Goal: Task Accomplishment & Management: Complete application form

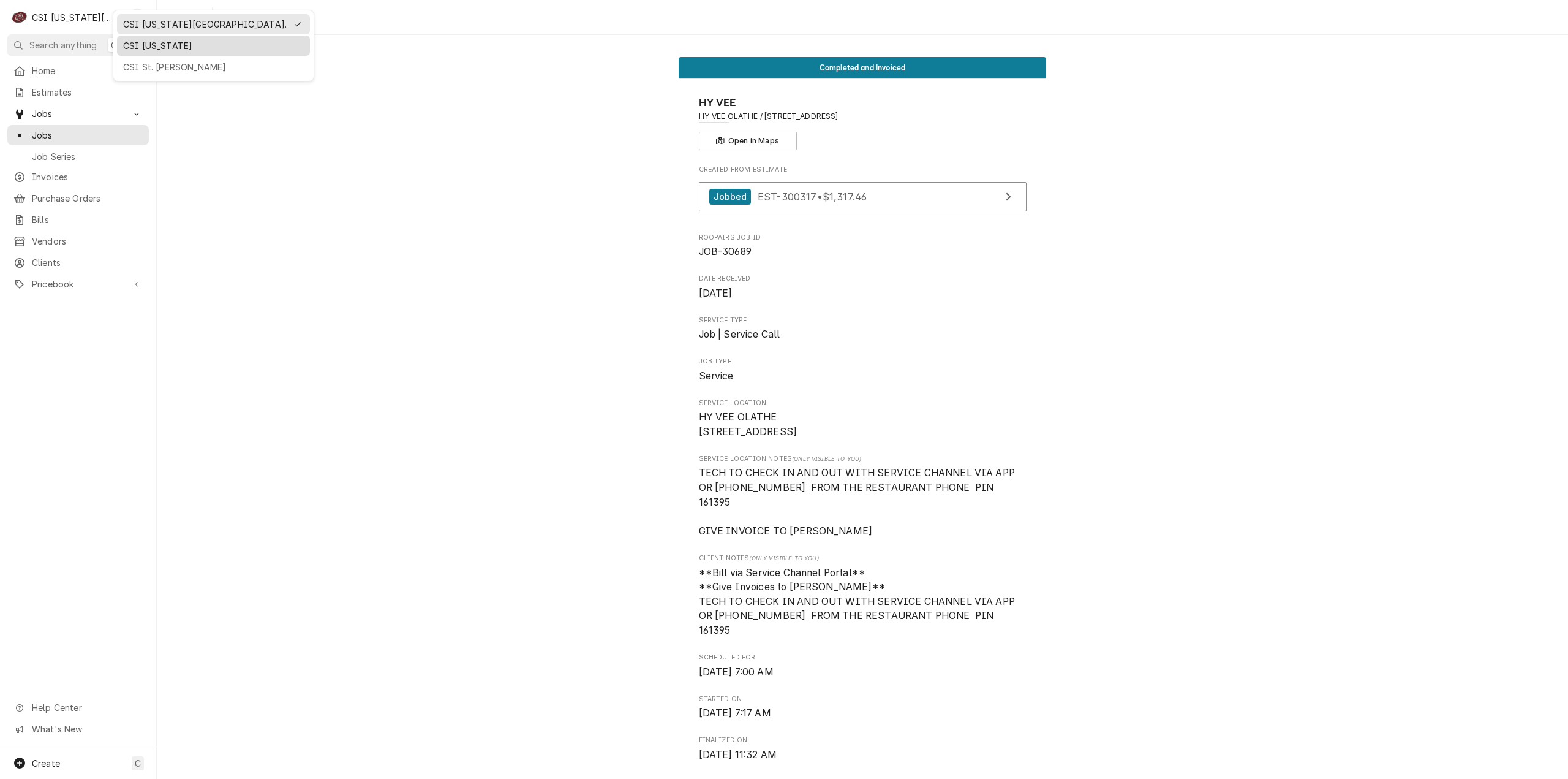
scroll to position [1287, 0]
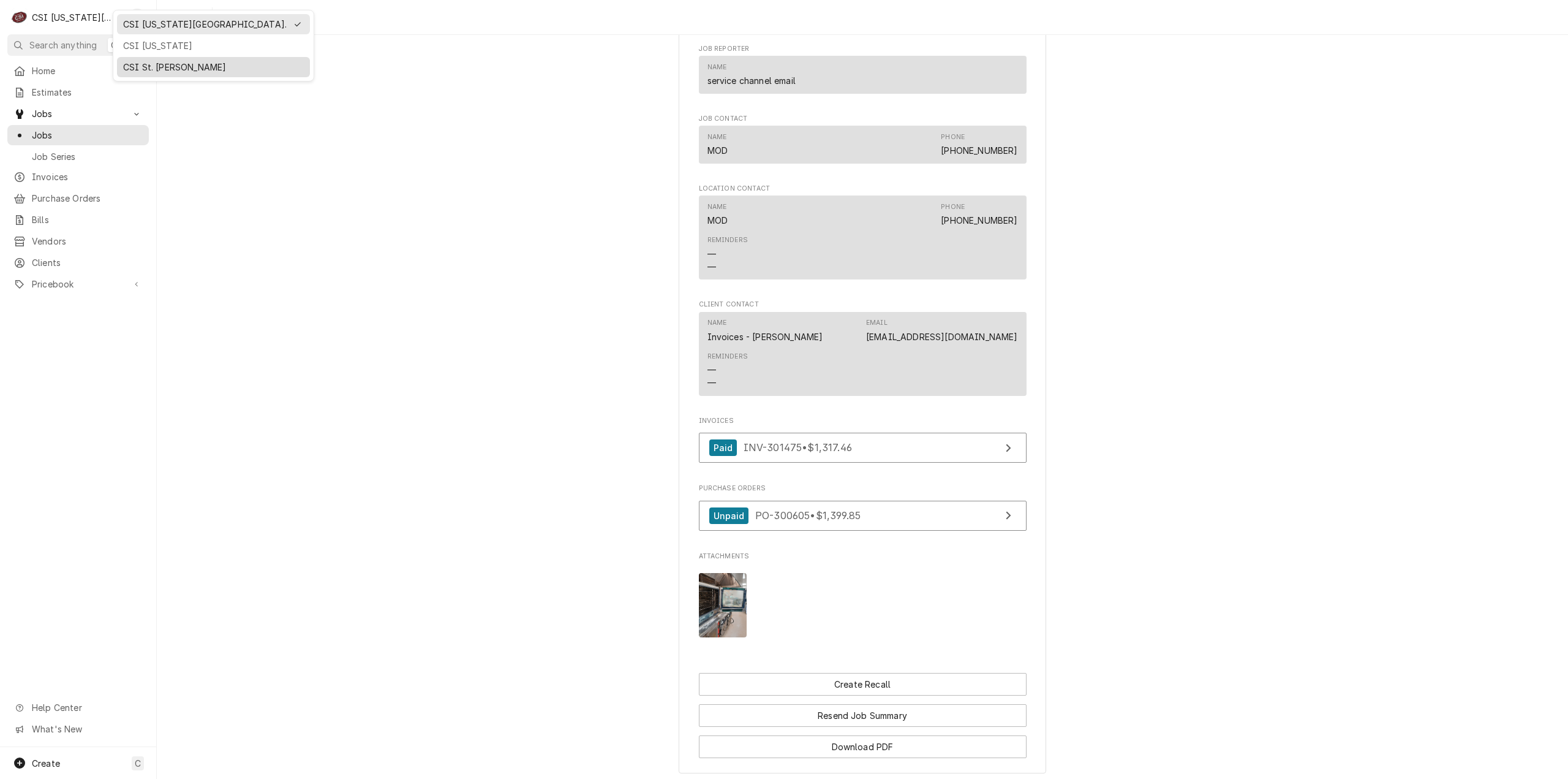
click at [144, 60] on div "CSI St. [PERSON_NAME]" at bounding box center [214, 67] width 181 height 13
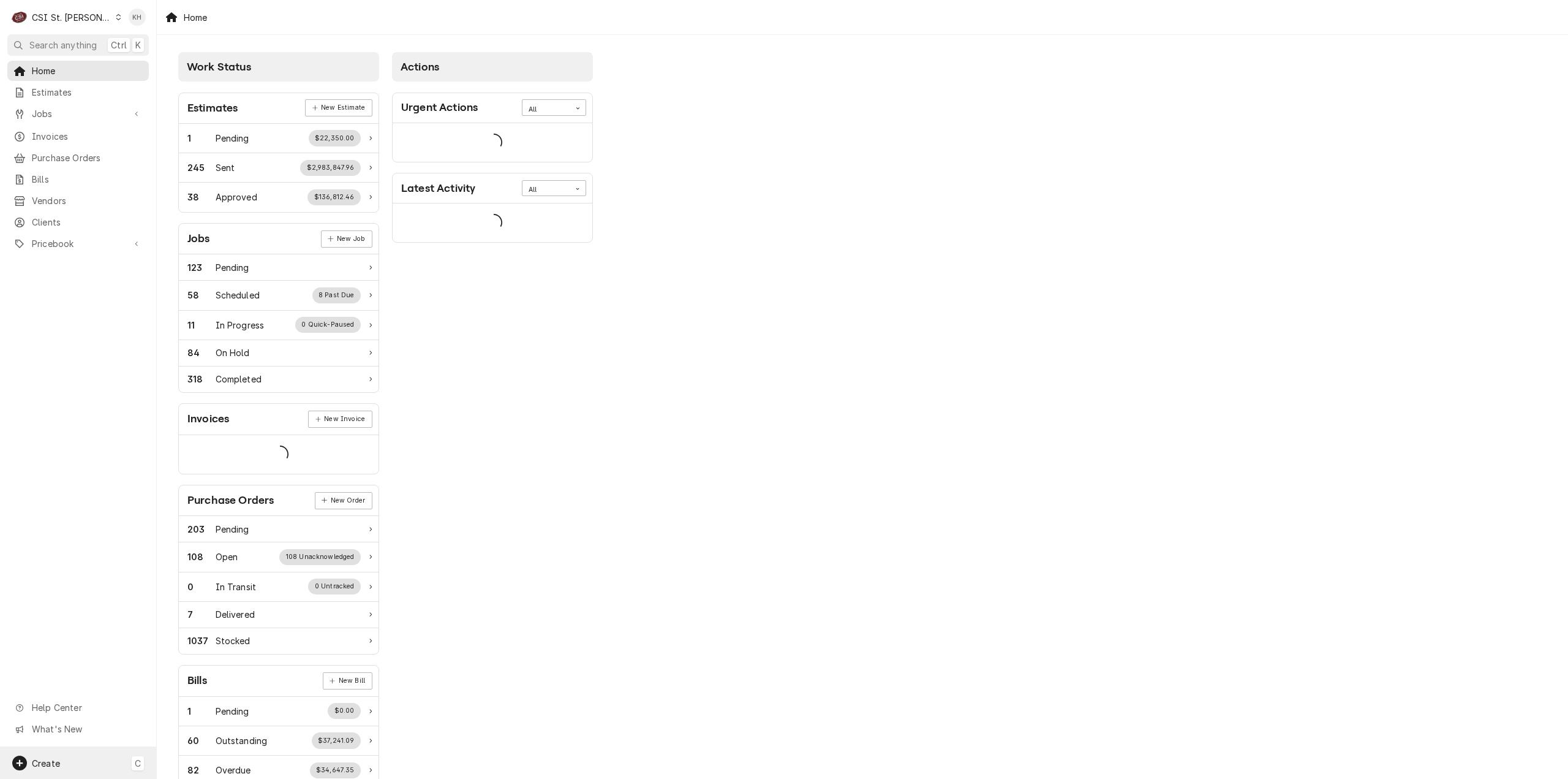
click at [86, 775] on div "Create C" at bounding box center [78, 763] width 156 height 32
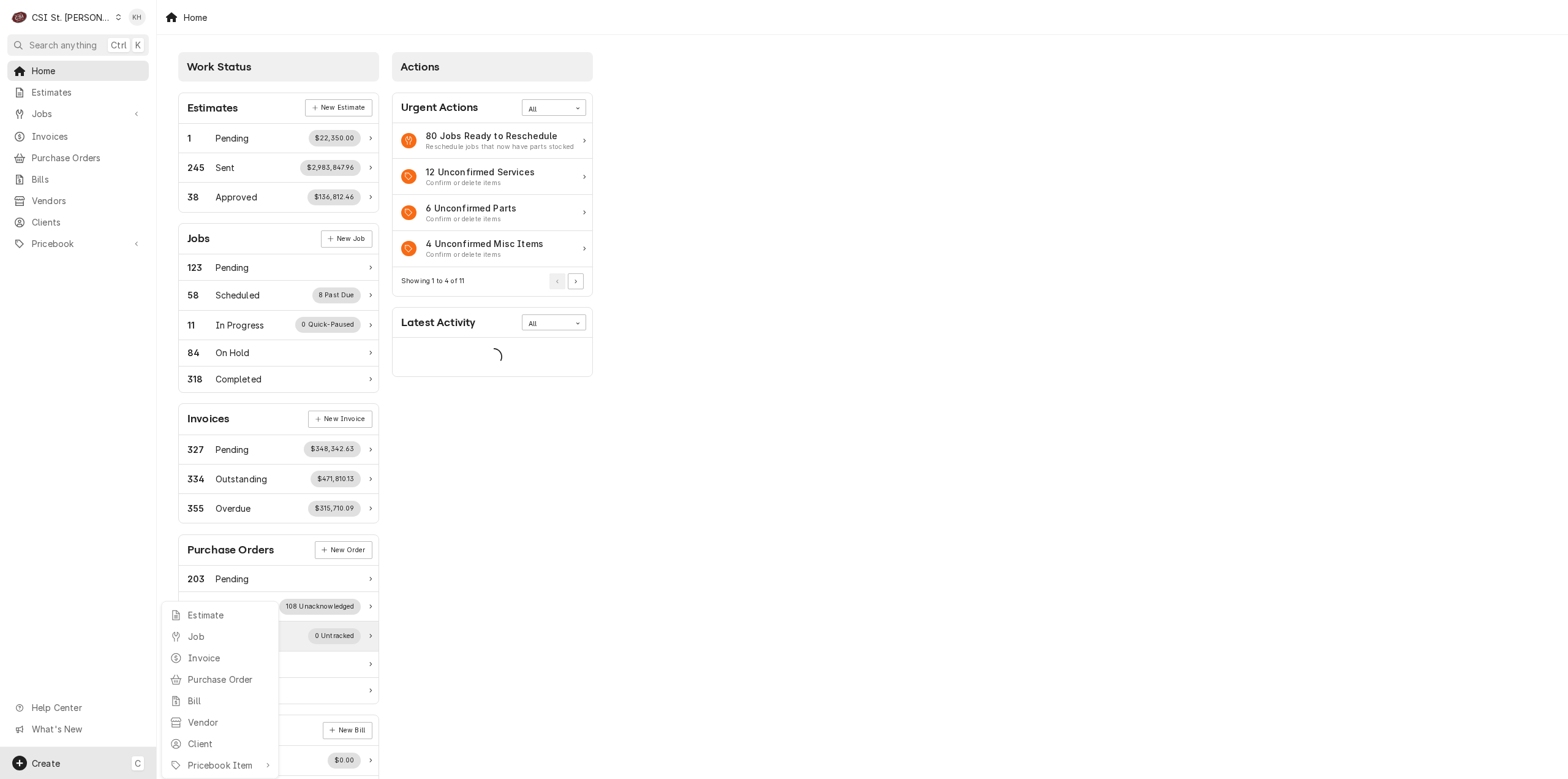
click at [191, 635] on div "Job" at bounding box center [229, 636] width 82 height 13
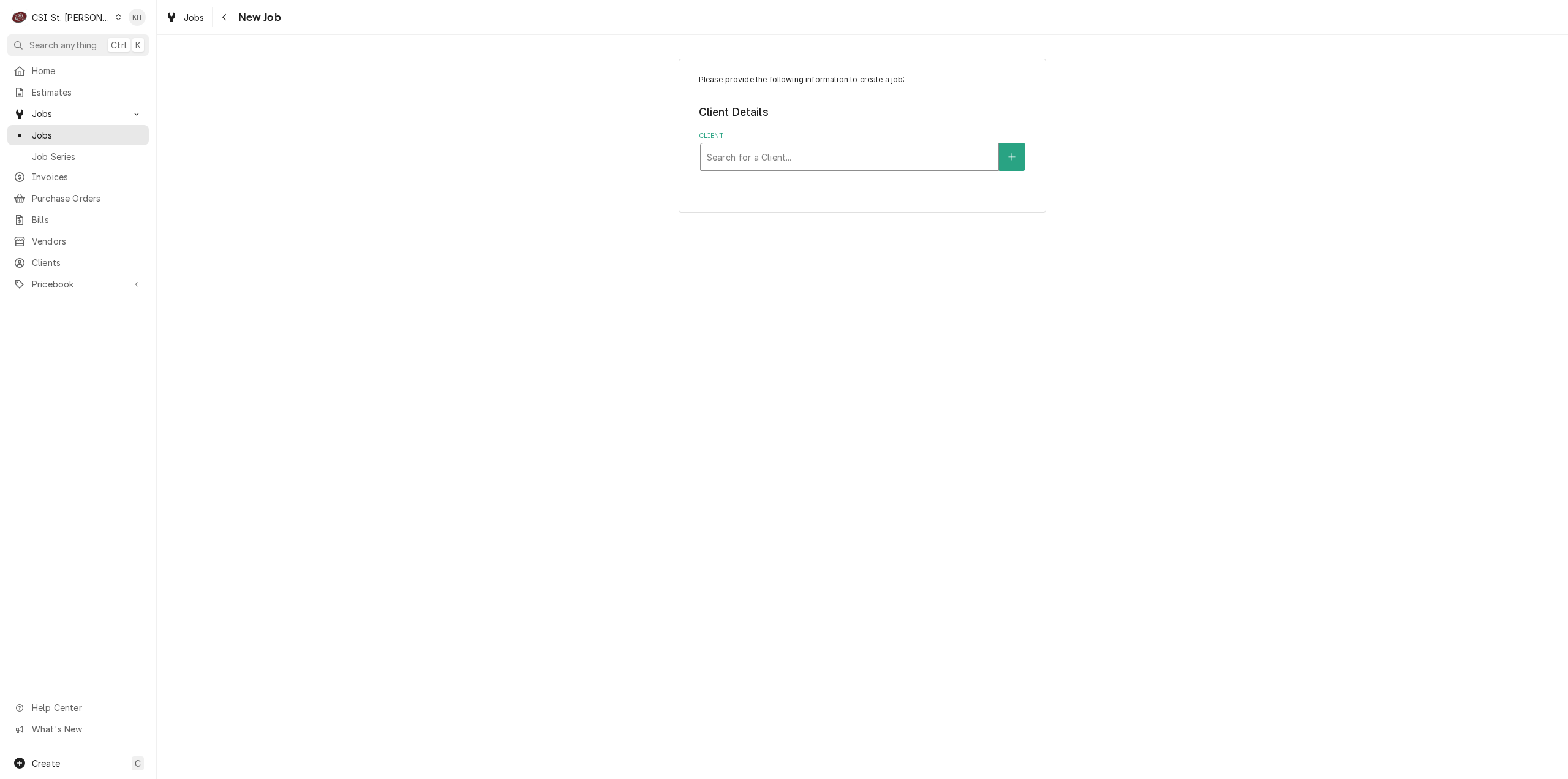
click at [782, 159] on div "Client" at bounding box center [849, 157] width 286 height 22
type input "1163"
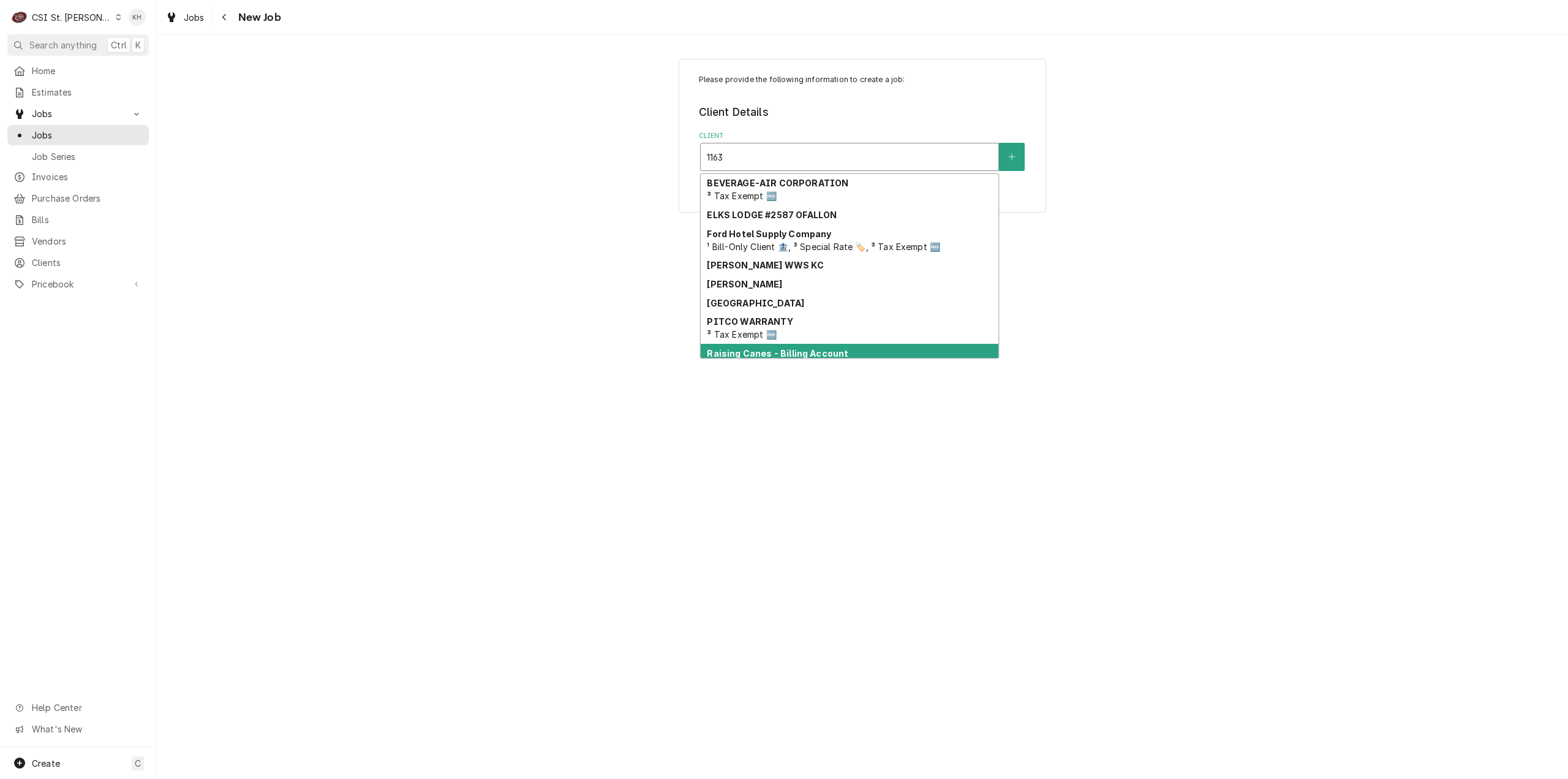
click at [797, 356] on strong "Raising Canes - Billing Account" at bounding box center [777, 353] width 141 height 10
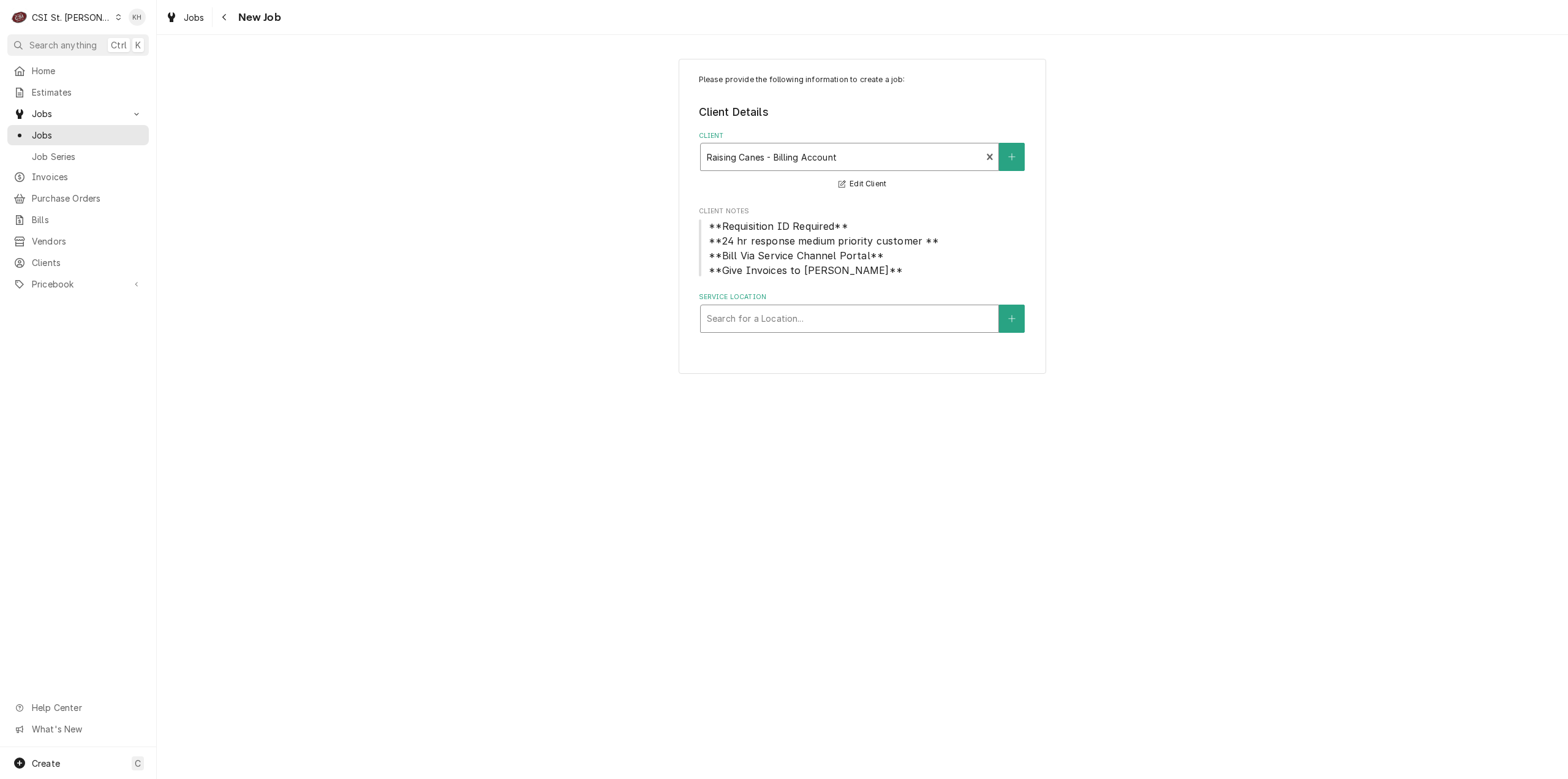
click at [802, 317] on div "Service Location" at bounding box center [849, 319] width 286 height 22
type input "1163"
click at [806, 344] on div "Raising Cane's #291 Arnold / 1163 Jeffco Blvd, Arnold, MO 63010" at bounding box center [850, 351] width 298 height 32
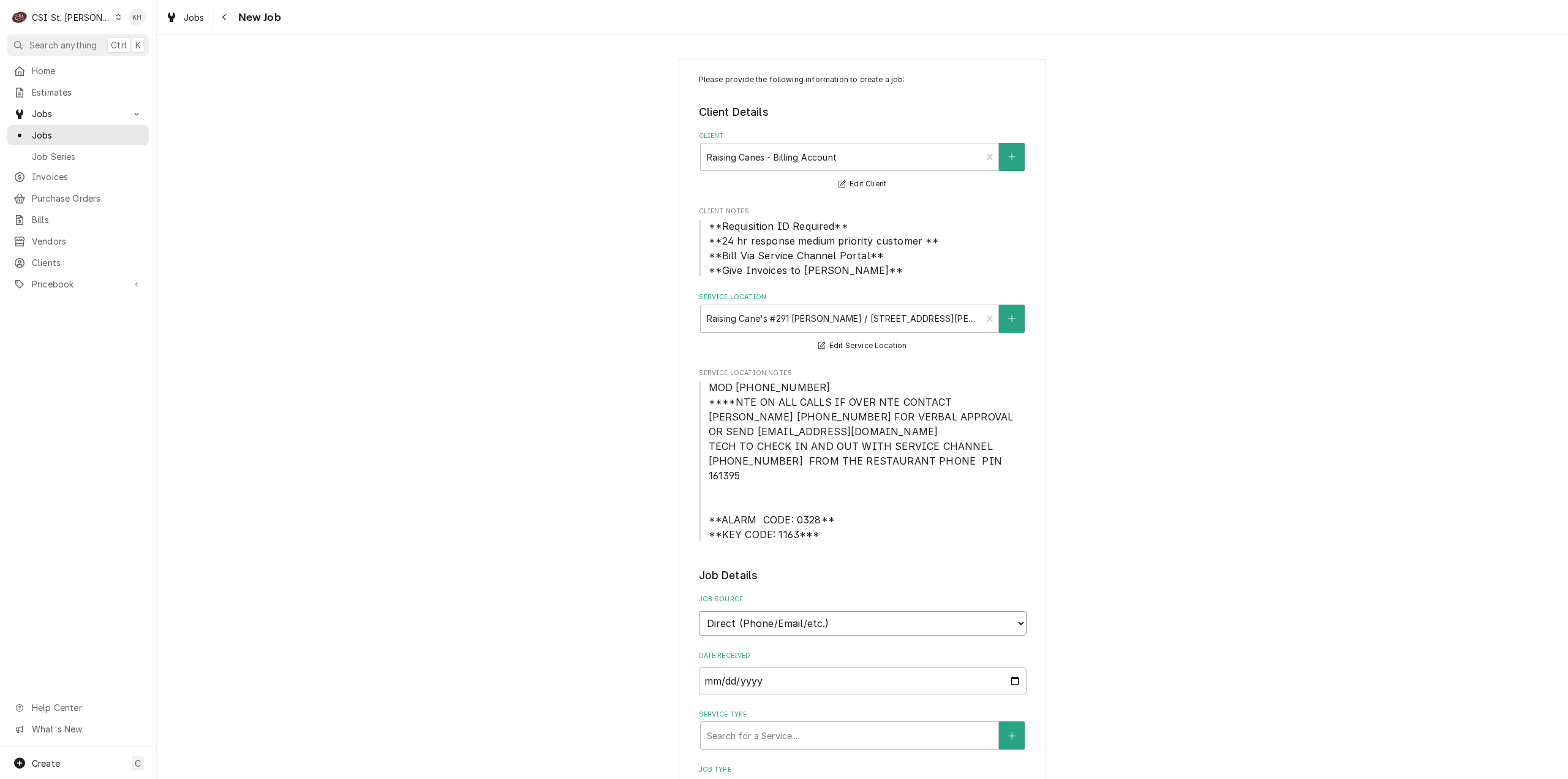
drag, startPoint x: 784, startPoint y: 606, endPoint x: 777, endPoint y: 620, distance: 15.7
click at [784, 611] on select "Direct (Phone/Email/etc.) Service Channel Corrigo Ecotrak Other" at bounding box center [863, 623] width 328 height 24
select select "1"
drag, startPoint x: 777, startPoint y: 620, endPoint x: 770, endPoint y: 665, distance: 45.5
click at [770, 651] on div "Service Channel ID" at bounding box center [863, 672] width 328 height 44
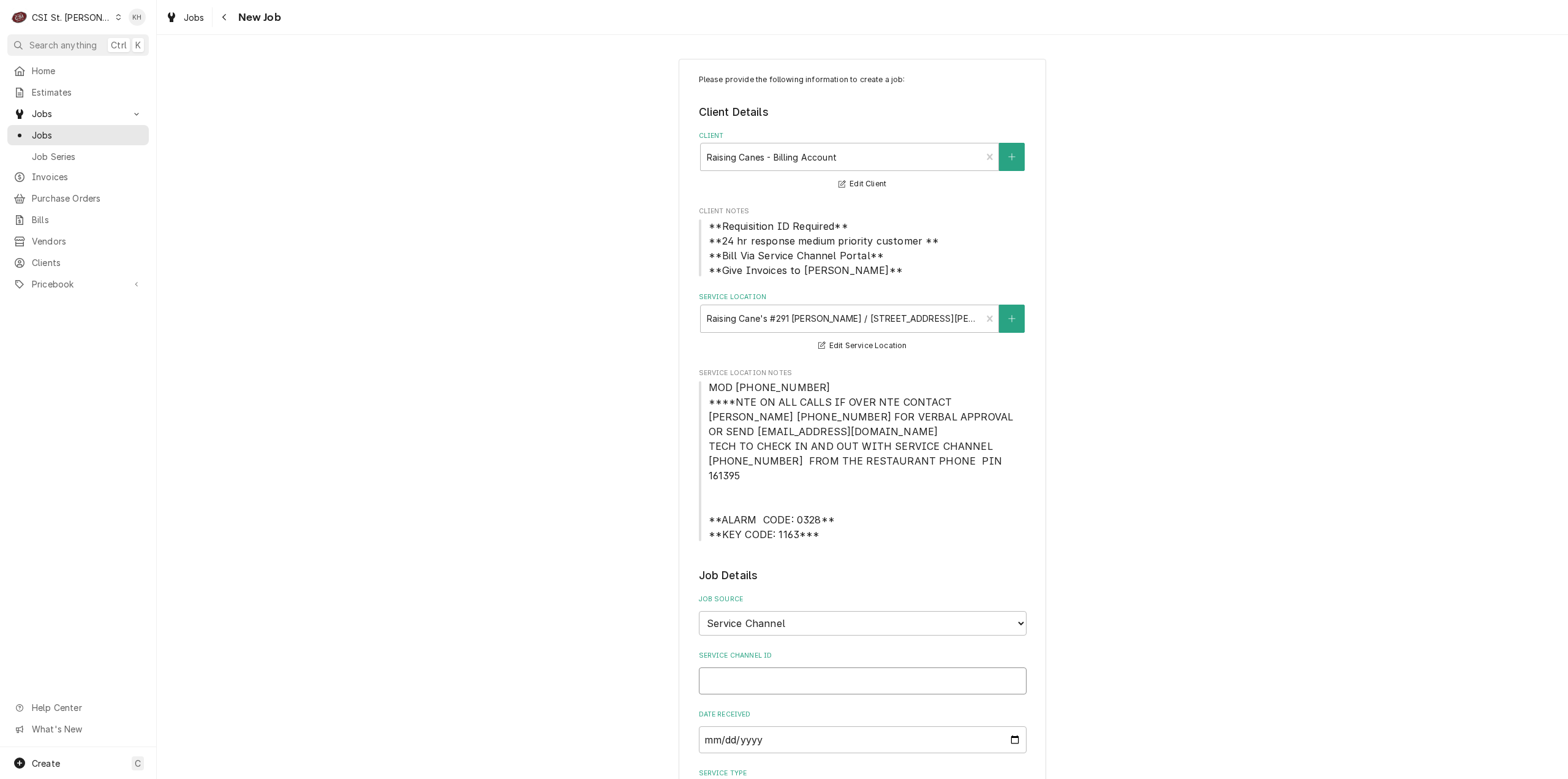
click at [771, 667] on input "Service Channel ID" at bounding box center [863, 681] width 328 height 27
paste input "325193779"
type textarea "x"
type input "325193779"
type textarea "x"
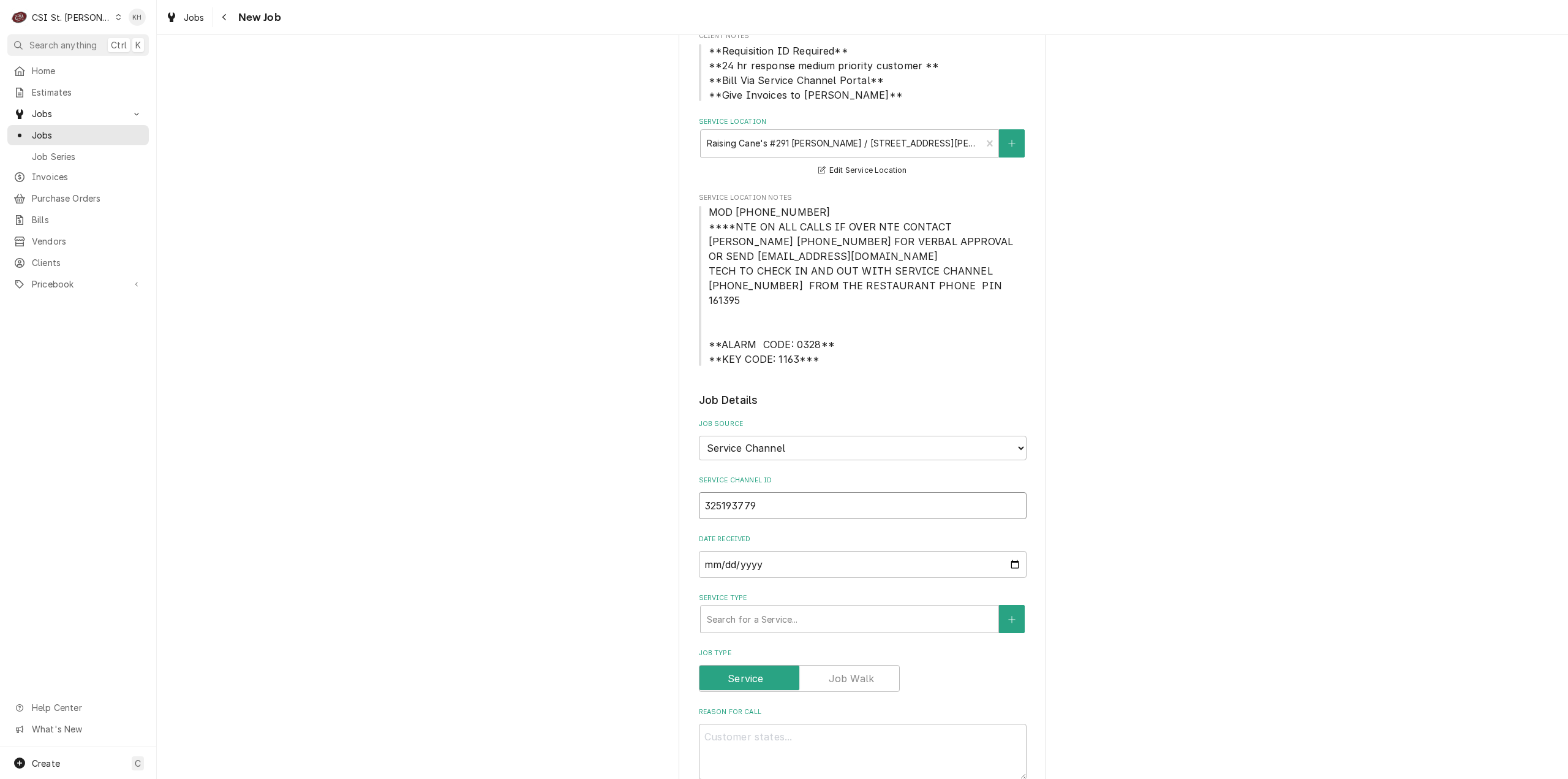
scroll to position [368, 0]
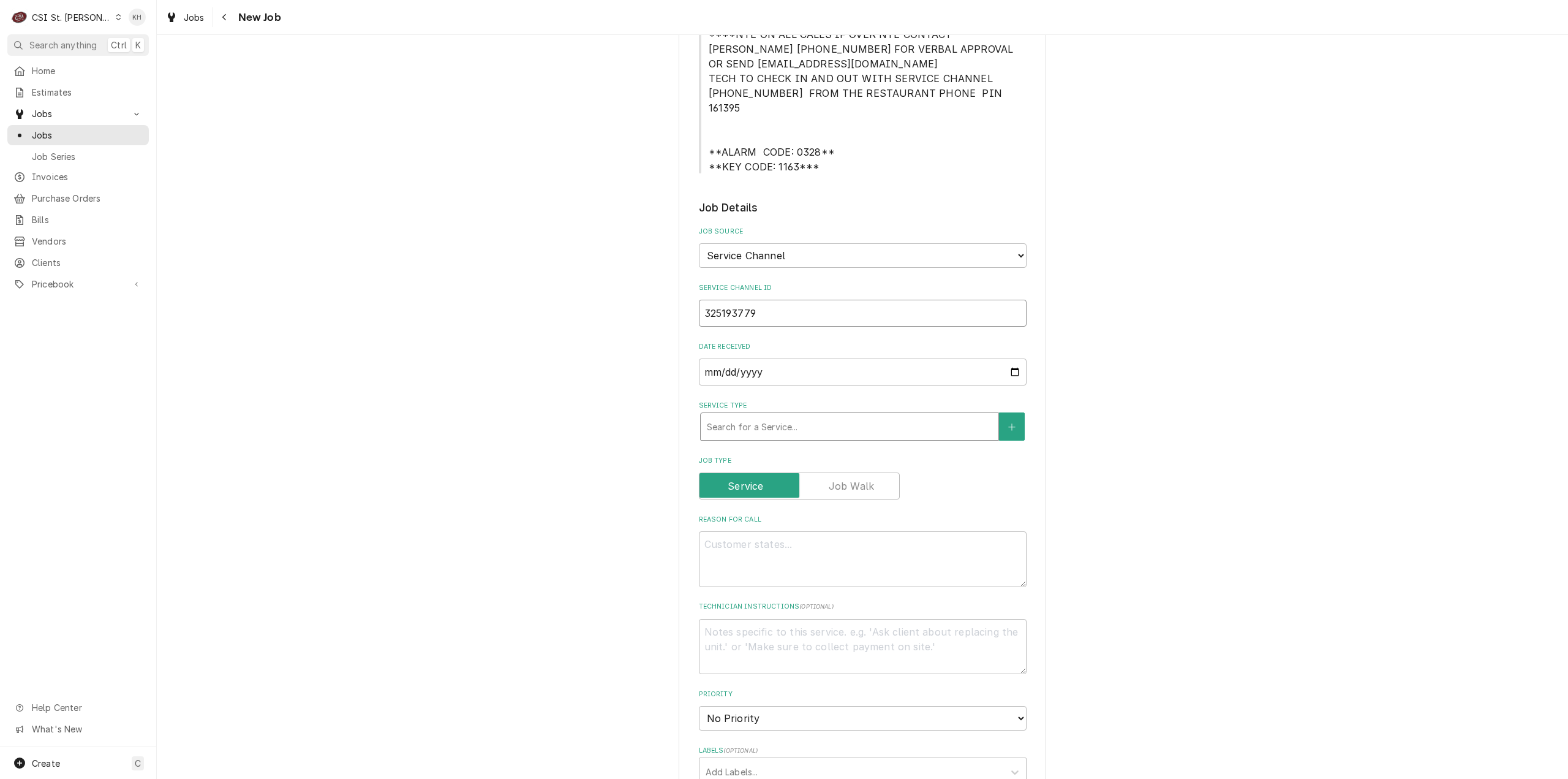
type input "325193779"
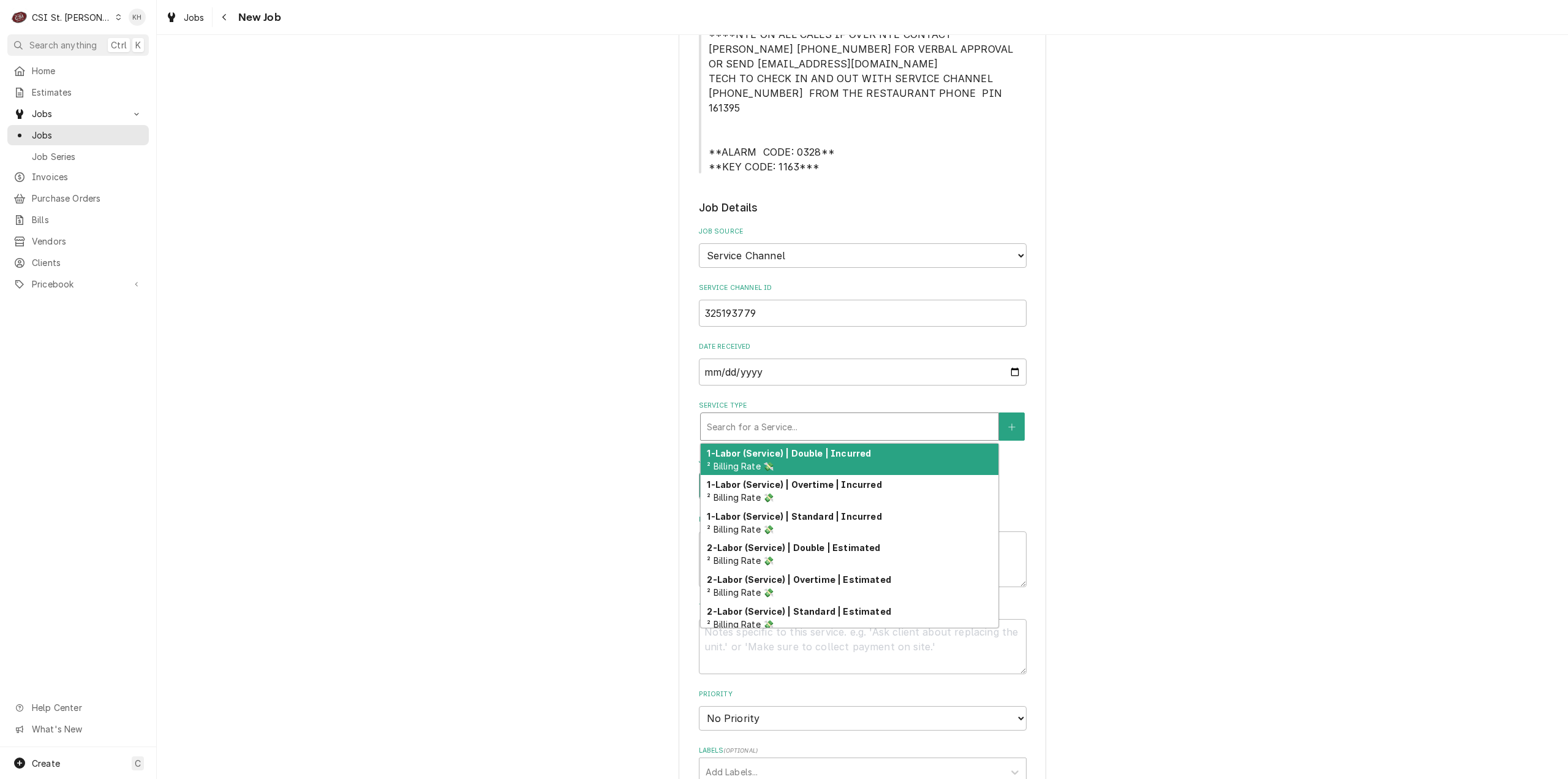
click at [806, 416] on div "Service Type" at bounding box center [849, 426] width 286 height 22
type textarea "x"
type input "s"
type textarea "x"
type input "se"
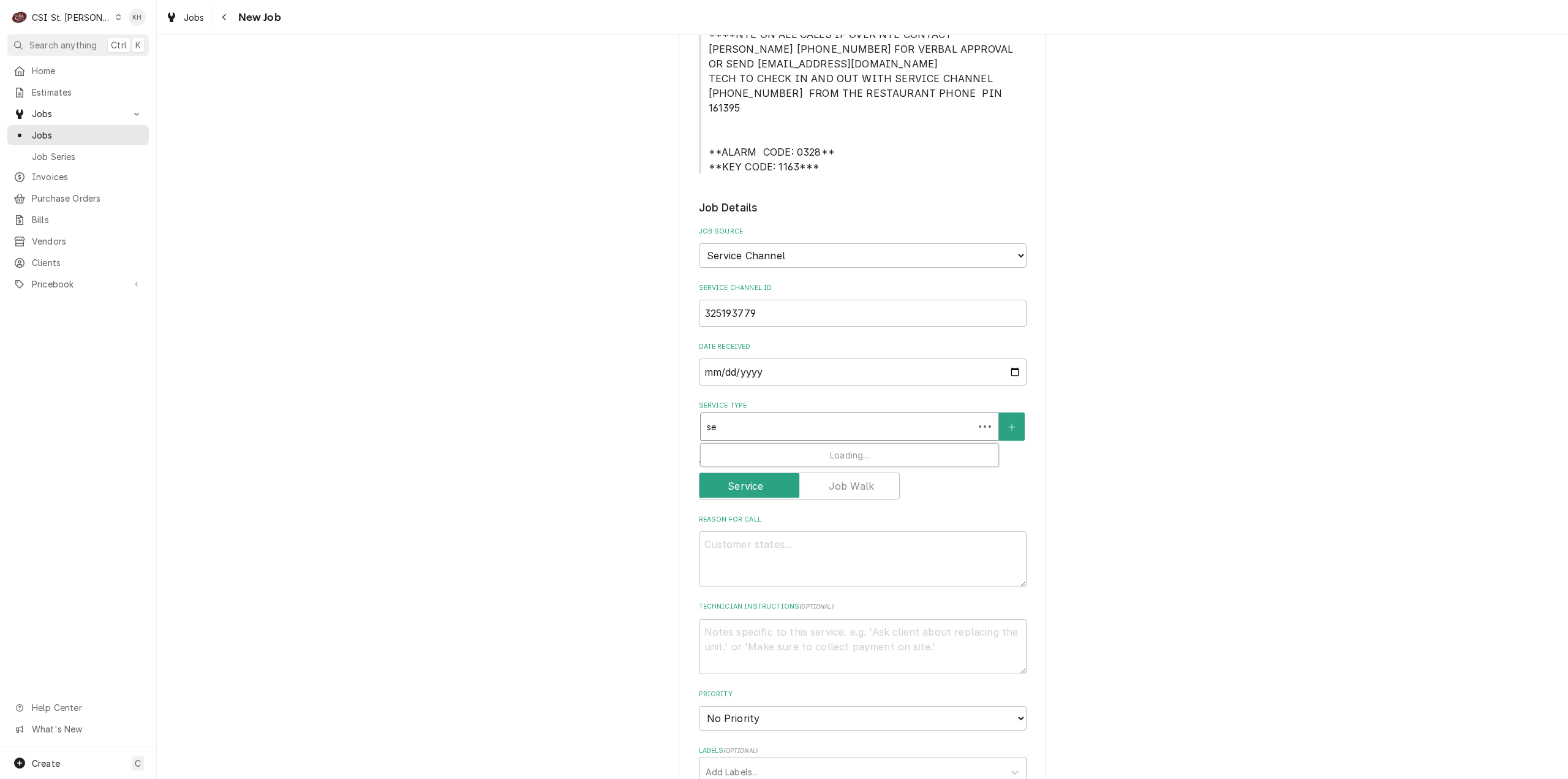
type textarea "x"
type input "ser"
type textarea "x"
type input "servc"
type textarea "x"
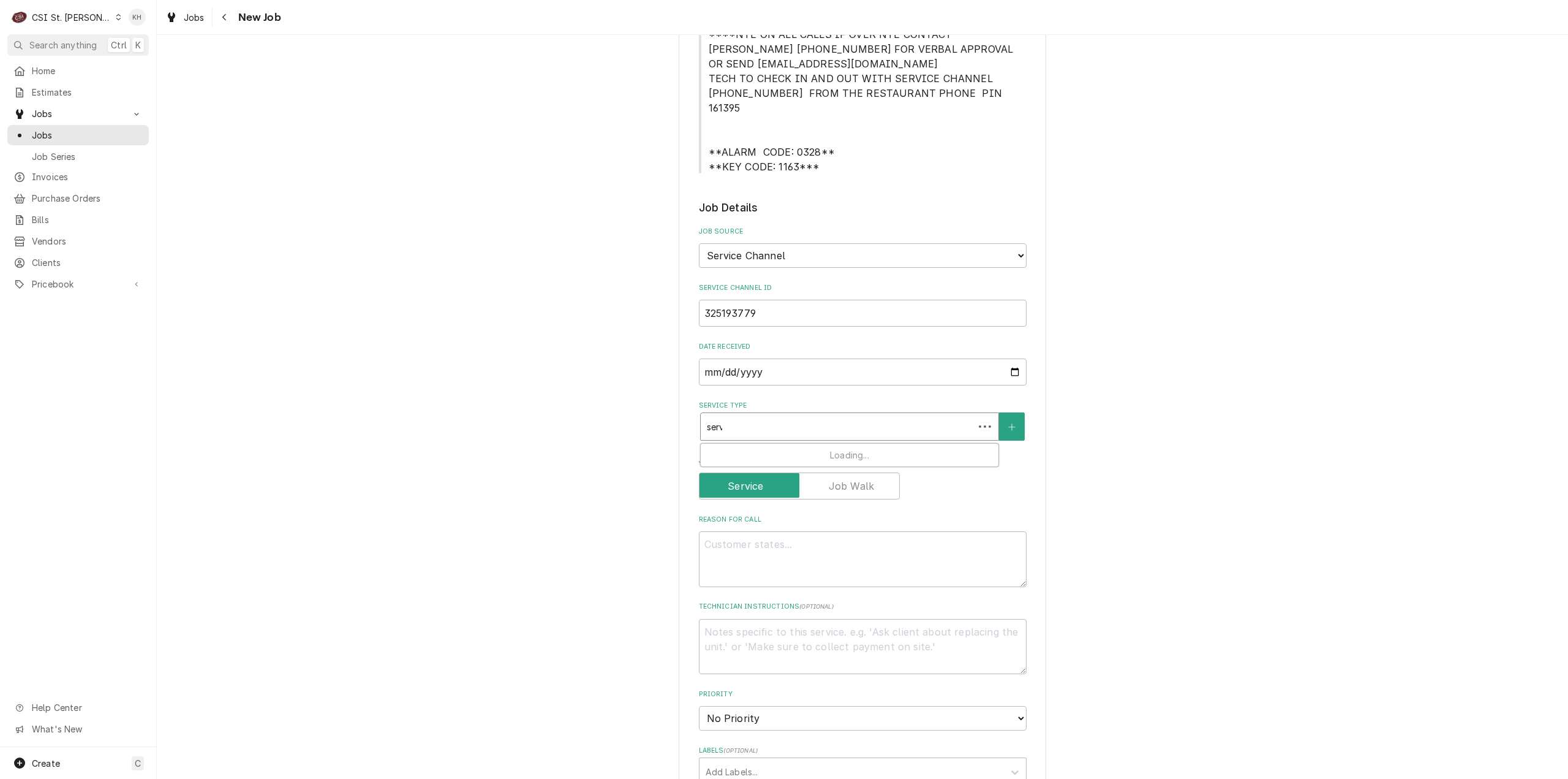
type input "servci"
type textarea "x"
type input "servcie"
type textarea "x"
type input "servcie c"
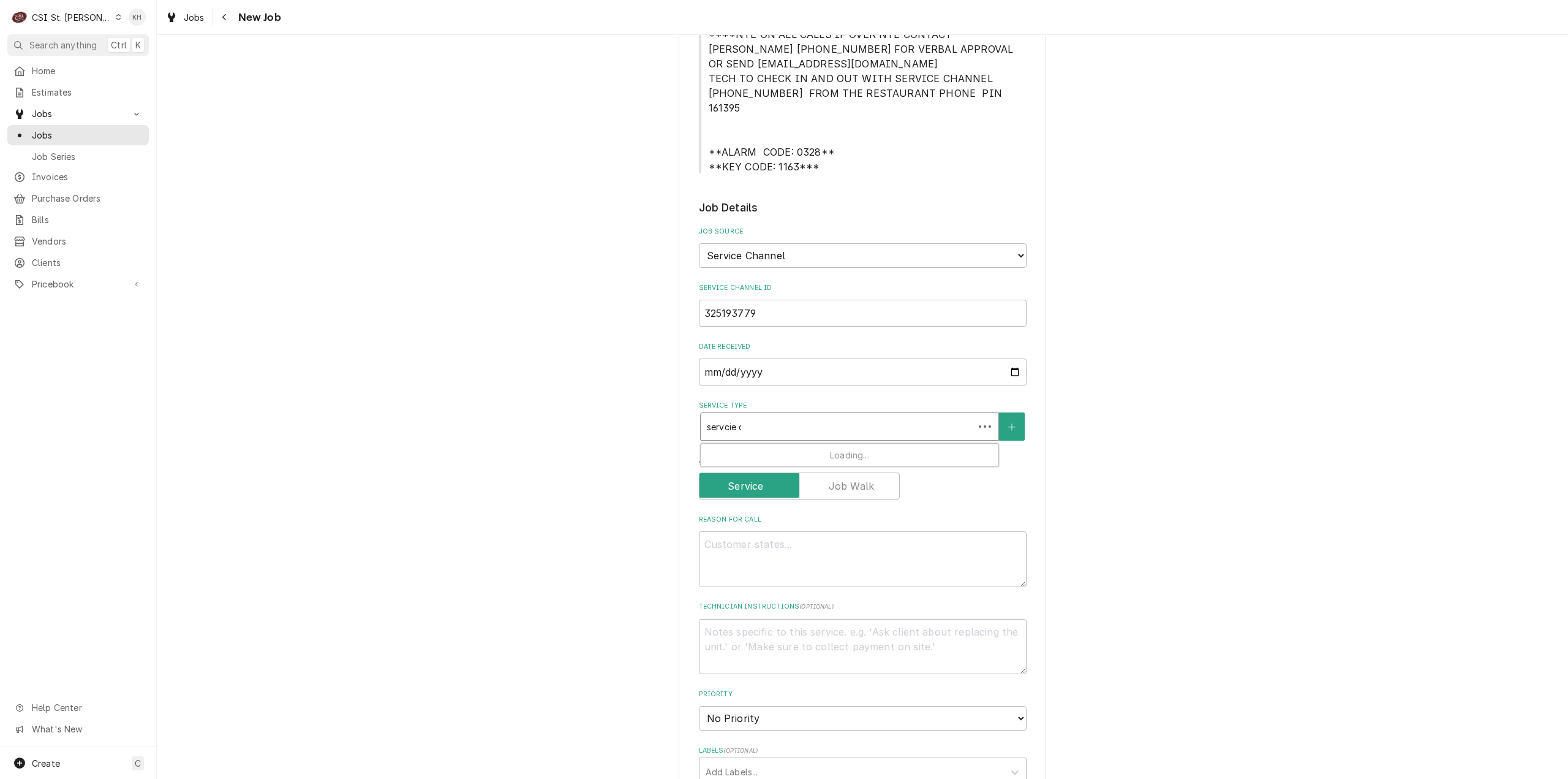
type textarea "x"
type input "servcie ca"
type textarea "x"
type input "servcie cal"
type textarea "x"
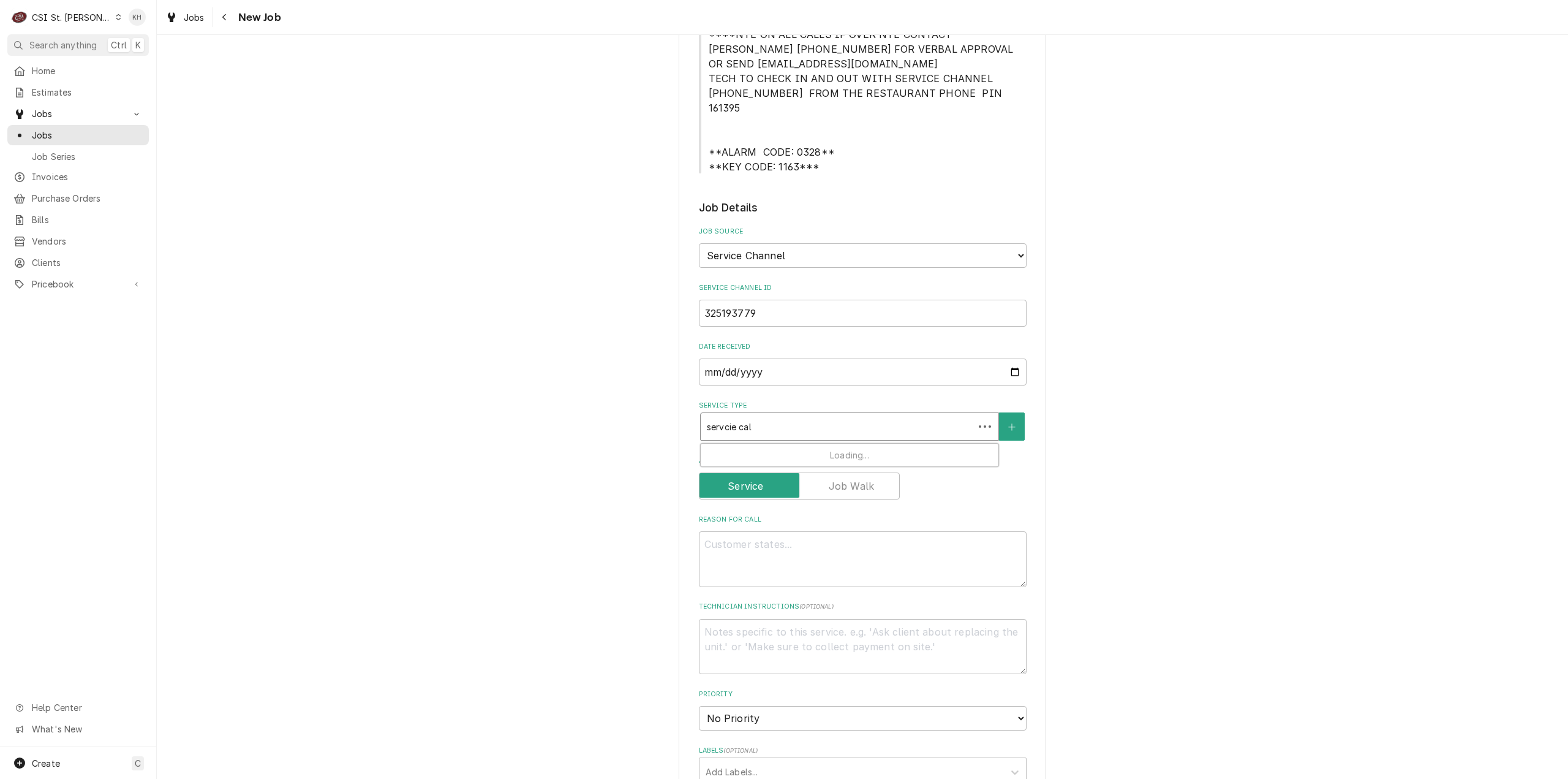
type input "servcie call"
type textarea "x"
type input "servcie cal"
type textarea "x"
type input "servcie c"
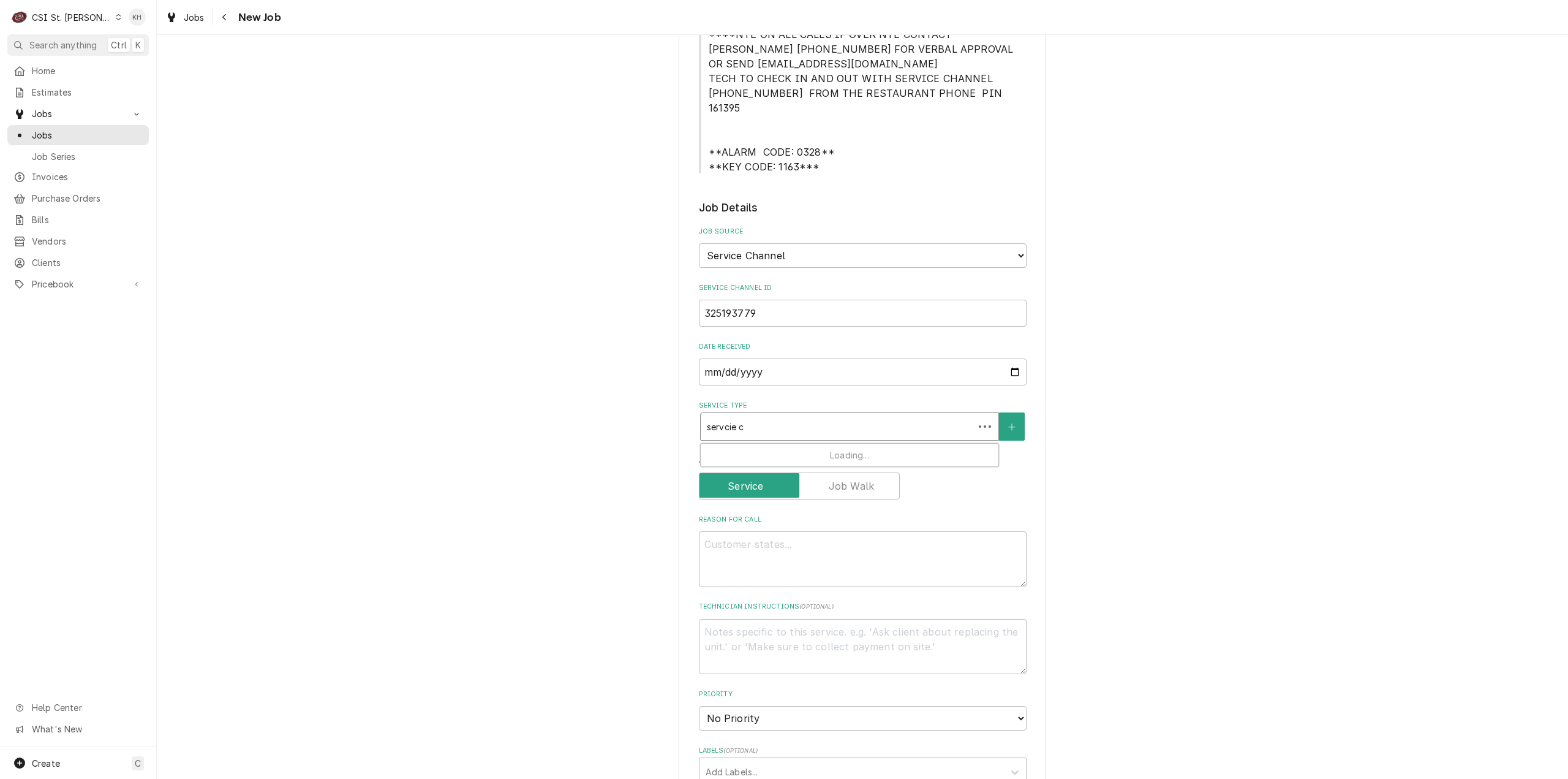
type textarea "x"
type input "servcie"
type textarea "x"
type input "servci"
type textarea "x"
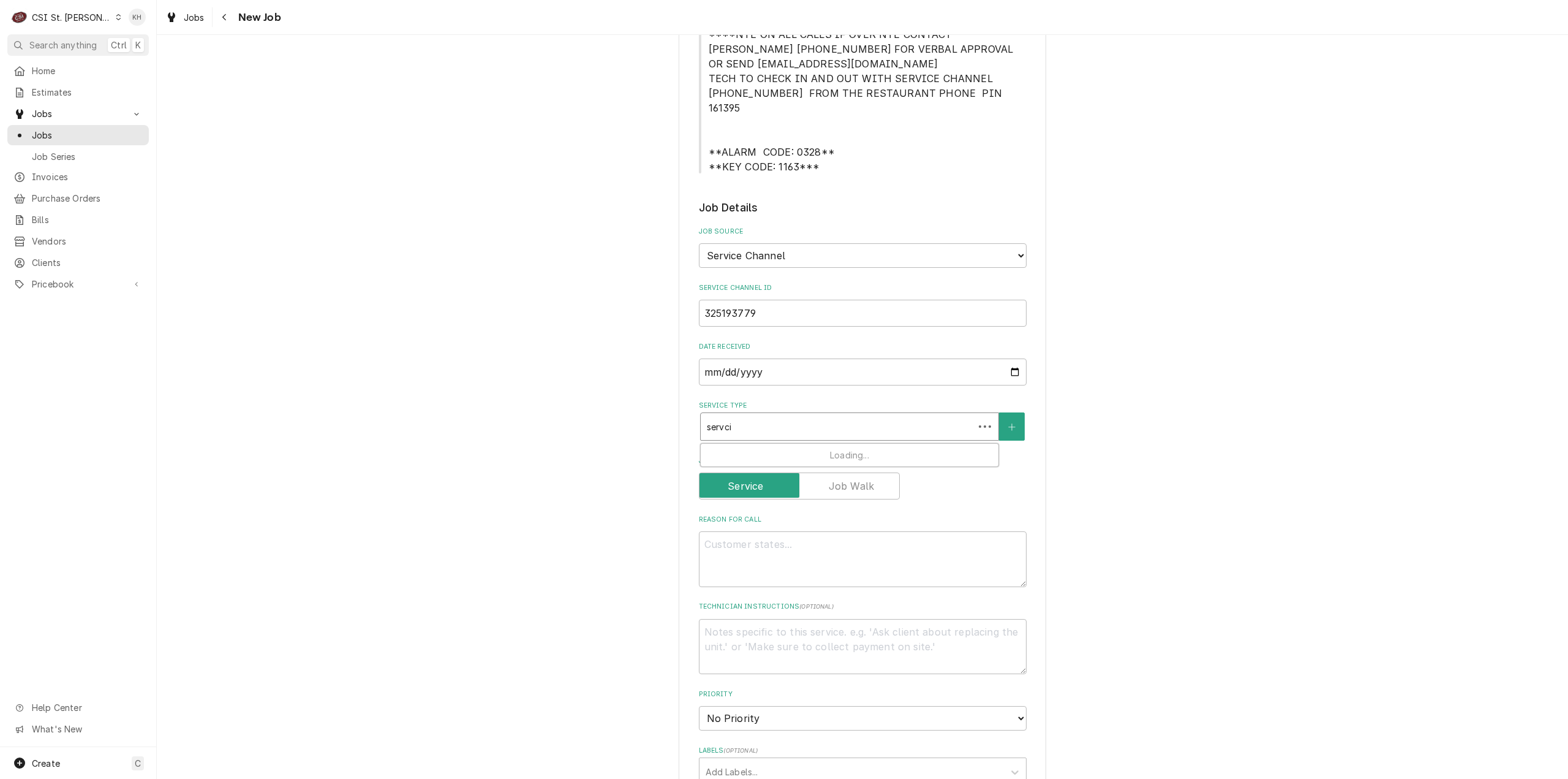
type input "servc"
type textarea "x"
type input "serv"
type textarea "x"
type input "servi"
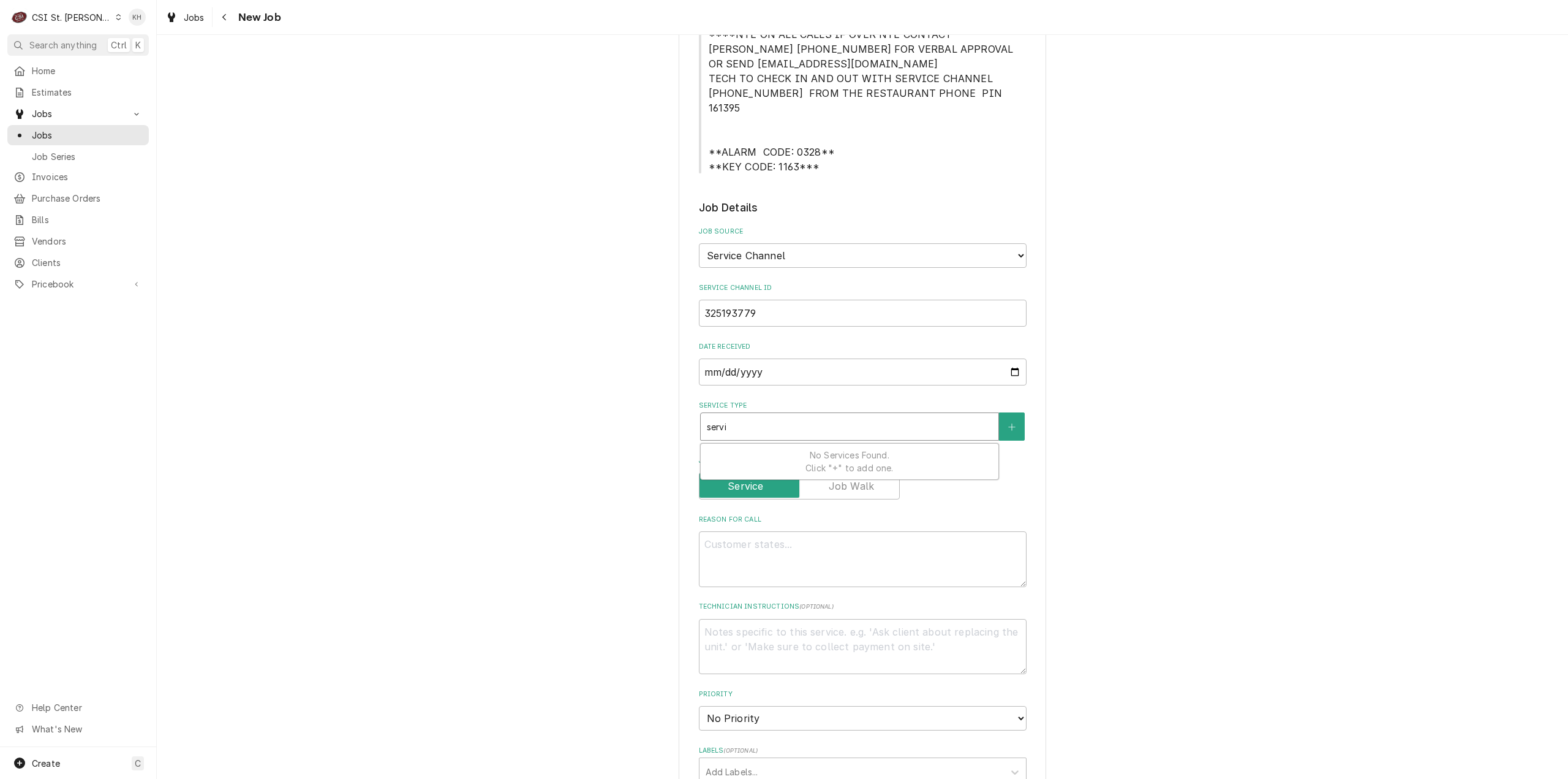
type textarea "x"
type input "servic"
type textarea "x"
type input "service"
type textarea "x"
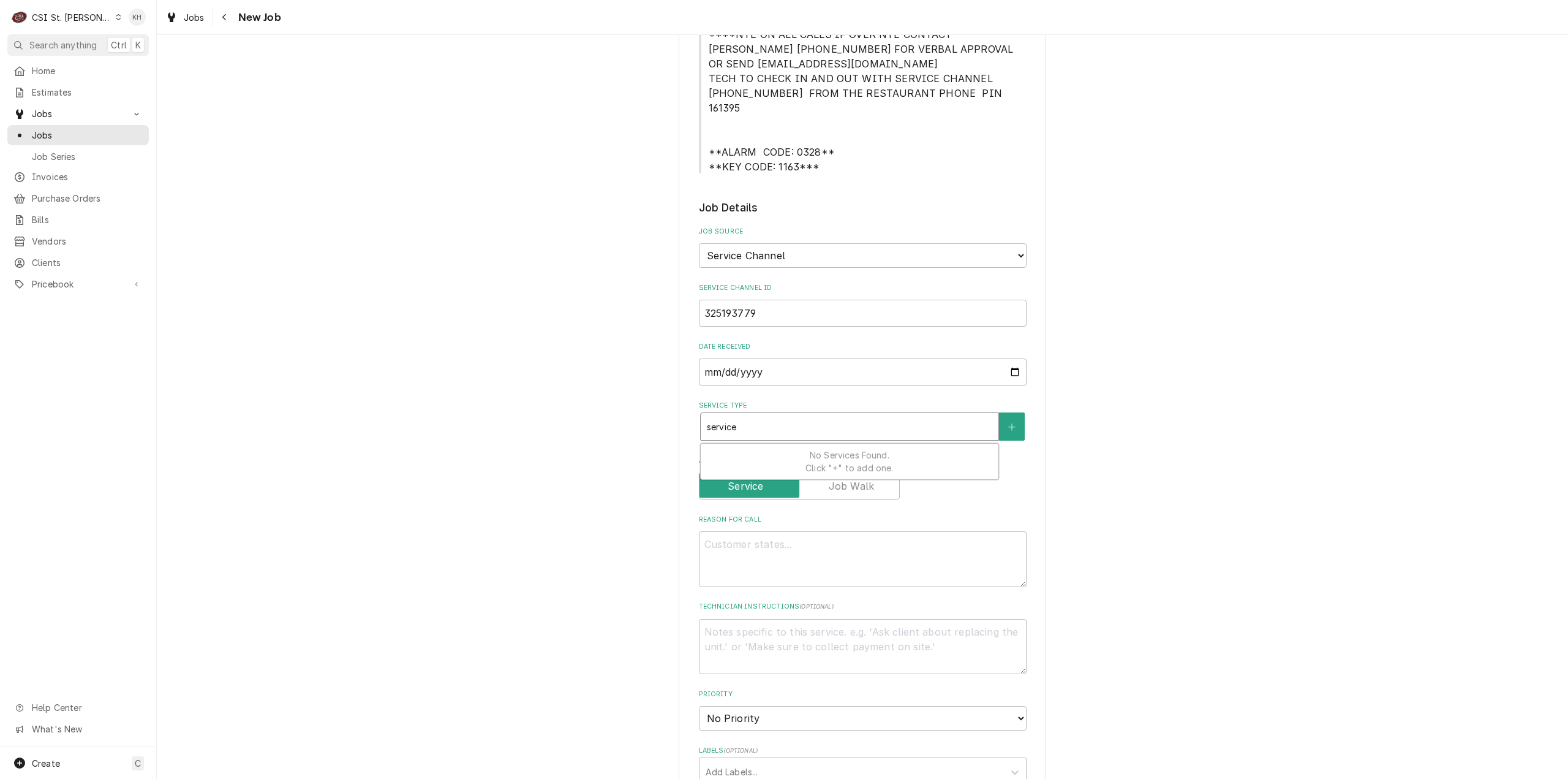
type input "service c"
type textarea "x"
type input "service ca"
type textarea "x"
type input "service cal"
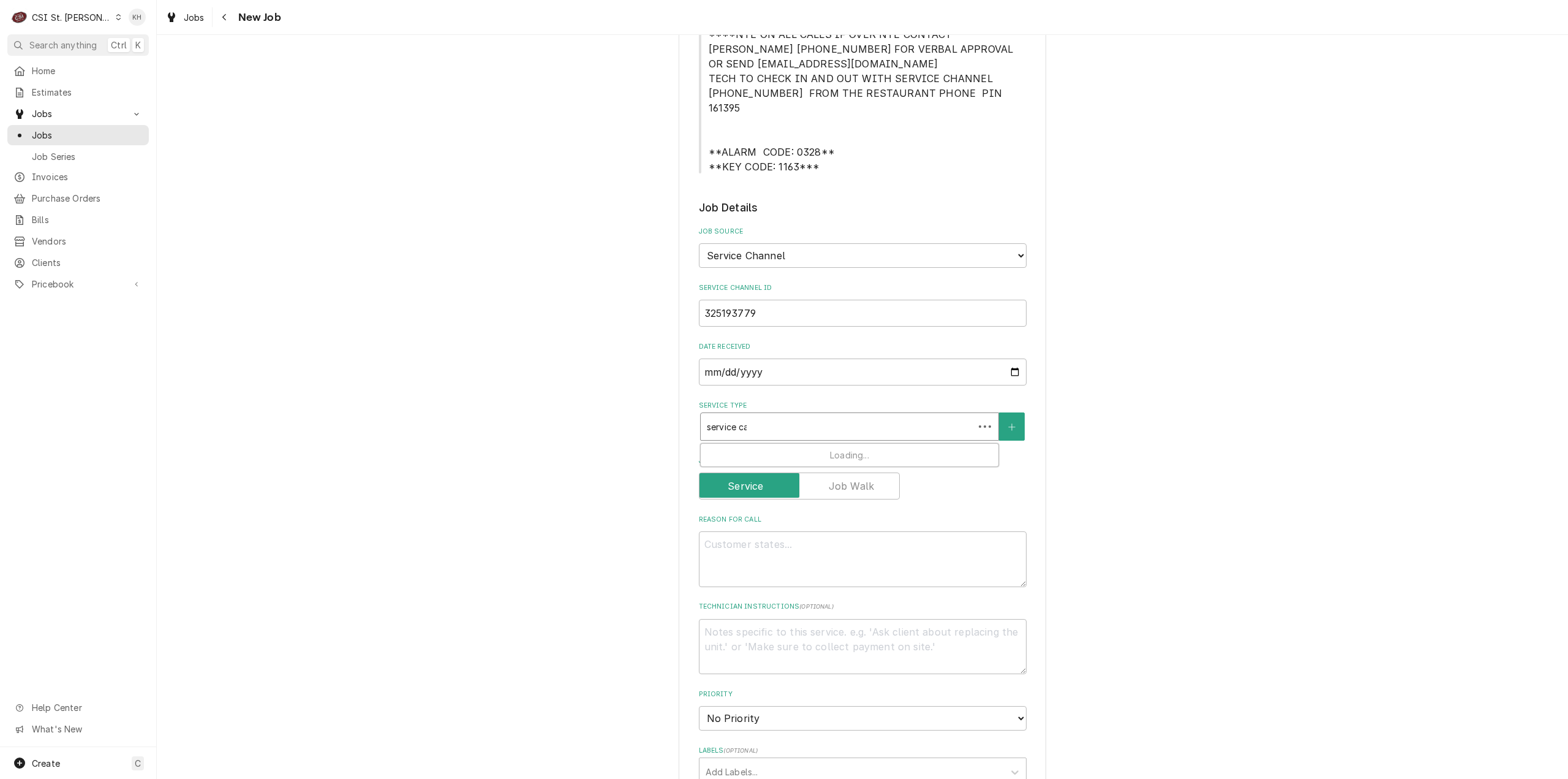
type textarea "x"
type input "service call"
drag, startPoint x: 866, startPoint y: 437, endPoint x: 770, endPoint y: 462, distance: 99.2
click at [866, 444] on div "Job | Service Call ¹ Service Type 🛠️" at bounding box center [850, 460] width 298 height 32
click at [838, 552] on textarea "Reason For Call" at bounding box center [863, 580] width 328 height 56
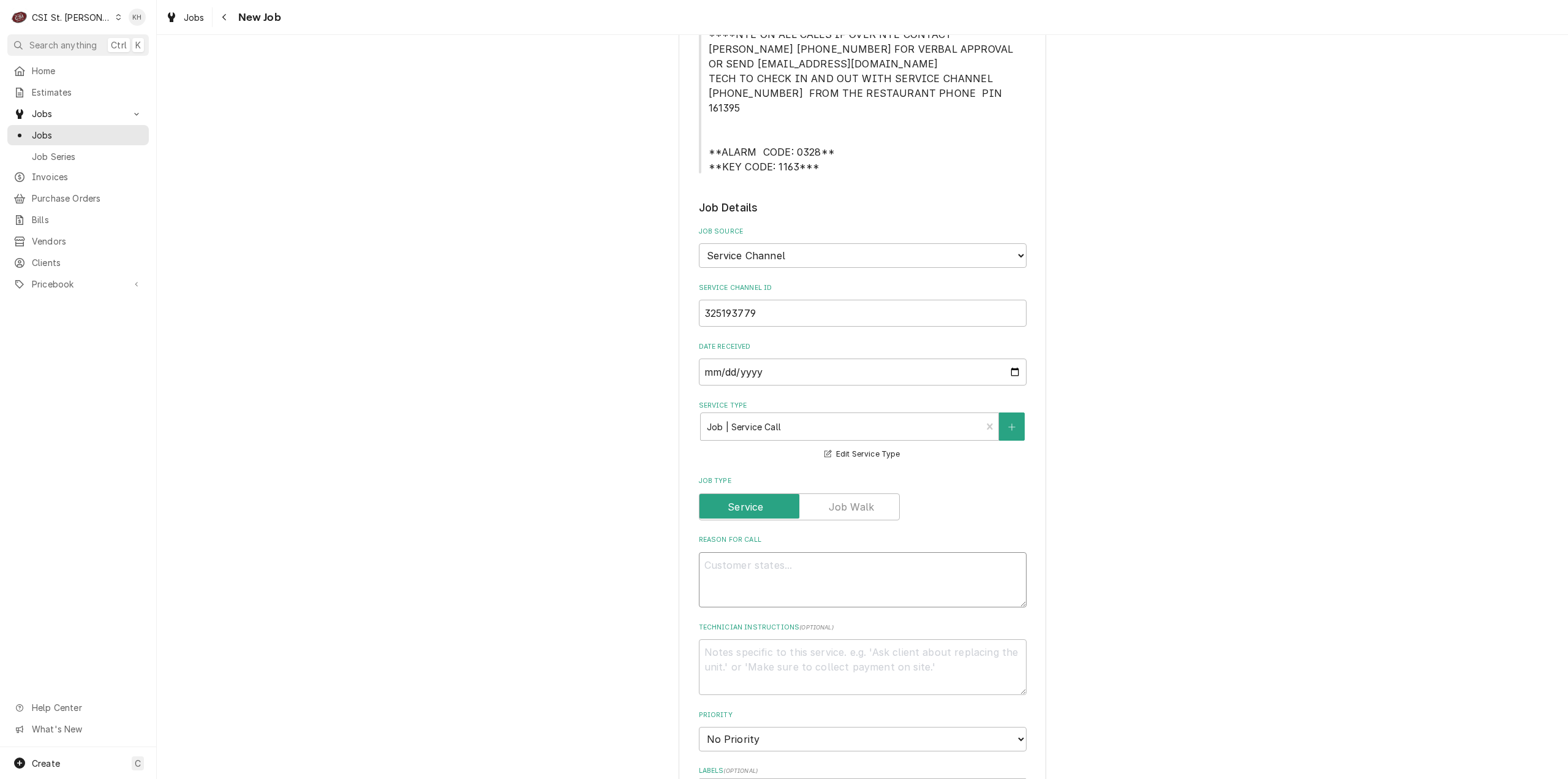
paste textarea "KITCHEN / Refrigeration / Ice Machine "Equip:" BOH "Tag ID"129064, "Brand" Scot…"
type textarea "x"
type textarea "KITCHEN / Refrigeration / Ice Machine "Equip:" BOH "Tag ID"129064, "Brand" Scot…"
type textarea "x"
type textarea "KITCHEN / Refrigeration / Ice Machine "Equip:" BOH "Tag ID"129064, "Brand" Scot…"
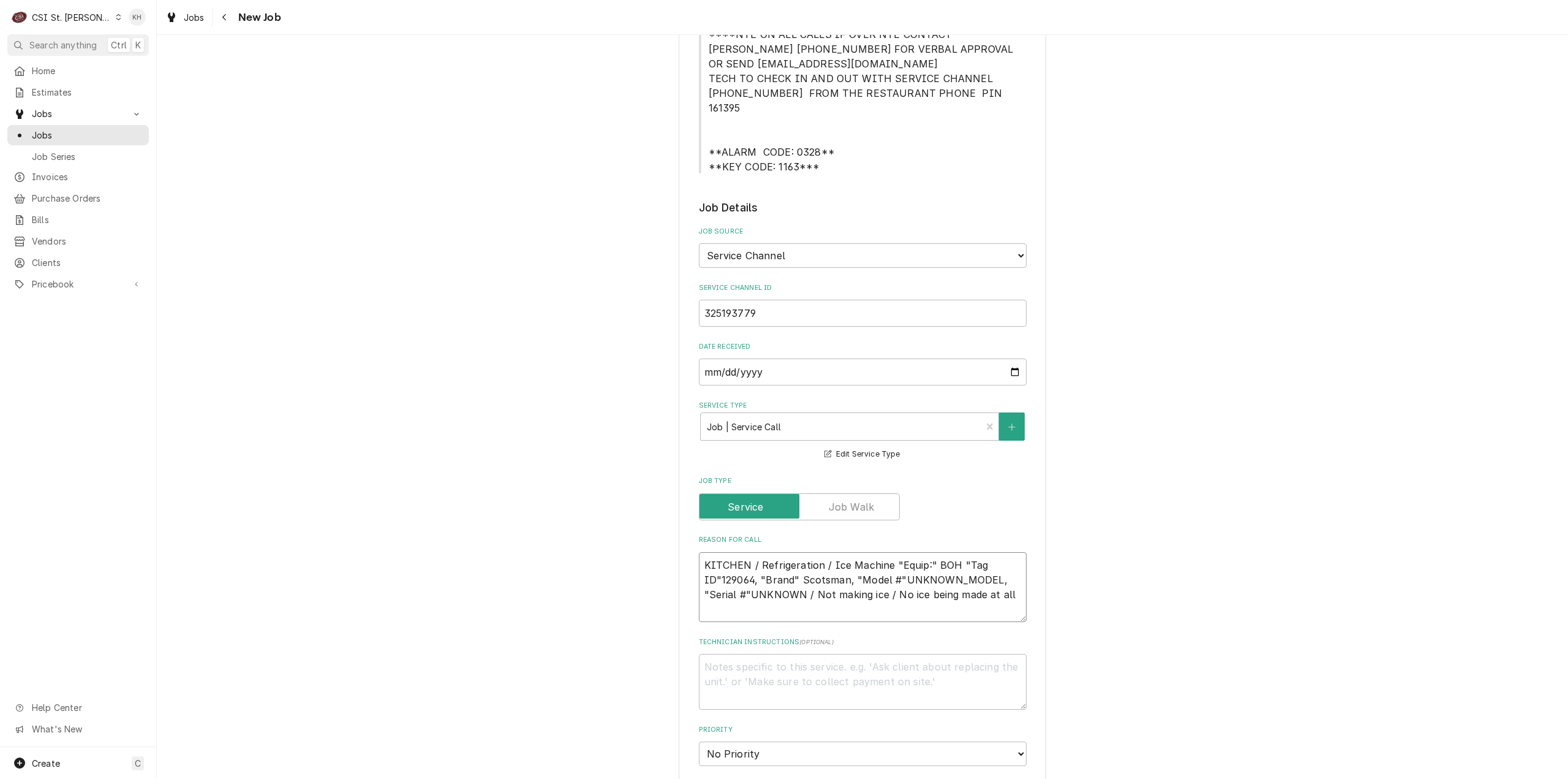
type textarea "x"
type textarea "KITCHEN / Refrigeration / Ice Machine "Equip:" BOH "Tag ID"129064, "Brand" Scot…"
type textarea "x"
type textarea "KITCHEN / Refrigeration / Ice Machine "Equip:" BOH "Tag ID"129064, "Brand" Scot…"
type textarea "x"
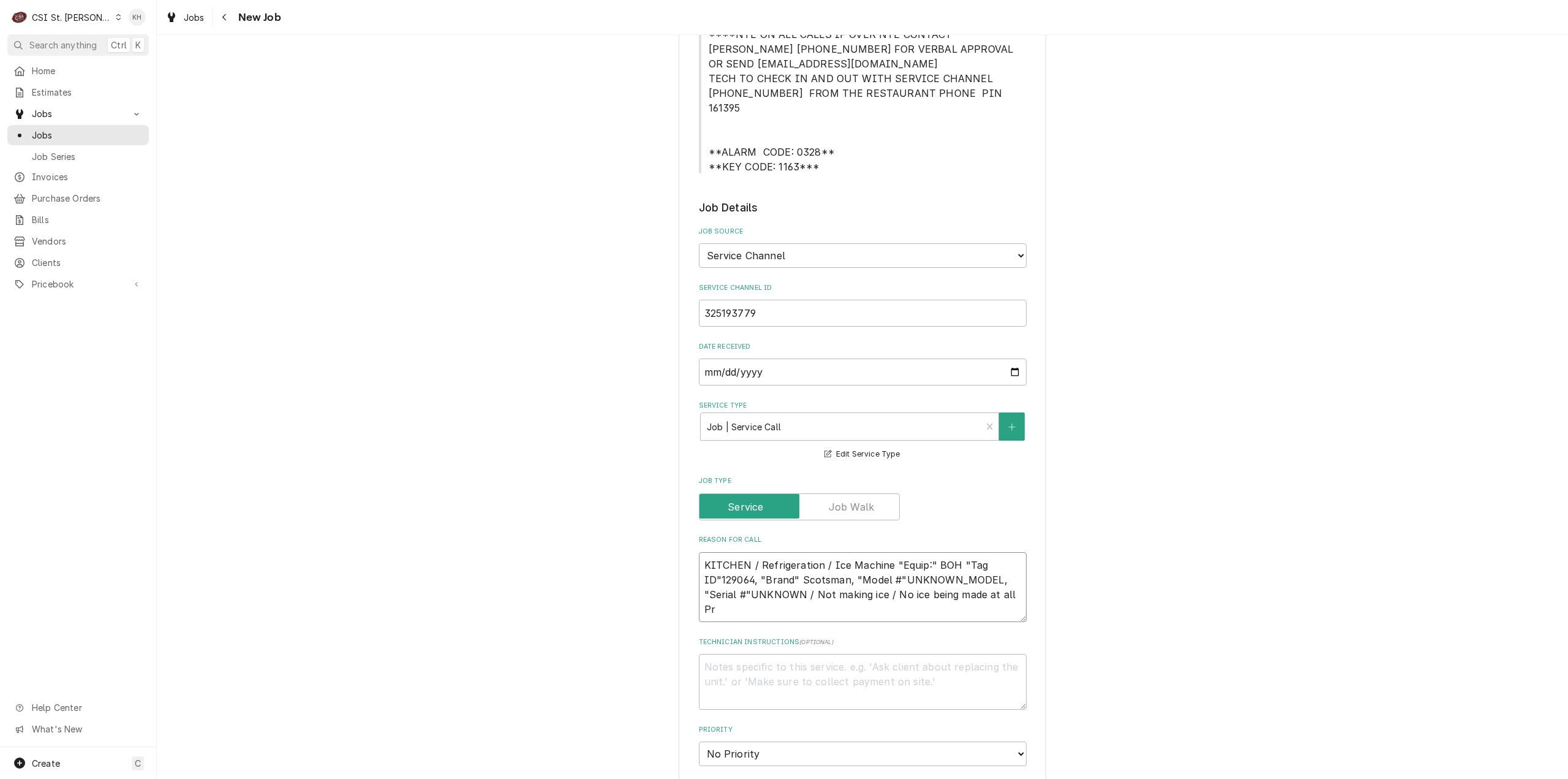
type textarea "KITCHEN / Refrigeration / Ice Machine "Equip:" BOH "Tag ID"129064, "Brand" Scot…"
type textarea "x"
type textarea "KITCHEN / Refrigeration / Ice Machine "Equip:" BOH "Tag ID"129064, "Brand" Scot…"
type textarea "x"
type textarea "KITCHEN / Refrigeration / Ice Machine "Equip:" BOH "Tag ID"129064, "Brand" Scot…"
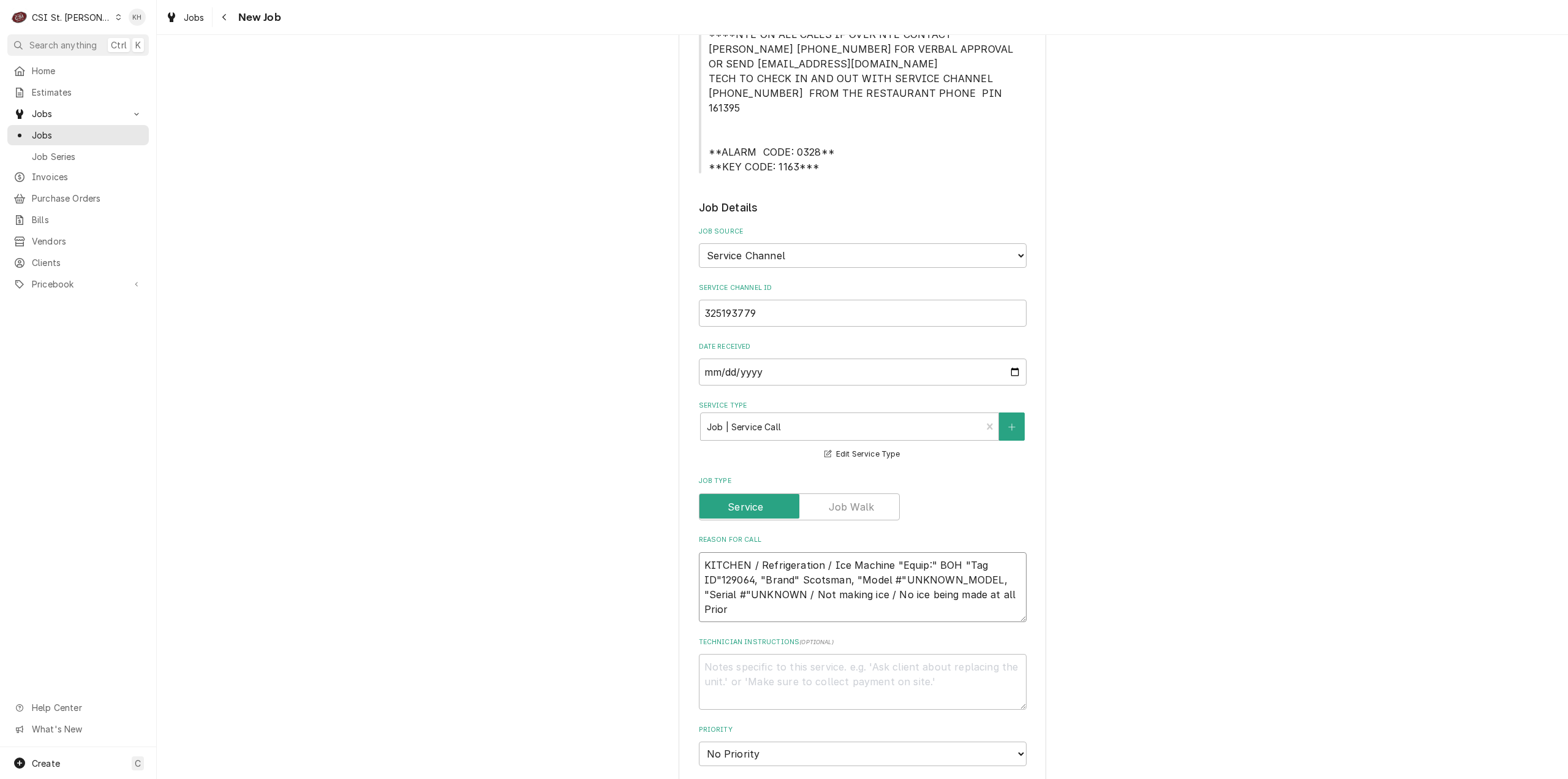
type textarea "x"
type textarea "KITCHEN / Refrigeration / Ice Machine "Equip:" BOH "Tag ID"129064, "Brand" Scot…"
type textarea "x"
type textarea "KITCHEN / Refrigeration / Ice Machine "Equip:" BOH "Tag ID"129064, "Brand" Scot…"
type textarea "x"
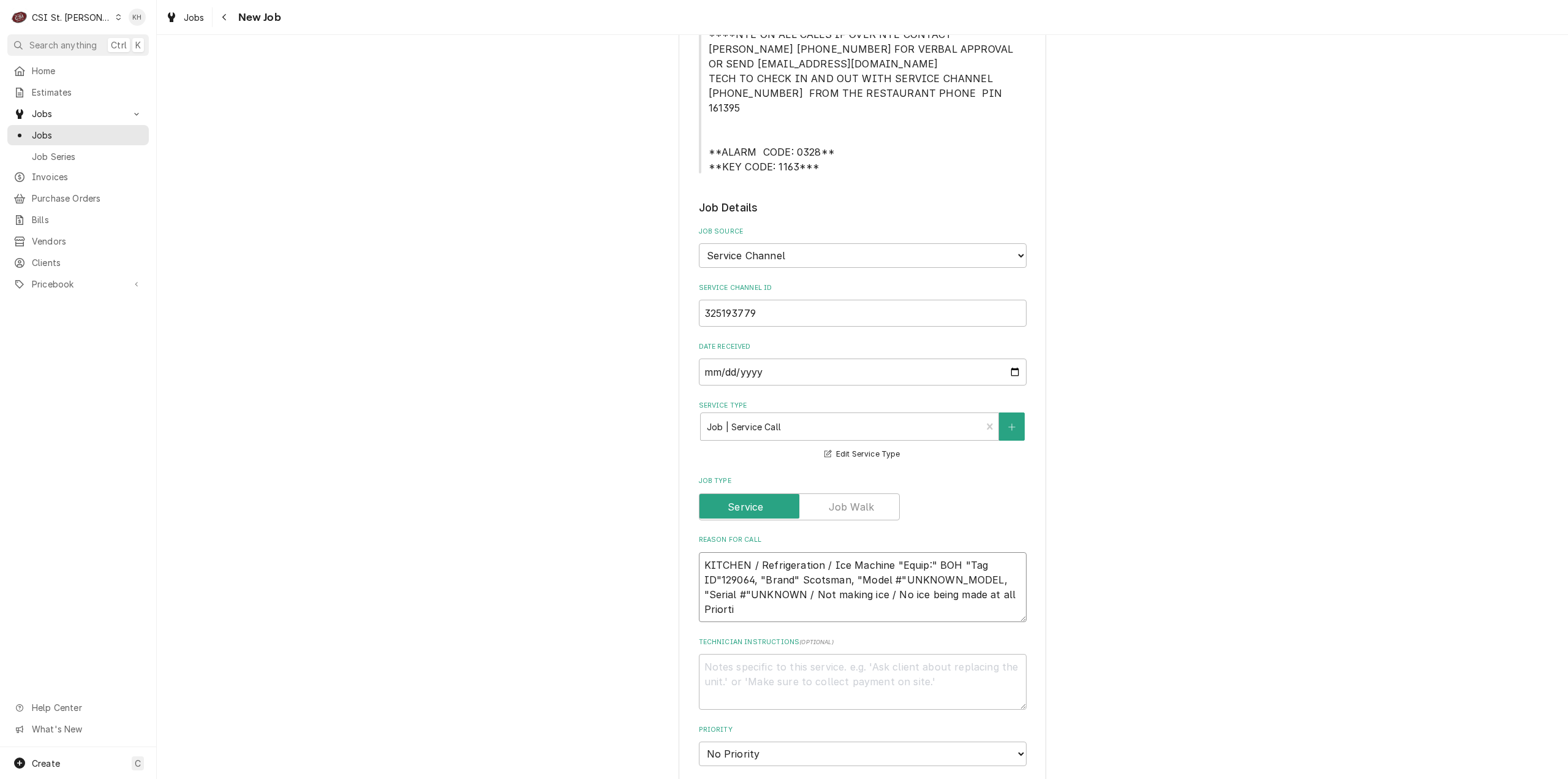
type textarea "KITCHEN / Refrigeration / Ice Machine "Equip:" BOH "Tag ID"129064, "Brand" Scot…"
type textarea "x"
type textarea "KITCHEN / Refrigeration / Ice Machine "Equip:" BOH "Tag ID"129064, "Brand" Scot…"
type textarea "x"
type textarea "KITCHEN / Refrigeration / Ice Machine "Equip:" BOH "Tag ID"129064, "Brand" Scot…"
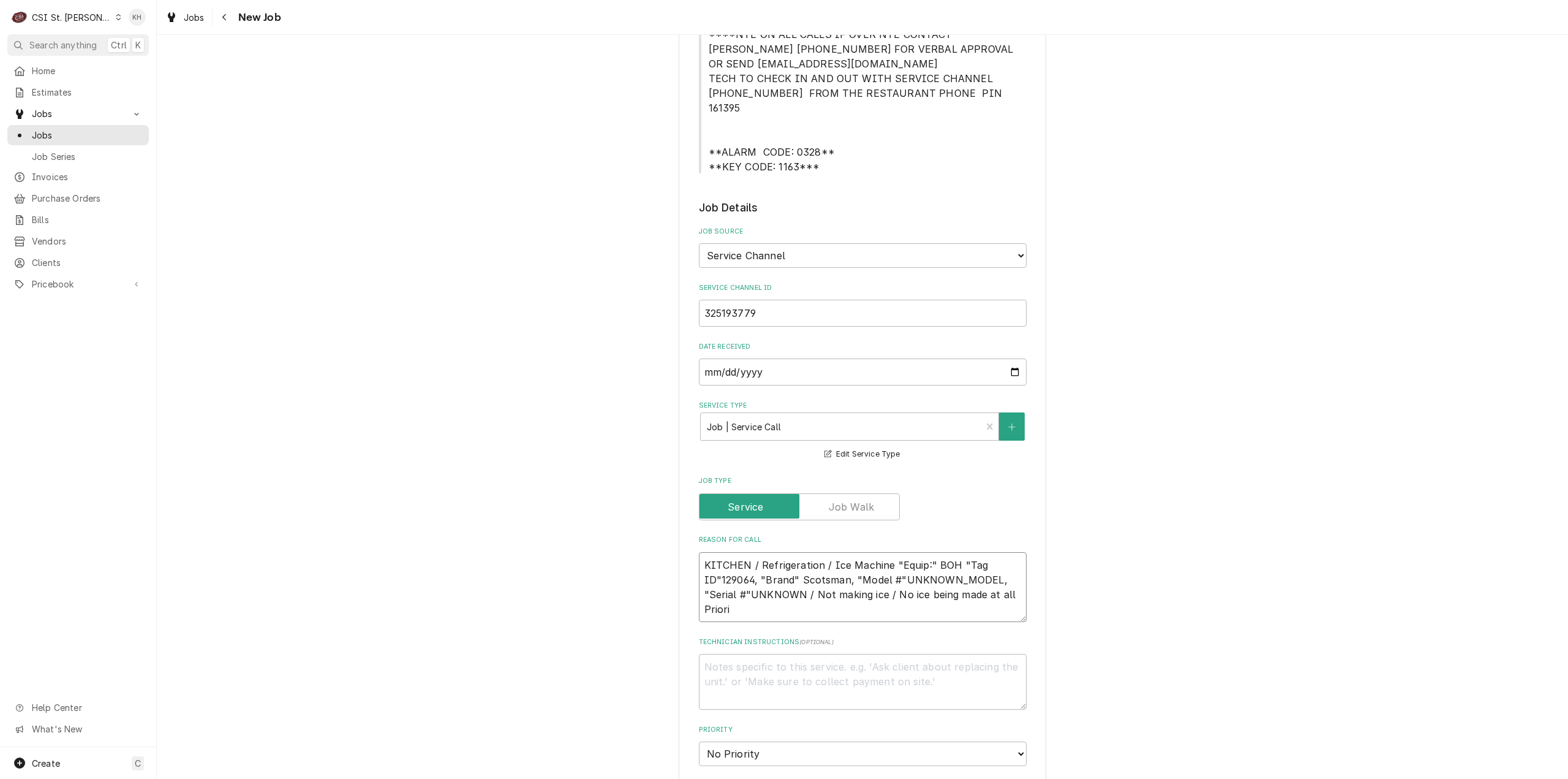
type textarea "x"
type textarea "KITCHEN / Refrigeration / Ice Machine "Equip:" BOH "Tag ID"129064, "Brand" Scot…"
type textarea "x"
type textarea "KITCHEN / Refrigeration / Ice Machine "Equip:" BOH "Tag ID"129064, "Brand" Scot…"
type textarea "x"
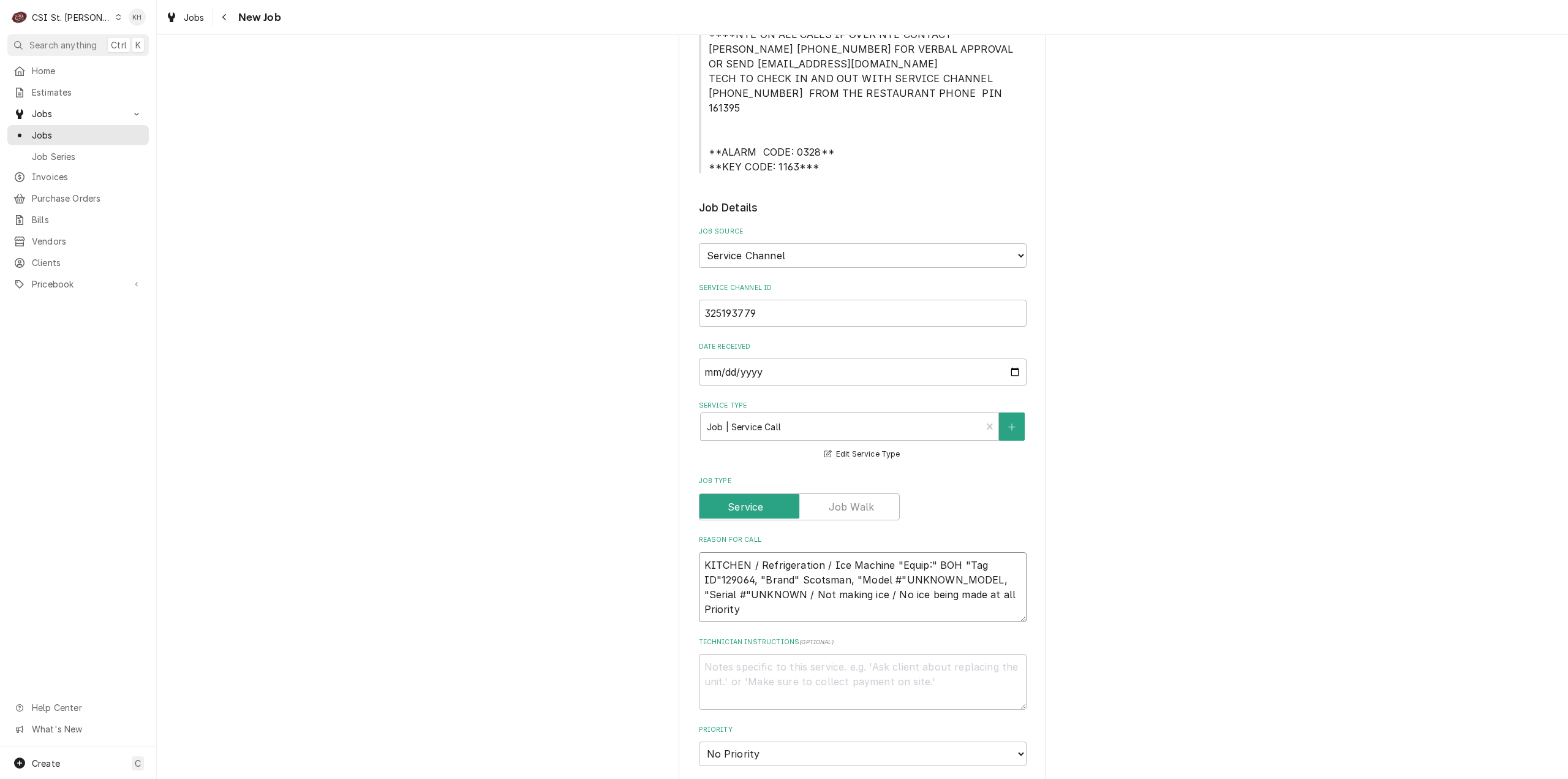
type textarea "KITCHEN / Refrigeration / Ice Machine "Equip:" BOH "Tag ID"129064, "Brand" Scot…"
type textarea "x"
type textarea "KITCHEN / Refrigeration / Ice Machine "Equip:" BOH "Tag ID"129064, "Brand" Scot…"
click at [778, 599] on textarea "KITCHEN / Refrigeration / Ice Machine "Equip:" BOH "Tag ID"129064, "Brand" Scot…" at bounding box center [863, 588] width 328 height 71
paste textarea "EMERGENCY < 4 HOURS"
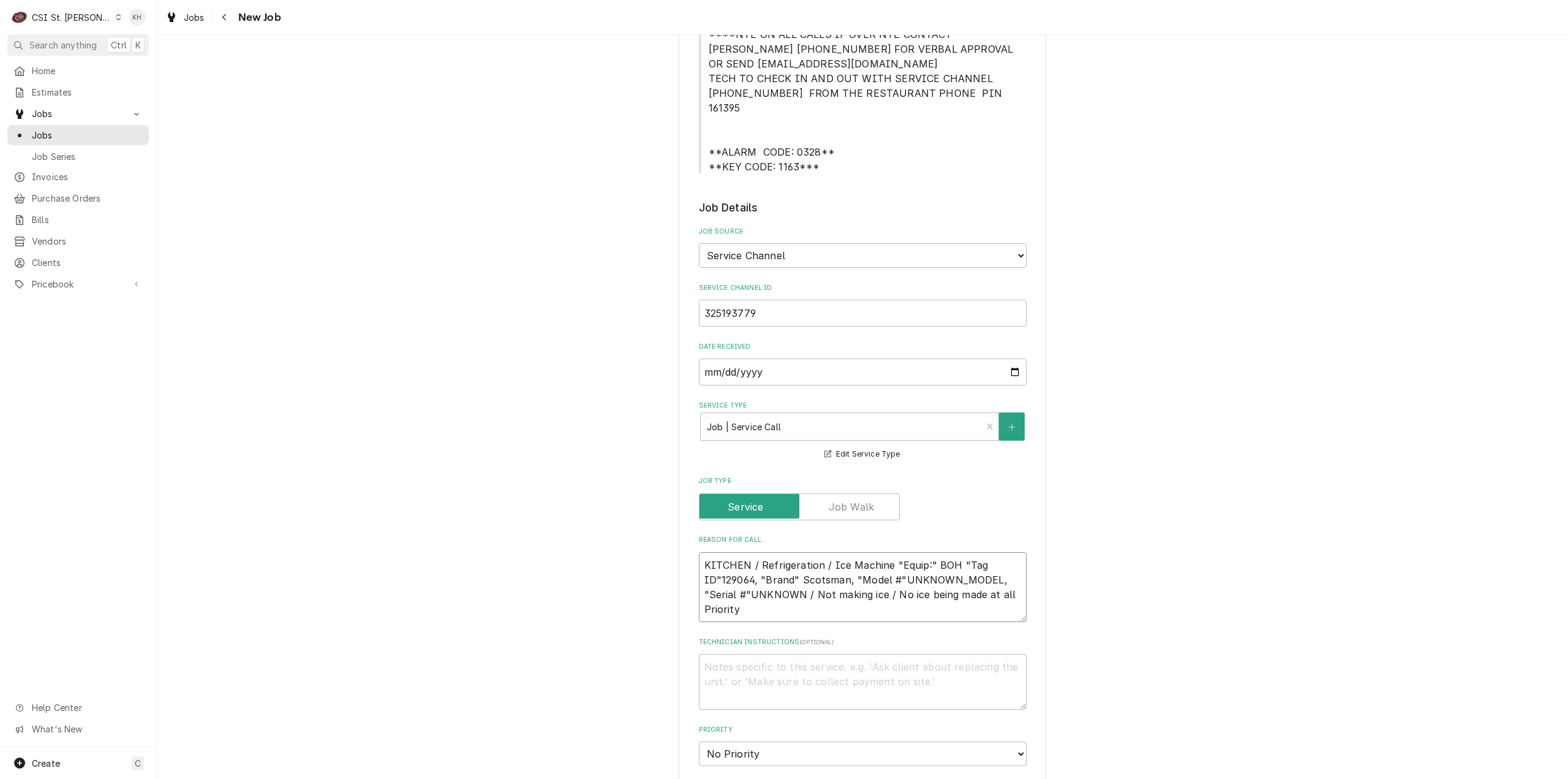
type textarea "x"
type textarea "KITCHEN / Refrigeration / Ice Machine "Equip:" BOH "Tag ID"129064, "Brand" Scot…"
type textarea "x"
type textarea "KITCHEN / Refrigeration / Ice Machine "Equip:" BOH "Tag ID"129064, "Brand" Scot…"
click at [809, 654] on textarea "Technician Instructions ( optional )" at bounding box center [863, 681] width 328 height 56
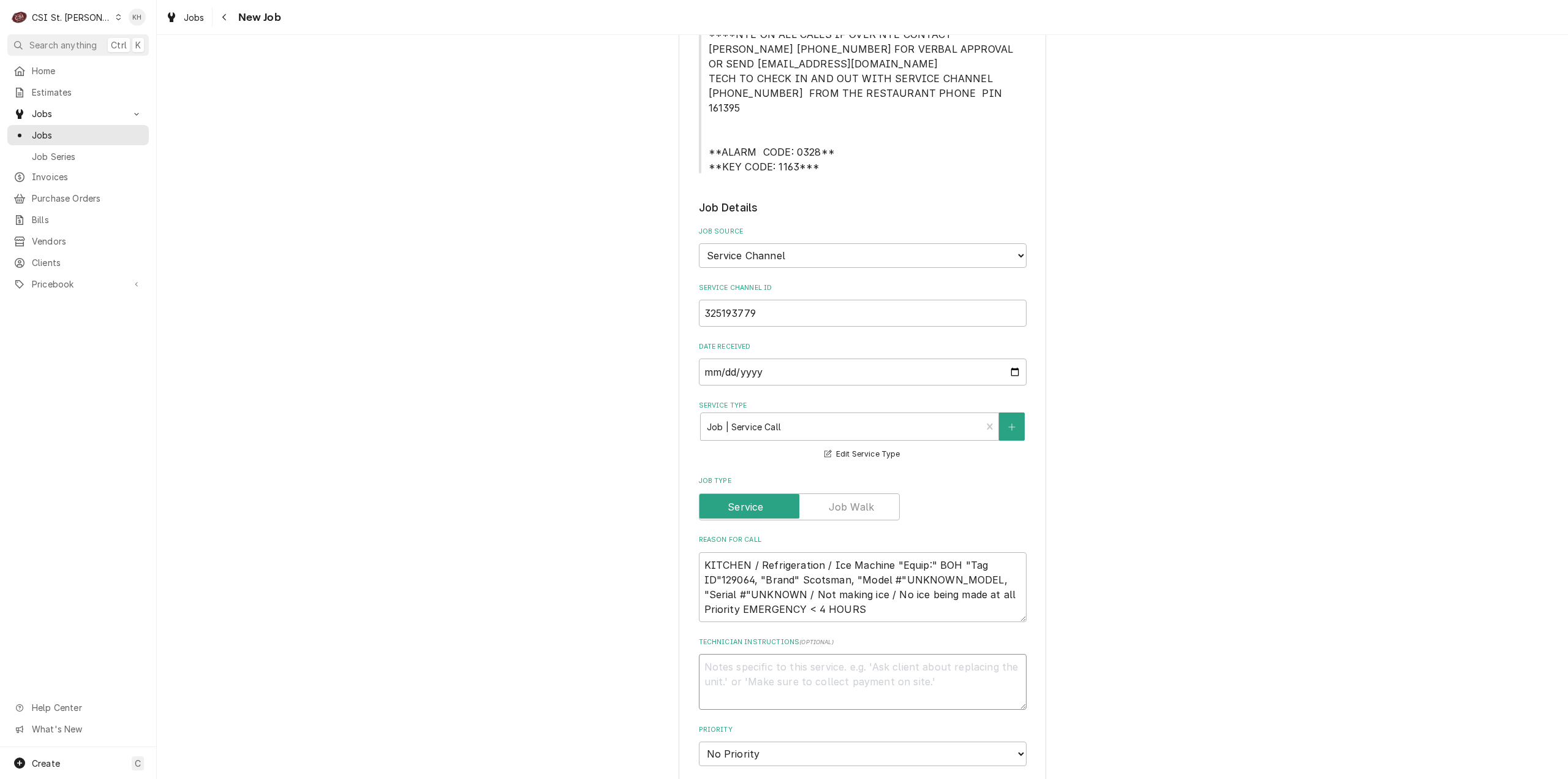
type textarea "x"
type textarea "N"
type textarea "x"
type textarea "NT"
type textarea "x"
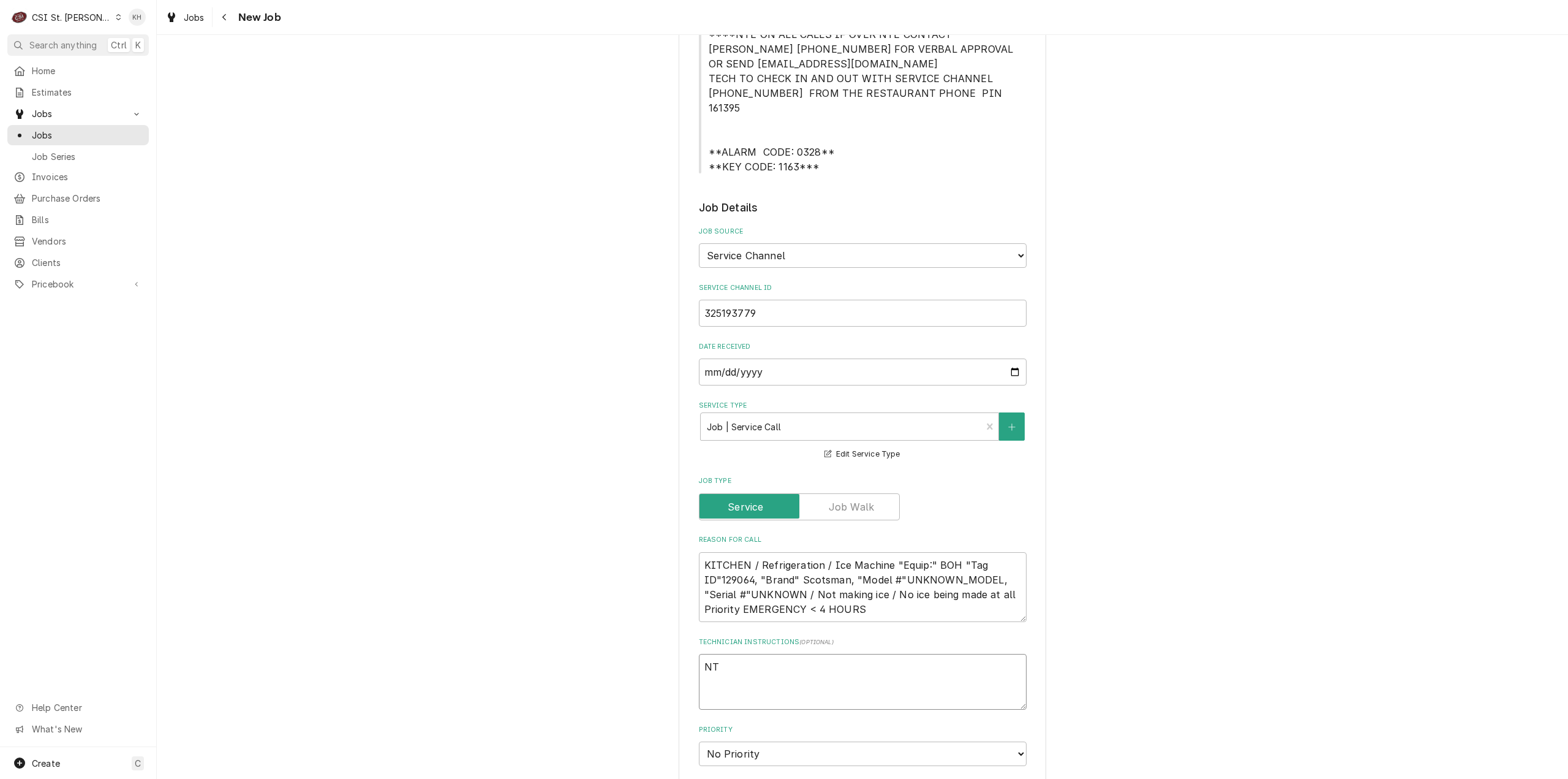
type textarea "NTE"
type textarea "x"
type textarea "NTE"
type textarea "x"
type textarea "NTE $"
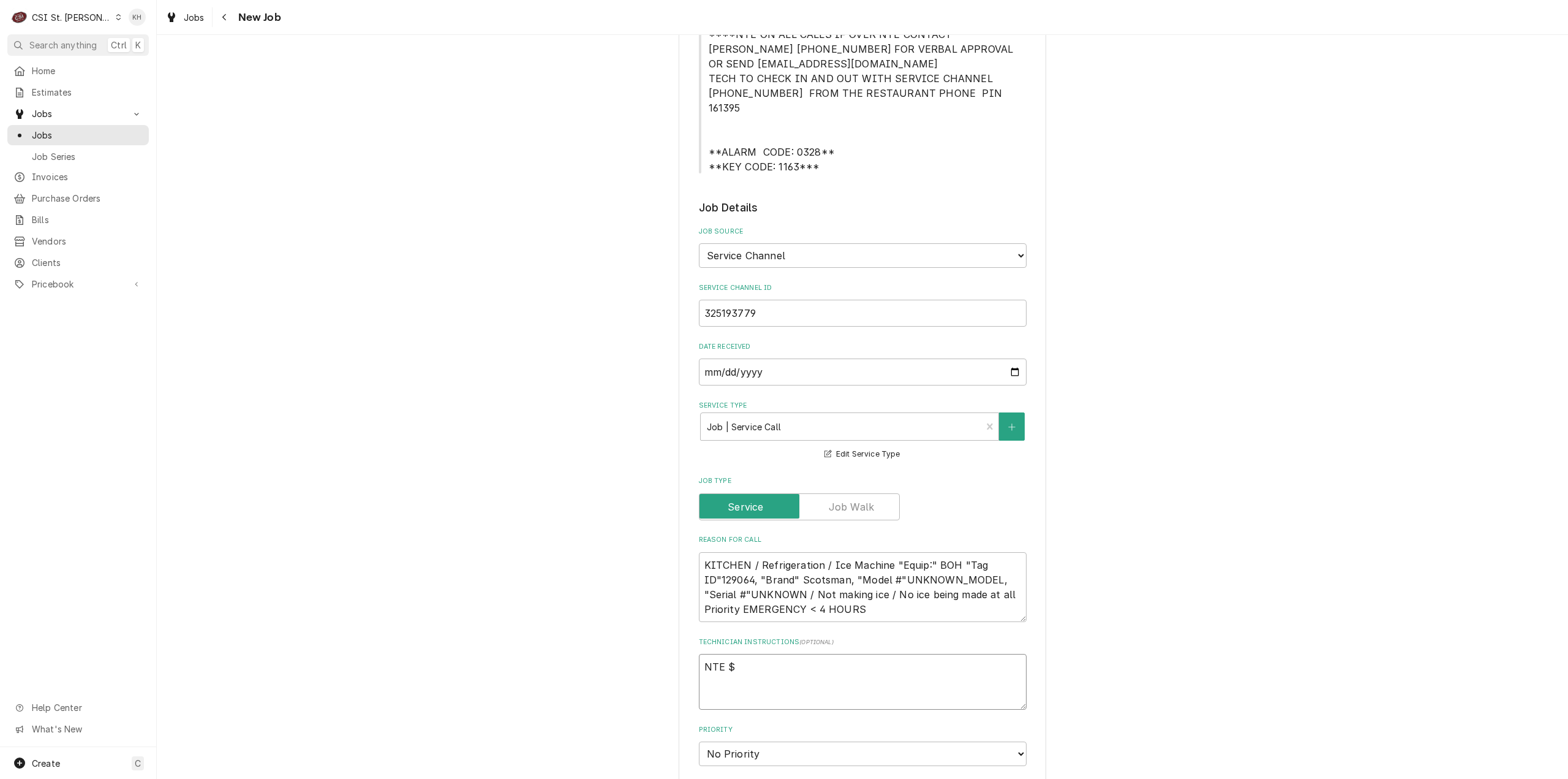
type textarea "x"
type textarea "NTE $4"
type textarea "x"
type textarea "NTE $40"
type textarea "x"
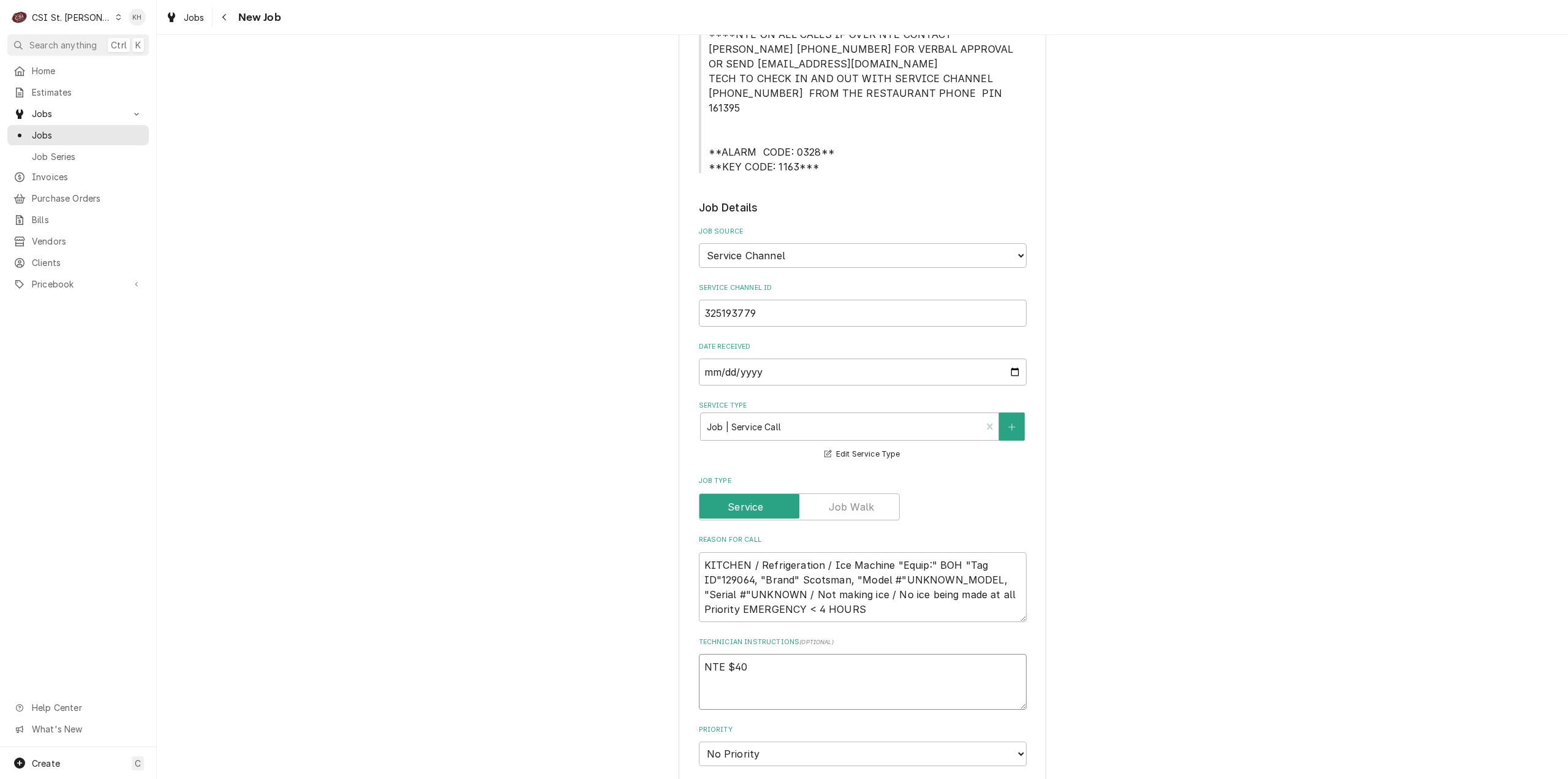
type textarea "NTE $400"
type textarea "x"
type textarea "NTE $400."
type textarea "x"
type textarea "NTE $400.0"
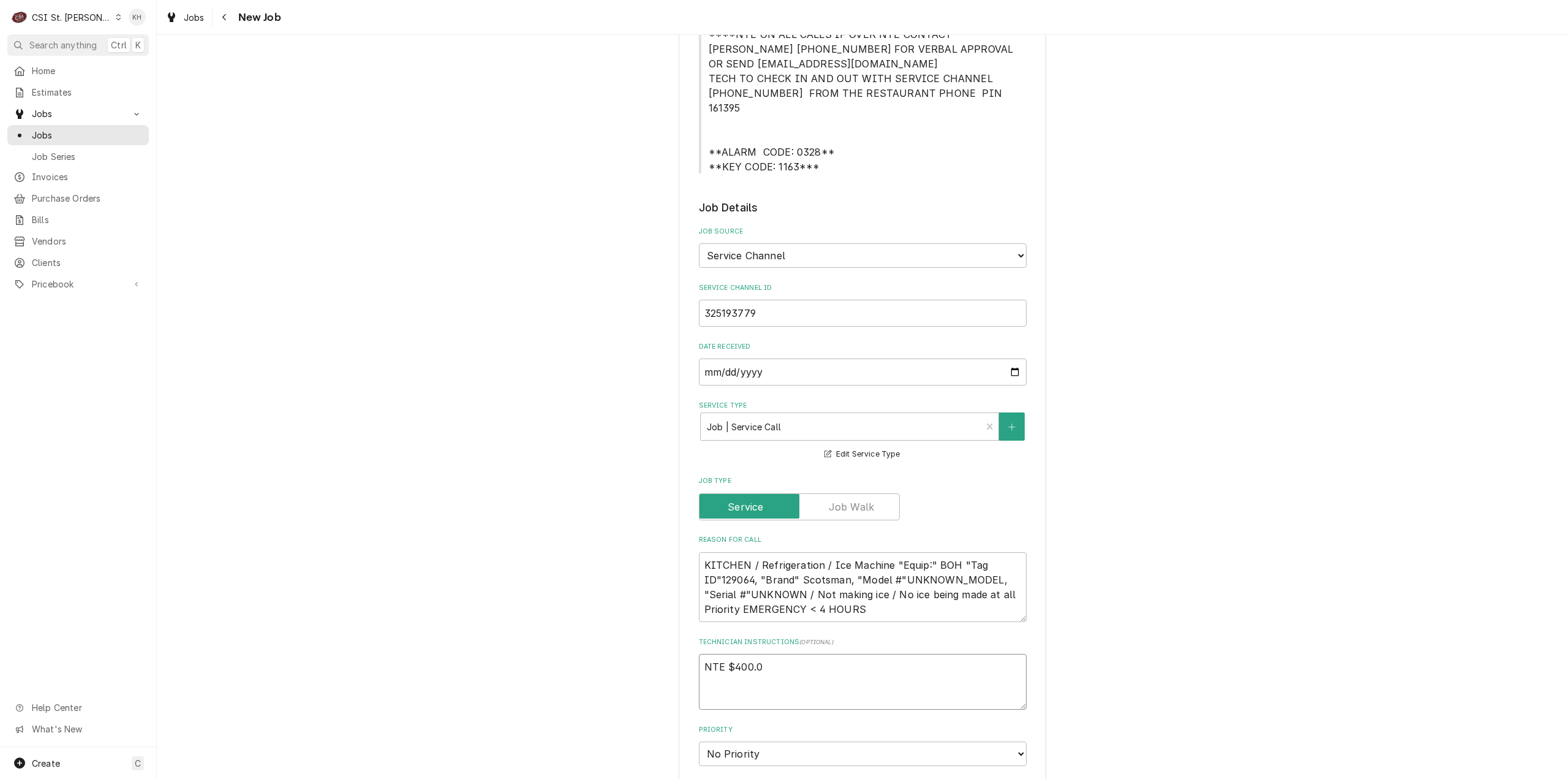
type textarea "x"
type textarea "NTE $400.00"
type textarea "x"
type textarea "NTE $400.00"
type textarea "x"
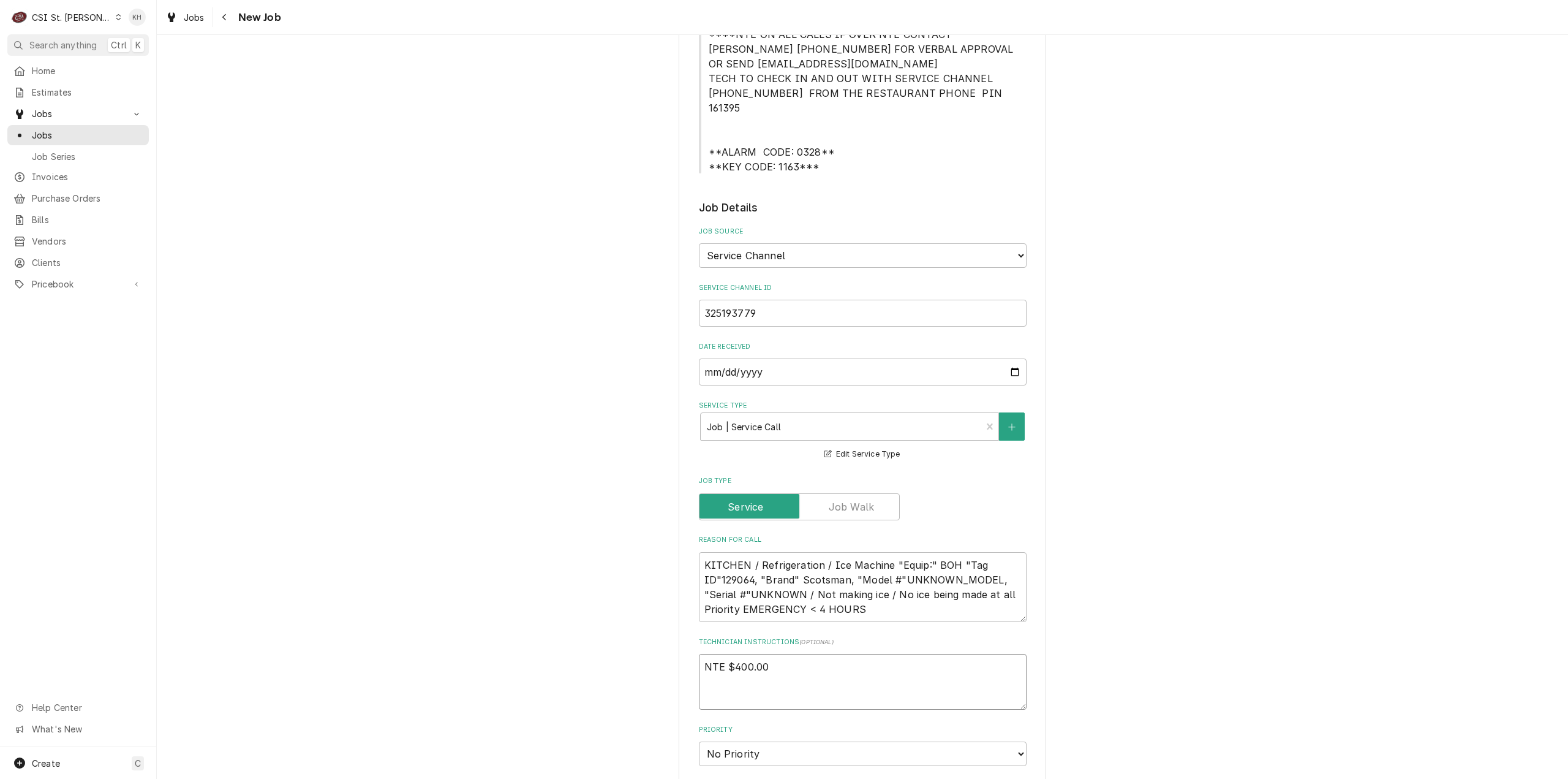
type textarea "NTE $400.00"
type textarea "x"
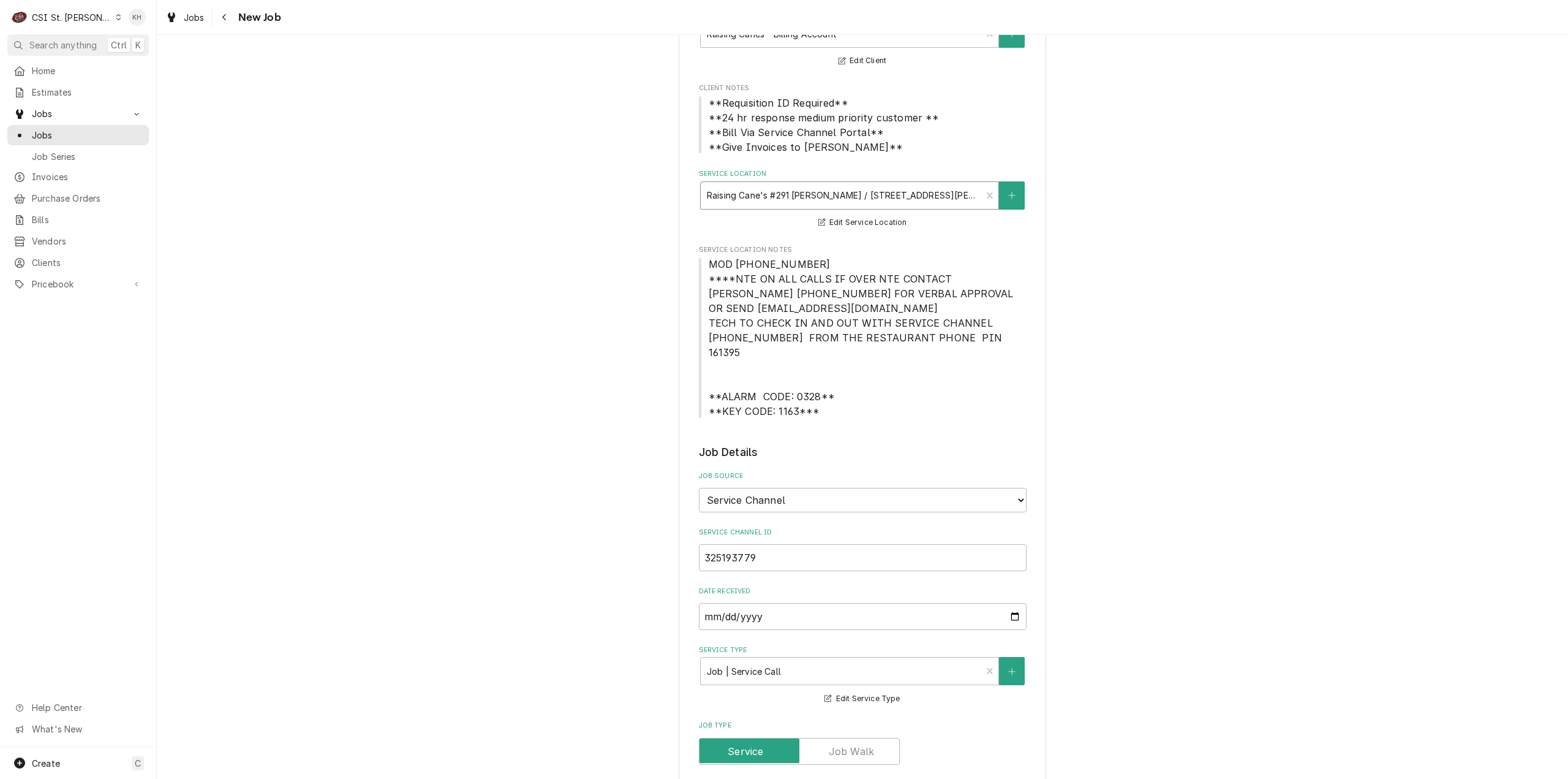
scroll to position [123, 0]
type textarea "NTE $400.00"
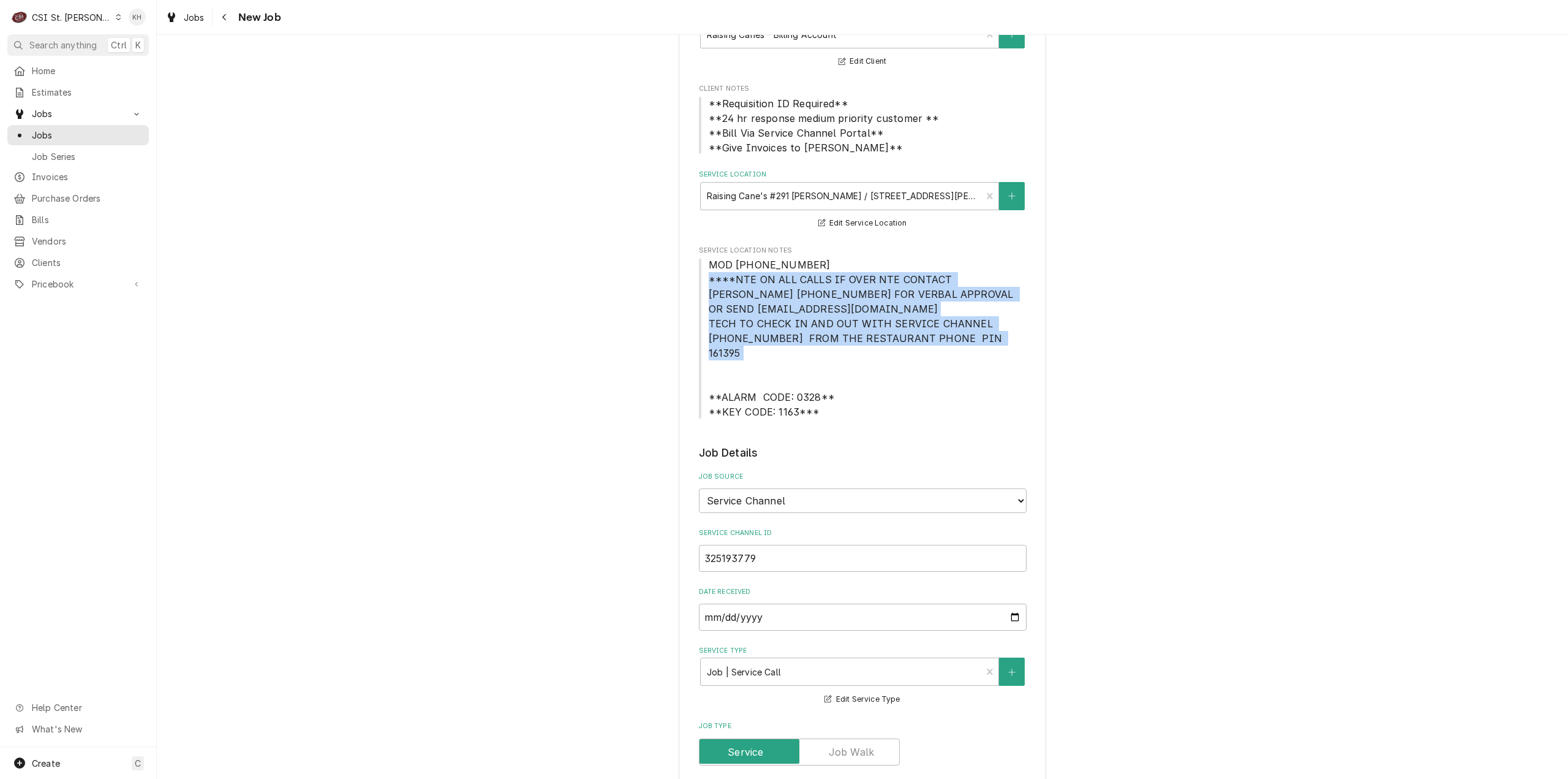
drag, startPoint x: 704, startPoint y: 281, endPoint x: 974, endPoint y: 339, distance: 276.2
click at [976, 340] on span "MOD (636) 287-1971 ****NTE ON ALL CALLS IF OVER NTE CONTACT JEFF COSTA 636-399-…" at bounding box center [863, 338] width 328 height 162
copy span "****NTE ON ALL CALLS IF OVER NTE CONTACT JEFF COSTA 636-399-1299 FOR VERBAL APP…"
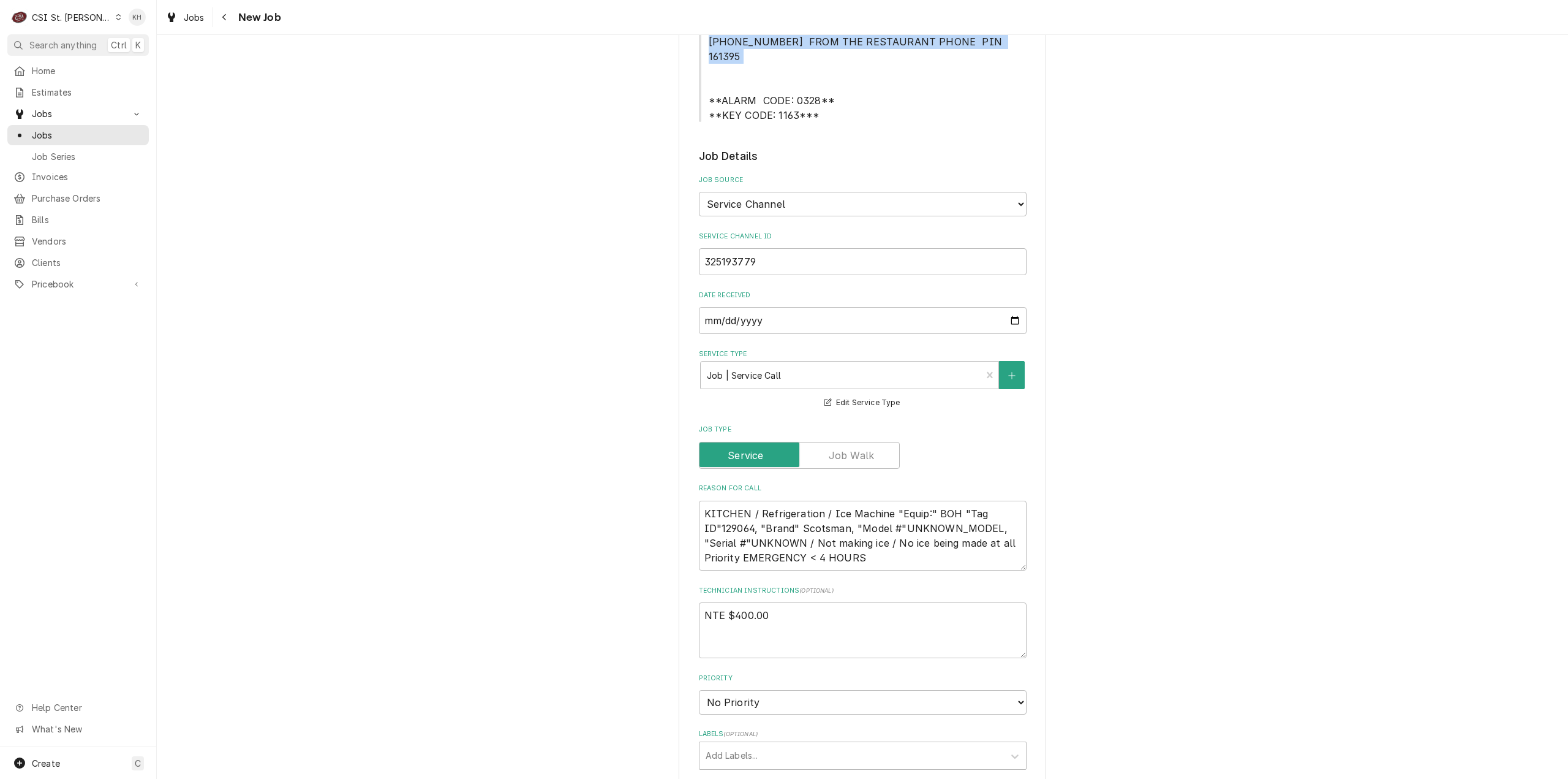
scroll to position [490, 0]
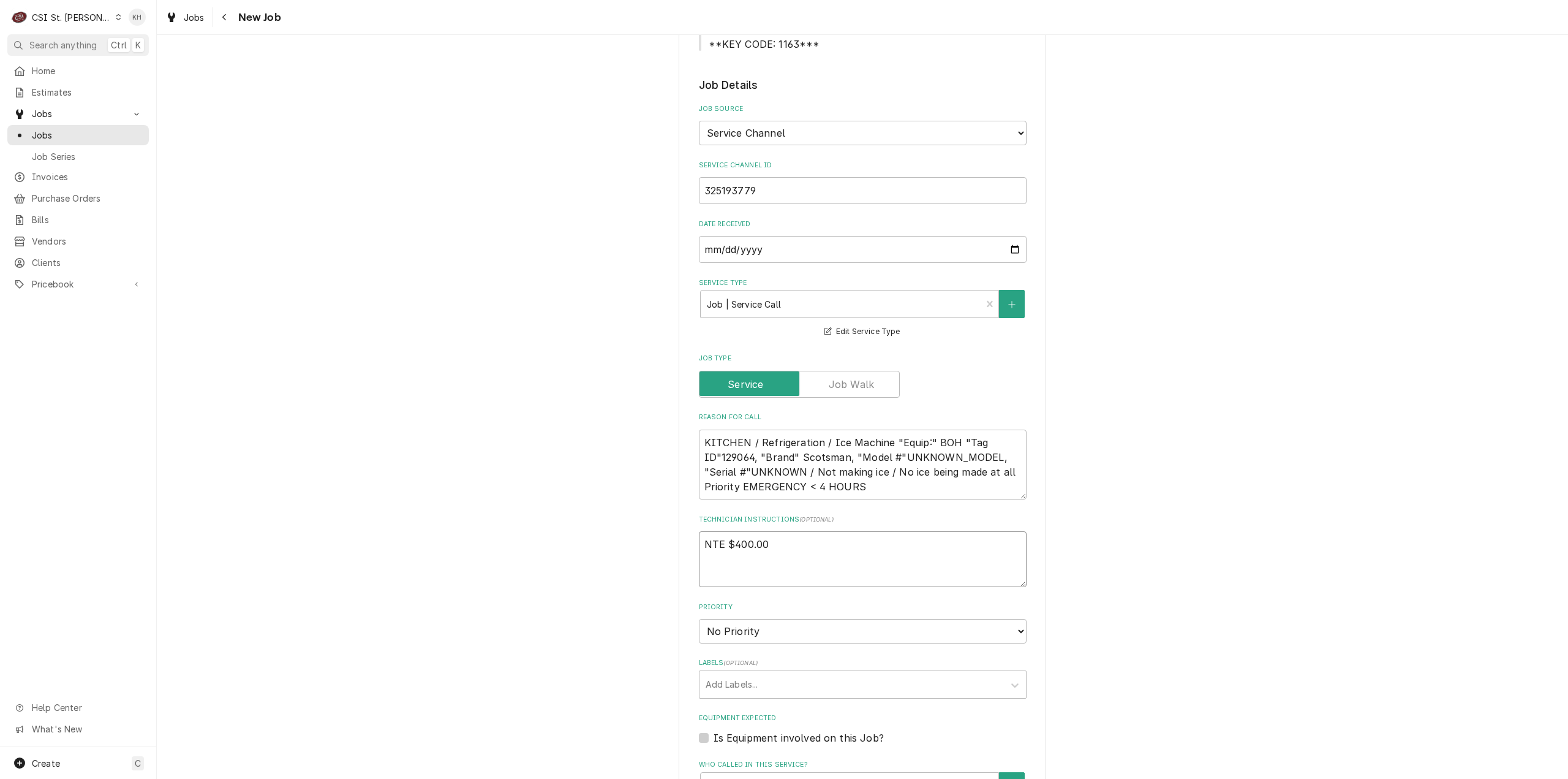
click at [732, 548] on textarea "NTE $400.00" at bounding box center [863, 559] width 328 height 56
type textarea "x"
type textarea "NTE $400.00"
paste textarea "****NTE ON ALL CALLS IF OVER NTE CONTACT JEFF COSTA 636-399-1299 FOR VERBAL APP…"
type textarea "x"
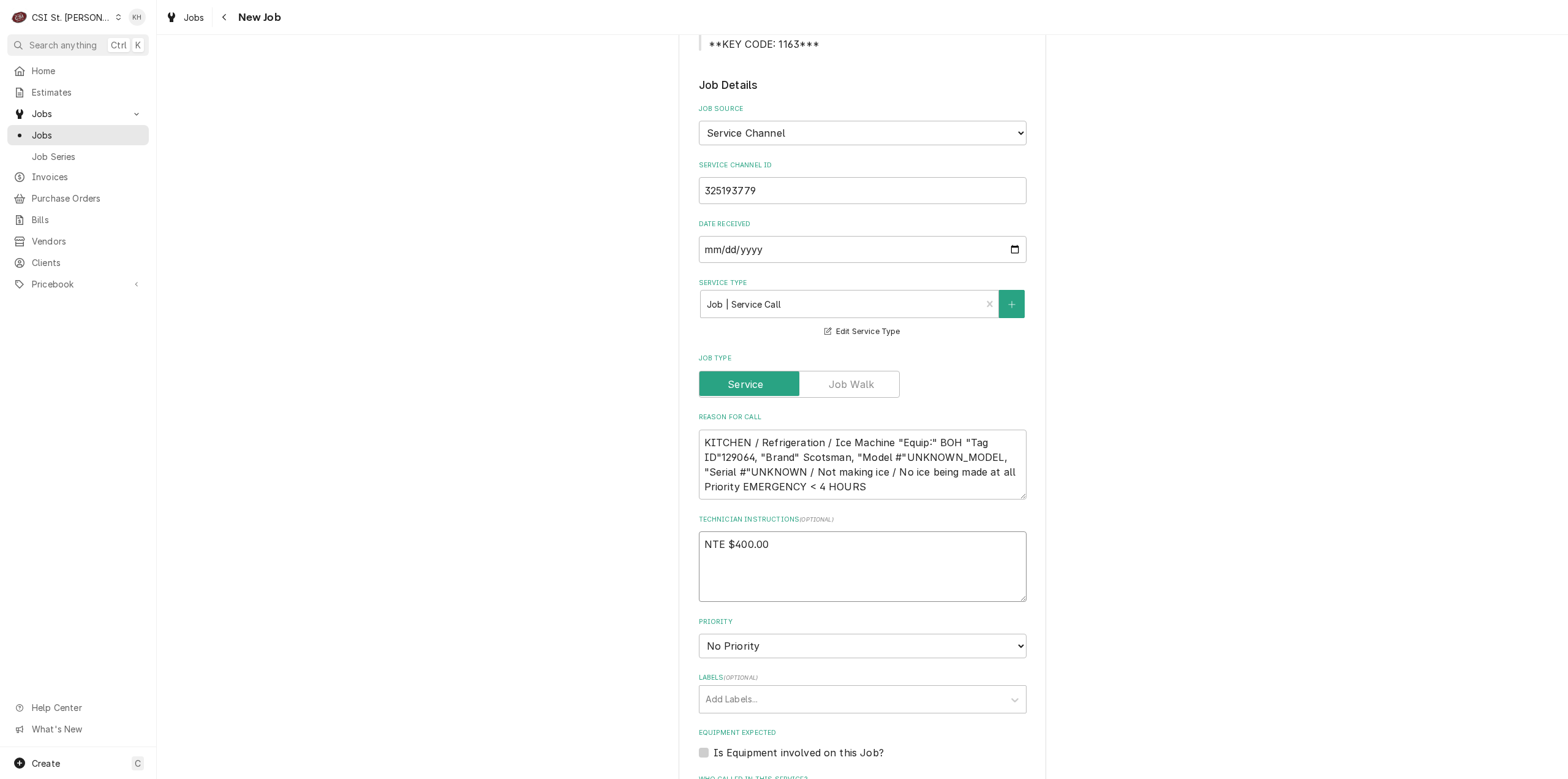
type textarea "NTE $400.00 ****NTE ON ALL CALLS IF OVER NTE CONTACT JEFF COSTA 636-399-1299 FO…"
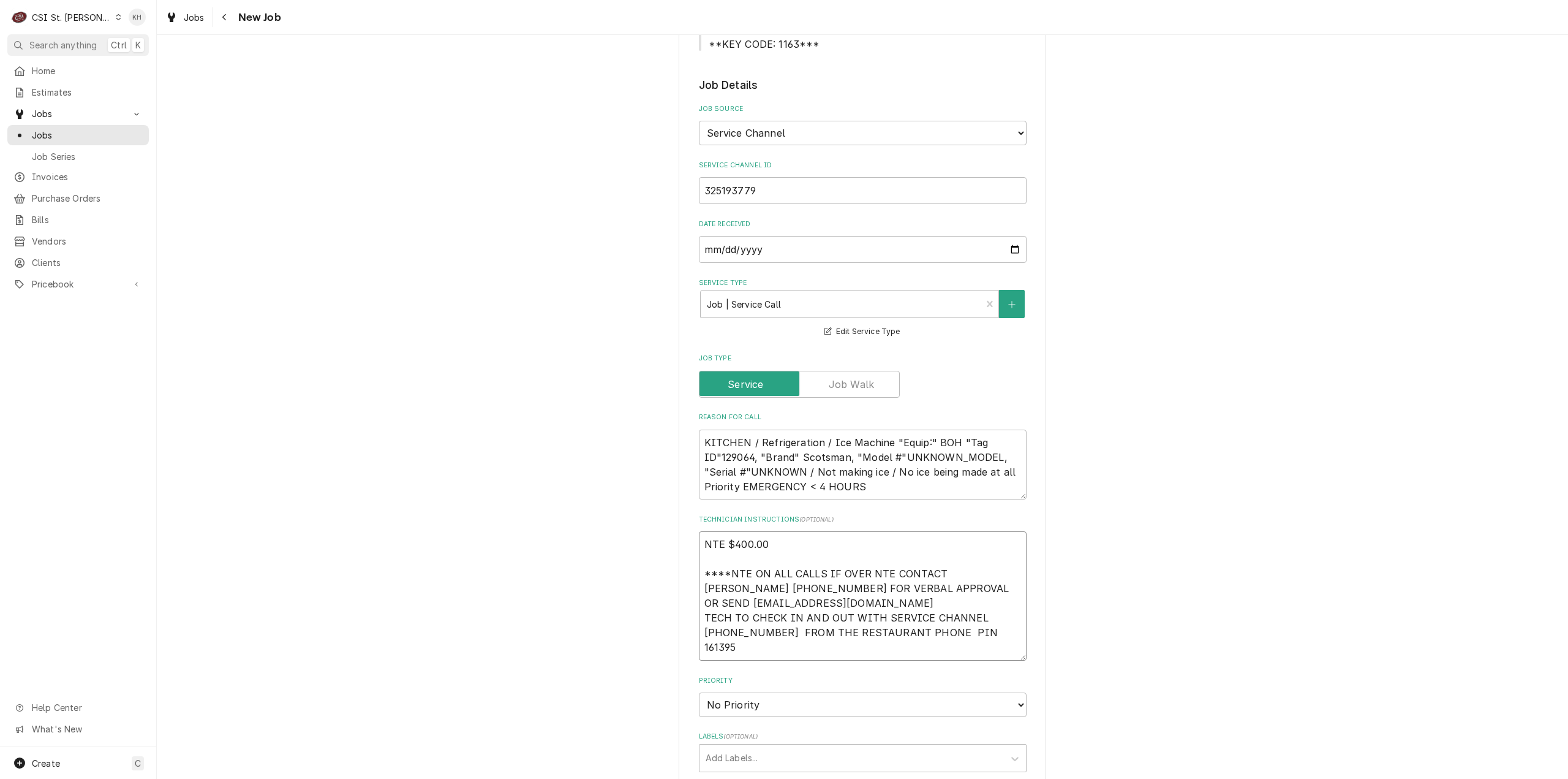
type textarea "x"
type textarea "NTE $400.00 ****NTE ON ALL CALLS IF OVER NTE CONTACT JEFF COSTA 636-399-1299 FO…"
type textarea "x"
type textarea "NTE $400.00 ****NTE ON ALL CALLS IF OVER NTE CONTACT JEFF COSTA 636-399-1299 FO…"
type textarea "x"
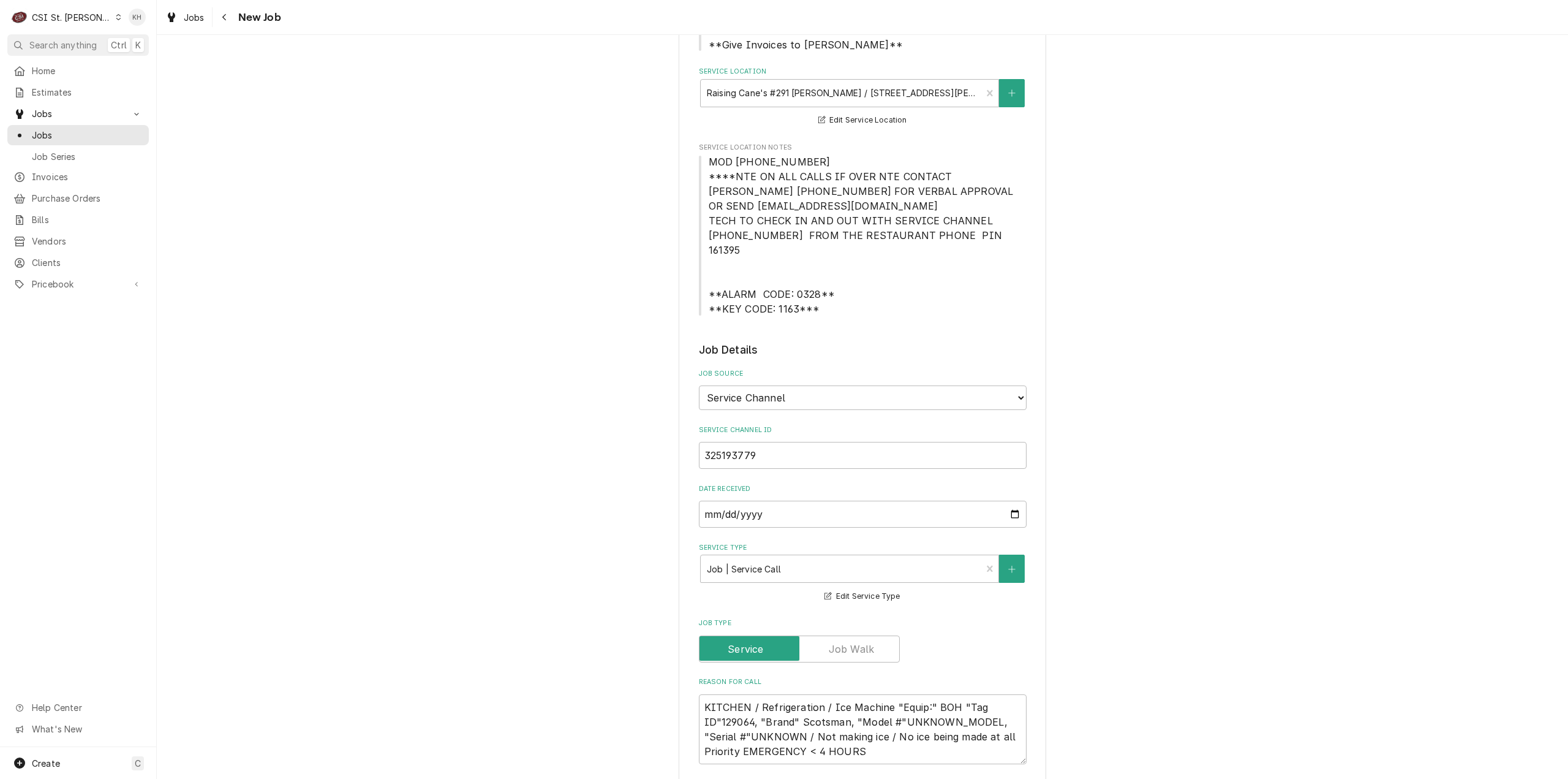
scroll to position [184, 0]
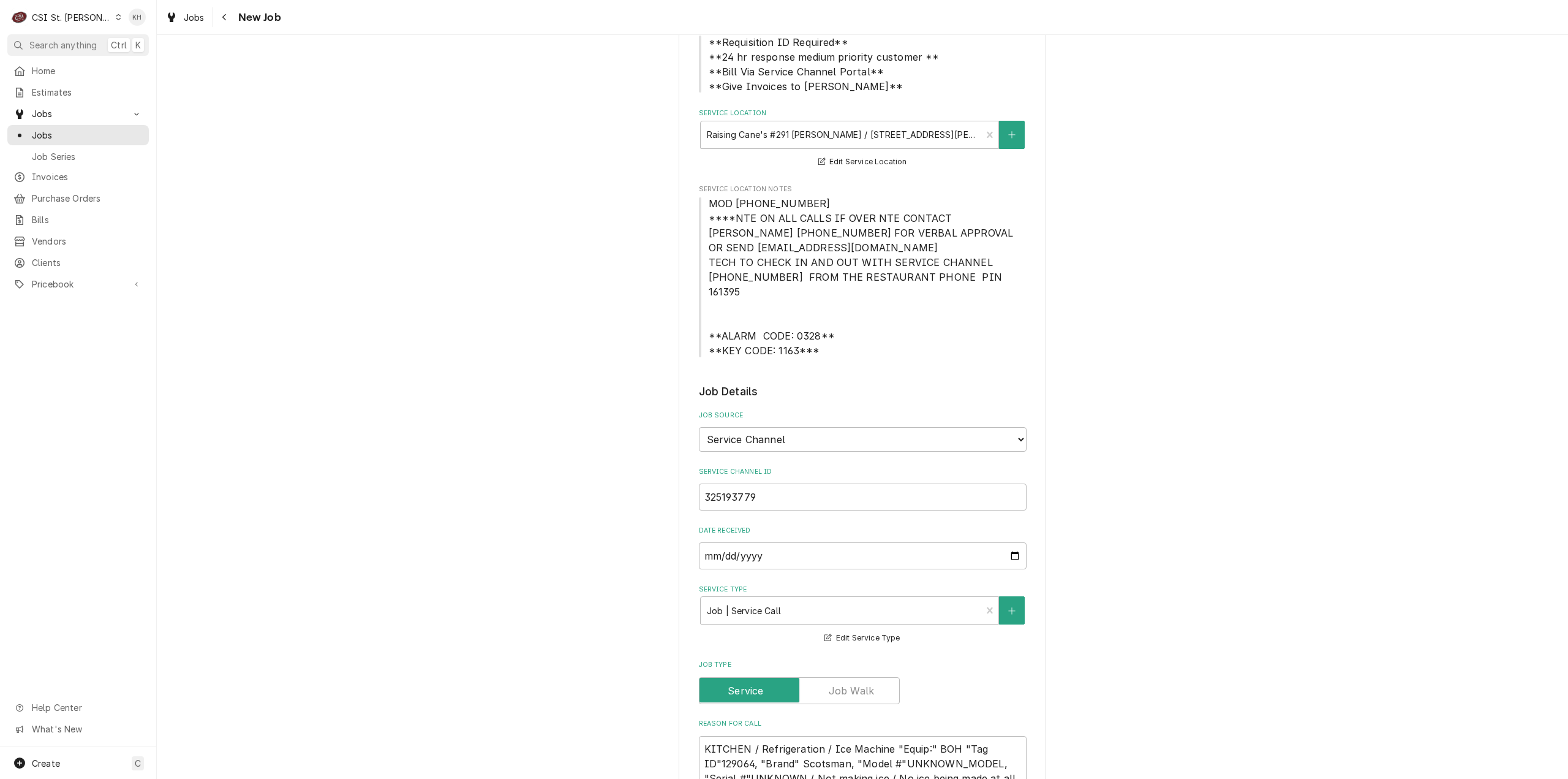
type textarea "NTE $400.00 ****NTE ON ALL CALLS IF OVER NTE CONTACT JEFF COSTA 636-399-1299 FO…"
drag, startPoint x: 809, startPoint y: 335, endPoint x: 696, endPoint y: 326, distance: 113.4
click at [699, 326] on span "MOD (636) 287-1971 ****NTE ON ALL CALLS IF OVER NTE CONTACT JEFF COSTA 636-399-…" at bounding box center [863, 277] width 328 height 162
copy span "**ALARM CODE: 0328** **KEY CODE: 1163**"
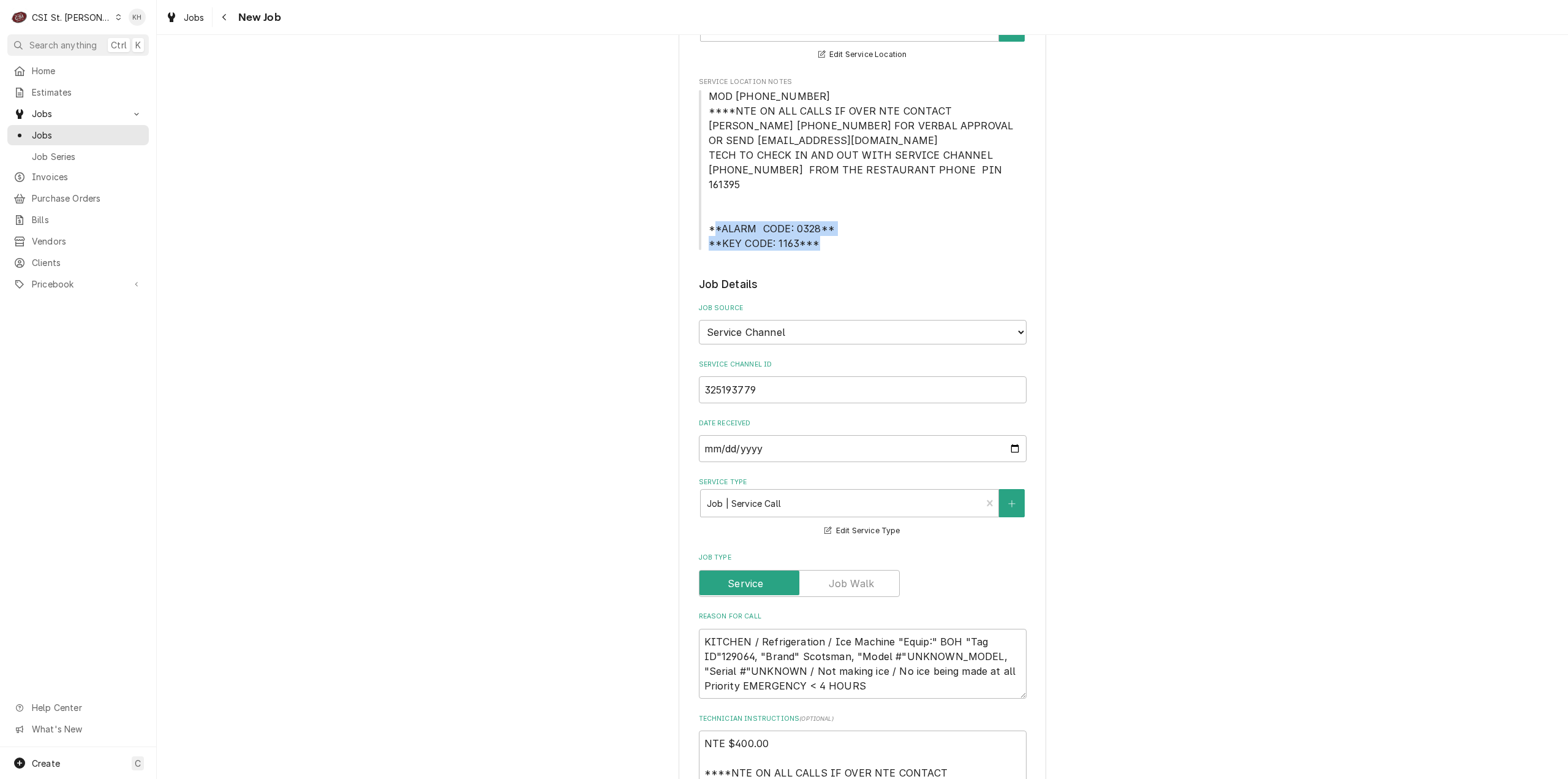
scroll to position [613, 0]
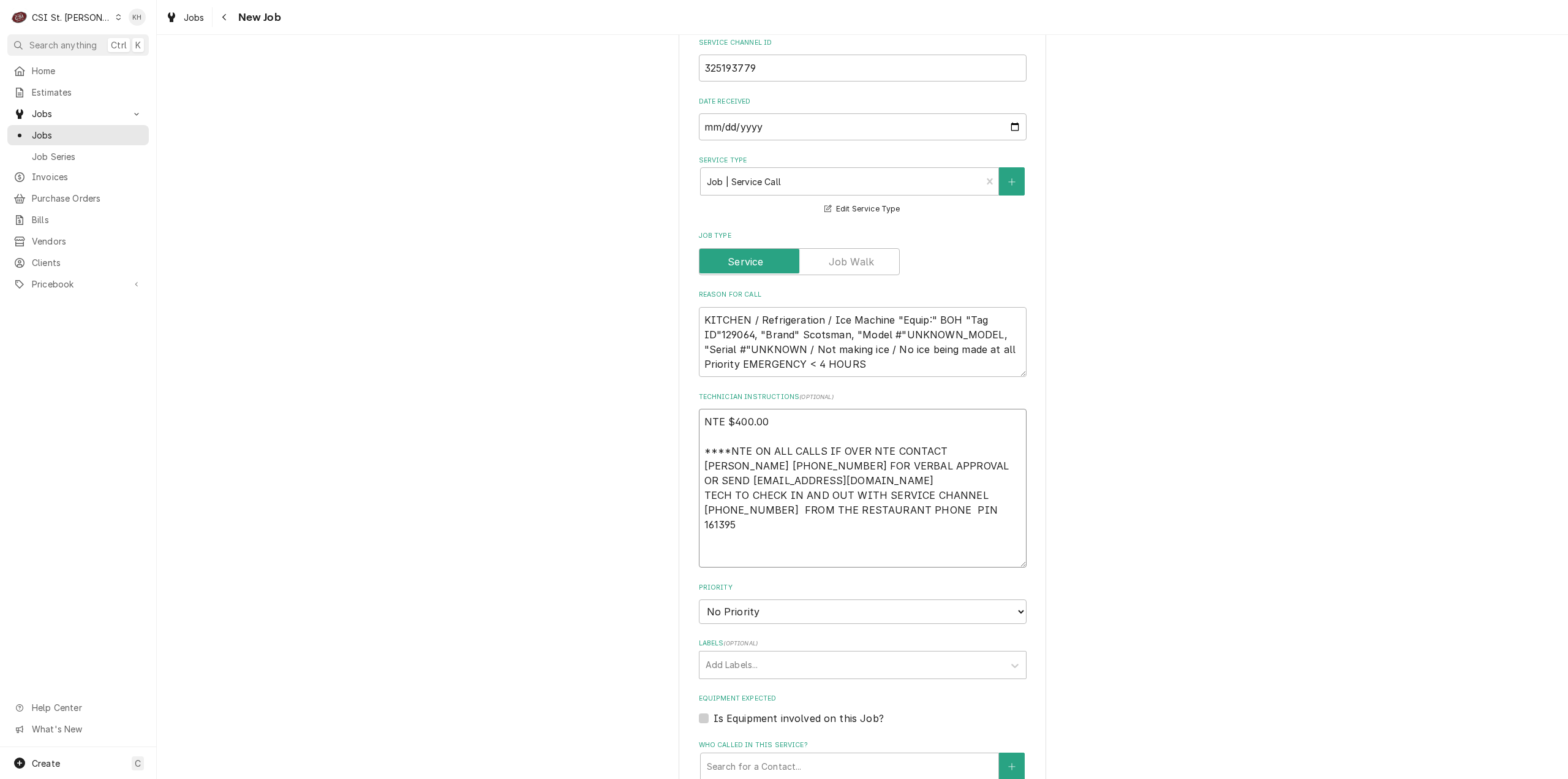
click at [737, 536] on textarea "NTE $400.00 ****NTE ON ALL CALLS IF OVER NTE CONTACT JEFF COSTA 636-399-1299 FO…" at bounding box center [863, 488] width 328 height 159
paste textarea "**ALARM CODE: 0328** **KEY CODE: 1163**"
type textarea "x"
type textarea "NTE $400.00 ****NTE ON ALL CALLS IF OVER NTE CONTACT JEFF COSTA 636-399-1299 FO…"
type textarea "x"
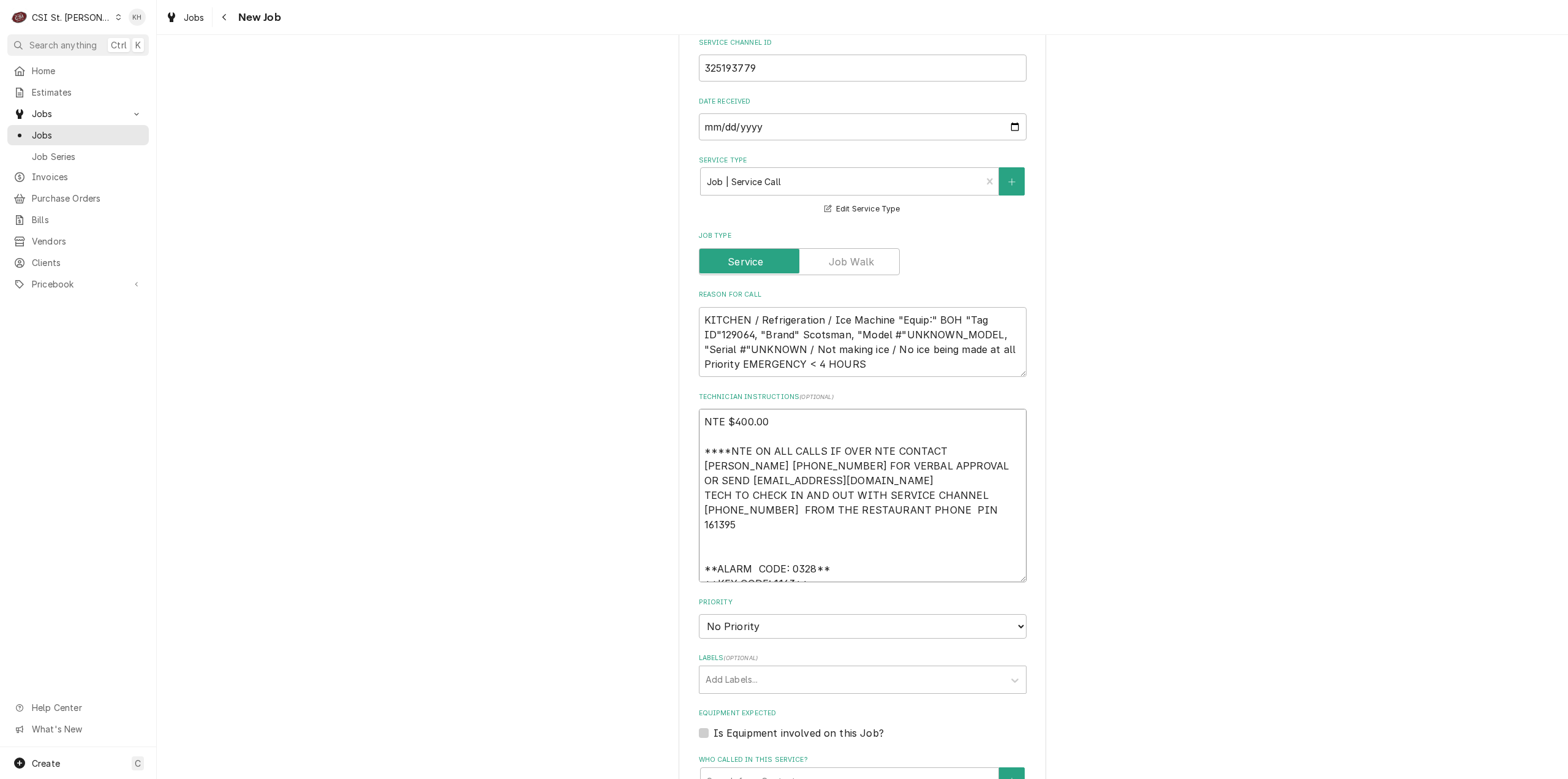
type textarea "NTE $400.00 ****NTE ON ALL CALLS IF OVER NTE CONTACT JEFF COSTA 636-399-1299 FO…"
type textarea "x"
type textarea "NTE $400.00 ****NTE ON ALL CALLS IF OVER NTE CONTACT JEFF COSTA 636-399-1299 FO…"
drag, startPoint x: 693, startPoint y: 518, endPoint x: 703, endPoint y: 518, distance: 10.0
click at [697, 517] on div "Please provide the following information to create a job: Client Details Client…" at bounding box center [862, 373] width 368 height 1855
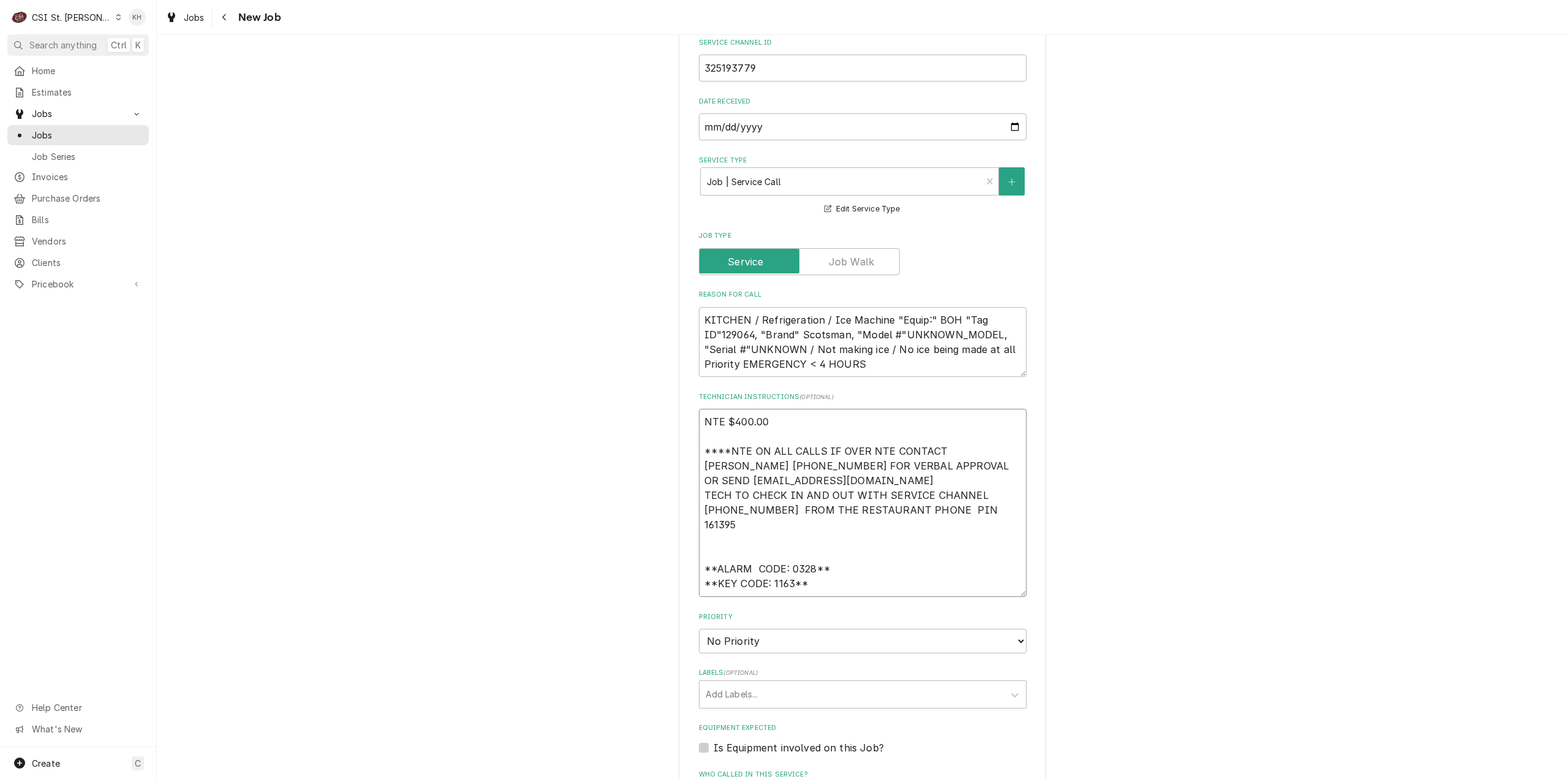
click at [708, 519] on textarea "NTE $400.00 ****NTE ON ALL CALLS IF OVER NTE CONTACT JEFF COSTA 636-399-1299 FO…" at bounding box center [863, 503] width 328 height 188
type textarea "x"
type textarea "NTE $400.00 ****NTE ON ALL CALLS IF OVER NTE CONTACT JEFF COSTA 636-399-1299 FO…"
type textarea "x"
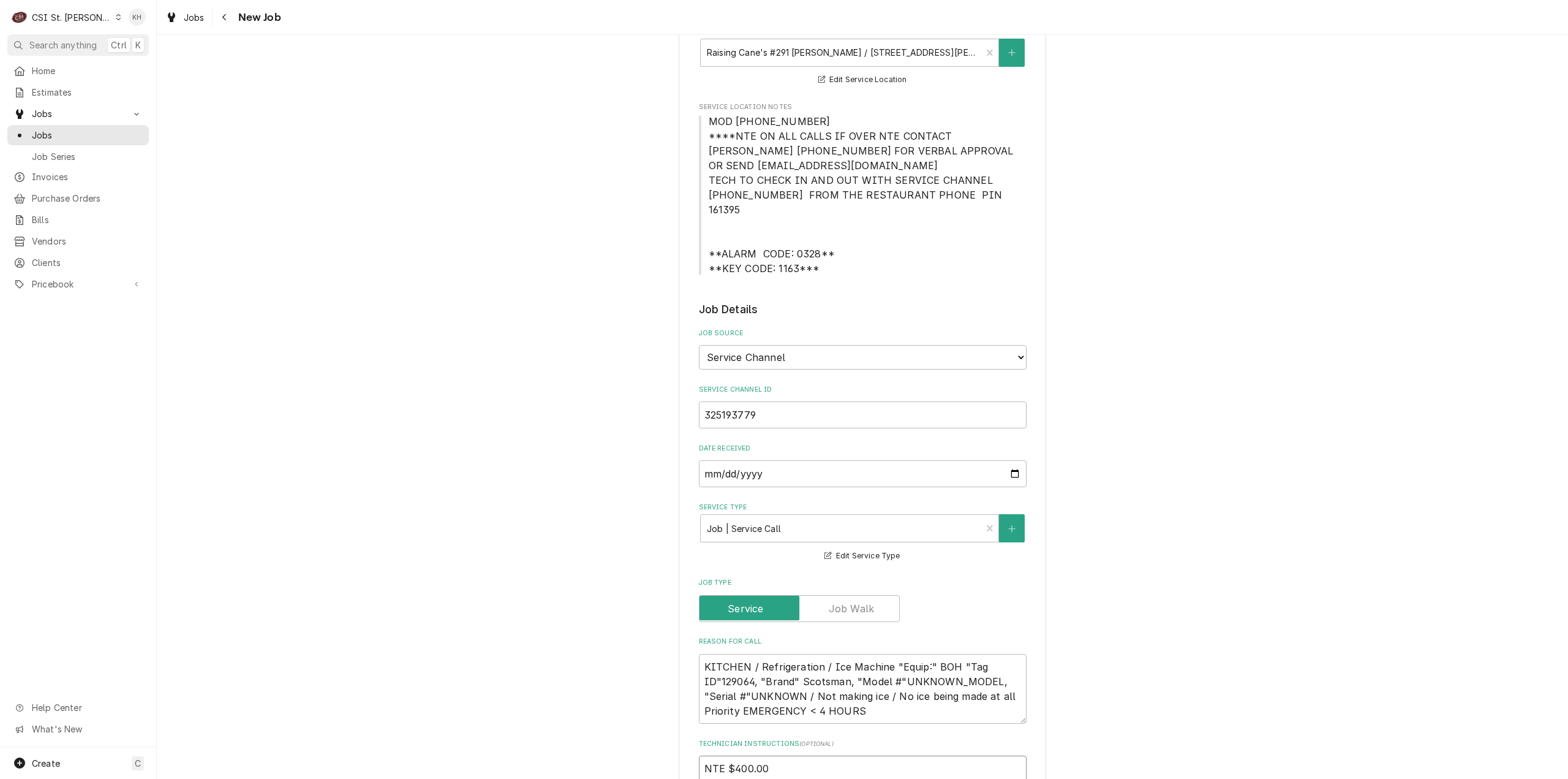
scroll to position [245, 0]
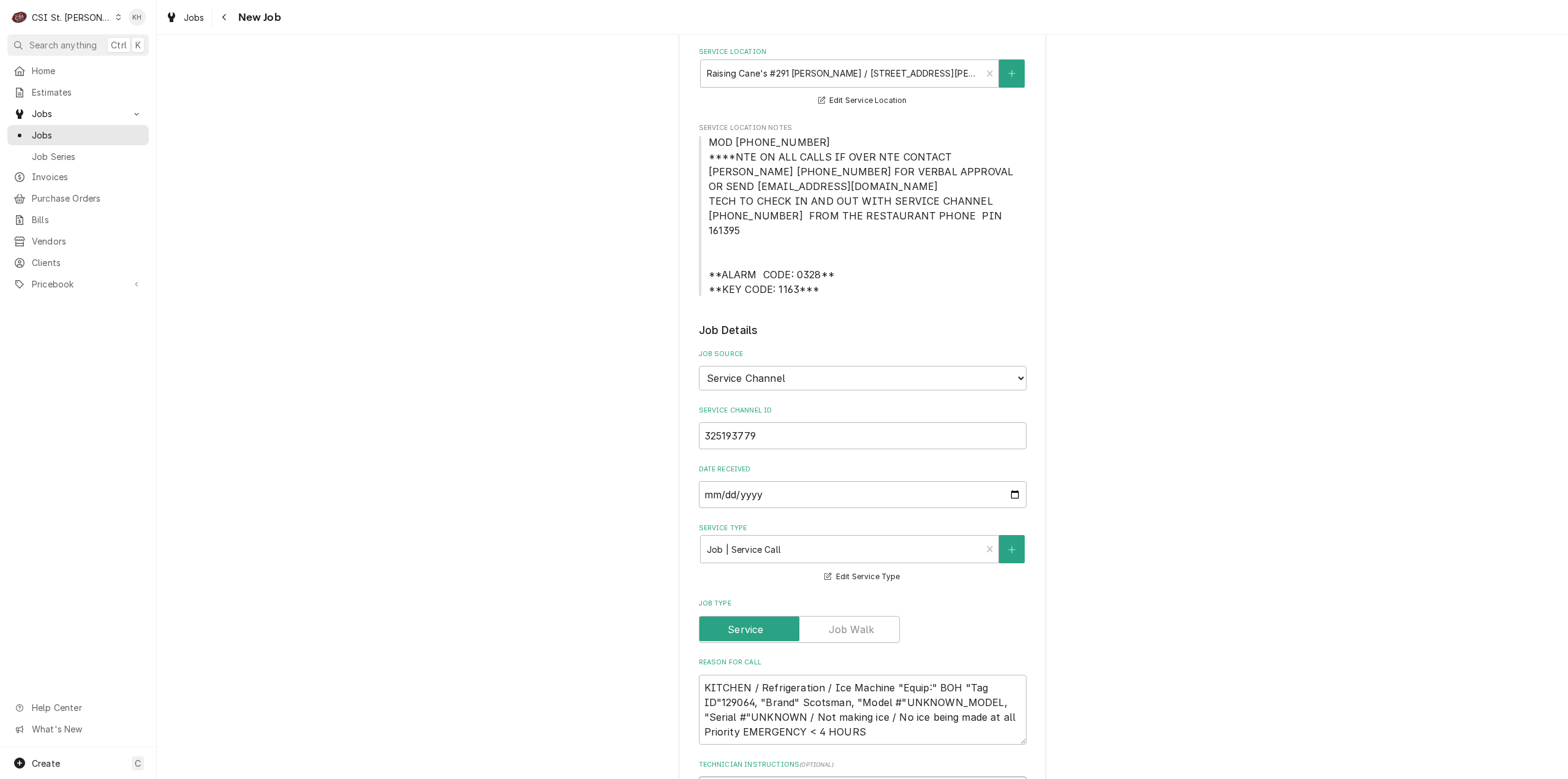
type textarea "NTE $400.00 ****NTE ON ALL CALLS IF OVER NTE CONTACT JEFF COSTA 636-399-1299 FO…"
drag, startPoint x: 702, startPoint y: 141, endPoint x: 801, endPoint y: 150, distance: 99.4
click at [801, 150] on span "MOD (636) 287-1971 ****NTE ON ALL CALLS IF OVER NTE CONTACT JEFF COSTA 636-399-…" at bounding box center [863, 216] width 328 height 162
copy span "MOD (636) 287-1971"
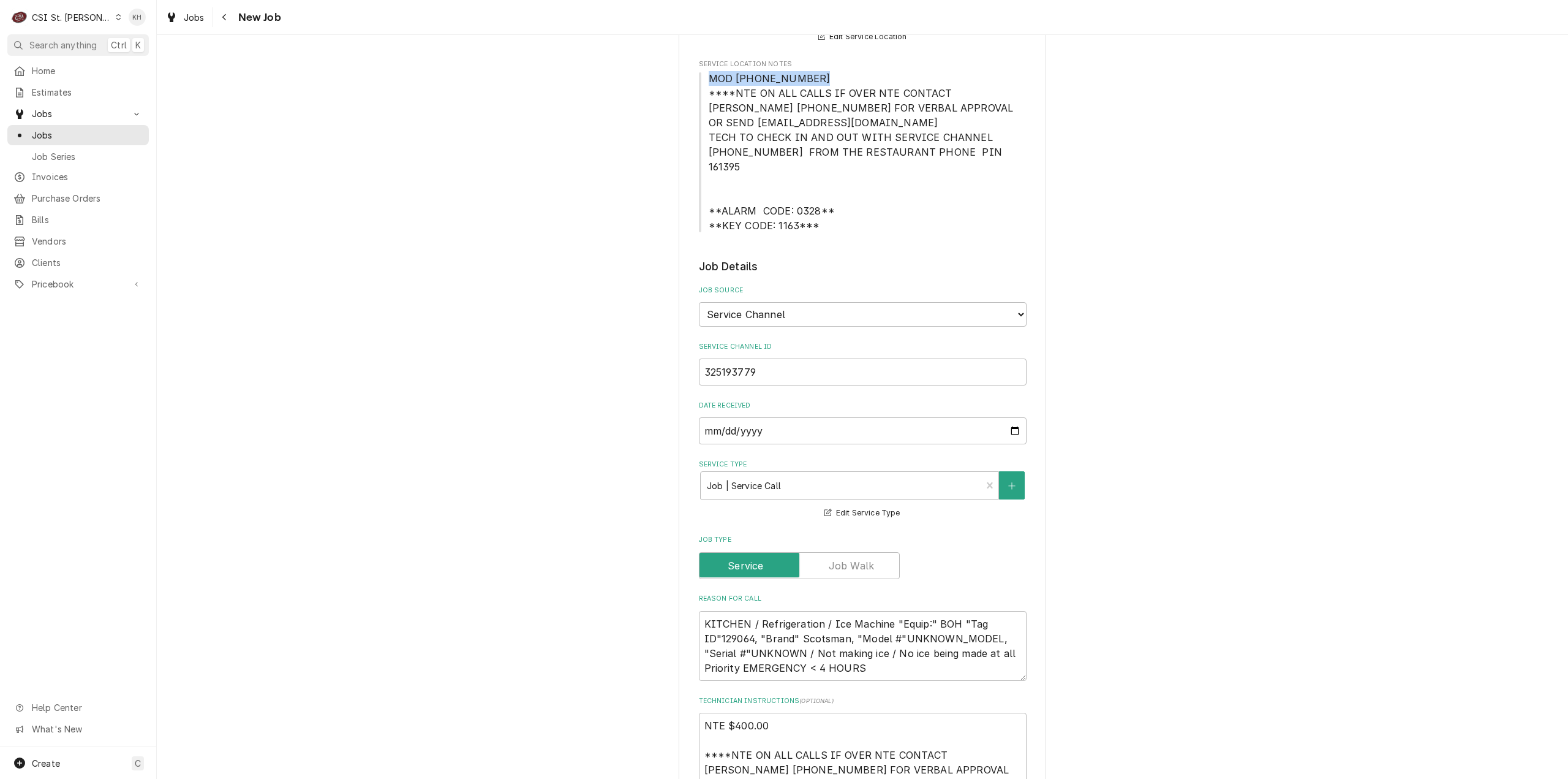
scroll to position [613, 0]
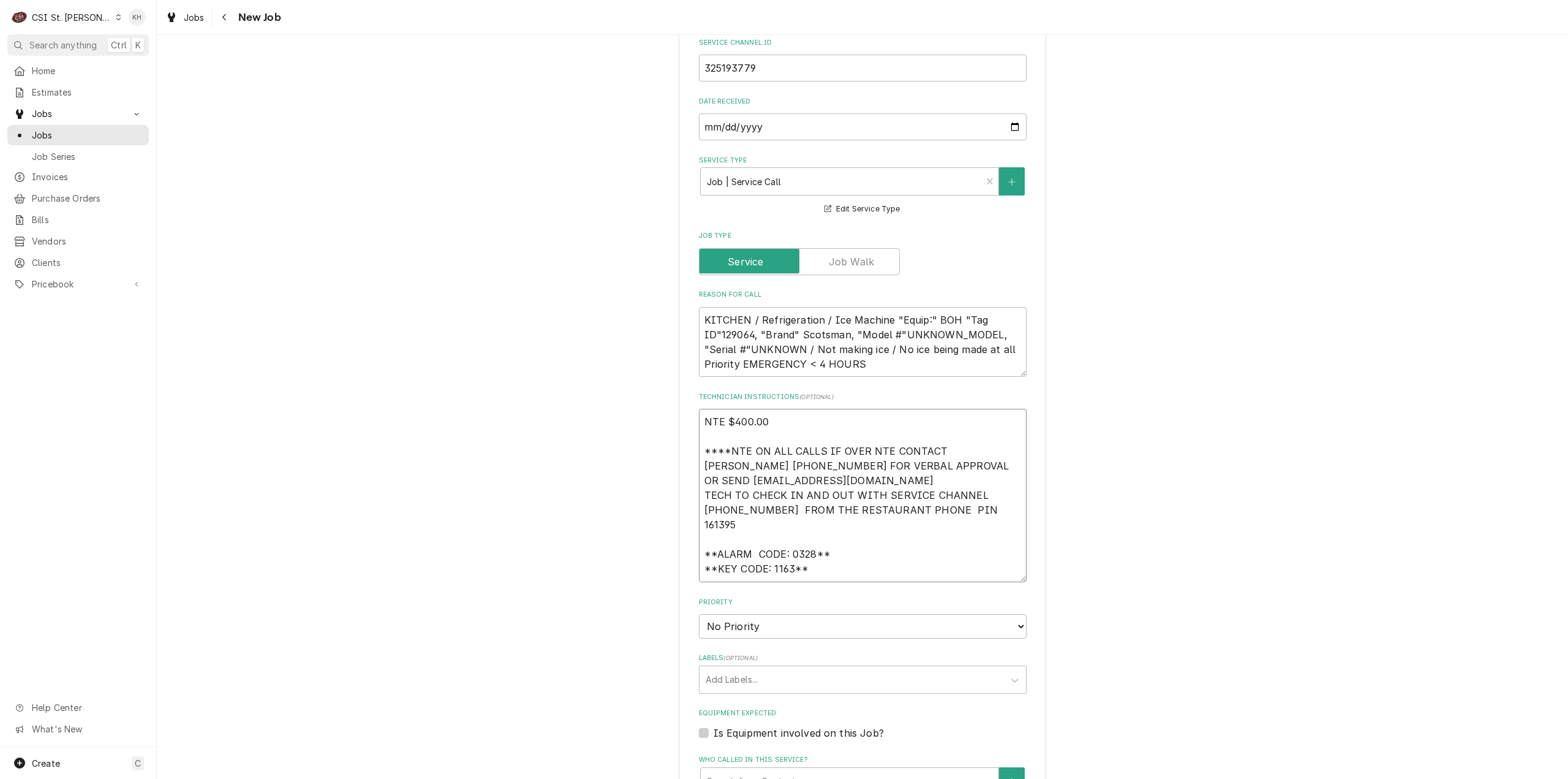
click at [734, 557] on textarea "NTE $400.00 ****NTE ON ALL CALLS IF OVER NTE CONTACT JEFF COSTA 636-399-1299 FO…" at bounding box center [863, 496] width 328 height 173
paste textarea "MOD (636) 287-1971"
type textarea "x"
type textarea "NTE $400.00 ****NTE ON ALL CALLS IF OVER NTE CONTACT JEFF COSTA 636-399-1299 FO…"
type textarea "x"
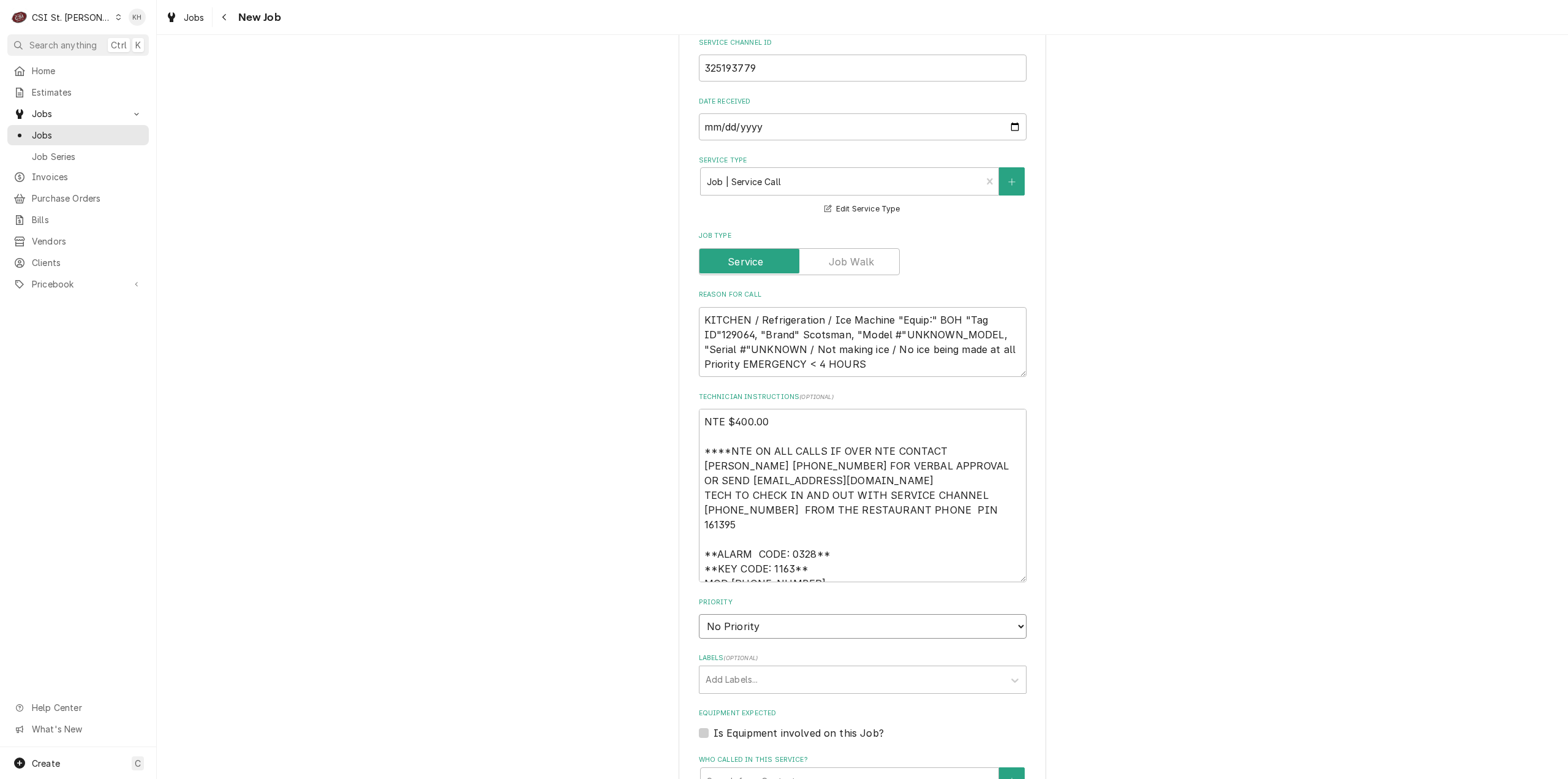
click at [746, 614] on select "No Priority Urgent High Medium Low" at bounding box center [863, 626] width 328 height 24
select select "1"
click at [699, 614] on select "No Priority Urgent High Medium Low" at bounding box center [863, 626] width 328 height 24
type textarea "x"
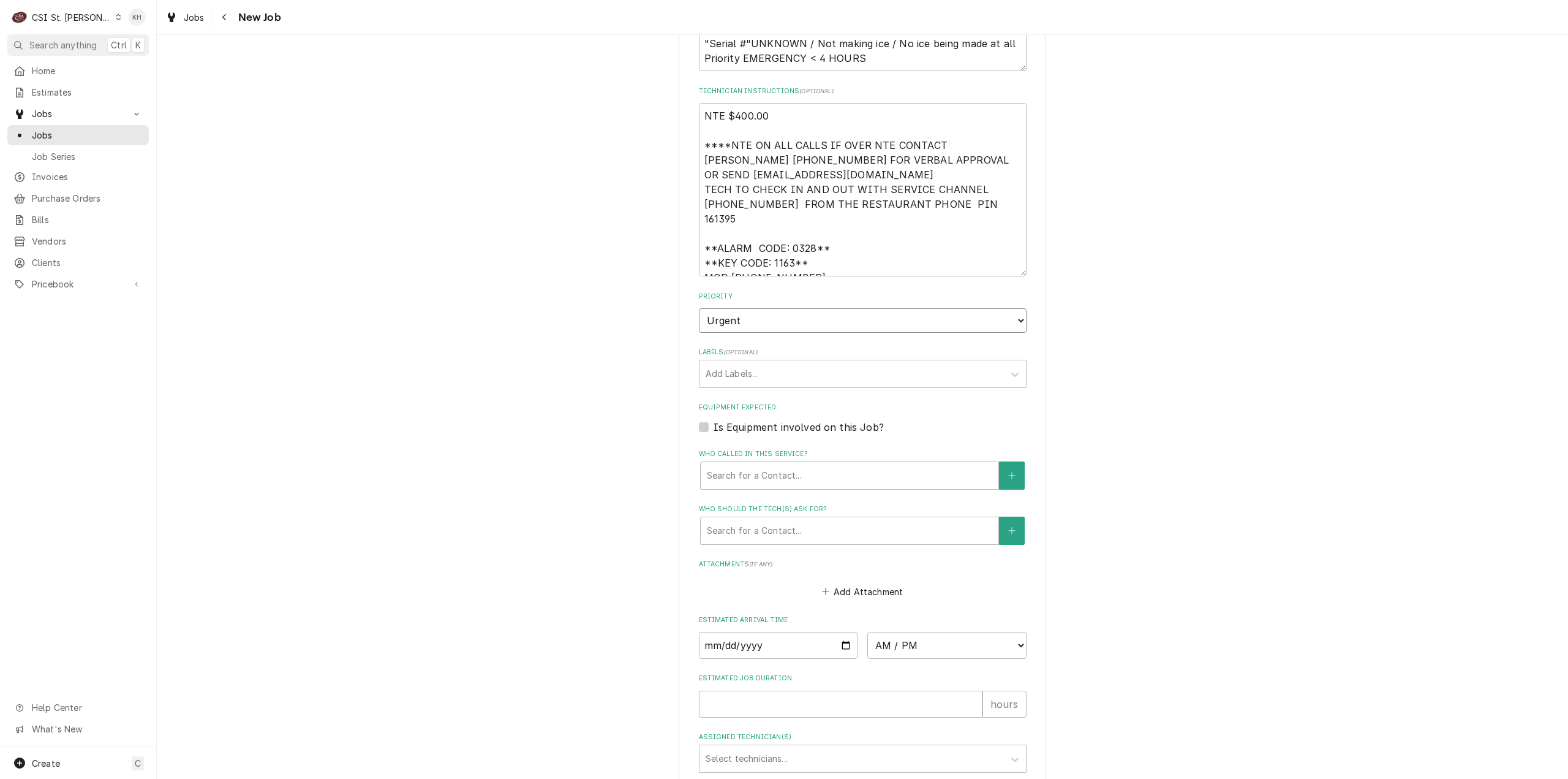
scroll to position [919, 0]
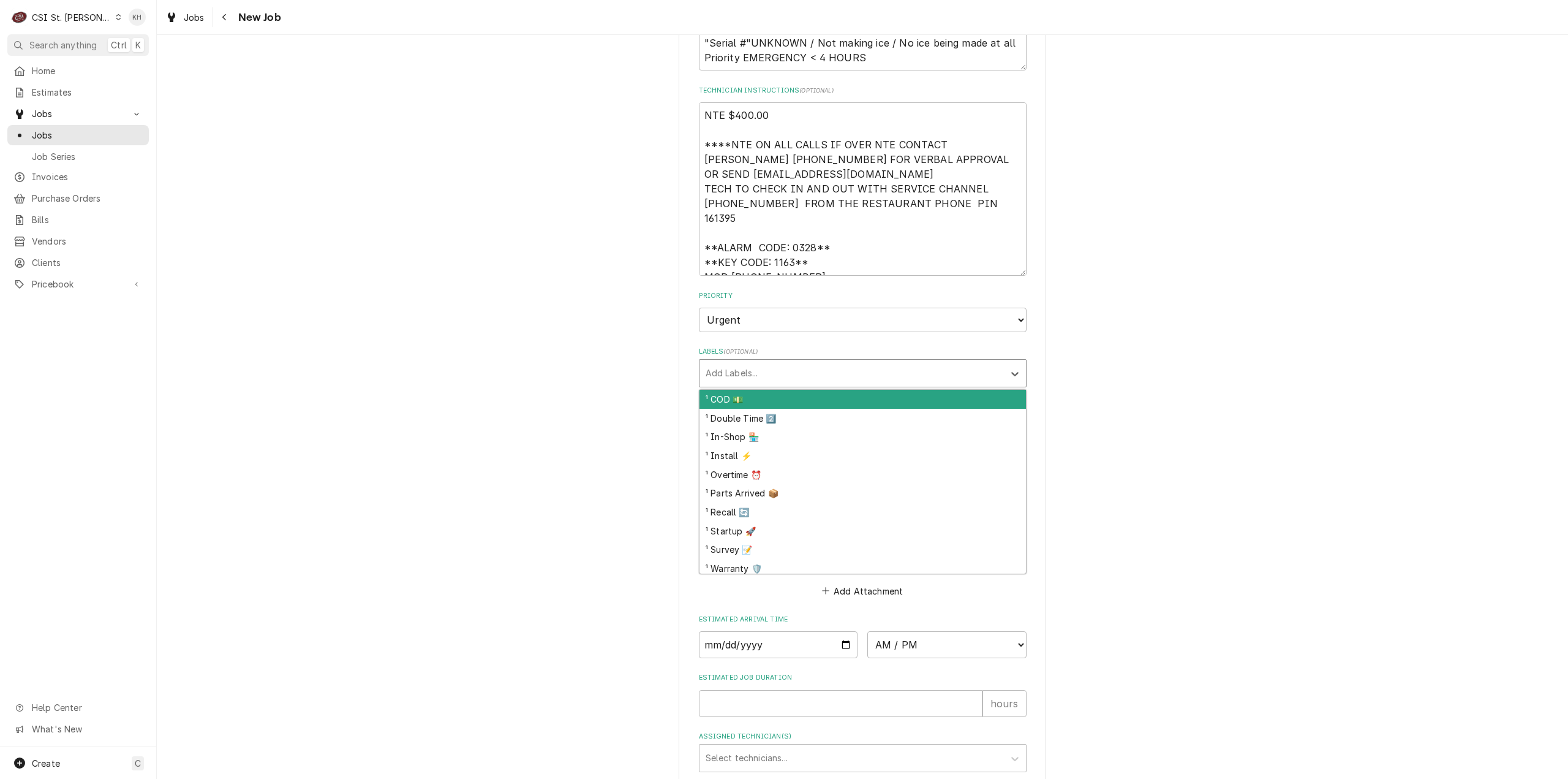
click at [759, 362] on div "Labels" at bounding box center [851, 373] width 292 height 22
type input "over"
click at [753, 390] on div "¹ Overtime ⏰" at bounding box center [863, 399] width 327 height 19
type textarea "x"
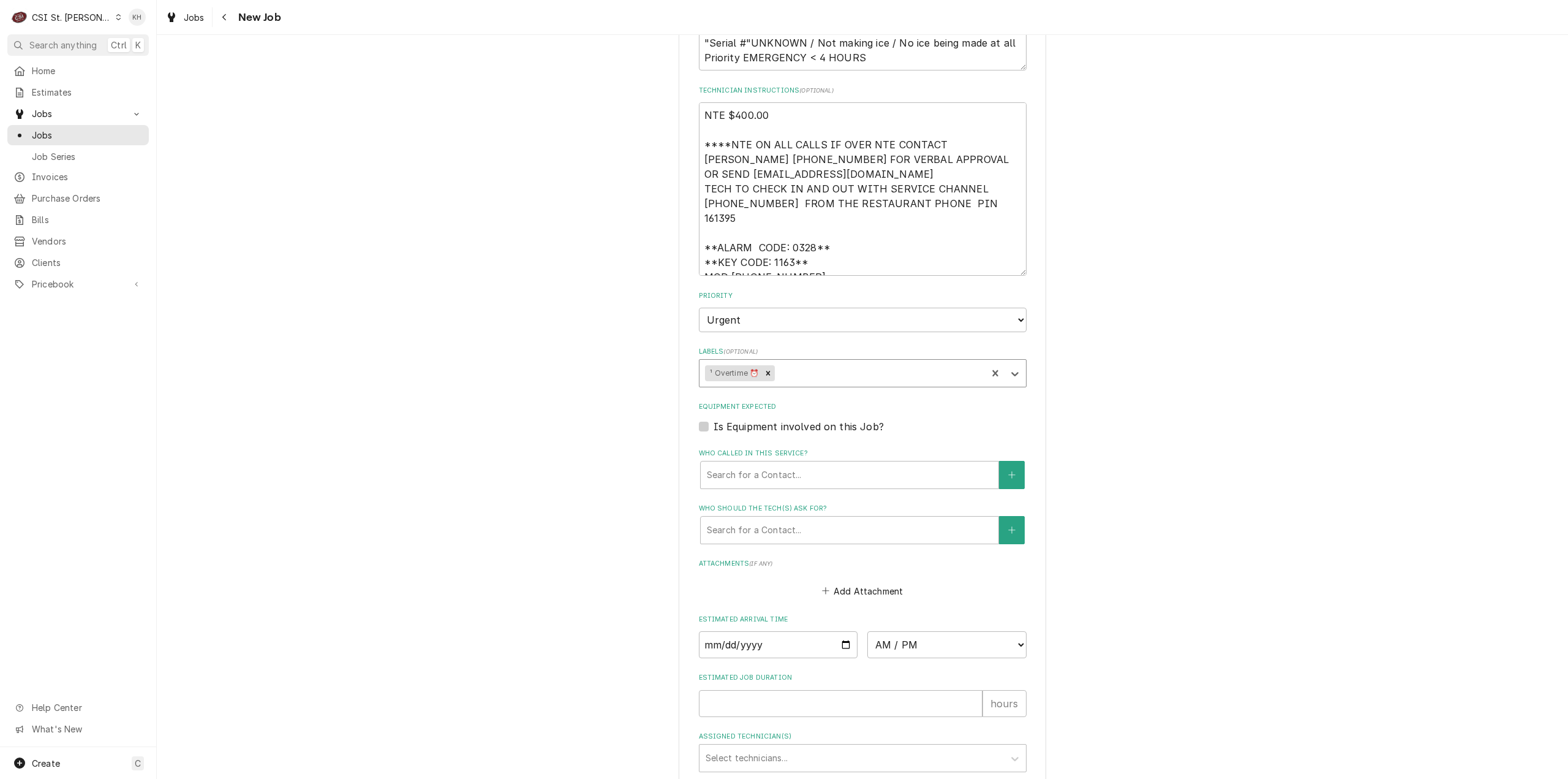
type textarea "x"
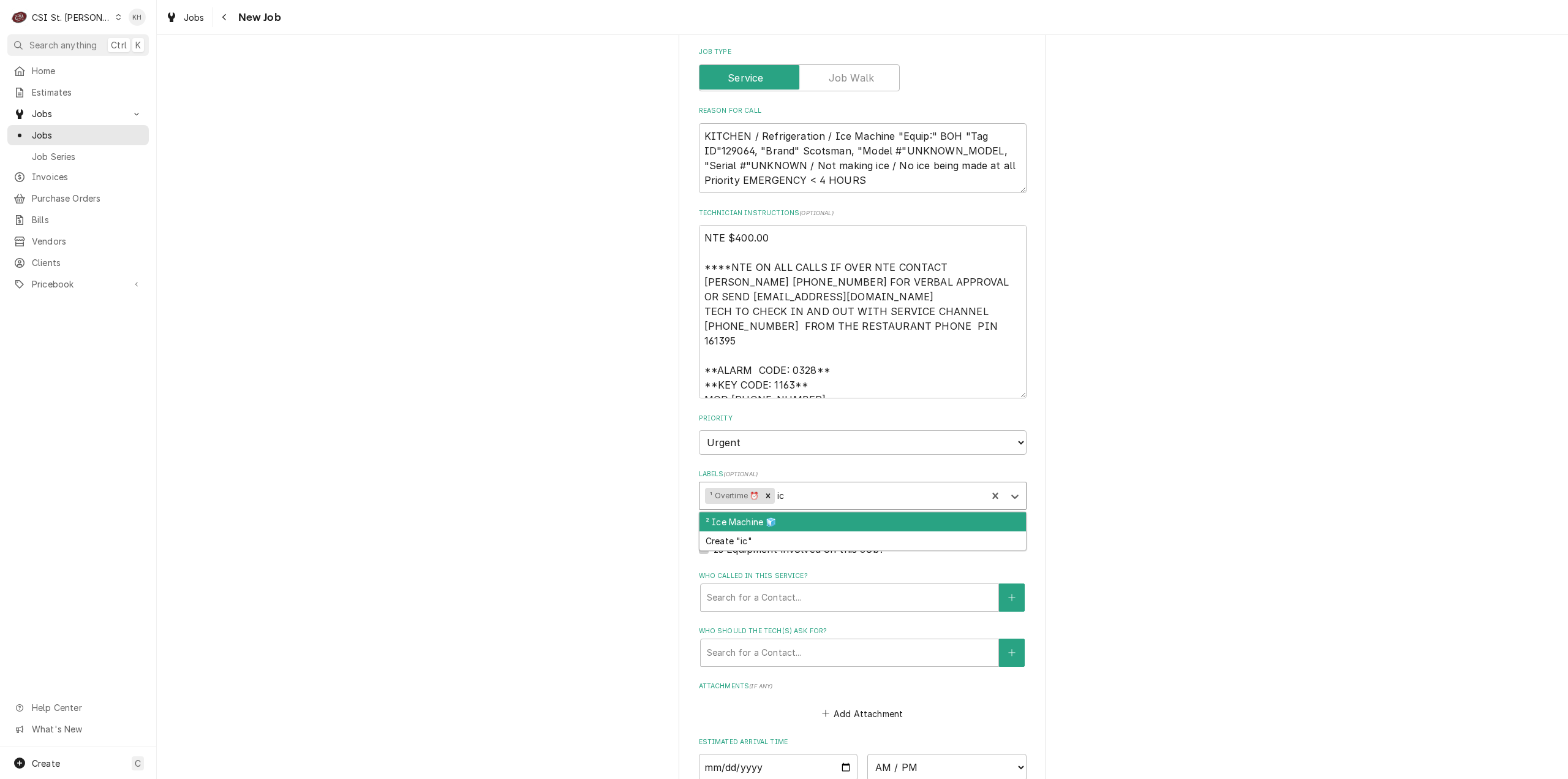
type input "ice"
click at [779, 512] on div "² Ice Machine 🧊" at bounding box center [863, 522] width 327 height 19
type textarea "x"
click at [714, 542] on label "Is Equipment involved on this Job?" at bounding box center [798, 549] width 170 height 15
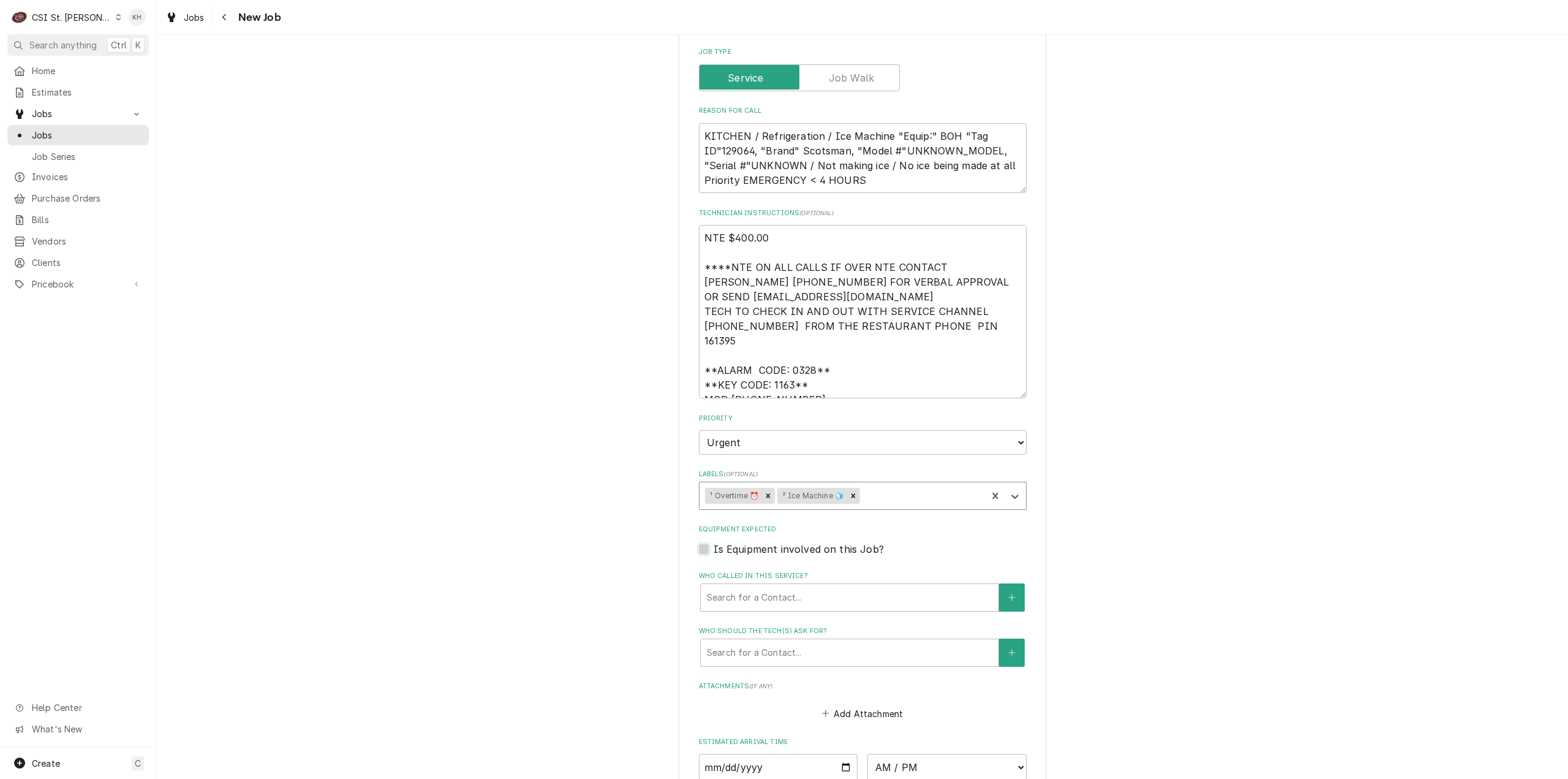
click at [714, 542] on input "Equipment Expected" at bounding box center [877, 556] width 328 height 27
checkbox input "true"
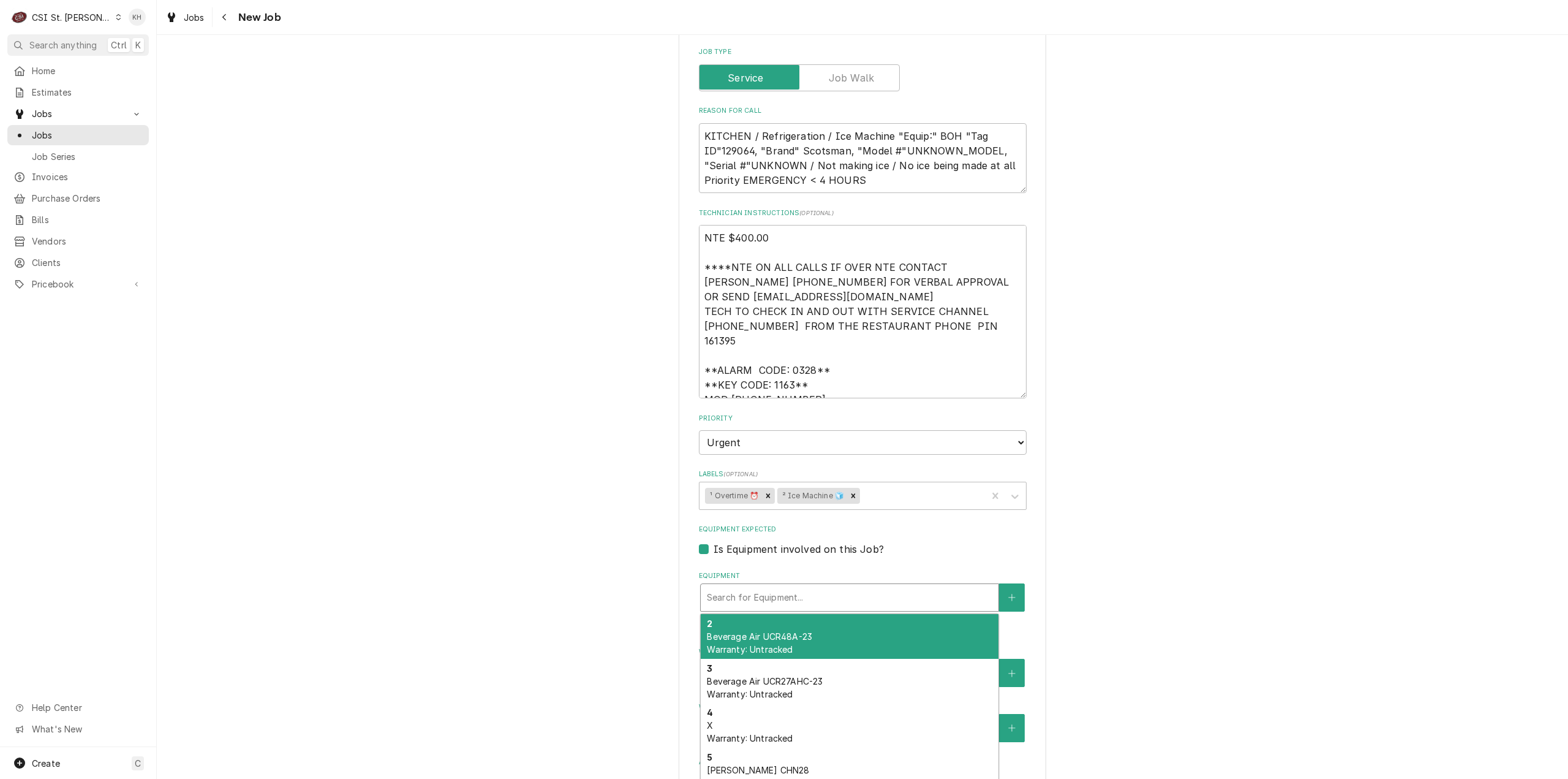
click at [778, 586] on div "Equipment" at bounding box center [849, 597] width 286 height 22
type textarea "x"
type input "i"
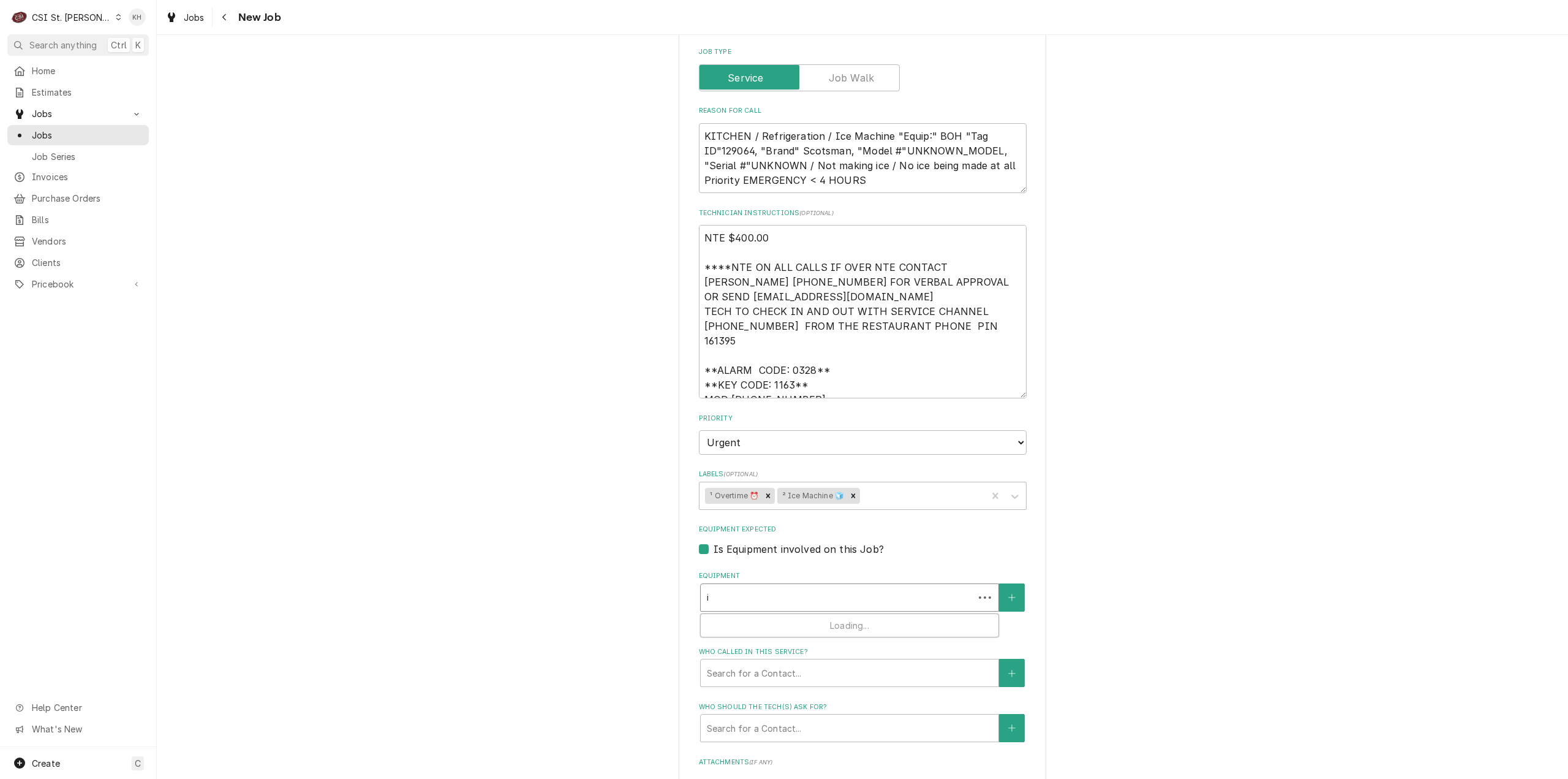
type textarea "x"
type input "ic"
type textarea "x"
type input "ice"
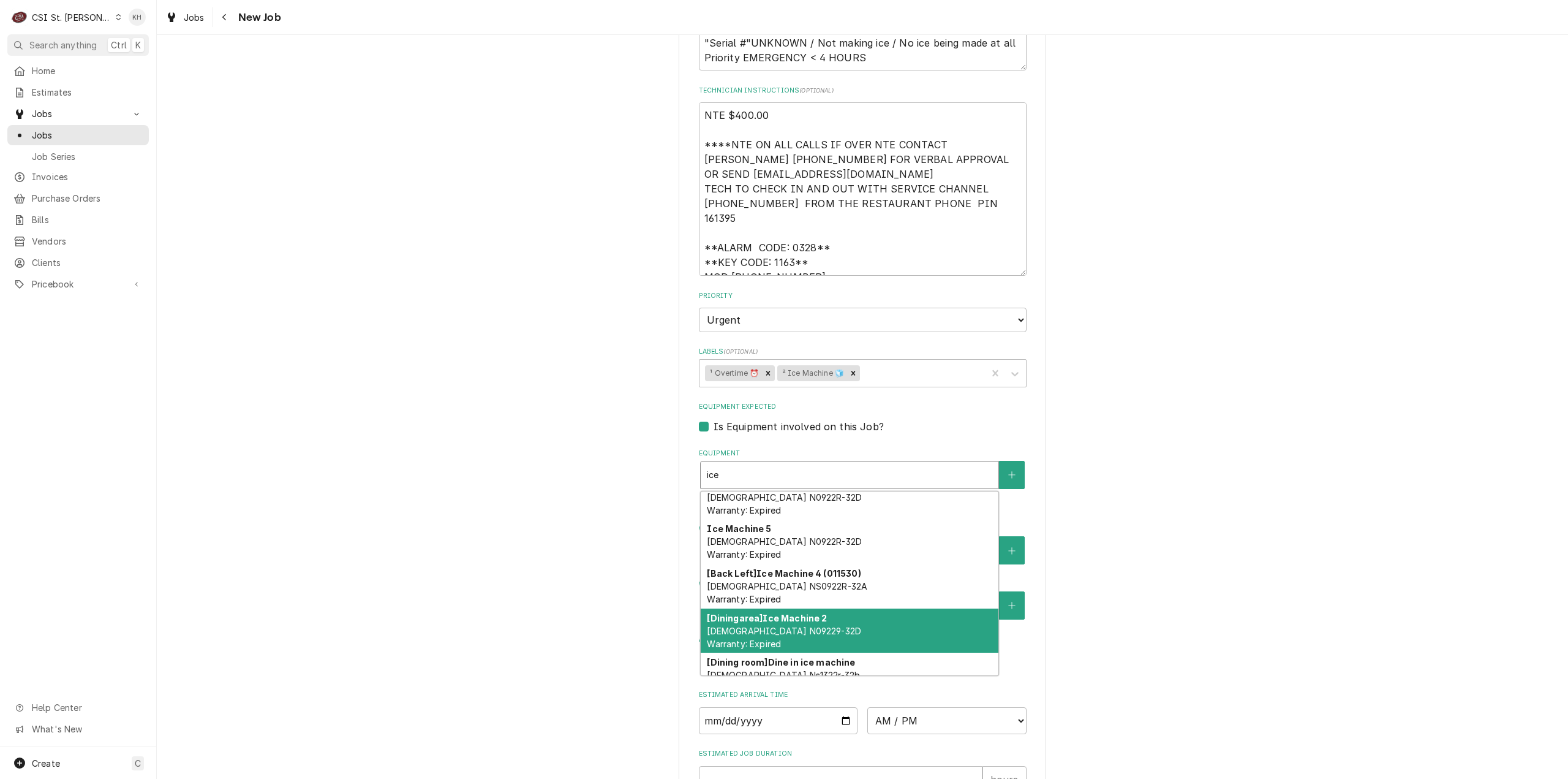
scroll to position [83, 0]
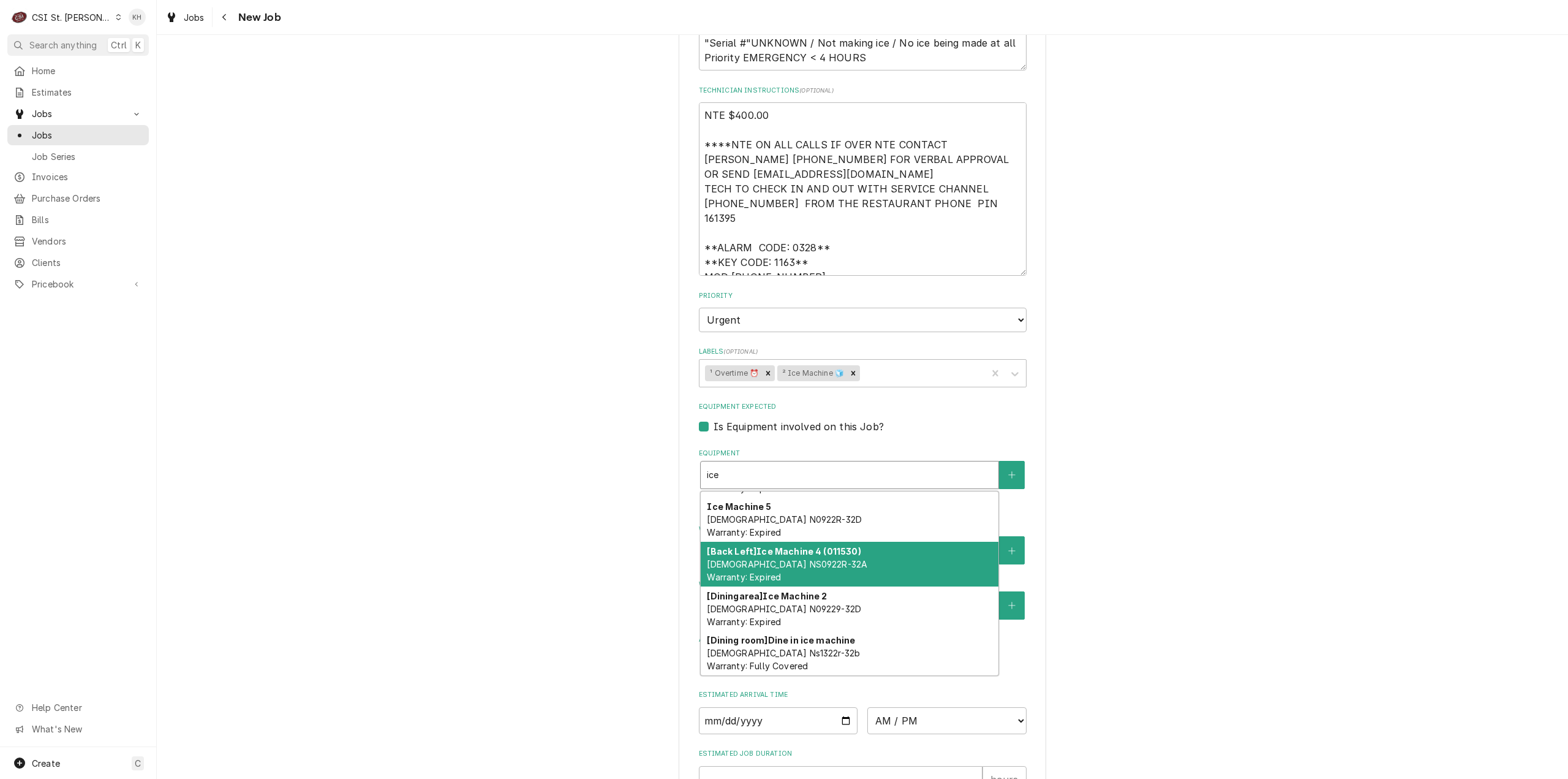
click at [861, 550] on div "[Back Left] Ice Machine 4 (011530) Scotsman NS0922R-32A Warranty: Expired" at bounding box center [850, 565] width 298 height 45
type textarea "x"
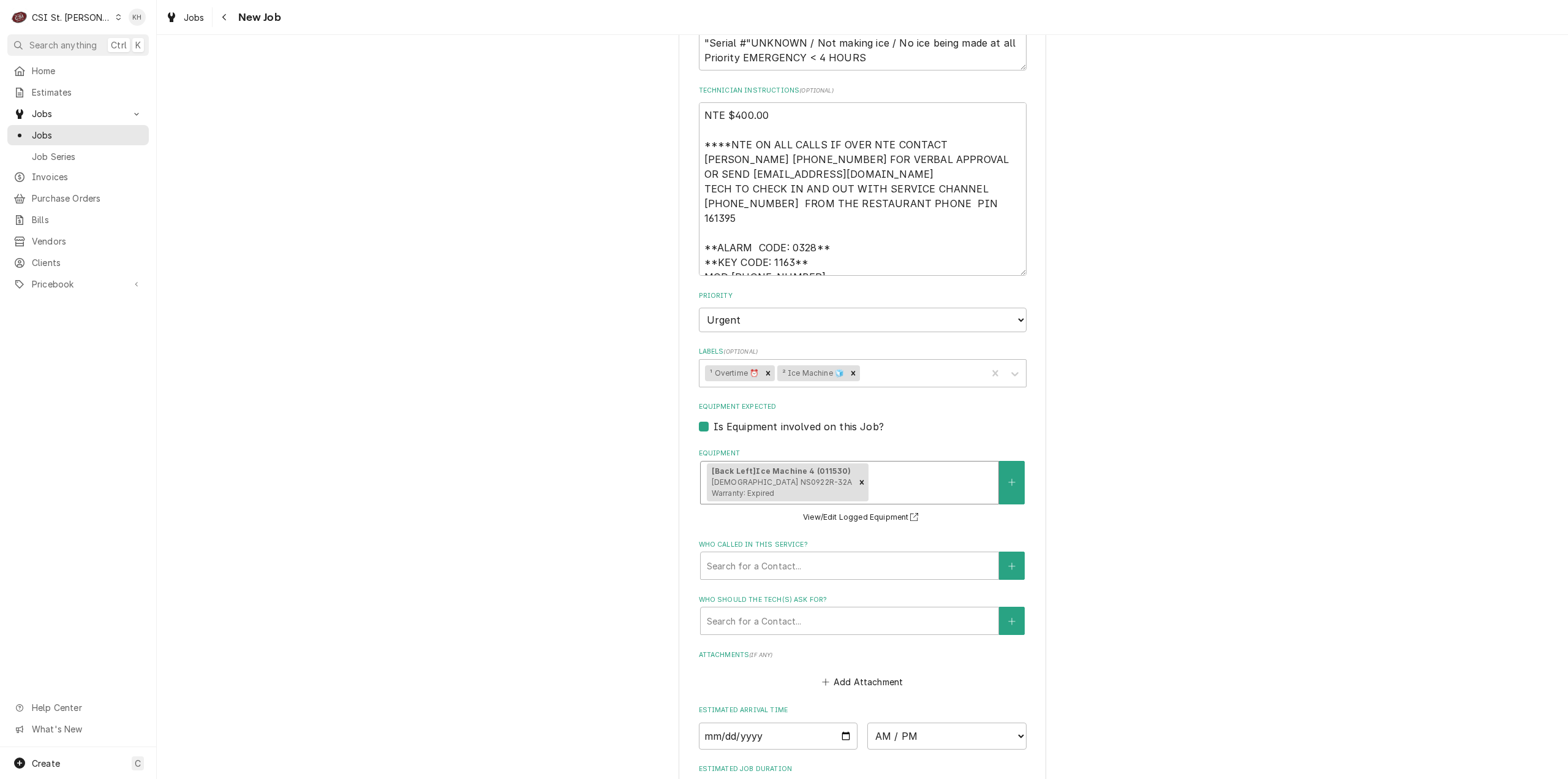
scroll to position [1103, 0]
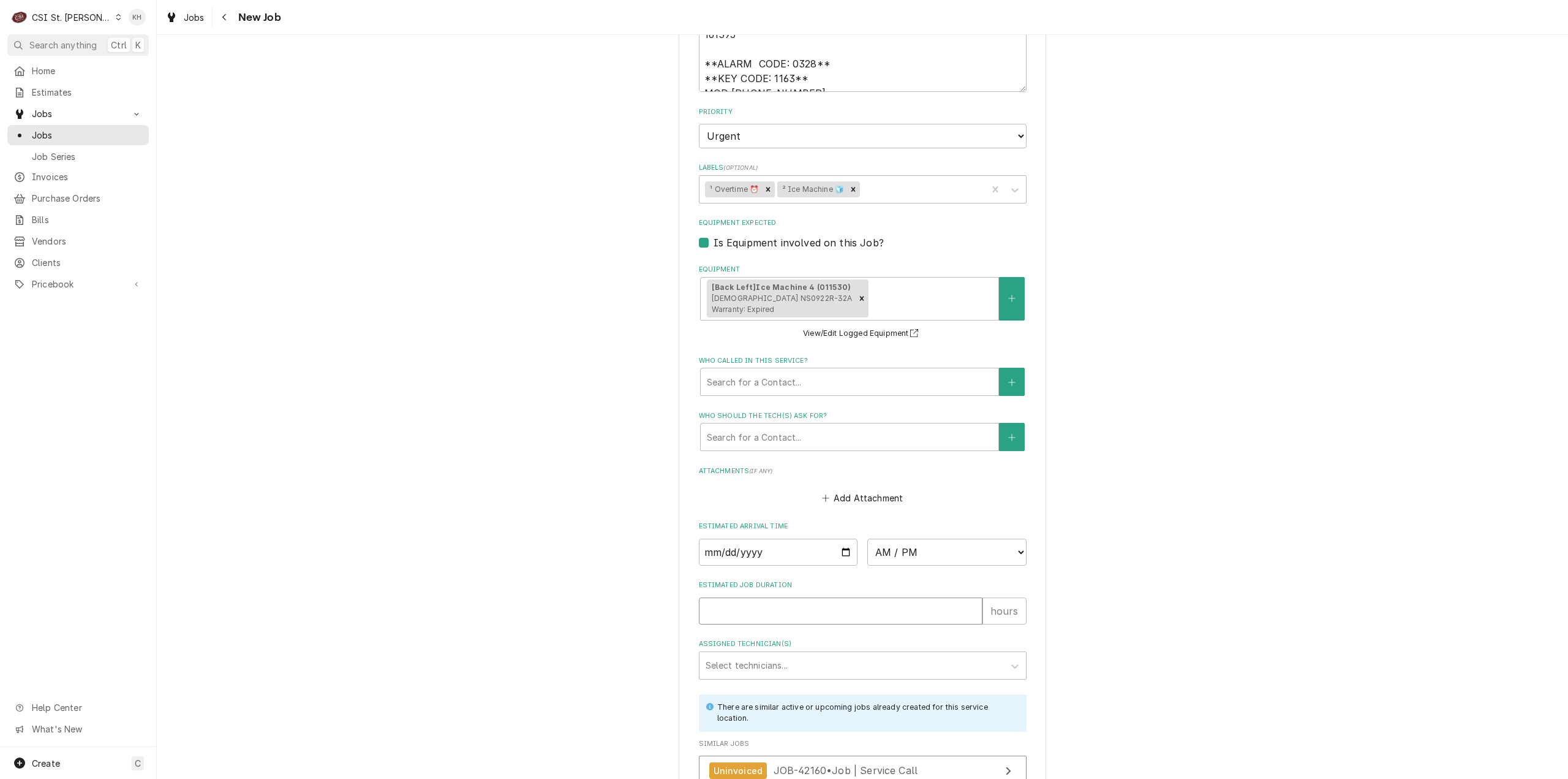
click at [818, 597] on input "Estimated Job Duration" at bounding box center [841, 611] width 284 height 27
type textarea "x"
type input "2"
type textarea "x"
type input "2"
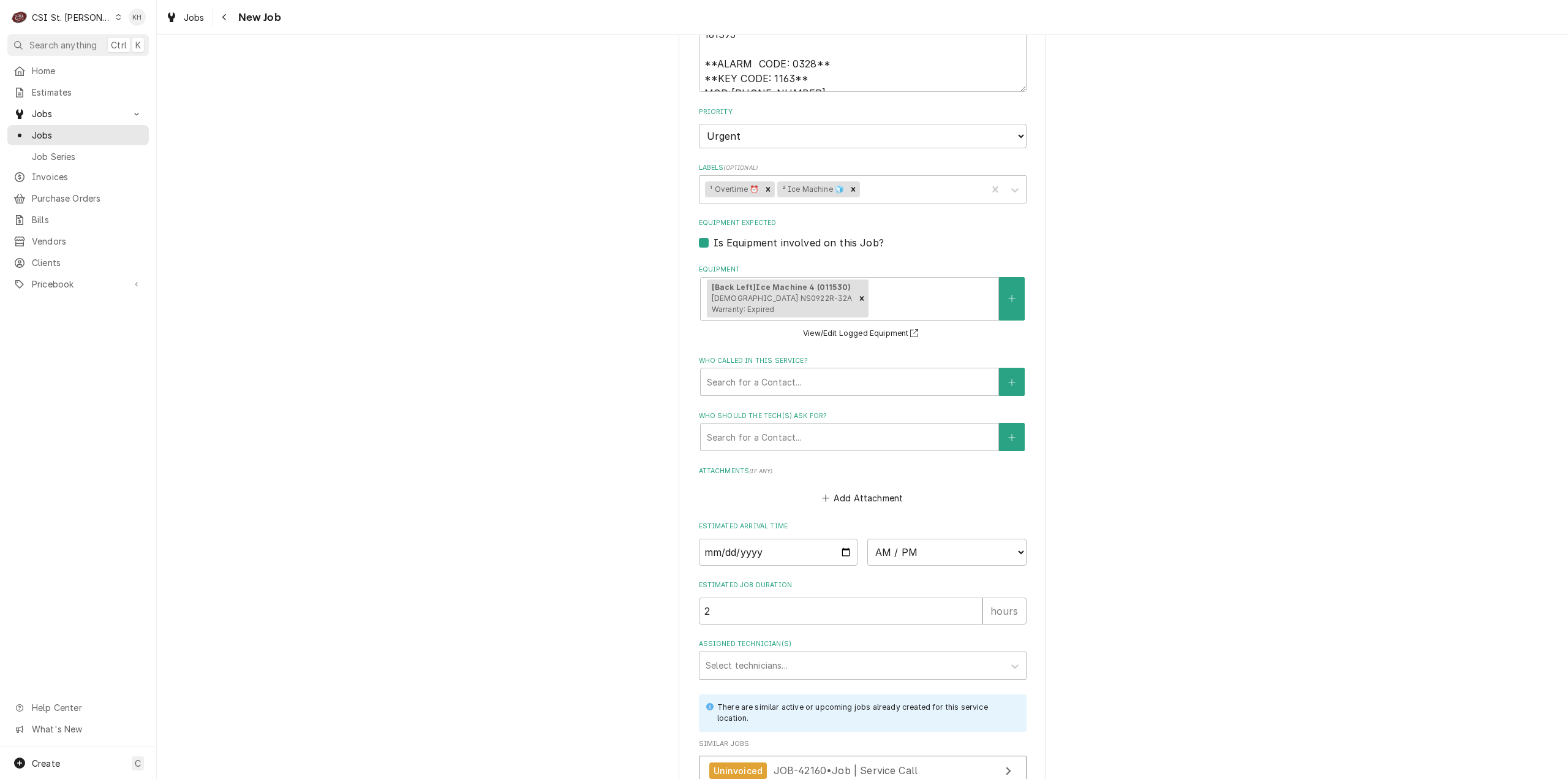
scroll to position [1210, 0]
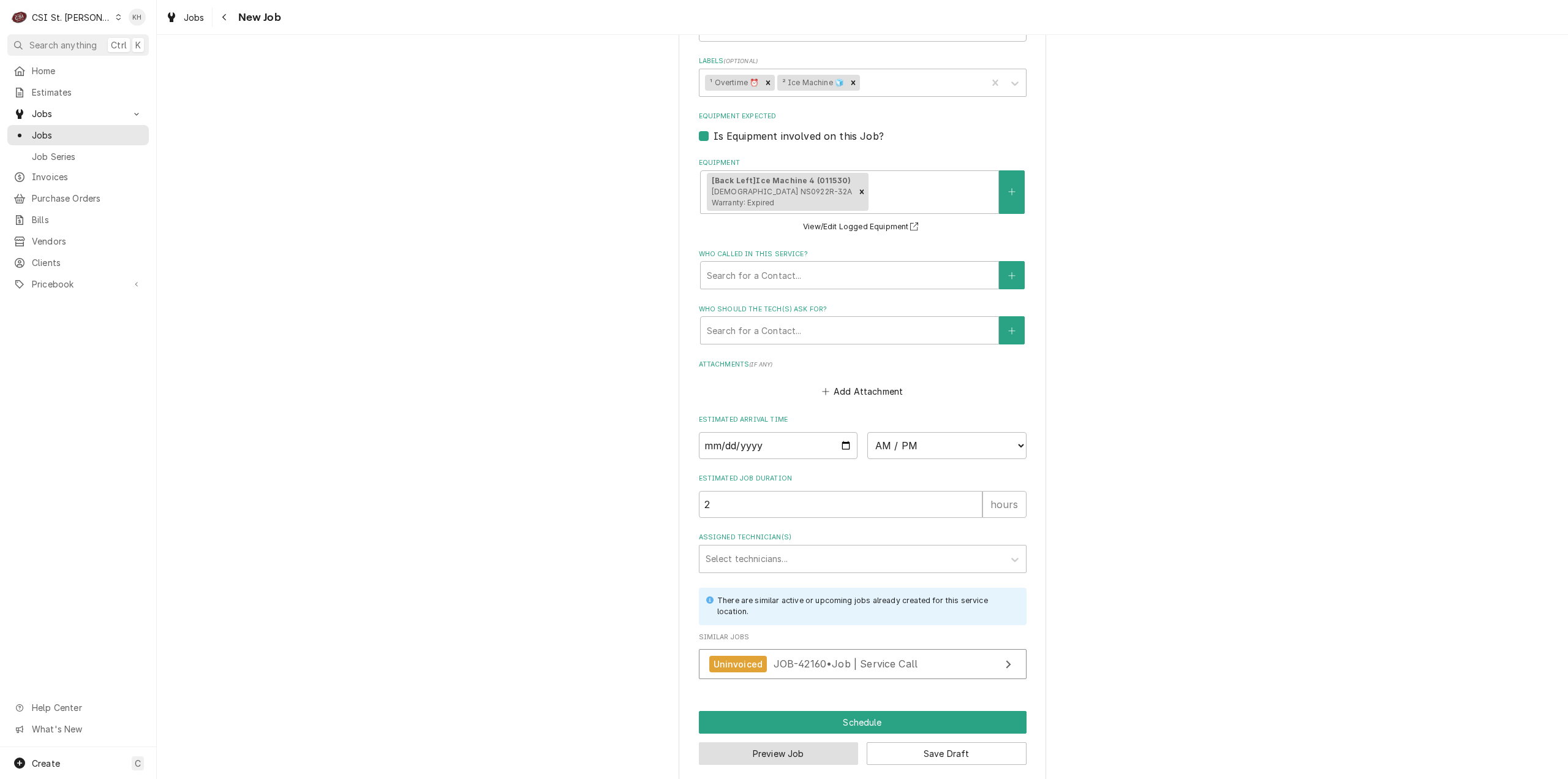
click at [814, 749] on button "Preview Job" at bounding box center [779, 753] width 160 height 22
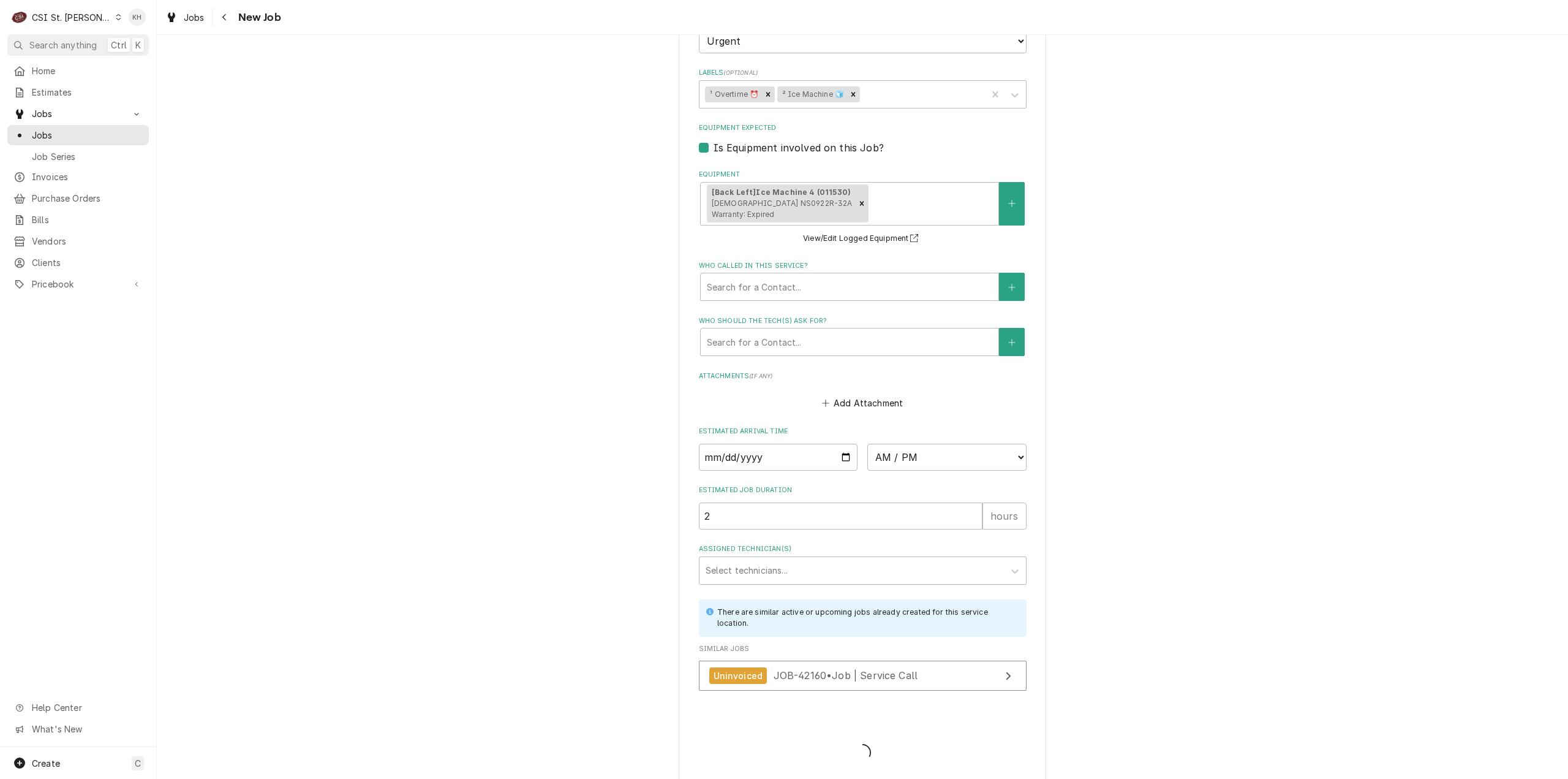
type textarea "x"
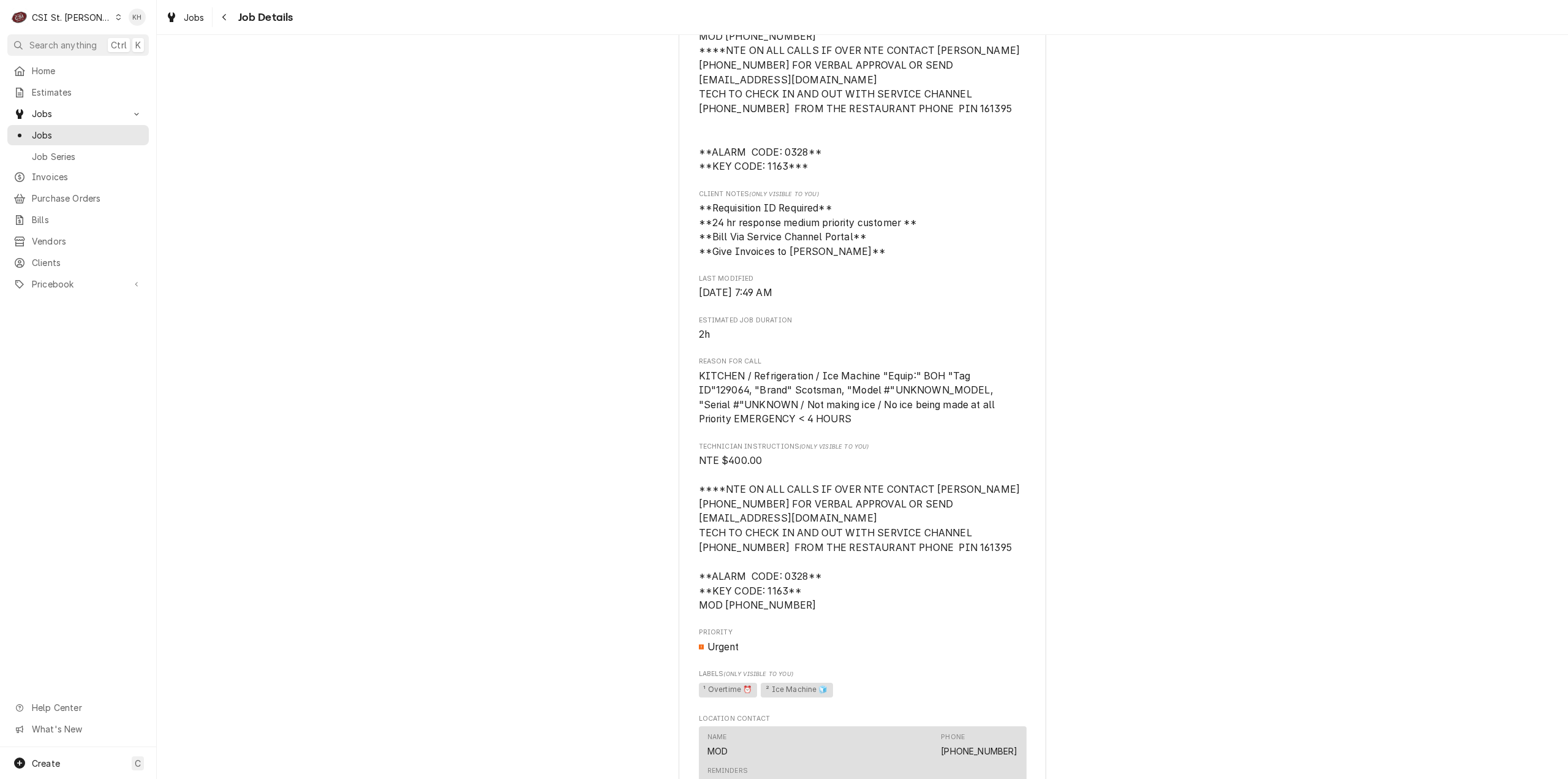
scroll to position [490, 0]
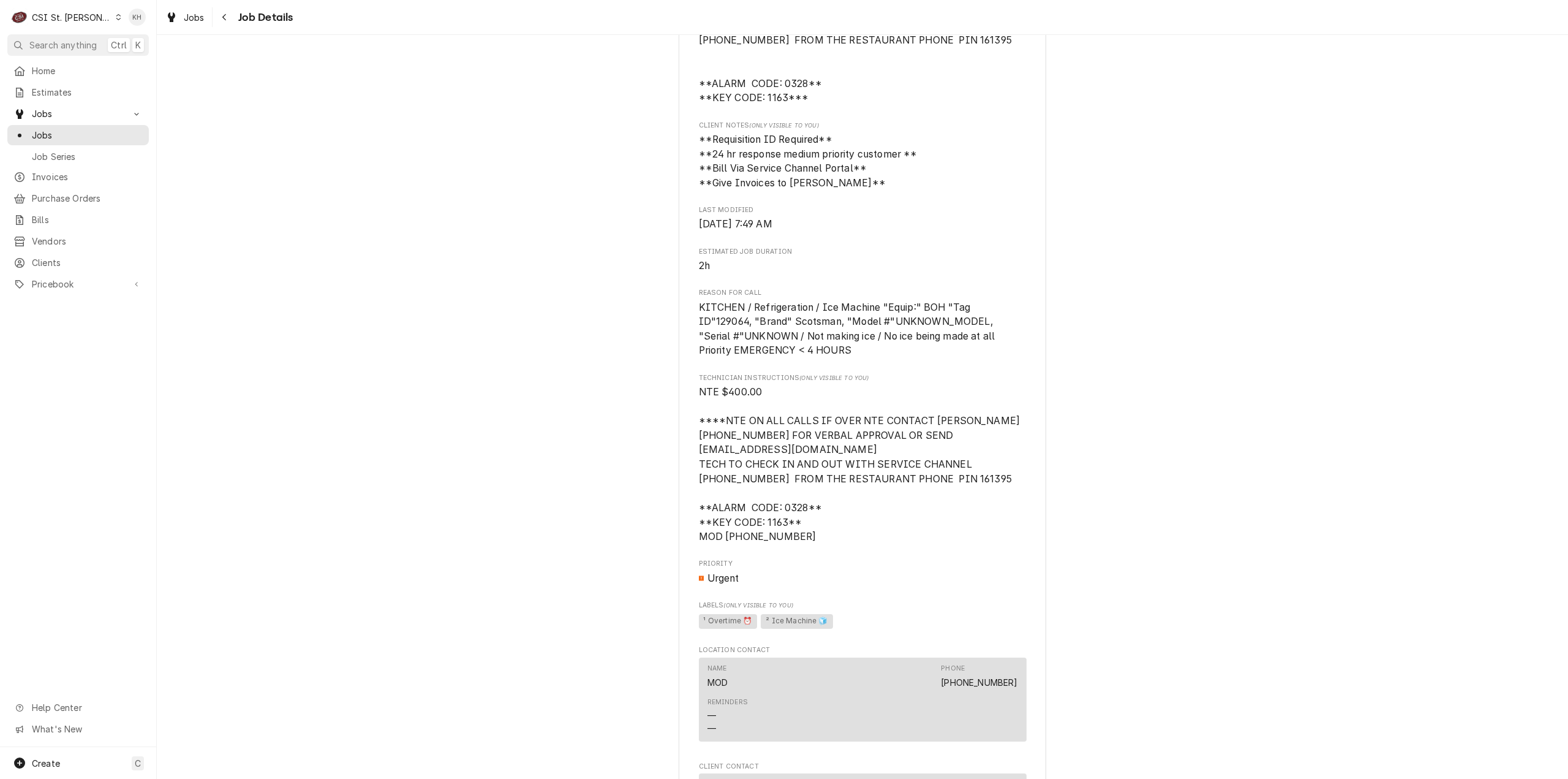
click at [32, 15] on div "CSI St. [PERSON_NAME]" at bounding box center [72, 17] width 80 height 13
click at [150, 21] on div "CSI [US_STATE][GEOGRAPHIC_DATA]." at bounding box center [189, 24] width 164 height 13
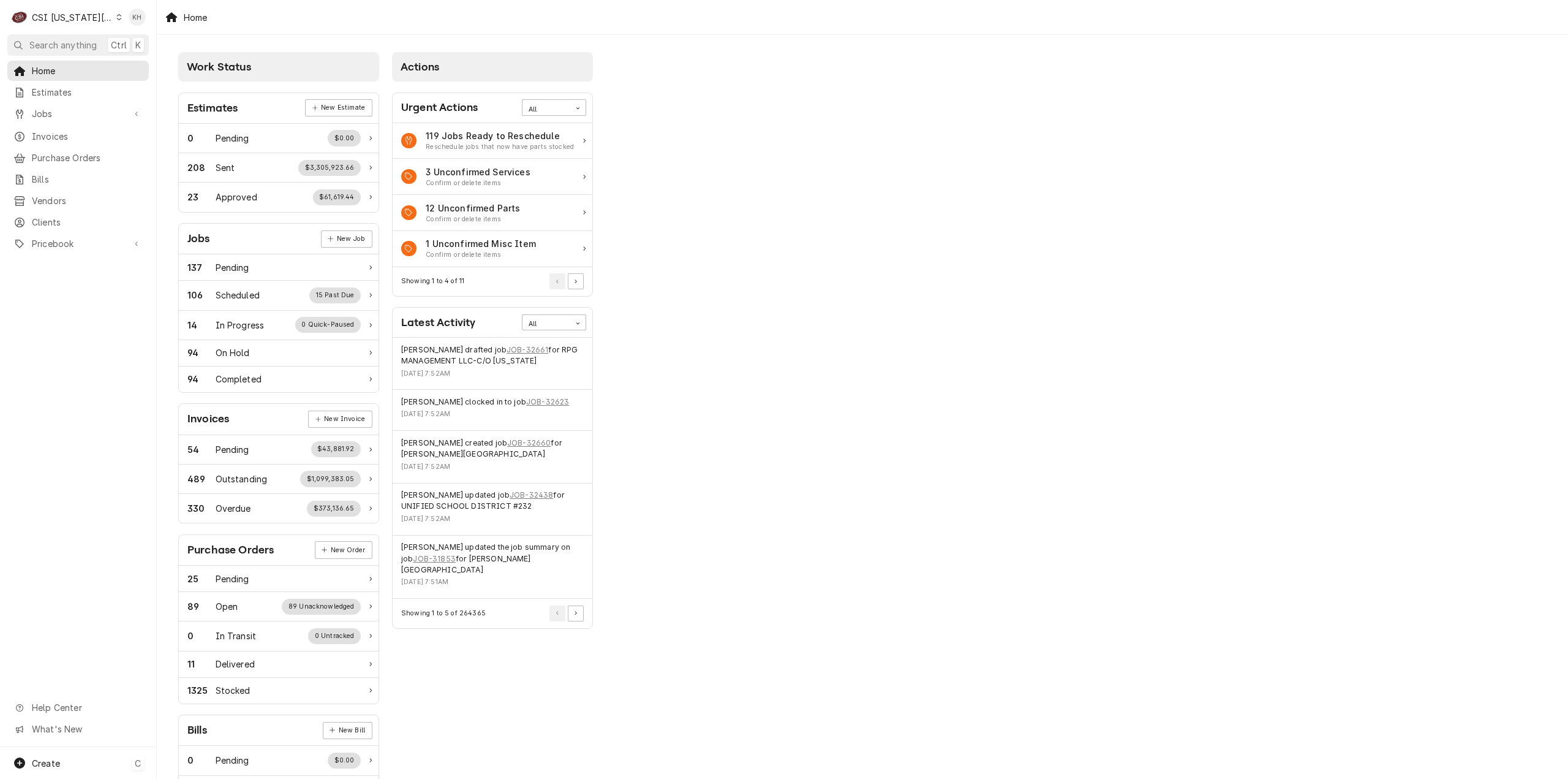
click at [46, 757] on div "Create" at bounding box center [46, 764] width 28 height 13
click at [221, 638] on div "Job" at bounding box center [229, 636] width 82 height 13
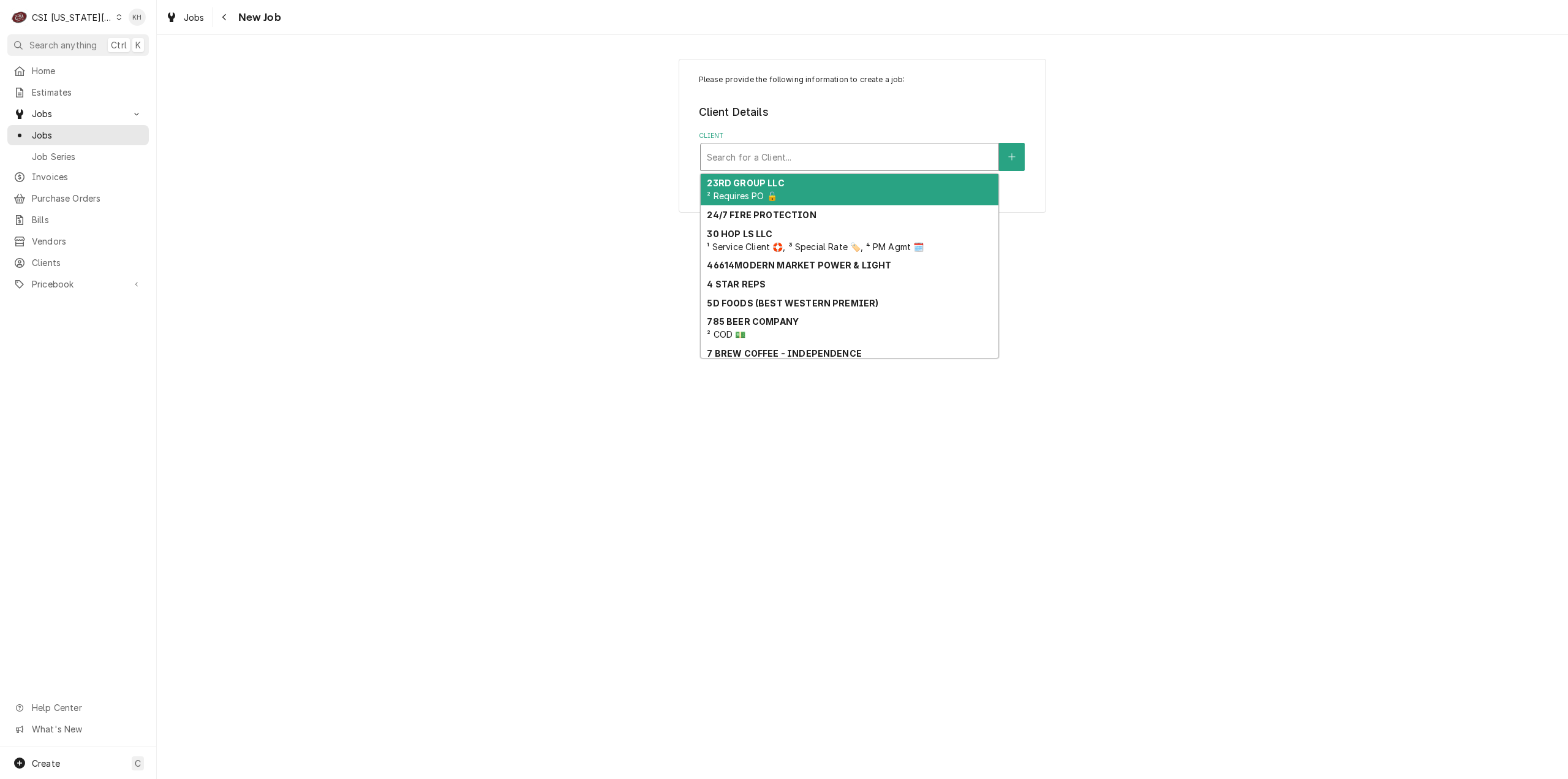
click at [798, 156] on div "Client" at bounding box center [849, 157] width 286 height 22
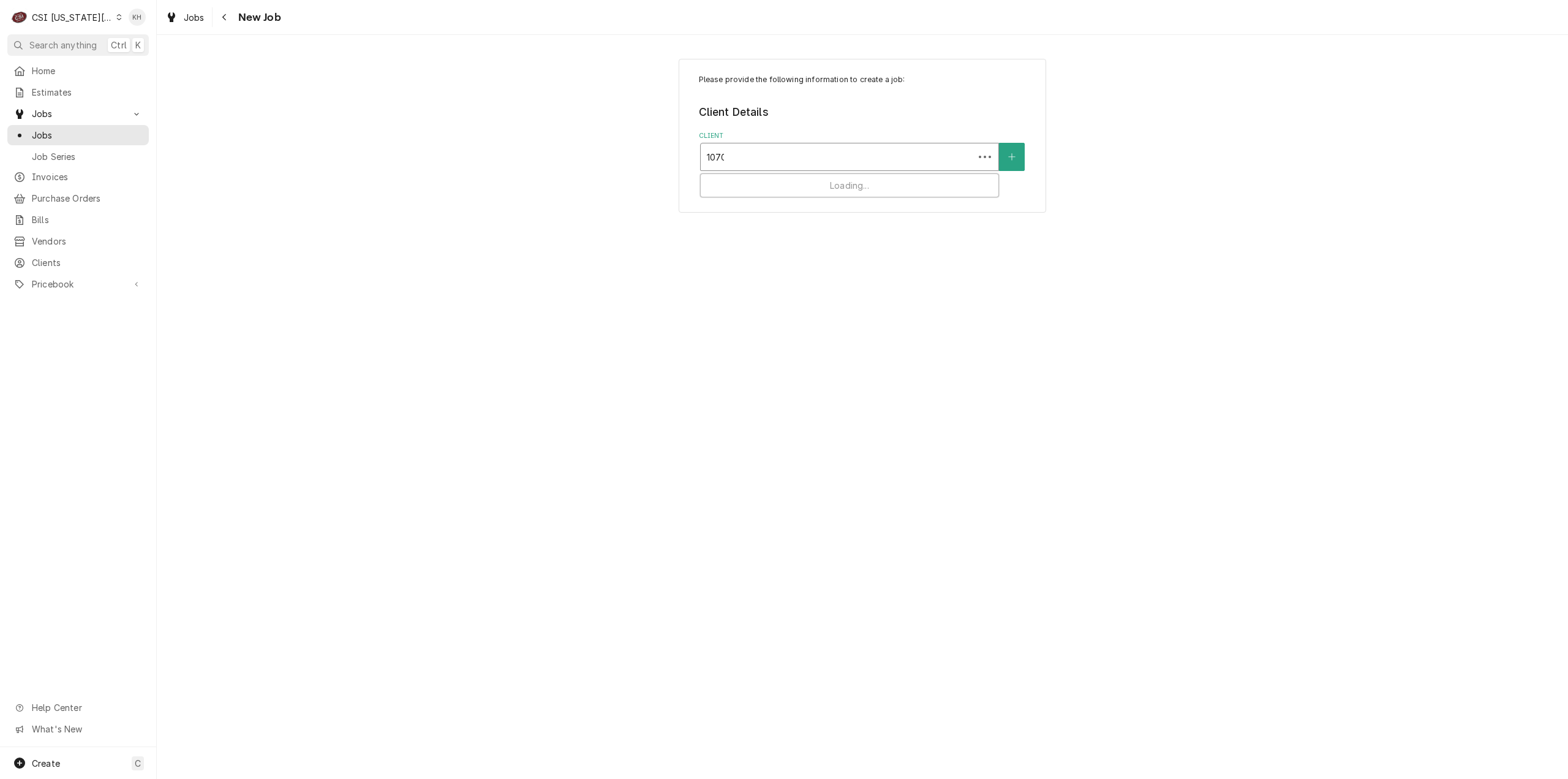
type input "10704"
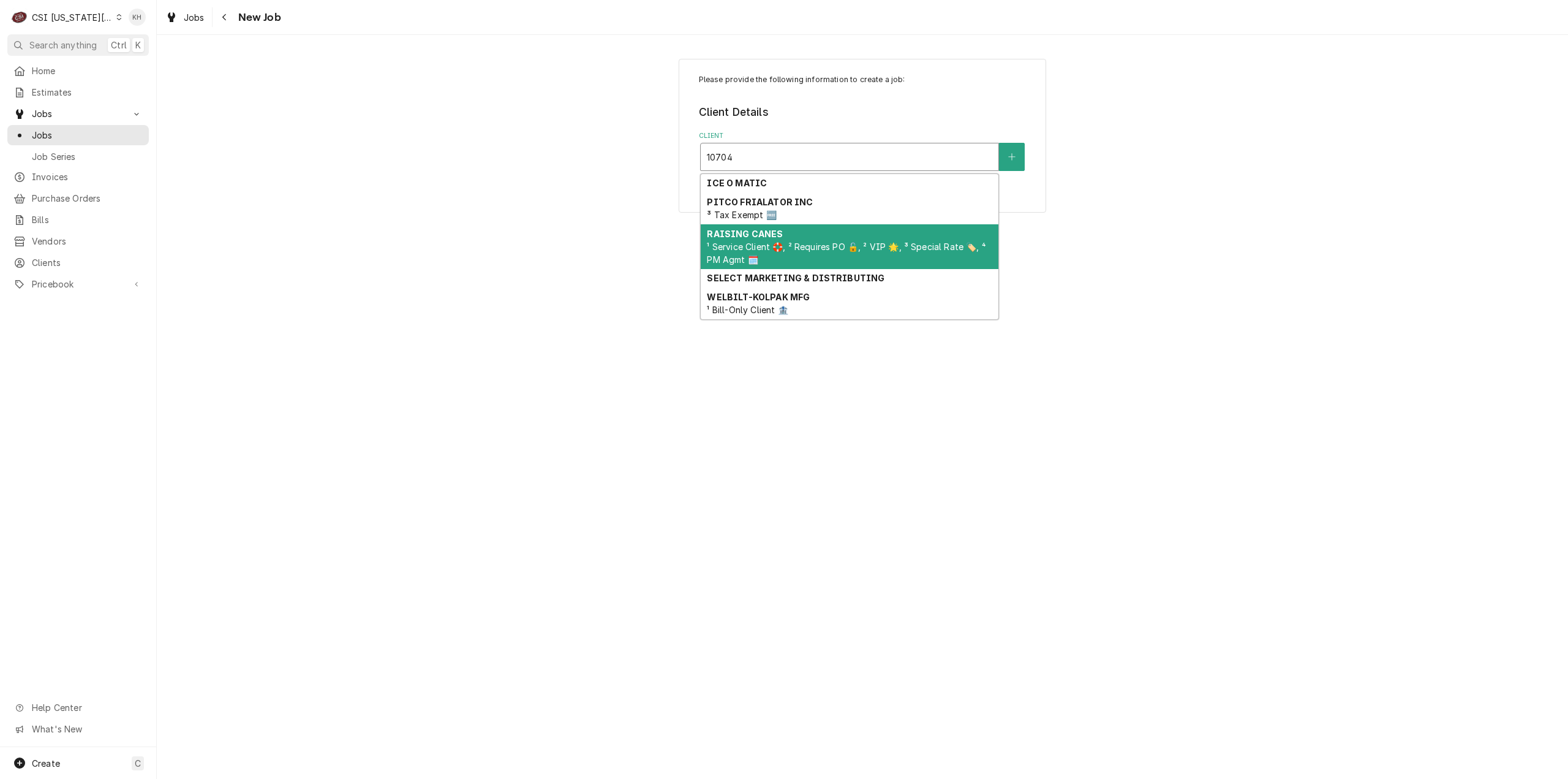
click at [771, 259] on div "RAISING CANES ¹ Service Client 🛟, ² Requires PO 🔓, ² VIP 🌟, ³ Special Rate 🏷️, …" at bounding box center [850, 247] width 298 height 45
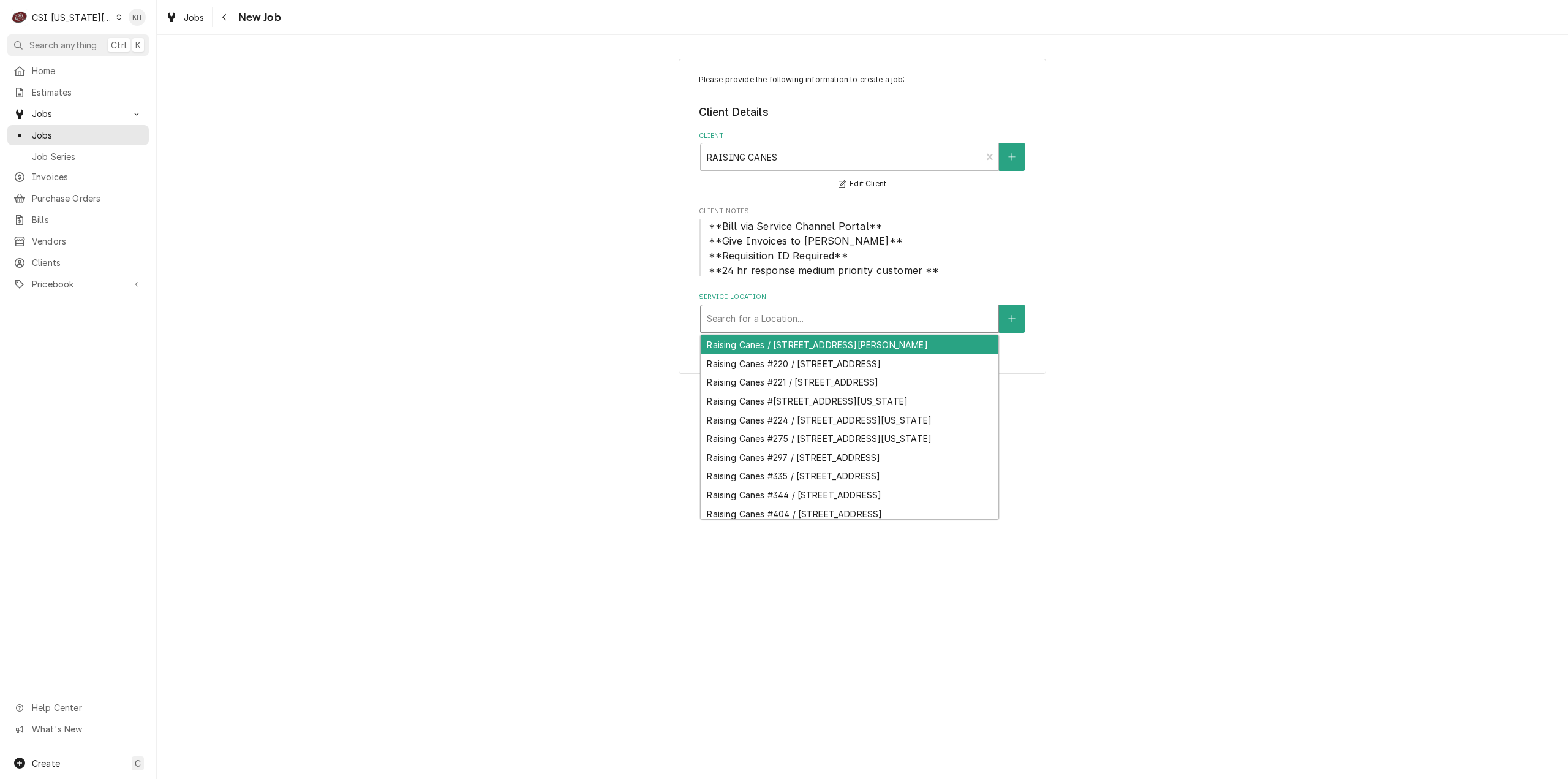
click at [759, 312] on div "Service Location" at bounding box center [849, 319] width 286 height 22
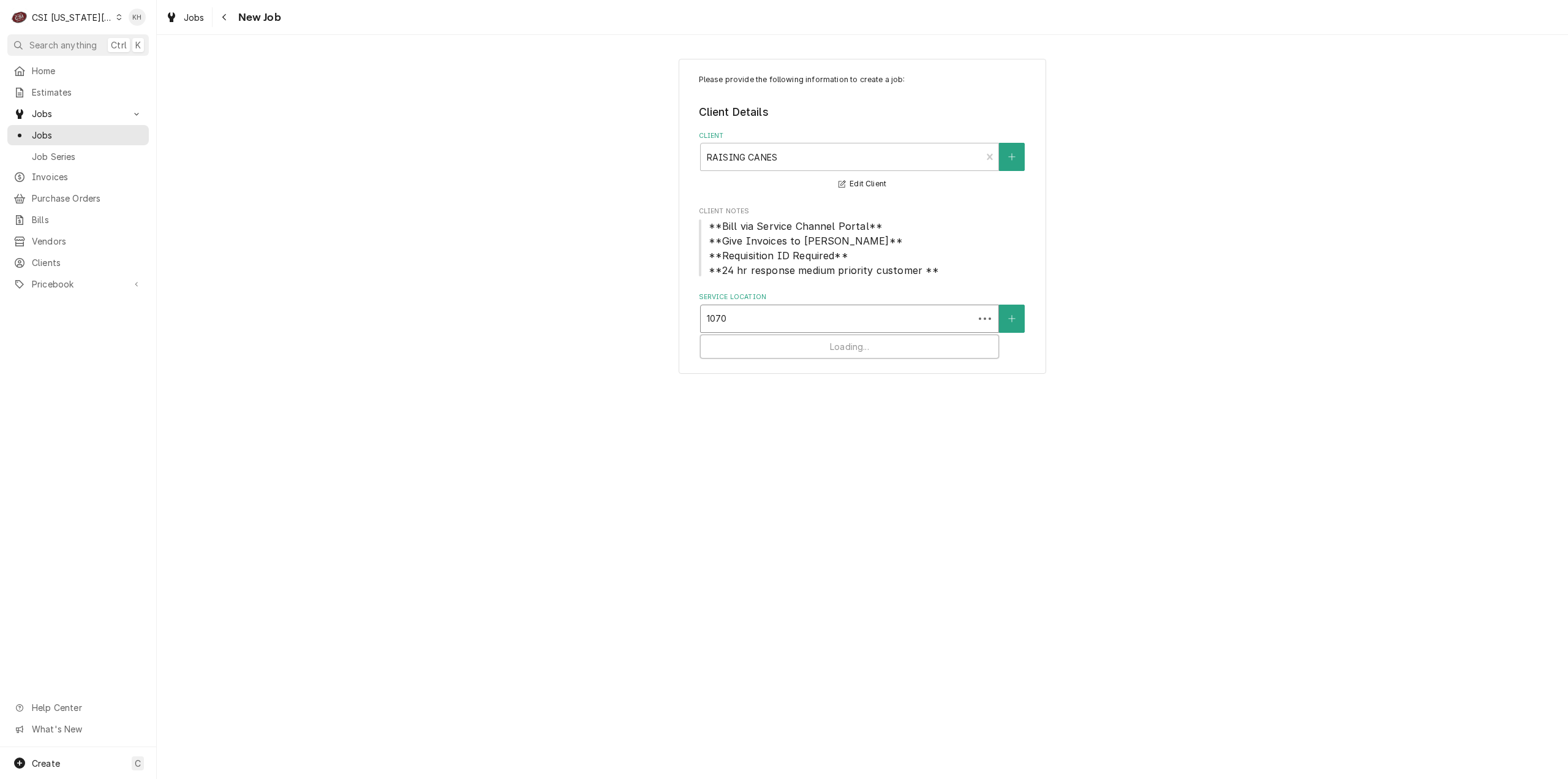
type input "10704"
click at [764, 342] on div "Raising Canes #297 / 10704 Shawnee Mission Parkway, Shawnee, KS 66203" at bounding box center [850, 345] width 298 height 19
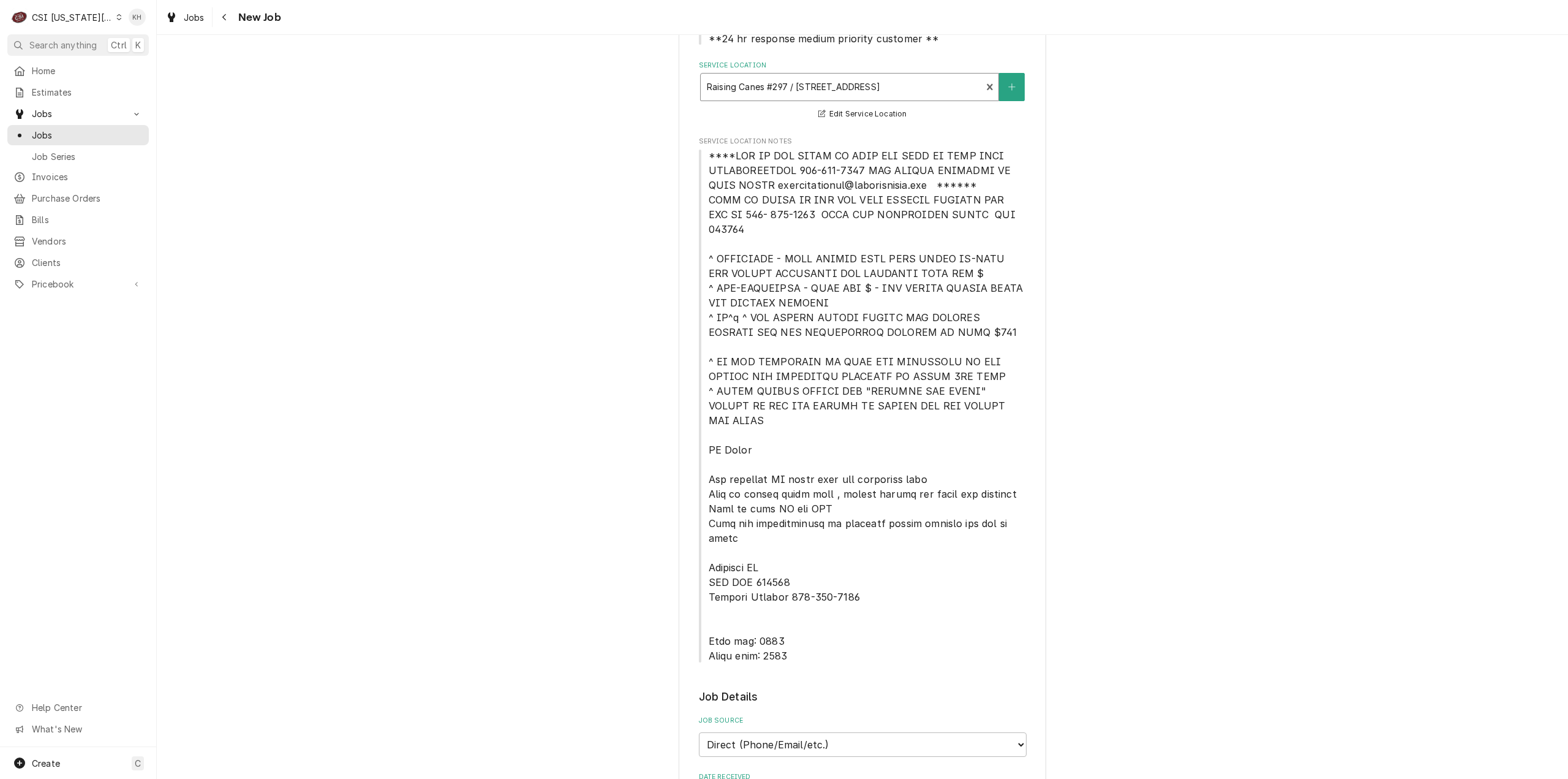
scroll to position [490, 0]
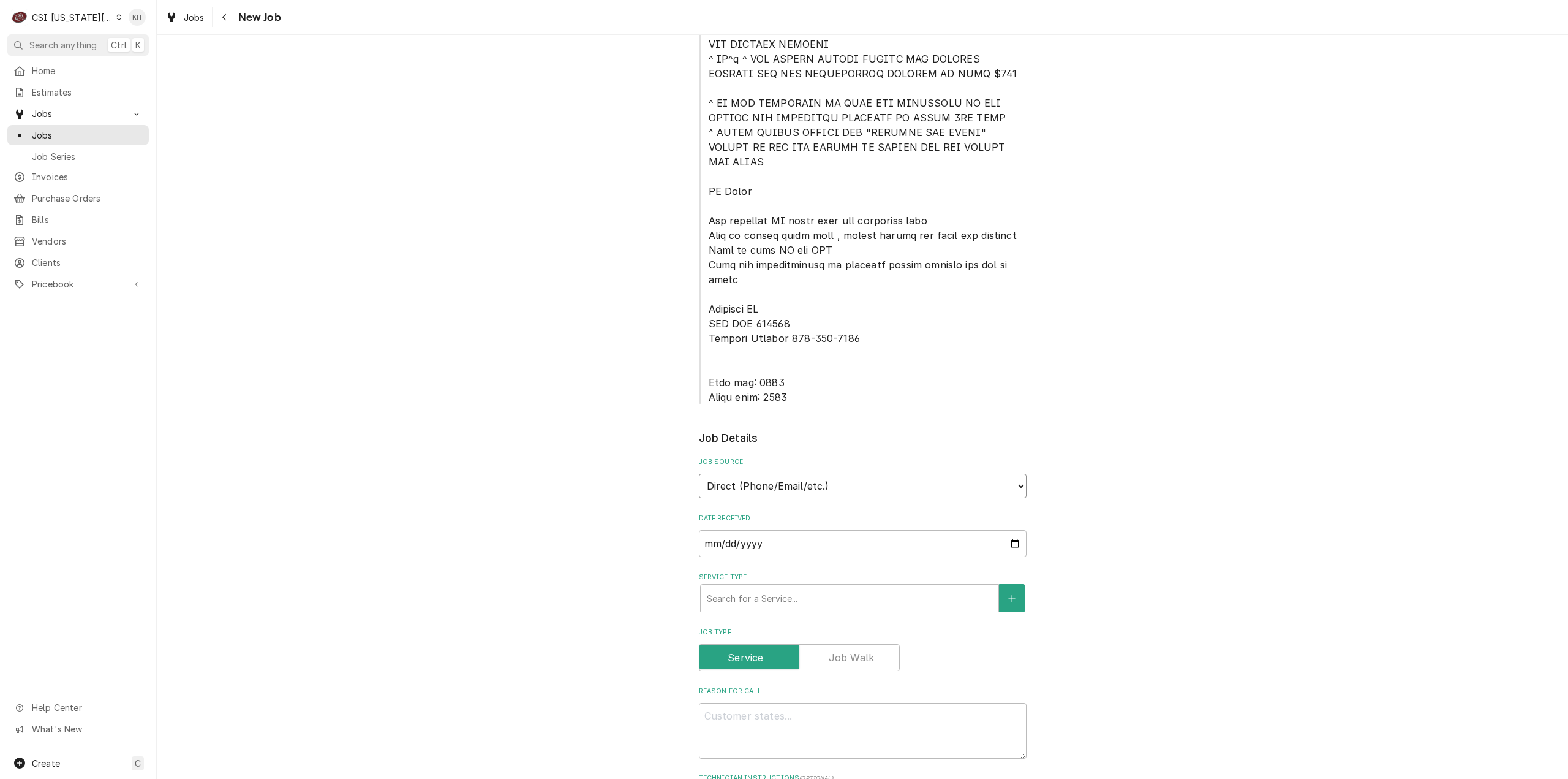
click at [822, 474] on select "Direct (Phone/Email/etc.) Service Channel Corrigo Ecotrak Other" at bounding box center [863, 486] width 328 height 24
select select "1"
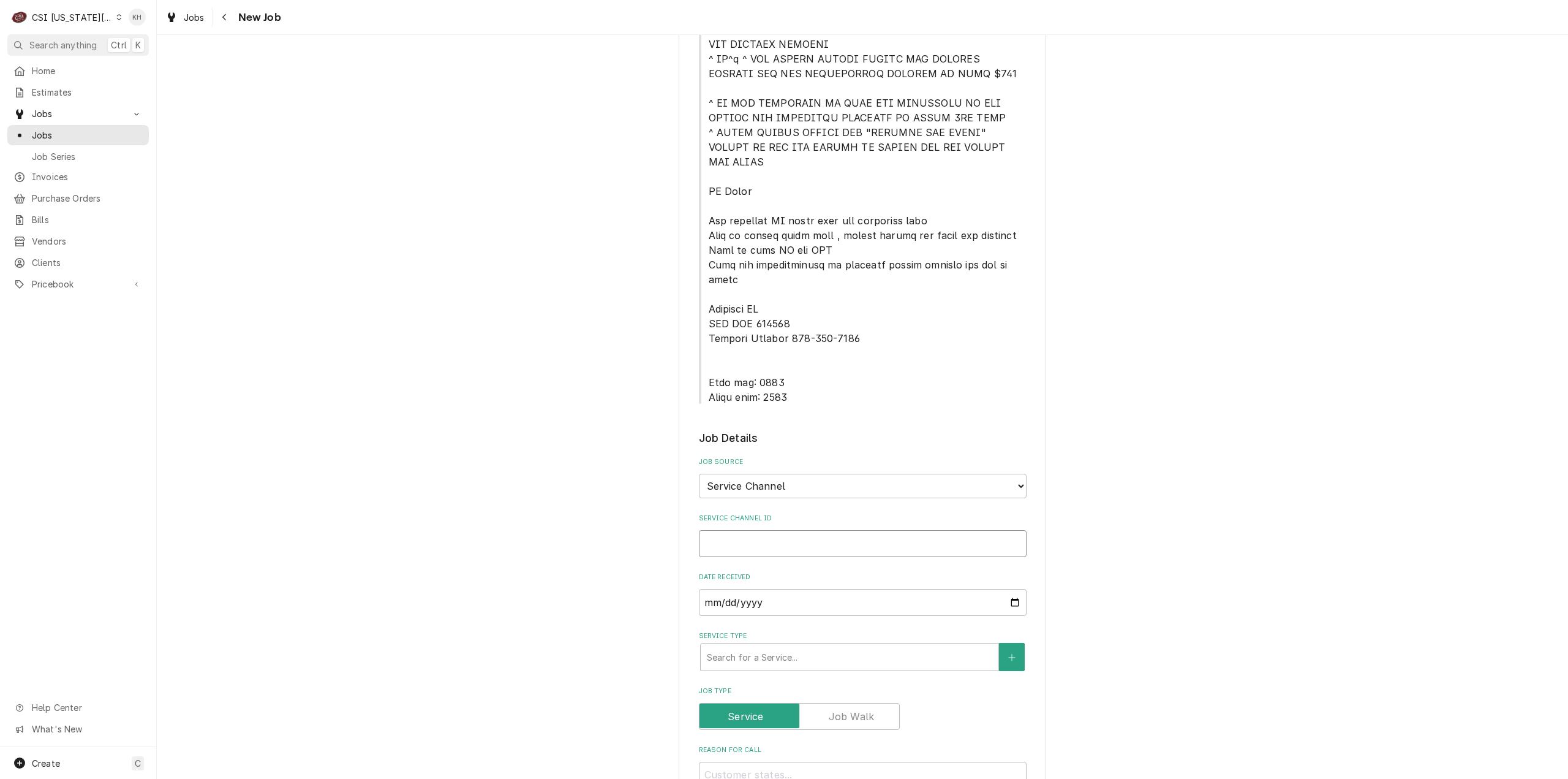
click at [803, 530] on input "Service Channel ID" at bounding box center [863, 543] width 328 height 27
paste input "325186076"
type textarea "x"
type input "325186076"
type textarea "x"
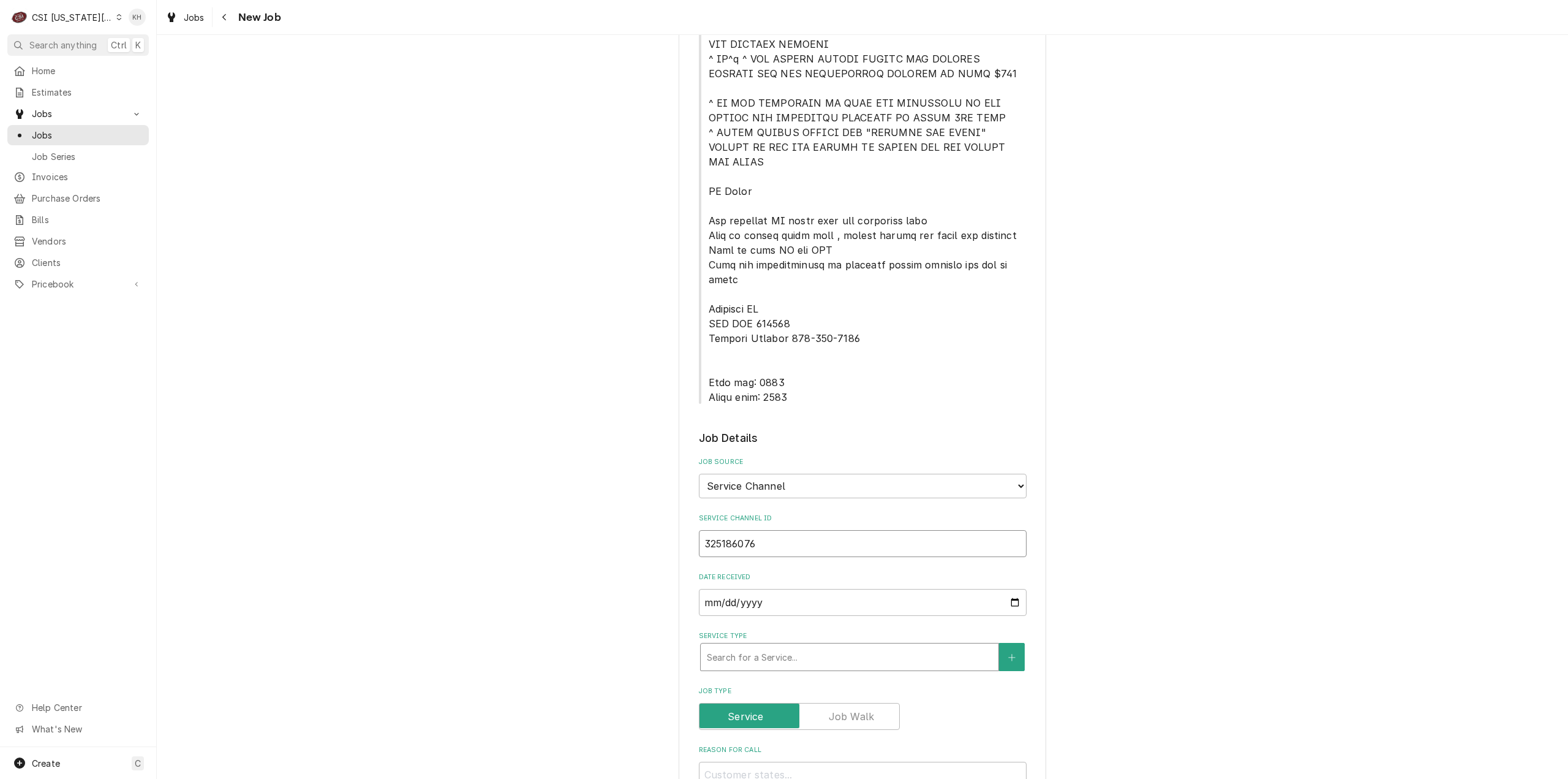
type input "325186076"
click at [790, 646] on div "Service Type" at bounding box center [849, 657] width 286 height 22
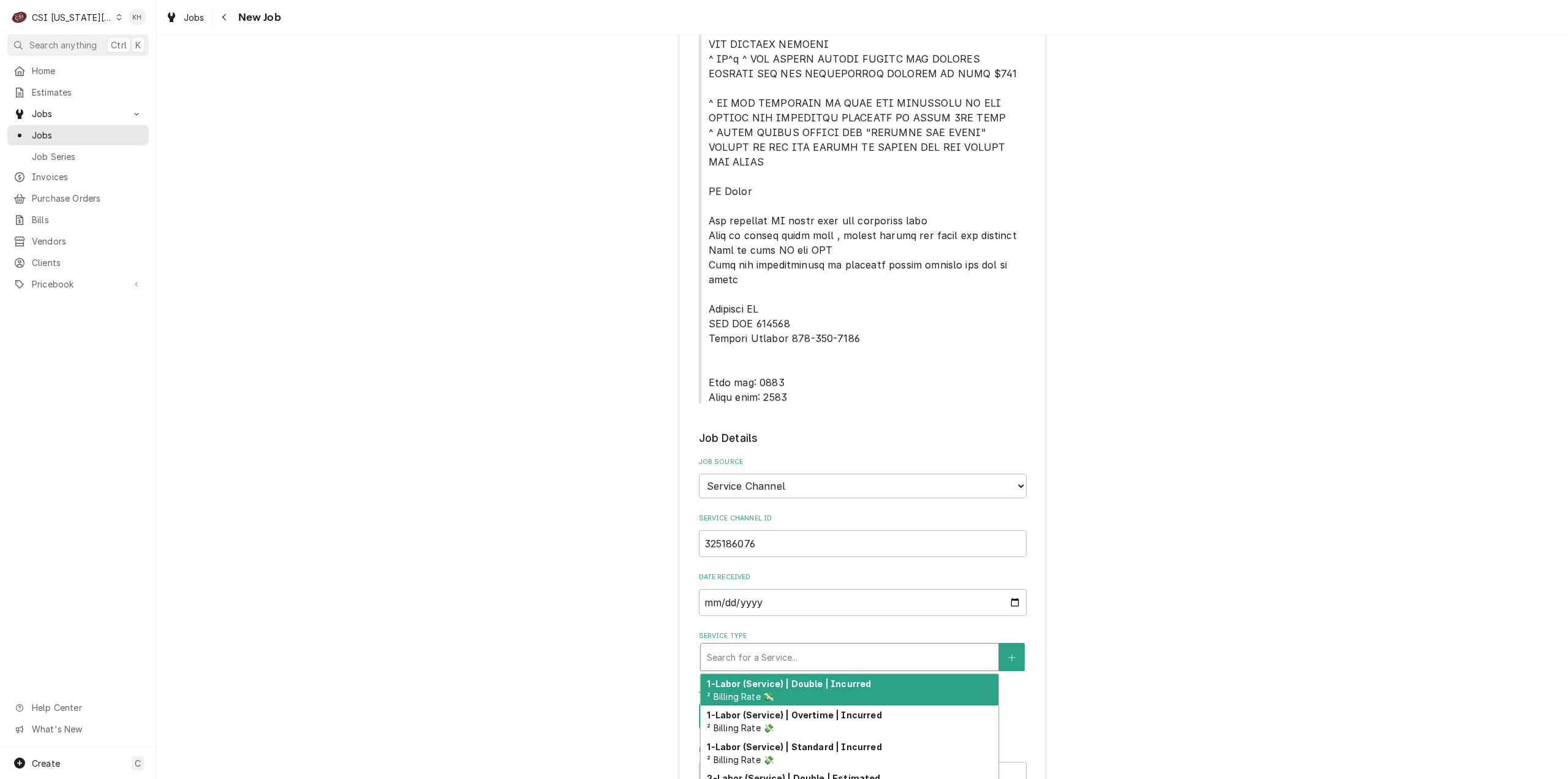
type textarea "x"
type input "s"
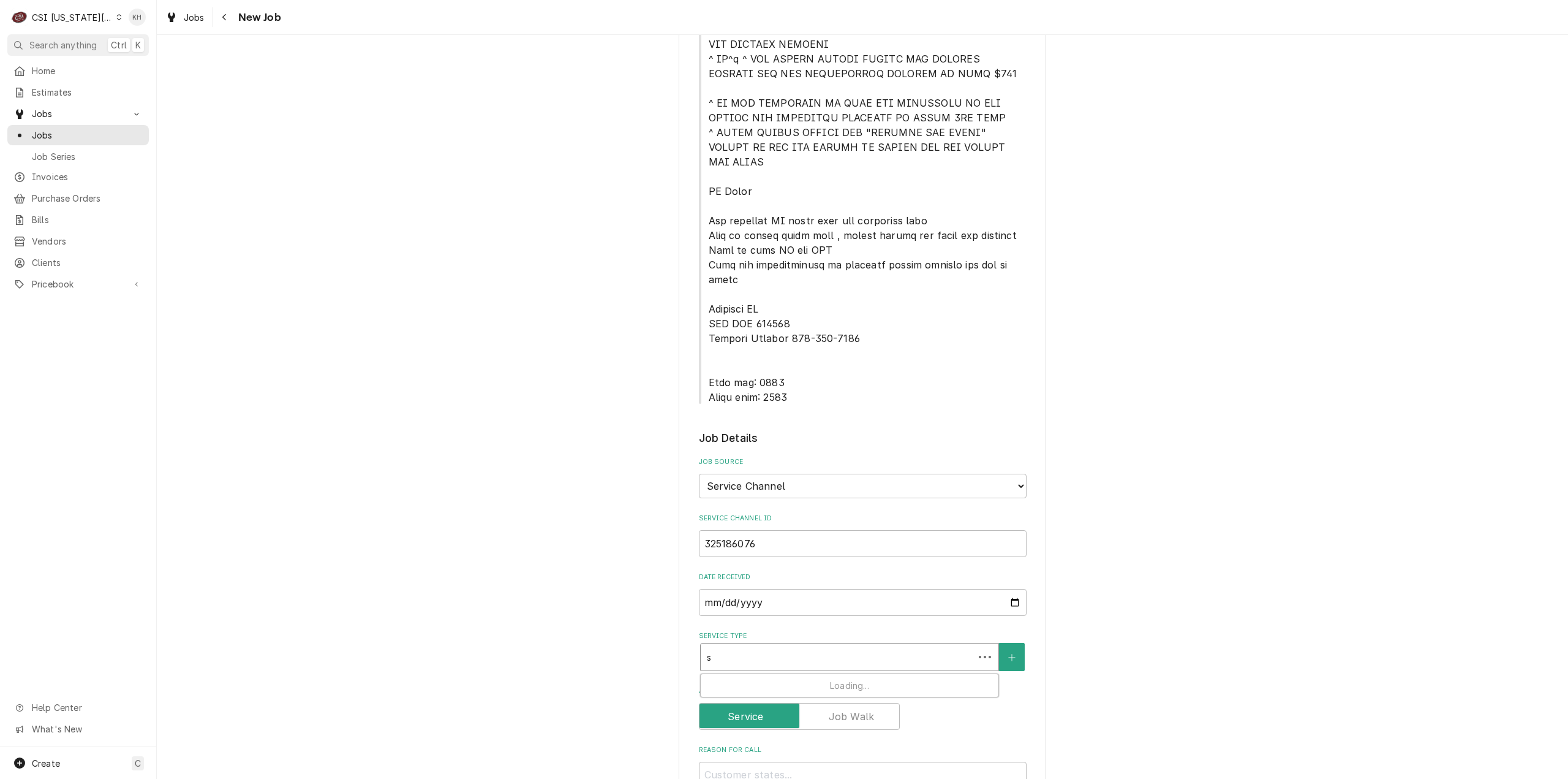
type textarea "x"
type input "se"
type textarea "x"
type input "ser"
type textarea "x"
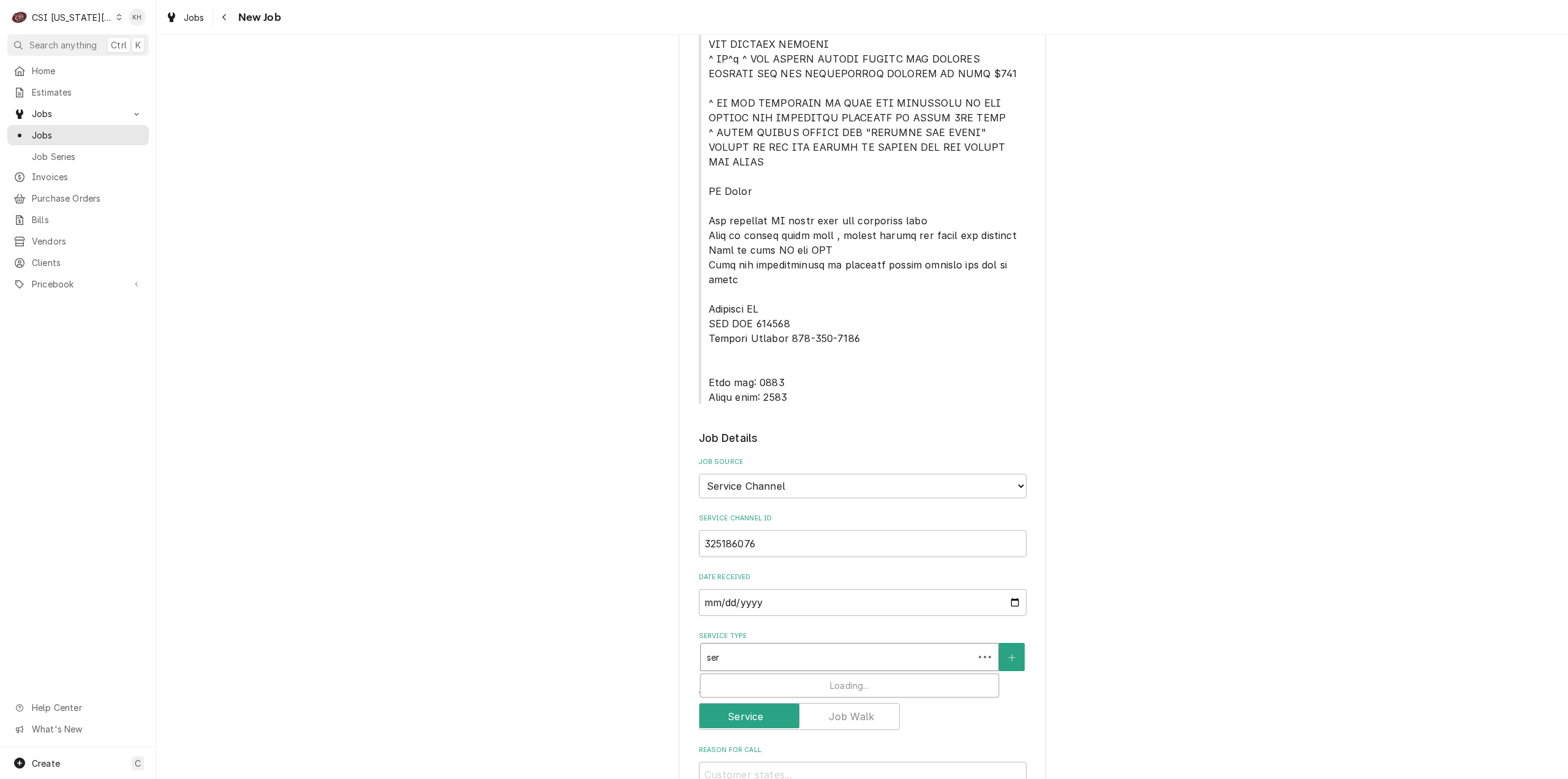
type input "serv"
type textarea "x"
type input "servi"
type textarea "x"
type input "servic"
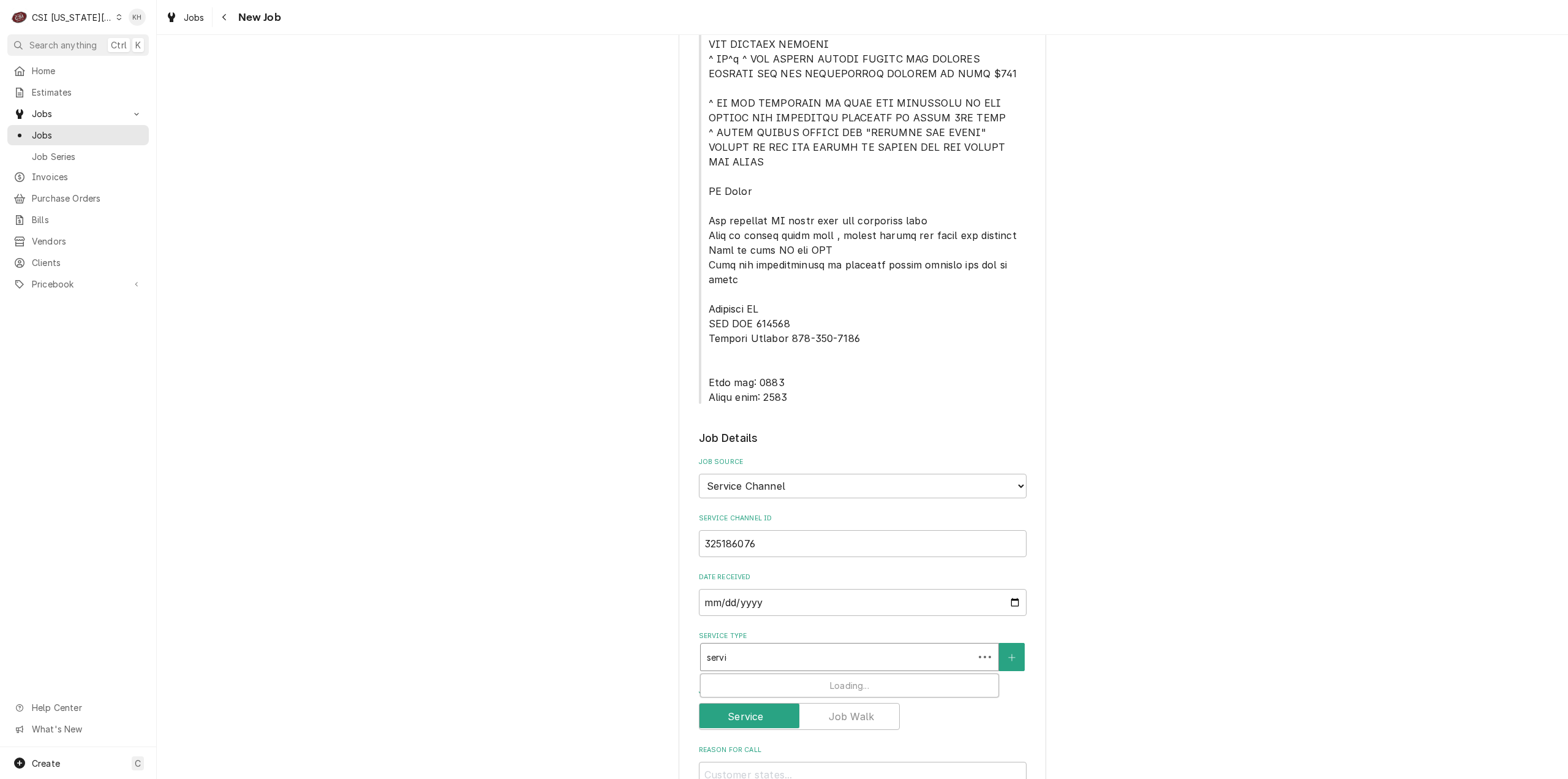
type textarea "x"
type input "service"
type textarea "x"
type input "service"
type textarea "x"
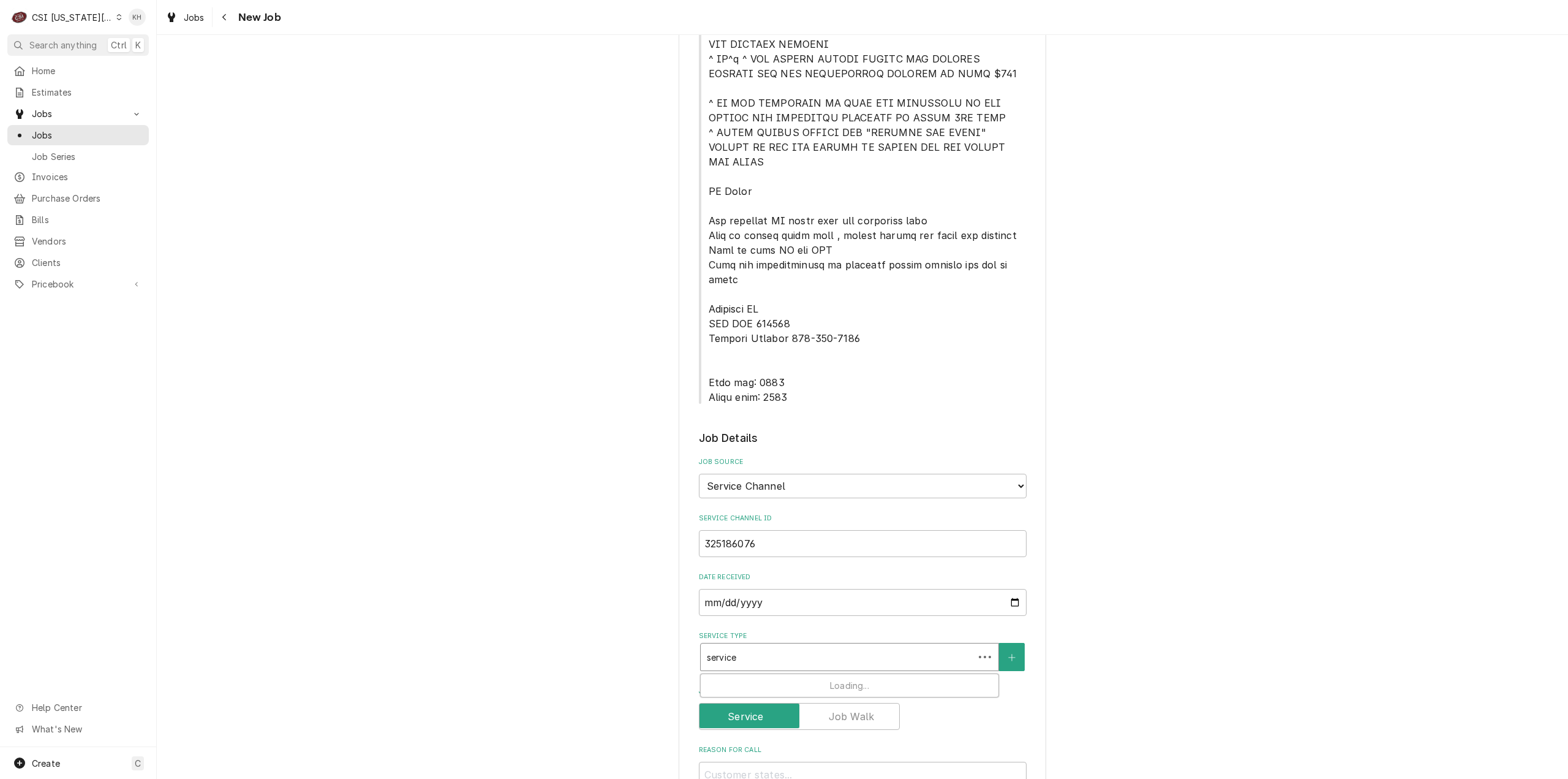
type input "service c"
type textarea "x"
type input "service ca"
type textarea "x"
type input "service cal"
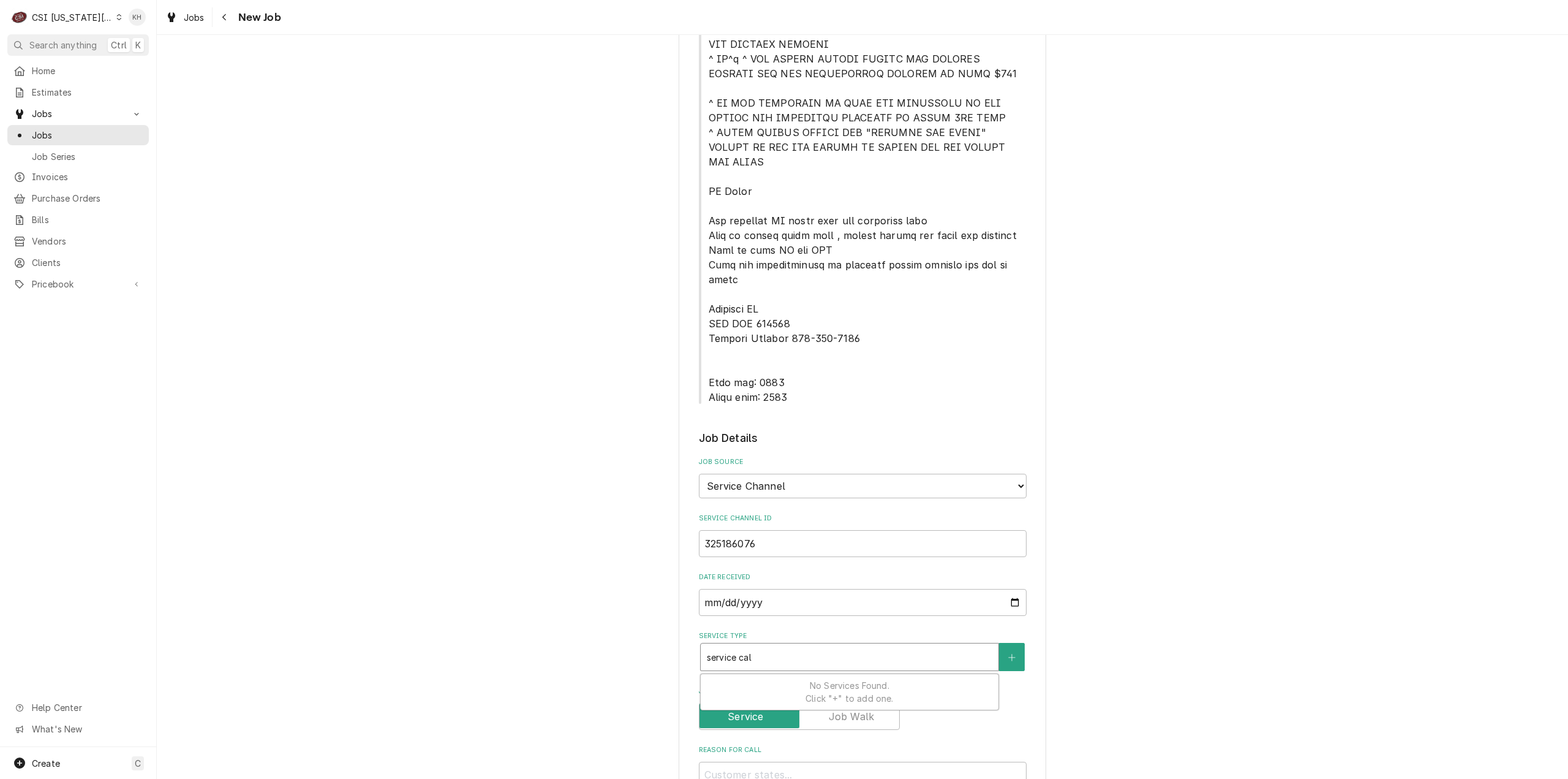
type textarea "x"
type input "service call"
click at [800, 674] on div "Job | Service Call ¹ Service Type 🛠️" at bounding box center [850, 690] width 298 height 32
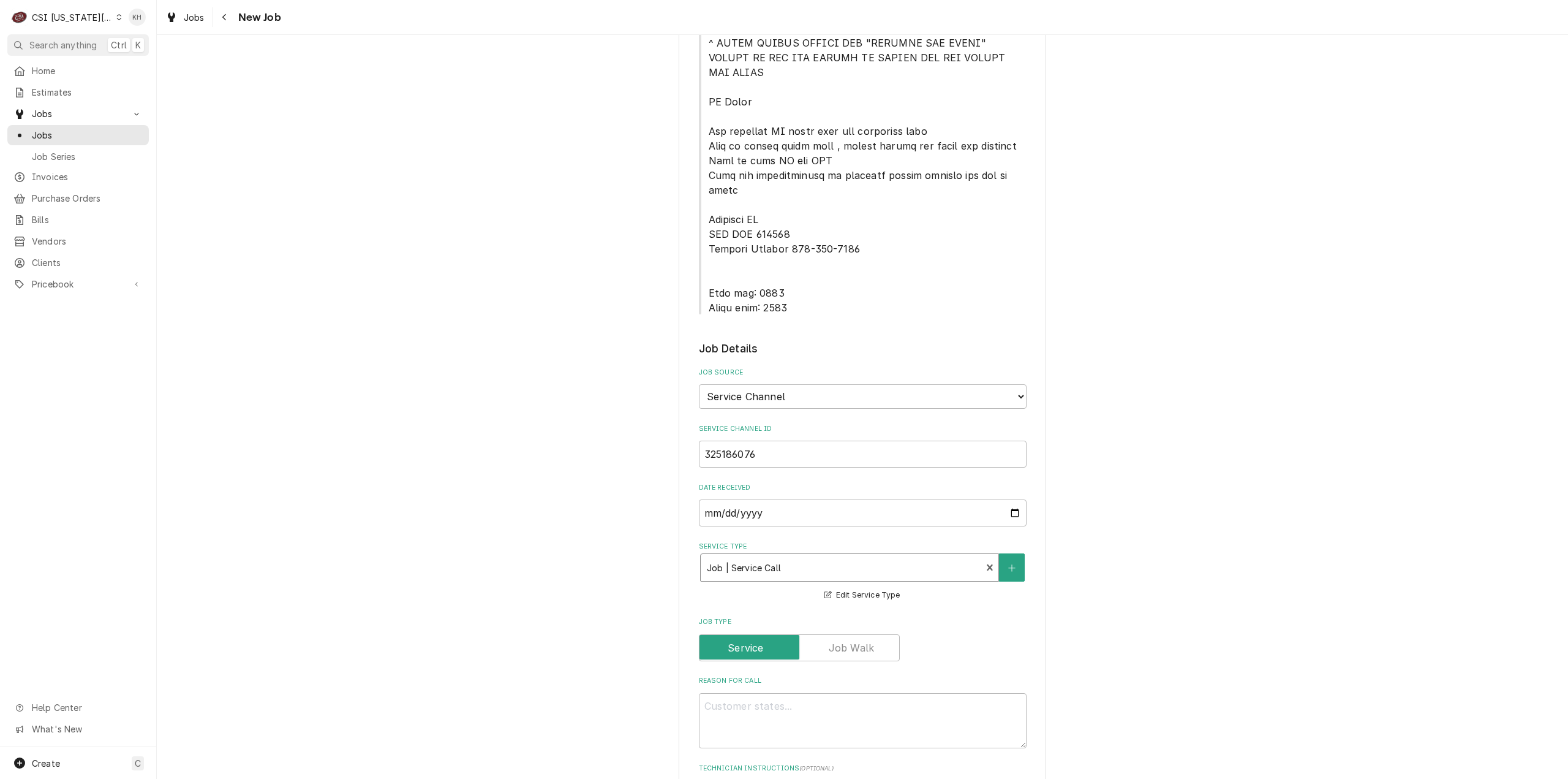
scroll to position [919, 0]
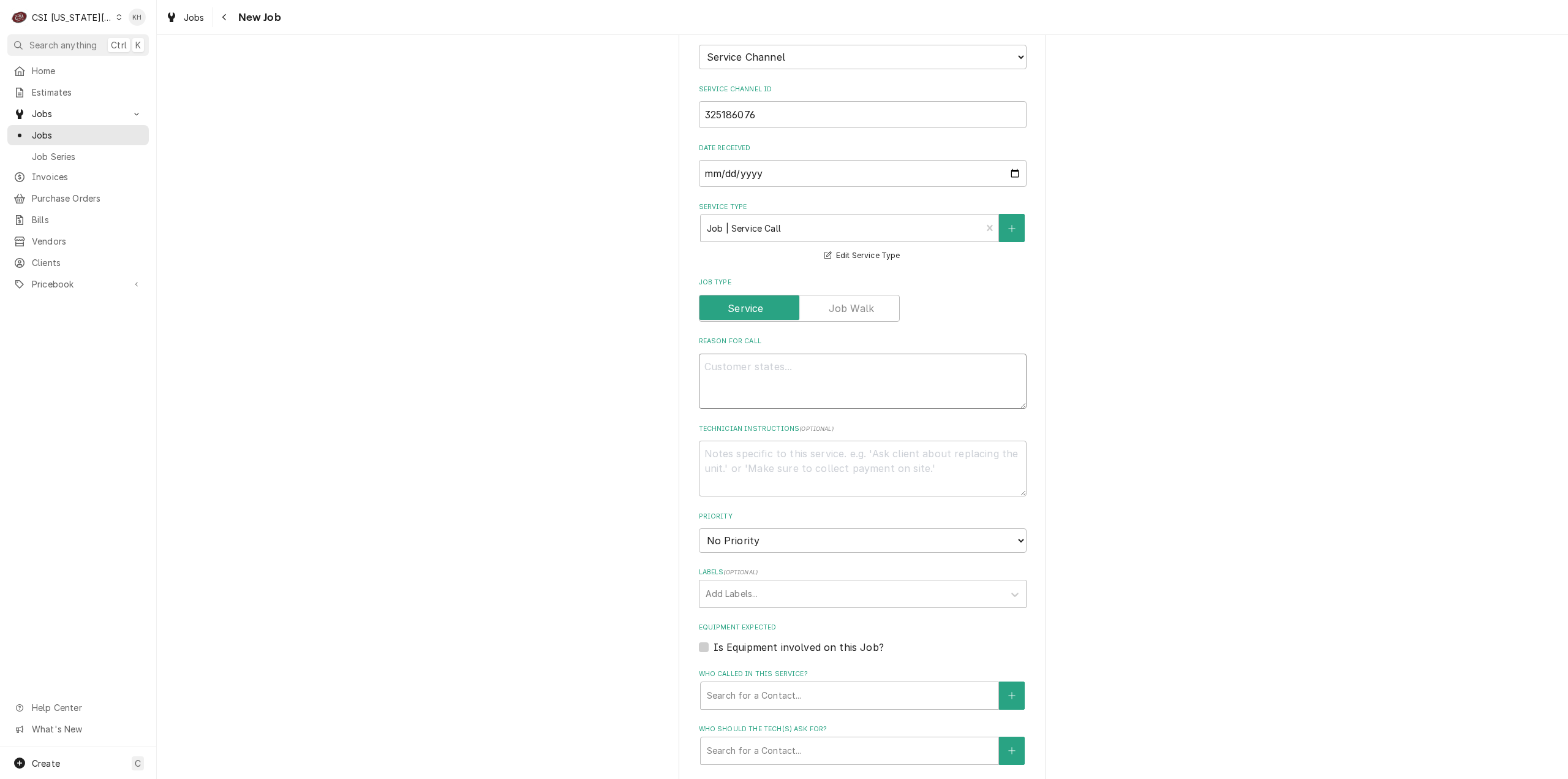
click at [804, 354] on textarea "Reason For Call" at bounding box center [863, 381] width 328 height 56
paste textarea "Walk in door not fully closing without additional pressure. Walk in freezer has…"
type textarea "x"
type textarea "Walk in door not fully closing without additional pressure. Walk in freezer has…"
type textarea "x"
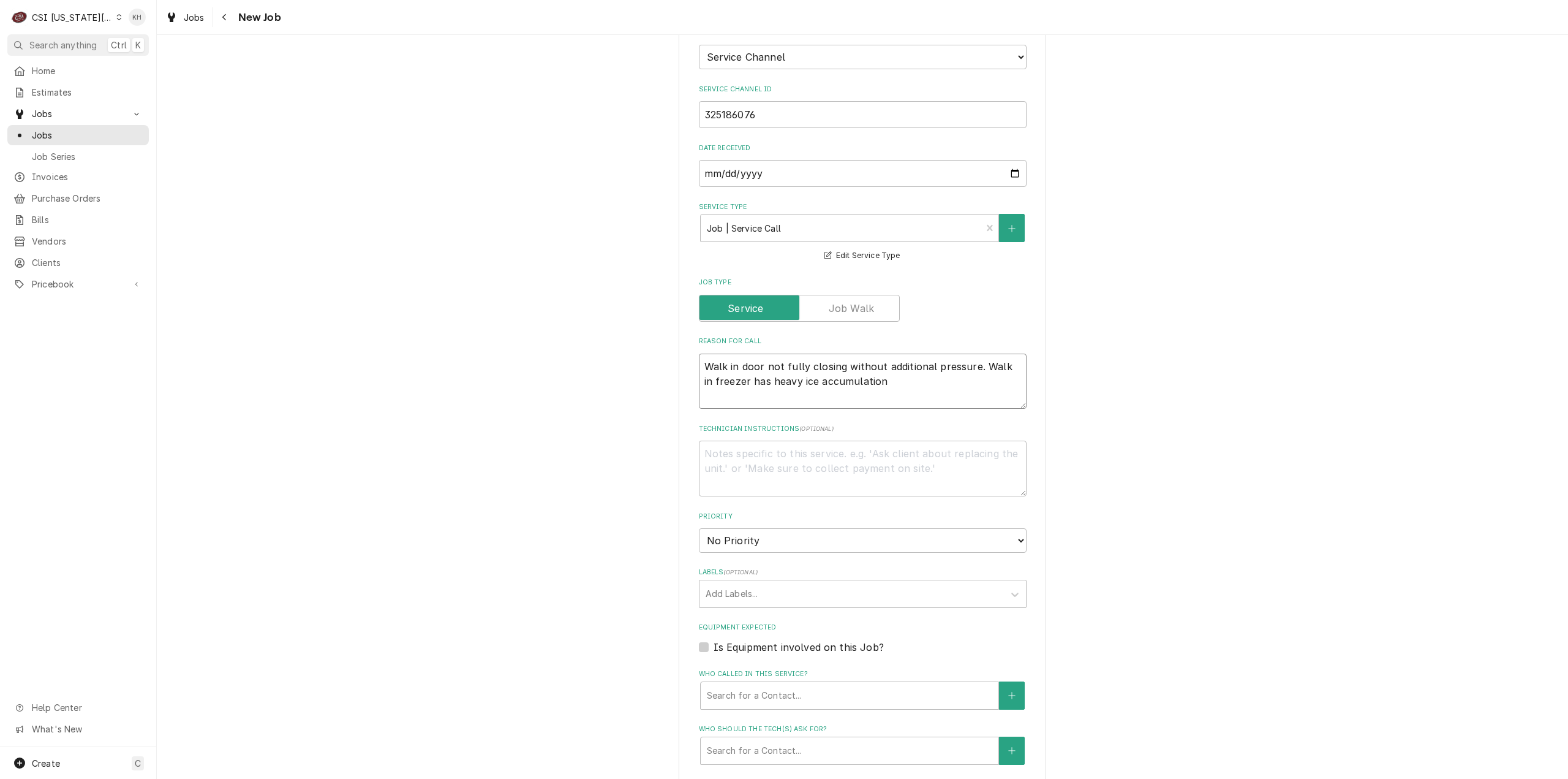
type textarea "Walk in door not fully closing without additional pressure. Walk in freezer has…"
type textarea "x"
type textarea "Walk in door not fully closing without additional pressure. Walk in freezer has…"
type textarea "x"
type textarea "Walk in door not fully closing without additional pressure. Walk in freezer has…"
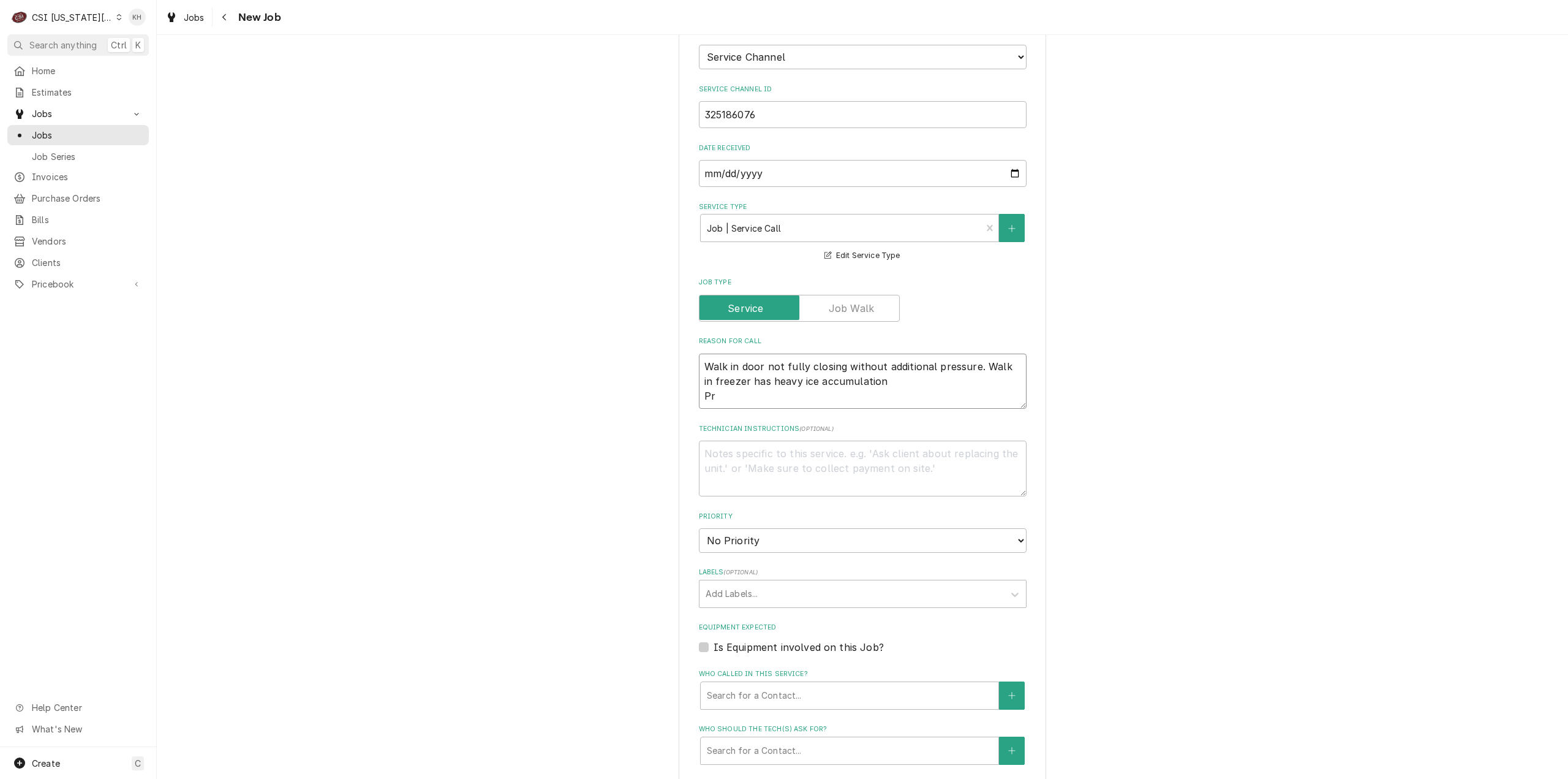
type textarea "x"
type textarea "Walk in door not fully closing without additional pressure. Walk in freezer has…"
type textarea "x"
type textarea "Walk in door not fully closing without additional pressure. Walk in freezer has…"
type textarea "x"
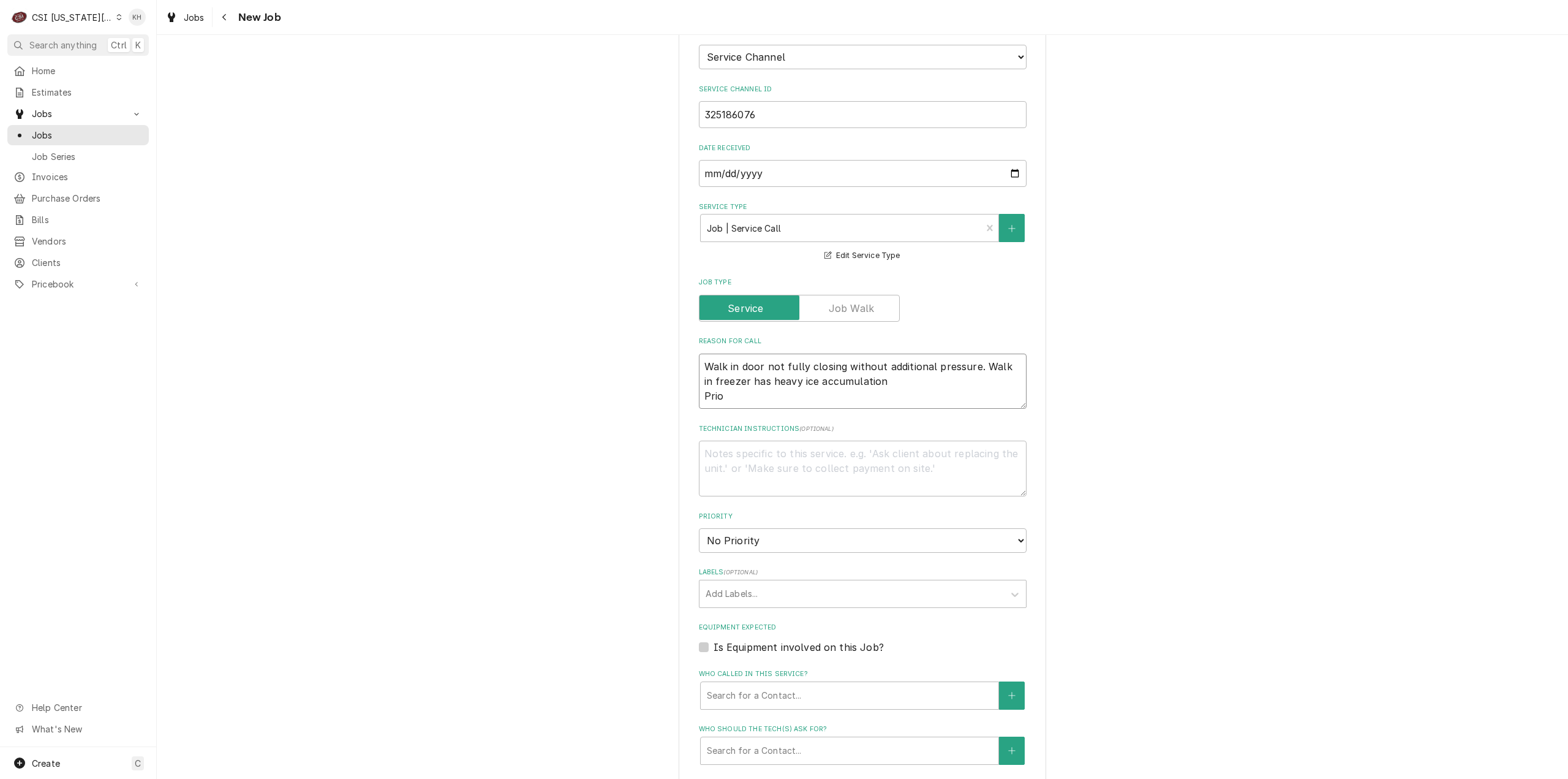
type textarea "Walk in door not fully closing without additional pressure. Walk in freezer has…"
type textarea "x"
type textarea "Walk in door not fully closing without additional pressure. Walk in freezer has…"
type textarea "x"
type textarea "Walk in door not fully closing without additional pressure. Walk in freezer has…"
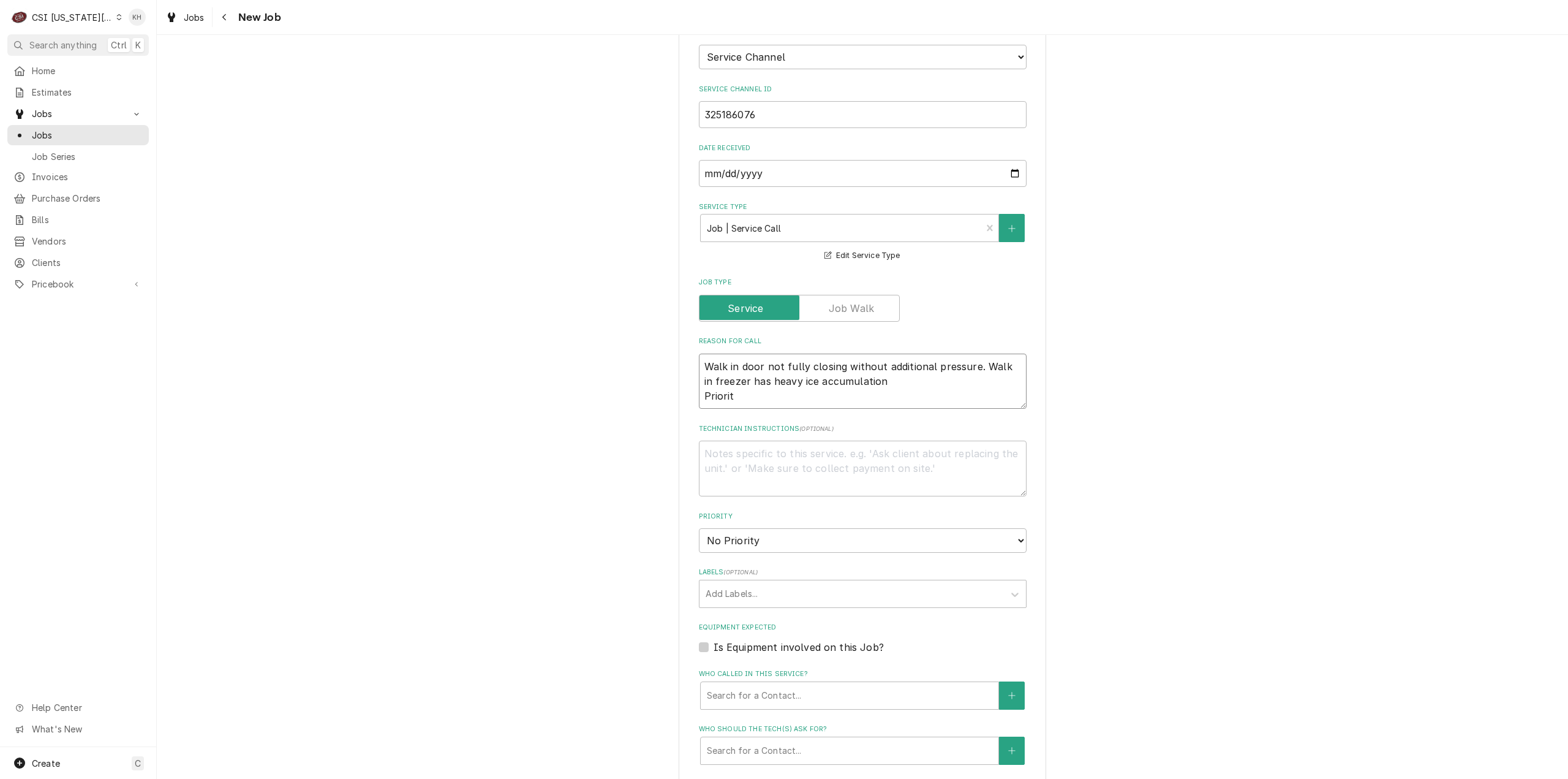
type textarea "x"
type textarea "Walk in door not fully closing without additional pressure. Walk in freezer has…"
type textarea "x"
type textarea "Walk in door not fully closing without additional pressure. Walk in freezer has…"
type textarea "x"
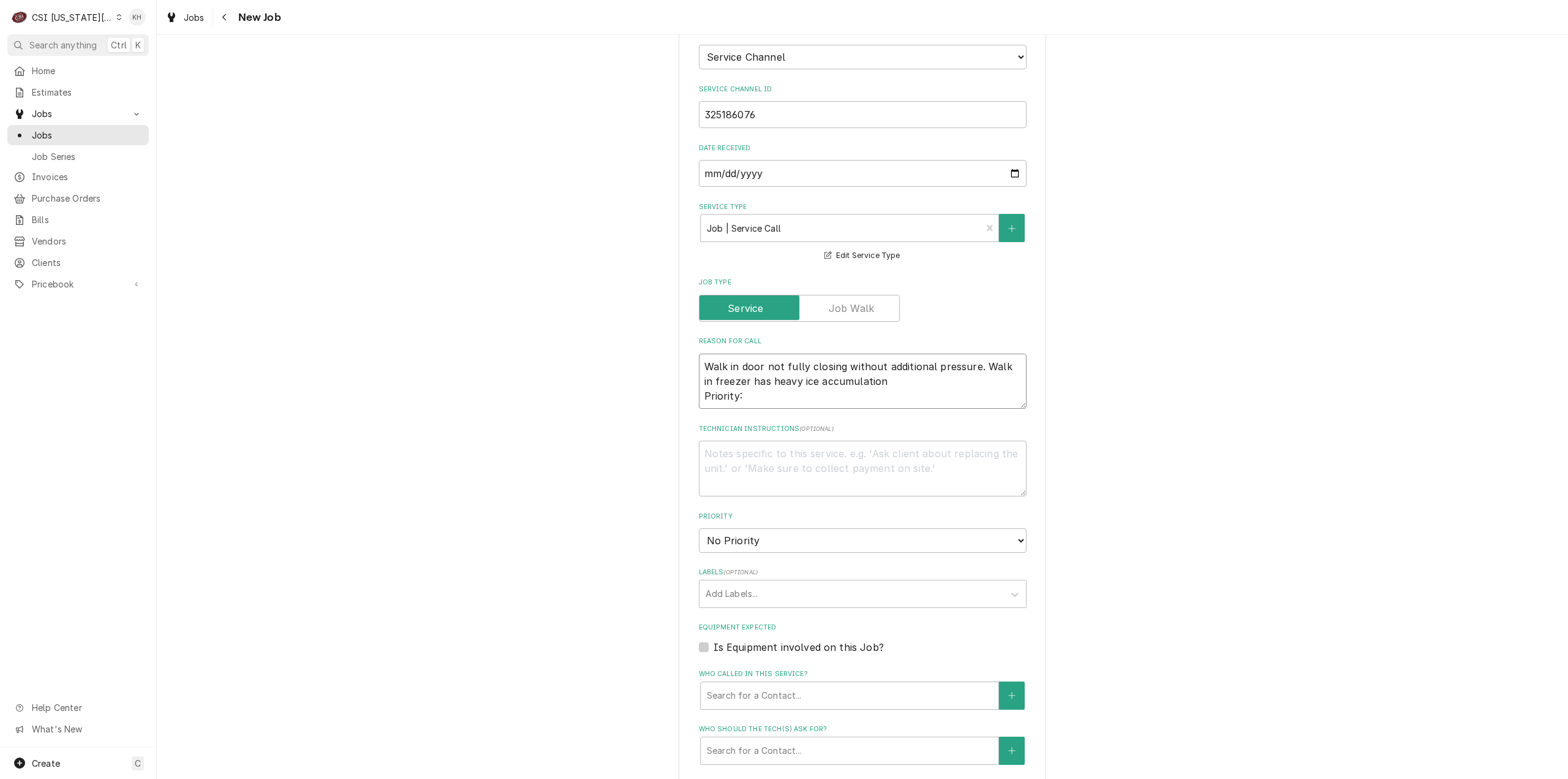
type textarea "Walk in door not fully closing without additional pressure. Walk in freezer has…"
type textarea "x"
type textarea "Walk in door not fully closing without additional pressure. Walk in freezer has…"
click at [770, 354] on textarea "Walk in door not fully closing without additional pressure. Walk in freezer has…" at bounding box center [863, 381] width 328 height 56
paste textarea "Non-Emergency - 7 Days"
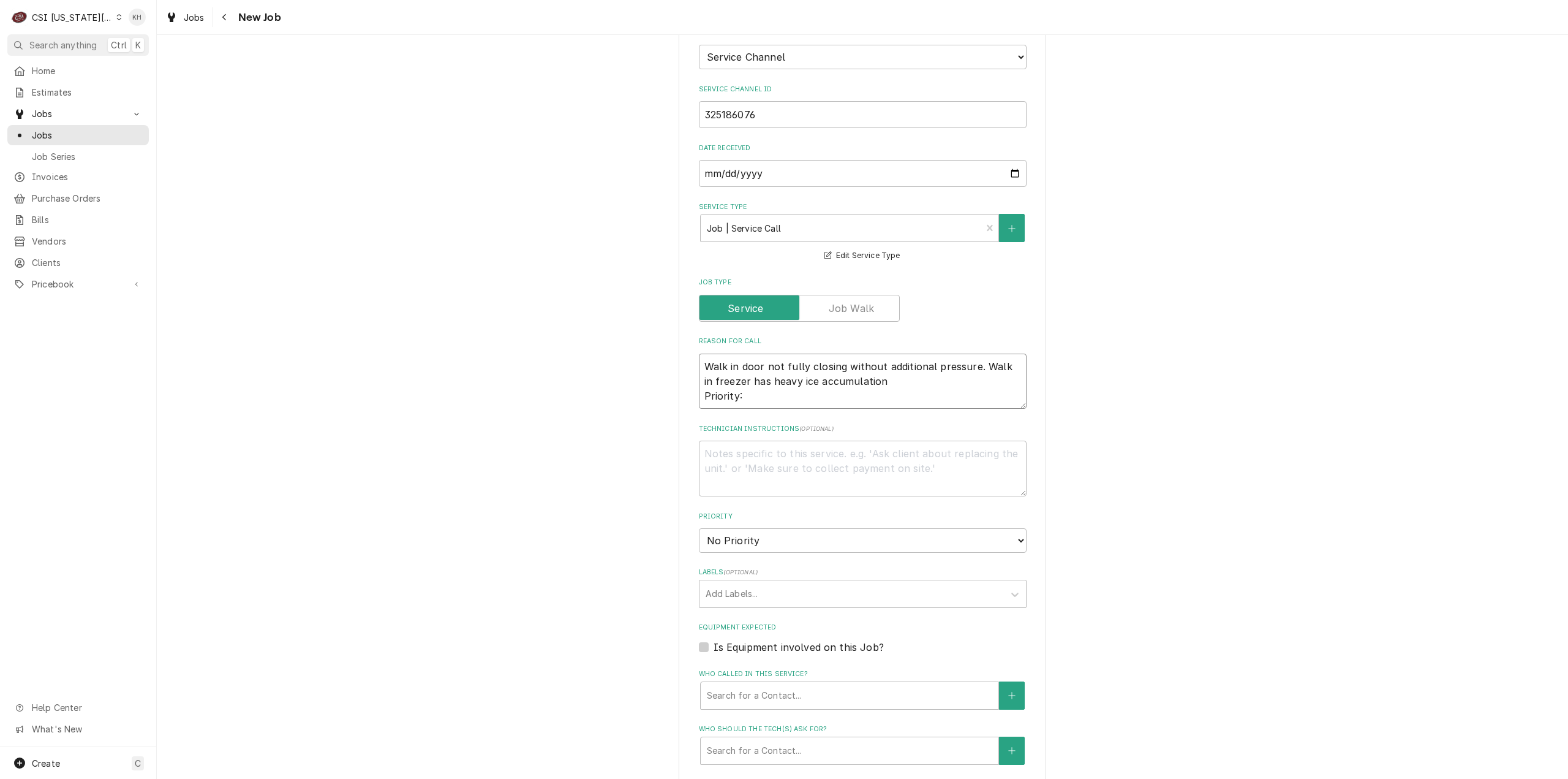
type textarea "x"
type textarea "Walk in door not fully closing without additional pressure. Walk in freezer has…"
click at [800, 441] on textarea "Technician Instructions ( optional )" at bounding box center [863, 468] width 328 height 56
type textarea "x"
type textarea "N"
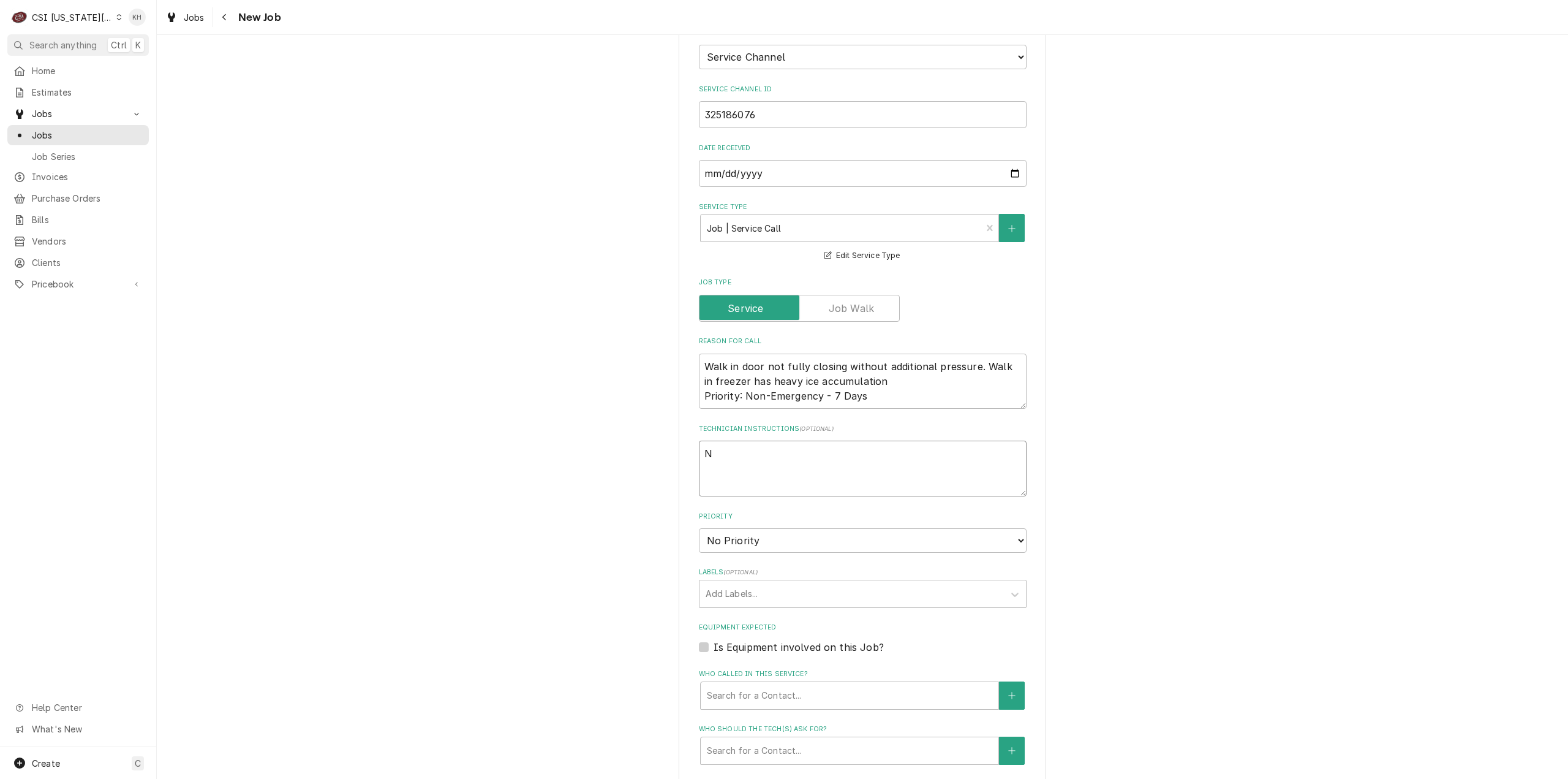
type textarea "x"
type textarea "NT"
type textarea "x"
type textarea "NTE"
type textarea "x"
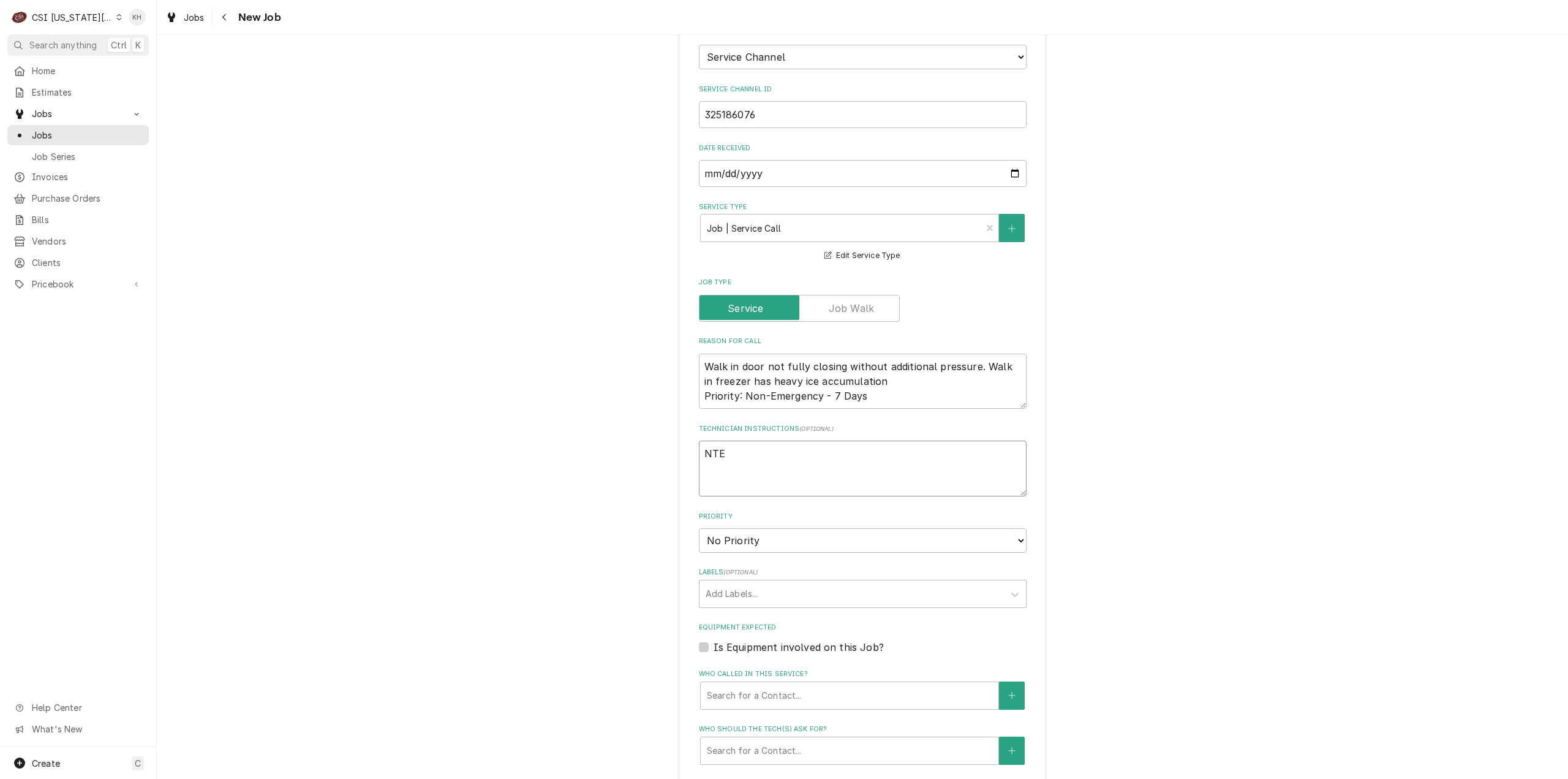
type textarea "NTE"
type textarea "x"
type textarea "NTE $"
type textarea "x"
type textarea "NTE $4"
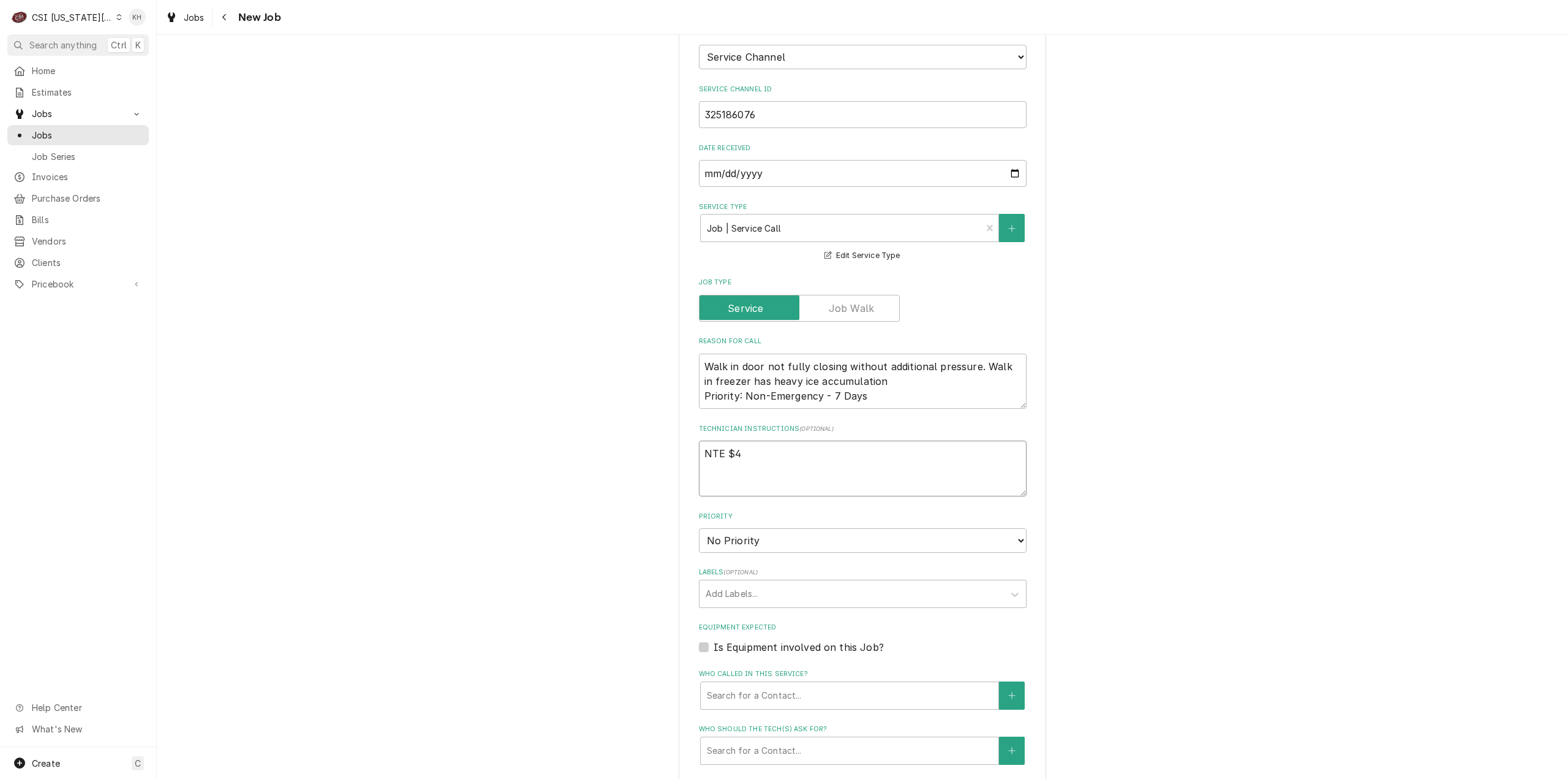
type textarea "x"
type textarea "NTE $40"
type textarea "x"
type textarea "NTE $400"
type textarea "x"
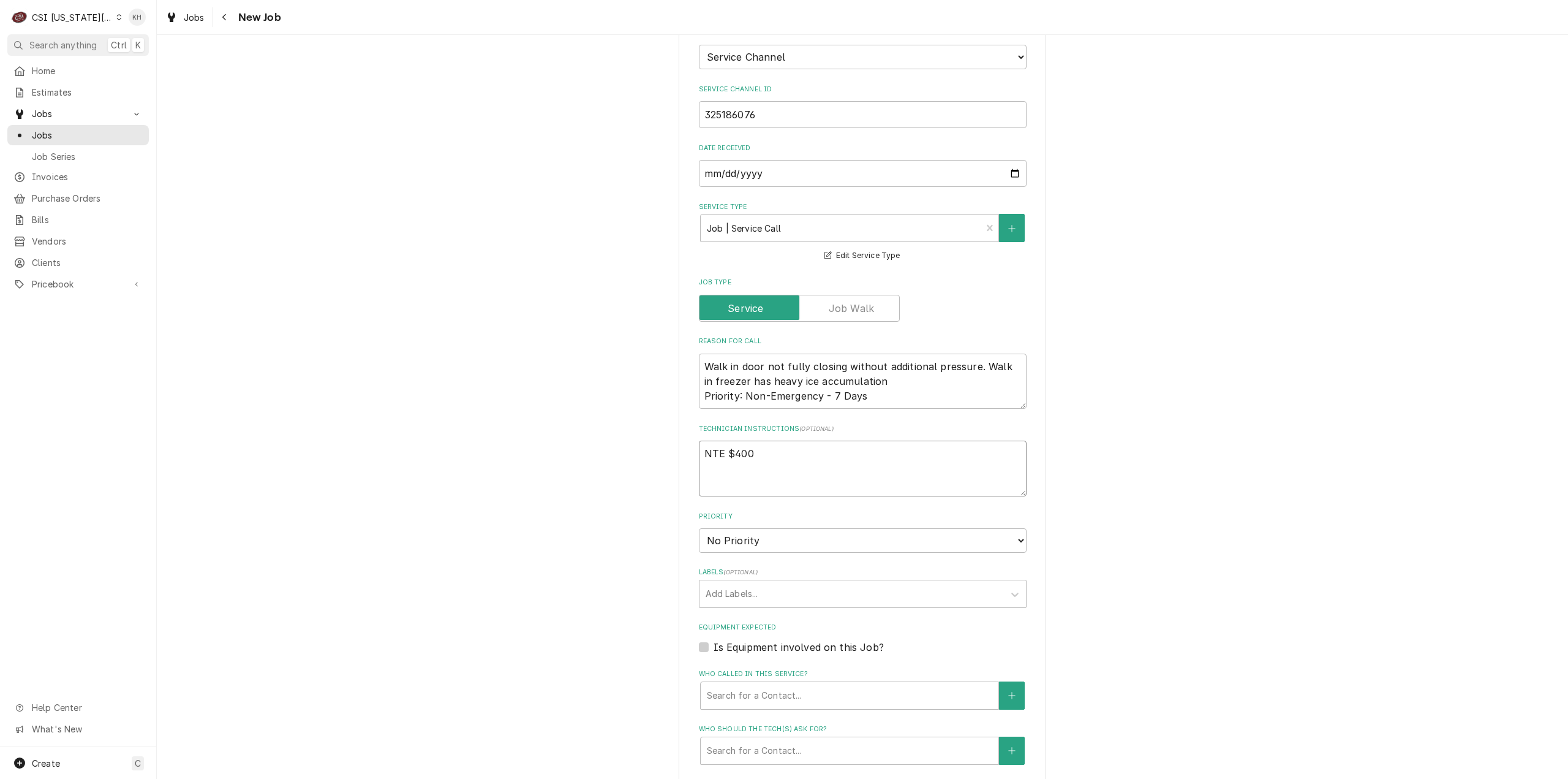
type textarea "NTE $400."
type textarea "x"
type textarea "NTE $400.0"
type textarea "x"
type textarea "NTE $400.00"
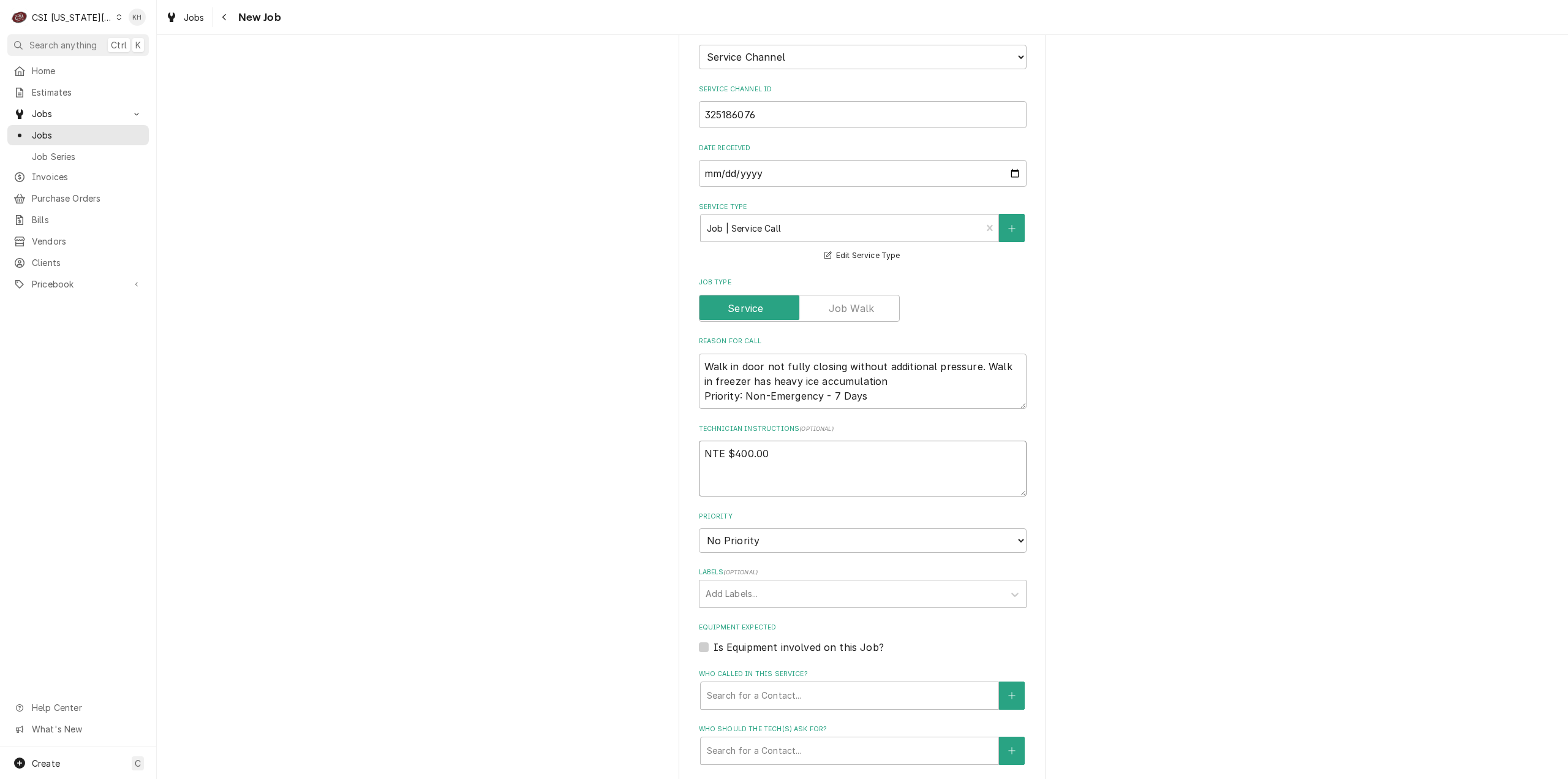
type textarea "x"
type textarea "NTE $400.00"
type textarea "x"
type textarea "NTE $400.00"
type textarea "x"
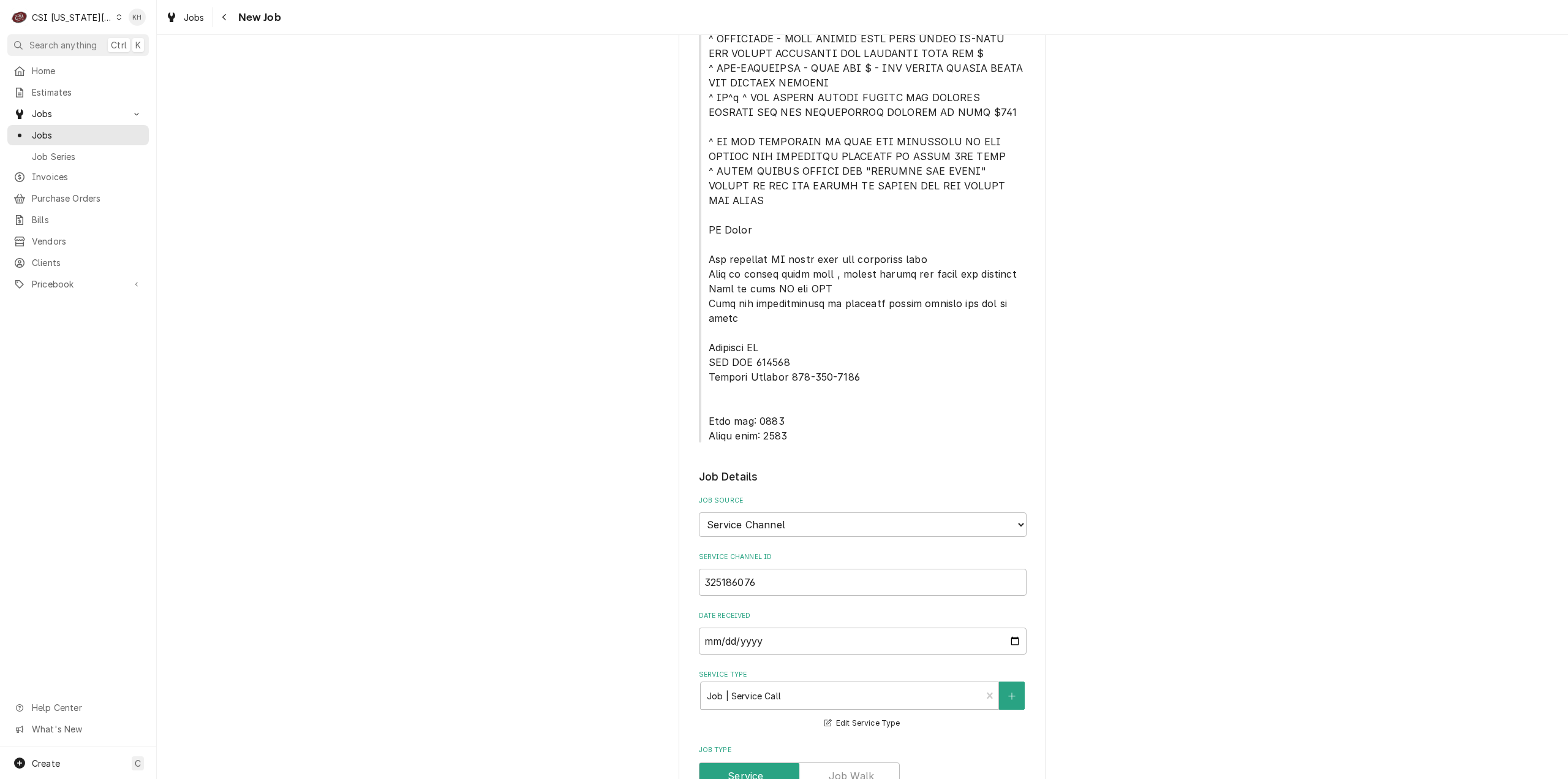
scroll to position [306, 0]
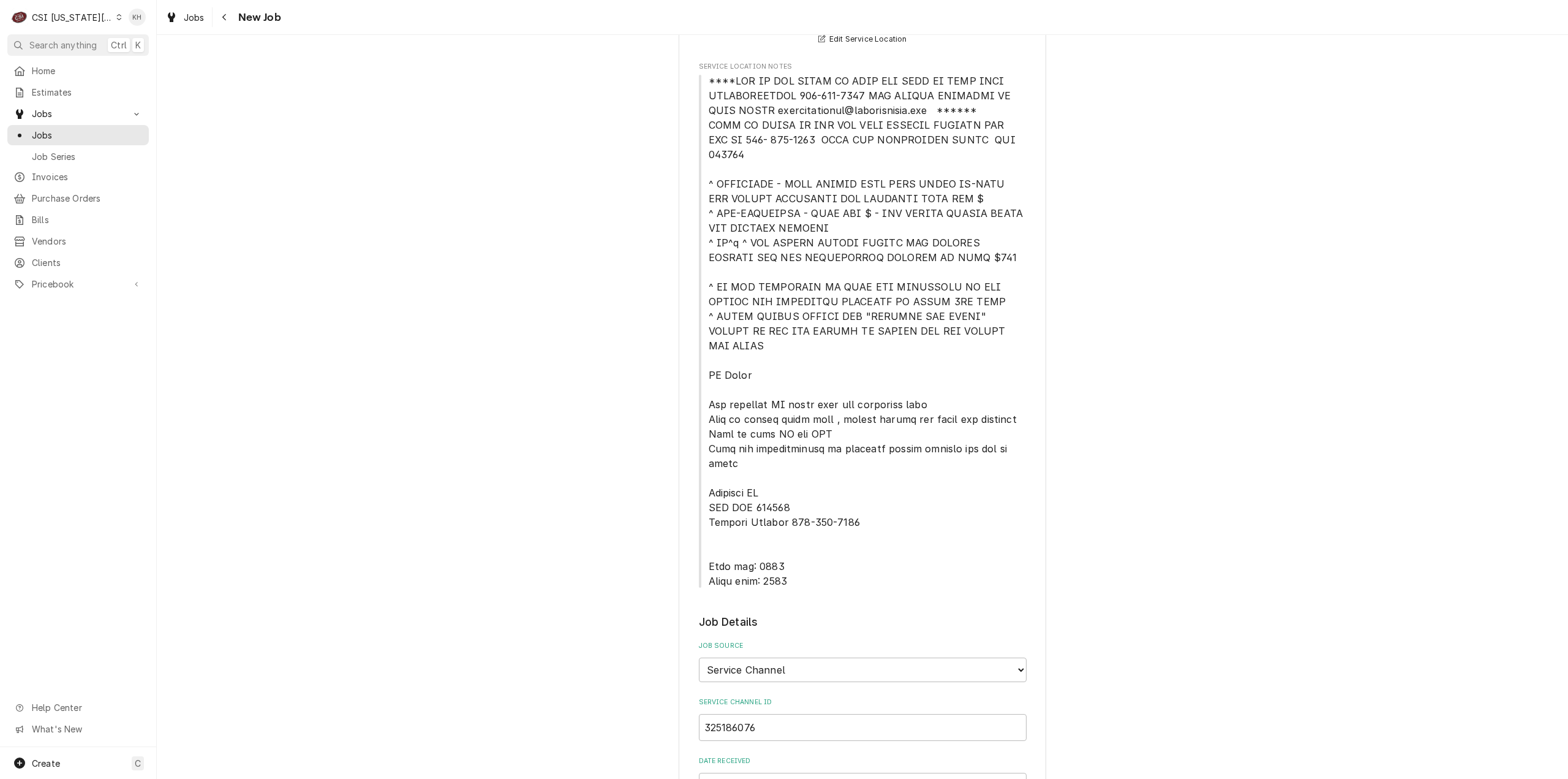
type textarea "NTE $400.00"
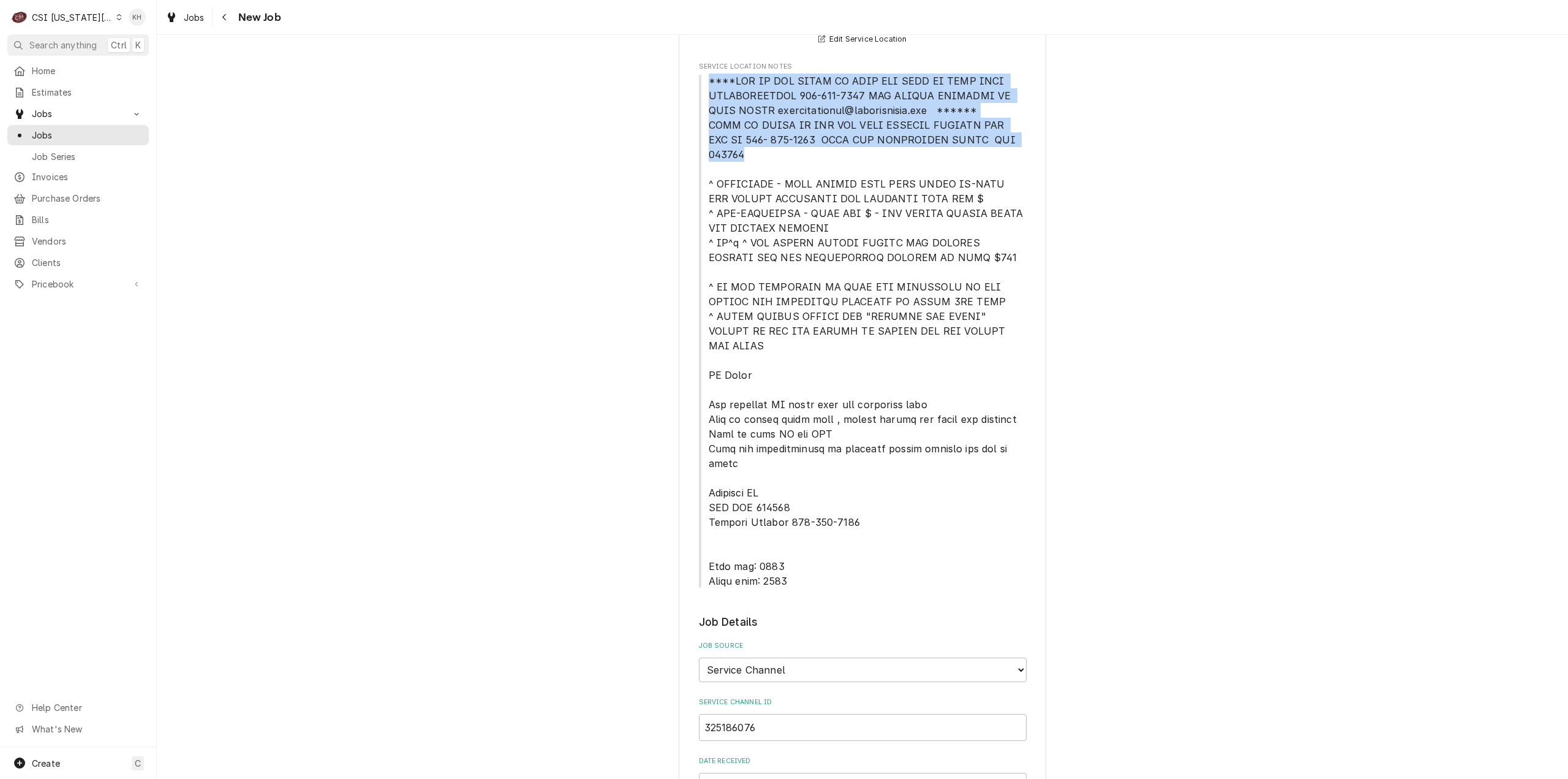
drag, startPoint x: 704, startPoint y: 78, endPoint x: 1011, endPoint y: 143, distance: 313.8
click at [1011, 143] on span "Service Location Notes" at bounding box center [867, 331] width 318 height 512
copy span "****NTE ON ALL CALLS IF OVER NTE NEED TO CALL JOHN HERBOLSHEIMER 402-380-8262 F…"
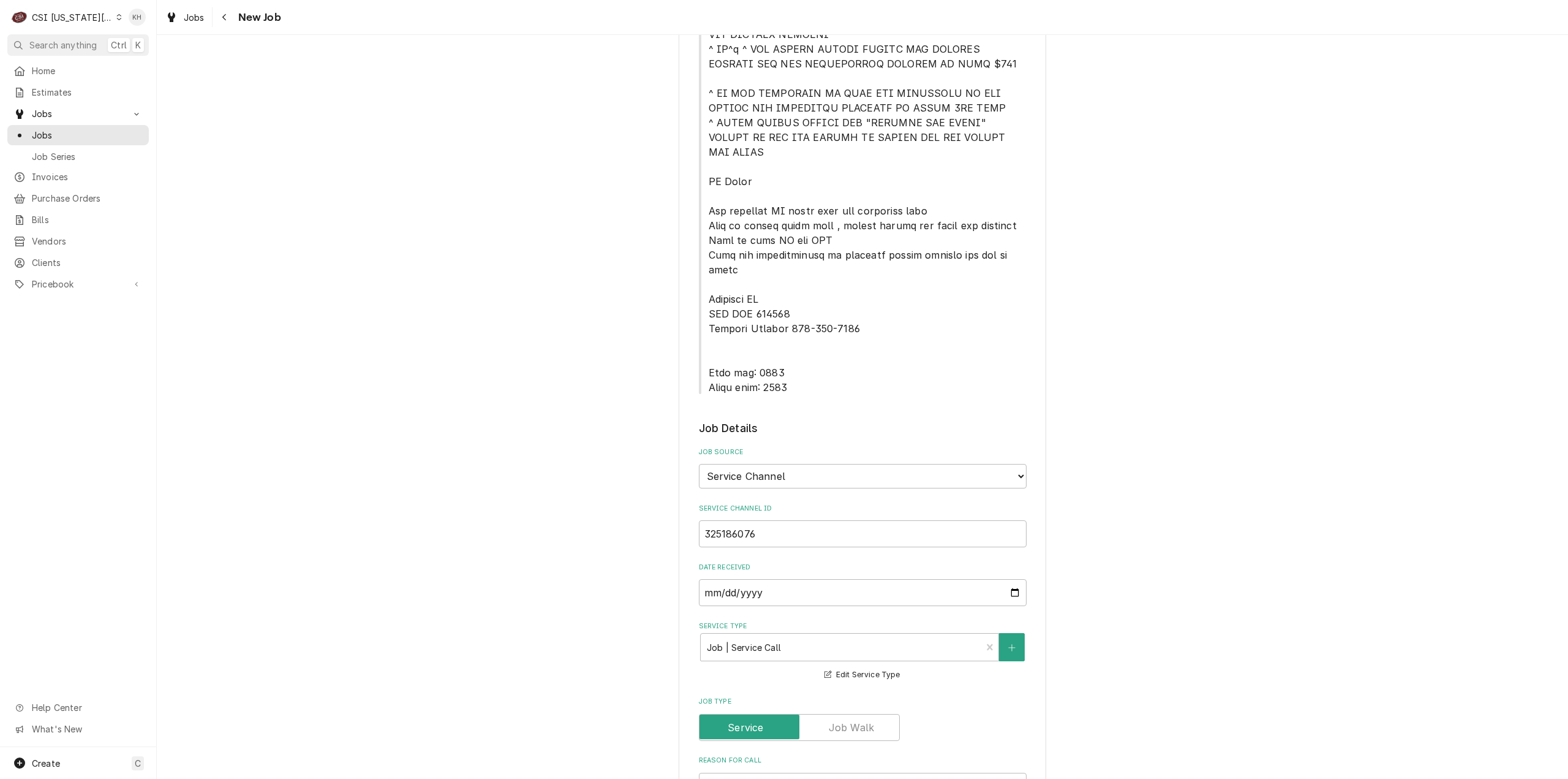
scroll to position [735, 0]
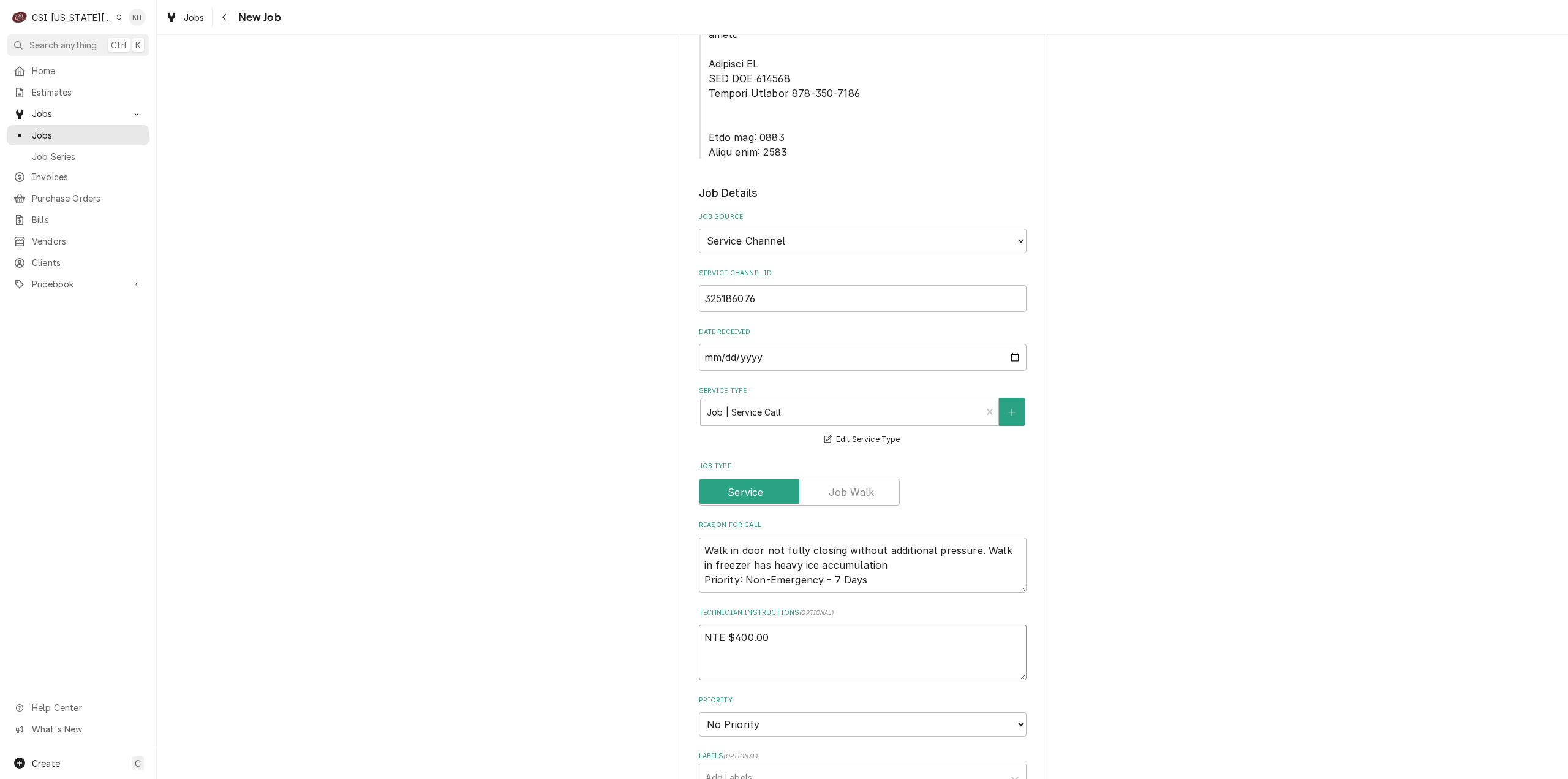
click at [732, 624] on textarea "NTE $400.00" at bounding box center [863, 652] width 328 height 56
paste textarea "****NTE ON ALL CALLS IF OVER NTE NEED TO CALL JOHN HERBOLSHEIMER 402-380-8262 F…"
type textarea "x"
type textarea "NTE $400.00 ****NTE ON ALL CALLS IF OVER NTE NEED TO CALL JOHN HERBOLSHEIMER 40…"
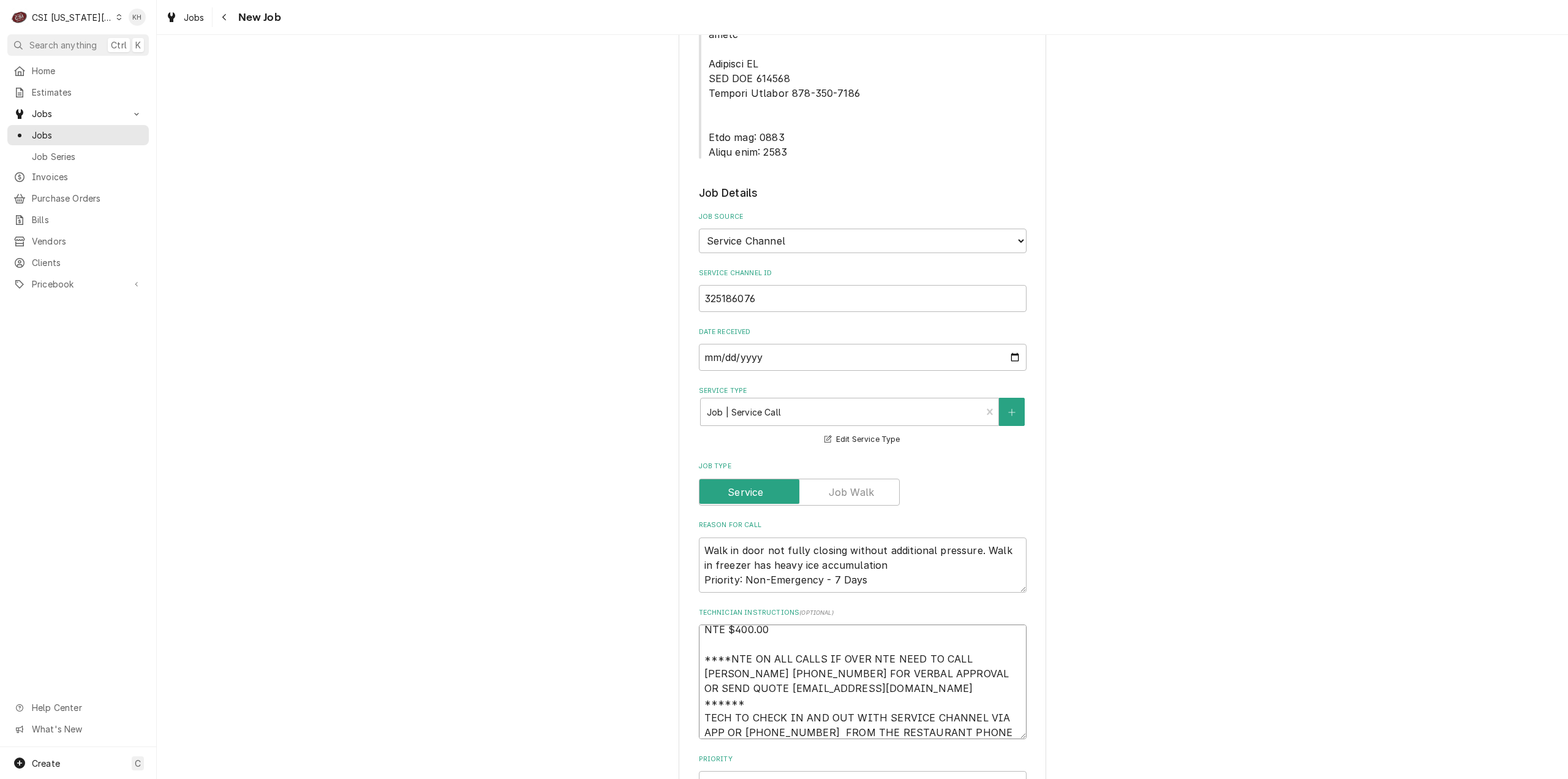
type textarea "x"
type textarea "NTE $400.00 ****NTE ON ALL CALLS IF OVER NTE NEED TO CALL JOHN HERBOLSHEIMER 40…"
type textarea "x"
type textarea "NTE $400.00 ****NTE ON ALL CALLS IF OVER NTE NEED TO CALL JOHN HERBOLSHEIMER 40…"
type textarea "x"
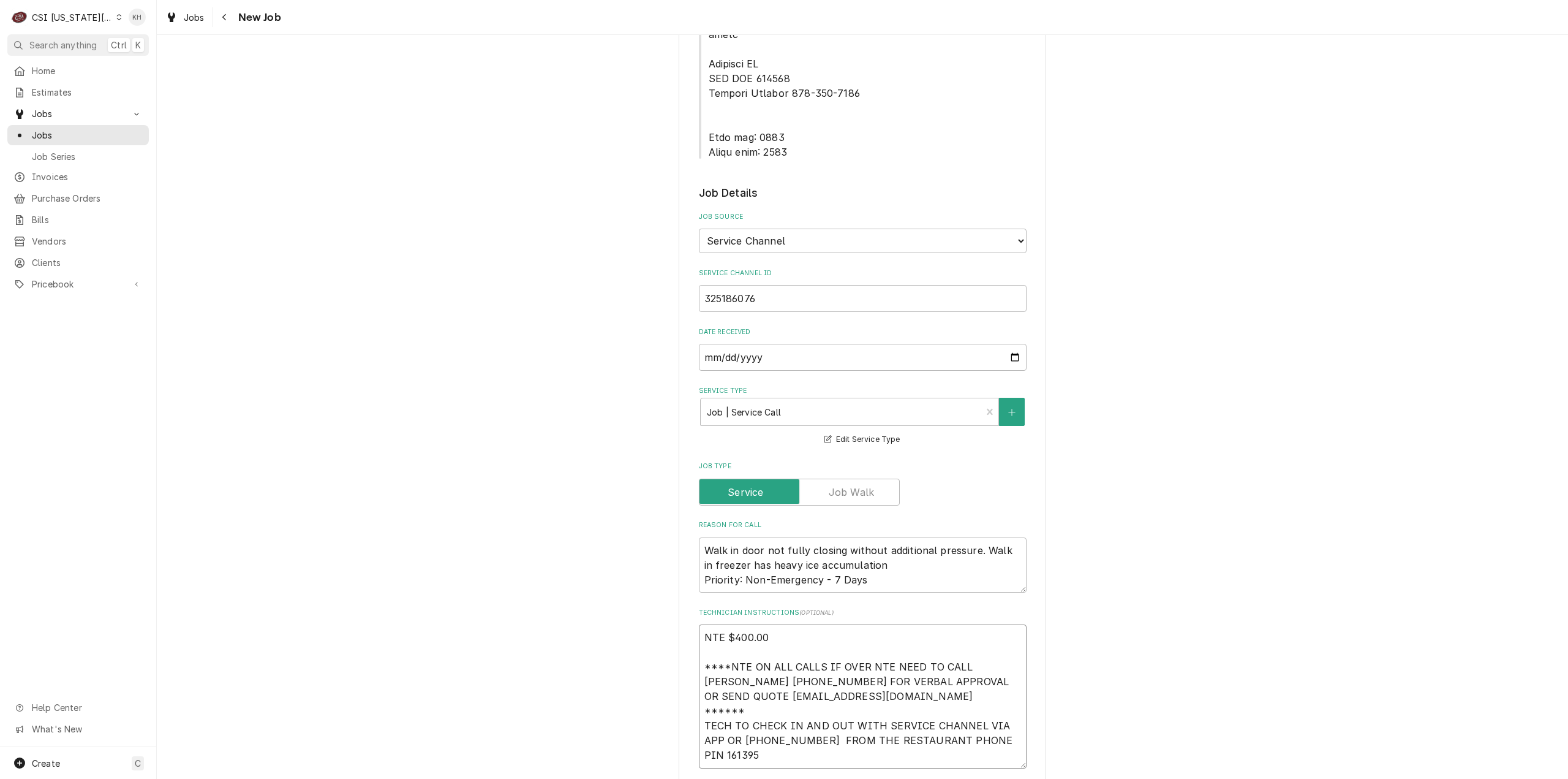
type textarea "NTE $400.00 ****NTE ON ALL CALLS IF OVER NTE NEED TO CALL JOHN HERBOLSHEIMER 40…"
drag, startPoint x: 705, startPoint y: 94, endPoint x: 792, endPoint y: 141, distance: 98.9
copy span "Lock box: 3410 Alarm code: 0962"
click at [725, 712] on textarea "NTE $400.00 ****NTE ON ALL CALLS IF OVER NTE NEED TO CALL JOHN HERBOLSHEIMER 40…" at bounding box center [863, 696] width 328 height 144
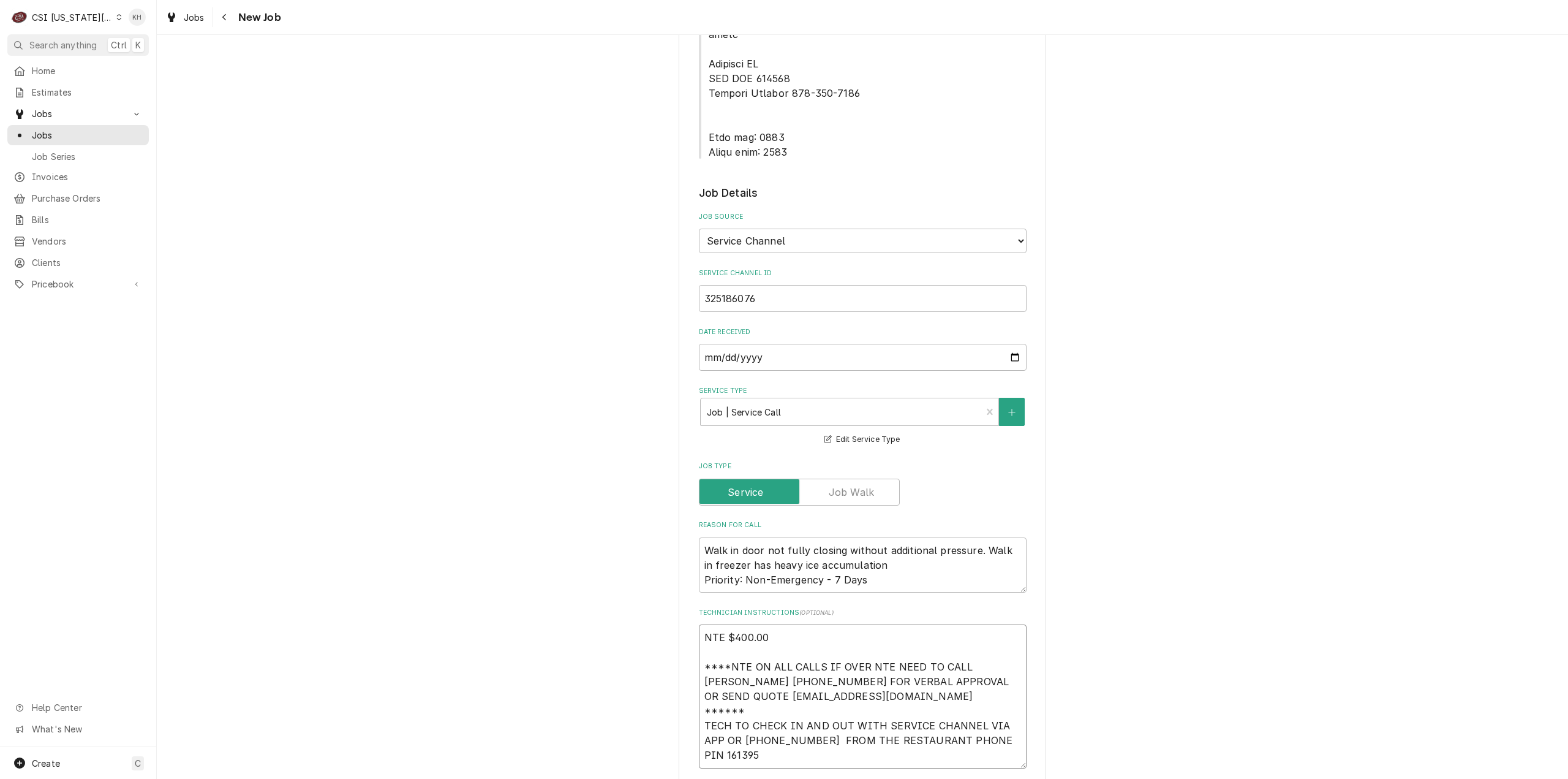
paste textarea "Lock box: 3410 Alarm code: 0962"
type textarea "x"
type textarea "NTE $400.00 ****NTE ON ALL CALLS IF OVER NTE NEED TO CALL JOHN HERBOLSHEIMER 40…"
type textarea "x"
type textarea "NTE $400.00 ****NTE ON ALL CALLS IF OVER NTE NEED TO CALL JOHN HERBOLSHEIMER 40…"
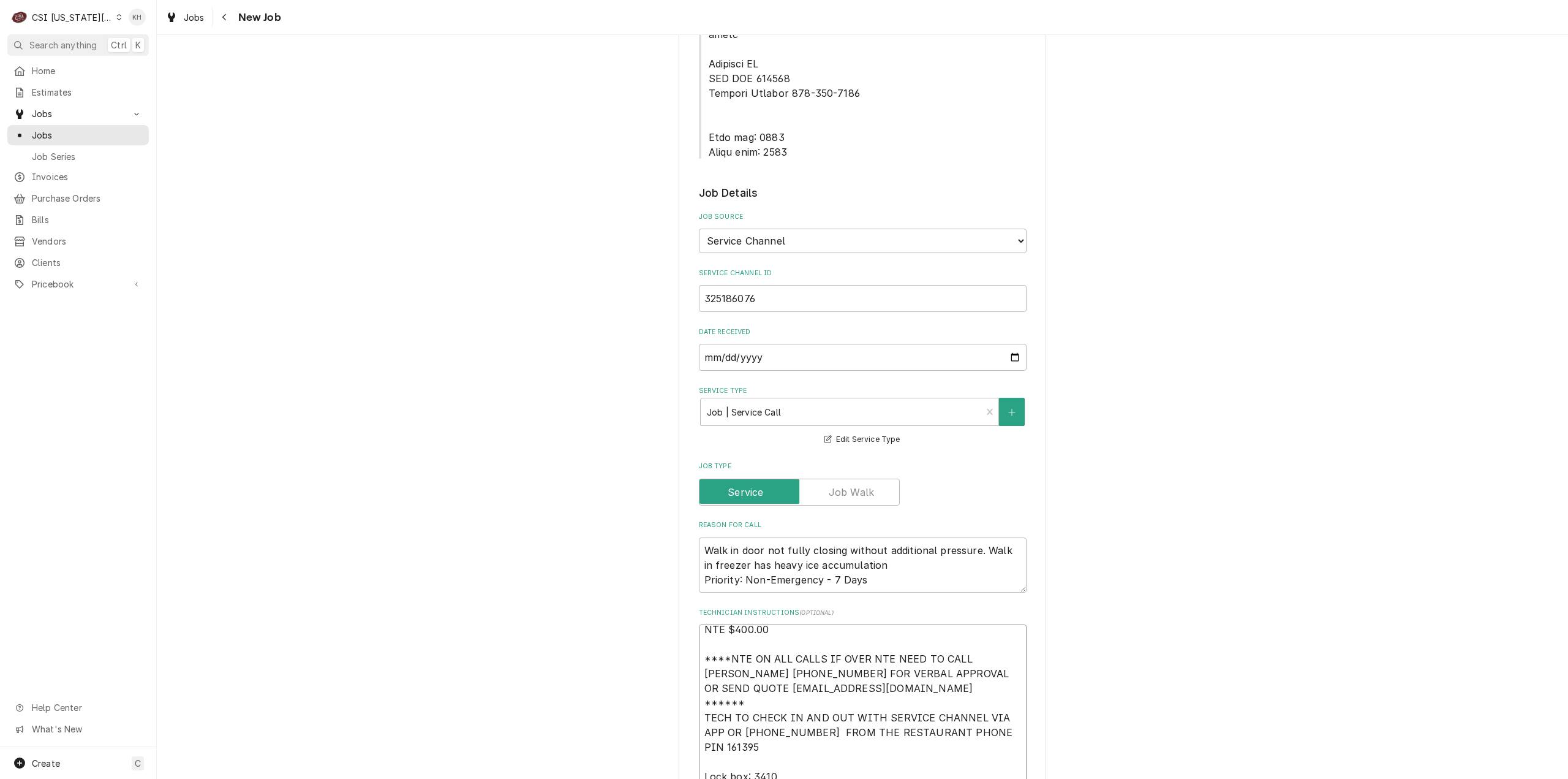
type textarea "x"
type textarea "NTE $400.00 ****NTE ON ALL CALLS IF OVER NTE NEED TO CALL JOHN HERBOLSHEIMER 40…"
type textarea "x"
type textarea "NTE $400.00 ****NTE ON ALL CALLS IF OVER NTE NEED TO CALL JOHN HERBOLSHEIMER 40…"
type textarea "x"
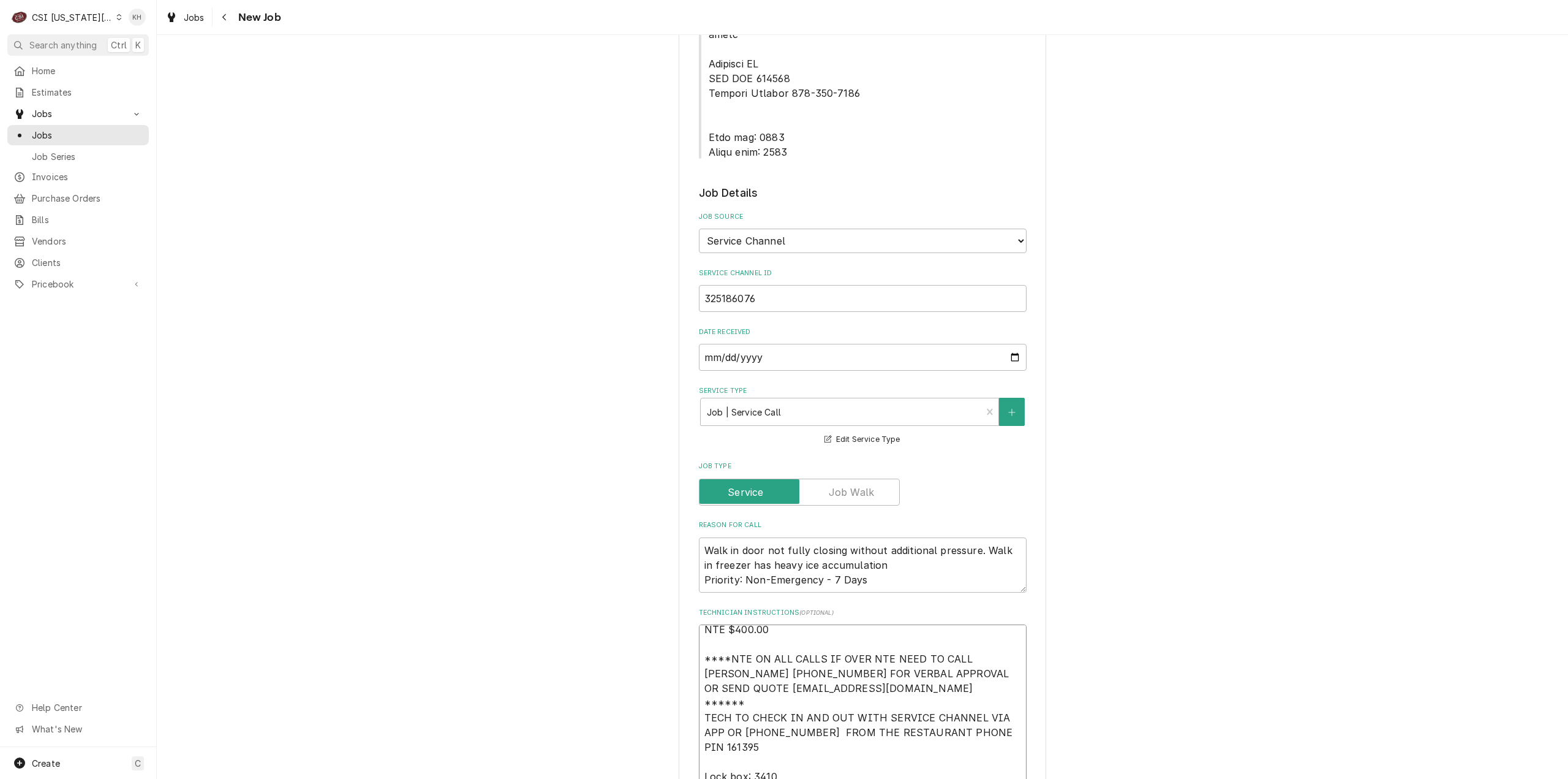
type textarea "NTE $400.00 ****NTE ON ALL CALLS IF OVER NTE NEED TO CALL JOHN HERBOLSHEIMER 40…"
type textarea "x"
type textarea "NTE $400.00 ****NTE ON ALL CALLS IF OVER NTE NEED TO CALL JOHN HERBOLSHEIMER 40…"
type textarea "x"
type textarea "NTE $400.00 ****NTE ON ALL CALLS IF OVER NTE NEED TO CALL JOHN HERBOLSHEIMER 40…"
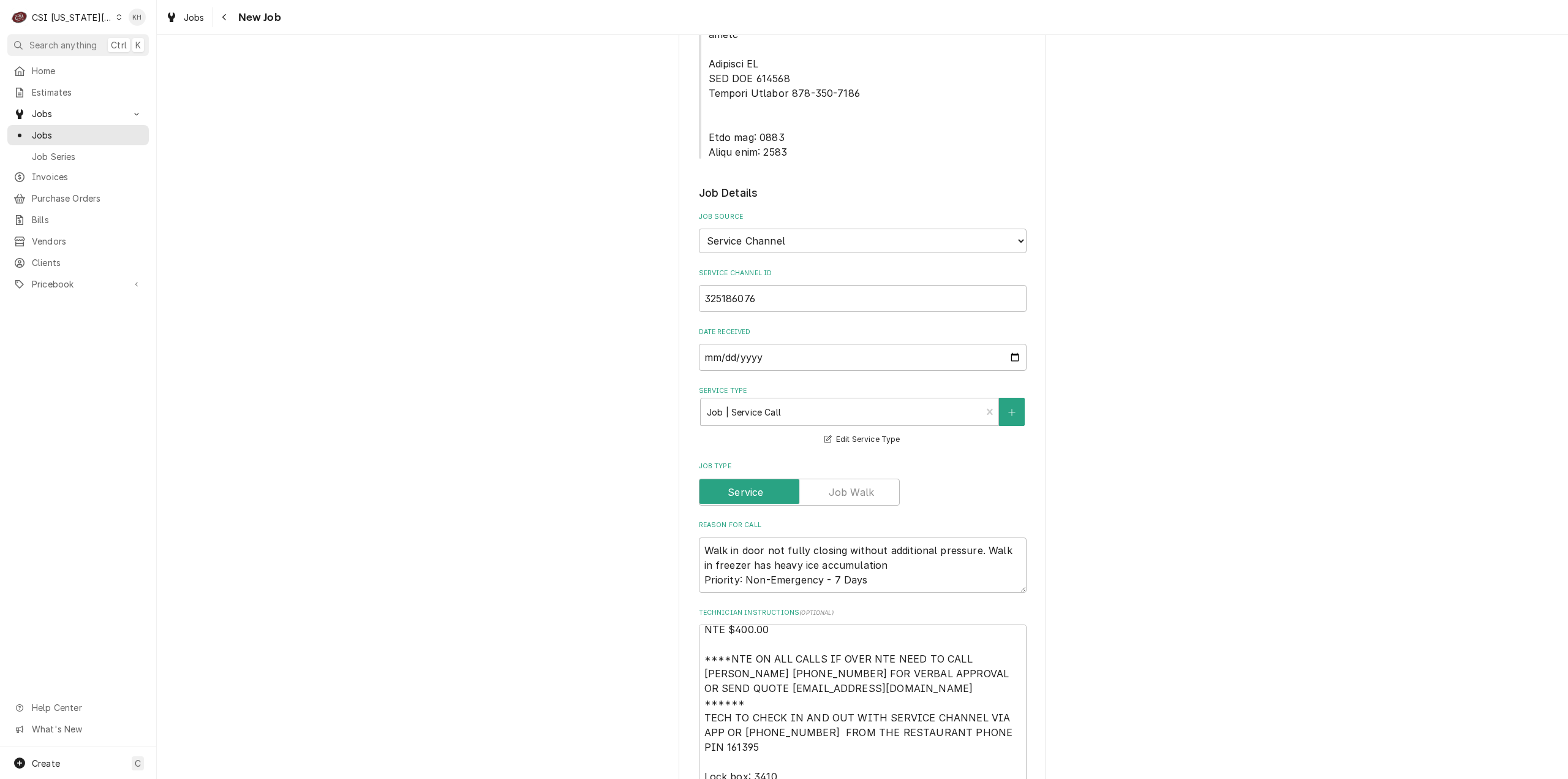
drag, startPoint x: 744, startPoint y: 757, endPoint x: 743, endPoint y: 748, distance: 9.1
click at [743, 748] on textarea "NTE $400.00 ****NTE ON ALL CALLS IF OVER NTE NEED TO CALL JOHN HERBOLSHEIMER 40…" at bounding box center [863, 711] width 328 height 173
paste textarea "913-268-4535"
type textarea "x"
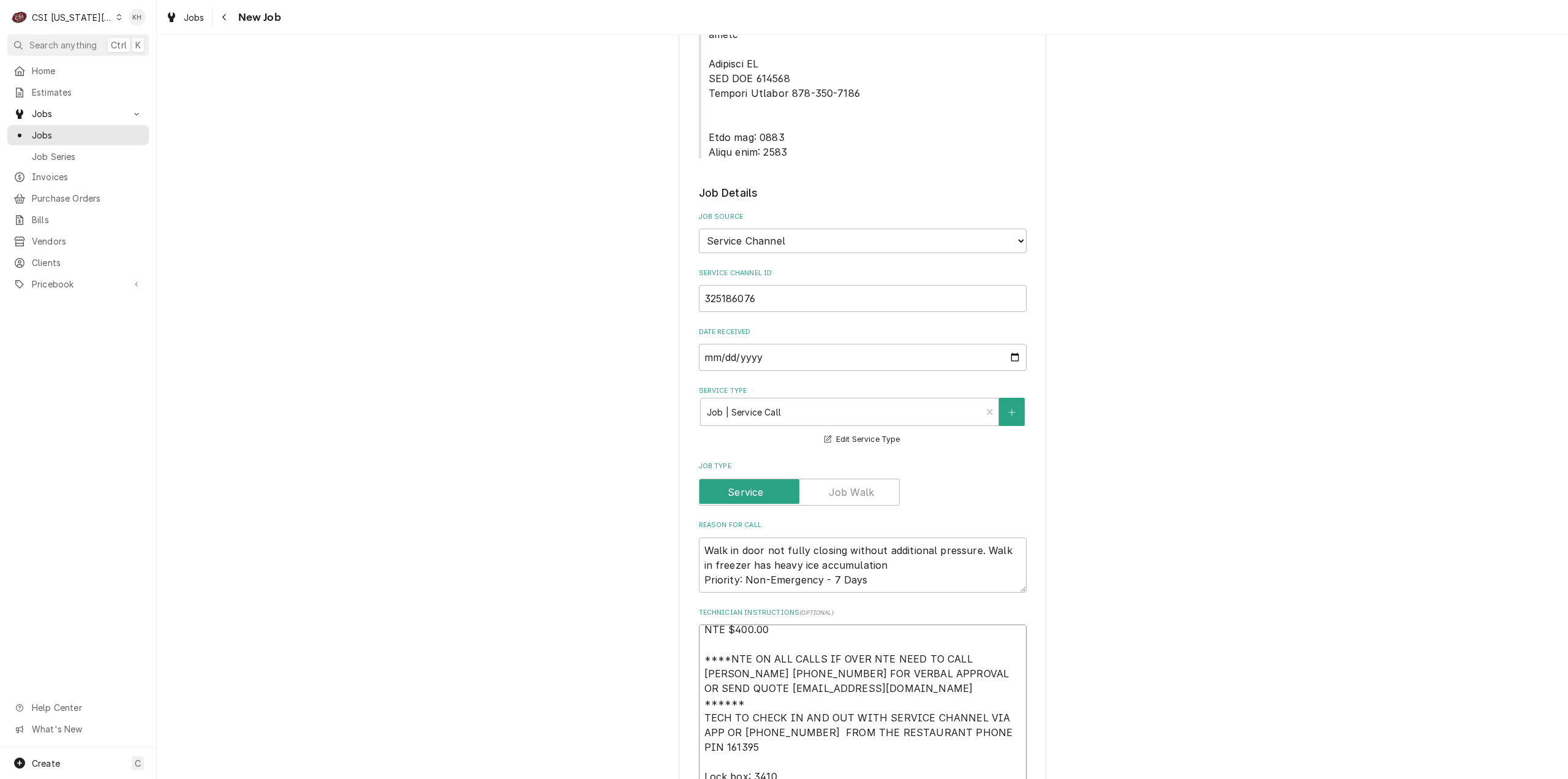
type textarea "NTE $400.00 ****NTE ON ALL CALLS IF OVER NTE NEED TO CALL JOHN HERBOLSHEIMER 40…"
type textarea "x"
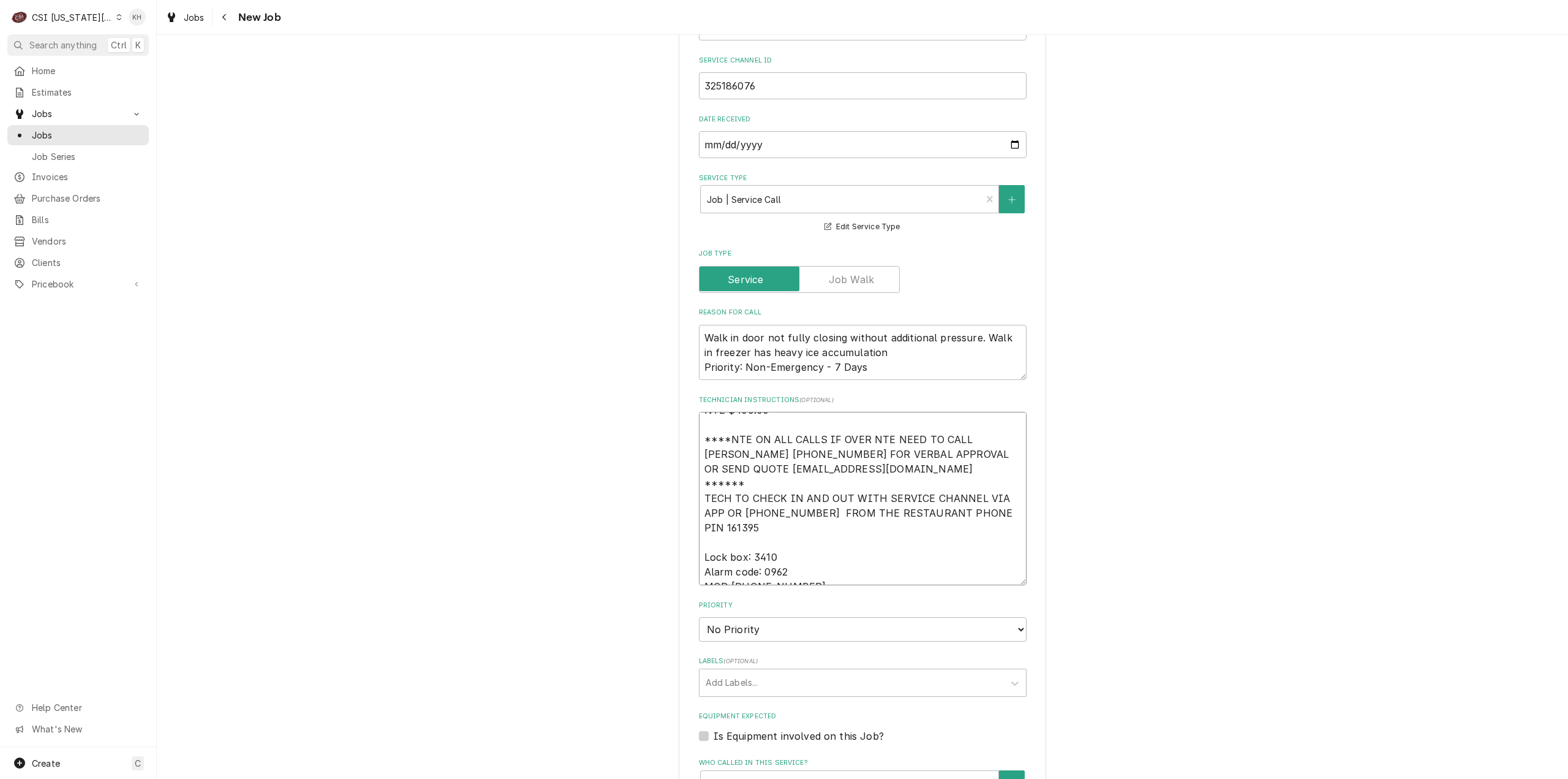
scroll to position [1164, 0]
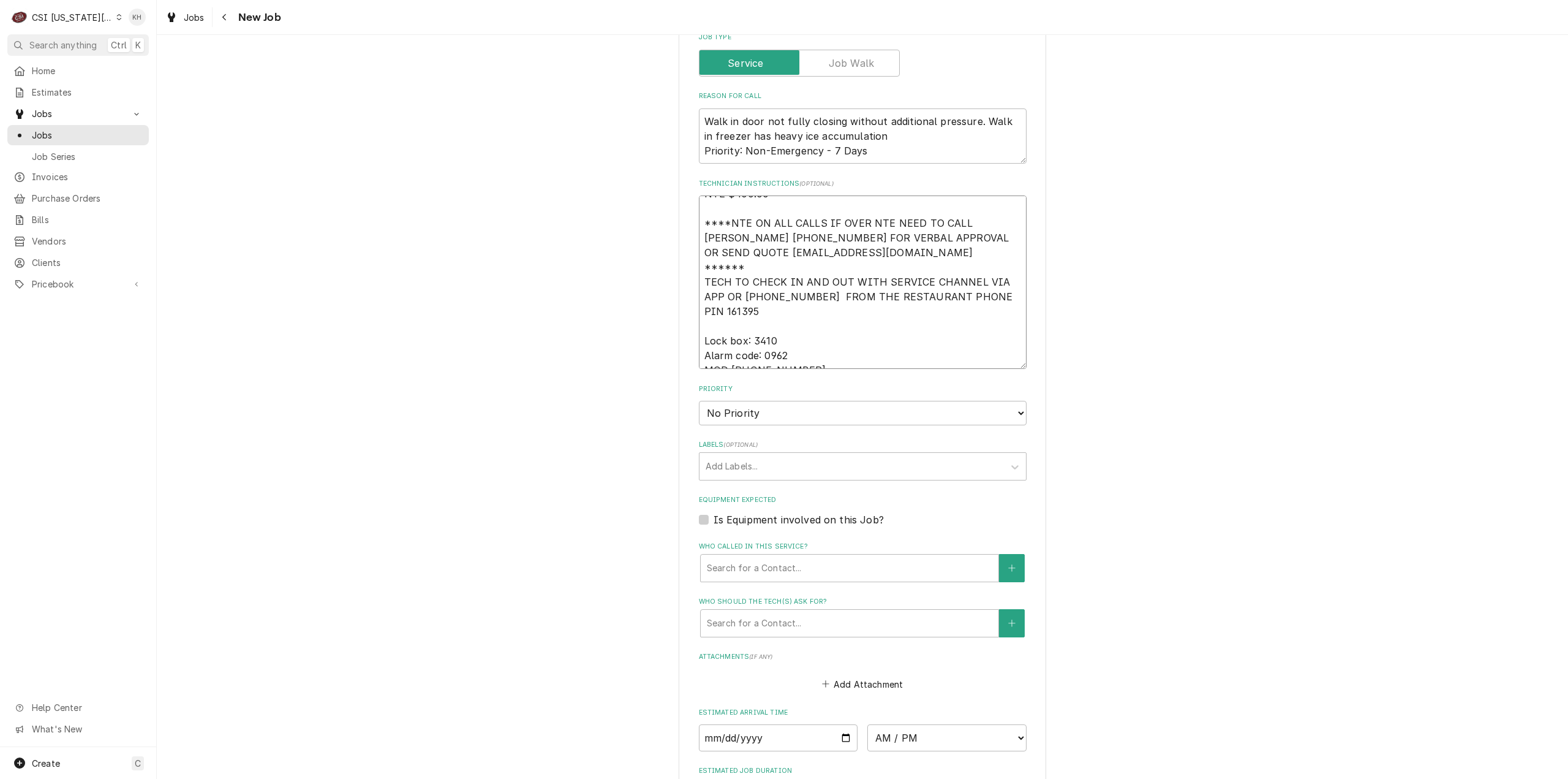
type textarea "NTE $400.00 ****NTE ON ALL CALLS IF OVER NTE NEED TO CALL JOHN HERBOLSHEIMER 40…"
click at [736, 401] on select "No Priority Urgent High Medium Low" at bounding box center [863, 413] width 328 height 24
select select "4"
click at [699, 401] on select "No Priority Urgent High Medium Low" at bounding box center [863, 413] width 328 height 24
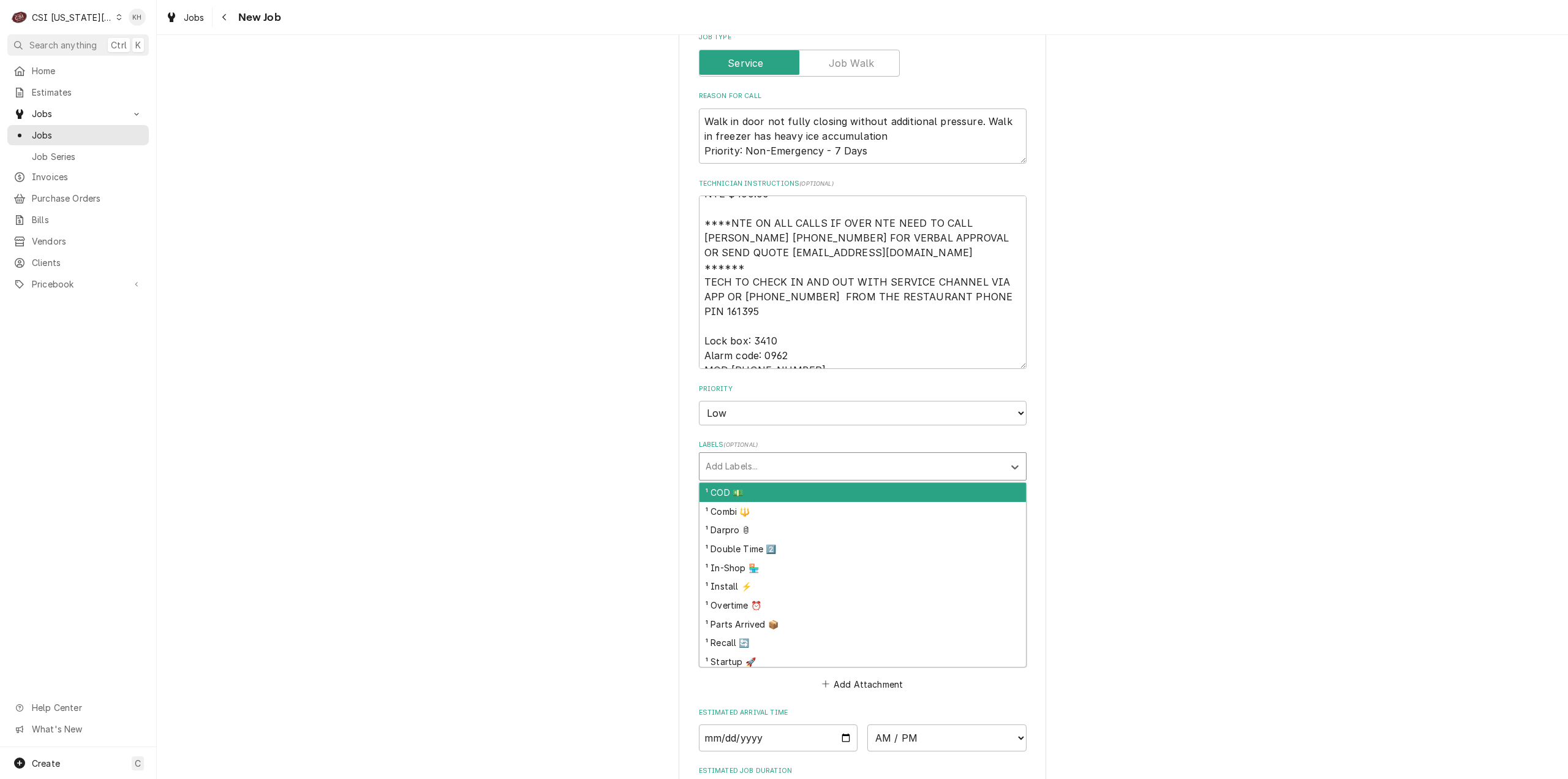
click at [754, 455] on div "Labels" at bounding box center [851, 466] width 292 height 22
type textarea "x"
type input "ref"
type textarea "x"
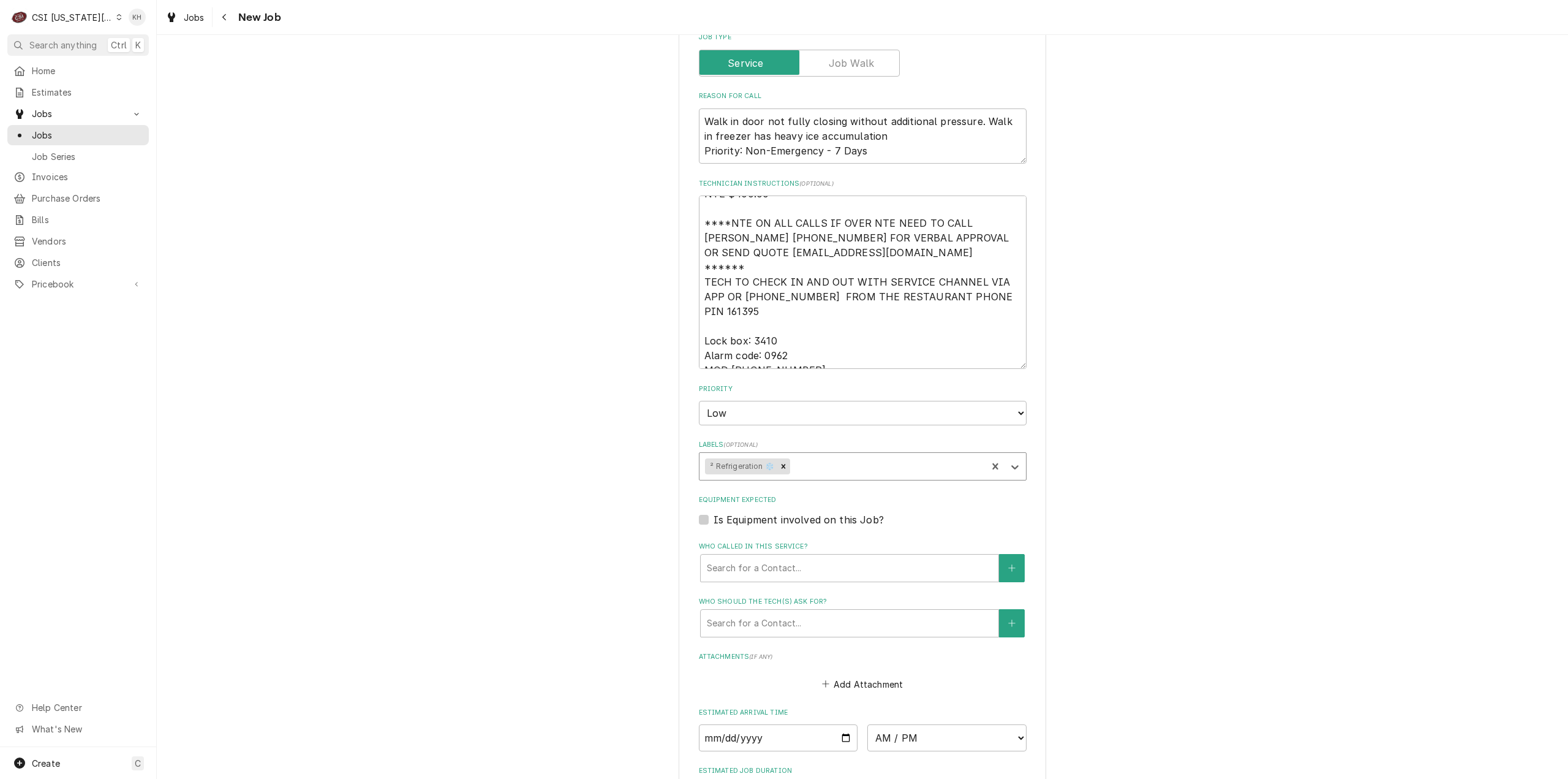
type textarea "x"
click at [714, 512] on label "Is Equipment involved on this Job?" at bounding box center [798, 520] width 170 height 15
click at [714, 512] on input "Equipment Expected" at bounding box center [877, 526] width 328 height 27
checkbox input "true"
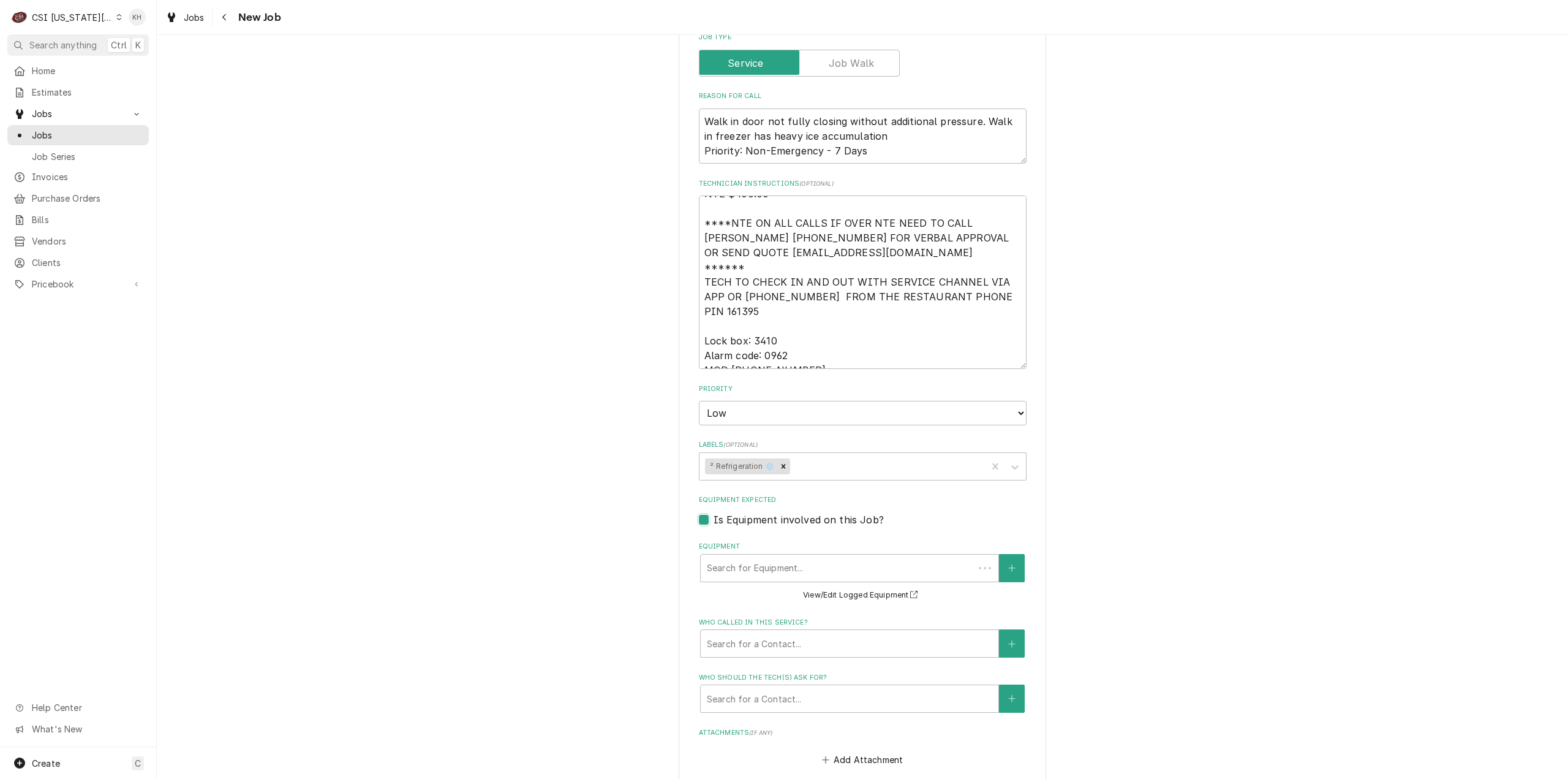
scroll to position [0, 0]
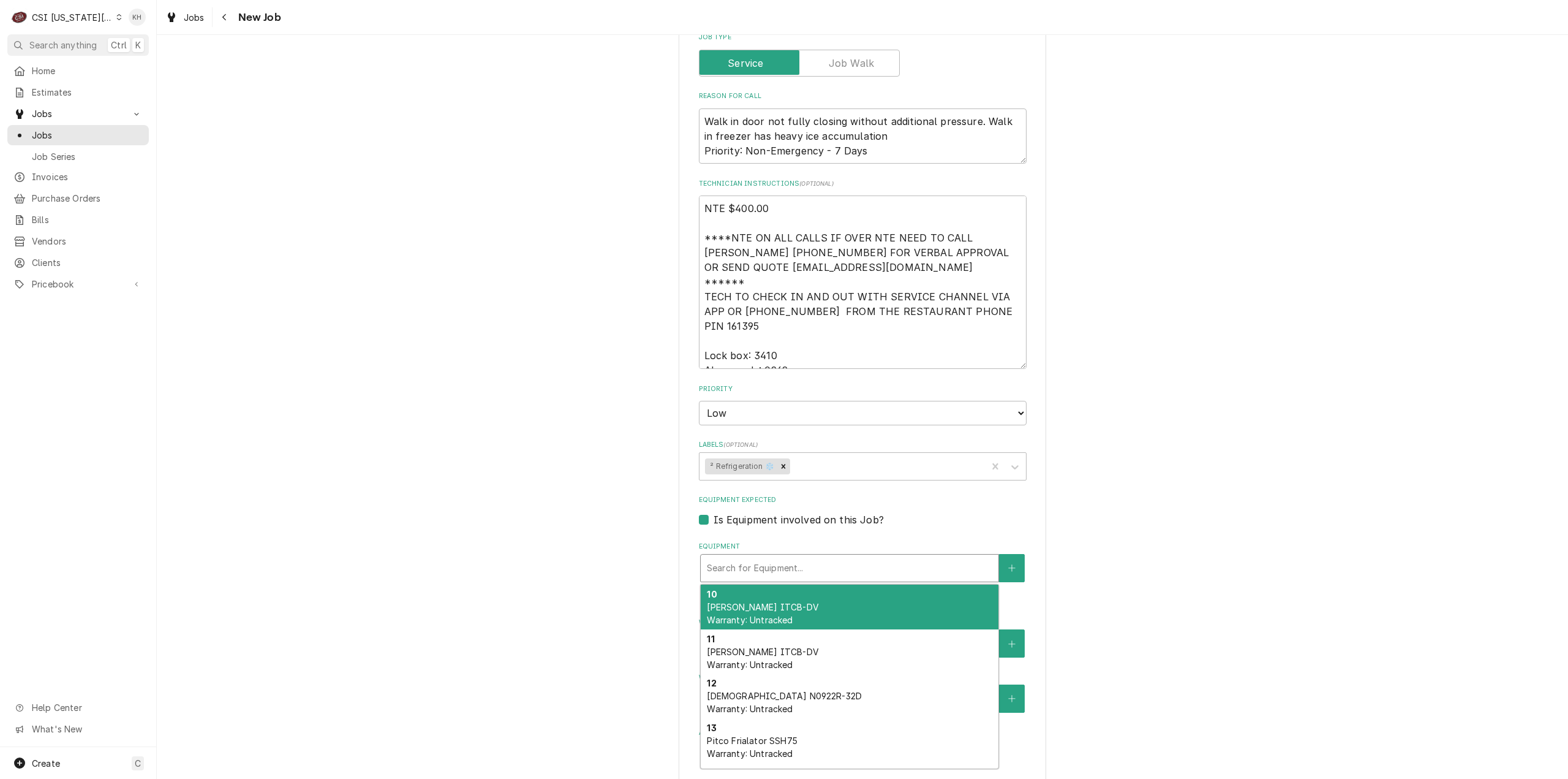
click at [764, 557] on div "Equipment" at bounding box center [849, 568] width 286 height 22
type textarea "x"
type input "w"
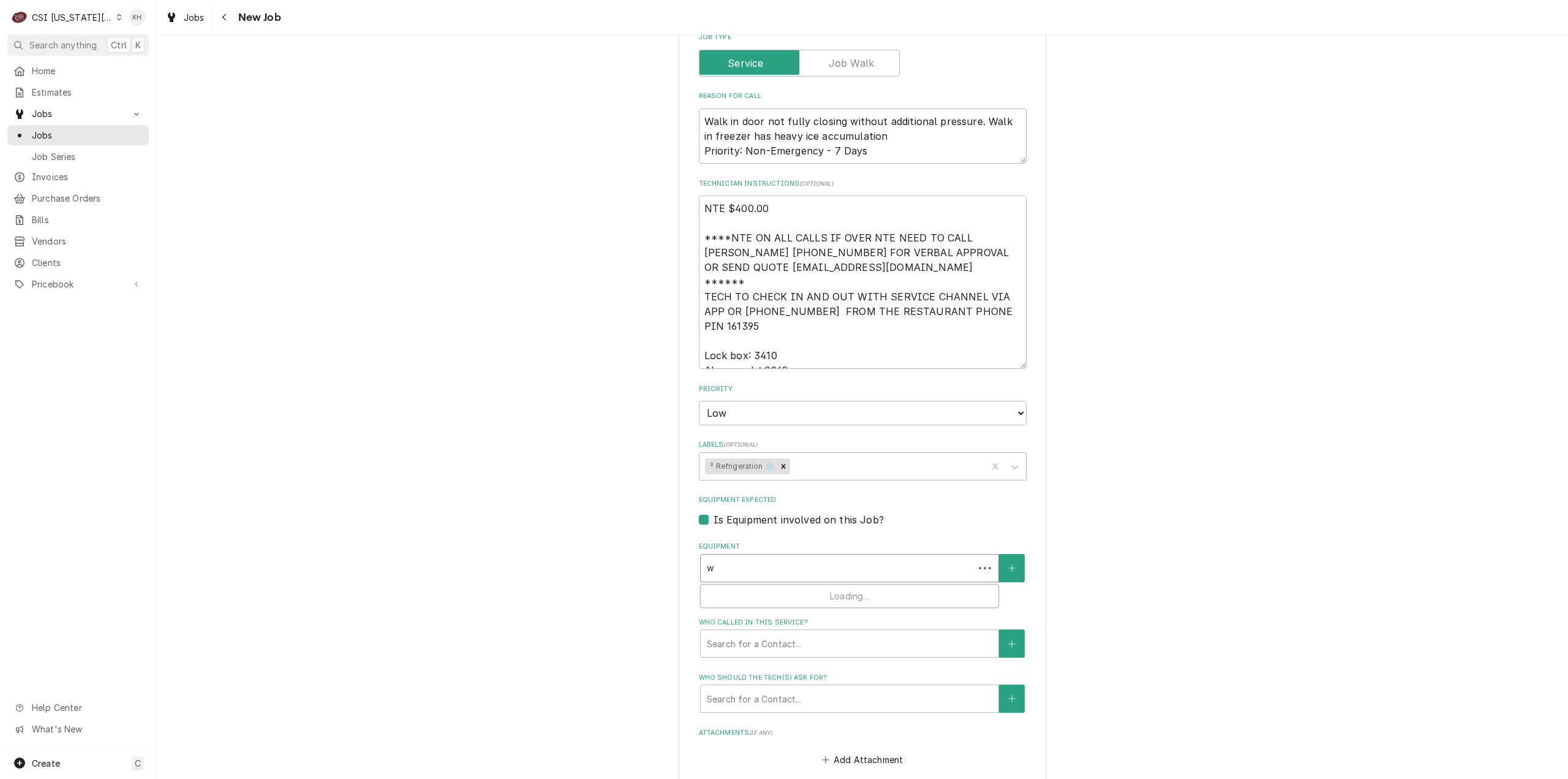
type textarea "x"
type input "wa"
type textarea "x"
type input "wal"
type textarea "x"
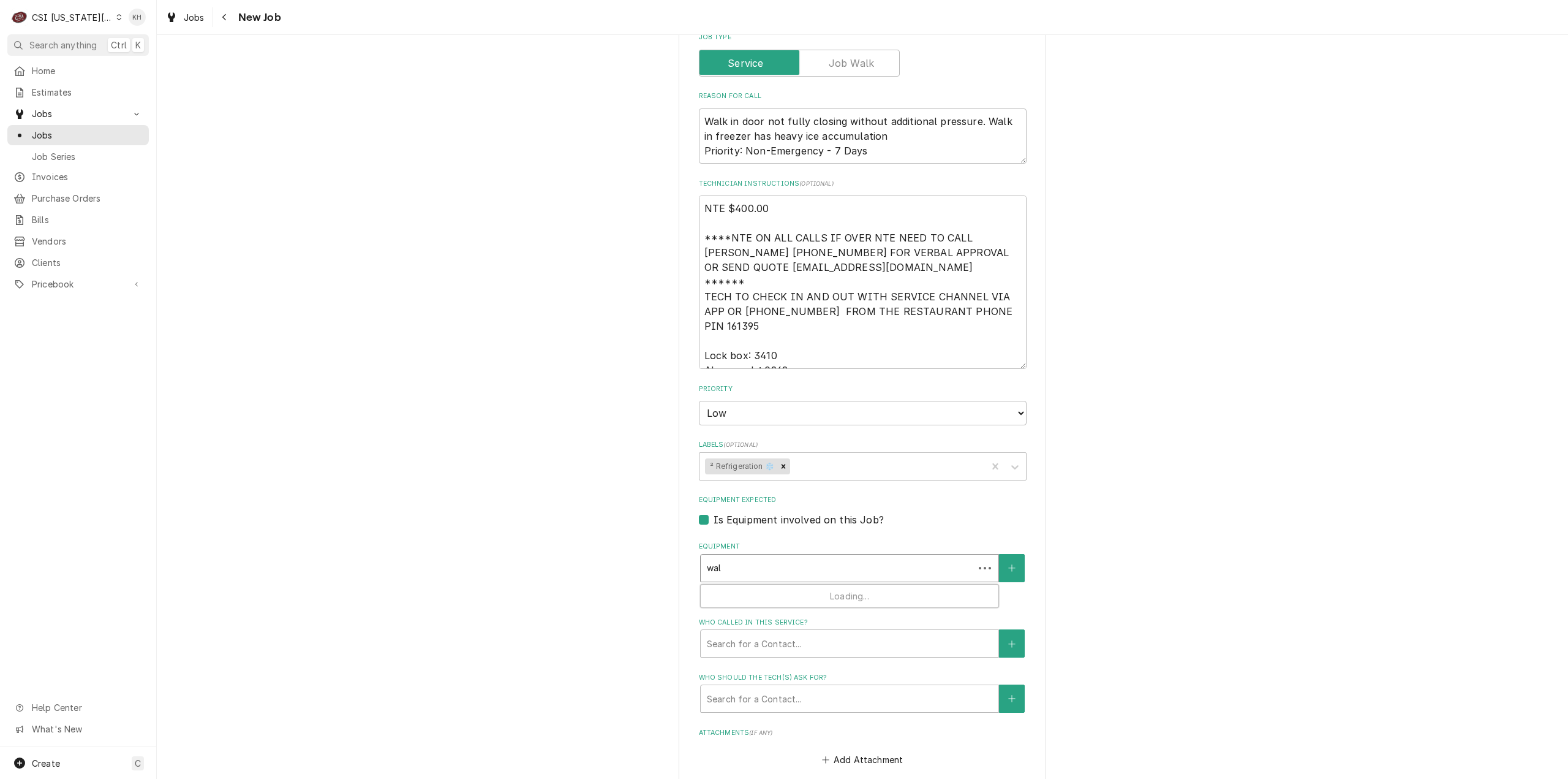
type input "walk"
type textarea "x"
type input "wal"
type textarea "x"
type input "wa"
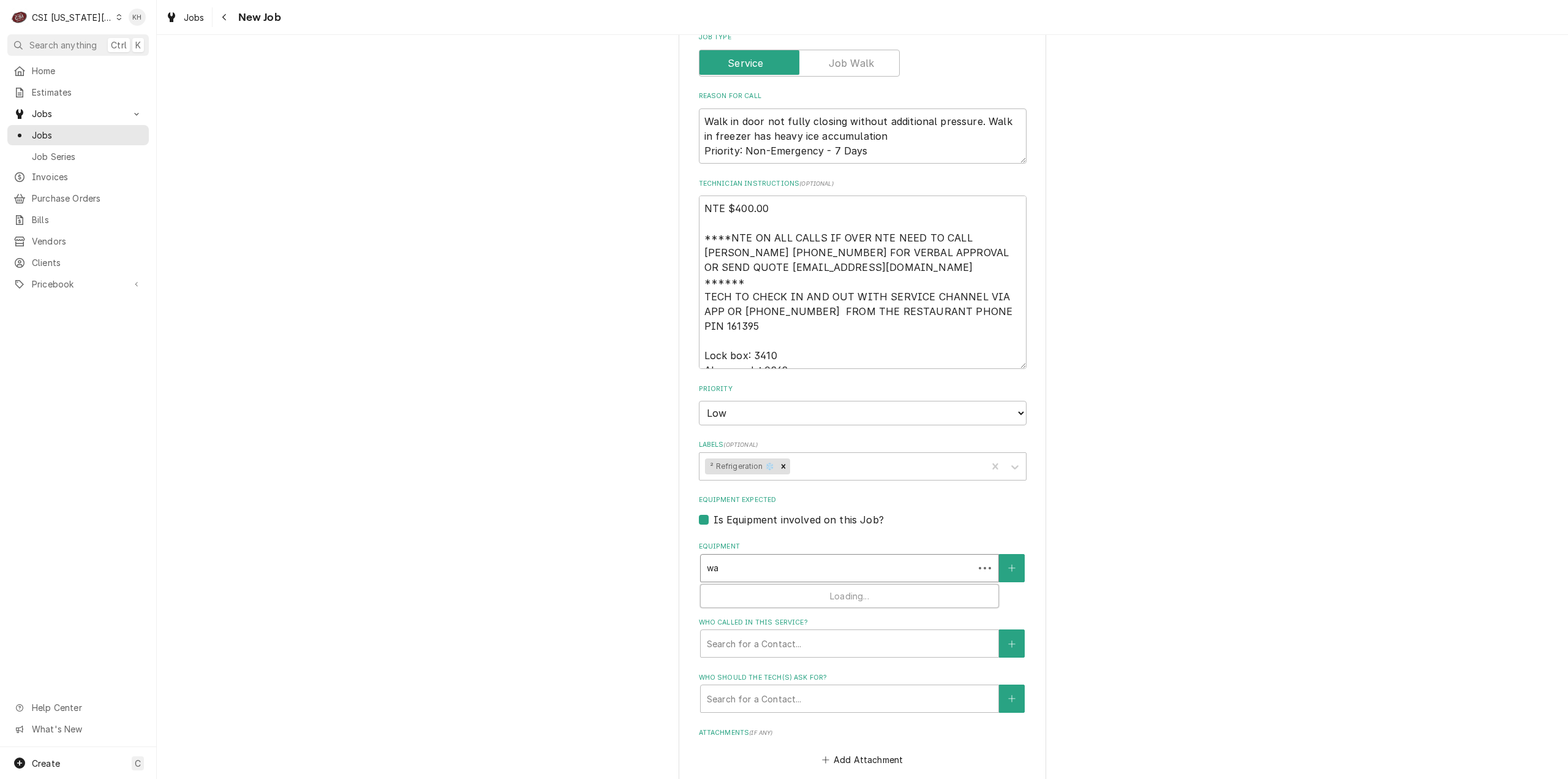
type textarea "x"
type input "w"
type textarea "x"
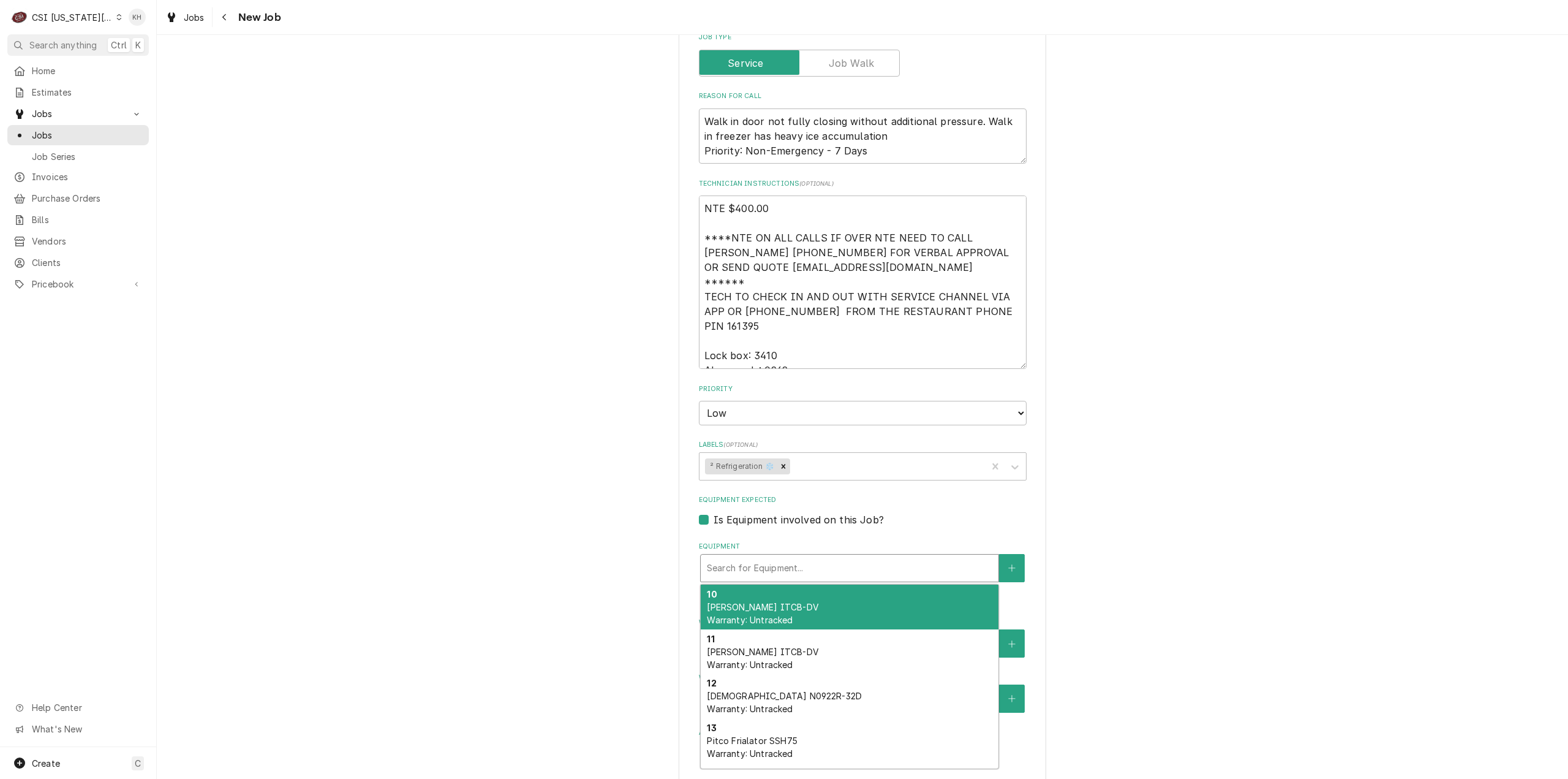
type textarea "x"
type input "f"
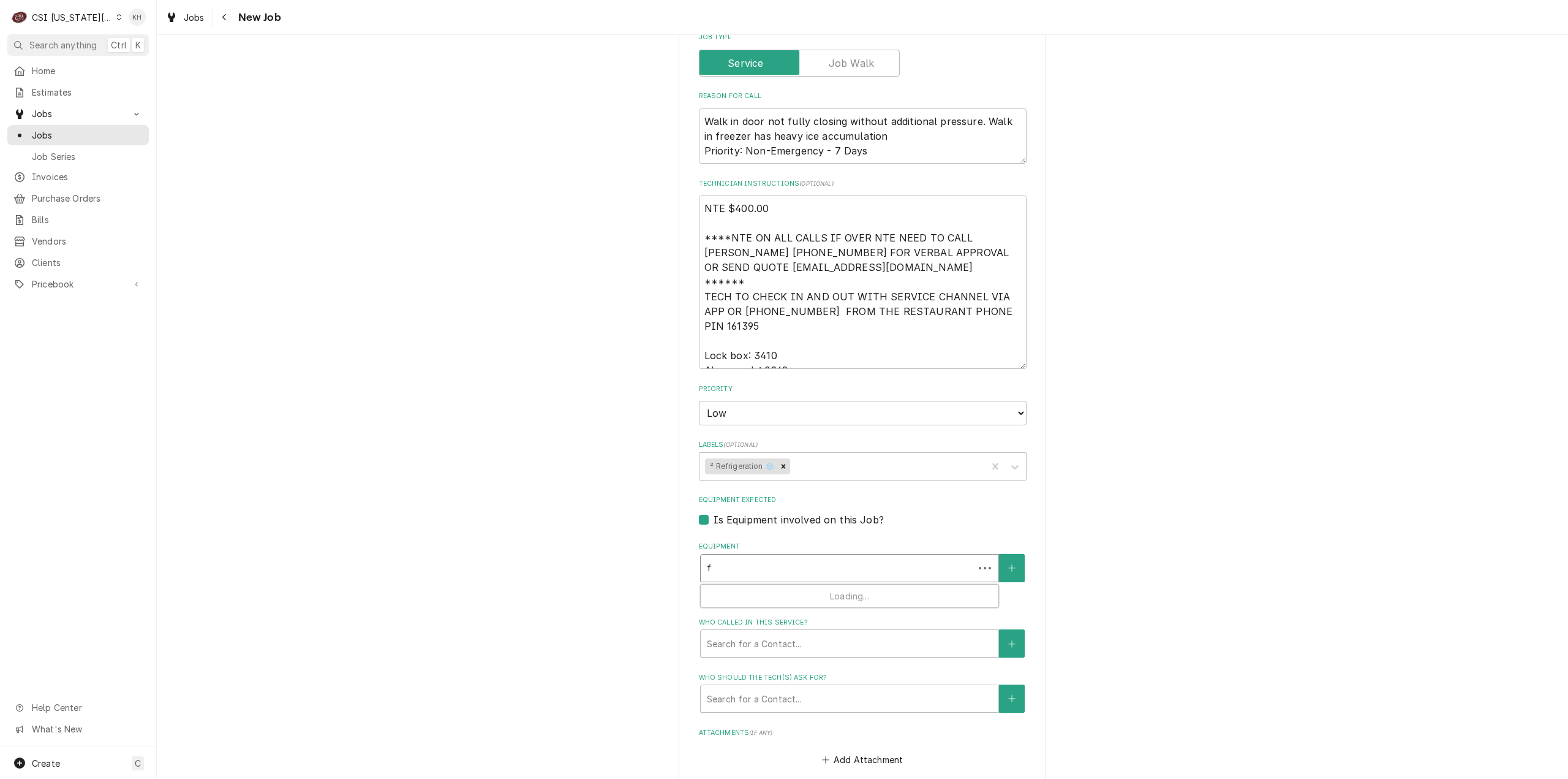
type textarea "x"
type input "fr"
type textarea "x"
type input "fre"
type textarea "x"
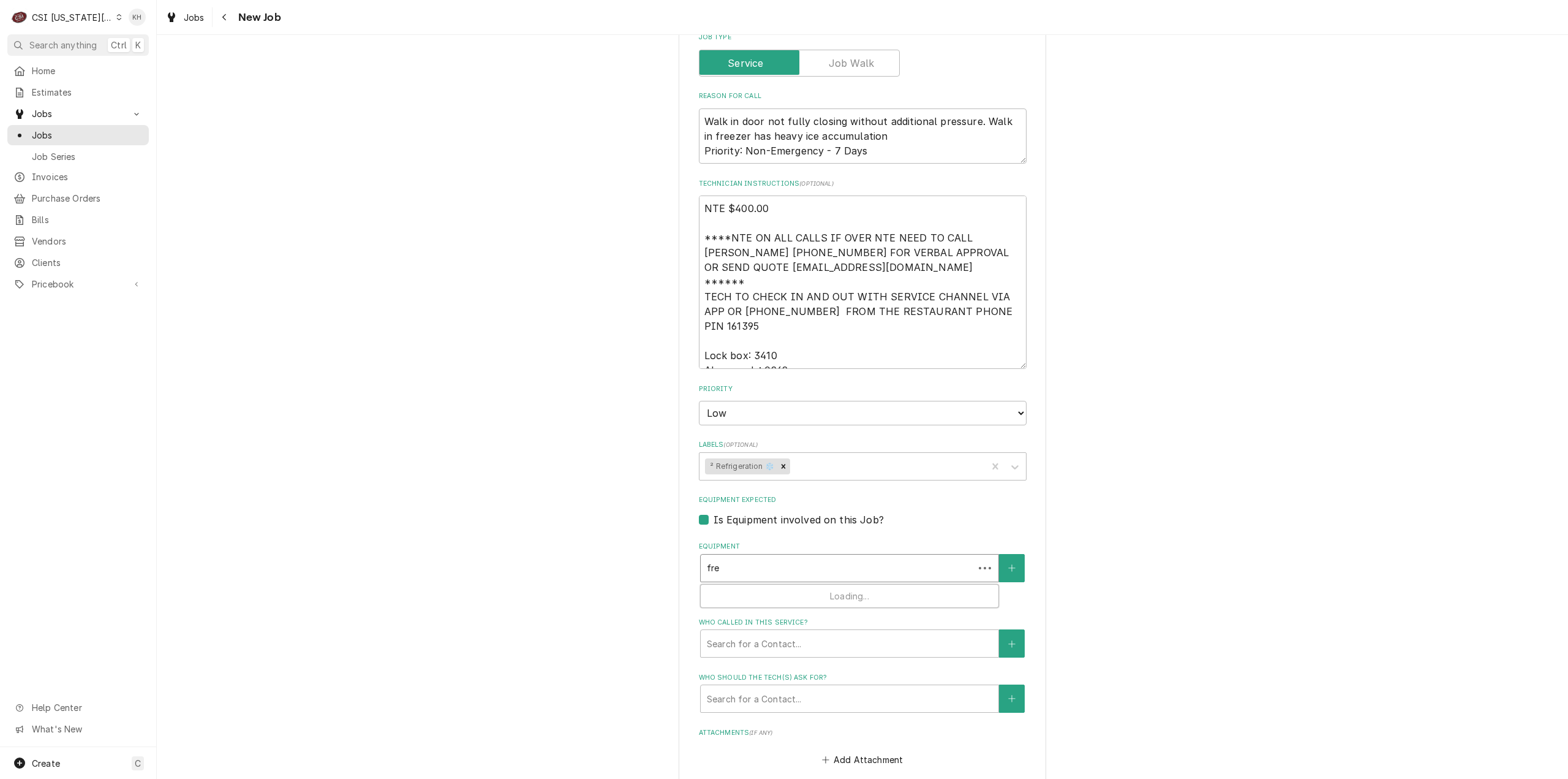
type input "free"
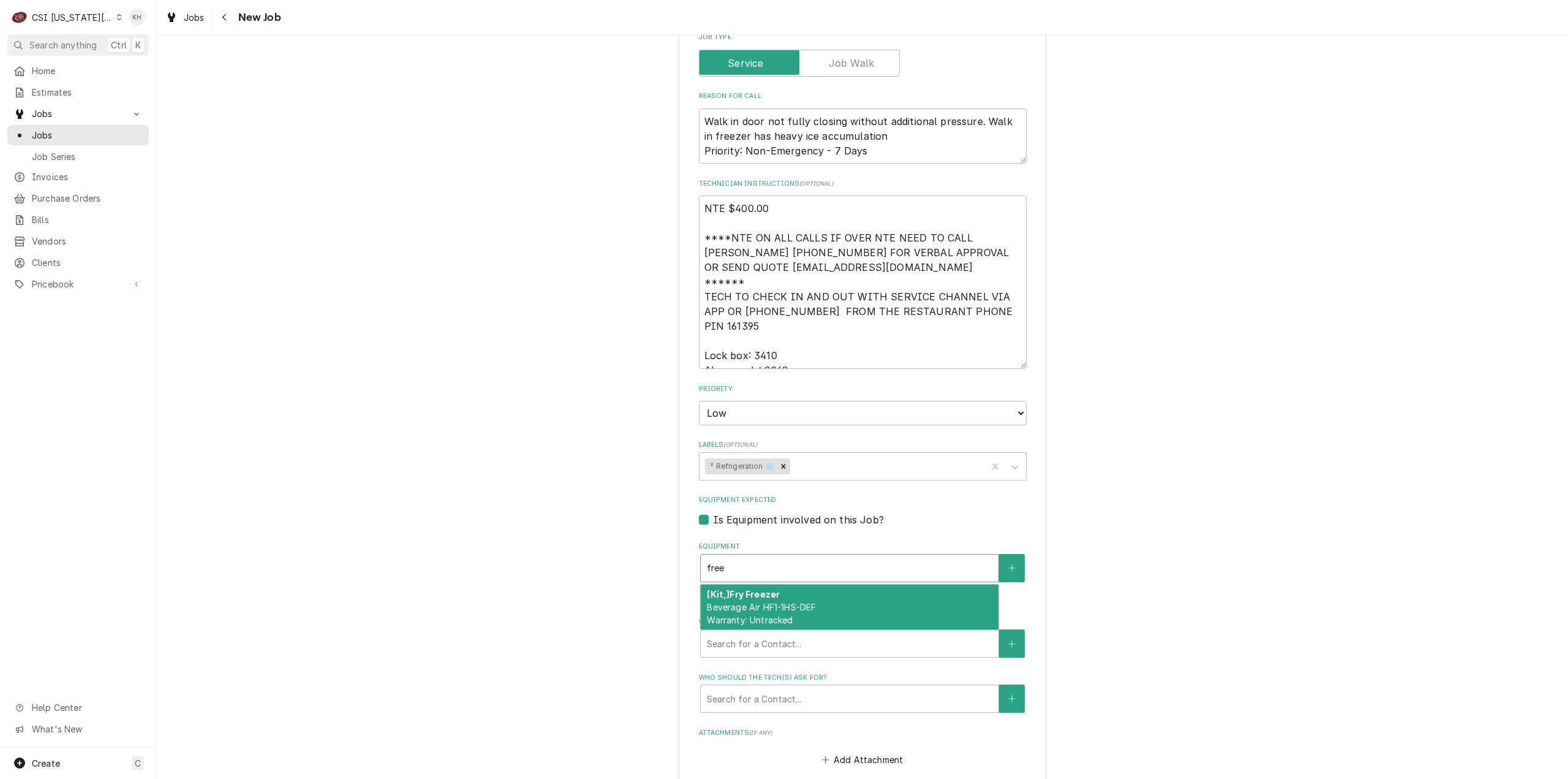
type textarea "x"
type input "freez"
click at [1010, 564] on icon "Create New Equipment" at bounding box center [1012, 568] width 7 height 8
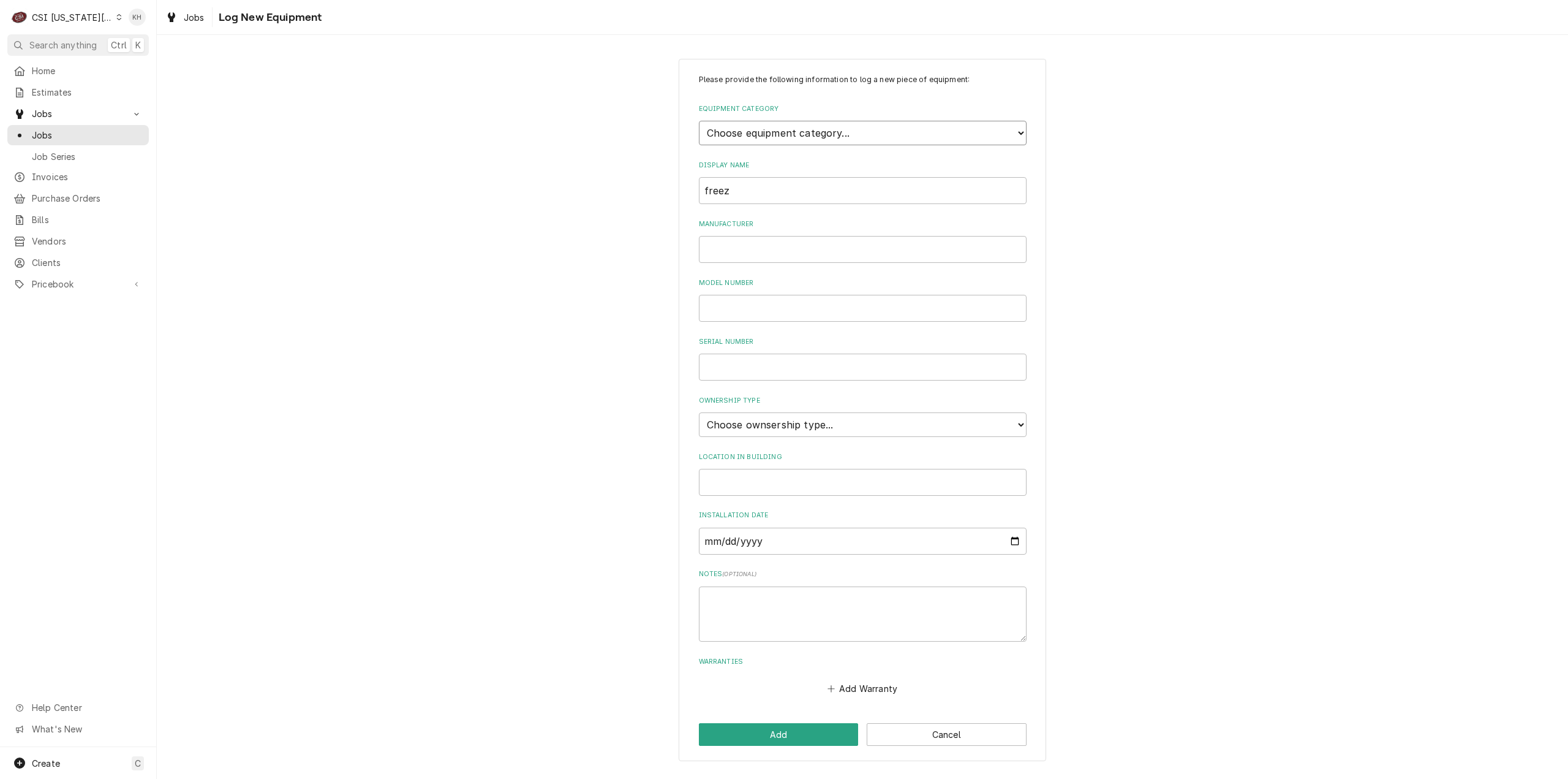
click at [838, 131] on select "Choose equipment category... Cooking Equipment Fryers Ice Machines Ovens and Ra…" at bounding box center [863, 133] width 328 height 24
select select "8"
click at [699, 121] on select "Choose equipment category... Cooking Equipment Fryers Ice Machines Ovens and Ra…" at bounding box center [863, 133] width 328 height 24
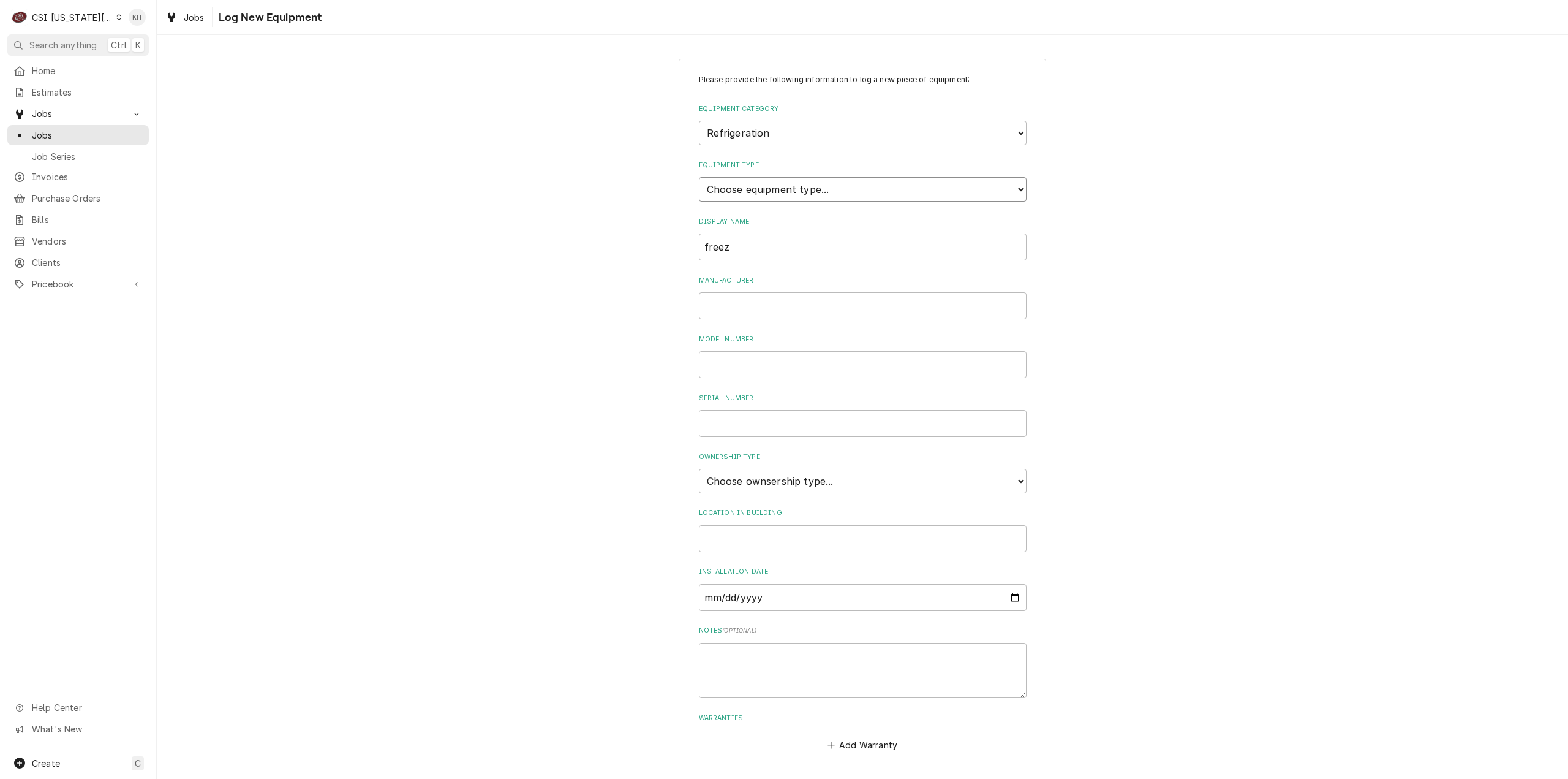
click at [782, 190] on select "Choose equipment type... Bar Refrigeration Blast Chiller Chef Base Freezer Chef…" at bounding box center [863, 189] width 328 height 24
select select "75"
click at [699, 177] on select "Choose equipment type... Bar Refrigeration Blast Chiller Chef Base Freezer Chef…" at bounding box center [863, 189] width 328 height 24
drag, startPoint x: 740, startPoint y: 246, endPoint x: 565, endPoint y: 246, distance: 175.0
click at [565, 246] on div "Please provide the following information to log a new piece of equipment: Equip…" at bounding box center [862, 438] width 1411 height 781
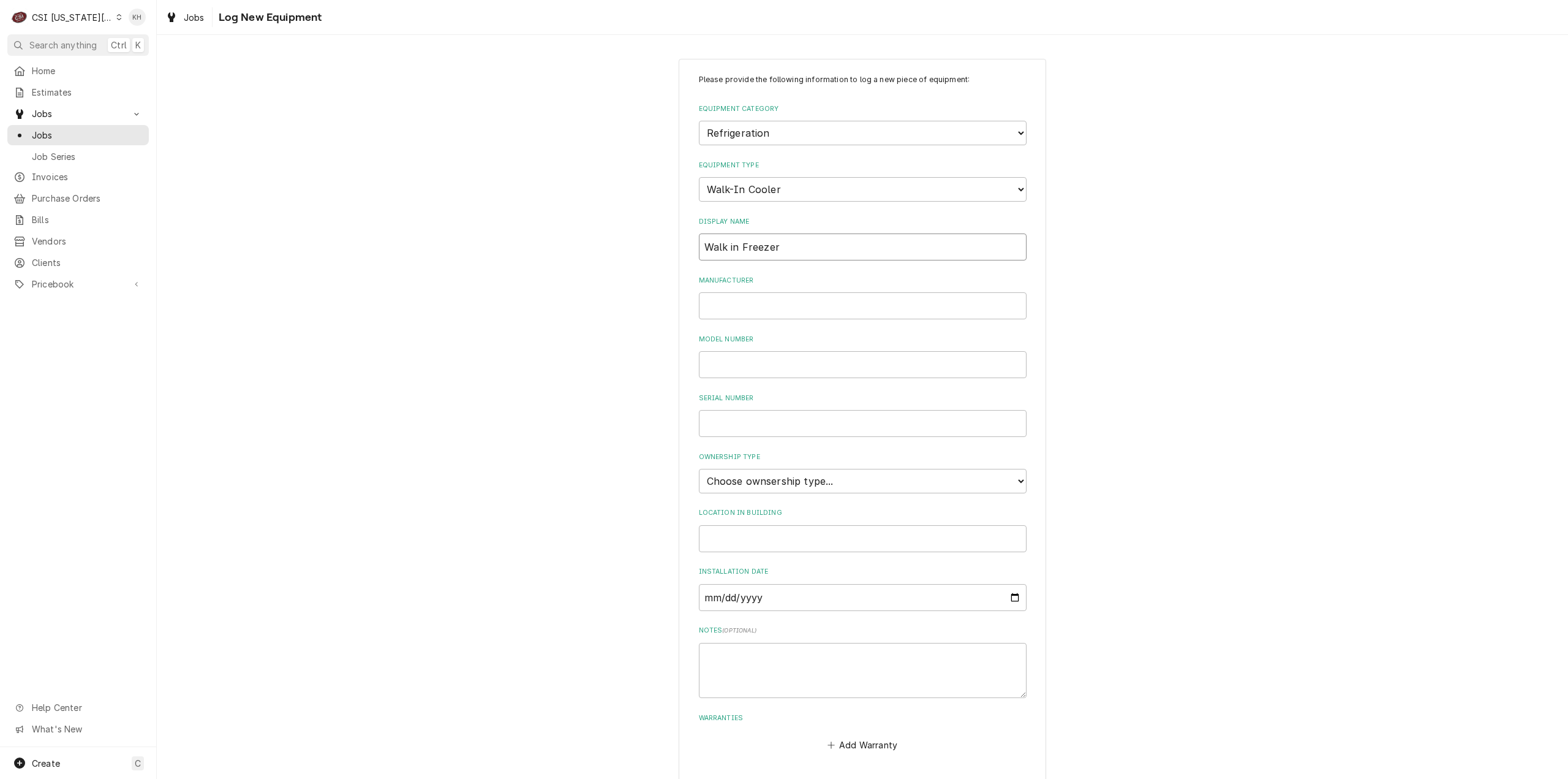
type input "Walk in Freezer"
drag, startPoint x: 774, startPoint y: 485, endPoint x: 771, endPoint y: 491, distance: 6.7
click at [774, 486] on select "Choose ownsership type... Unknown Owned Leased Rented" at bounding box center [863, 481] width 328 height 24
select select "1"
click at [699, 469] on select "Choose ownsership type... Unknown Owned Leased Rented" at bounding box center [863, 481] width 328 height 24
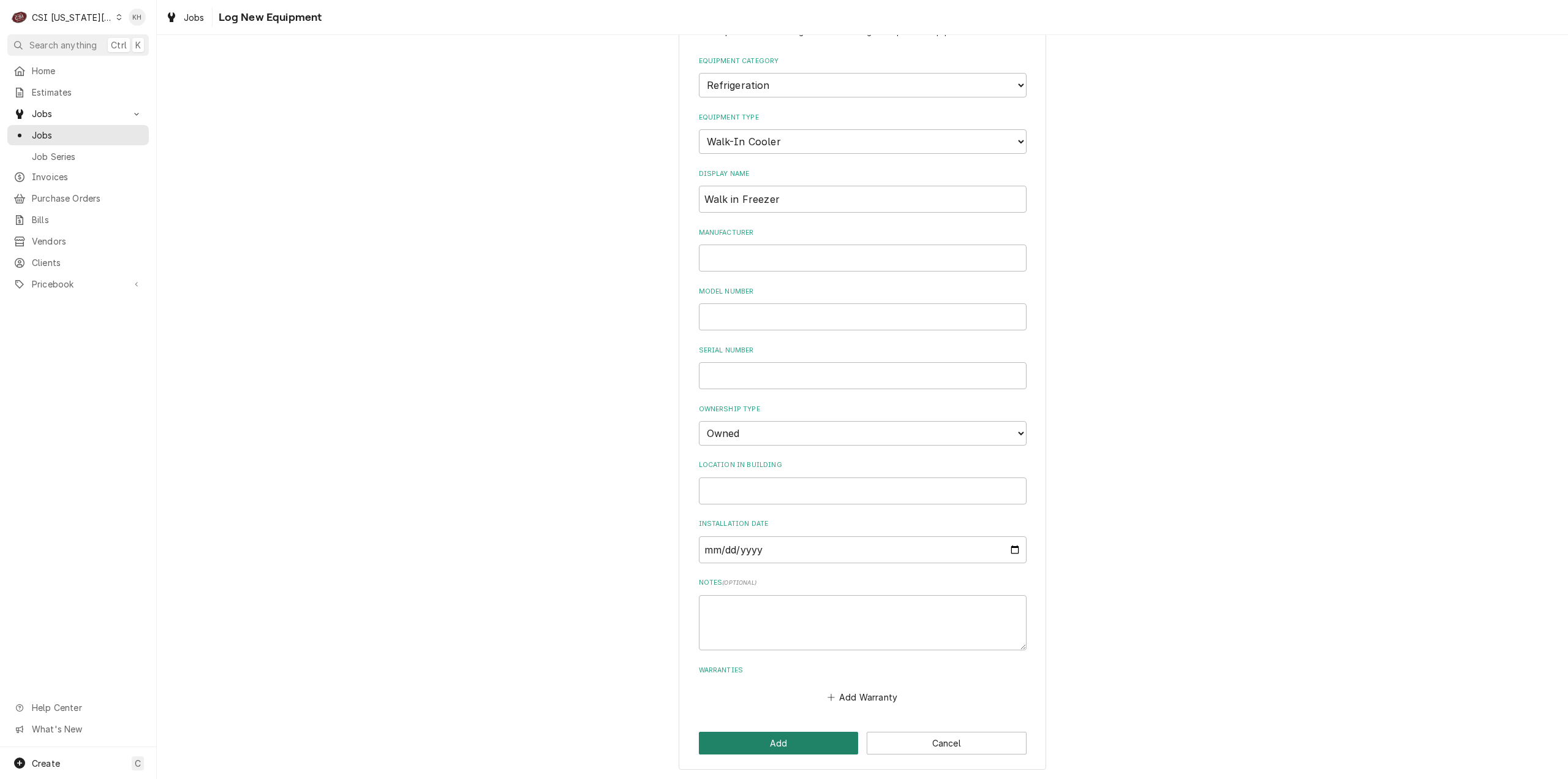
click at [795, 736] on button "Add" at bounding box center [779, 742] width 160 height 22
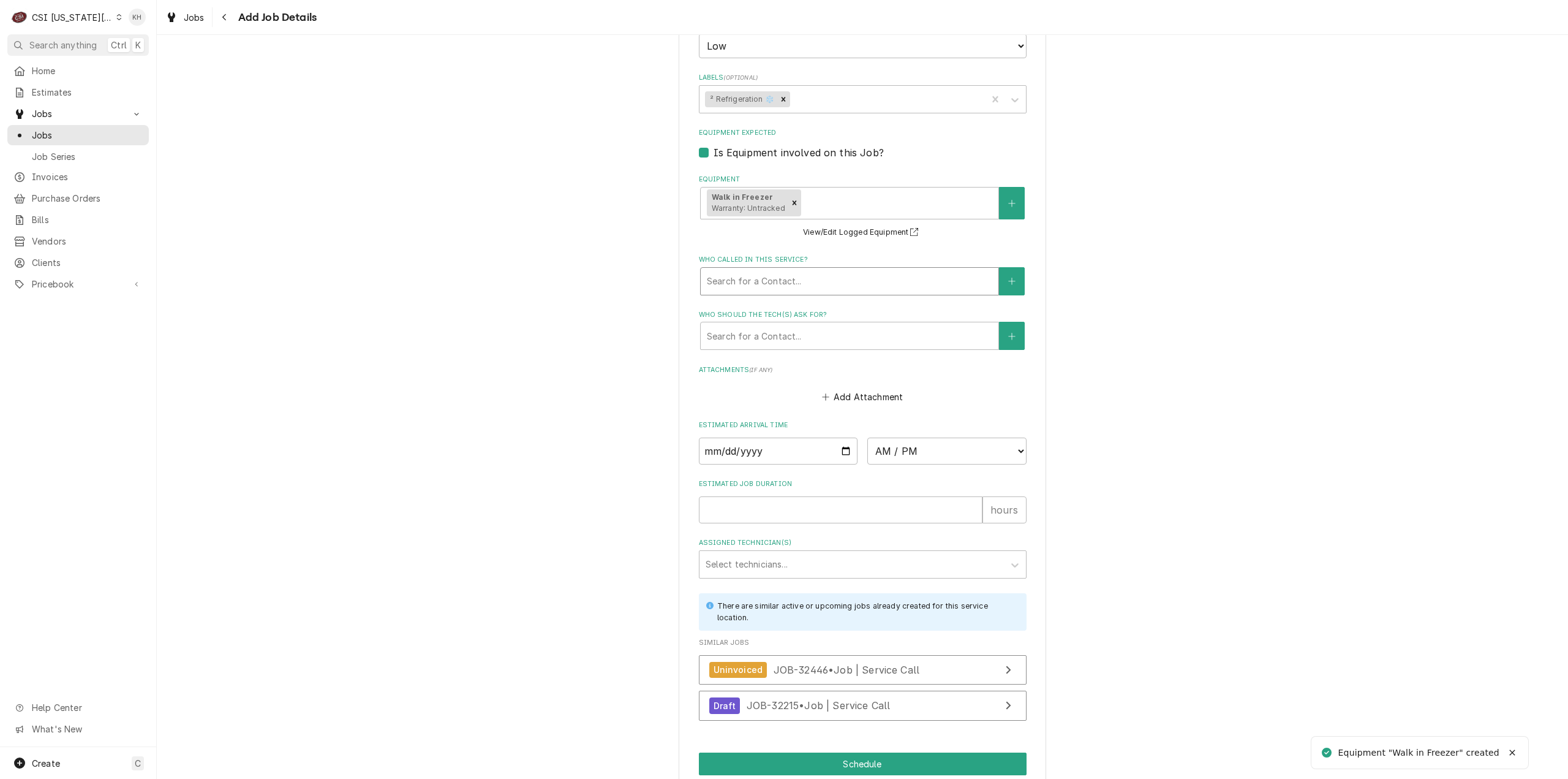
scroll to position [1532, 0]
click at [801, 496] on input "Estimated Job Duration" at bounding box center [841, 509] width 284 height 27
type textarea "x"
type input "2"
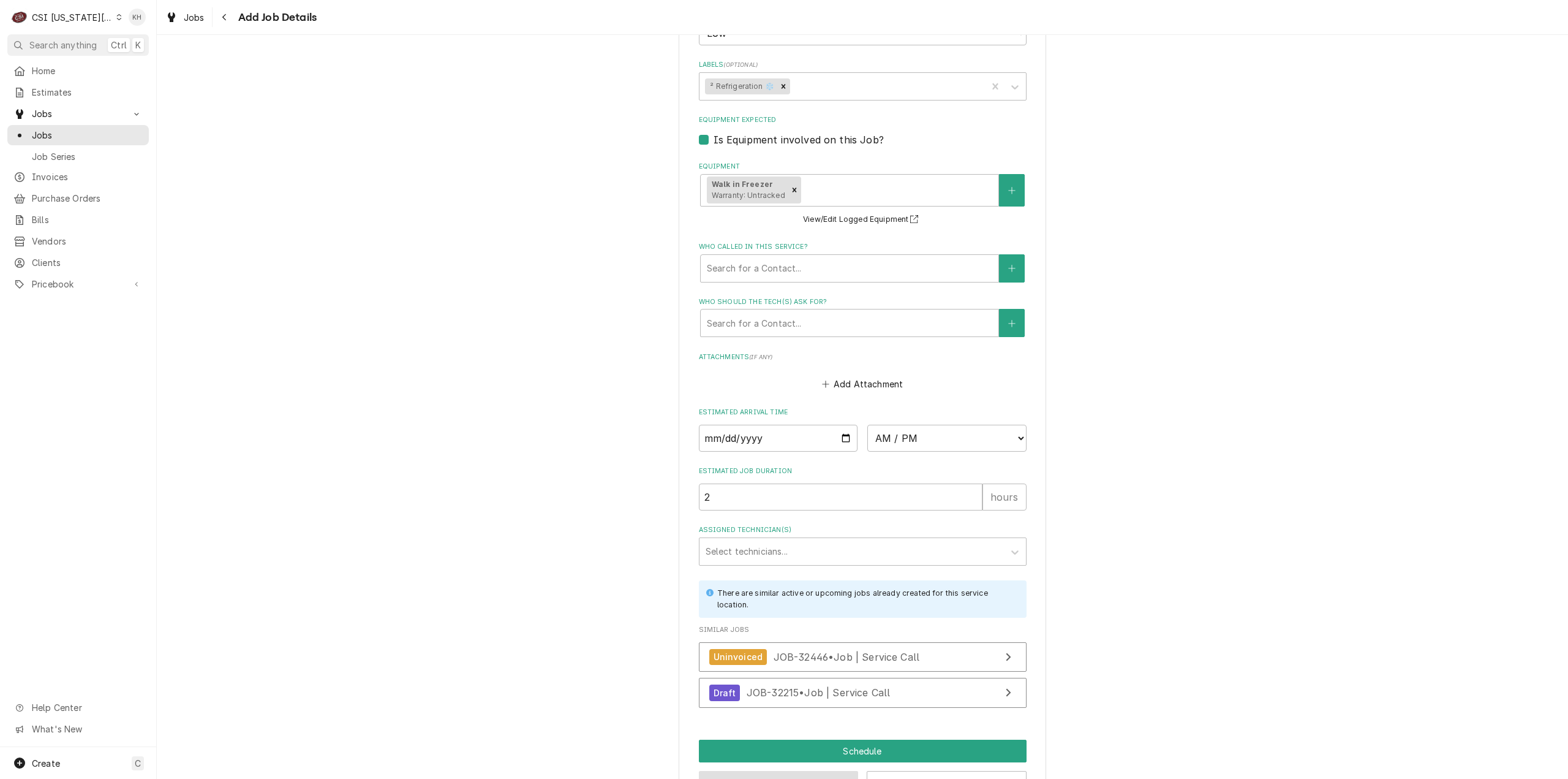
click at [807, 771] on button "Preview Job" at bounding box center [779, 782] width 160 height 22
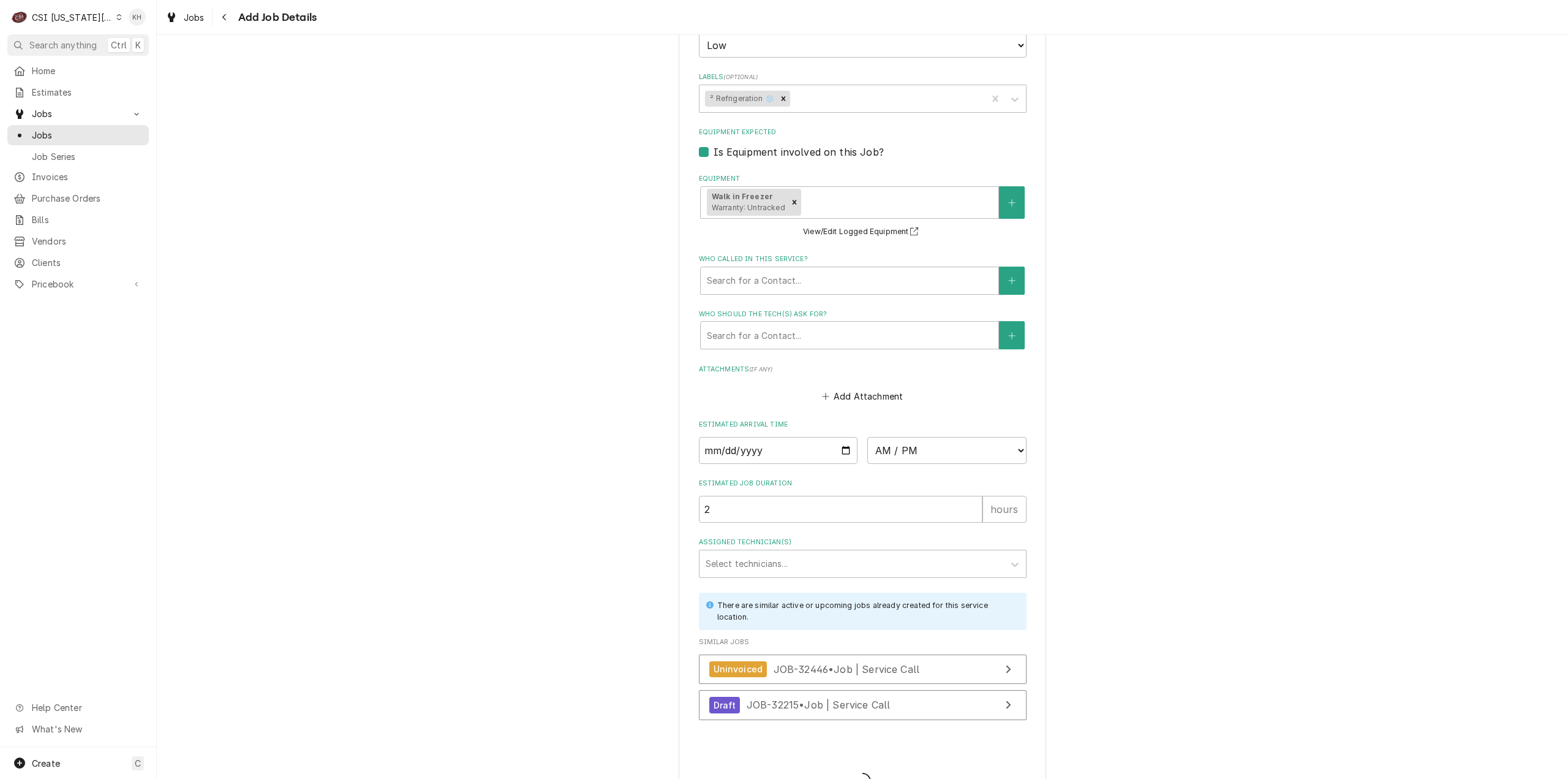
type textarea "x"
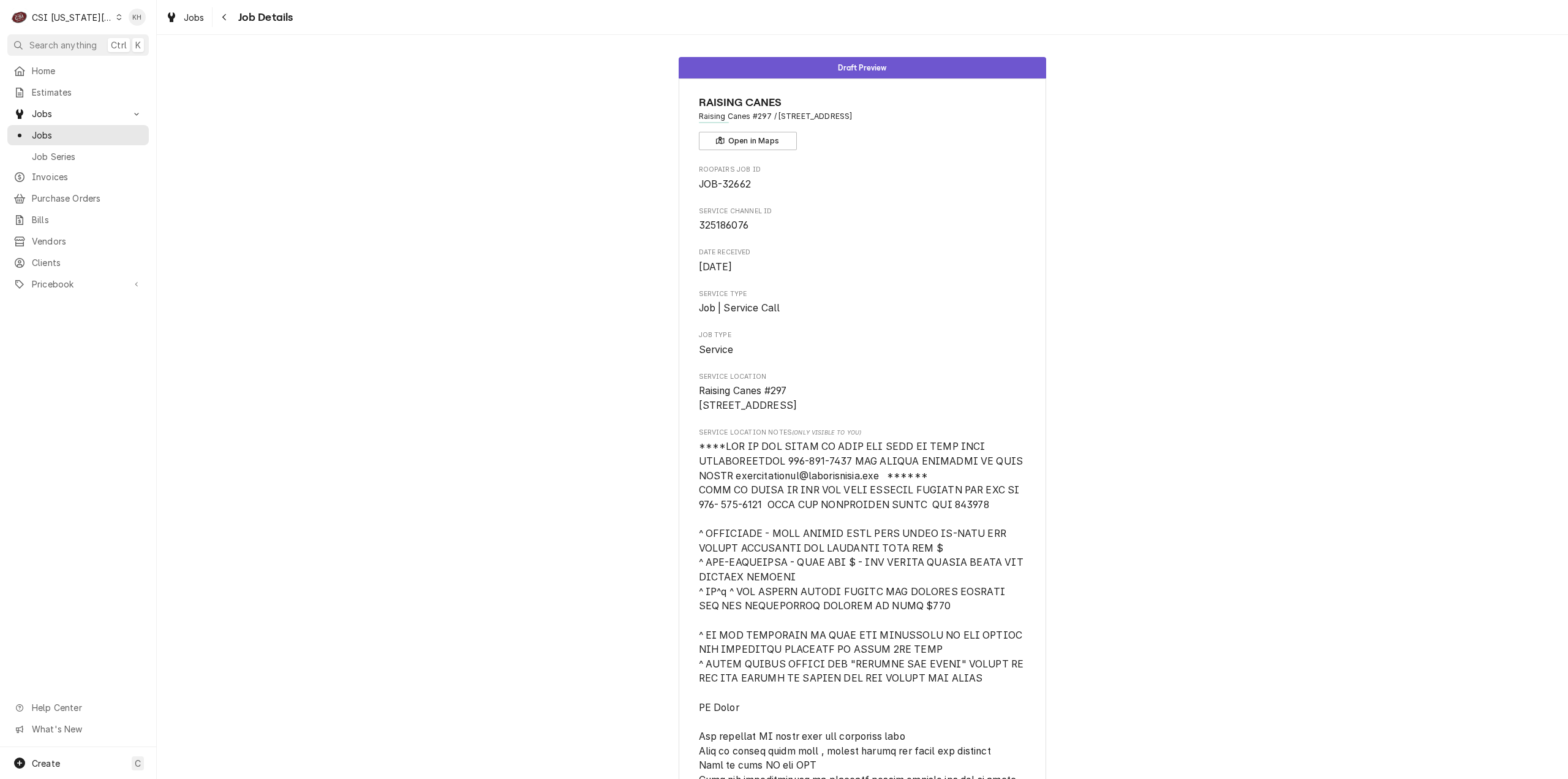
click at [64, 17] on div "CSI Kansas City." at bounding box center [73, 17] width 81 height 13
click at [158, 64] on div "CSI St. [PERSON_NAME]" at bounding box center [214, 67] width 181 height 13
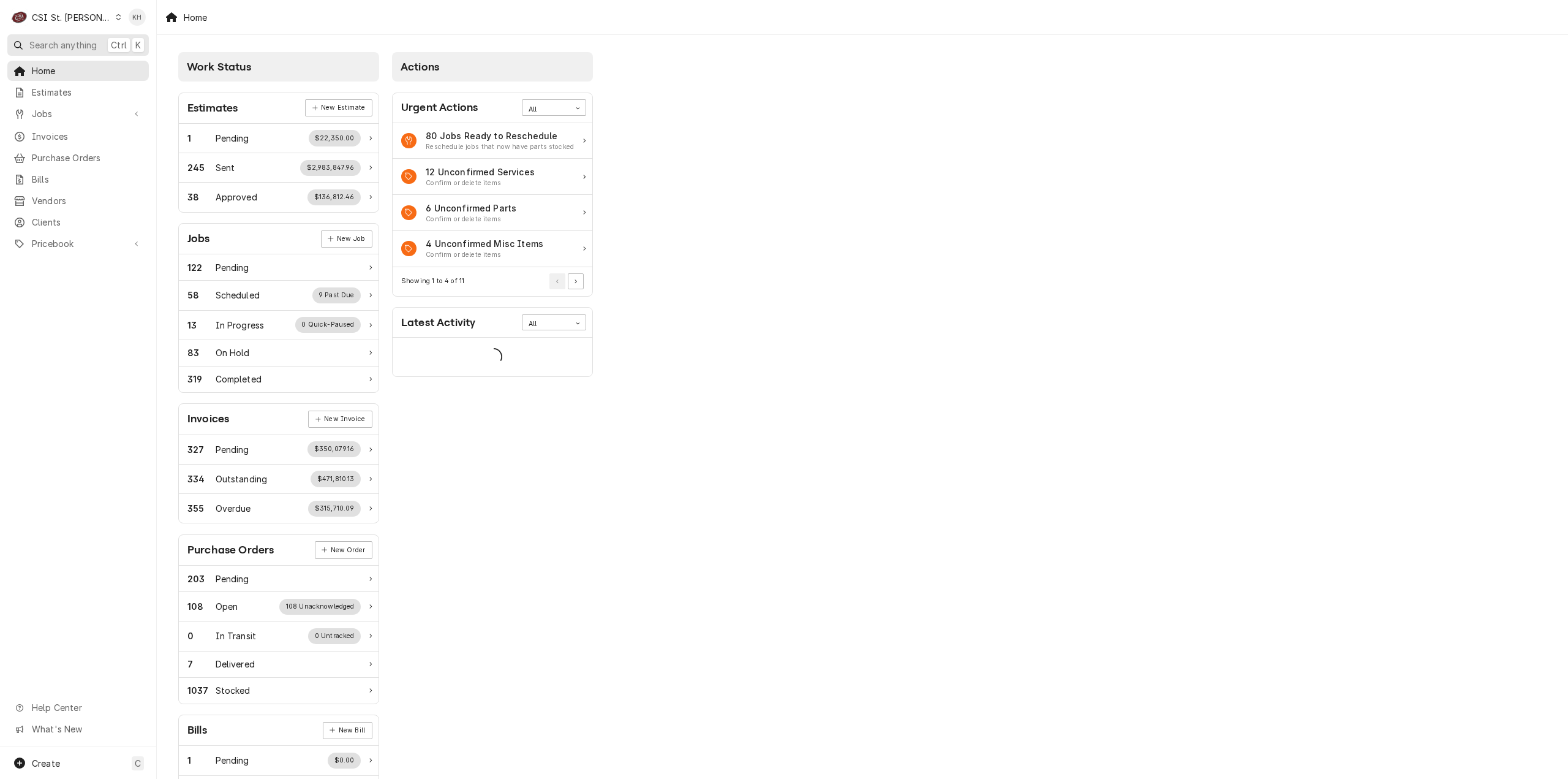
click at [86, 46] on span "Search anything" at bounding box center [63, 45] width 67 height 13
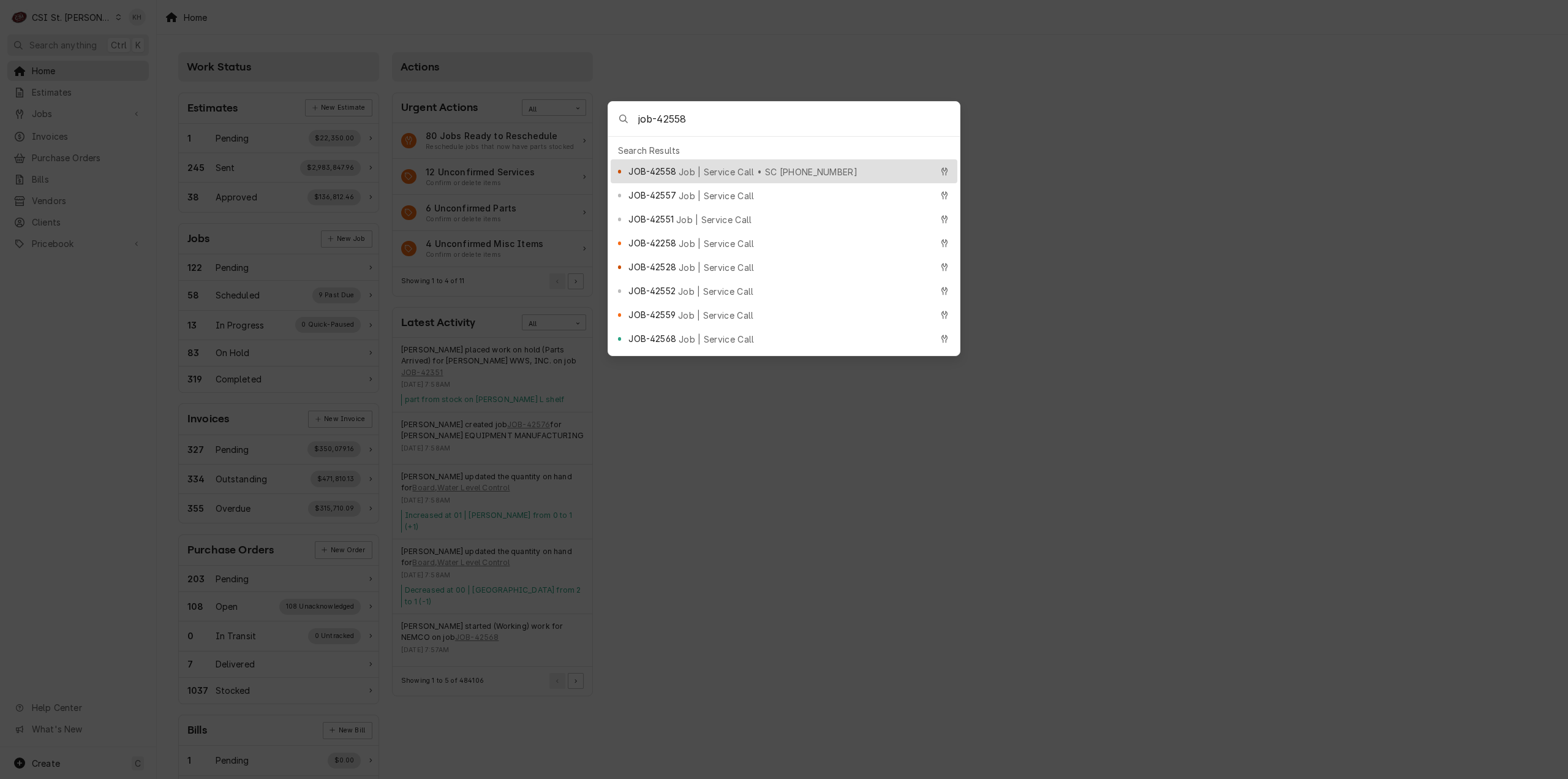
type input "job-42558"
click at [701, 166] on span "Job | Service Call • SC [PHONE_NUMBER]" at bounding box center [768, 172] width 179 height 13
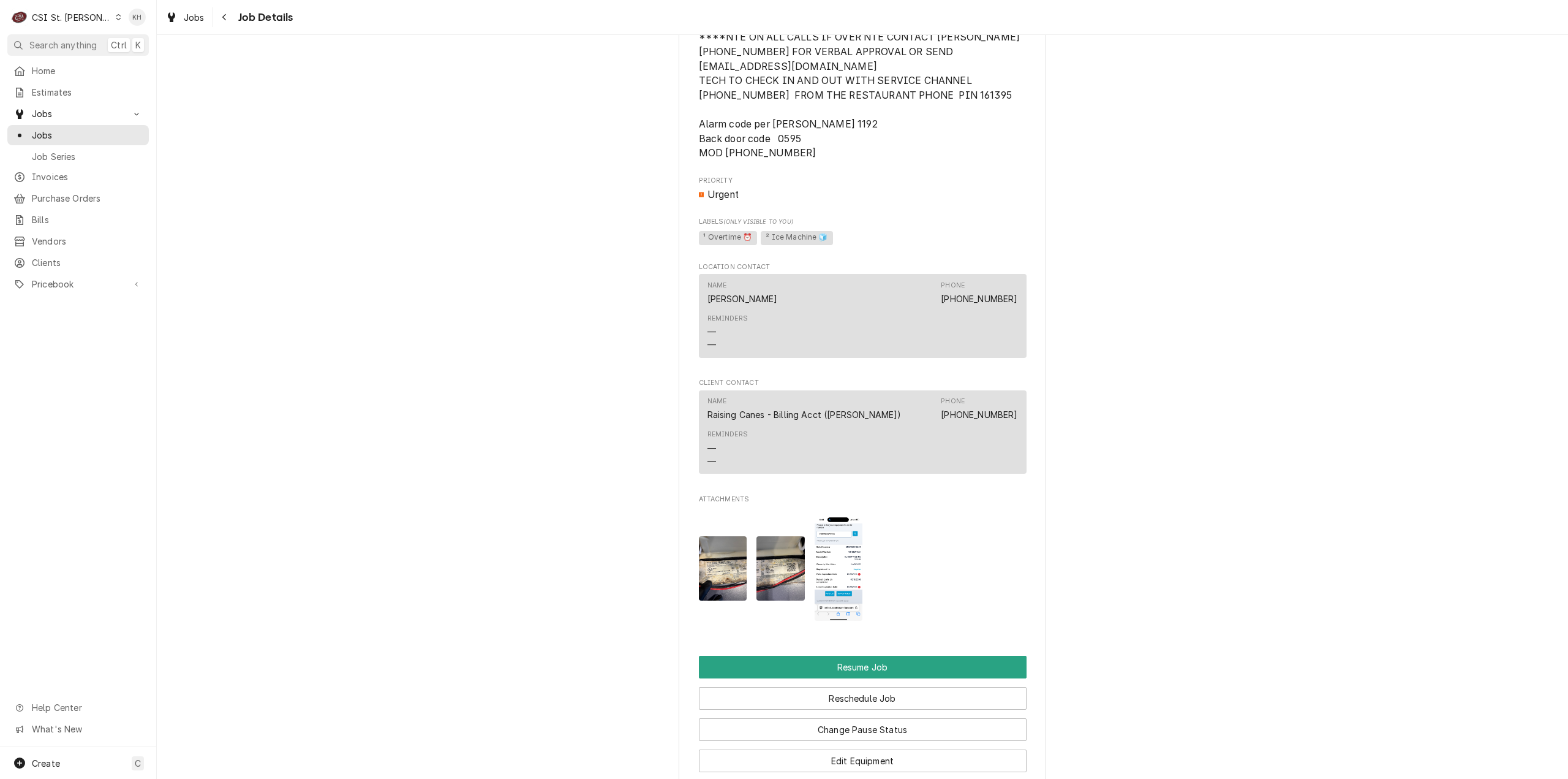
scroll to position [1832, 0]
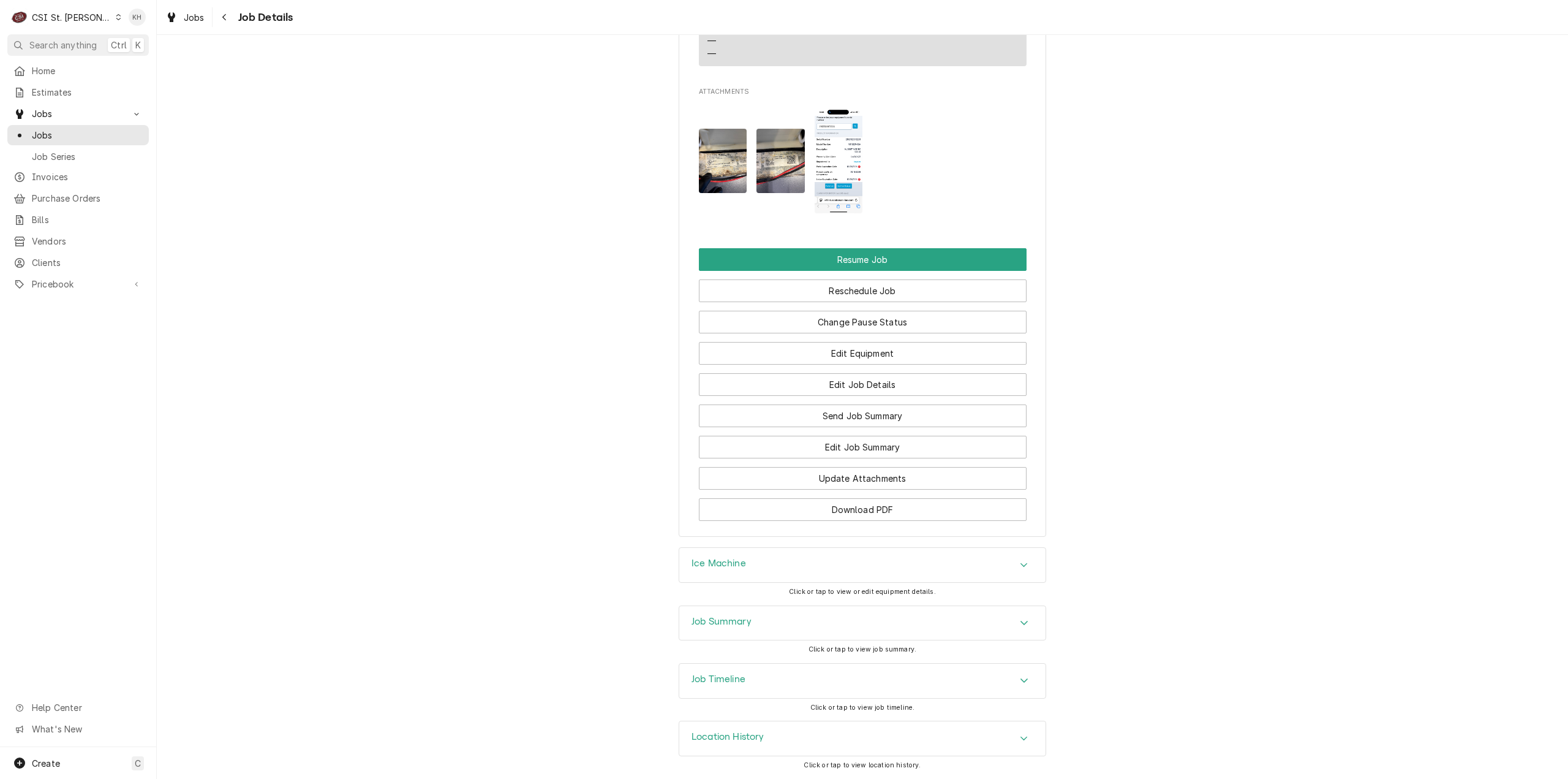
click at [741, 675] on h3 "Job Timeline" at bounding box center [718, 679] width 54 height 12
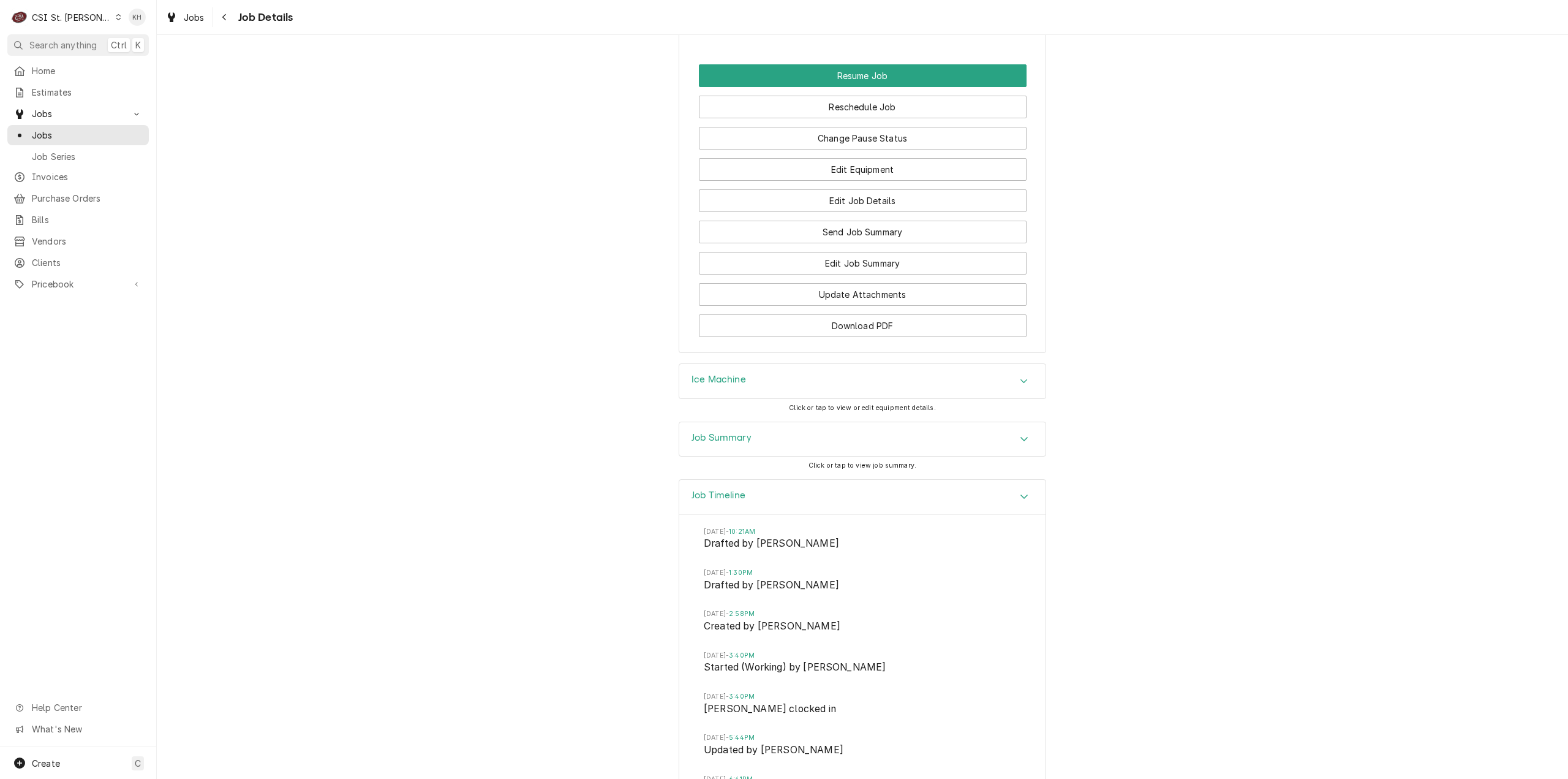
scroll to position [2249, 0]
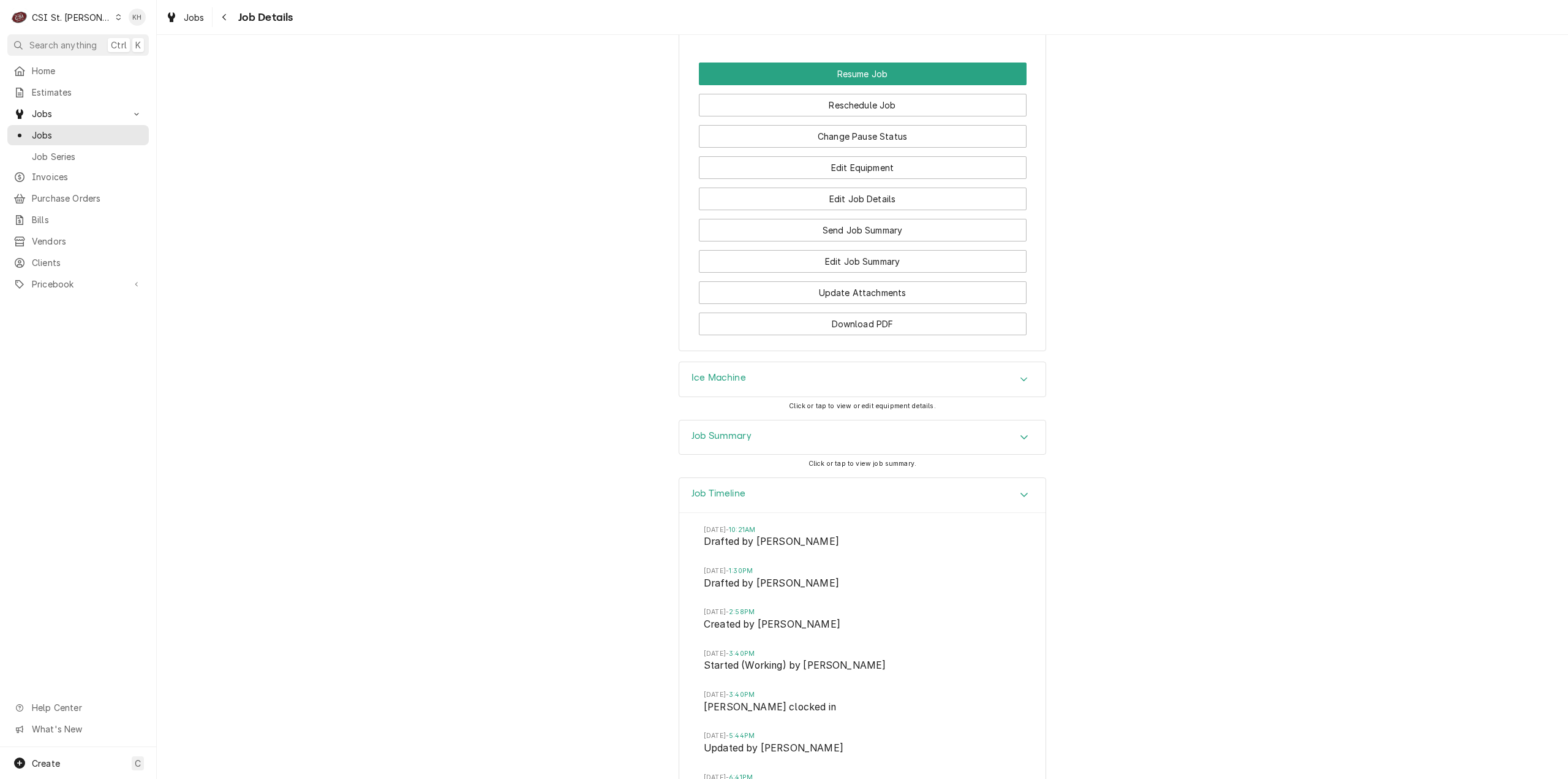
scroll to position [1882, 0]
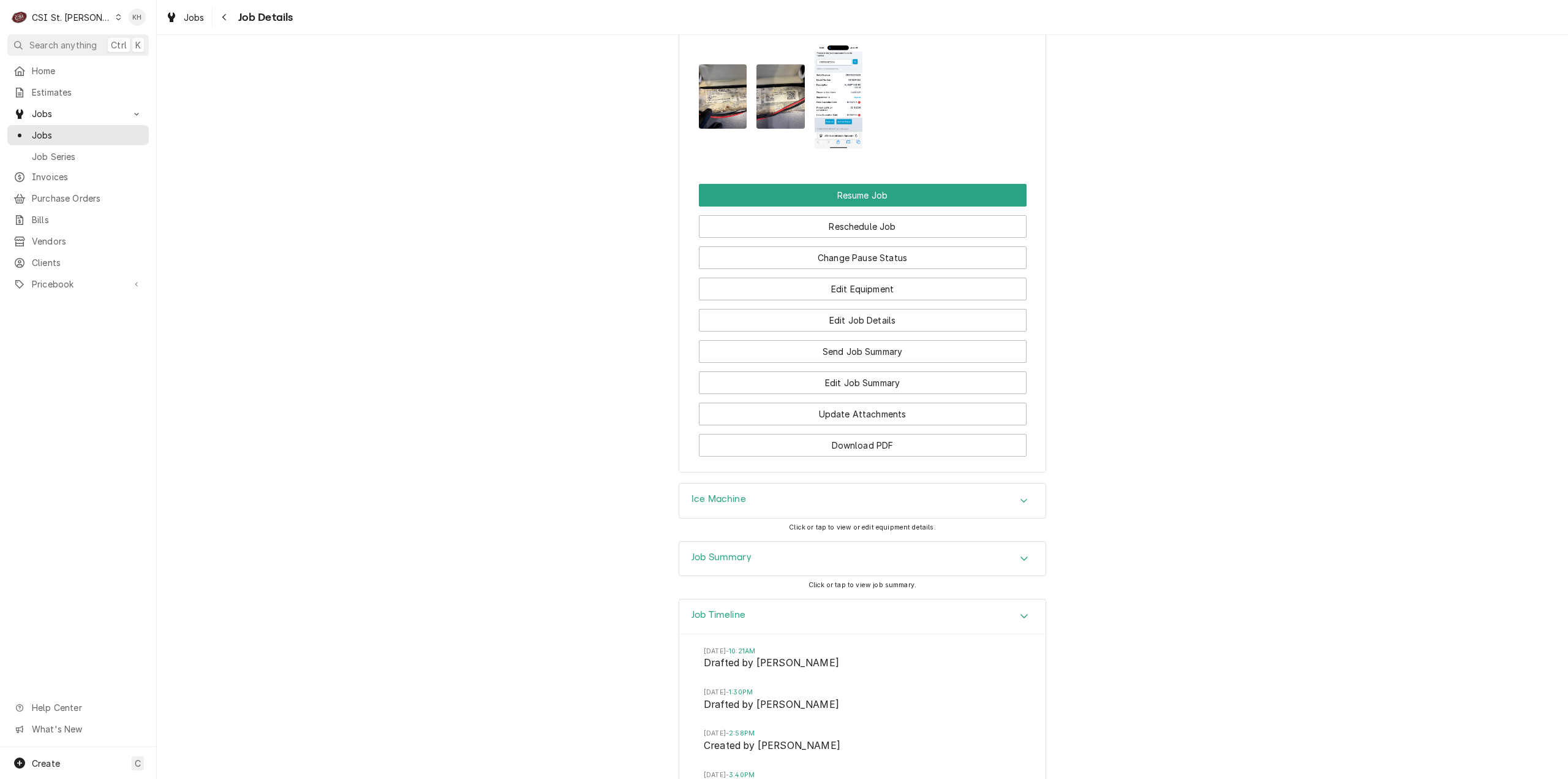
click at [746, 563] on h3 "Job Summary" at bounding box center [721, 557] width 60 height 12
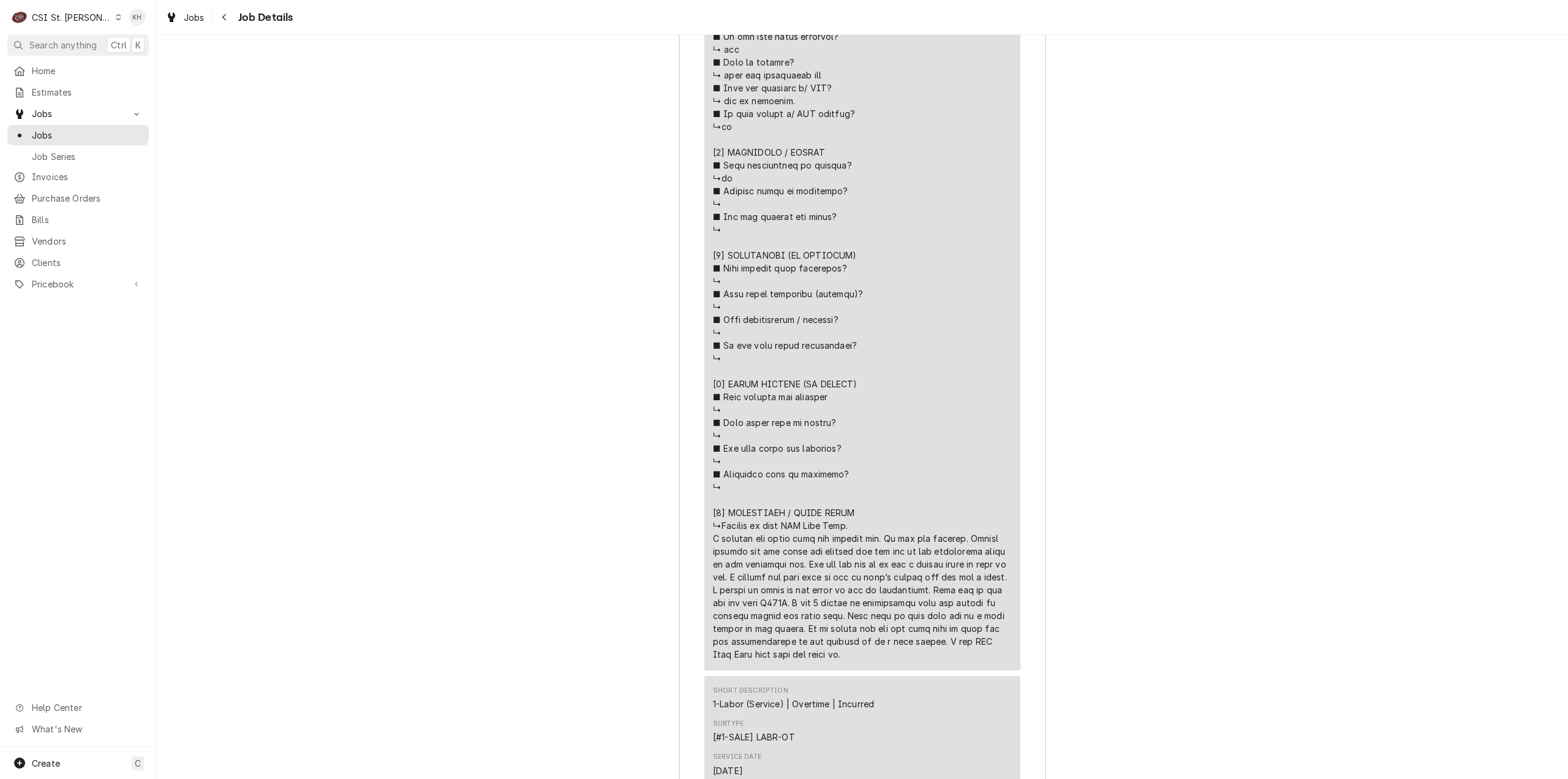
scroll to position [3107, 0]
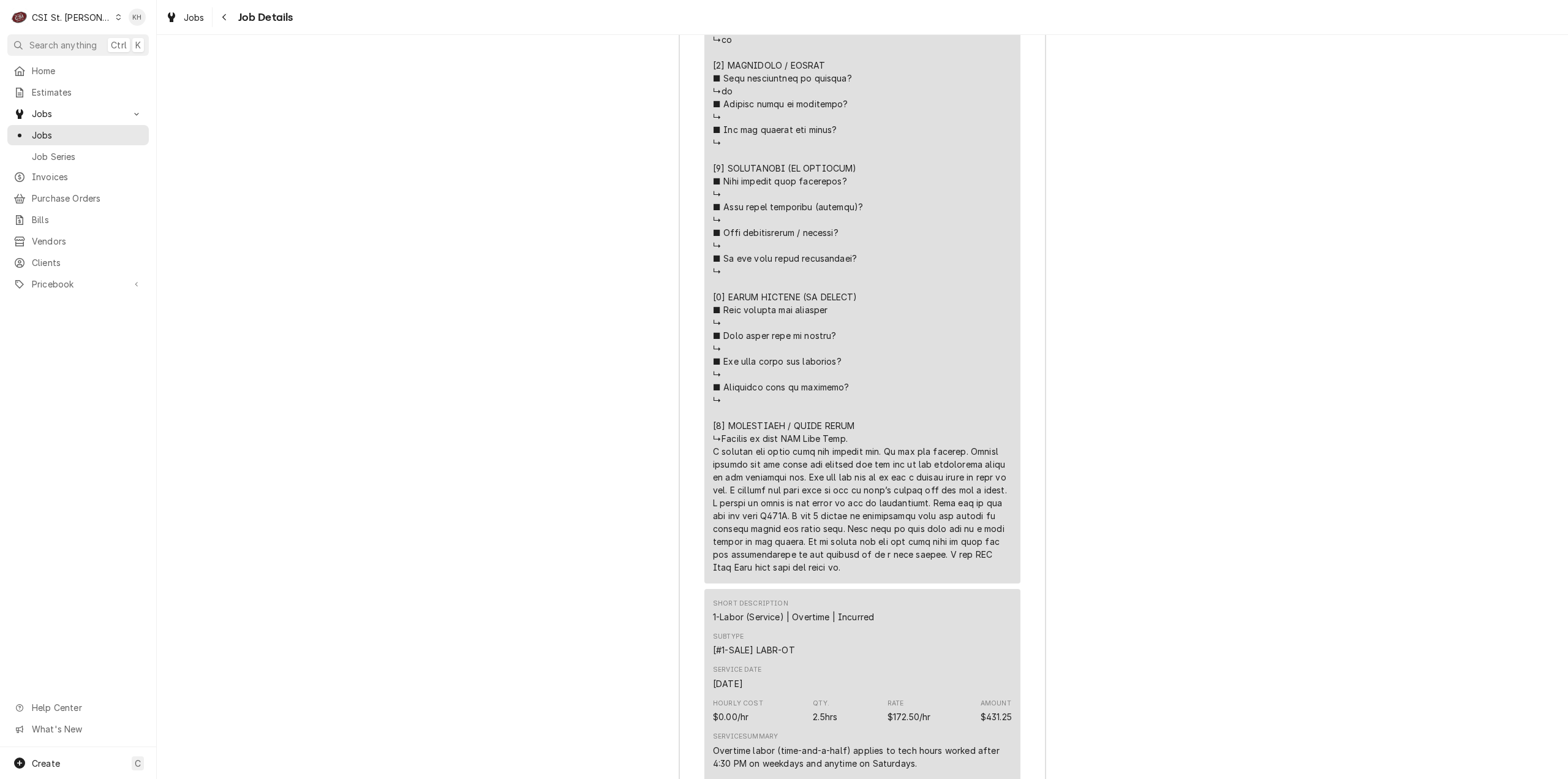
drag, startPoint x: 55, startPoint y: 22, endPoint x: 96, endPoint y: 37, distance: 43.7
click at [55, 22] on div "CSI St. [PERSON_NAME]" at bounding box center [72, 17] width 80 height 13
click at [142, 18] on div "CSI [US_STATE][GEOGRAPHIC_DATA]." at bounding box center [189, 24] width 164 height 13
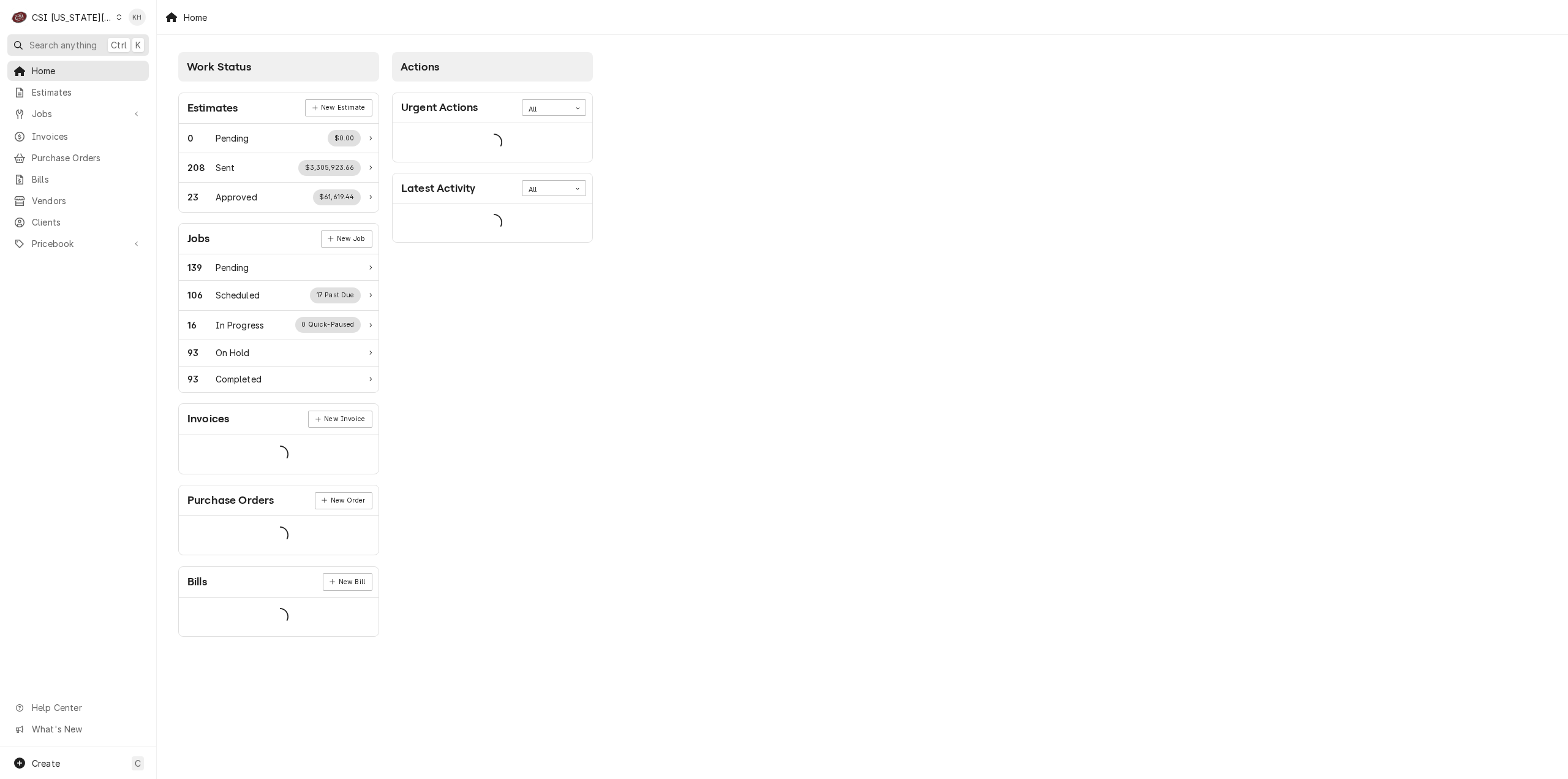
drag, startPoint x: 0, startPoint y: 0, endPoint x: 76, endPoint y: 52, distance: 92.1
click at [76, 52] on button "Search anything Ctrl K" at bounding box center [78, 44] width 141 height 21
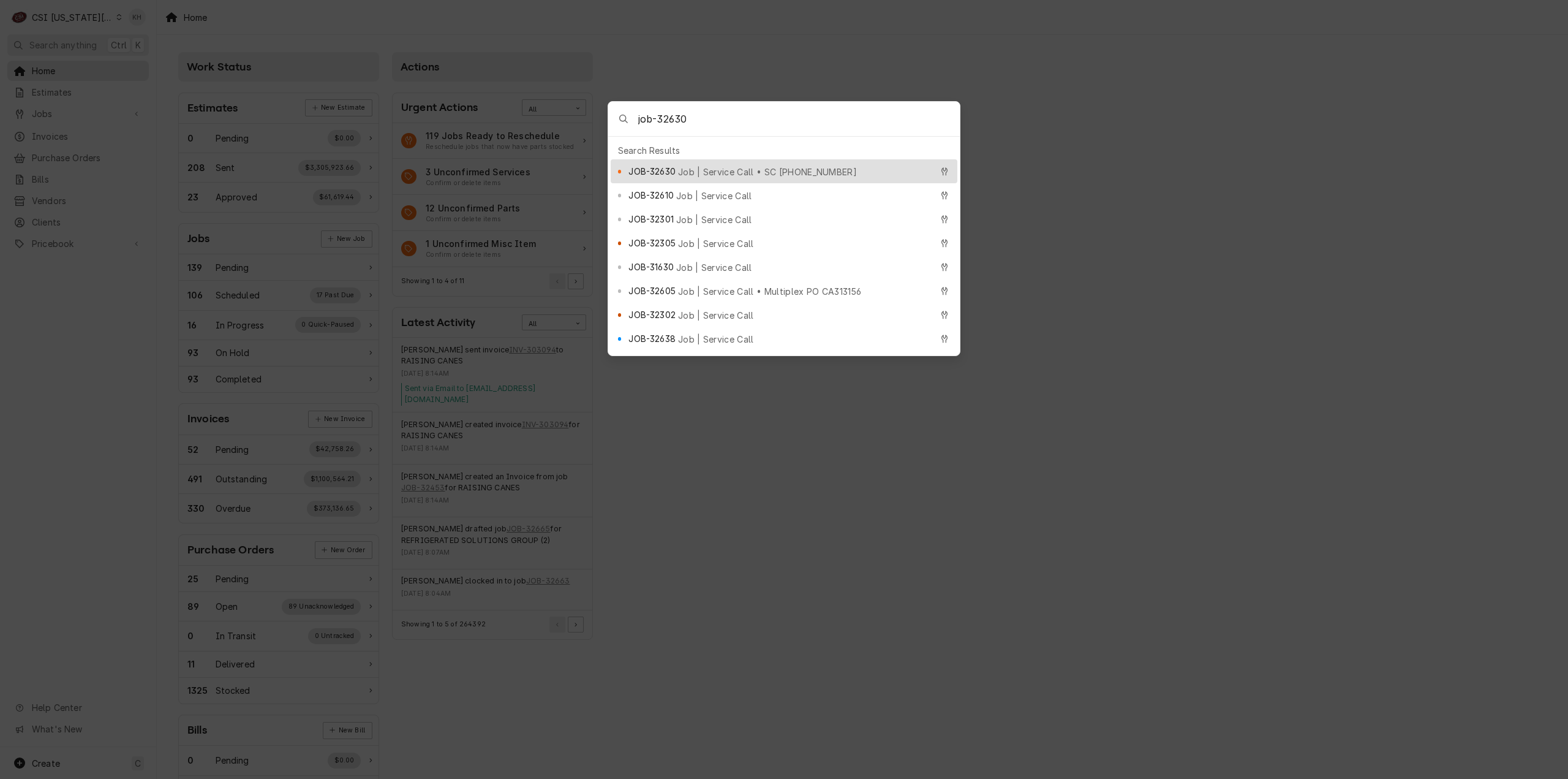
type input "job-32630"
click at [681, 166] on span "Job | Service Call • SC 325134546" at bounding box center [767, 172] width 179 height 13
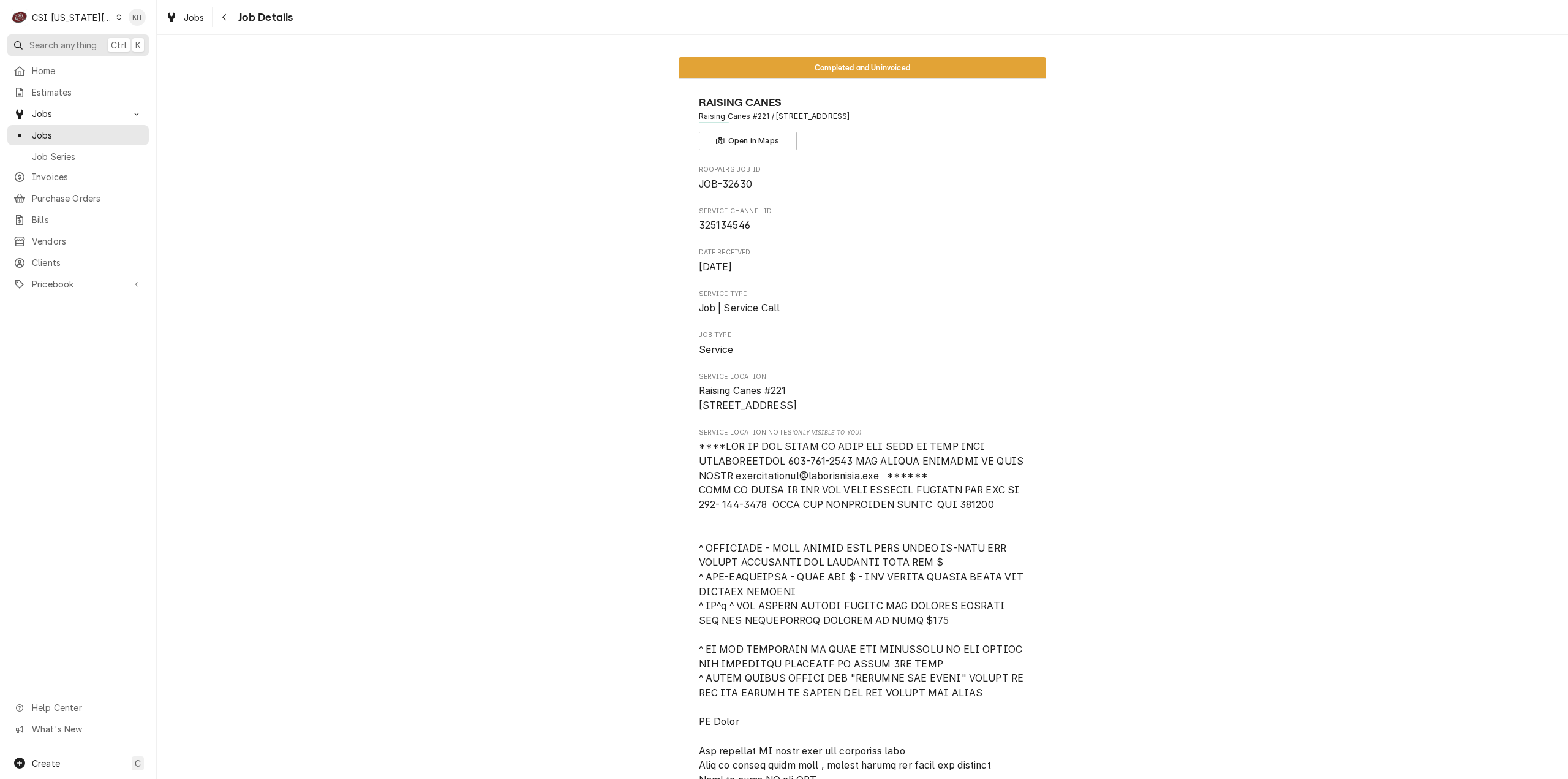
click at [53, 47] on span "Search anything" at bounding box center [63, 45] width 67 height 13
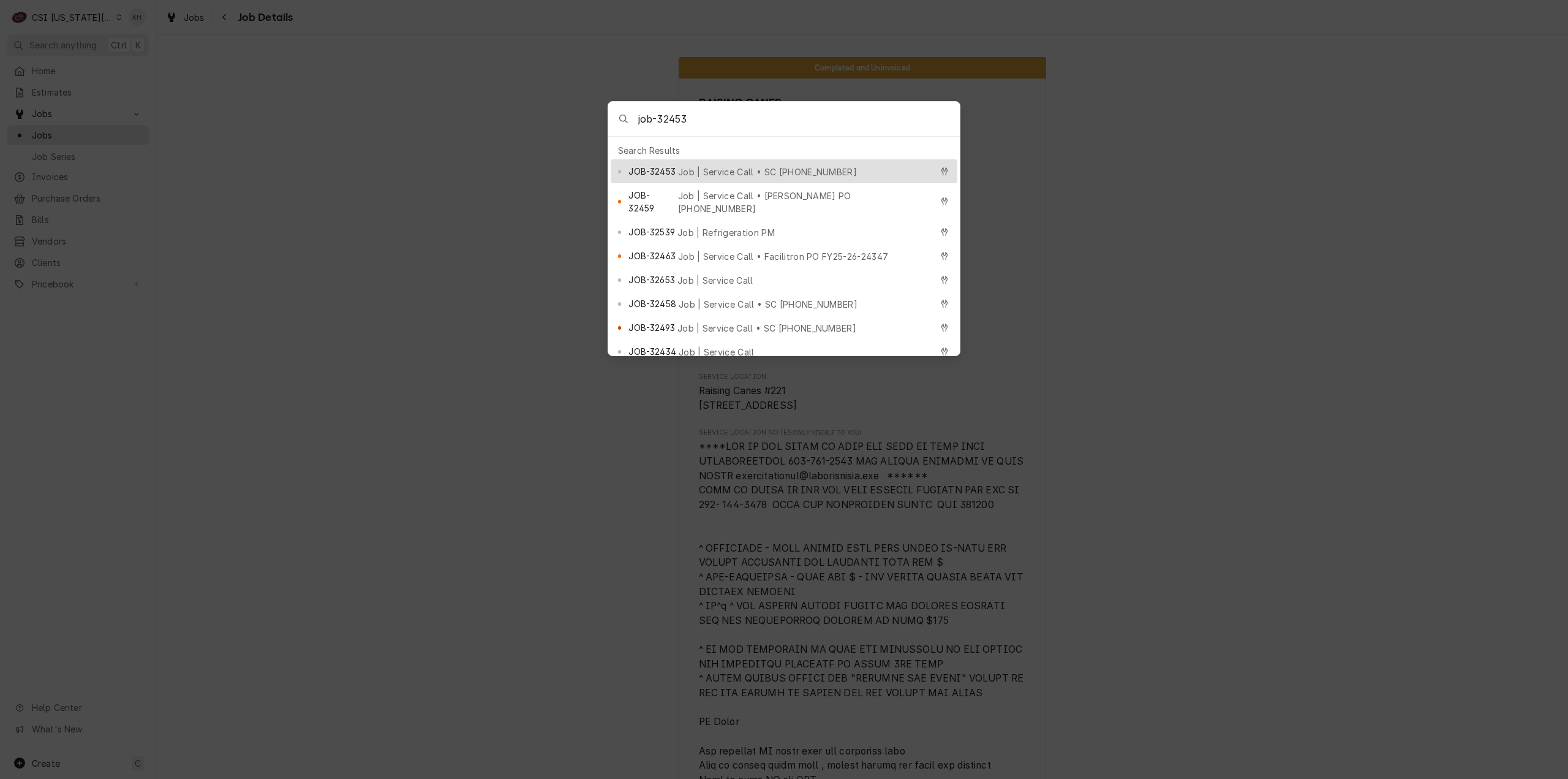
type input "job-32453"
click at [680, 166] on span "Job | Service Call • SC 323744776" at bounding box center [767, 172] width 179 height 13
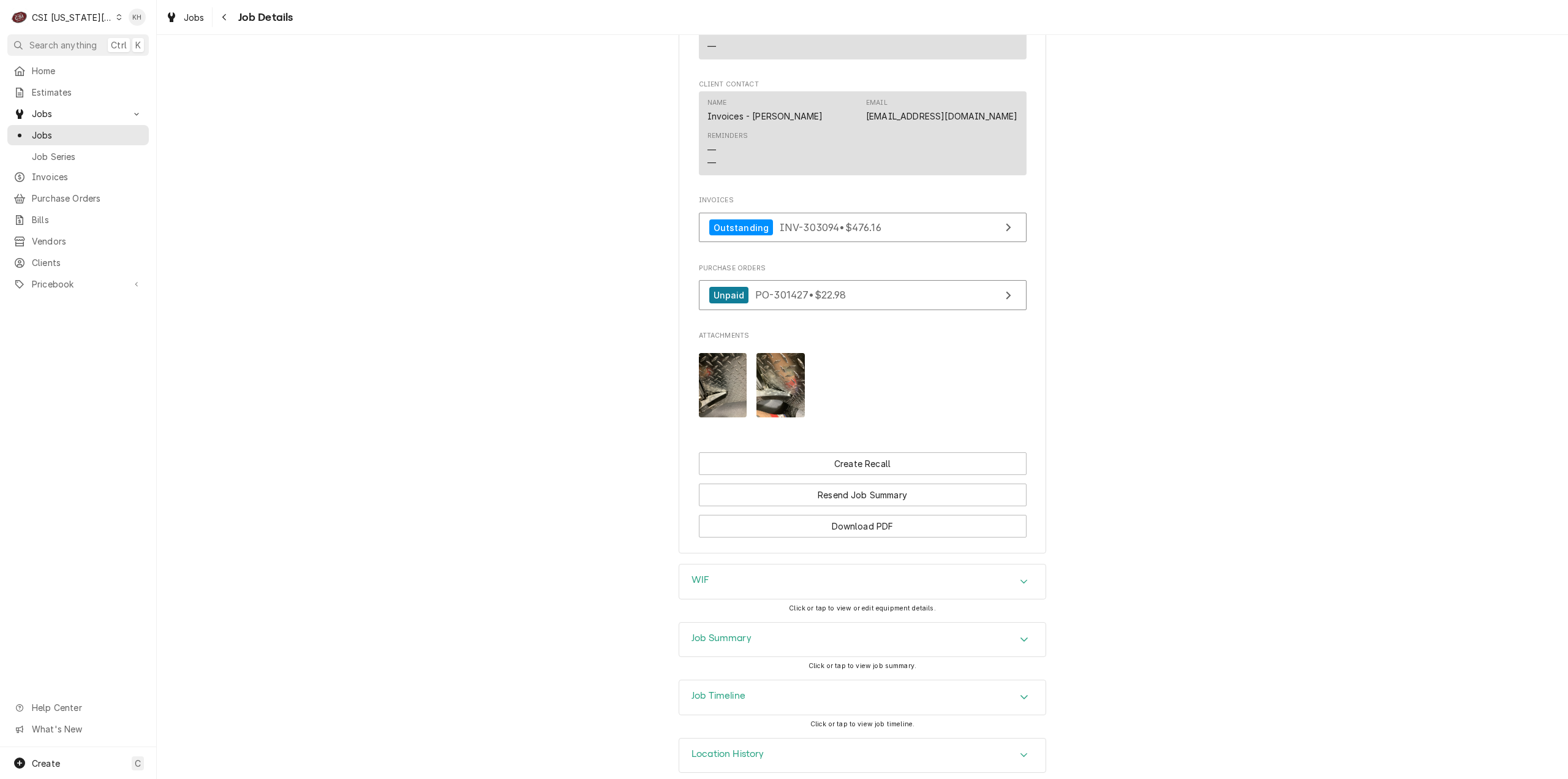
scroll to position [1720, 0]
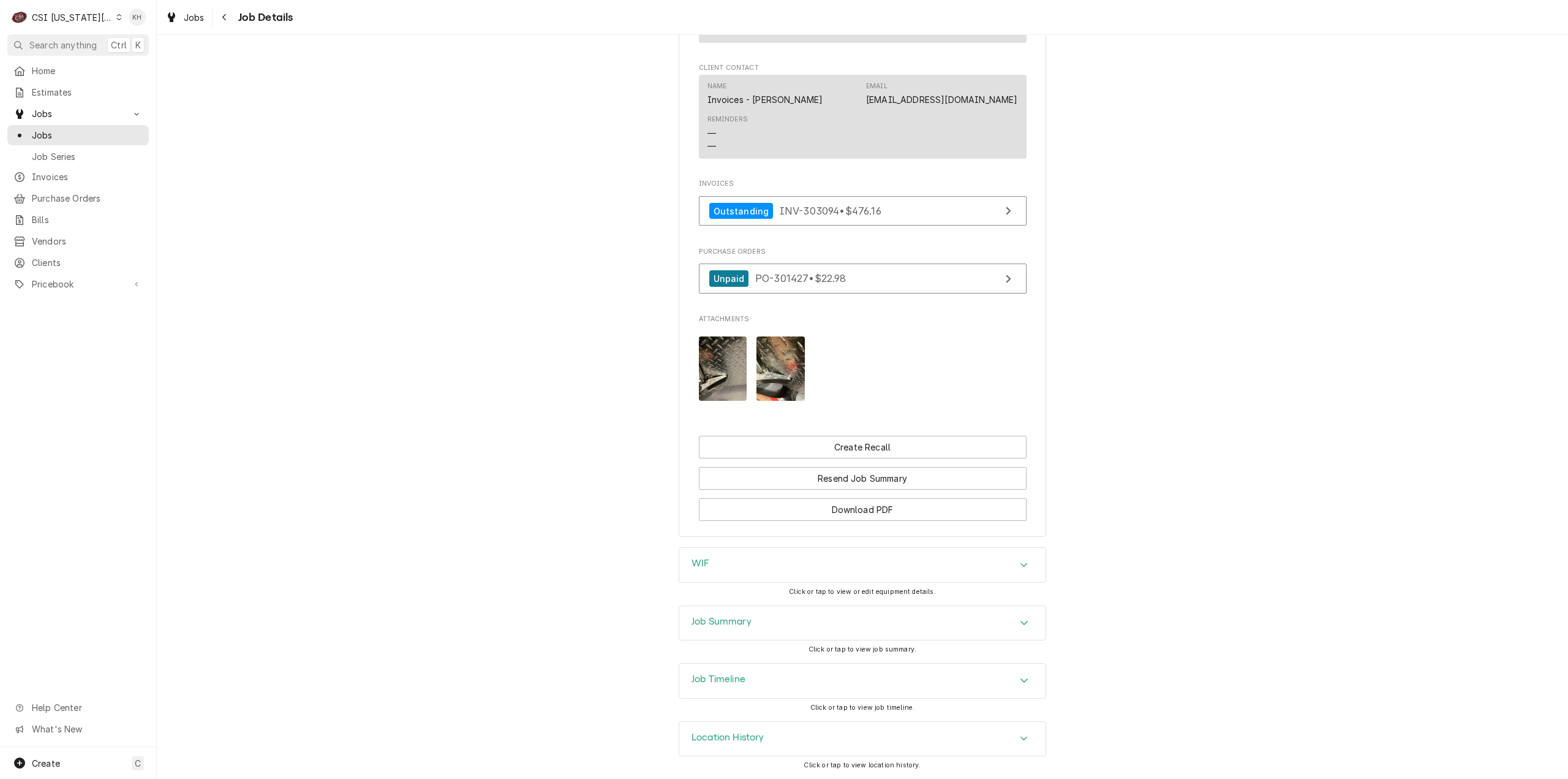
click at [735, 676] on h3 "Job Timeline" at bounding box center [718, 679] width 54 height 12
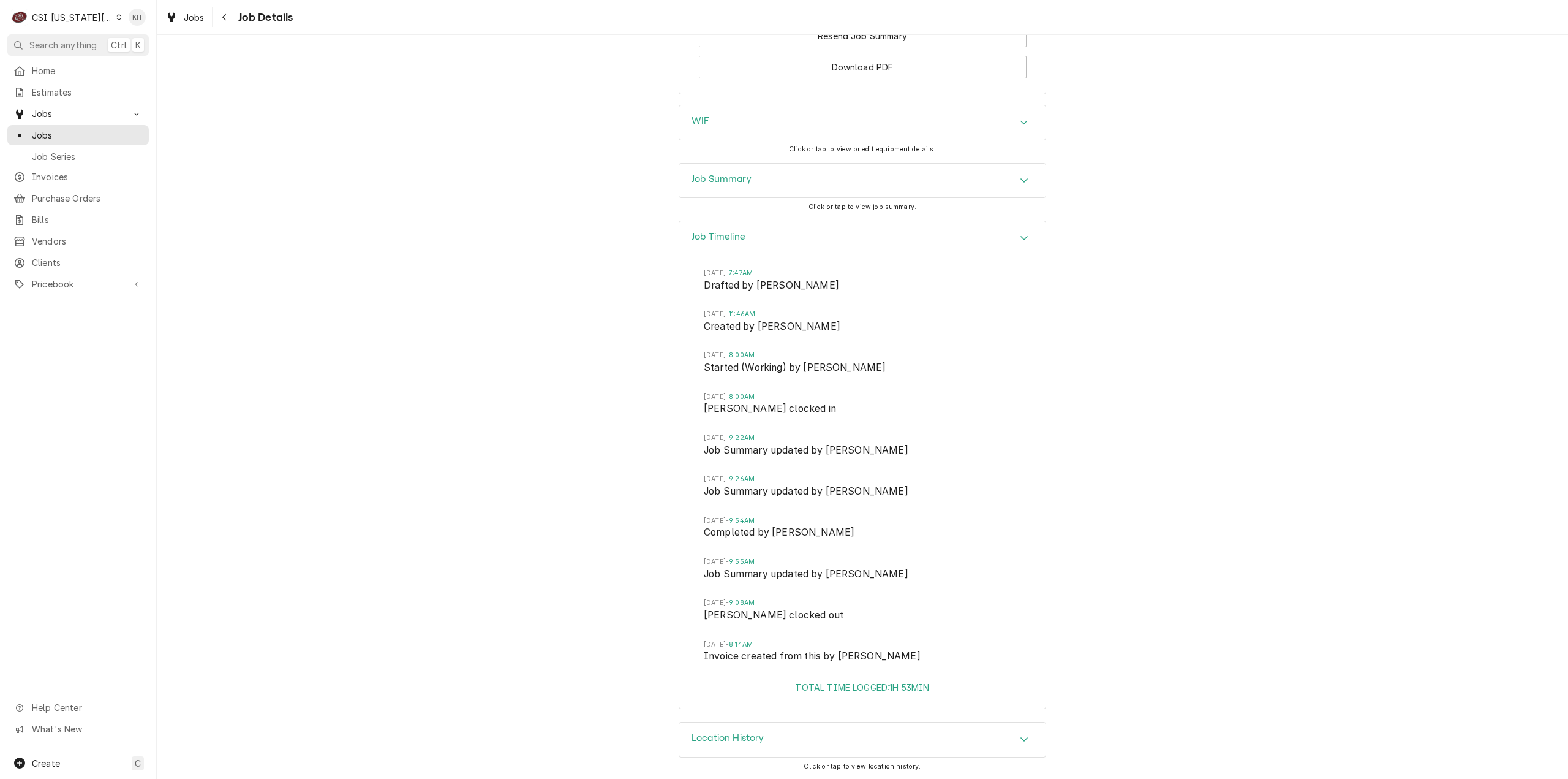
scroll to position [1611, 0]
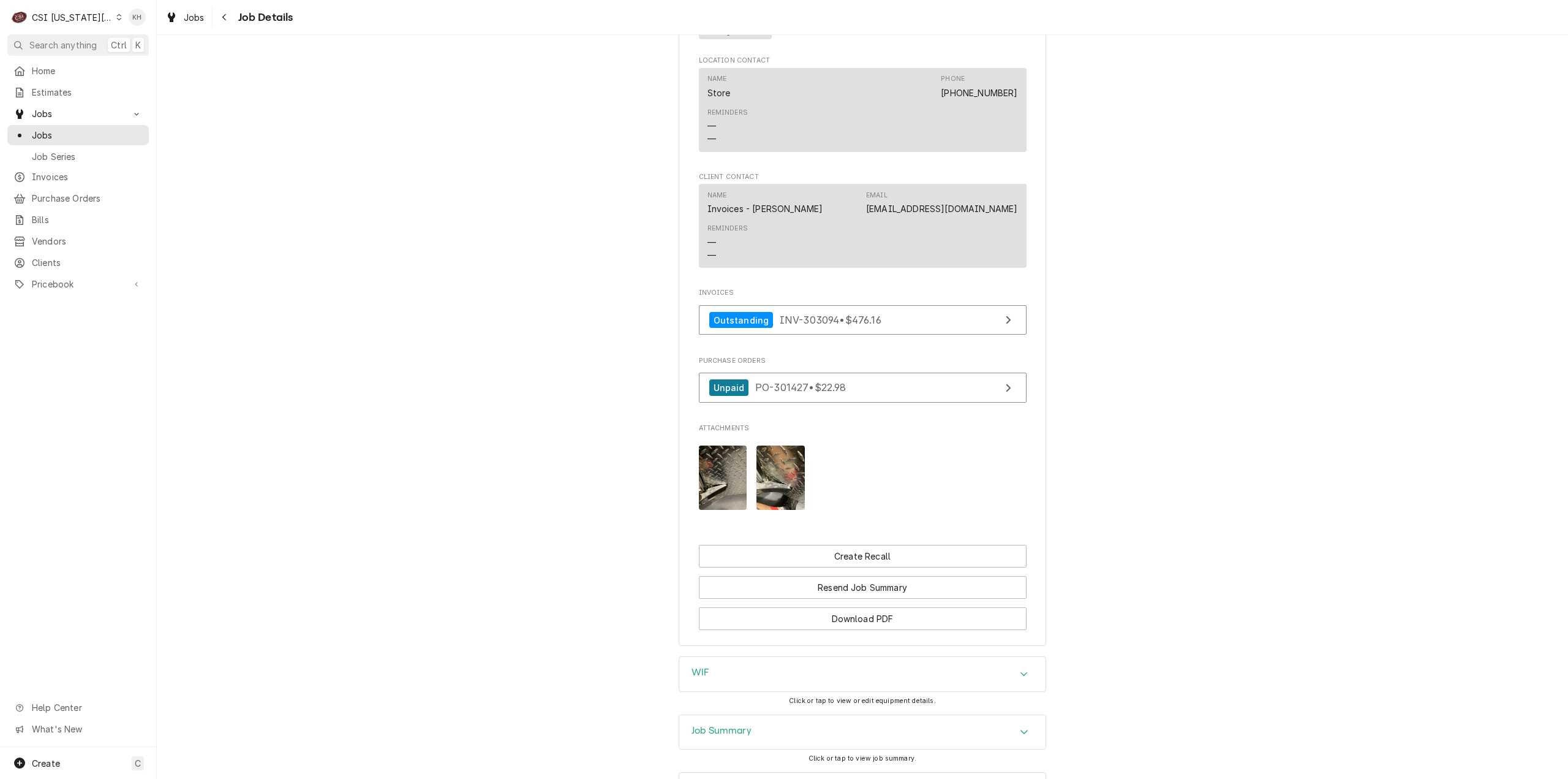
click at [81, 22] on div "CSI [US_STATE][GEOGRAPHIC_DATA]." at bounding box center [73, 17] width 81 height 13
click at [153, 61] on div "CSI St. [PERSON_NAME]" at bounding box center [214, 67] width 181 height 13
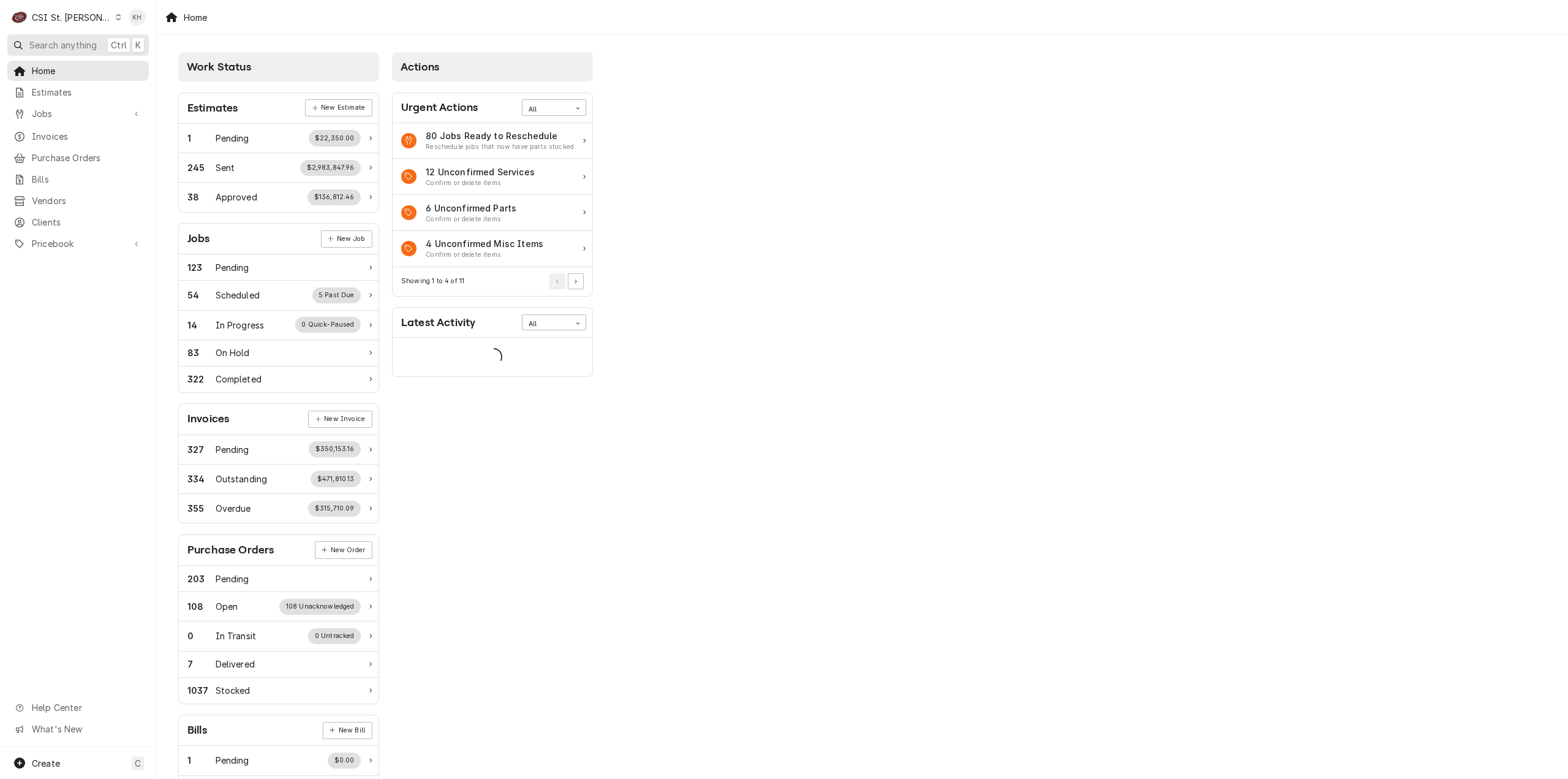
click at [74, 48] on span "Search anything" at bounding box center [63, 45] width 67 height 13
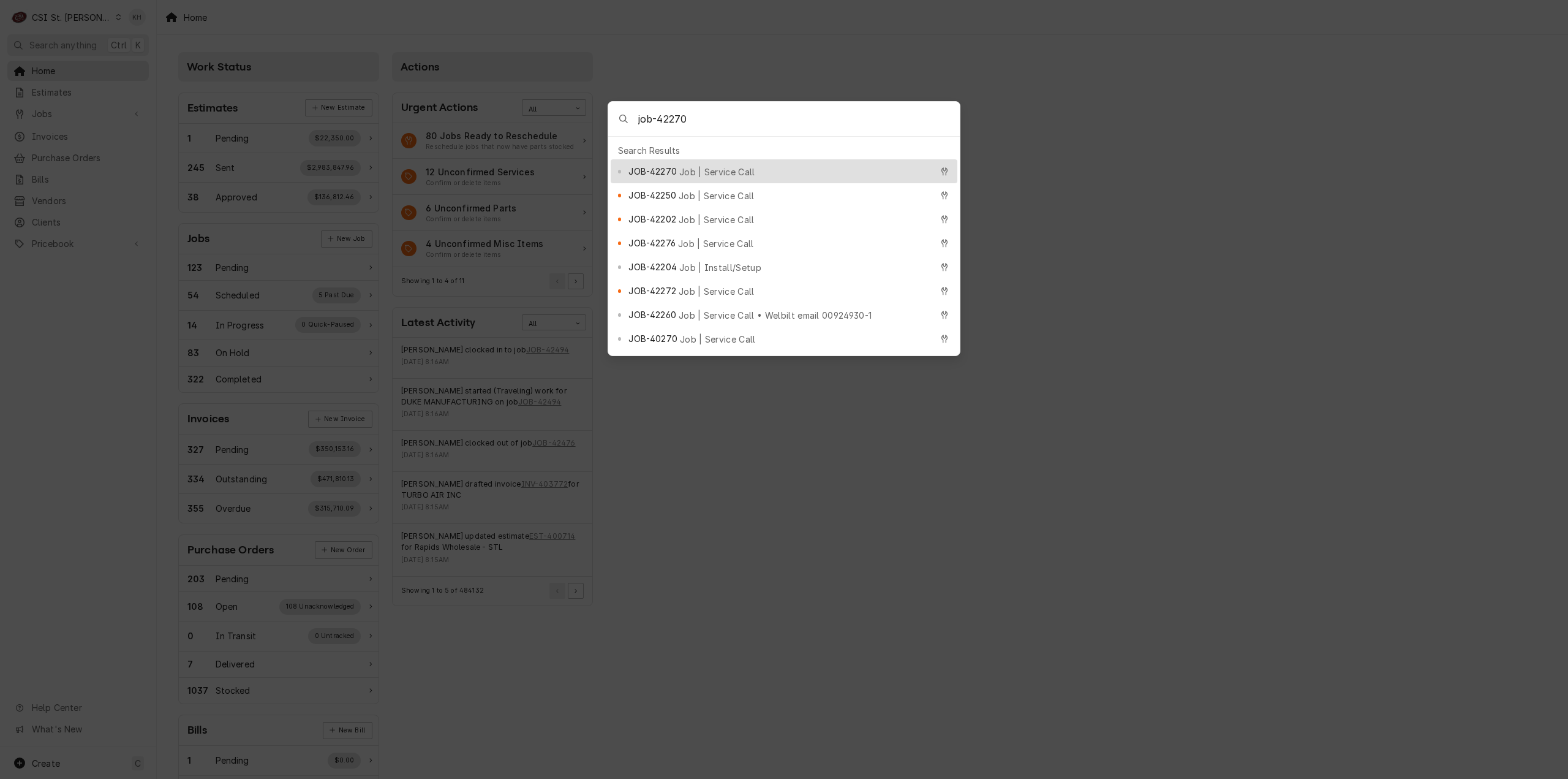
type input "job-42270"
click at [768, 166] on div "JOB-42270 Job | Service Call" at bounding box center [779, 171] width 302 height 14
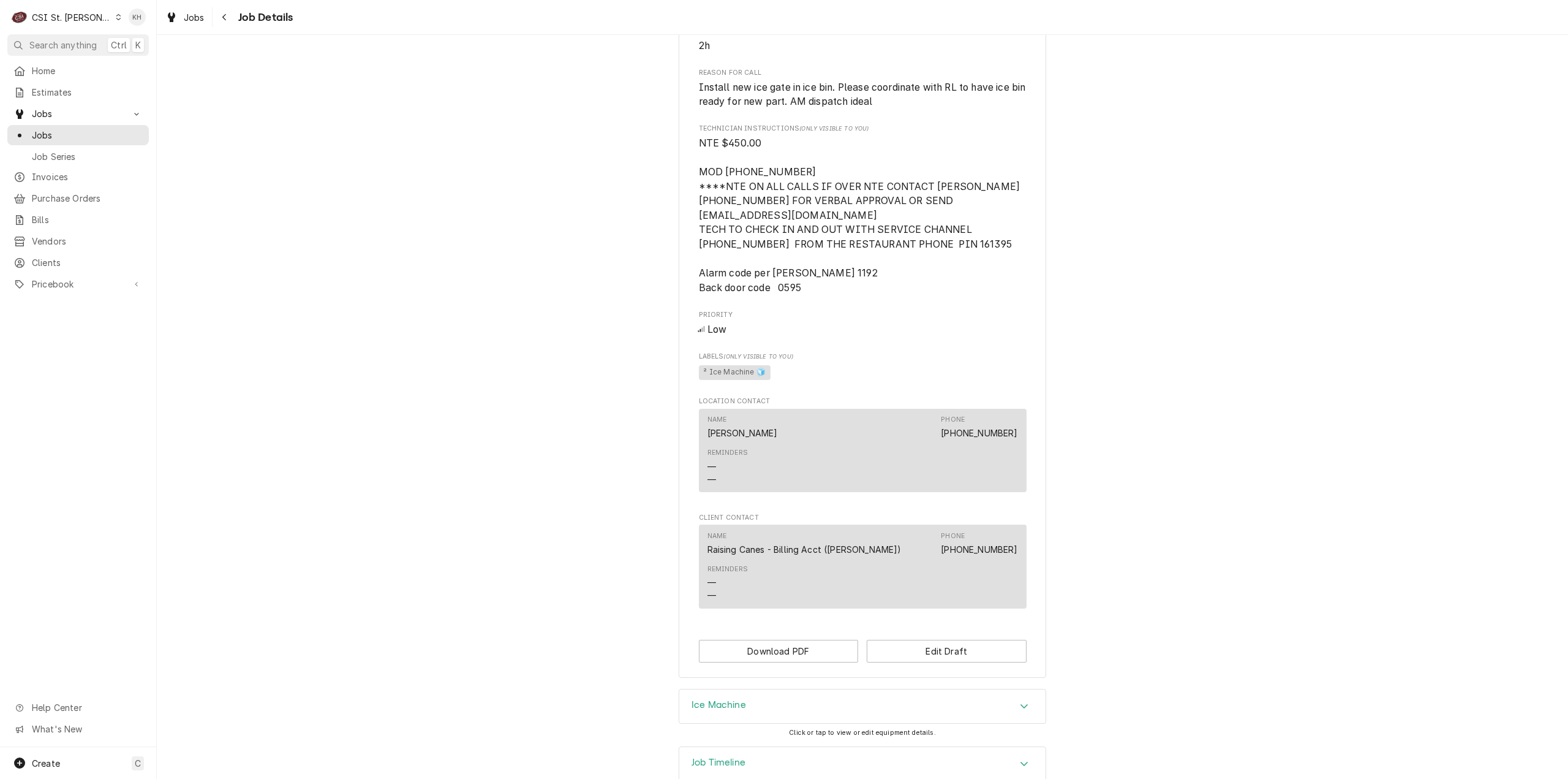
scroll to position [781, 0]
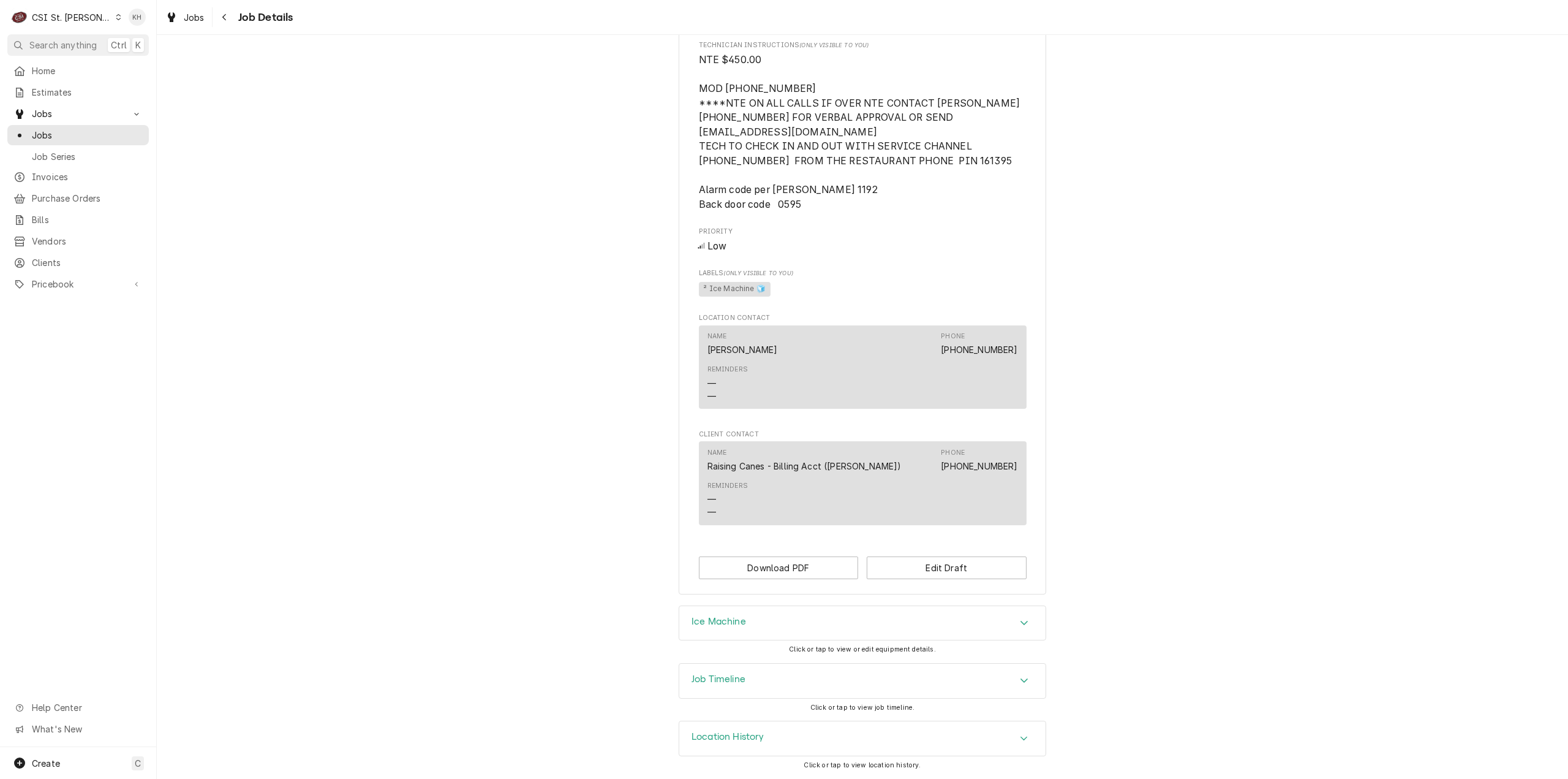
click at [720, 681] on h3 "Job Timeline" at bounding box center [718, 679] width 54 height 12
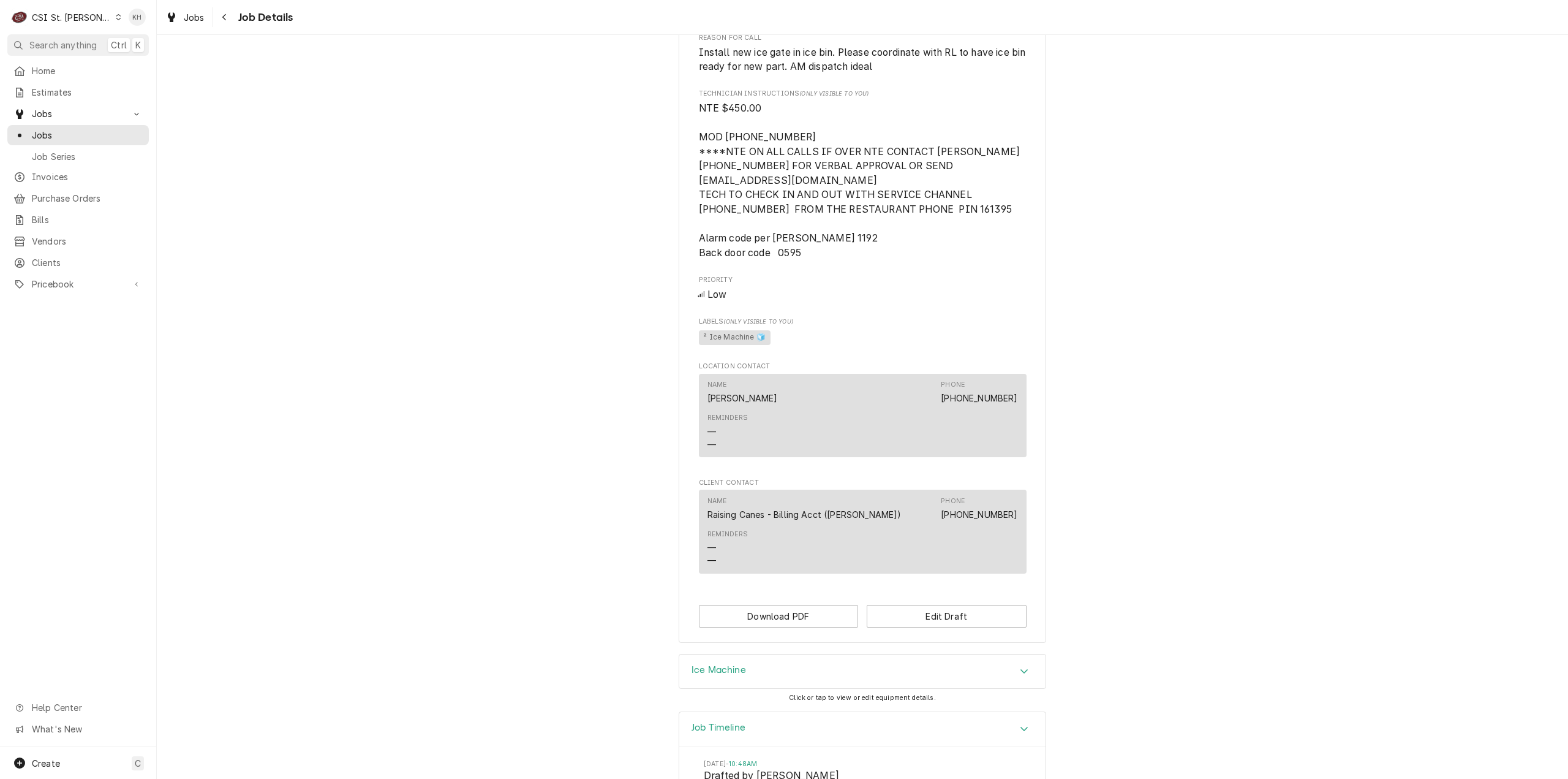
scroll to position [909, 0]
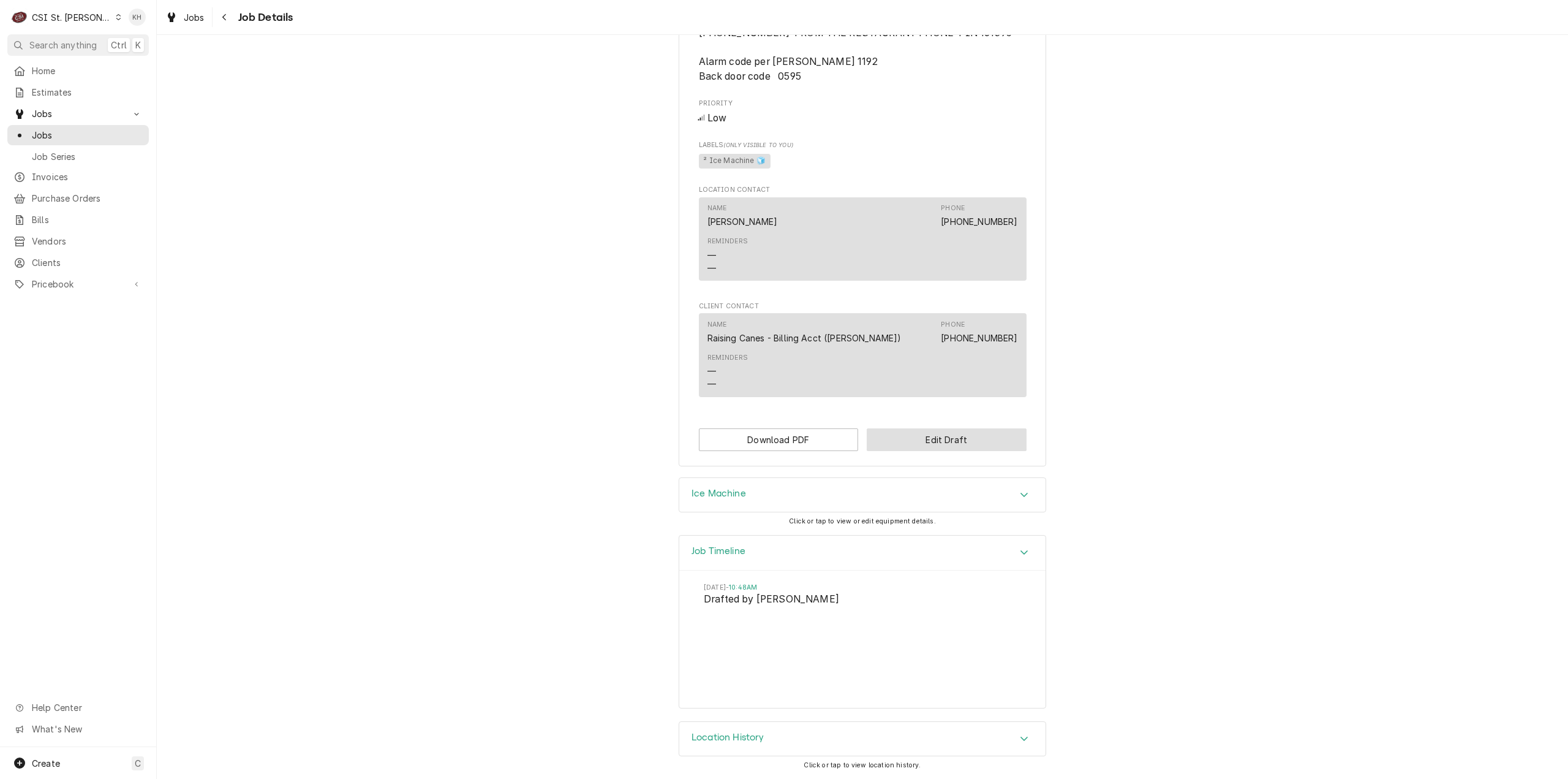
click at [872, 439] on button "Edit Draft" at bounding box center [946, 439] width 160 height 22
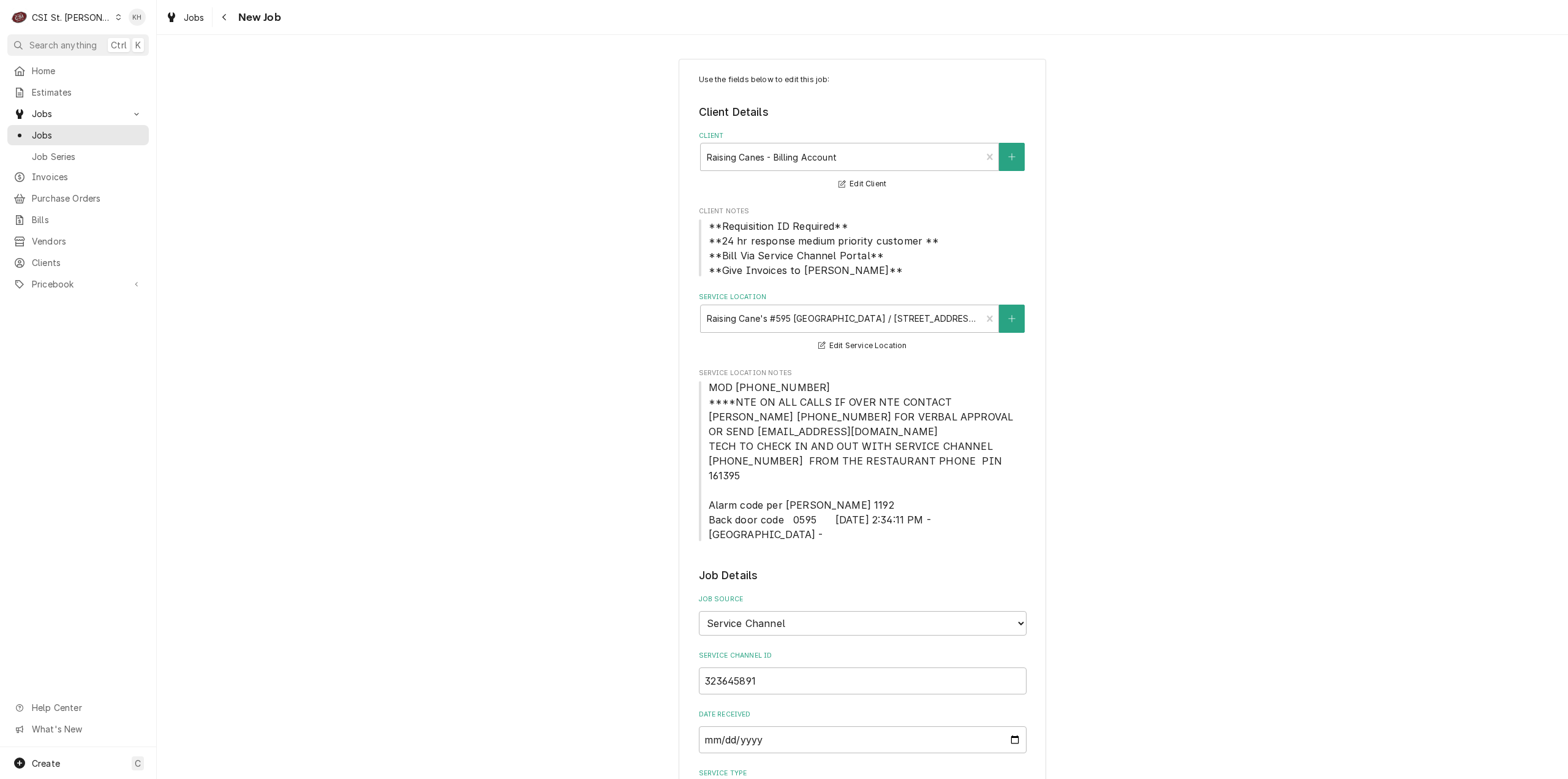
type textarea "x"
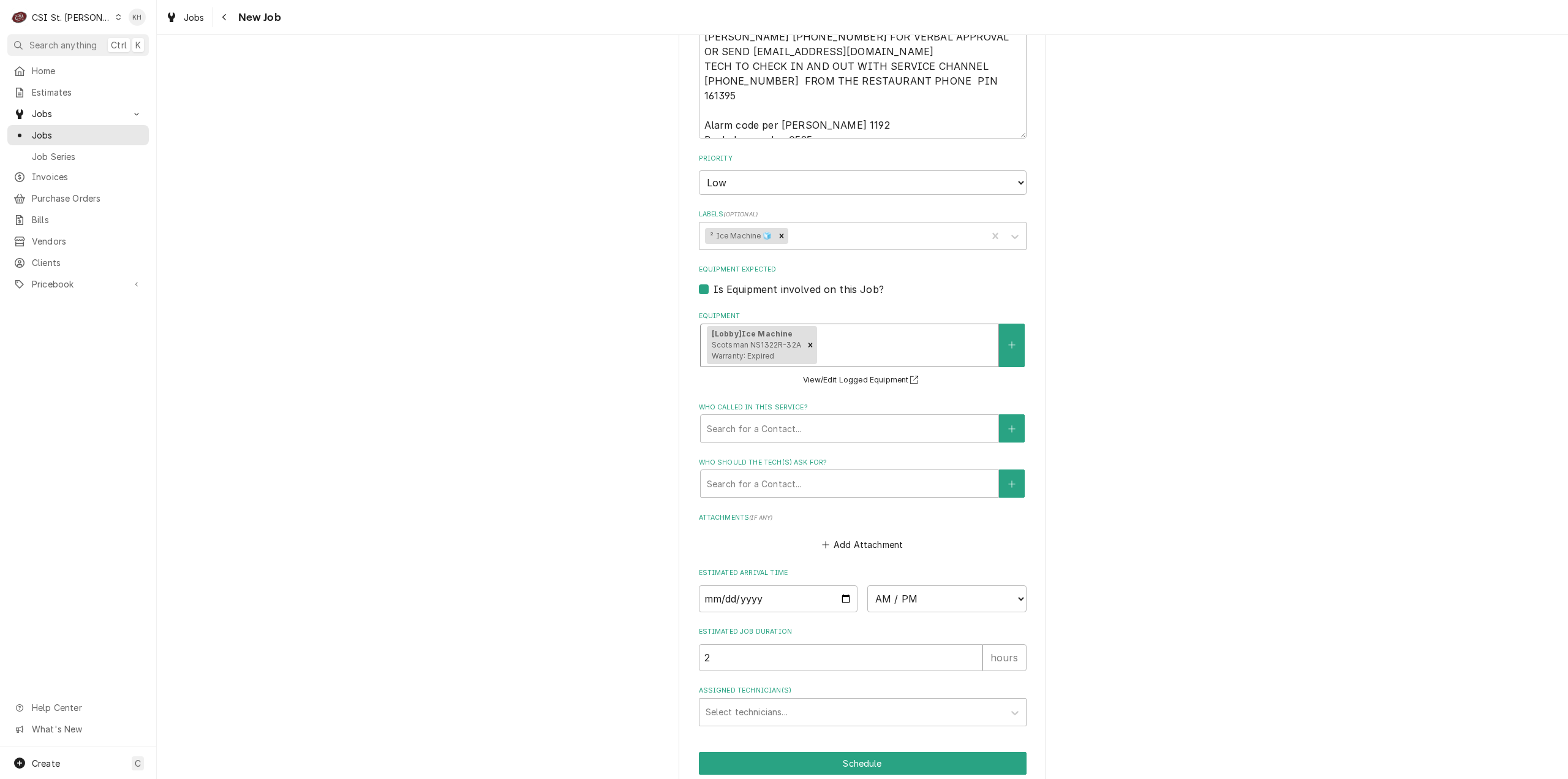
scroll to position [1099, 0]
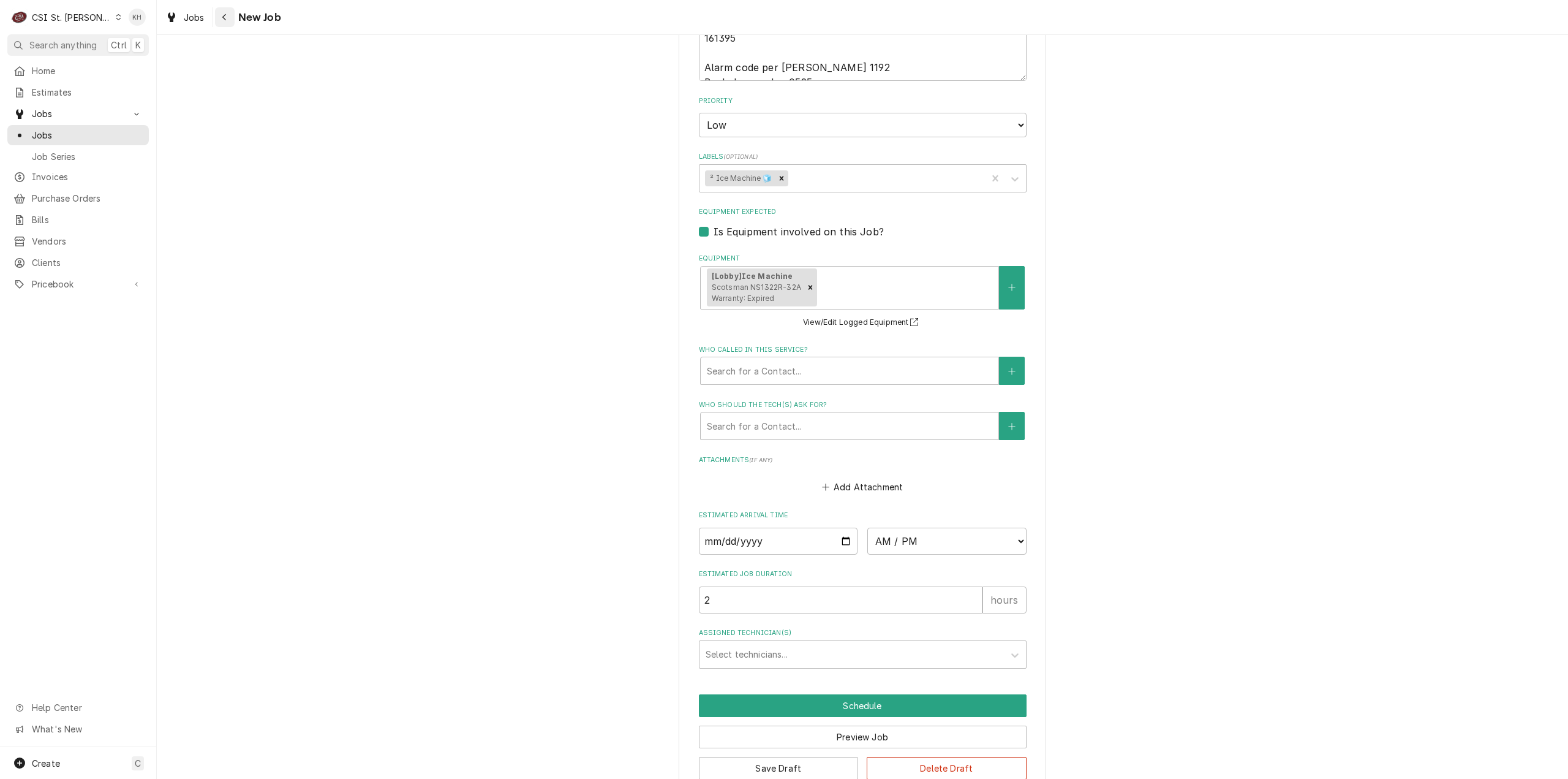
click at [221, 21] on div "Navigate back" at bounding box center [225, 17] width 12 height 12
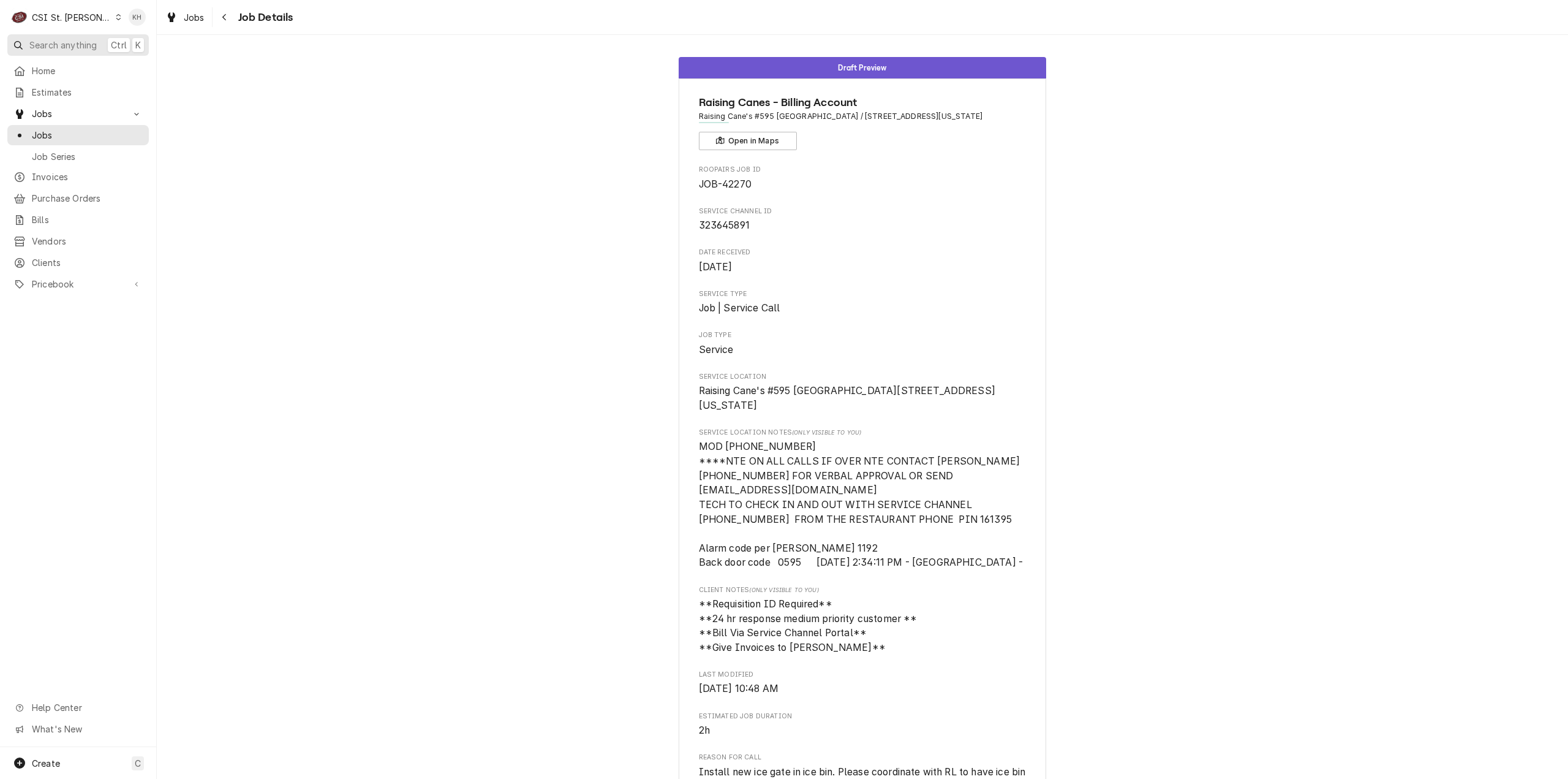
click at [89, 40] on span "Search anything" at bounding box center [63, 45] width 67 height 13
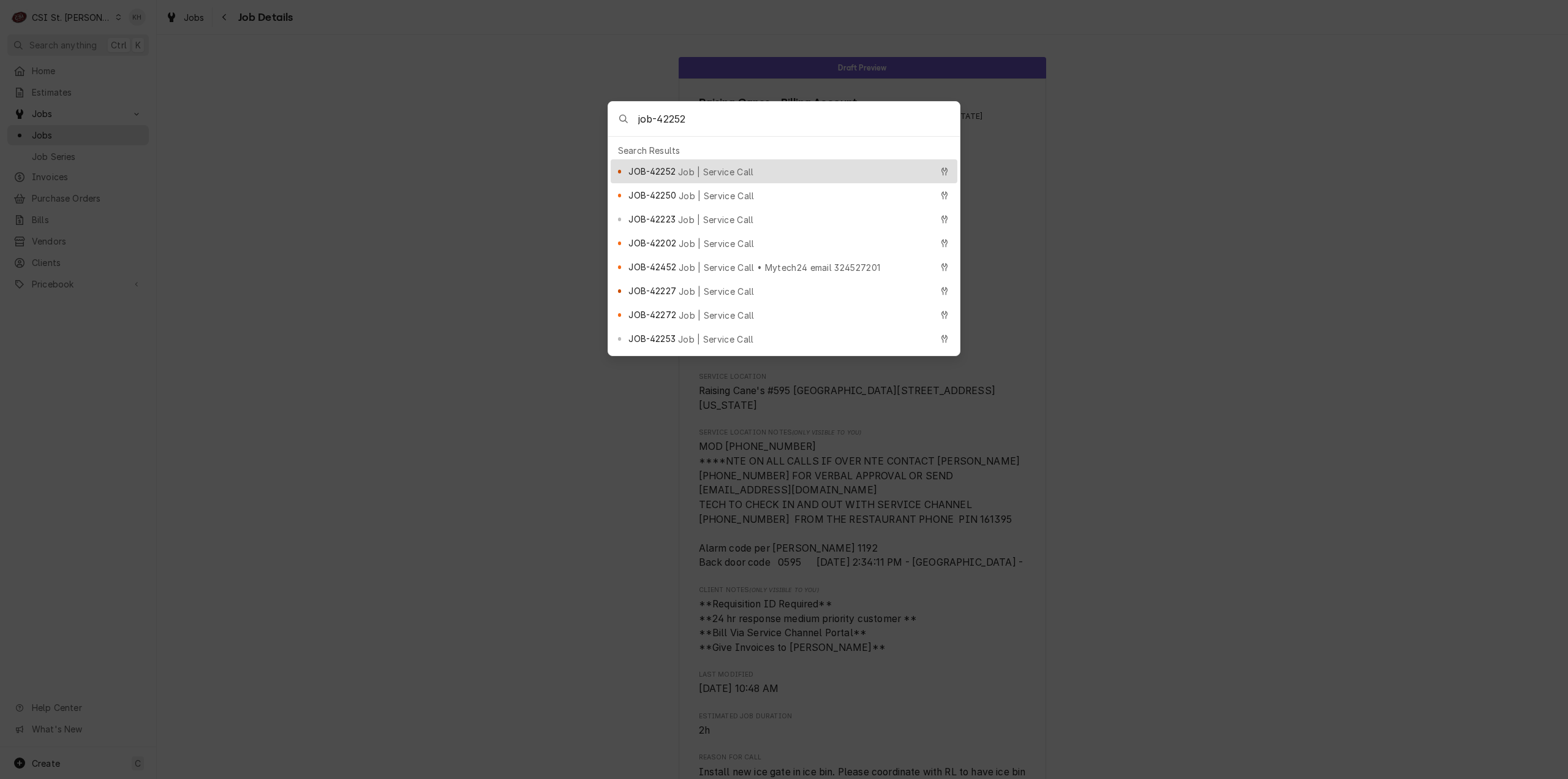
type input "job-42252"
click at [704, 170] on span "Job | Service Call" at bounding box center [716, 172] width 76 height 13
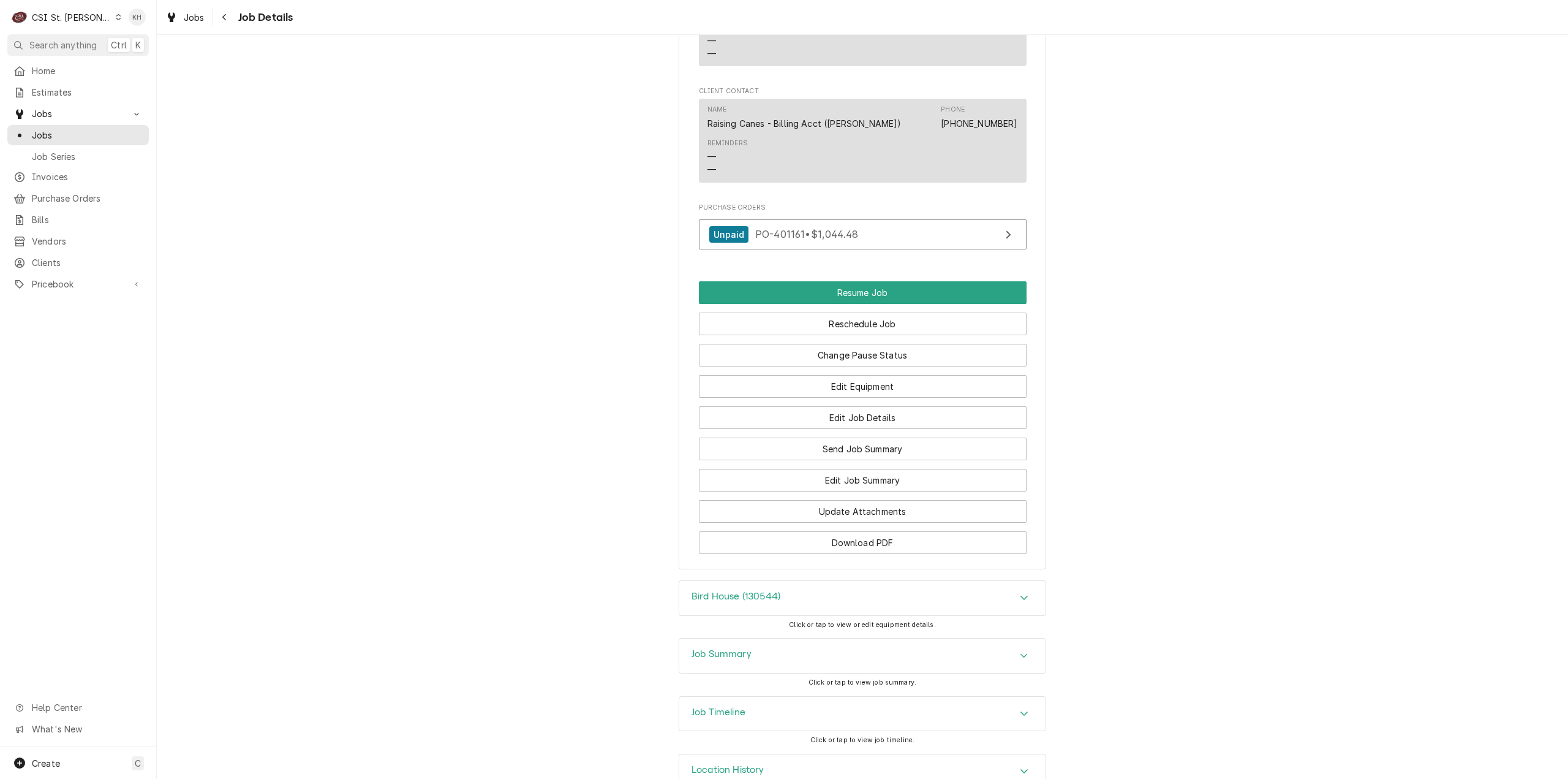
scroll to position [1713, 0]
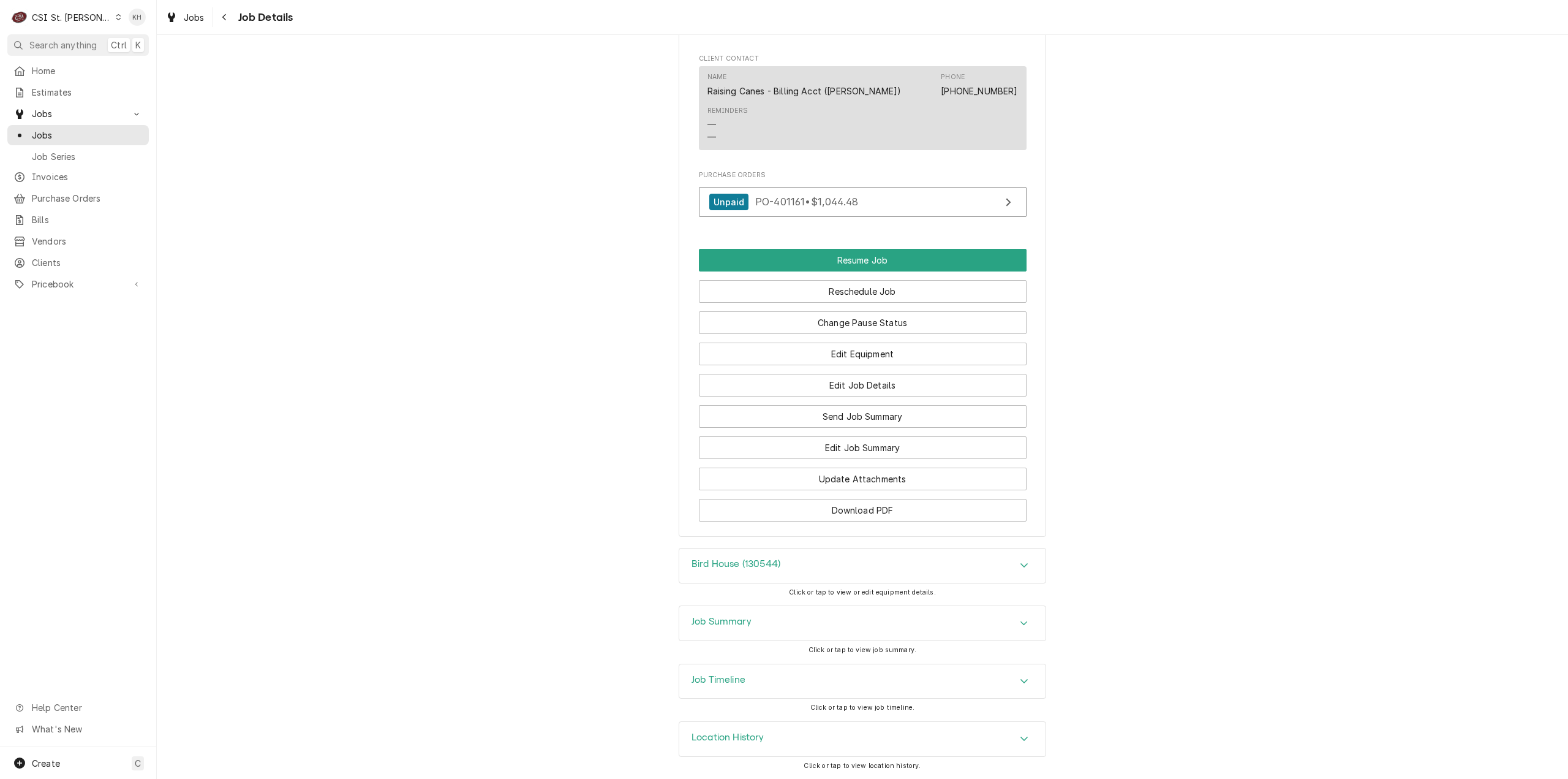
click at [802, 663] on div "Job Timeline" at bounding box center [862, 681] width 368 height 35
click at [802, 676] on div "Job Timeline" at bounding box center [862, 681] width 366 height 34
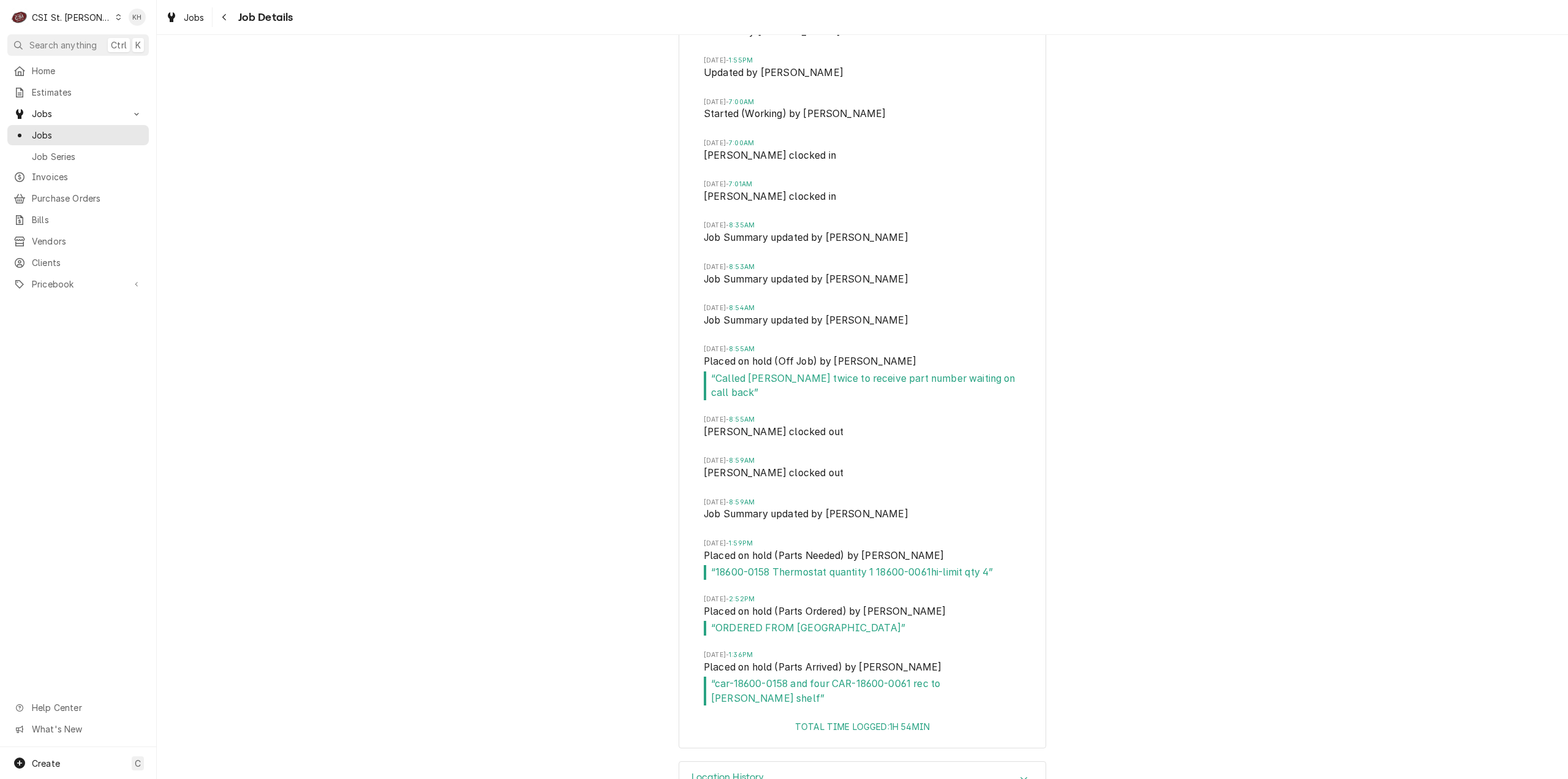
scroll to position [2532, 0]
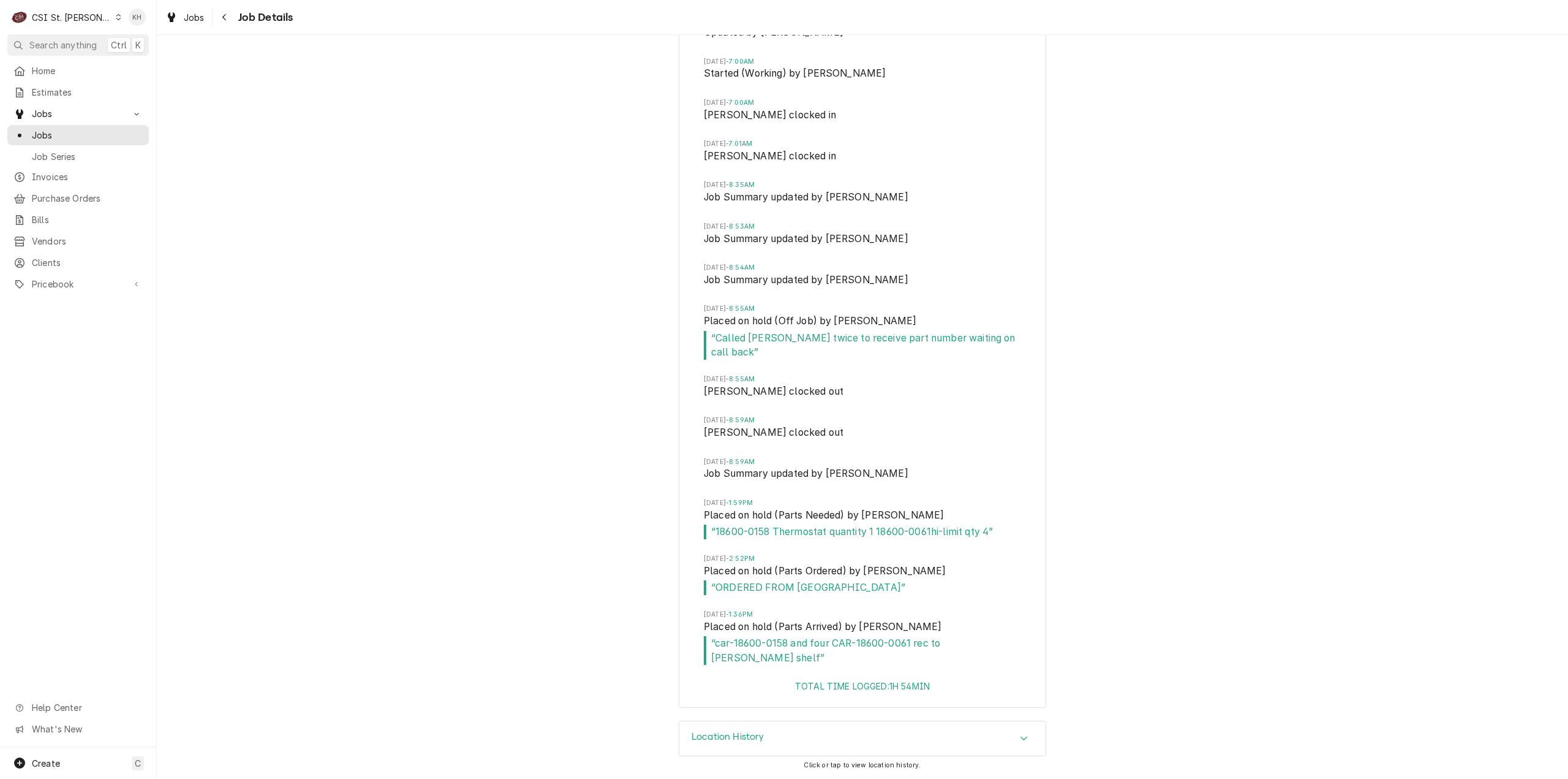
click at [60, 19] on div "CSI St. Louis" at bounding box center [72, 17] width 80 height 13
click at [134, 26] on div "CSI [US_STATE][GEOGRAPHIC_DATA]." at bounding box center [189, 24] width 164 height 13
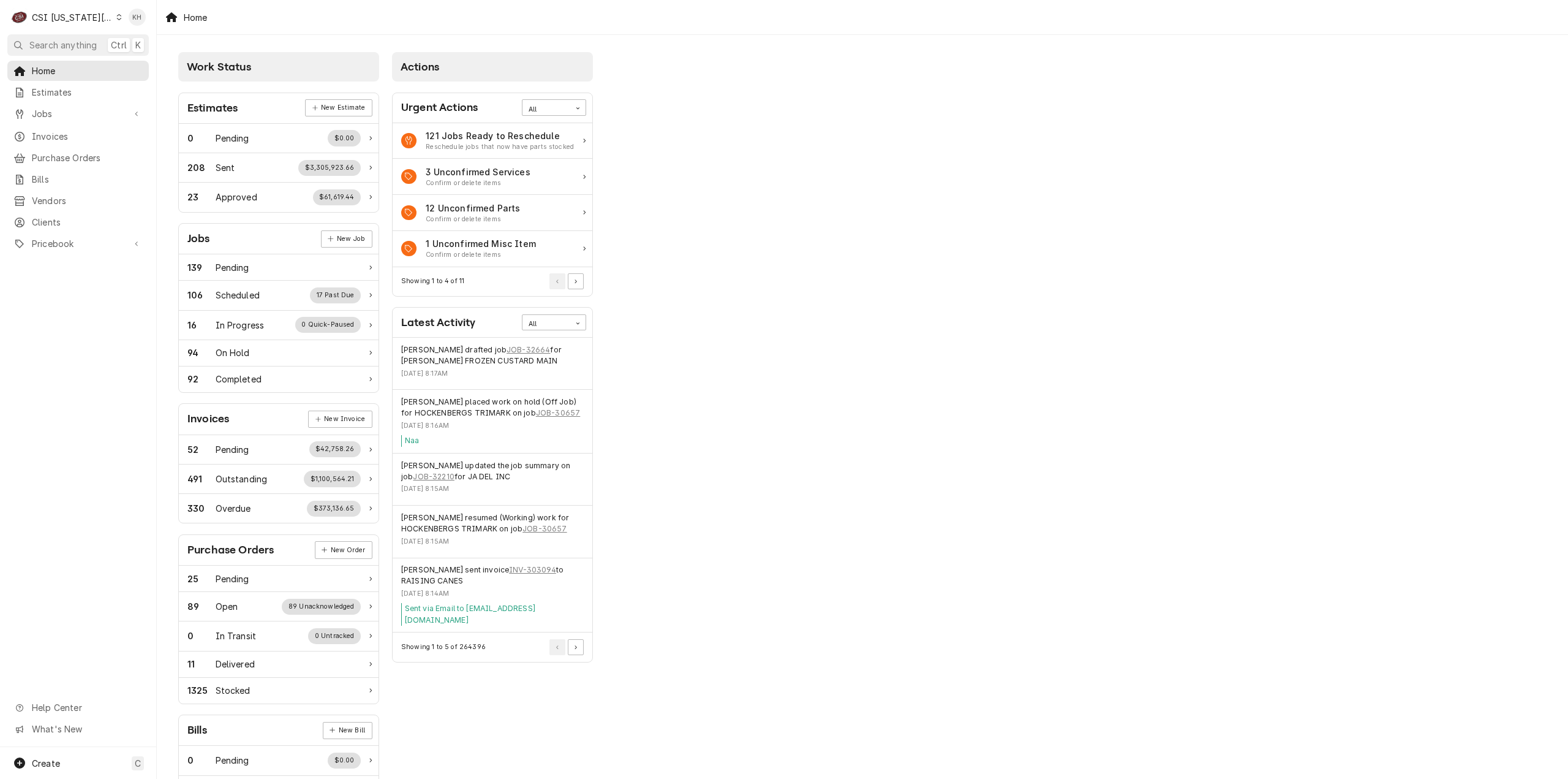
click at [95, 13] on div "CSI [US_STATE][GEOGRAPHIC_DATA]." at bounding box center [73, 17] width 81 height 13
click at [146, 38] on div "CSI [US_STATE]" at bounding box center [213, 46] width 188 height 15
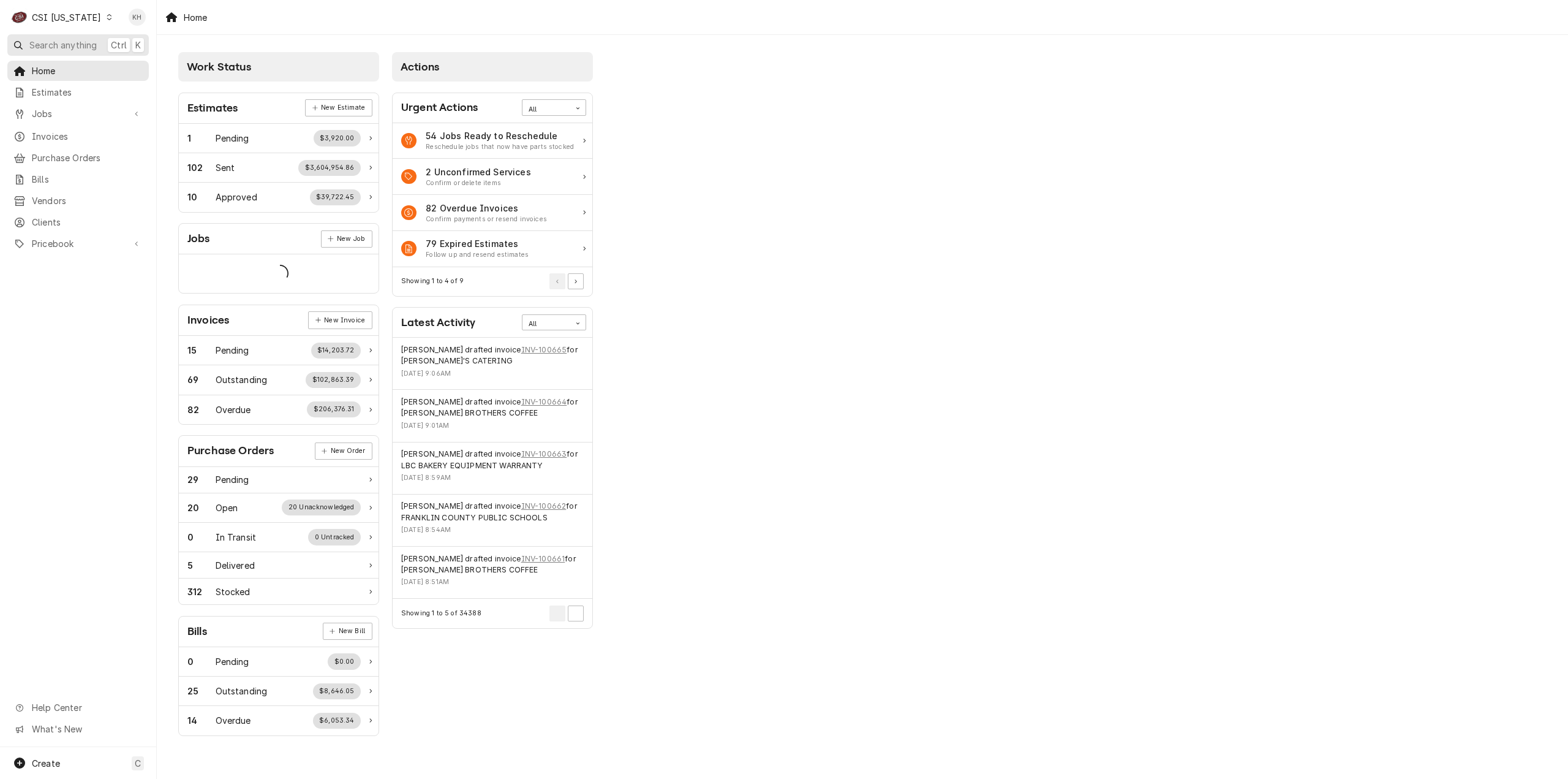
click at [102, 39] on button "Search anything Ctrl K" at bounding box center [78, 44] width 141 height 21
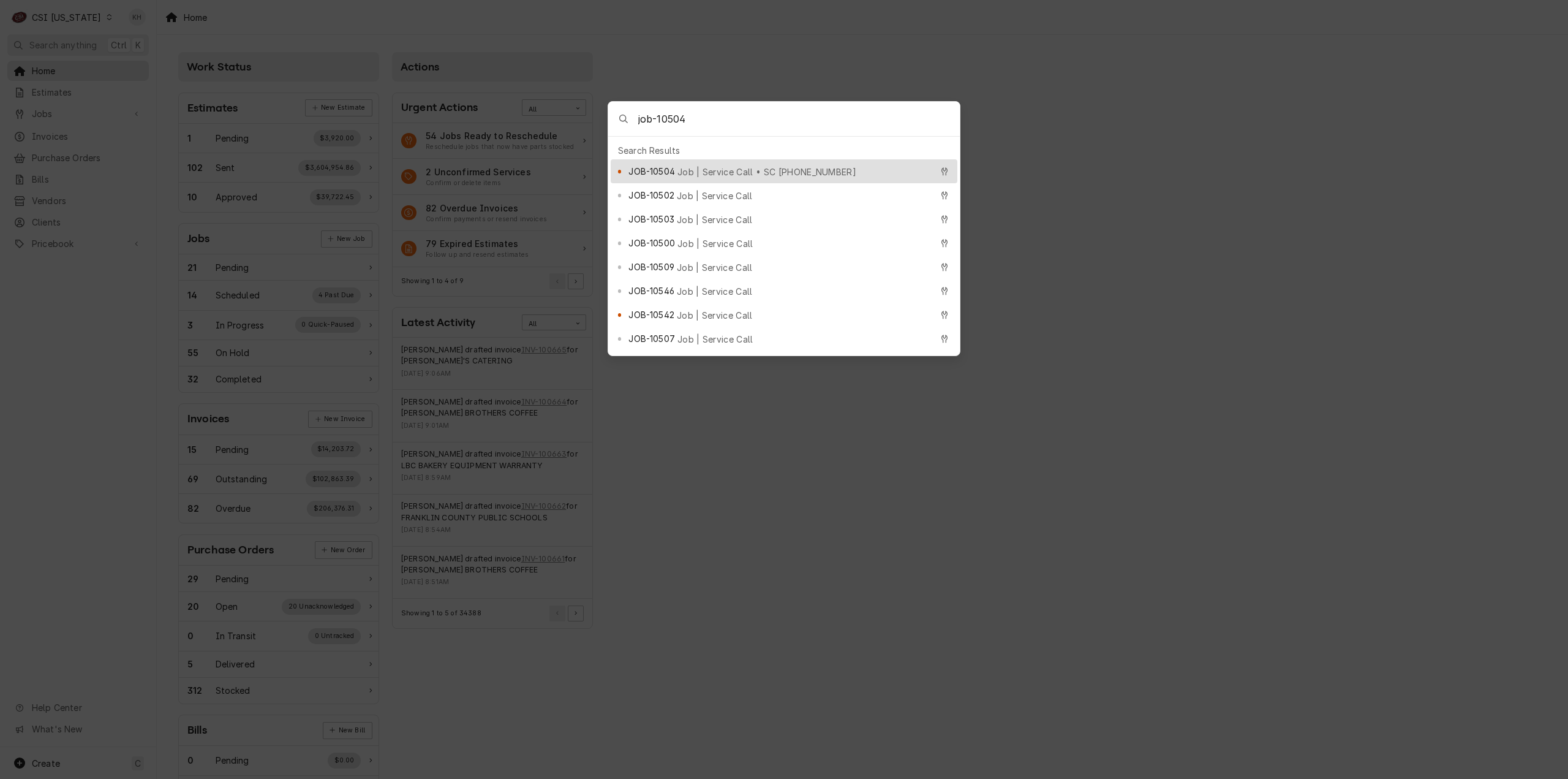
type input "job-10504"
click at [775, 166] on span "Job | Service Call • SC [PHONE_NUMBER]" at bounding box center [766, 172] width 179 height 13
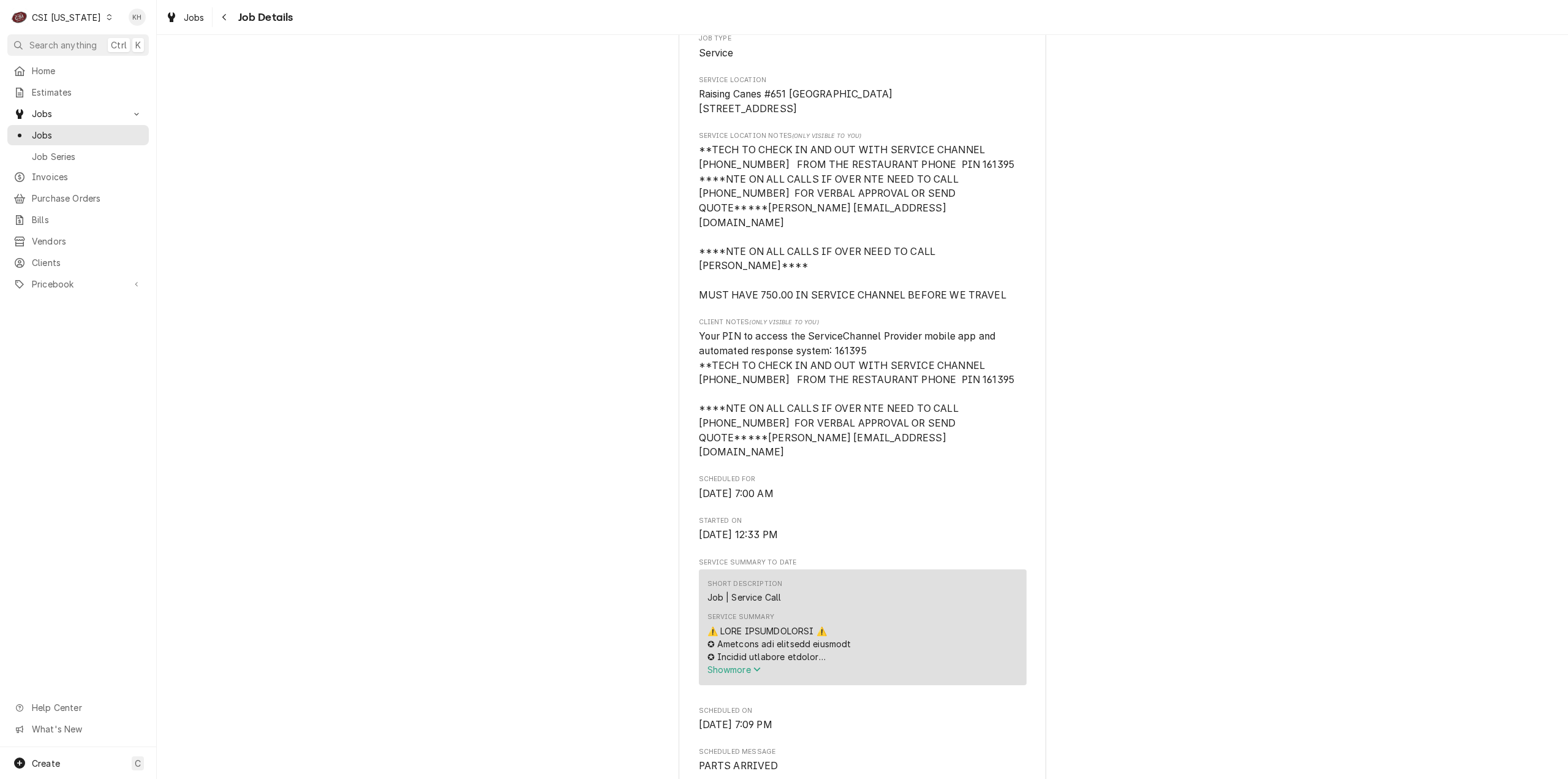
scroll to position [306, 0]
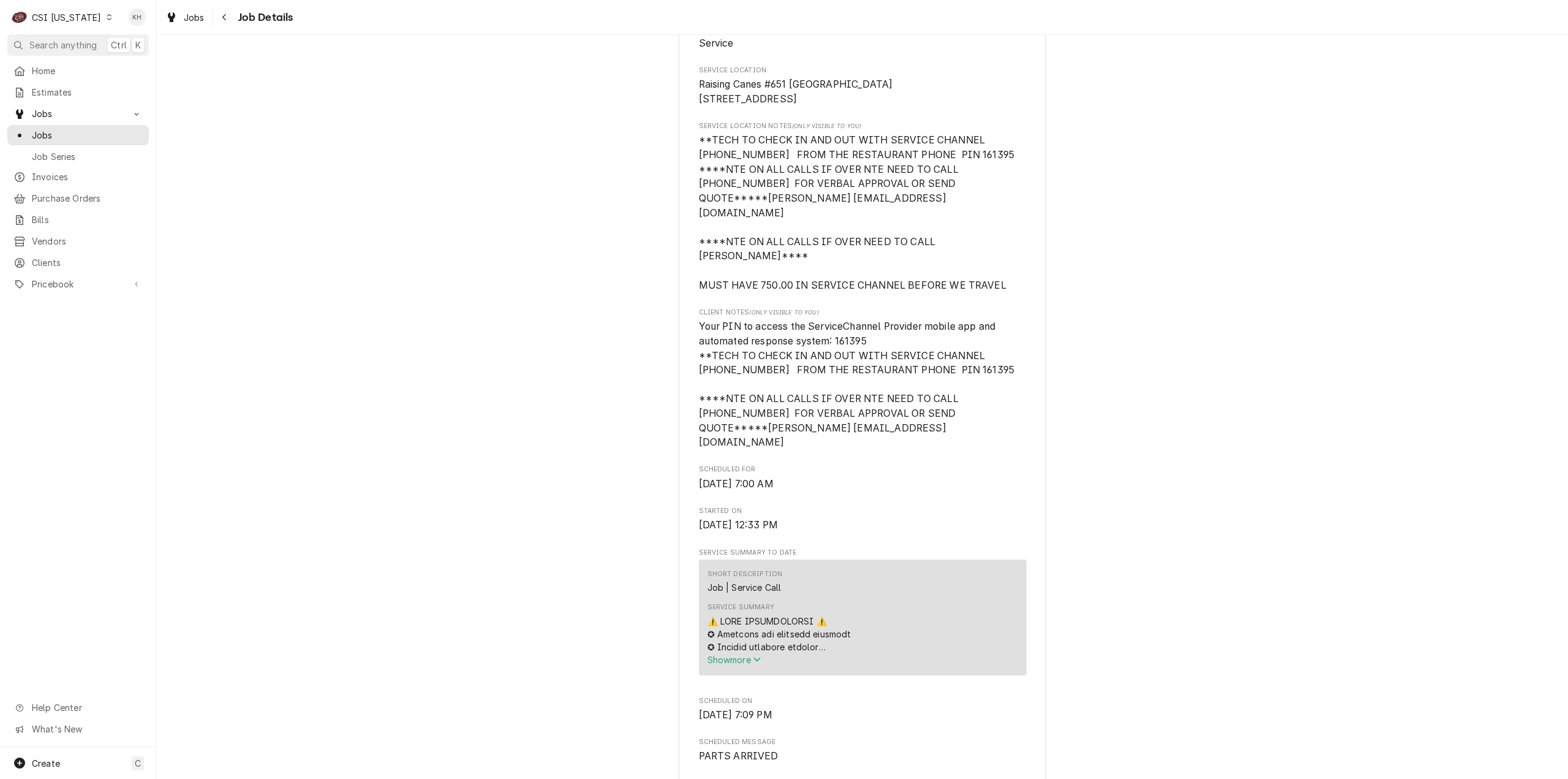
click at [68, 20] on div "CSI [US_STATE]" at bounding box center [67, 17] width 69 height 13
click at [137, 24] on div "CSI [US_STATE][GEOGRAPHIC_DATA]." at bounding box center [192, 24] width 164 height 13
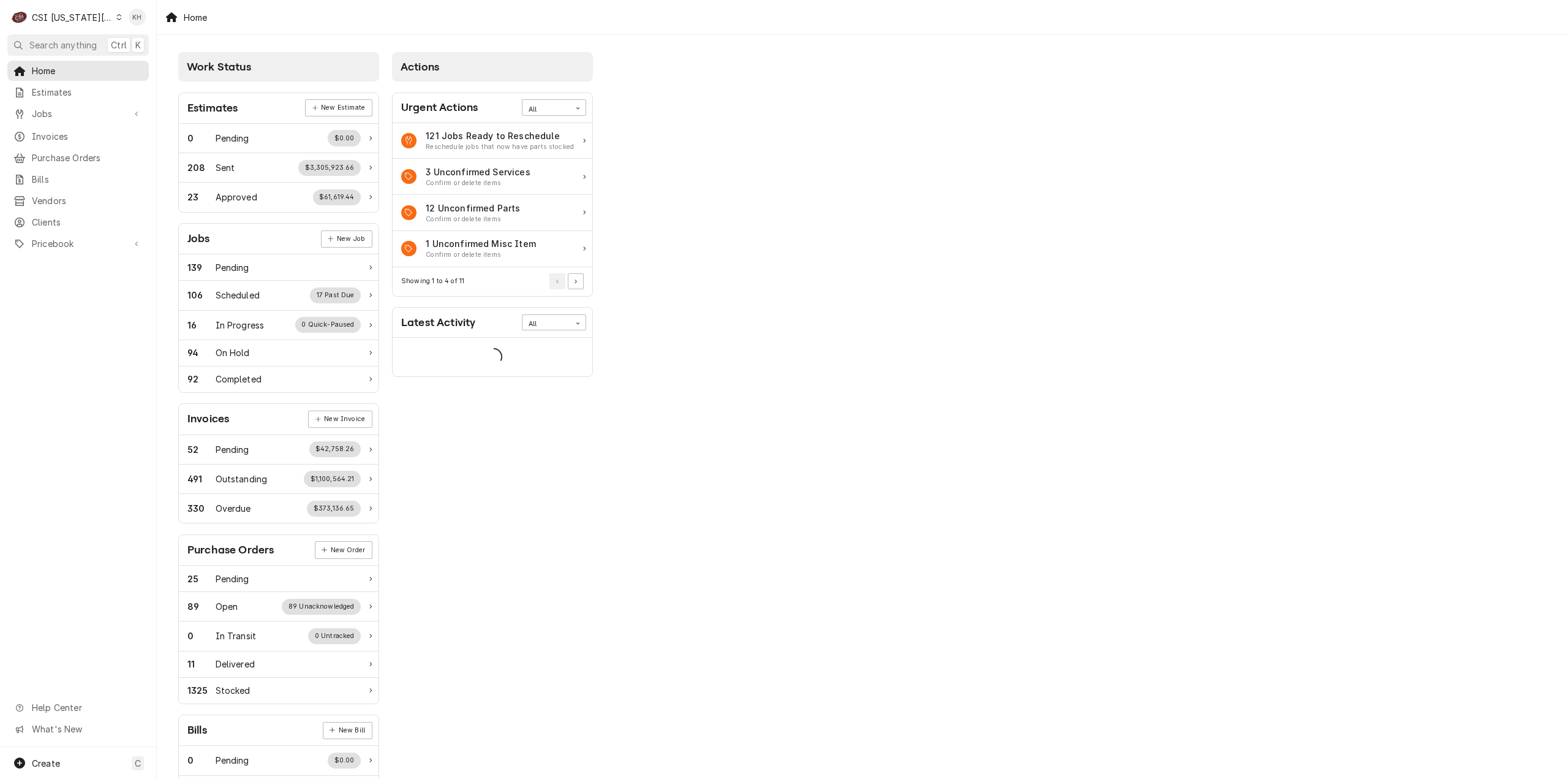
click at [82, 51] on button "Search anything Ctrl K" at bounding box center [78, 44] width 141 height 21
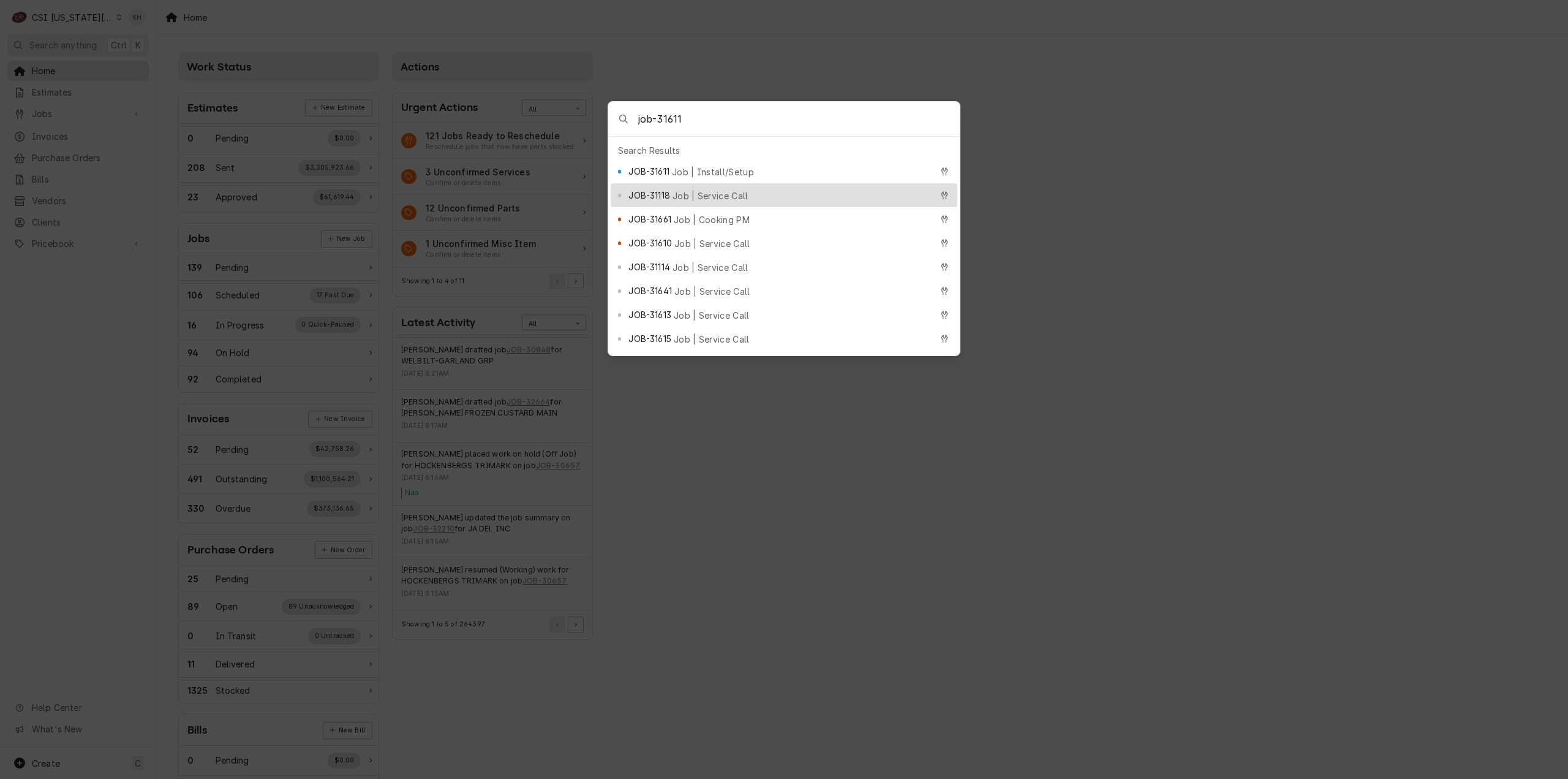
type input "job-31611"
click at [712, 159] on div "JOB-31611 Job | Install/Setup" at bounding box center [784, 171] width 347 height 24
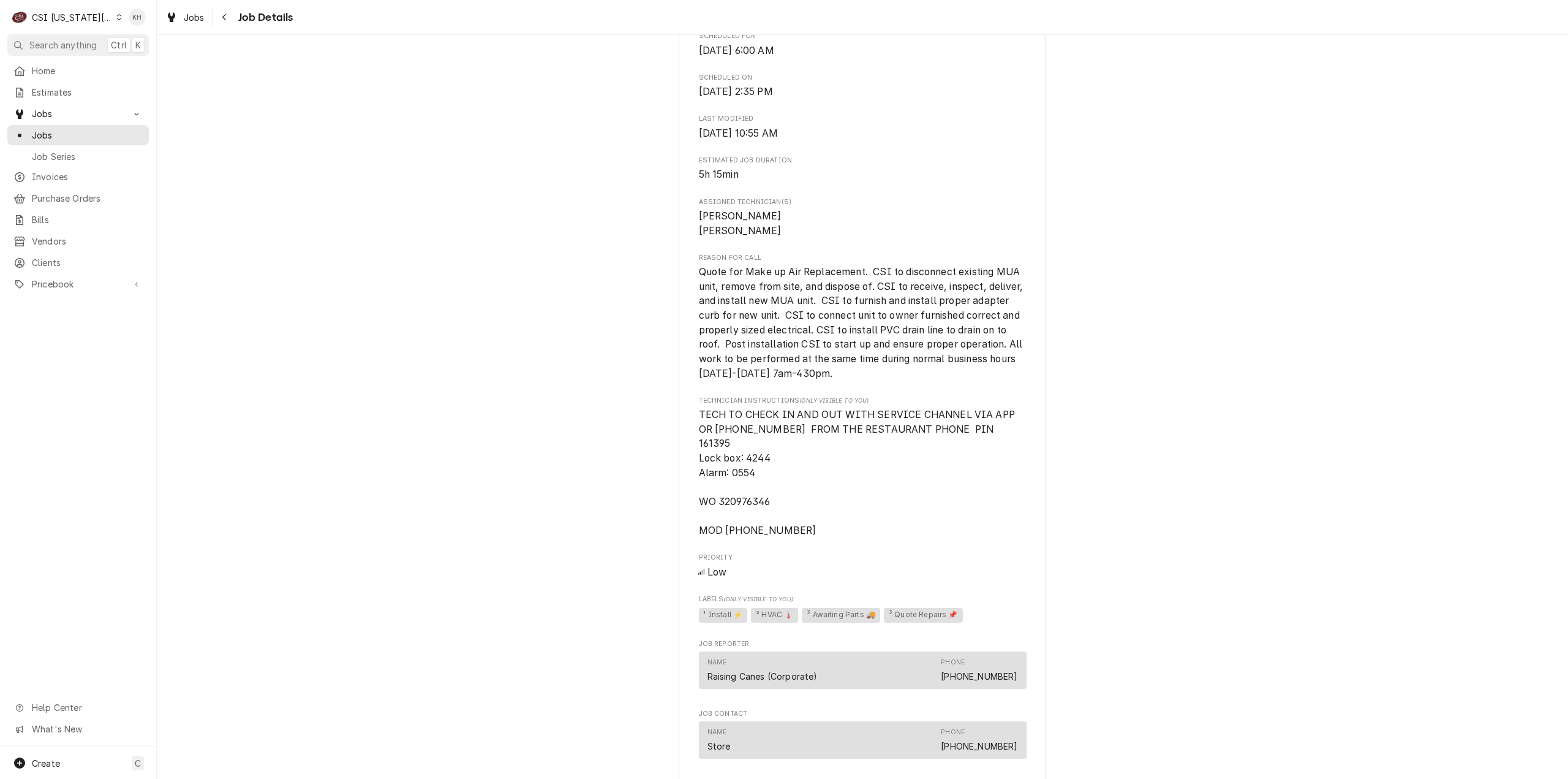
scroll to position [919, 0]
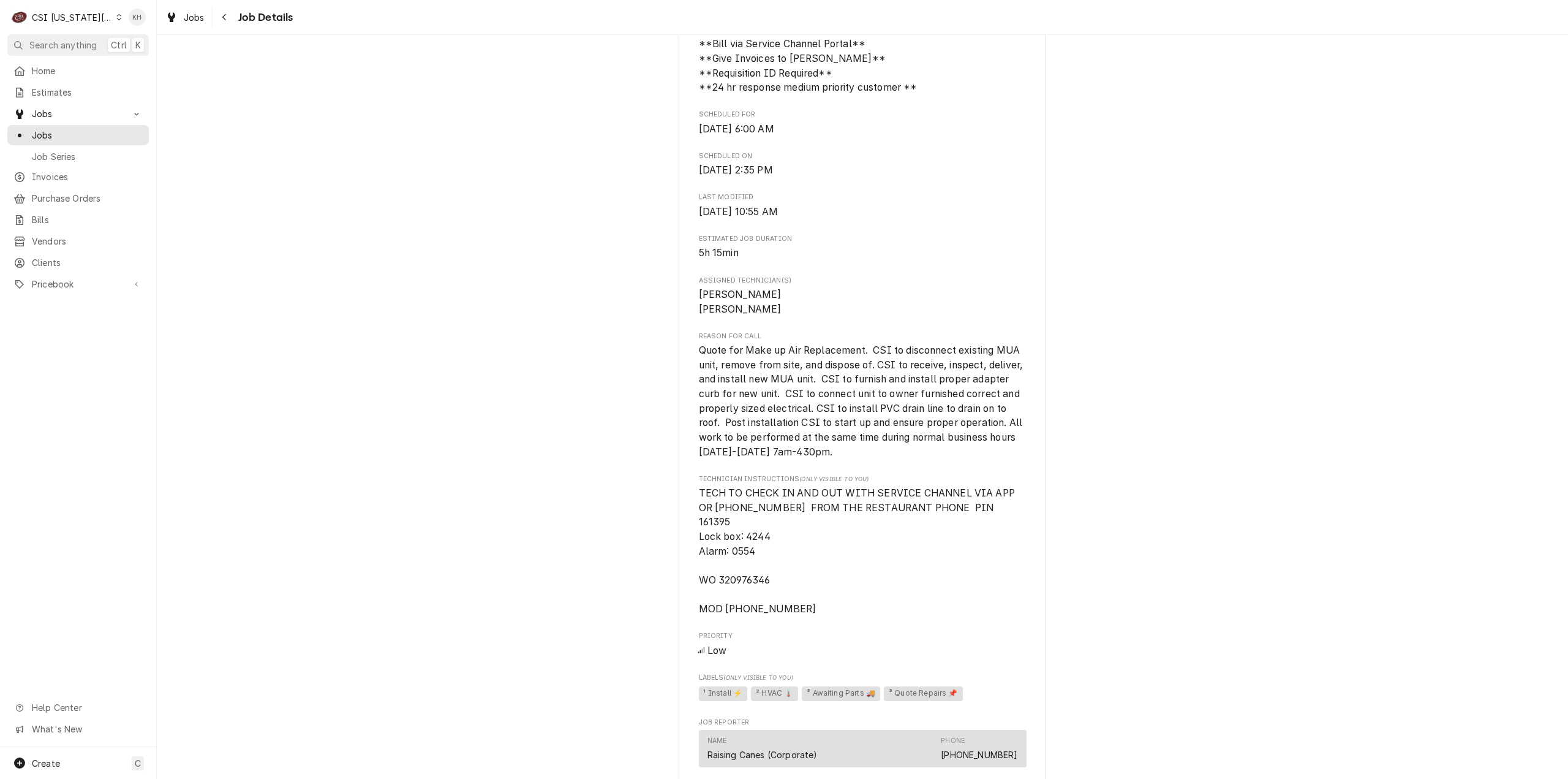
click at [55, 14] on div "CSI [US_STATE][GEOGRAPHIC_DATA]." at bounding box center [73, 17] width 81 height 13
click at [141, 66] on div "CSI St. [PERSON_NAME]" at bounding box center [214, 67] width 181 height 13
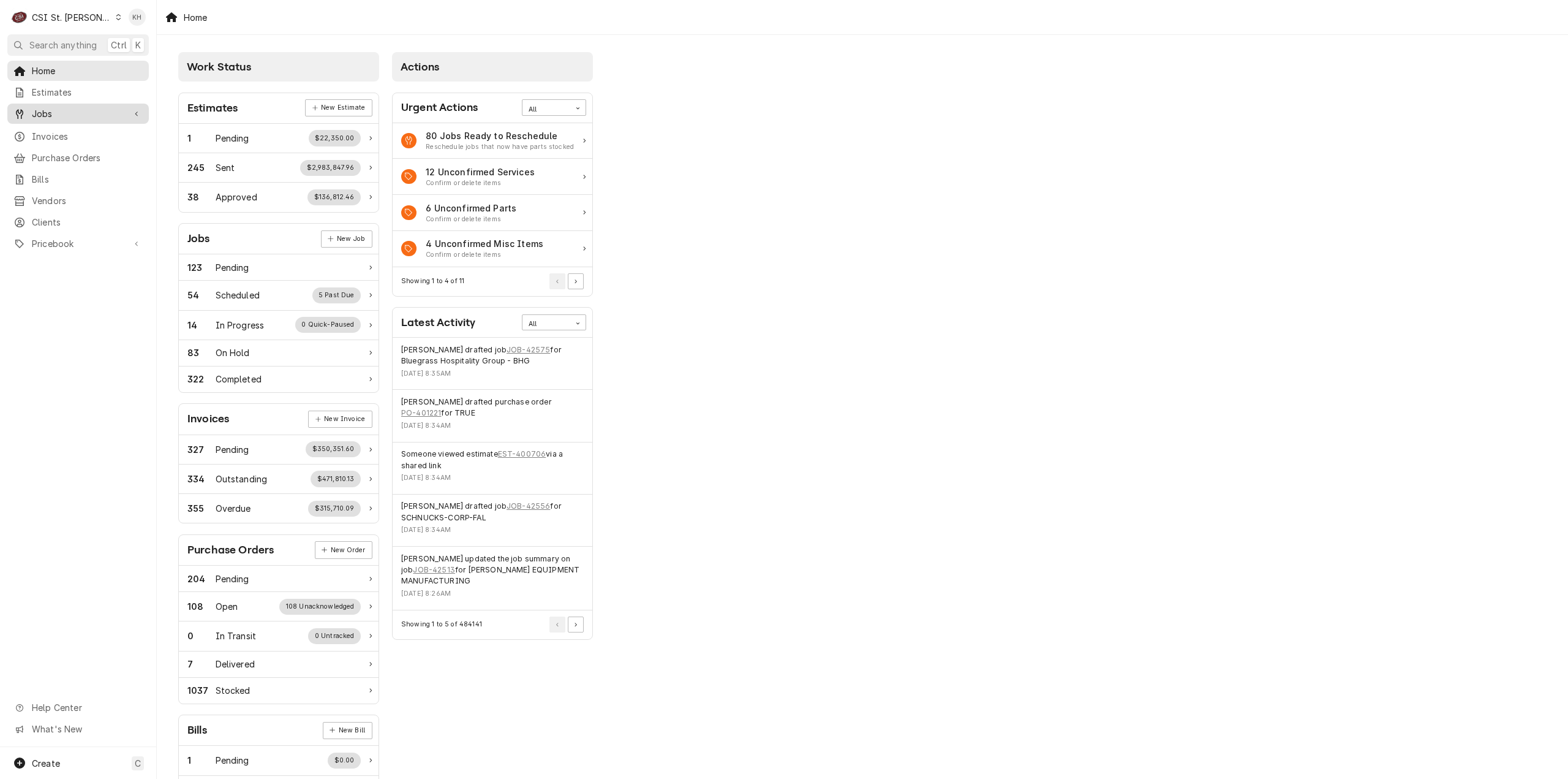
click at [137, 103] on link "Jobs" at bounding box center [78, 113] width 141 height 20
click at [99, 128] on span "Jobs" at bounding box center [87, 135] width 111 height 13
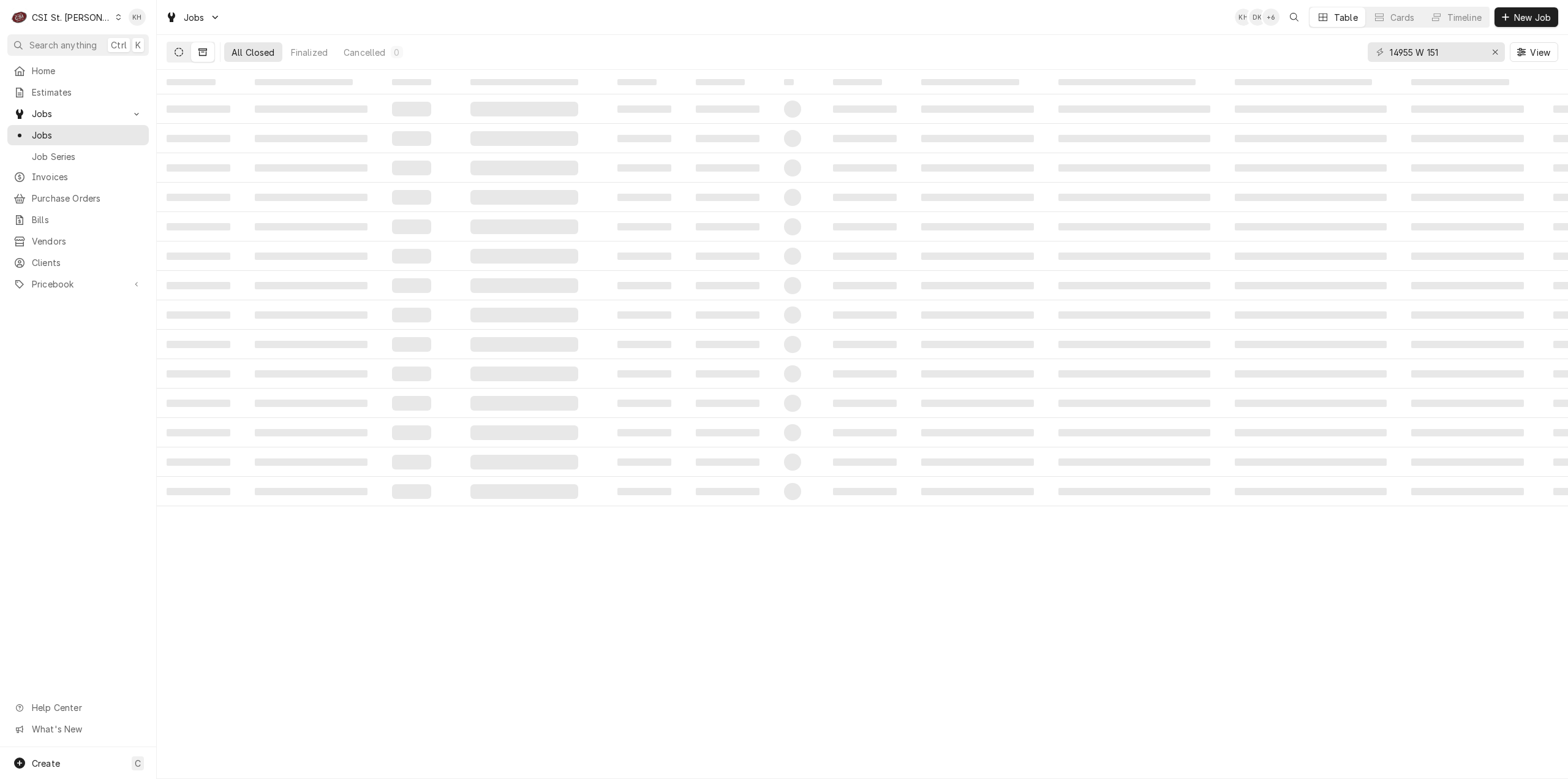
click at [175, 49] on icon "Dynamic Content Wrapper" at bounding box center [178, 51] width 8 height 8
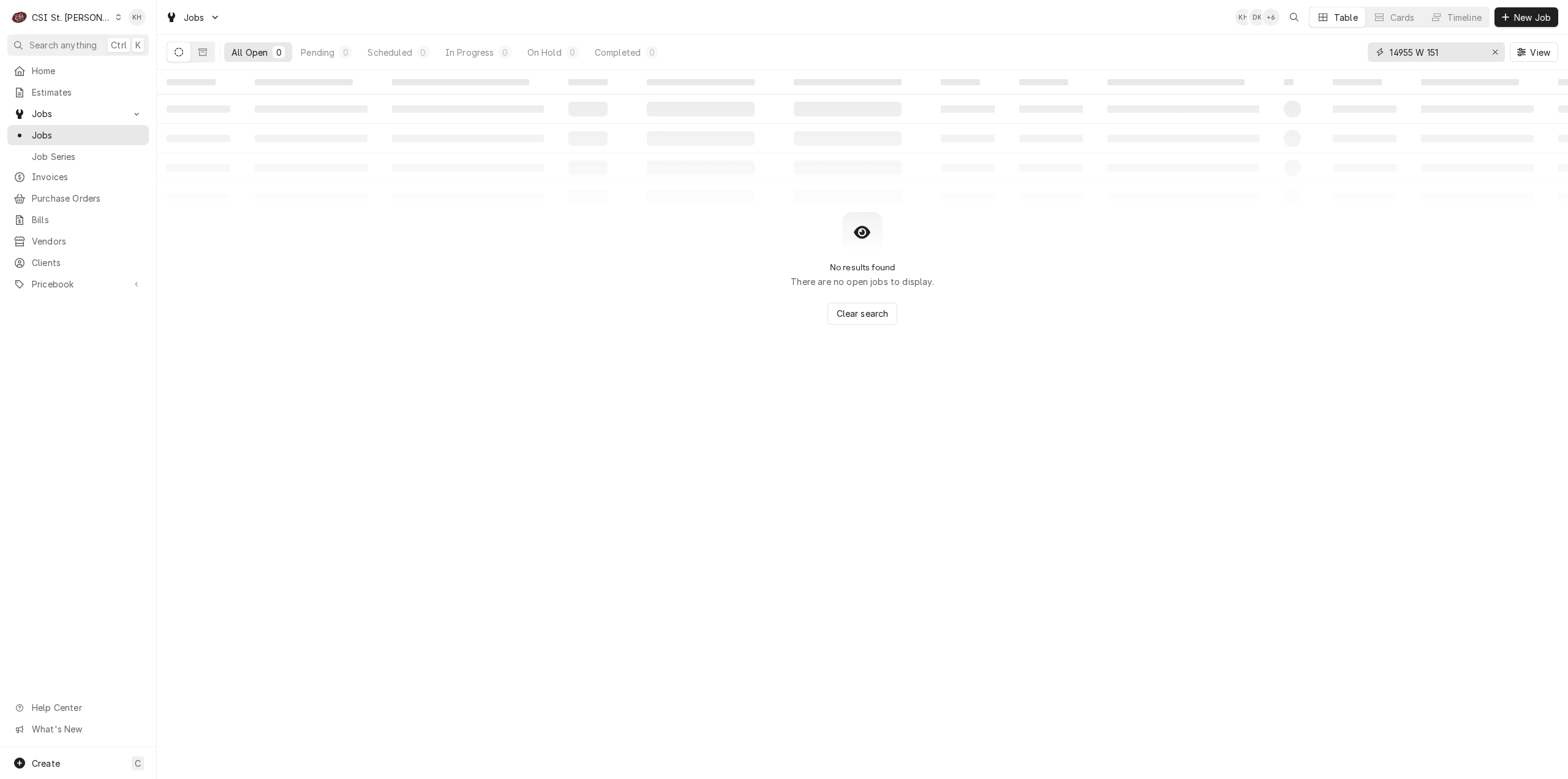
drag, startPoint x: 1452, startPoint y: 52, endPoint x: 1263, endPoint y: 44, distance: 189.2
click at [1263, 44] on div "All Open 0 Pending 0 Scheduled 0 In Progress 0 On Hold 0 Completed 0 14955 W 15…" at bounding box center [863, 51] width 1391 height 34
type input "silver"
click at [49, 11] on div "CSI St. Louis" at bounding box center [72, 17] width 80 height 13
drag, startPoint x: 140, startPoint y: 31, endPoint x: 130, endPoint y: 37, distance: 11.7
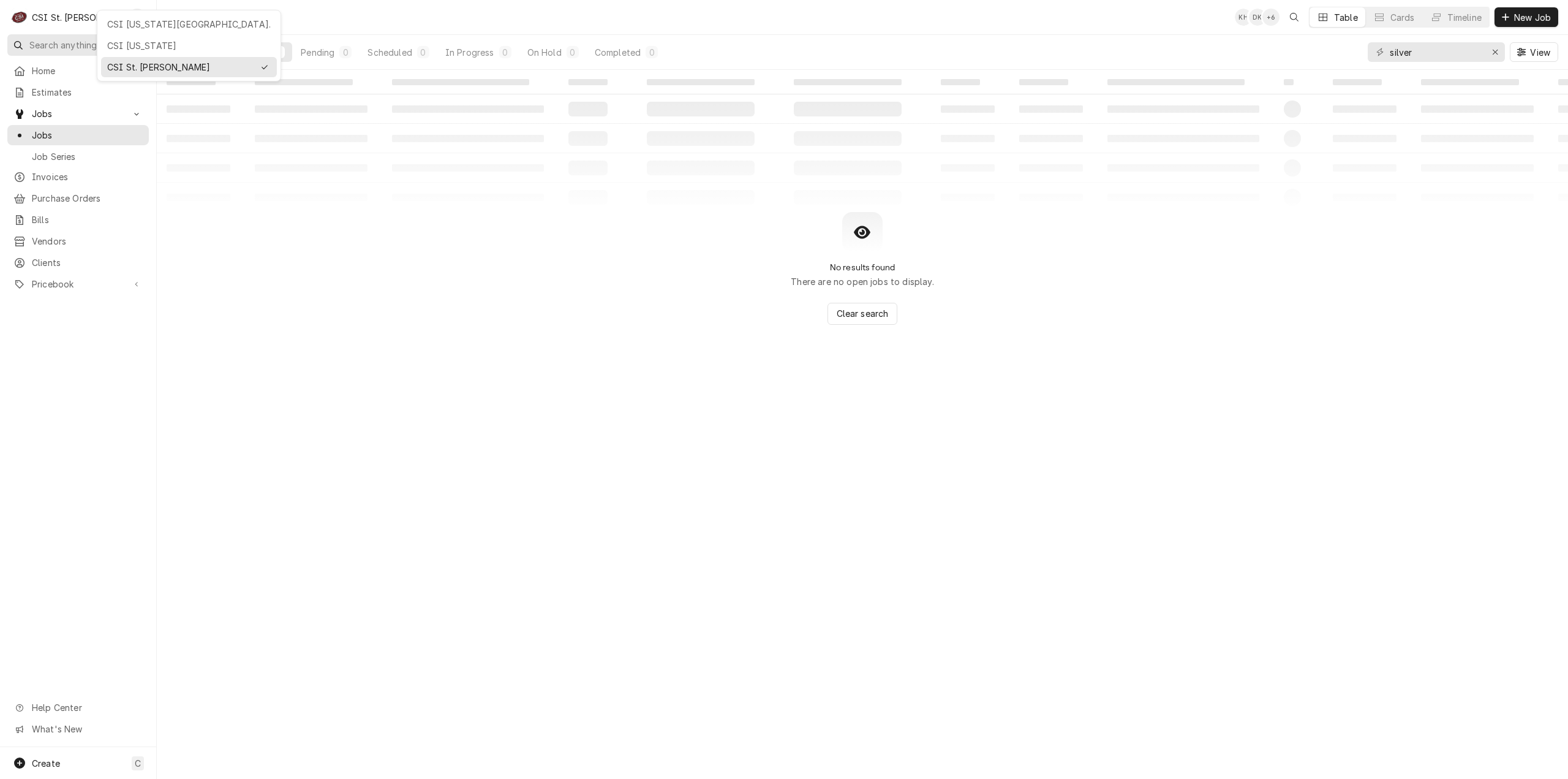
click at [140, 31] on div "CSI [US_STATE][GEOGRAPHIC_DATA]." at bounding box center [189, 24] width 176 height 20
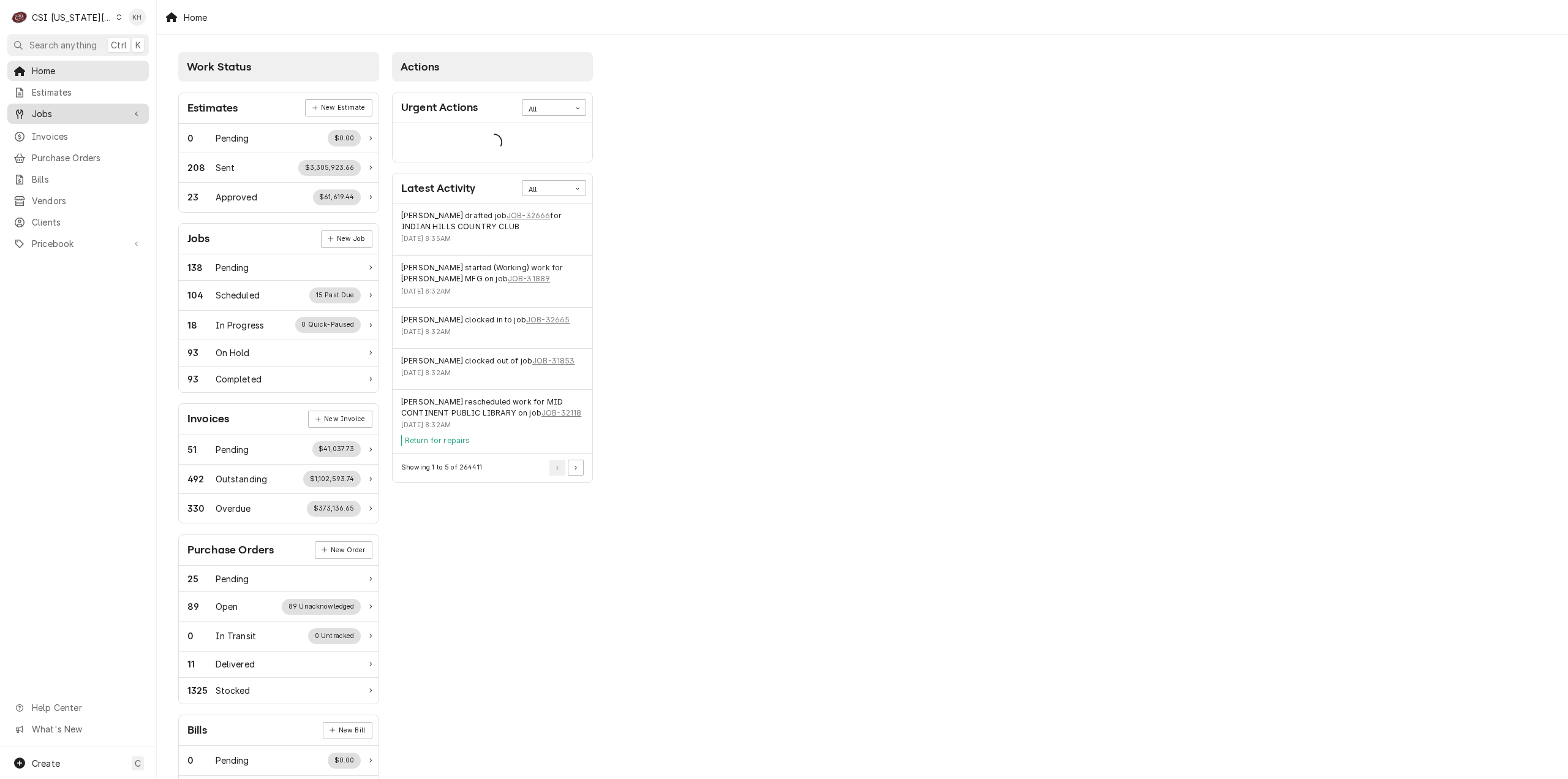
click at [55, 111] on span "Jobs" at bounding box center [78, 114] width 92 height 13
drag, startPoint x: 55, startPoint y: 123, endPoint x: 63, endPoint y: 148, distance: 26.2
click at [54, 125] on link "Jobs" at bounding box center [78, 135] width 141 height 20
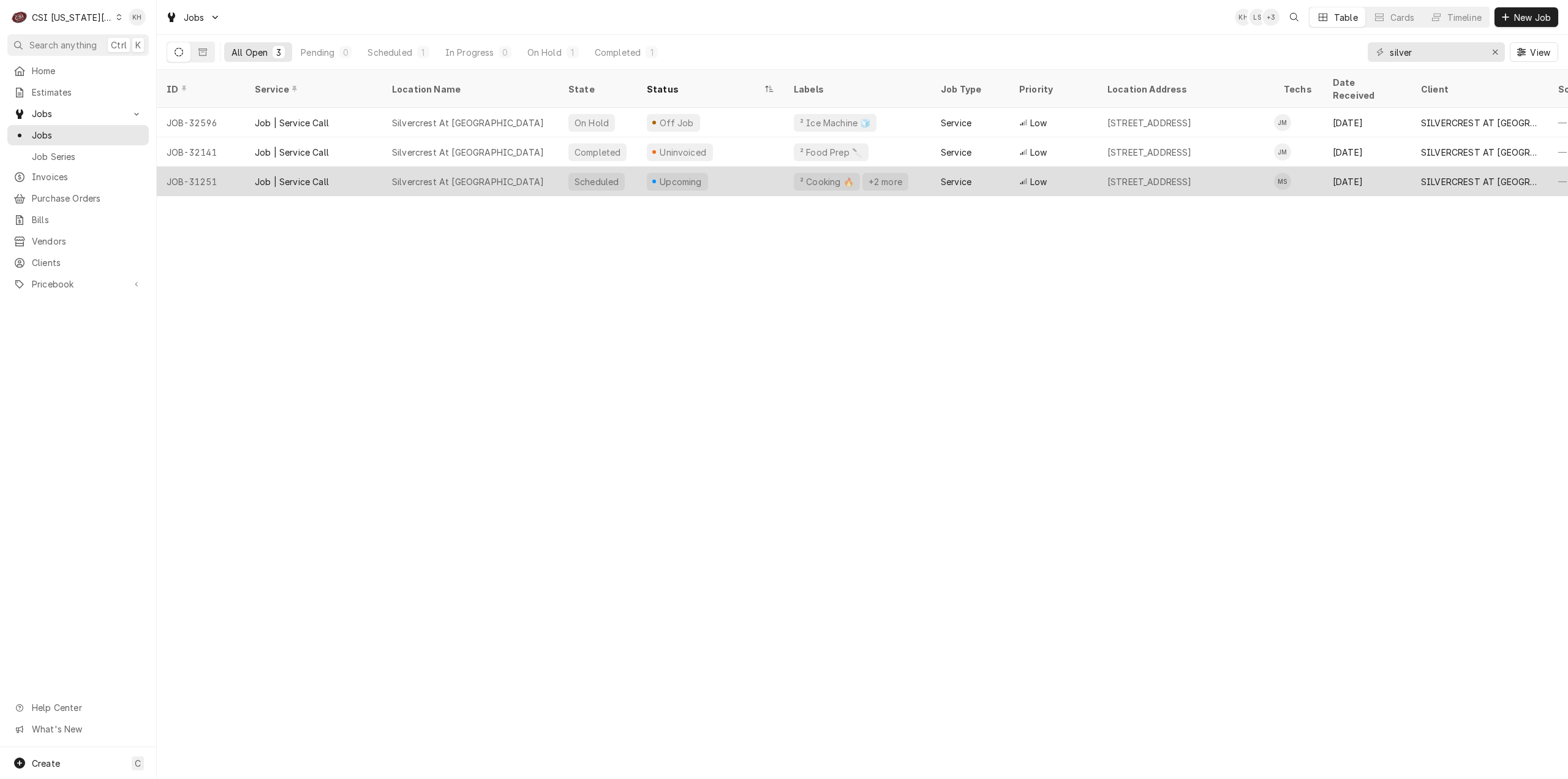
click at [770, 167] on div "Upcoming" at bounding box center [710, 182] width 147 height 30
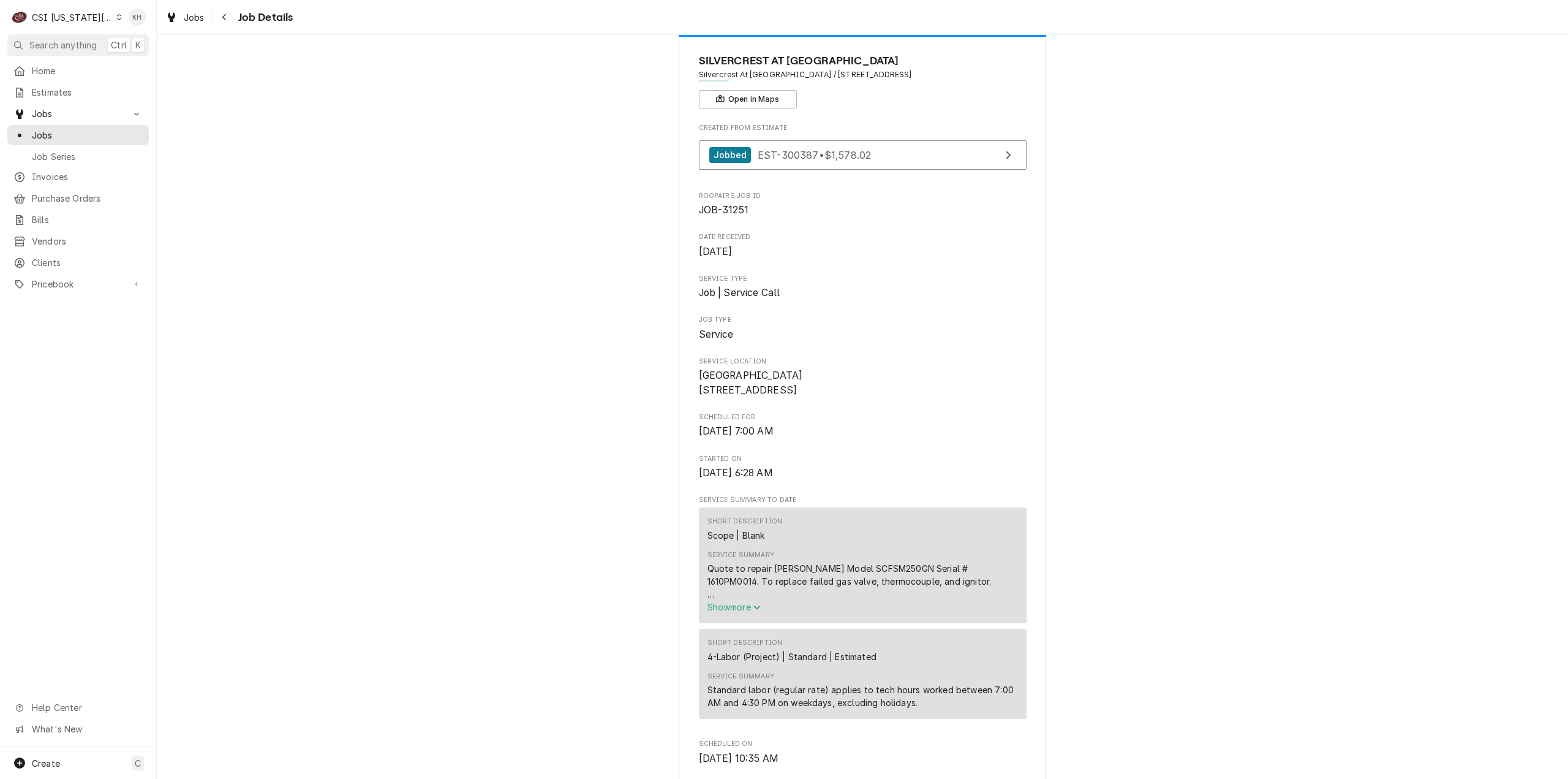
scroll to position [61, 0]
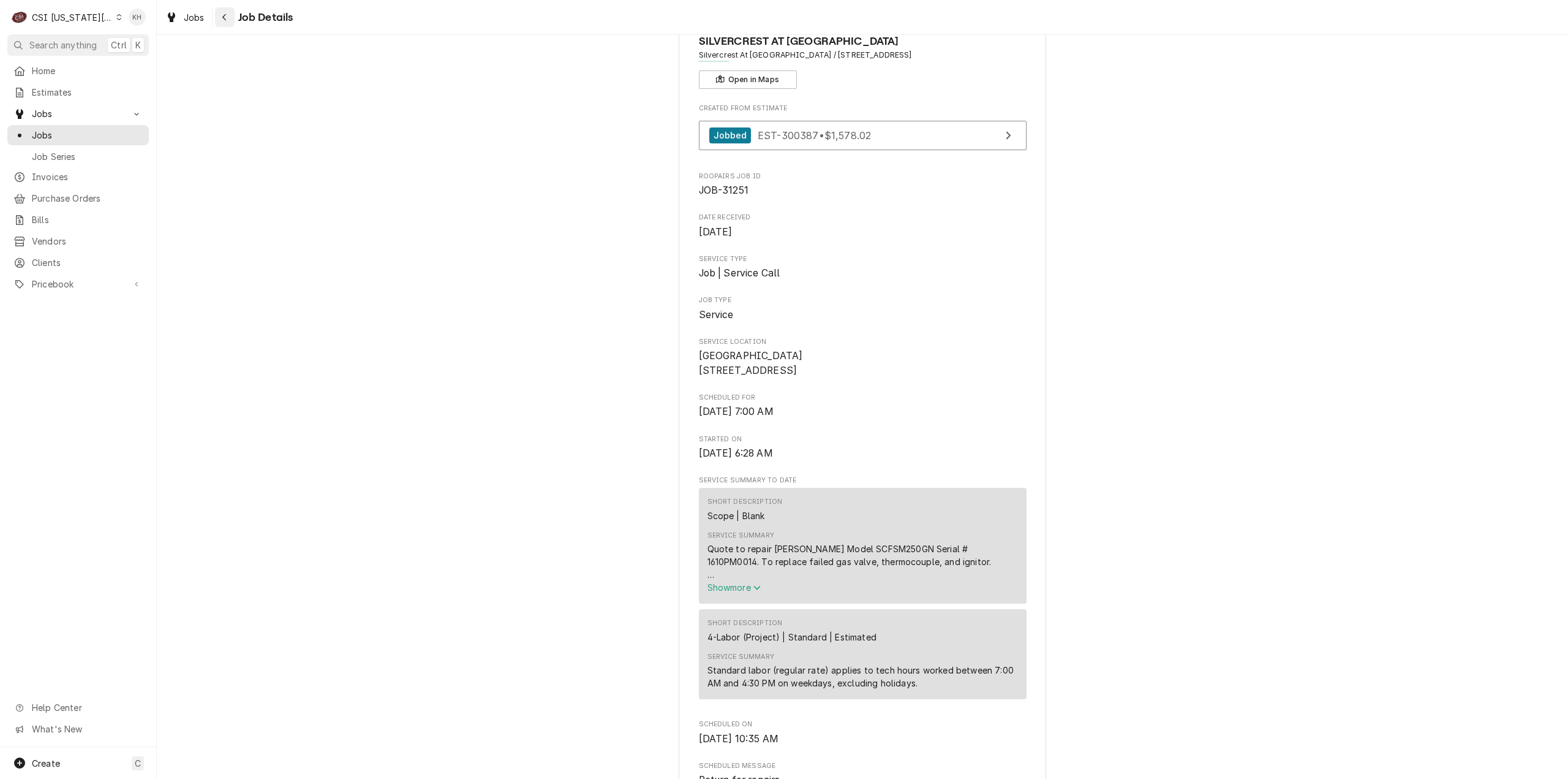
click at [231, 22] on button "Navigate back" at bounding box center [225, 17] width 20 height 20
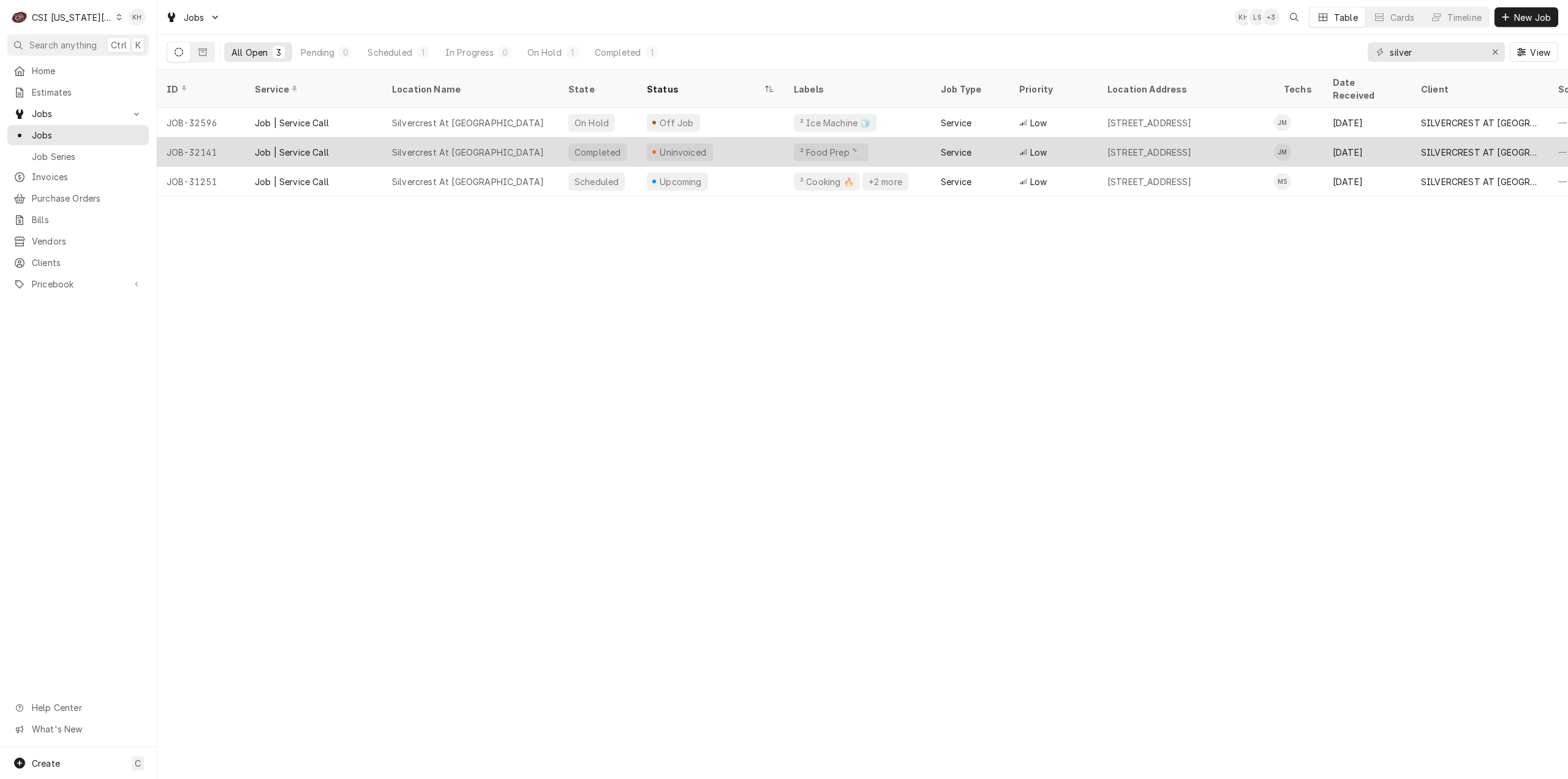
click at [745, 143] on div "Uninvoiced" at bounding box center [710, 152] width 147 height 30
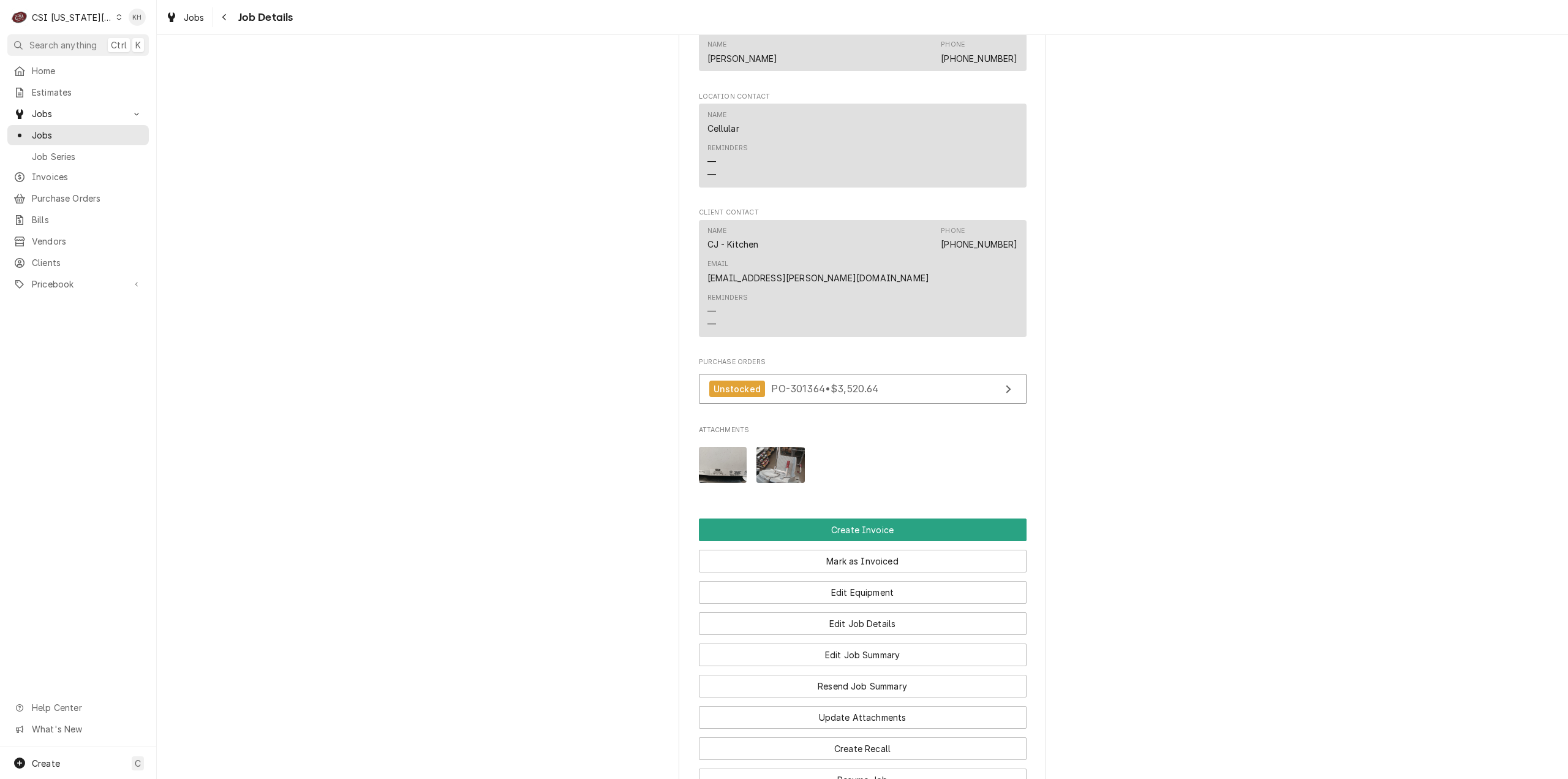
scroll to position [1024, 0]
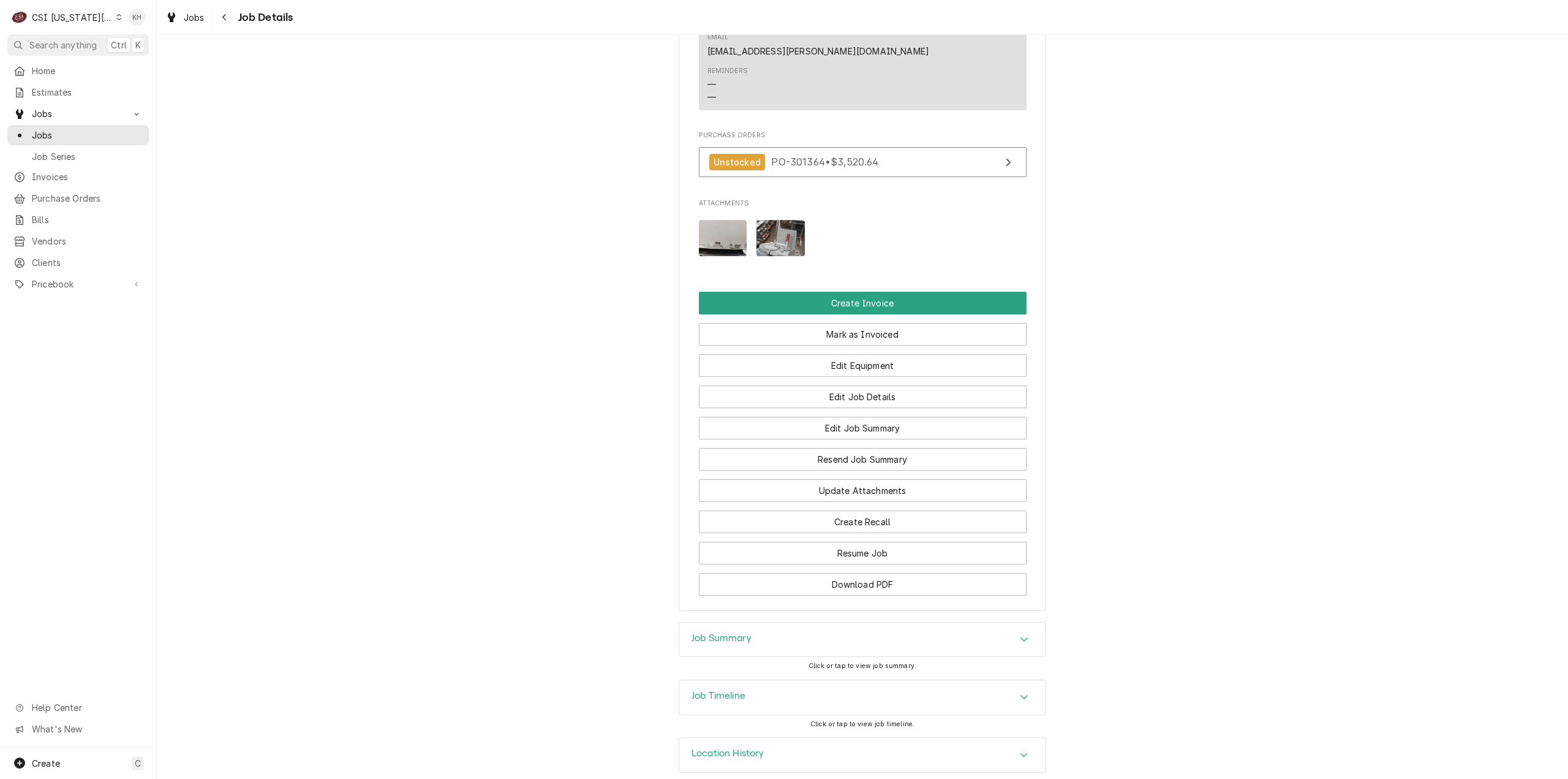
click at [737, 633] on h3 "Job Summary" at bounding box center [721, 638] width 60 height 12
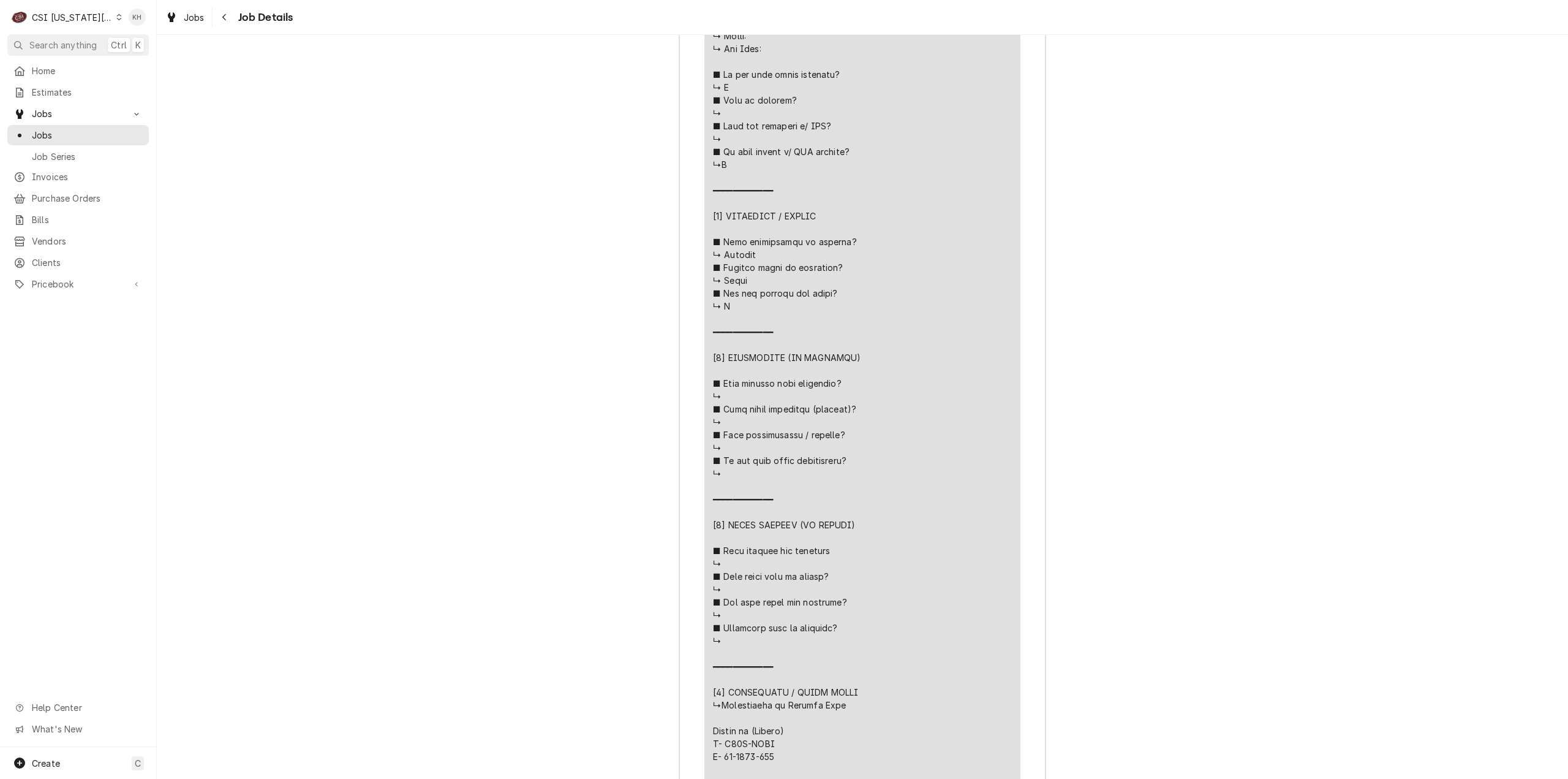
scroll to position [2372, 0]
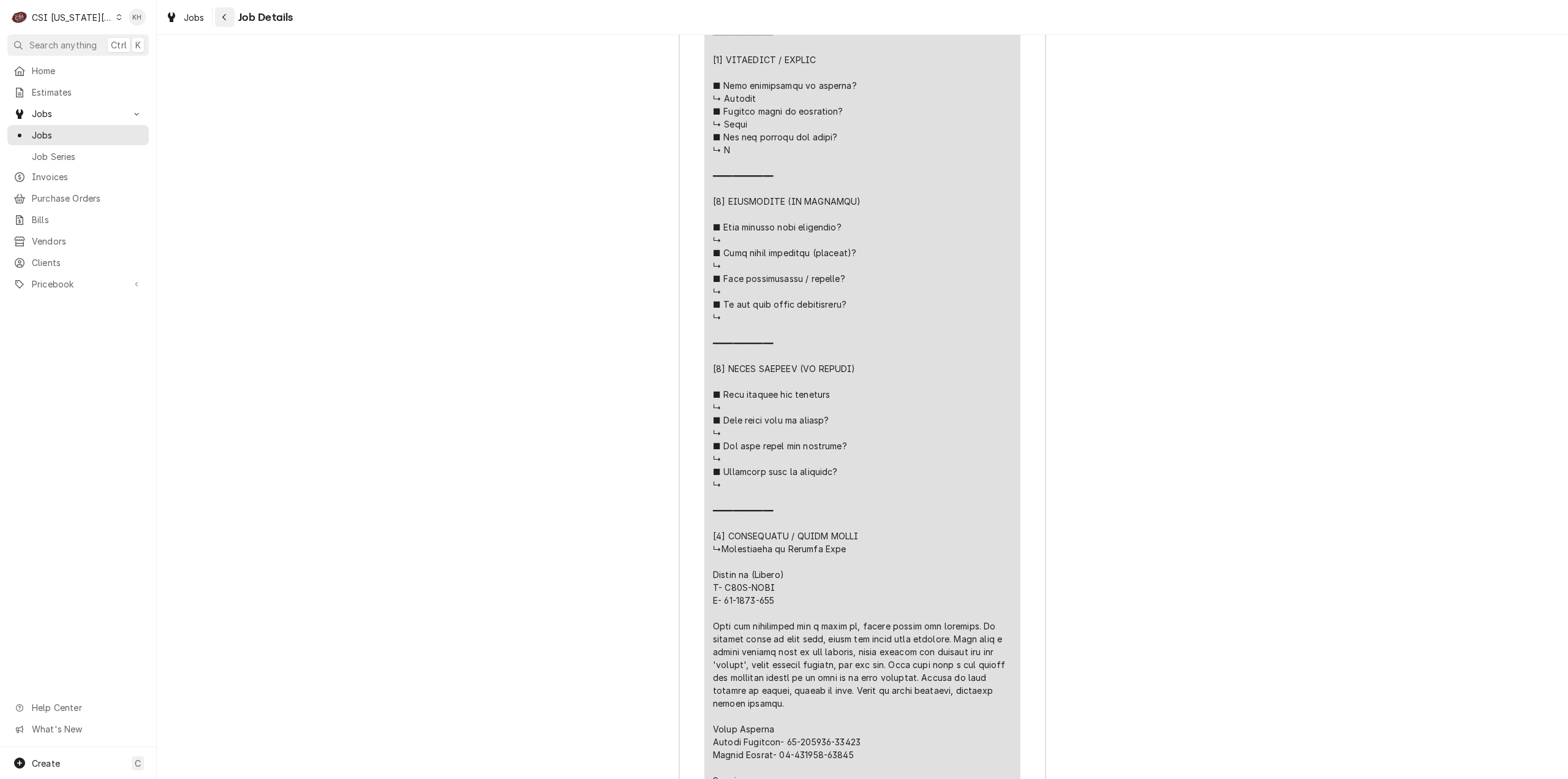
click at [217, 17] on button "Navigate back" at bounding box center [225, 17] width 20 height 20
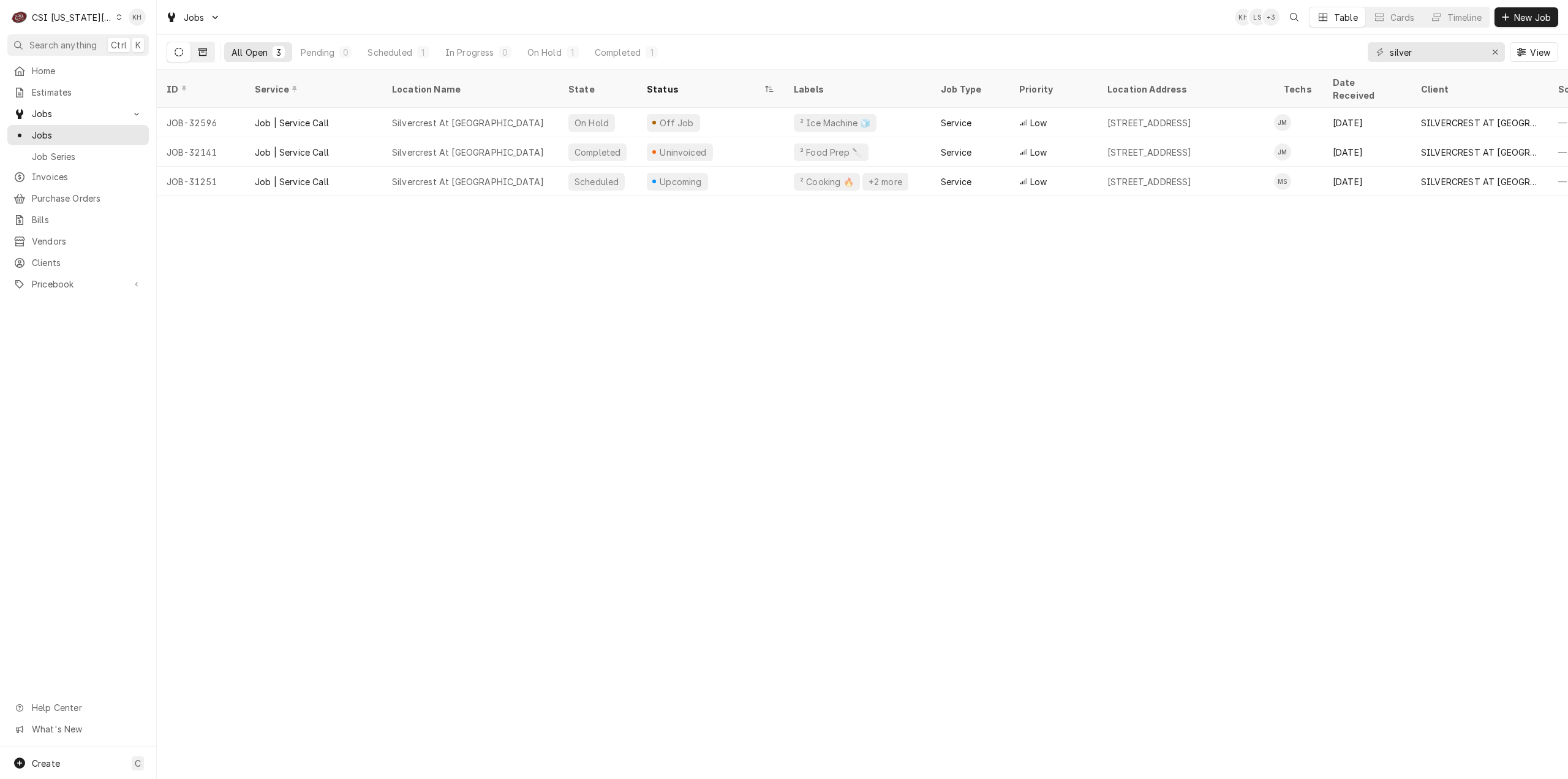
click at [198, 47] on button "Dynamic Content Wrapper" at bounding box center [203, 52] width 23 height 20
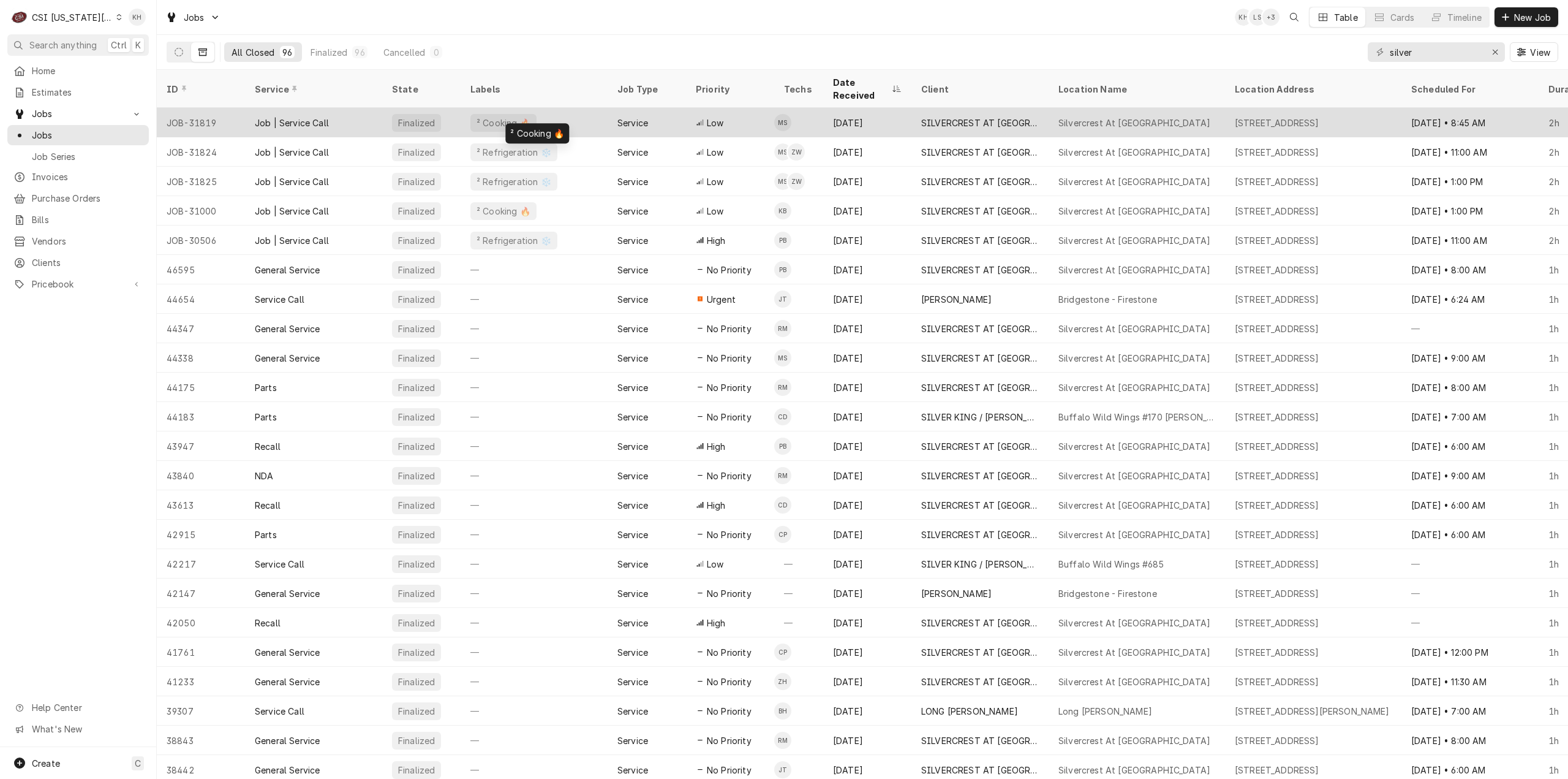
click at [569, 108] on div "² Cooking 🔥" at bounding box center [534, 123] width 147 height 30
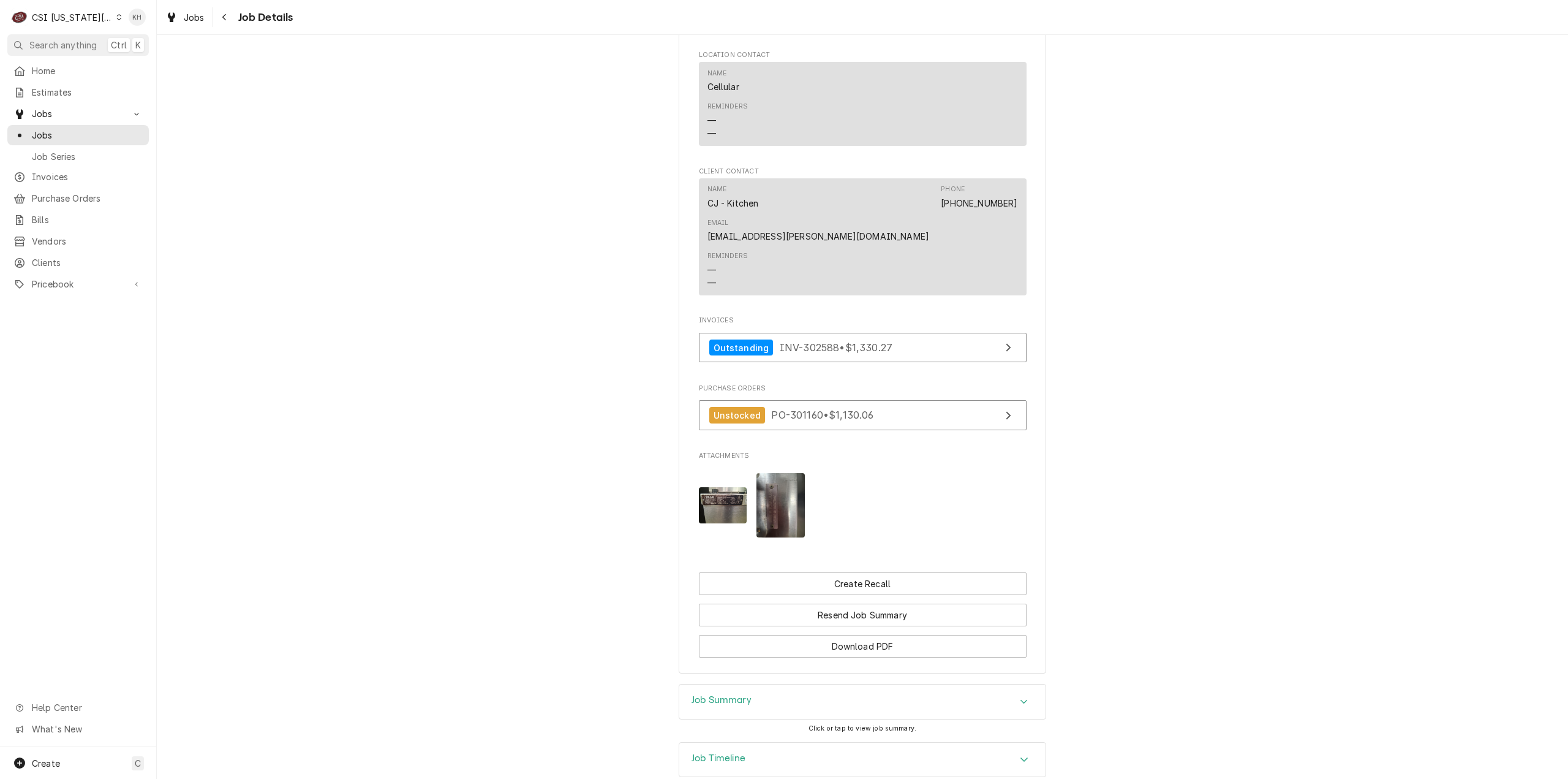
scroll to position [884, 0]
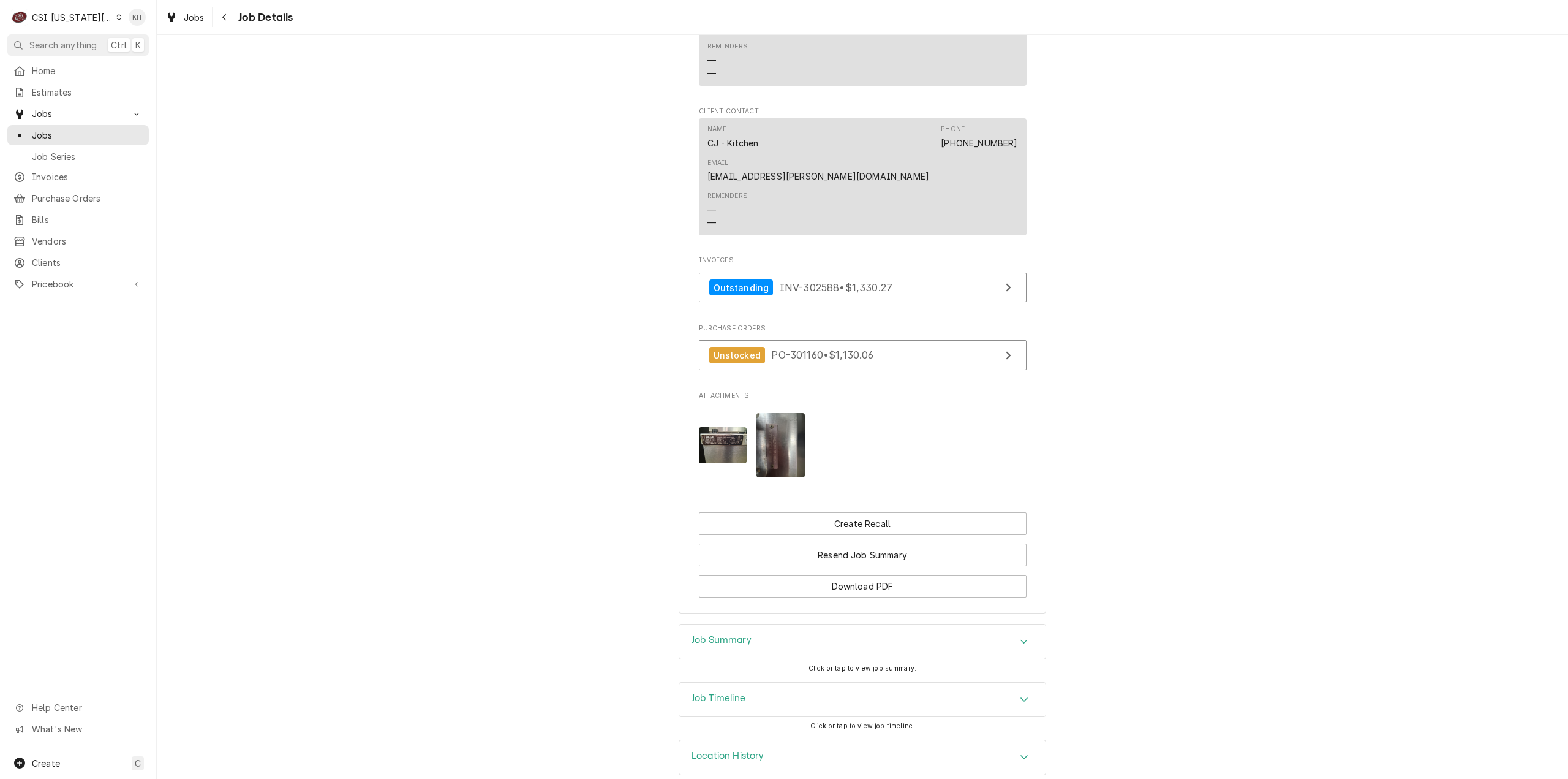
click at [800, 683] on div "Job Timeline" at bounding box center [862, 699] width 366 height 34
click at [768, 624] on div "Job Summary" at bounding box center [862, 641] width 366 height 34
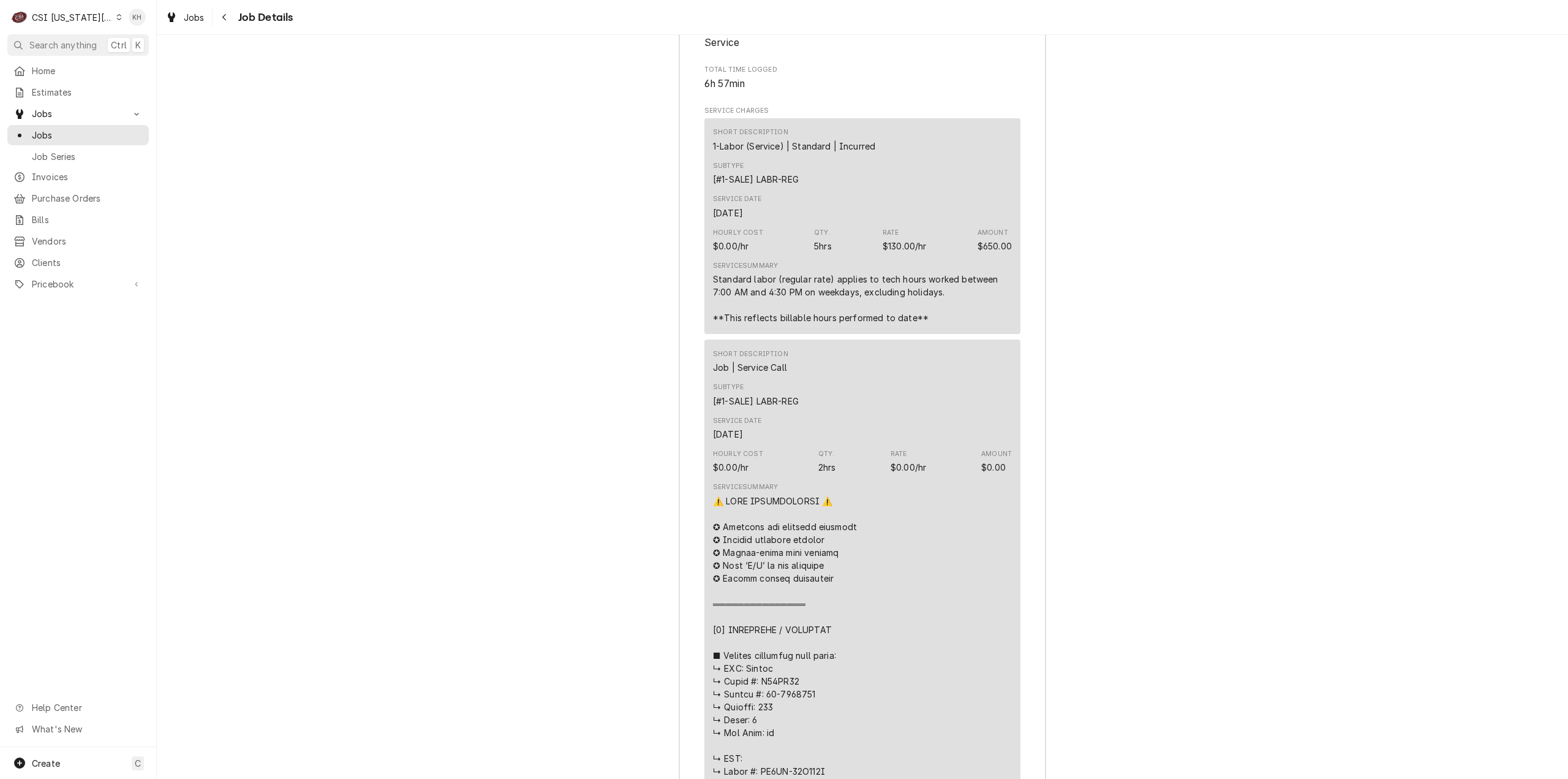
scroll to position [1839, 0]
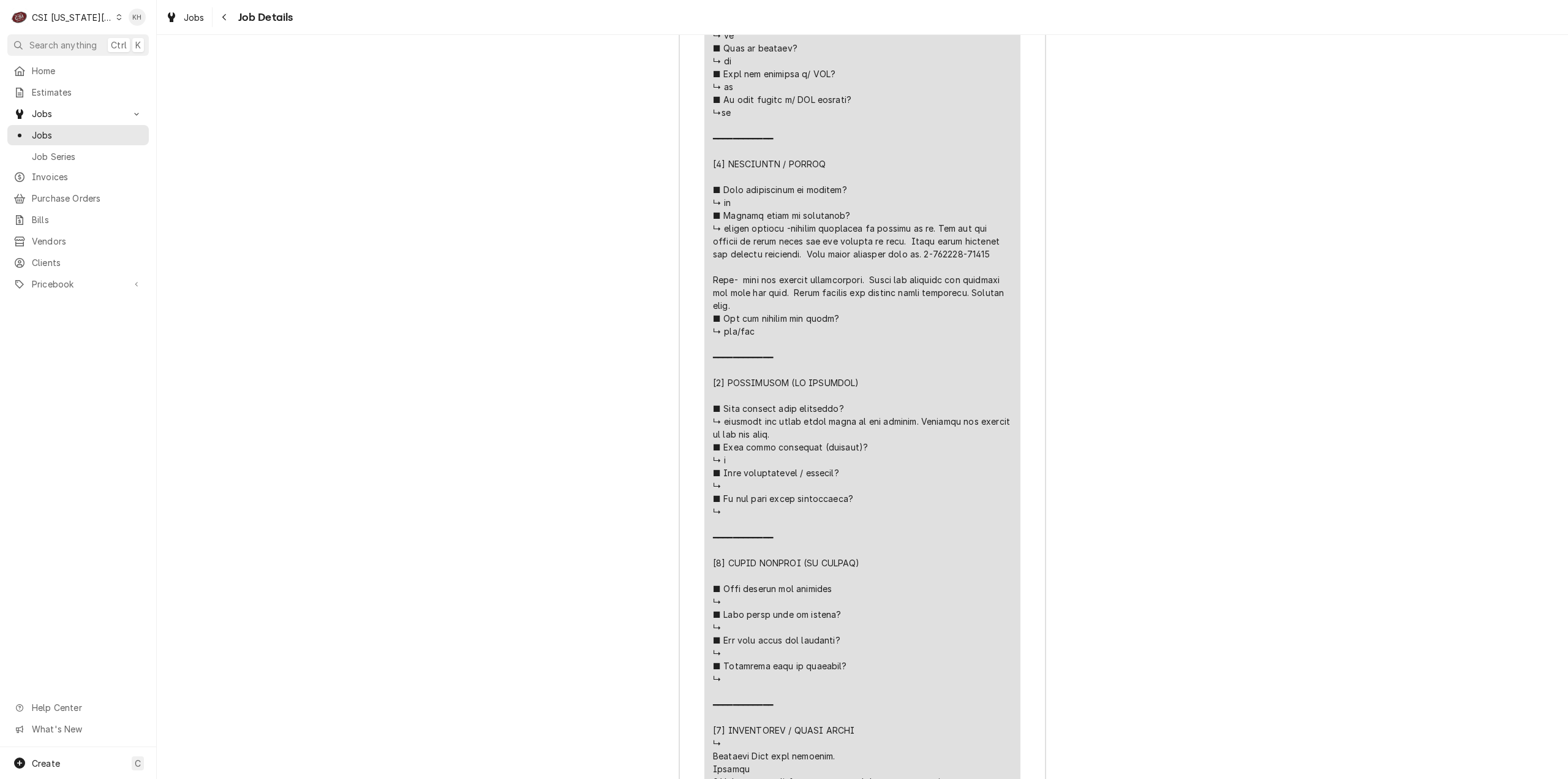
scroll to position [2574, 0]
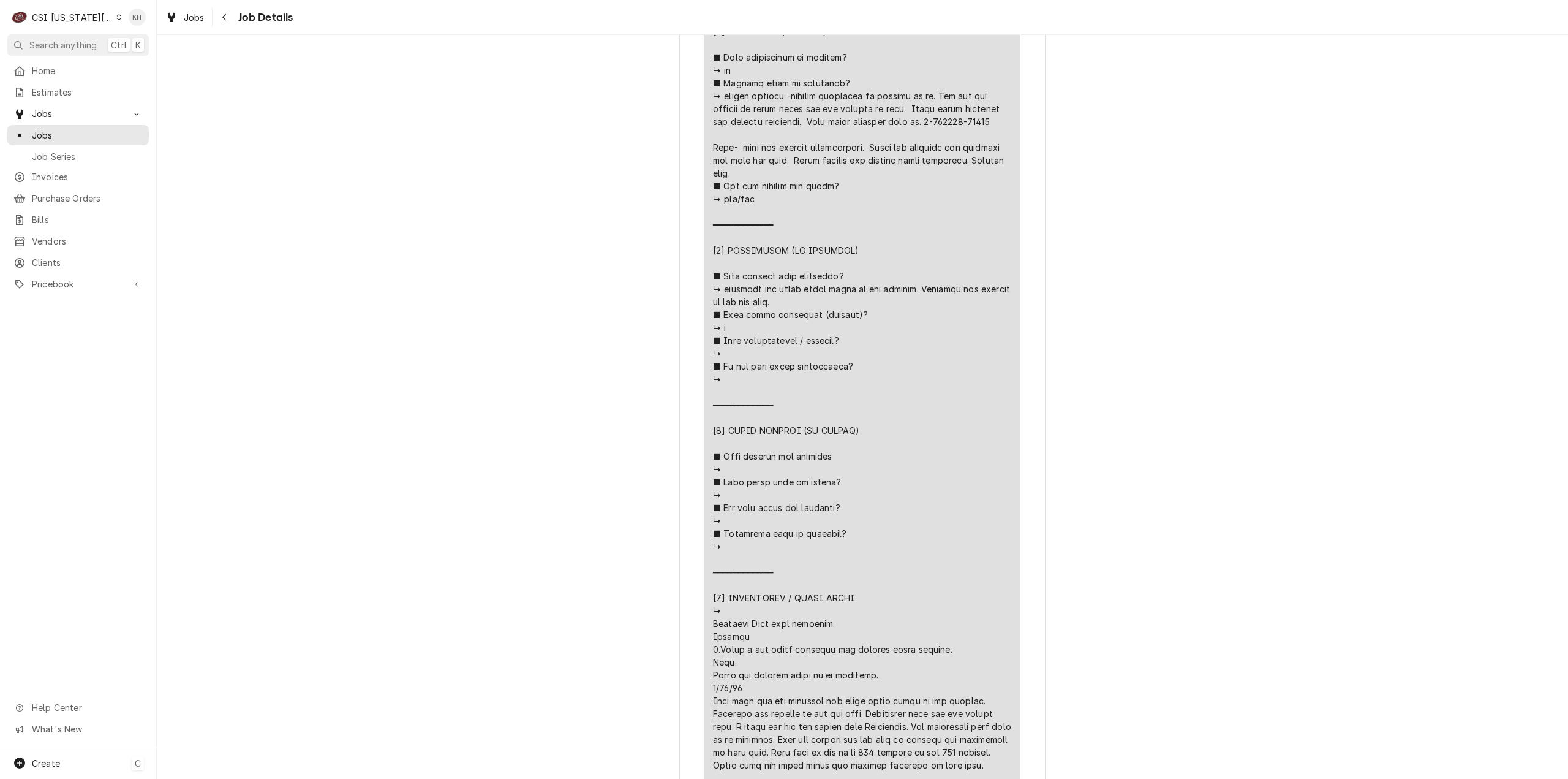
click at [61, 766] on div "Create C" at bounding box center [78, 763] width 156 height 32
click at [208, 642] on div "Job" at bounding box center [220, 636] width 105 height 15
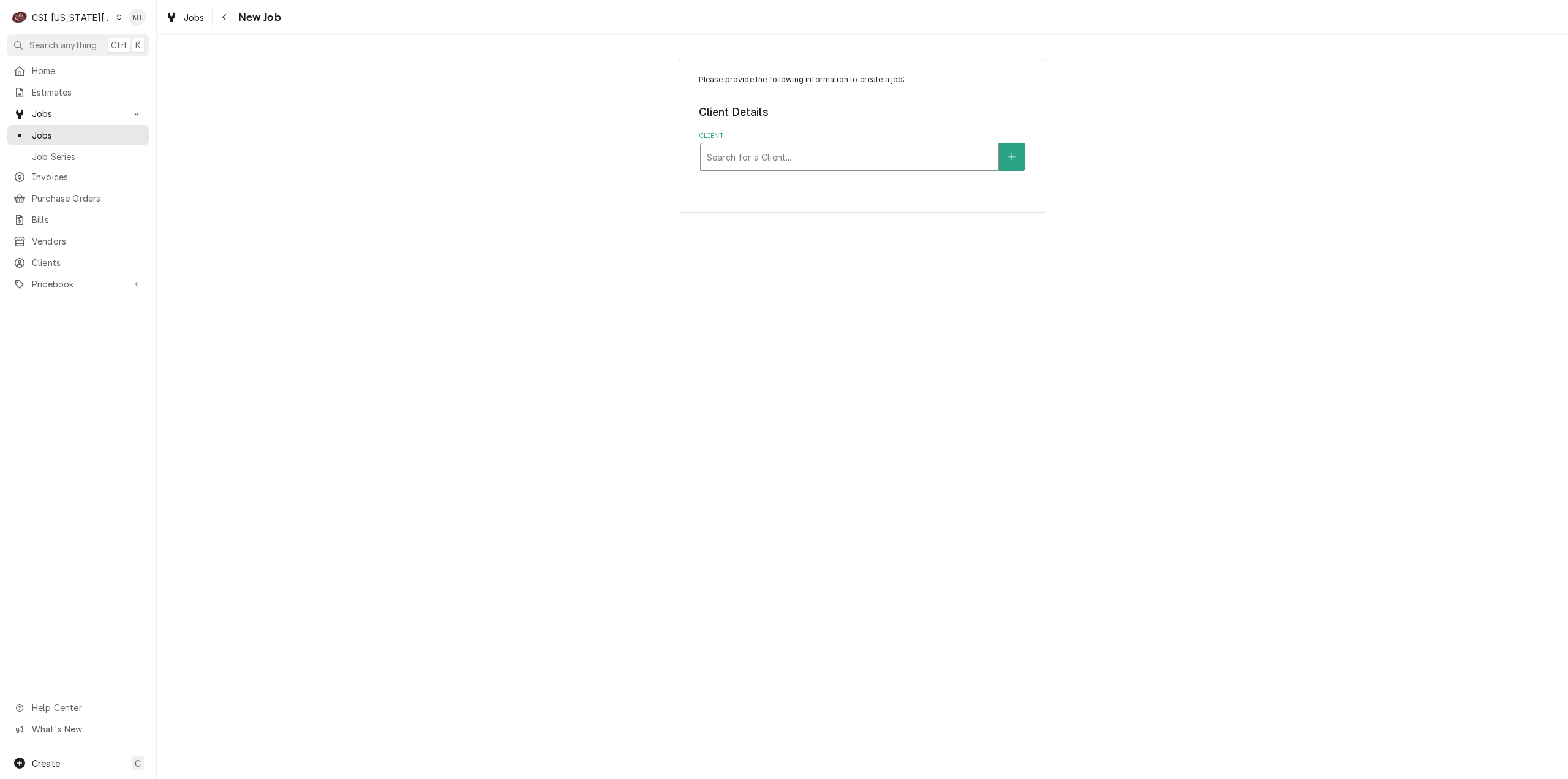
click at [766, 161] on div "Client" at bounding box center [849, 157] width 286 height 22
type input "silver"
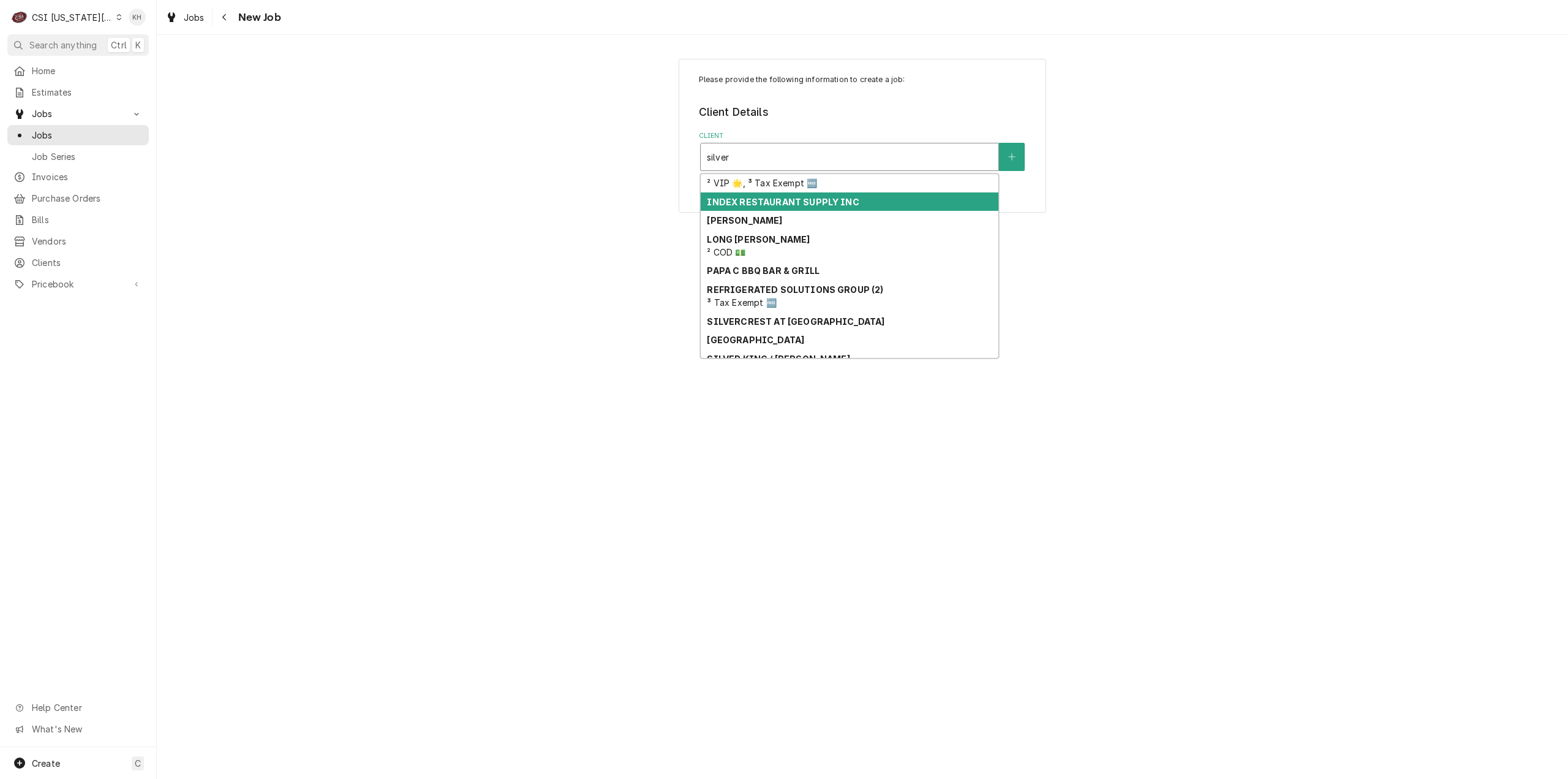
scroll to position [103, 0]
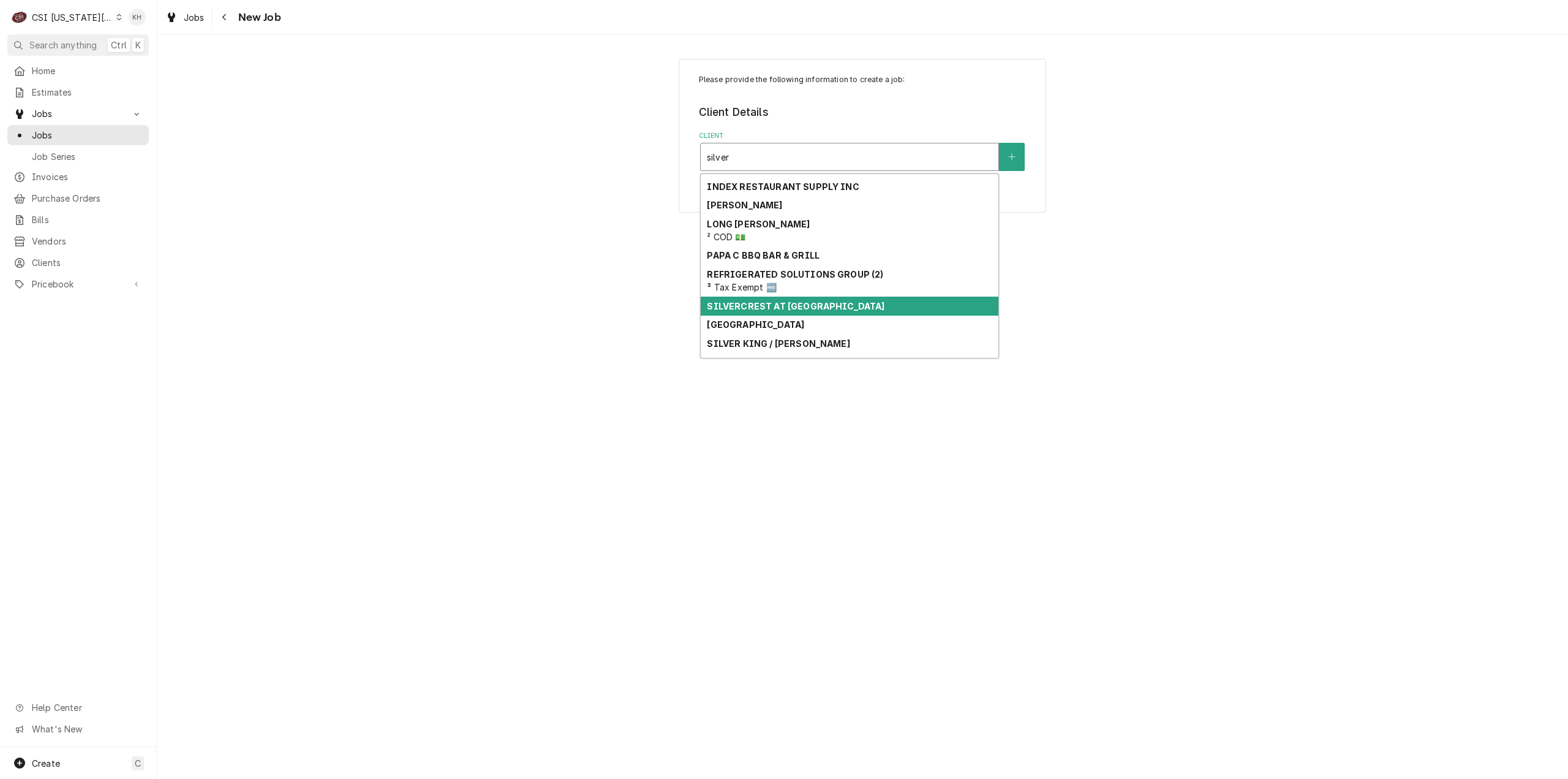
click at [817, 310] on strong "SILVERCREST AT [GEOGRAPHIC_DATA]" at bounding box center [795, 306] width 178 height 10
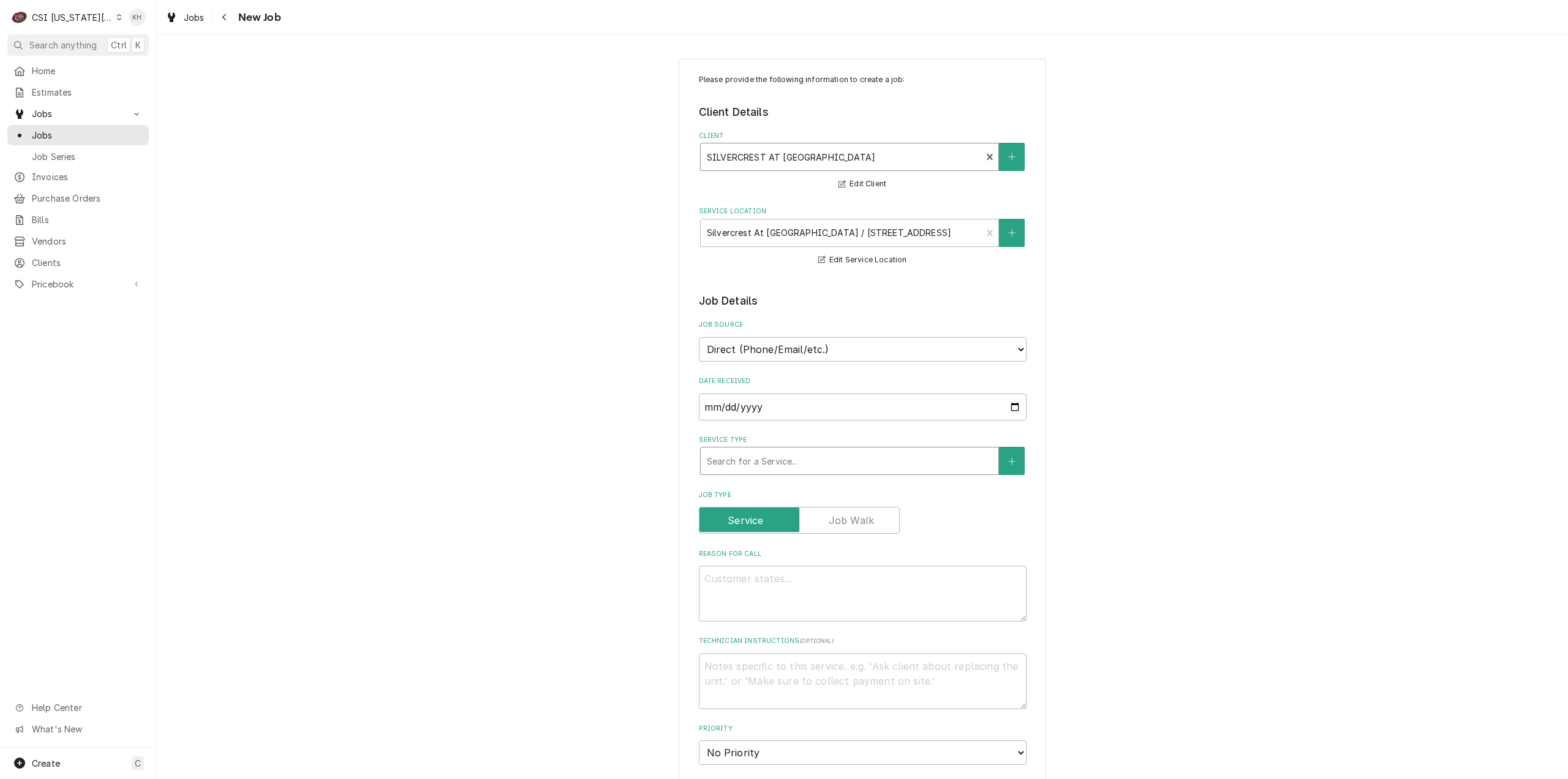
click at [806, 462] on div "Service Type" at bounding box center [849, 460] width 286 height 22
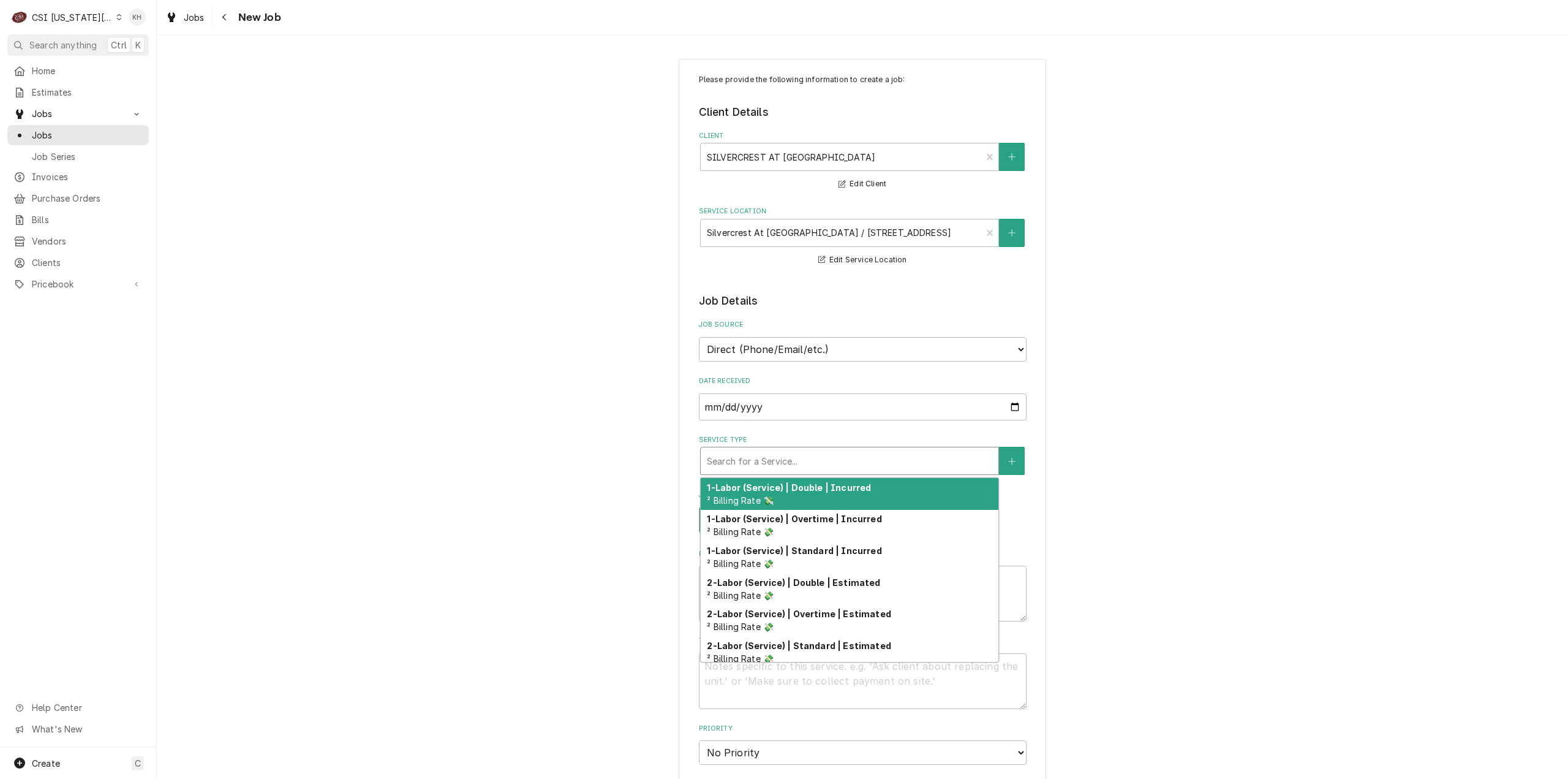
type textarea "x"
type input "s"
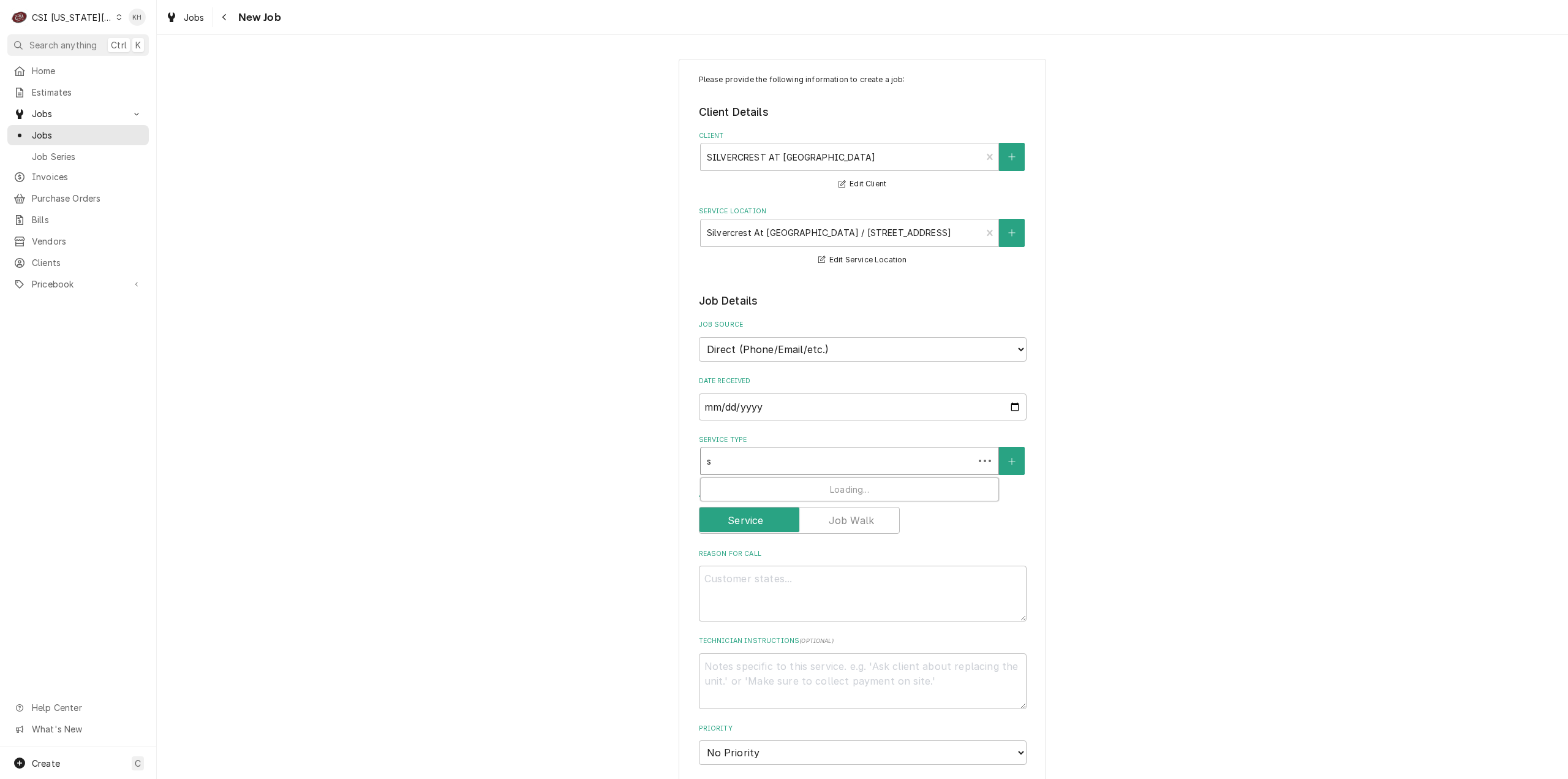
type textarea "x"
type input "se"
type textarea "x"
type input "ser"
type textarea "x"
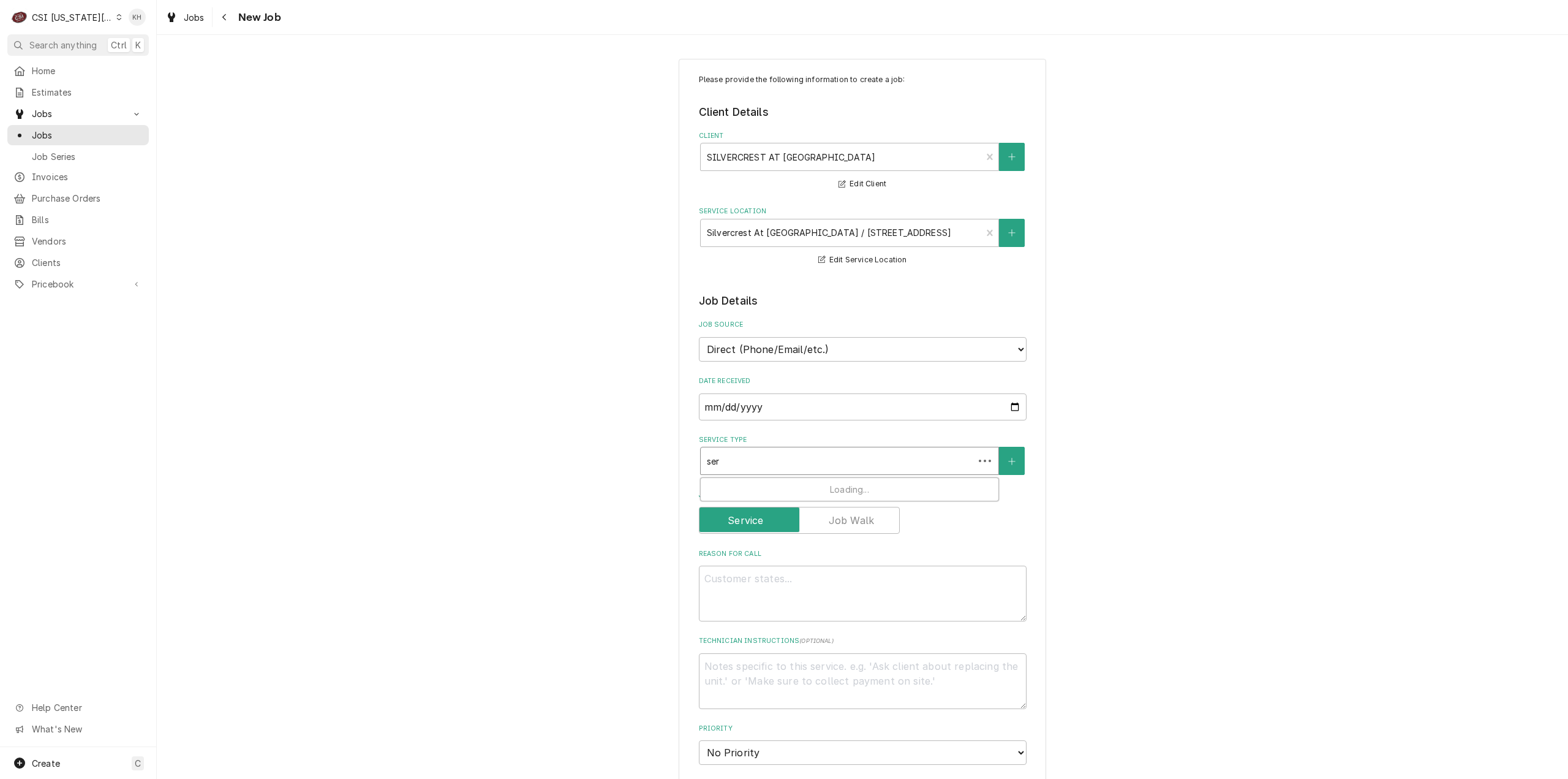
type input "serv"
type textarea "x"
type input "servi"
type textarea "x"
type input "servic"
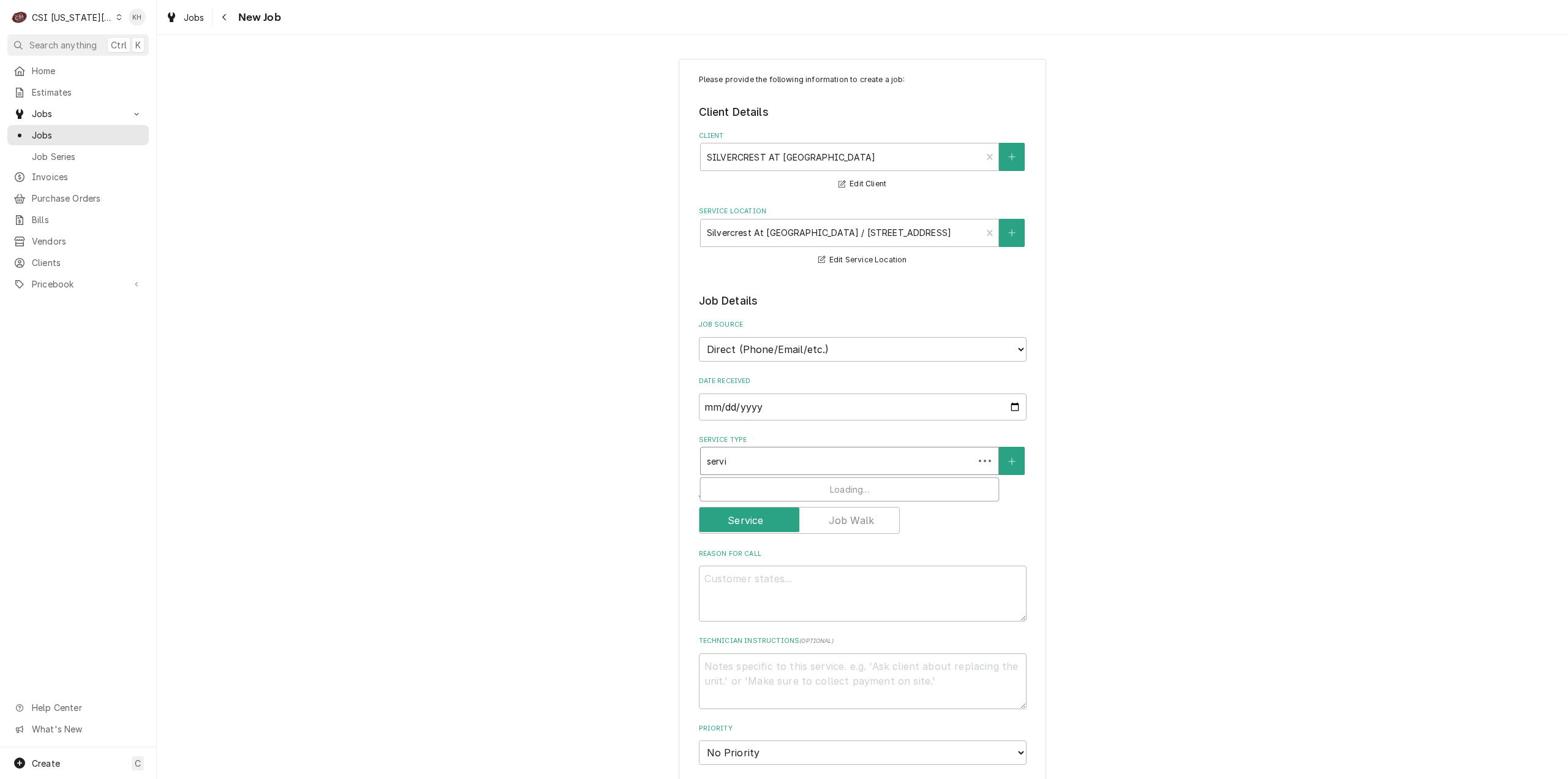
type textarea "x"
type input "service"
type textarea "x"
type input "service c"
type textarea "x"
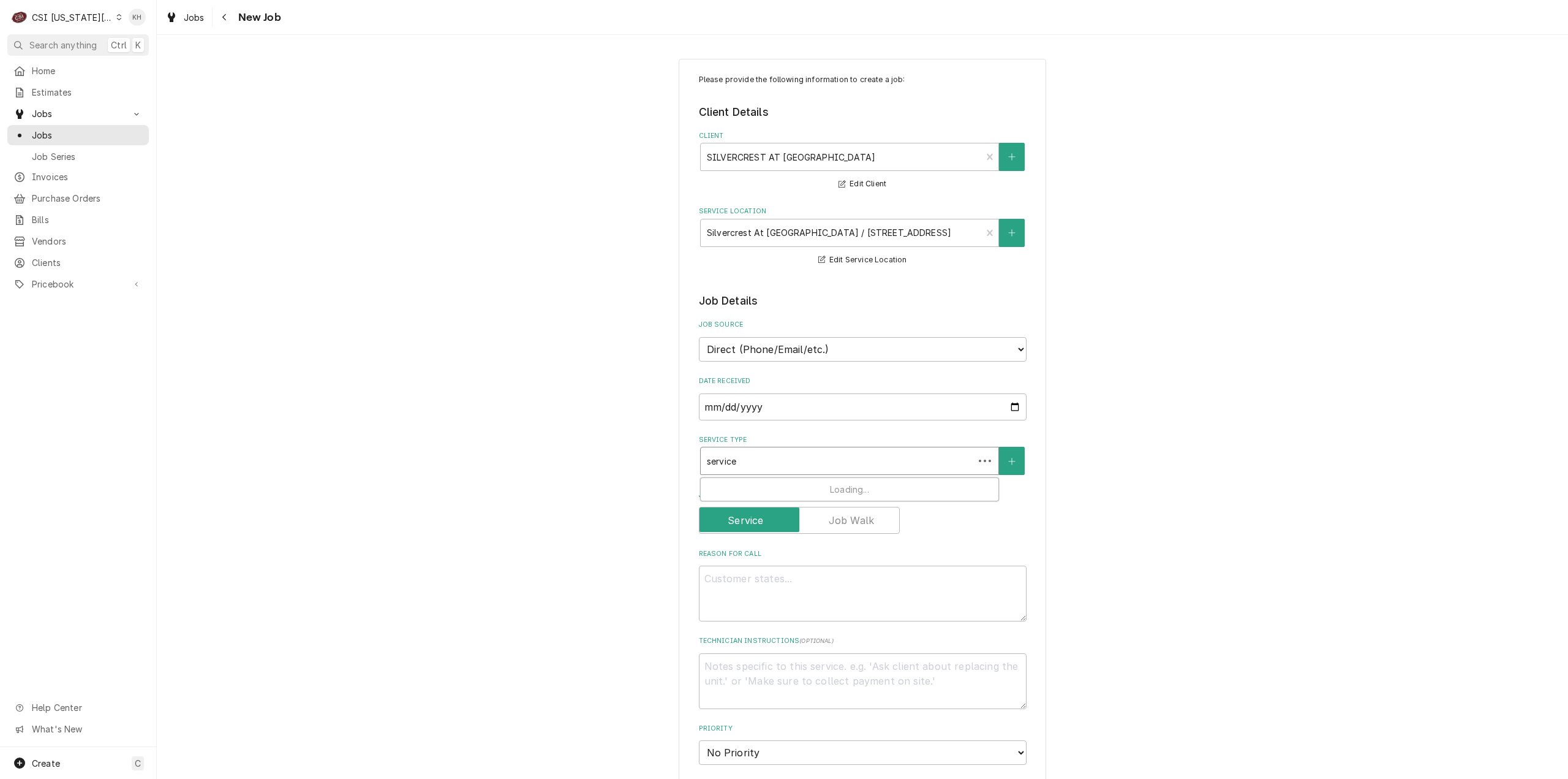
type input "service ca"
type textarea "x"
type input "service cal"
type textarea "x"
type input "service call"
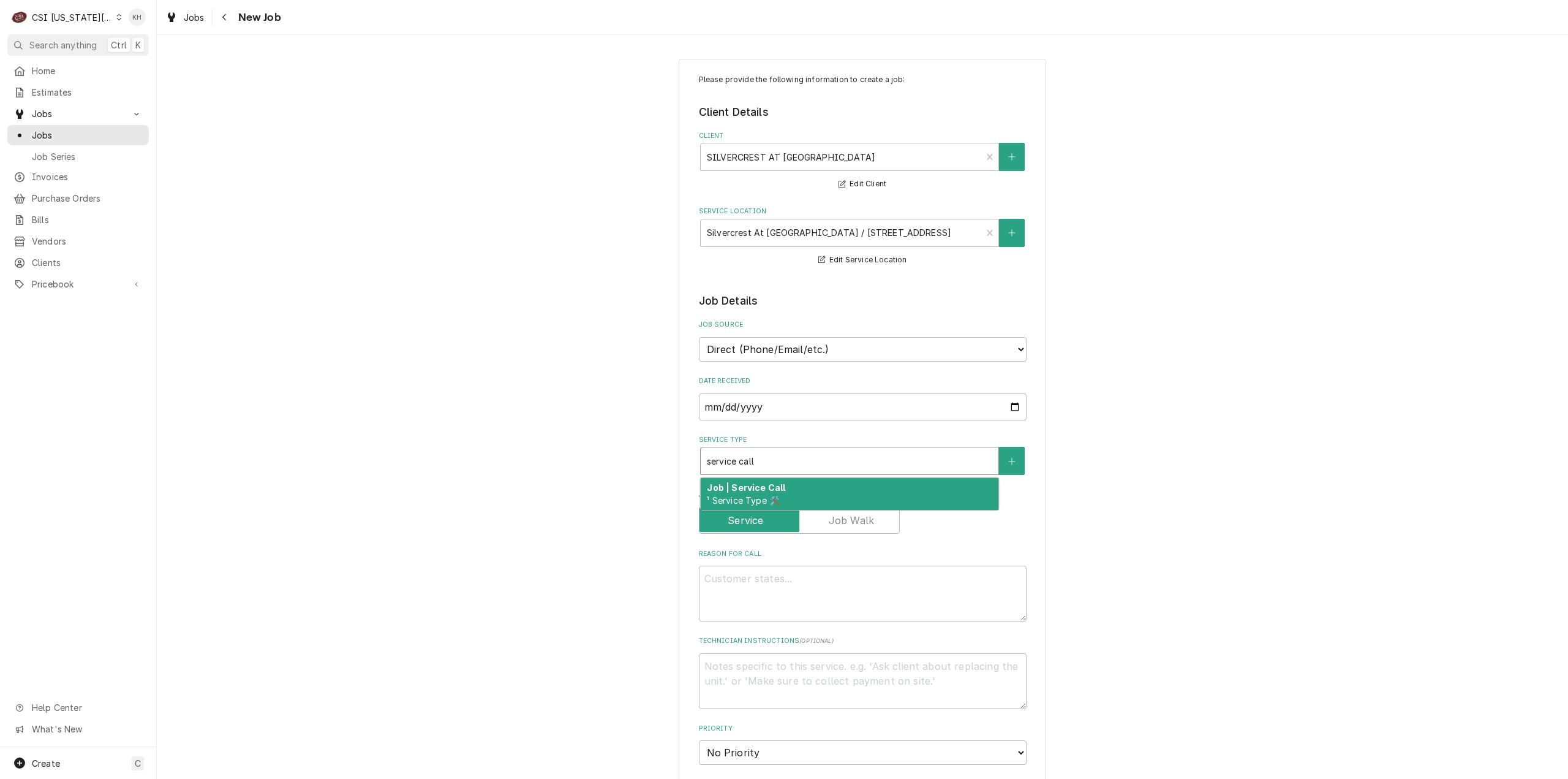
drag, startPoint x: 796, startPoint y: 484, endPoint x: 800, endPoint y: 508, distance: 24.3
click at [796, 484] on div "Job | Service Call ¹ Service Type 🛠️" at bounding box center [850, 494] width 298 height 32
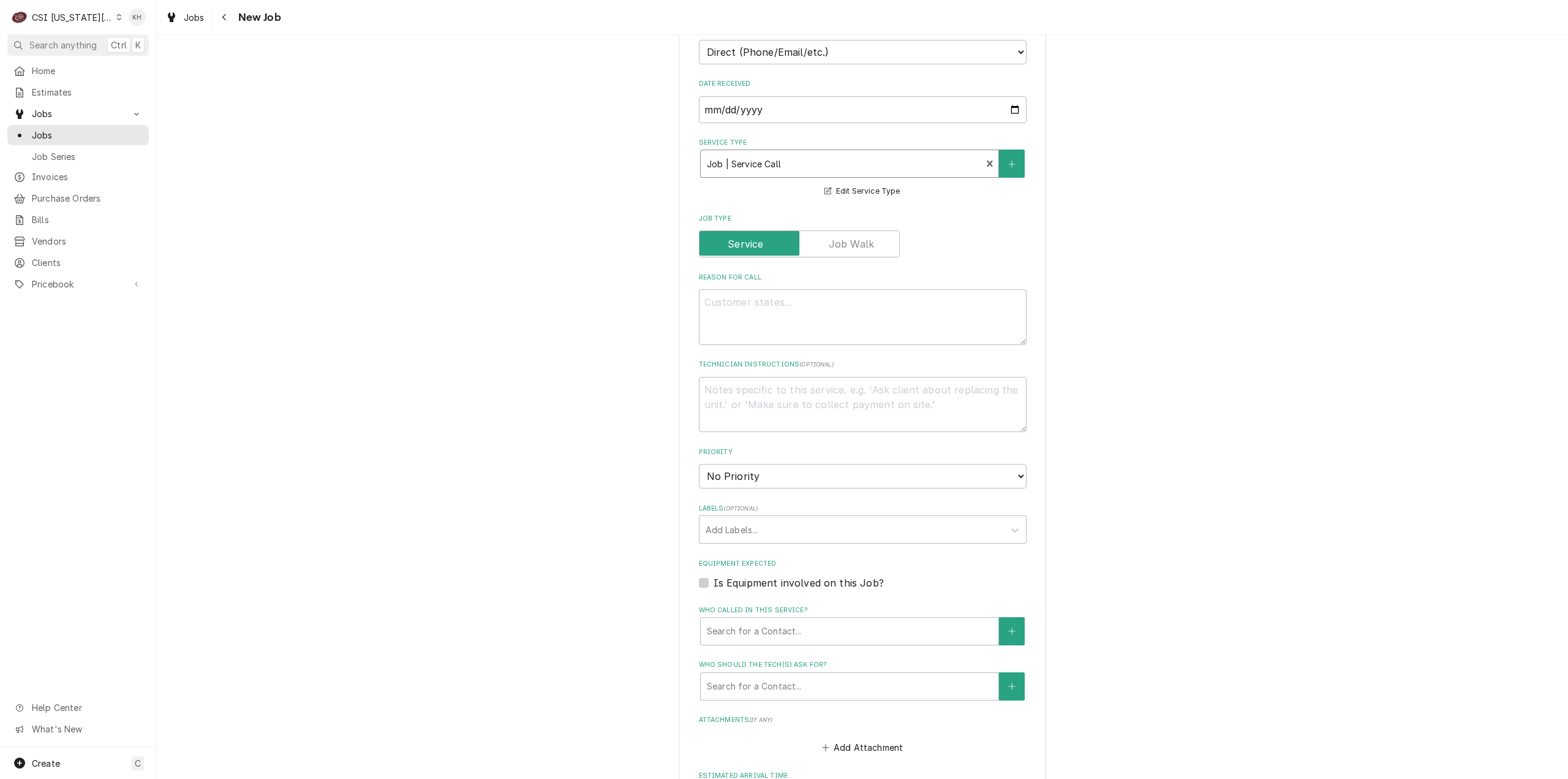
scroll to position [490, 0]
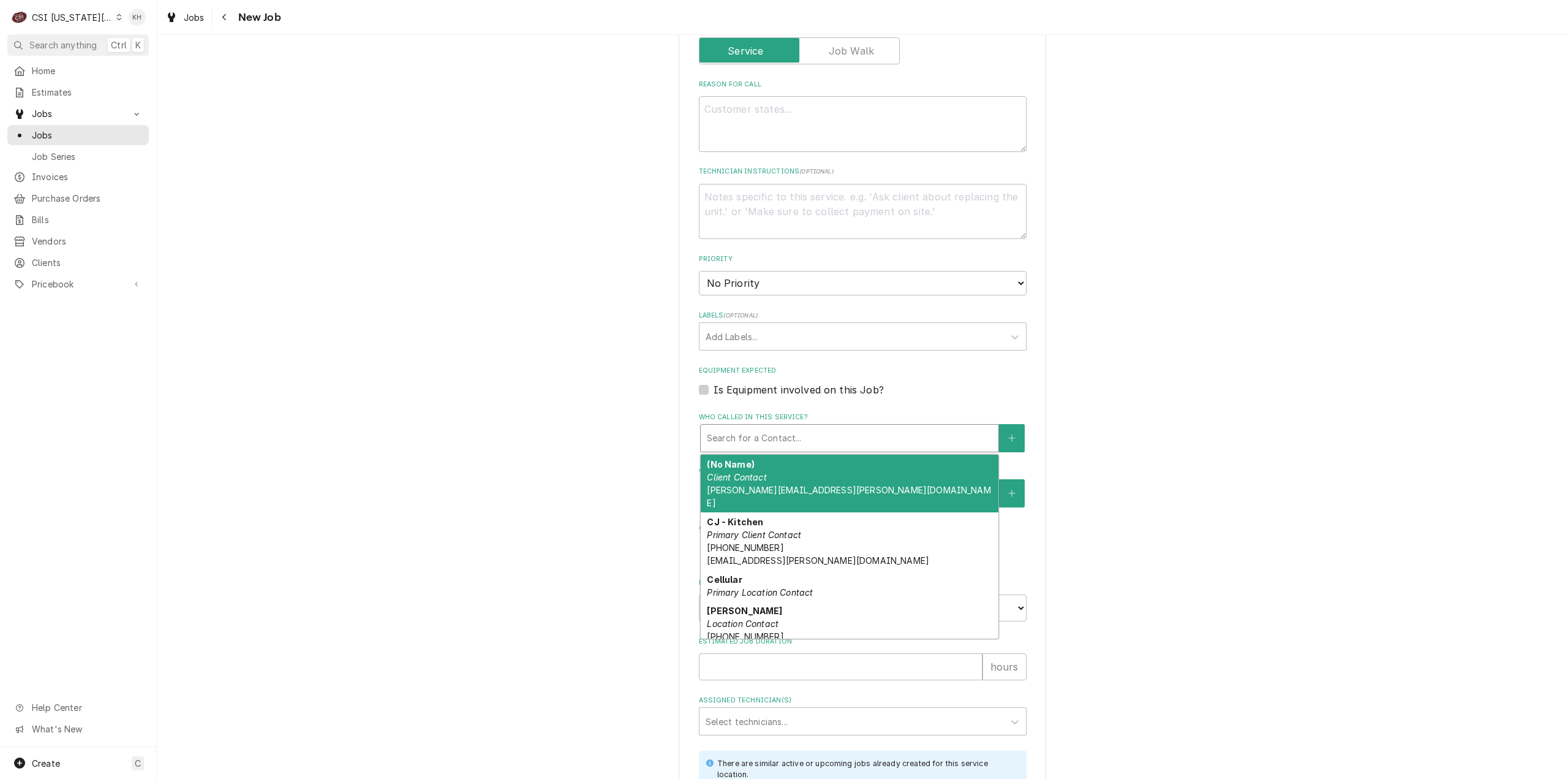
drag, startPoint x: 718, startPoint y: 433, endPoint x: 723, endPoint y: 448, distance: 15.8
click at [718, 433] on div "Who called in this service?" at bounding box center [849, 438] width 286 height 22
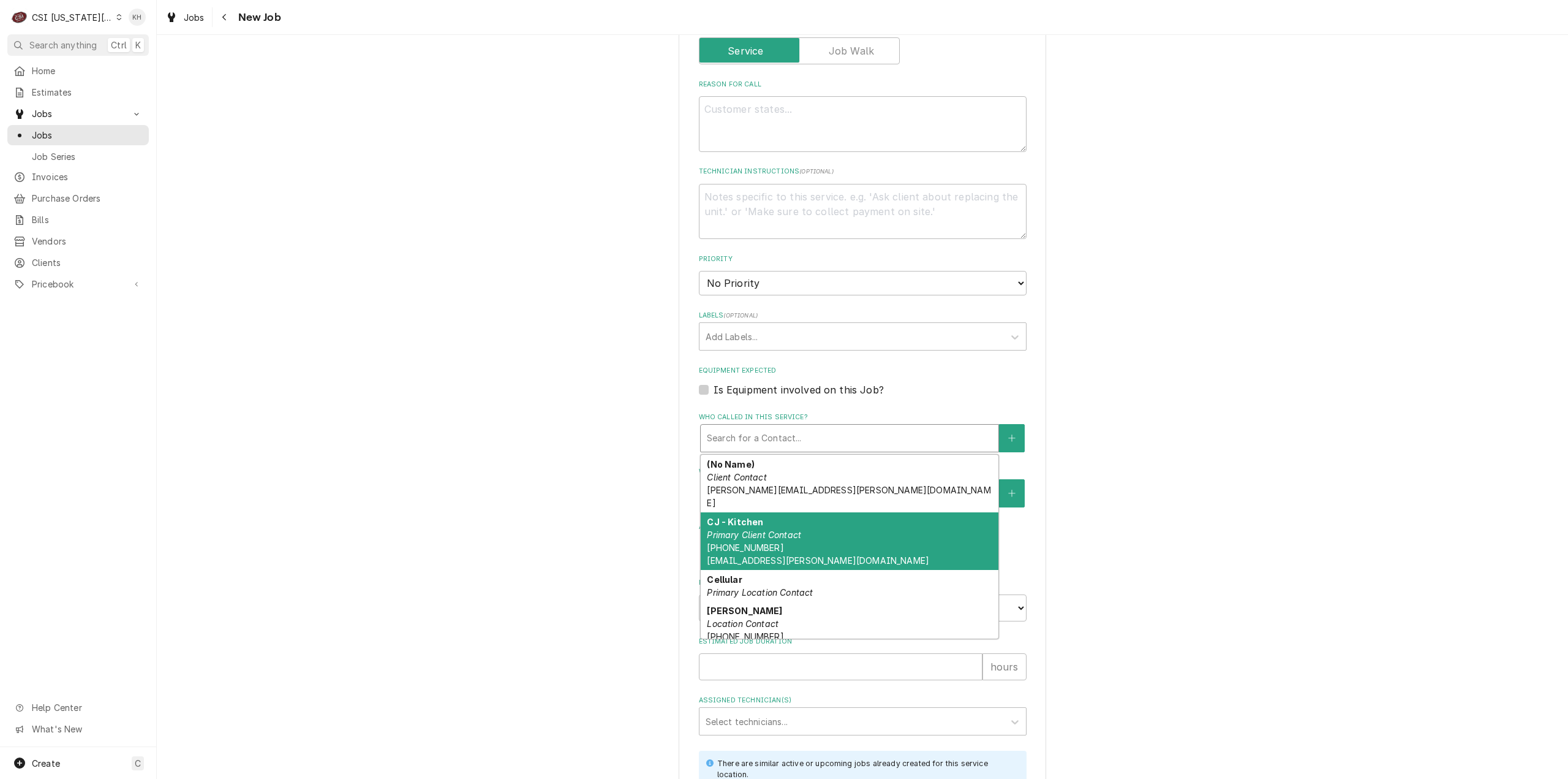
scroll to position [61, 0]
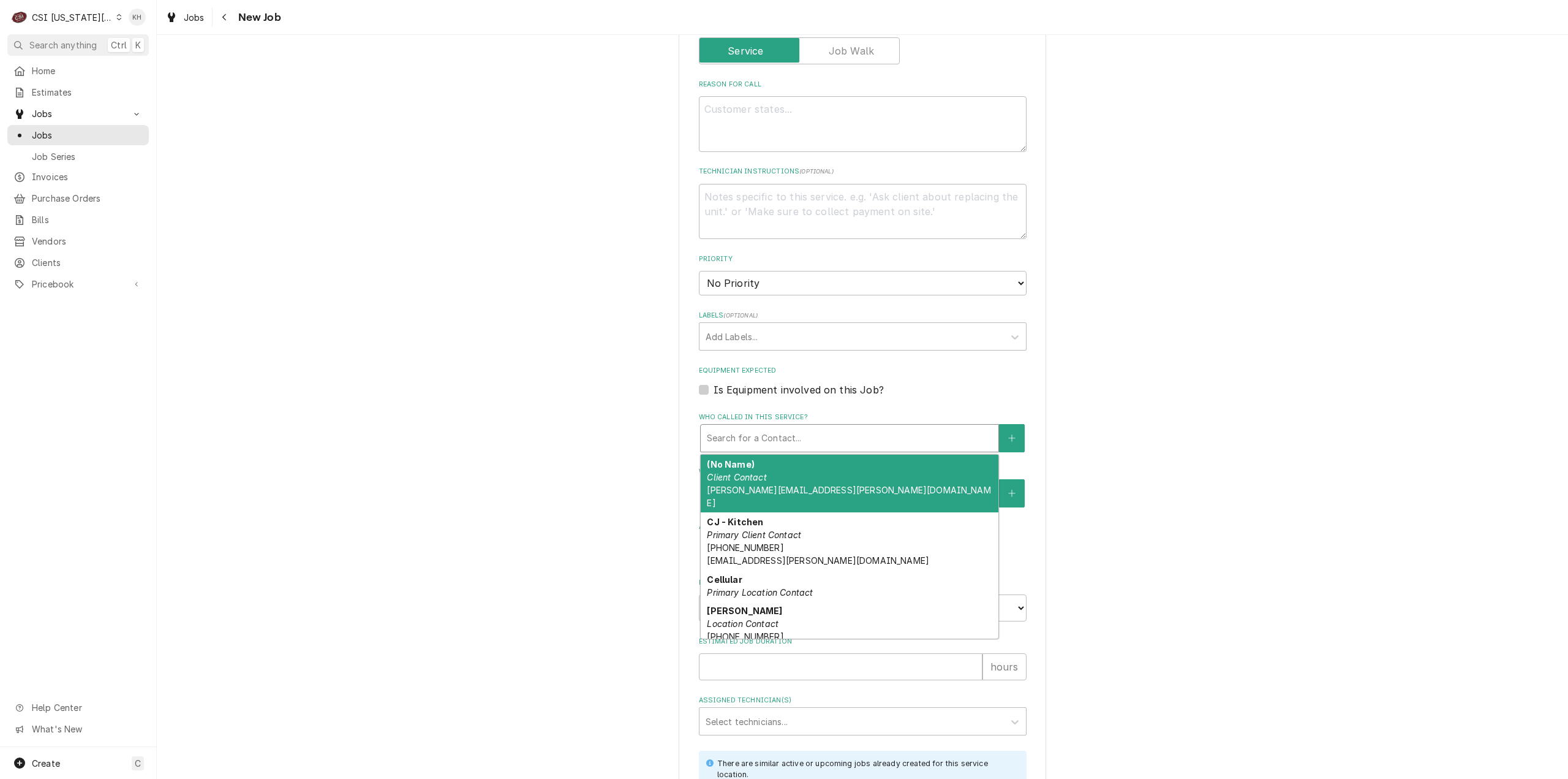
click at [900, 439] on div "Who called in this service?" at bounding box center [849, 438] width 286 height 22
click at [804, 430] on div "Who called in this service?" at bounding box center [849, 438] width 286 height 22
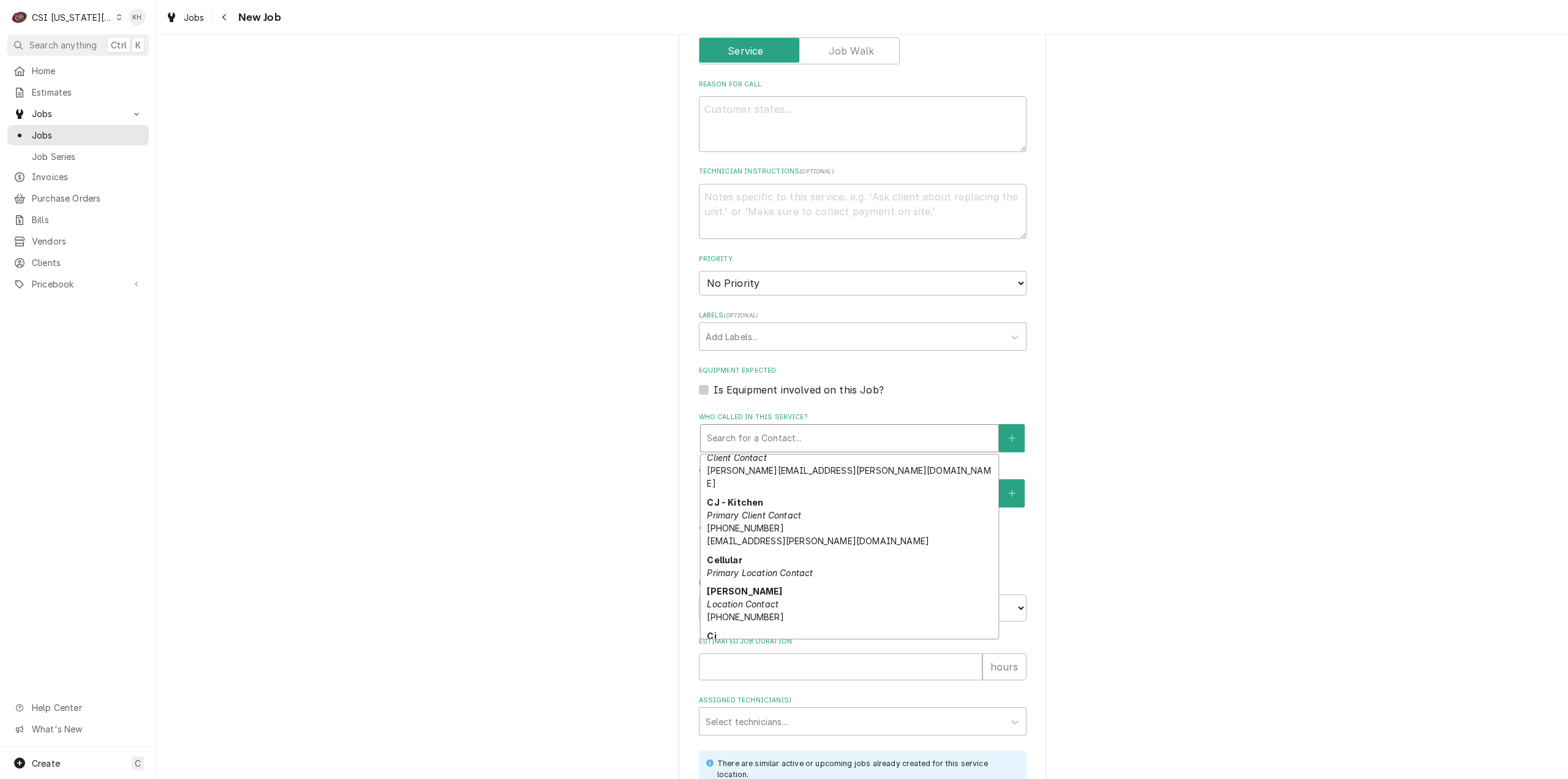
scroll to position [0, 0]
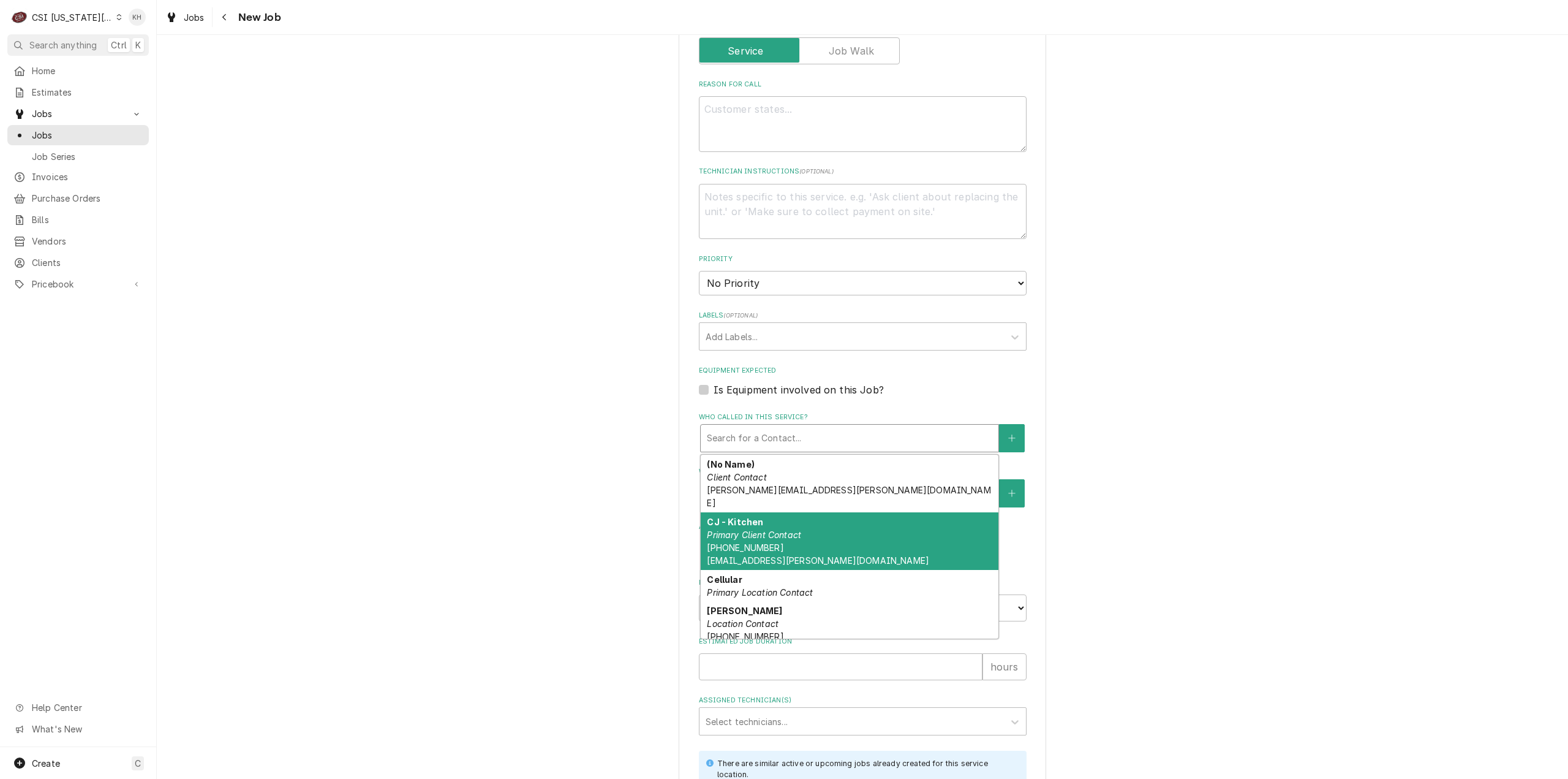
click at [573, 529] on div "Please provide the following information to create a job: Client Details Client…" at bounding box center [862, 292] width 1411 height 1468
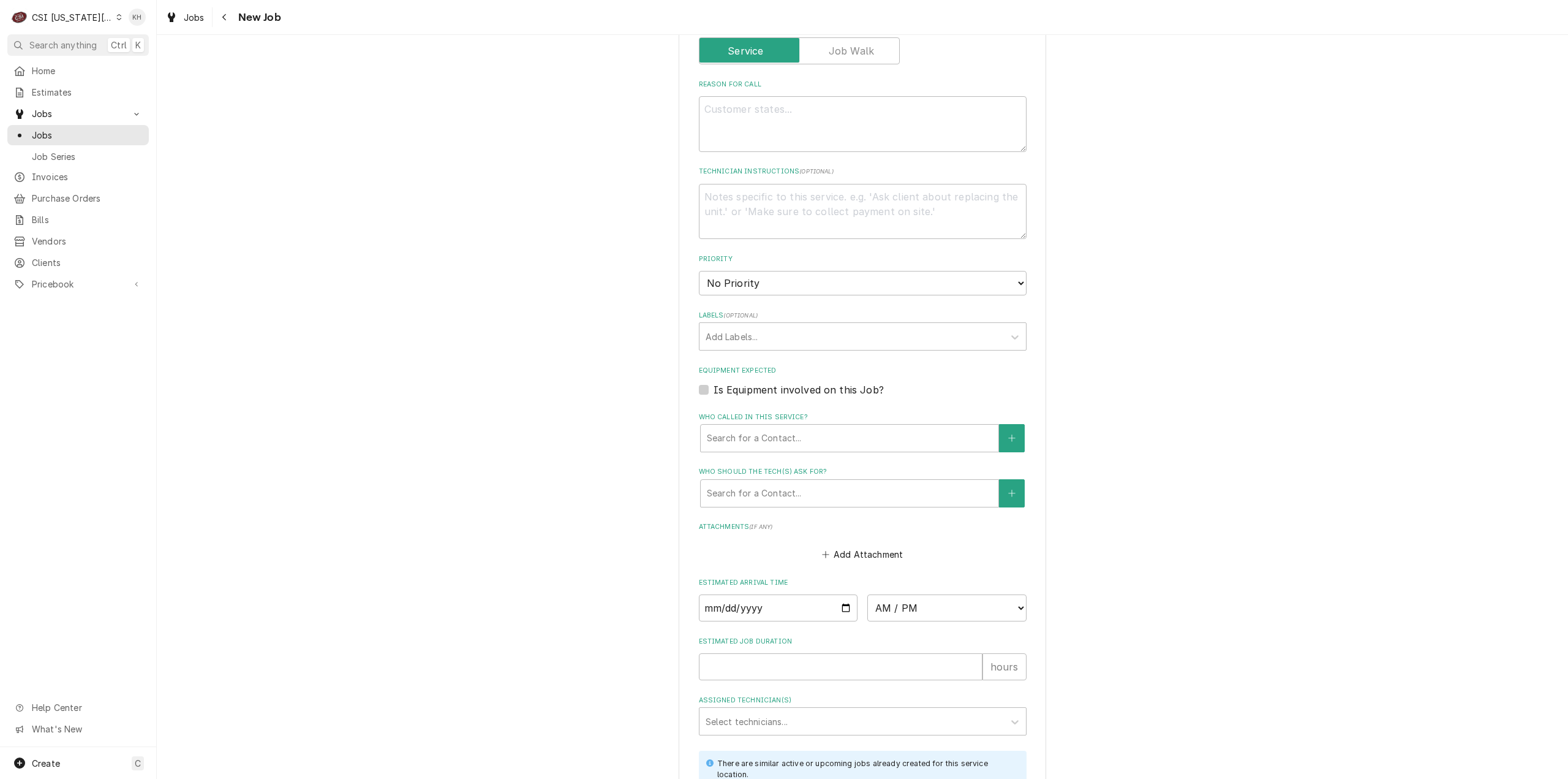
scroll to position [368, 0]
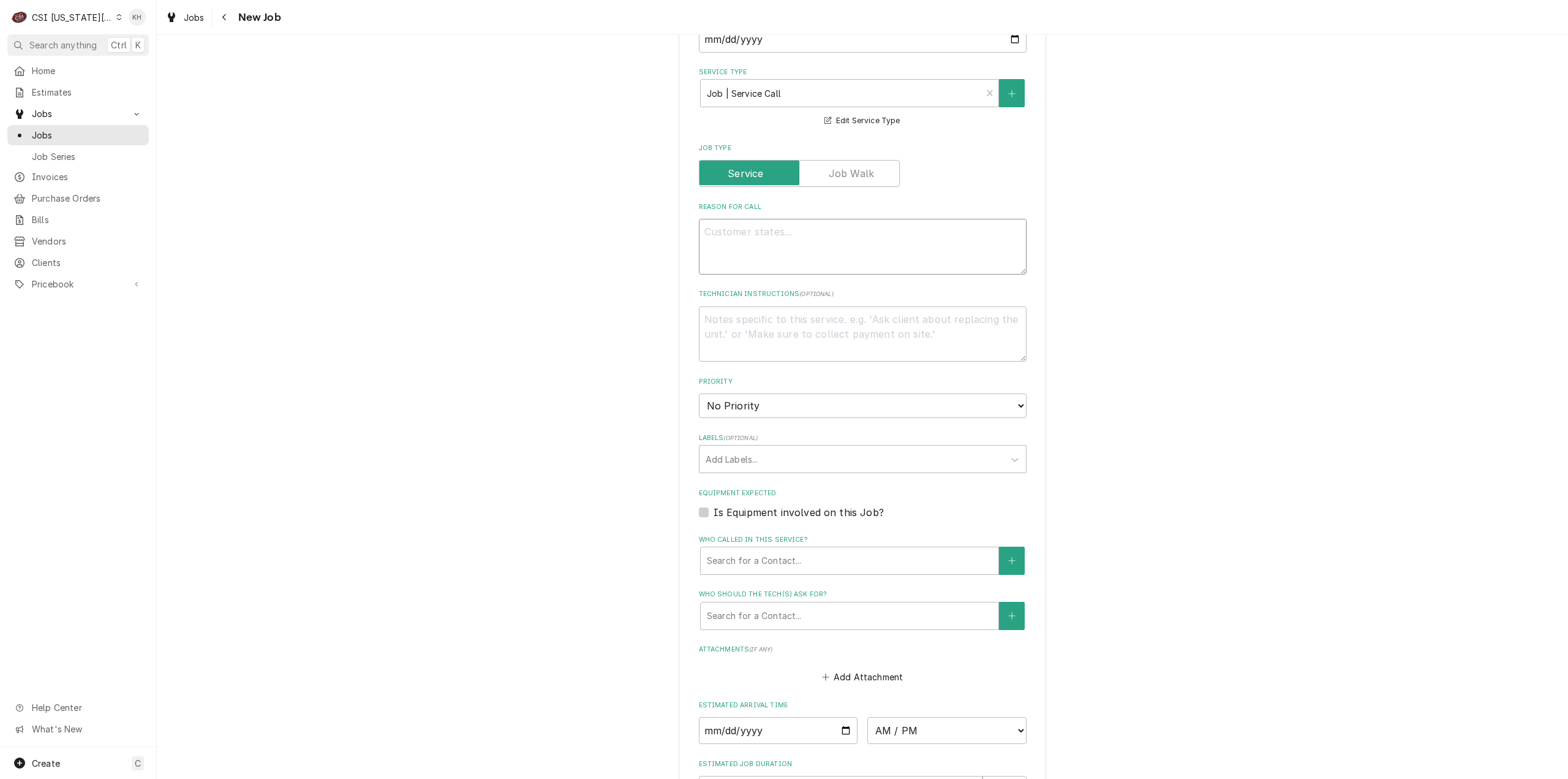
click at [786, 230] on textarea "Reason For Call" at bounding box center [863, 247] width 328 height 56
type textarea "x"
type textarea "V"
type textarea "x"
type textarea "Vu"
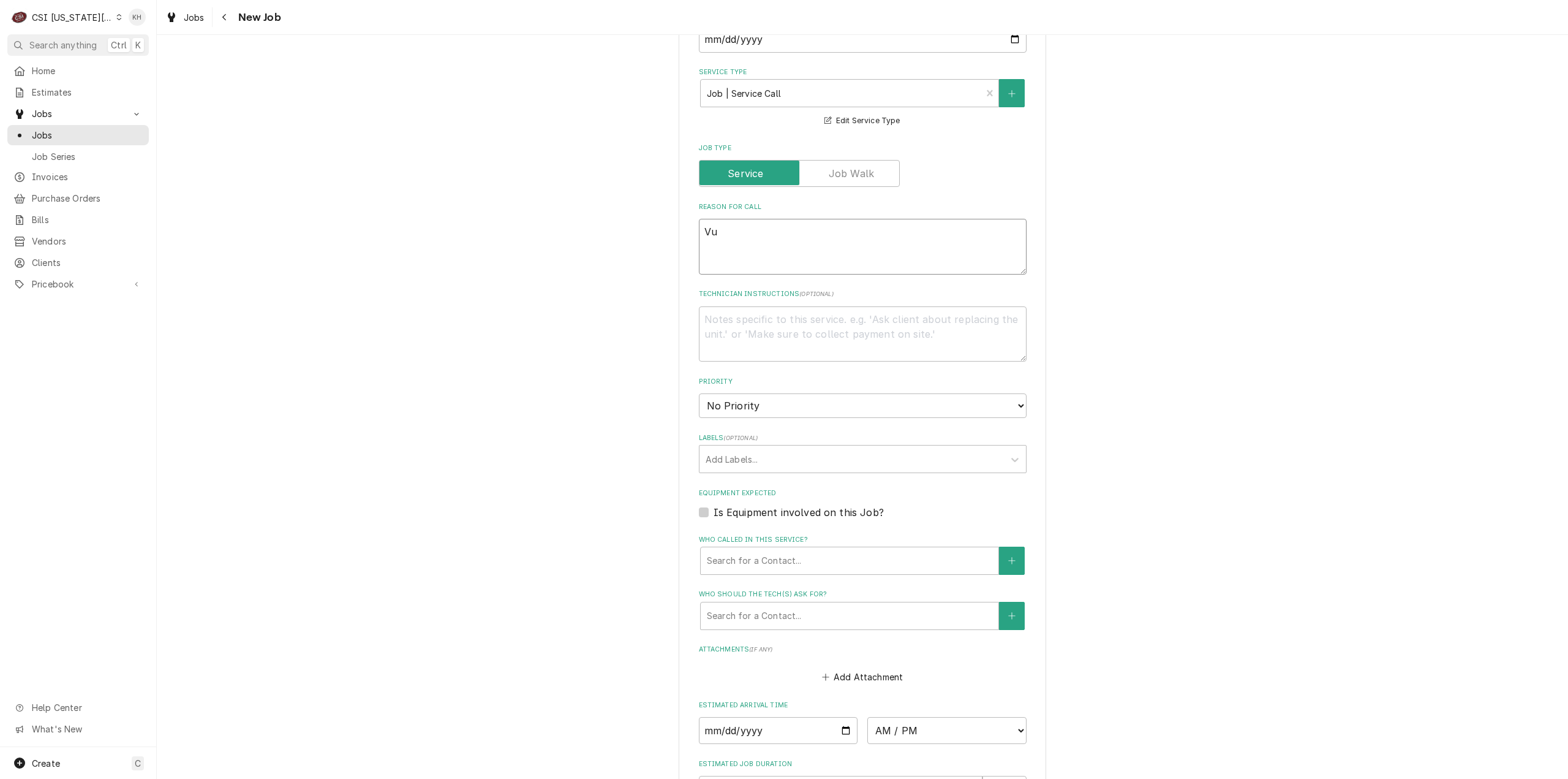
type textarea "x"
type textarea "Vul"
type textarea "x"
type textarea "Vulv"
type textarea "x"
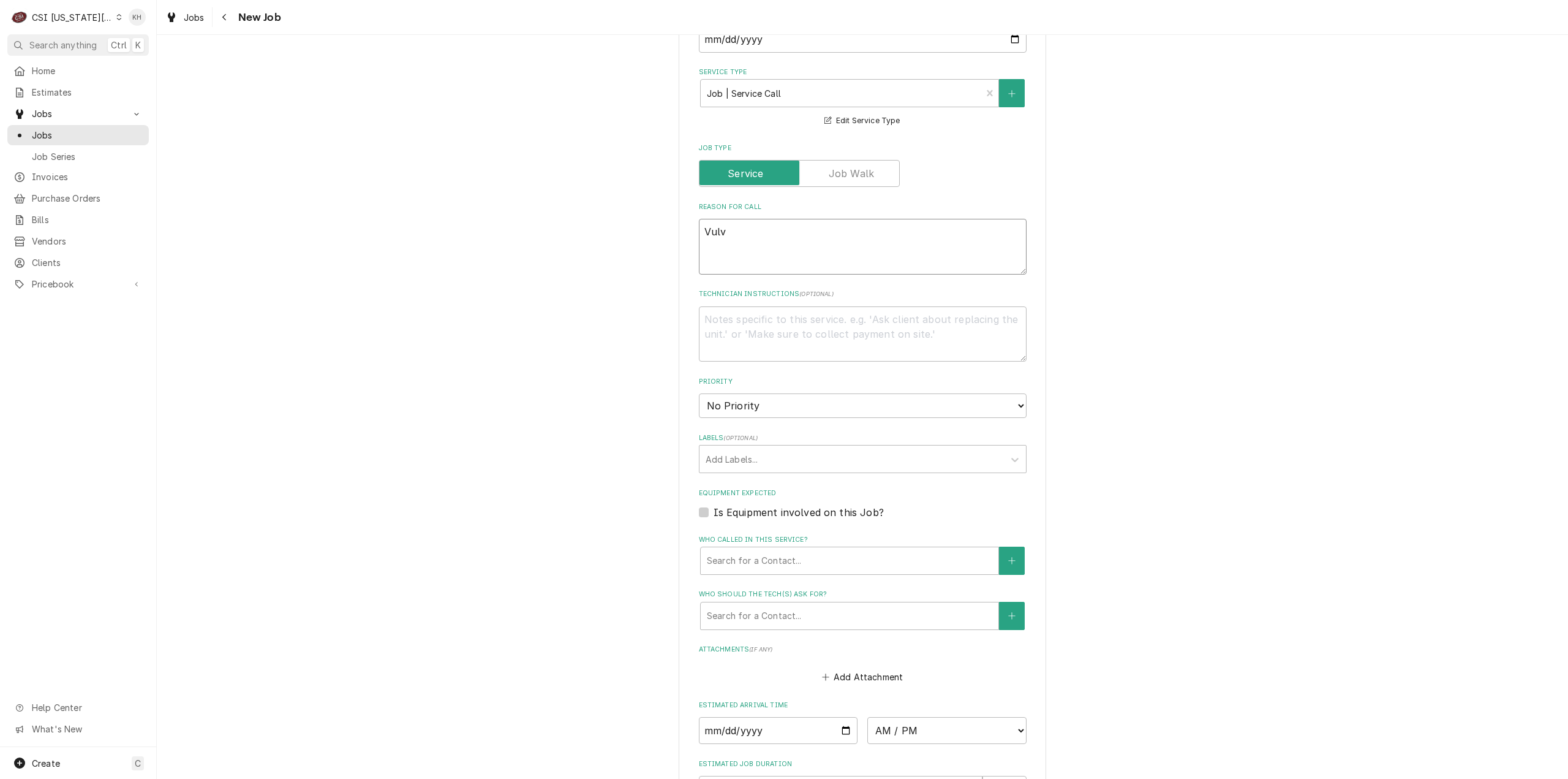
type textarea "Vulva"
type textarea "x"
type textarea "Vulvan"
type textarea "x"
type textarea "Vulvan S"
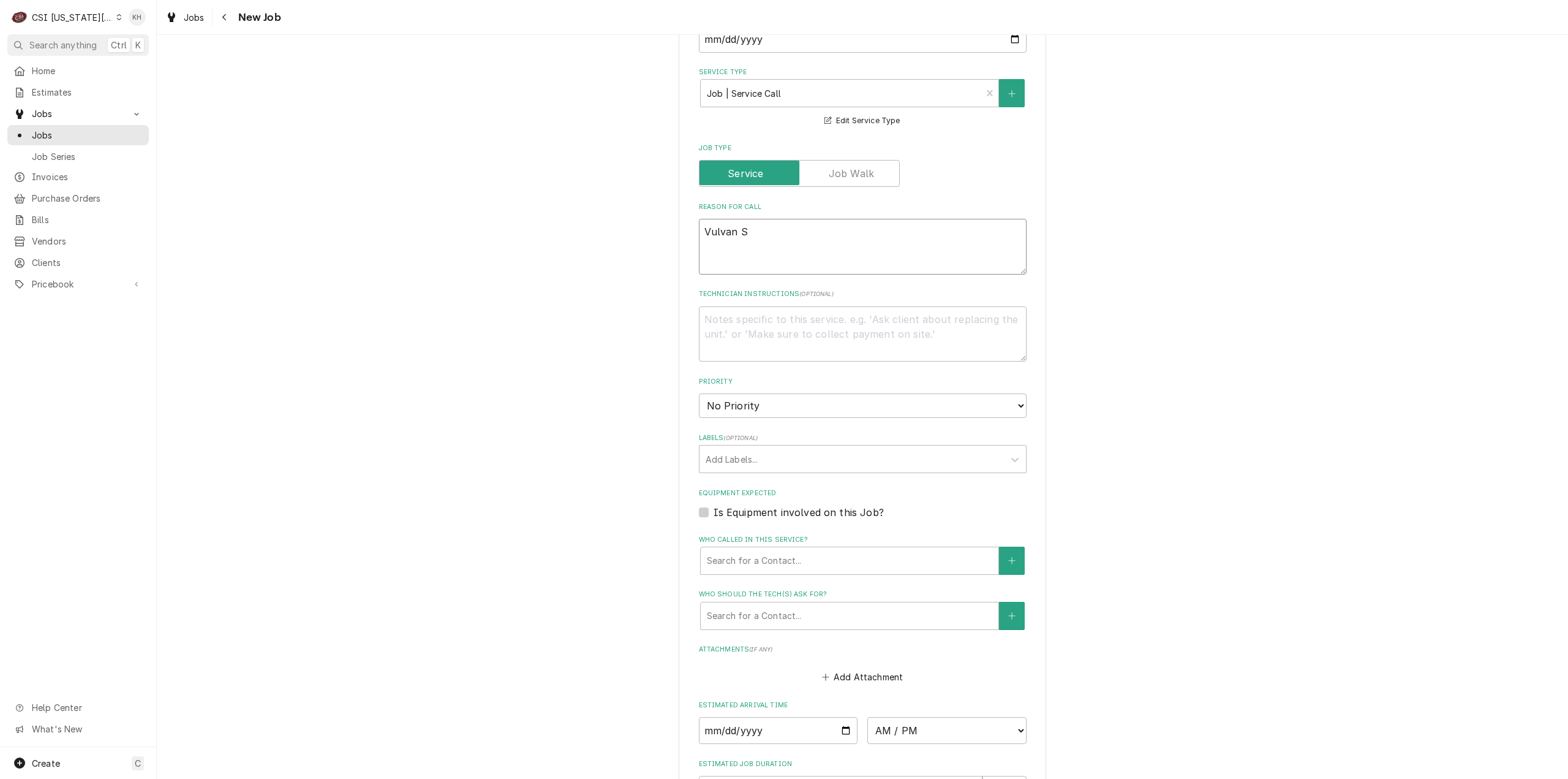
type textarea "x"
type textarea "Vulvan Ste"
type textarea "x"
type textarea "Vulvan Steam"
type textarea "x"
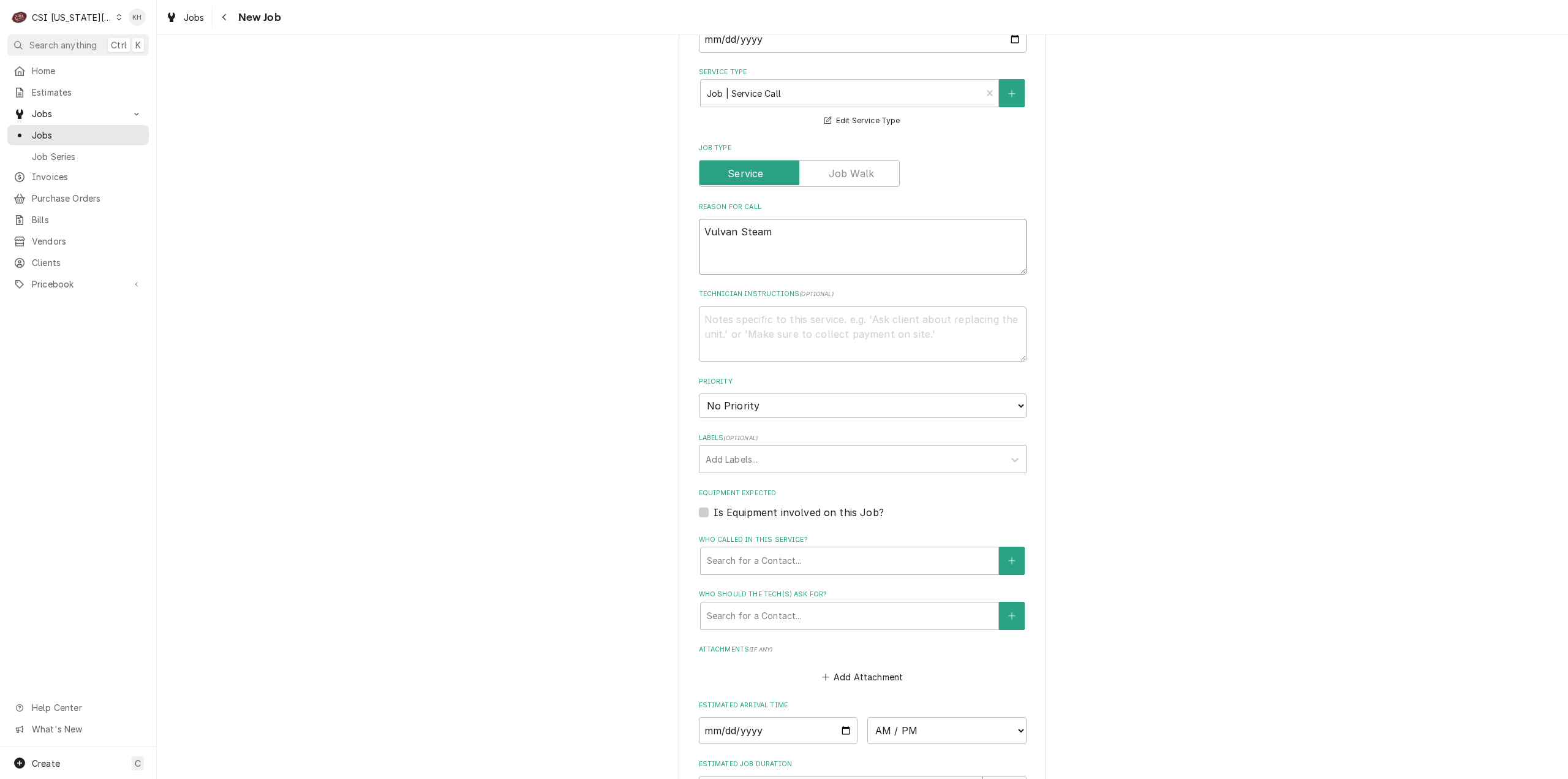
type textarea "Vulvan Steame"
type textarea "x"
type textarea "Vulvan Steamer"
type textarea "x"
type textarea "Vulvan Steamer"
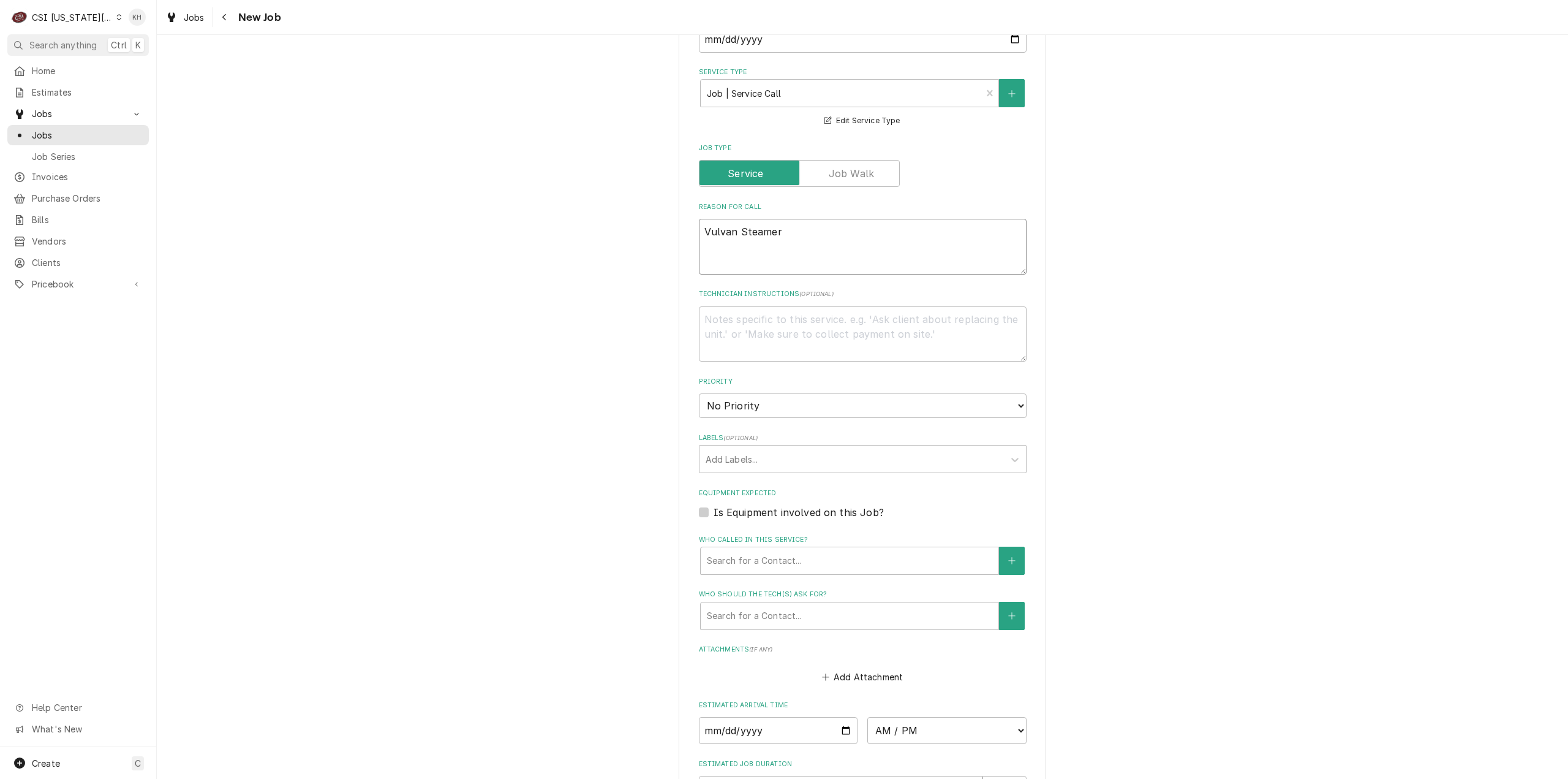
drag, startPoint x: 708, startPoint y: 232, endPoint x: 707, endPoint y: 245, distance: 13.0
click at [708, 231] on textarea "Vulvan Steamer" at bounding box center [863, 247] width 328 height 56
click at [719, 230] on textarea "Vulvan Steamer" at bounding box center [863, 247] width 328 height 56
type textarea "x"
type textarea "Vulan Steamer"
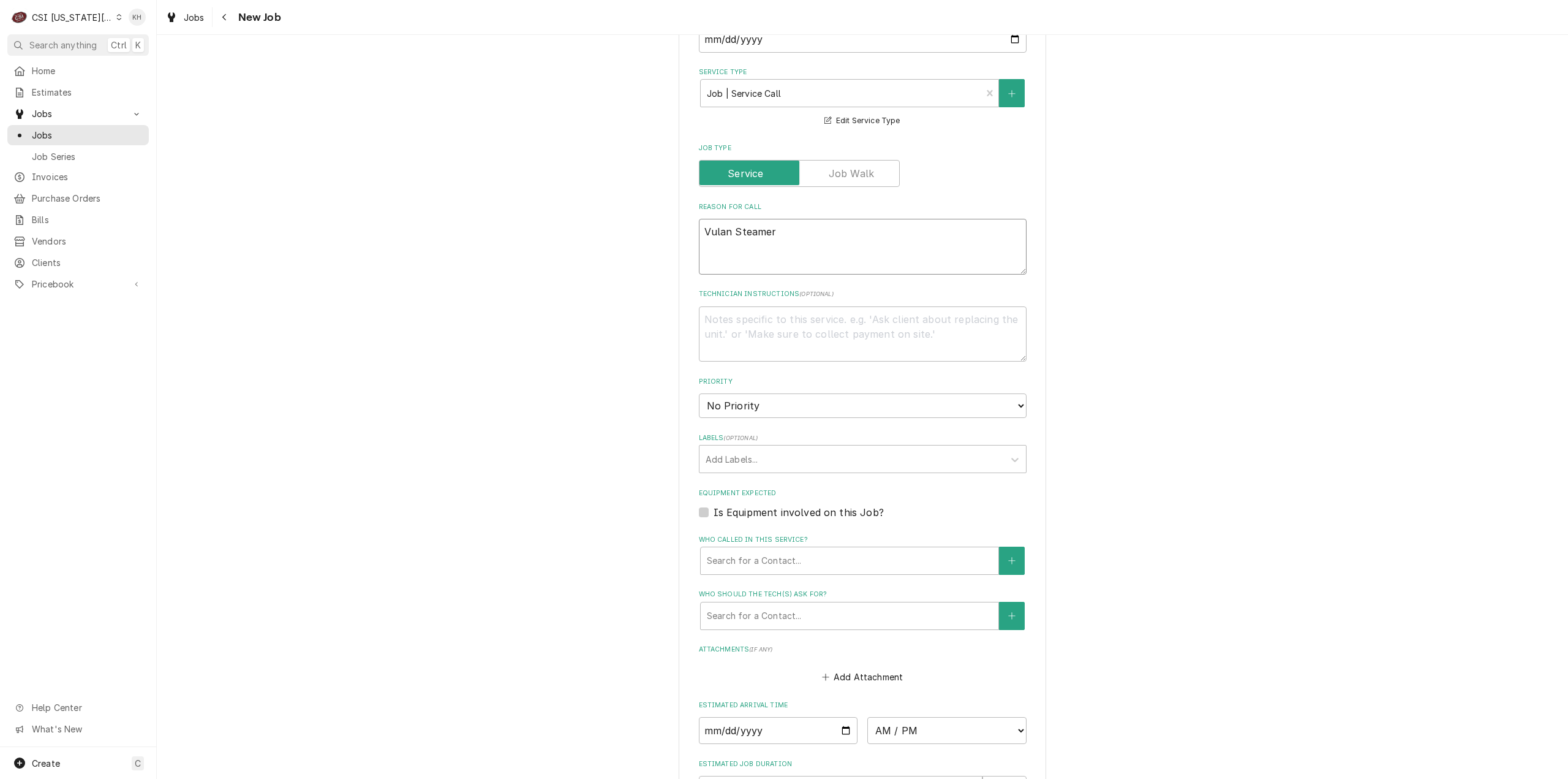
type textarea "x"
type textarea "Vulcan Steamer"
click at [807, 229] on textarea "Vulcan Steamer" at bounding box center [863, 247] width 328 height 56
type textarea "x"
type textarea "Vulcan Steamer t"
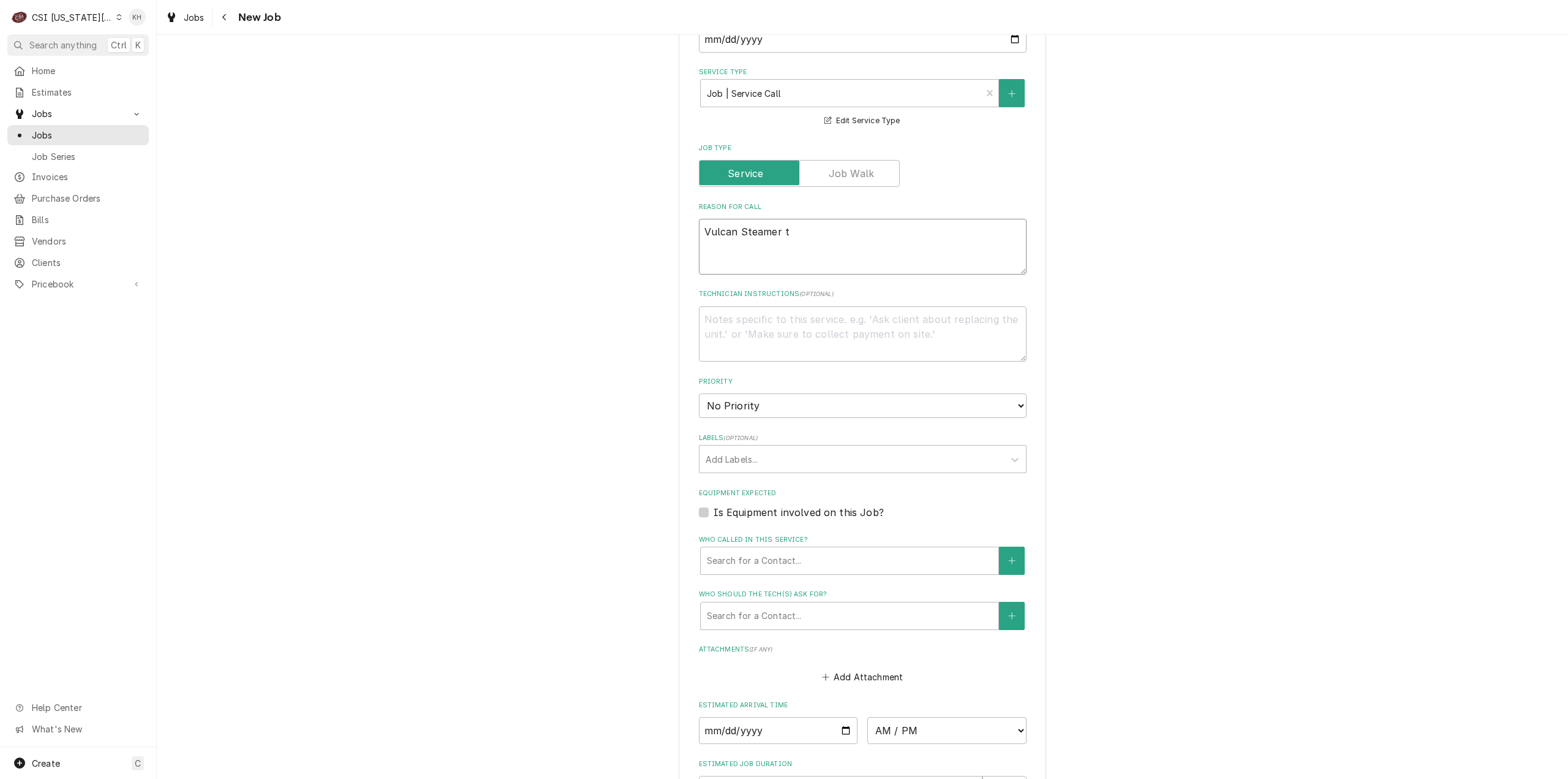
type textarea "x"
type textarea "Vulcan Steamer th"
type textarea "x"
type textarea "Vulcan Steamer tha"
type textarea "x"
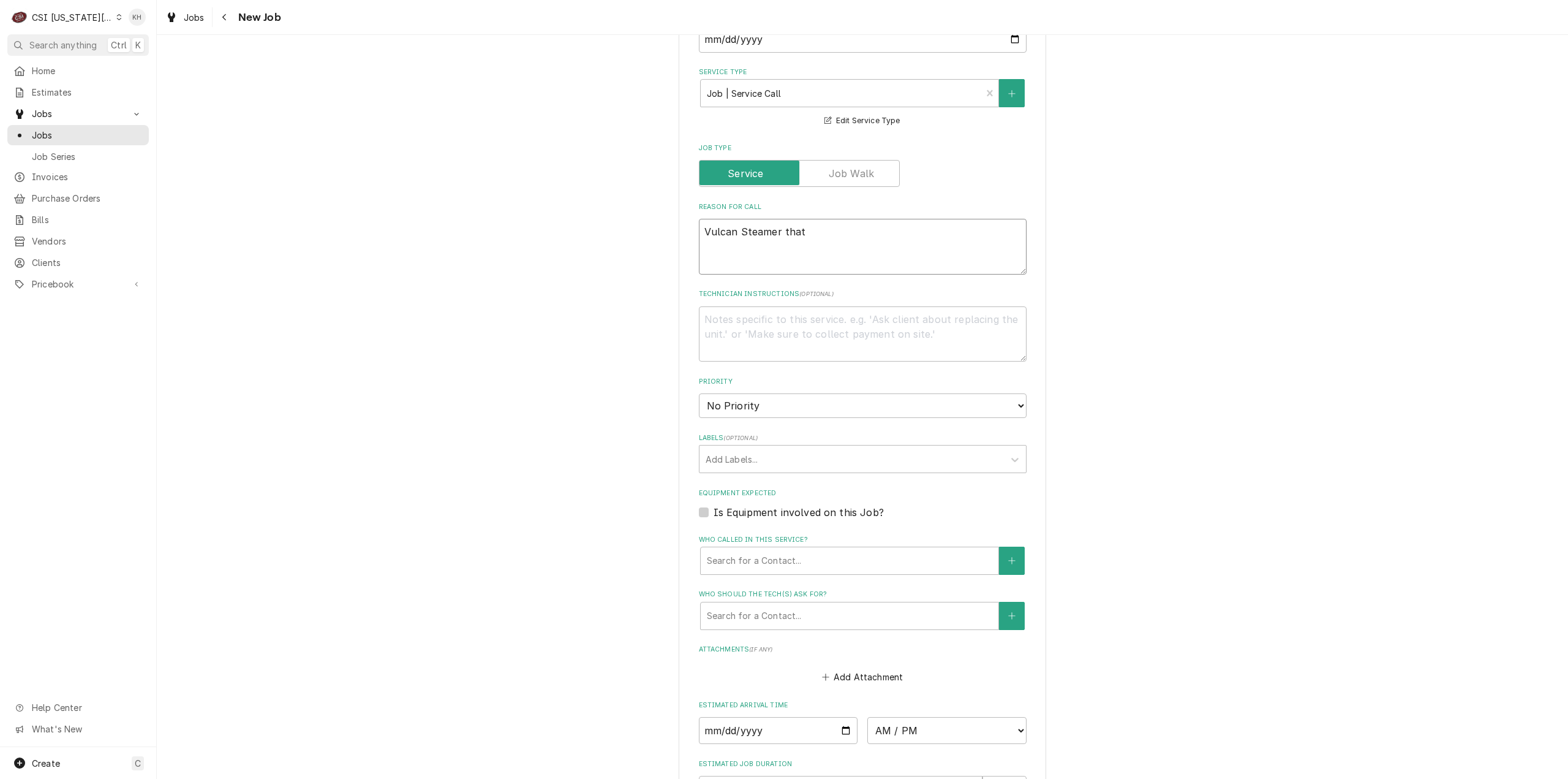
type textarea "Vulcan Steamer that"
type textarea "x"
type textarea "Vulcan Steamer that w"
type textarea "x"
type textarea "Vulcan Steamer that wa"
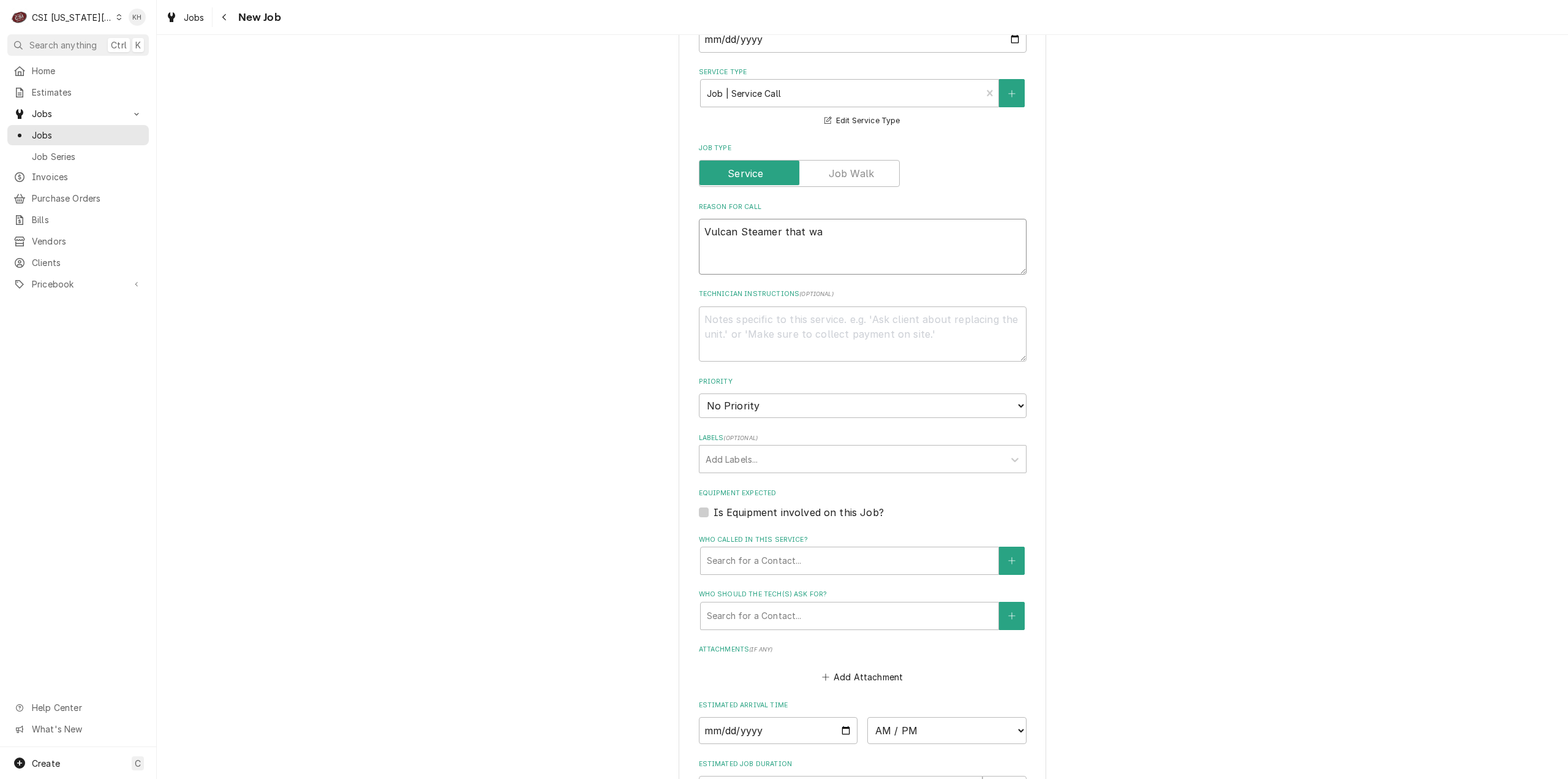
type textarea "x"
type textarea "Vulcan Steamer that was"
type textarea "x"
type textarea "Vulcan Steamer that was"
type textarea "x"
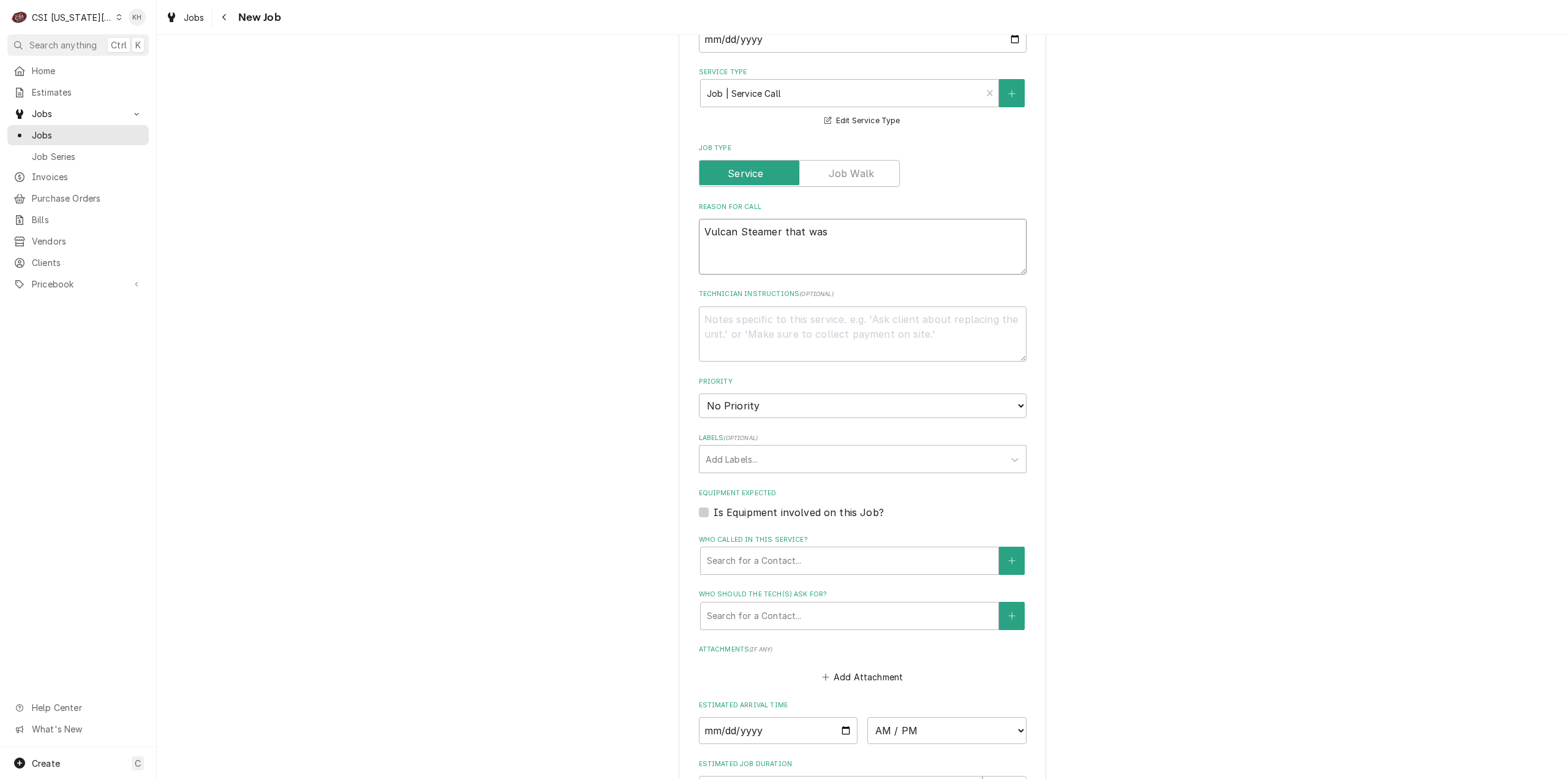
type textarea "Vulcan Steamer that was j"
type textarea "x"
type textarea "Vulcan Steamer that was jus"
type textarea "x"
type textarea "Vulcan Steamer that was just"
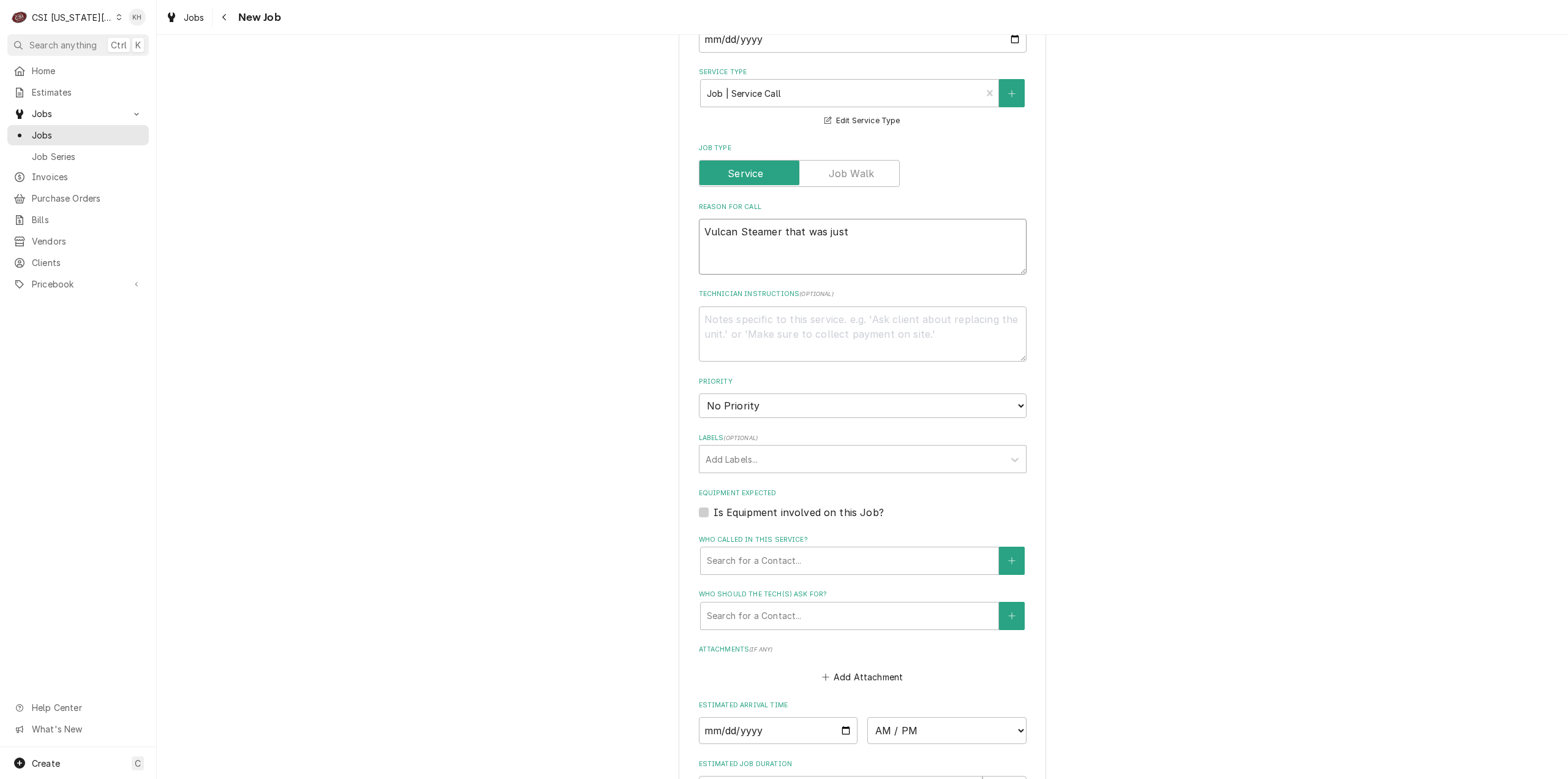
type textarea "x"
type textarea "Vulcan Steamer that was just"
type textarea "x"
type textarea "Vulcan Steamer that was just f"
type textarea "x"
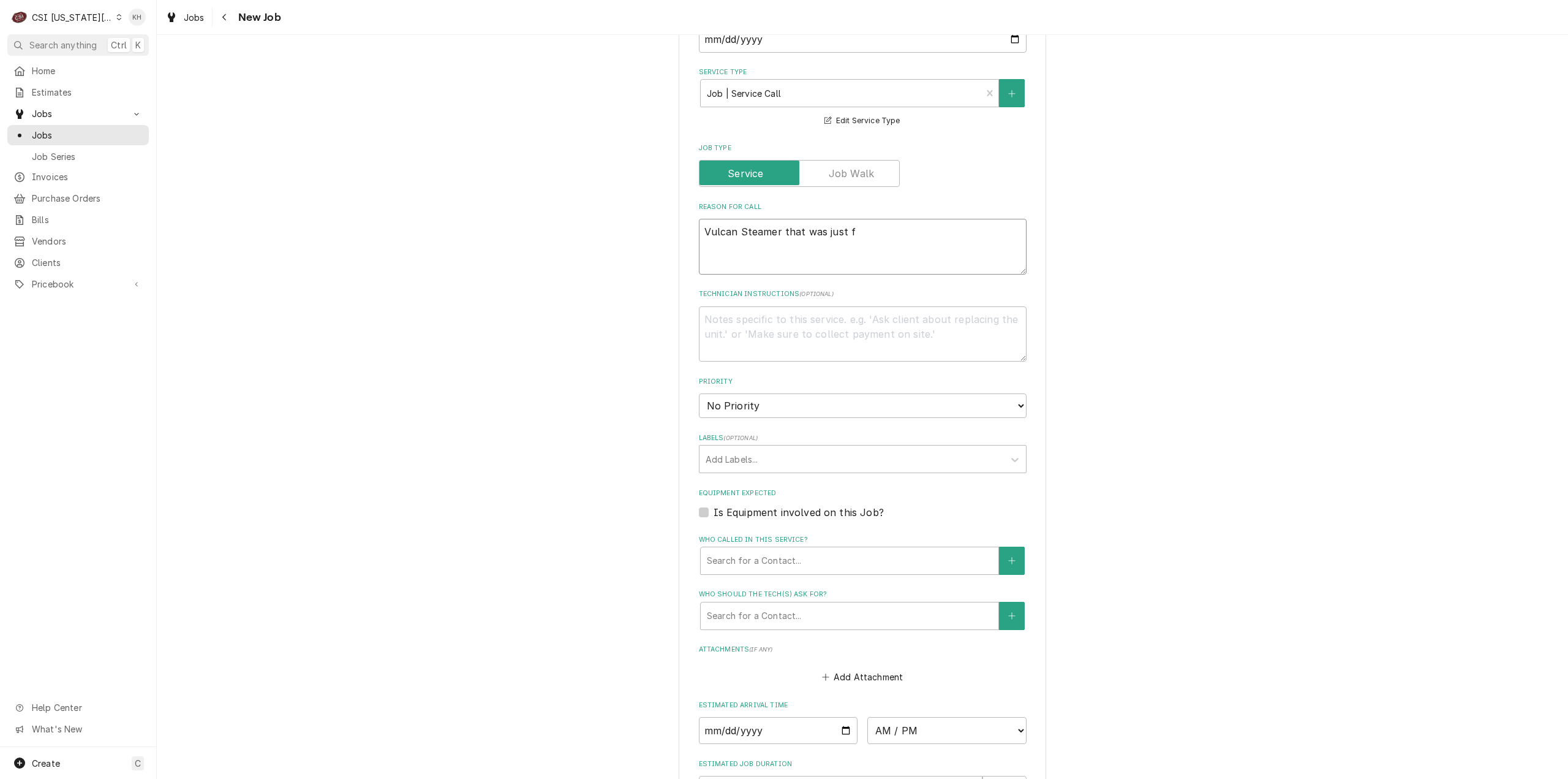
type textarea "Vulcan Steamer that was just fi"
type textarea "x"
type textarea "Vulcan Steamer that was just fix"
type textarea "x"
type textarea "Vulcan Steamer that was just fixe"
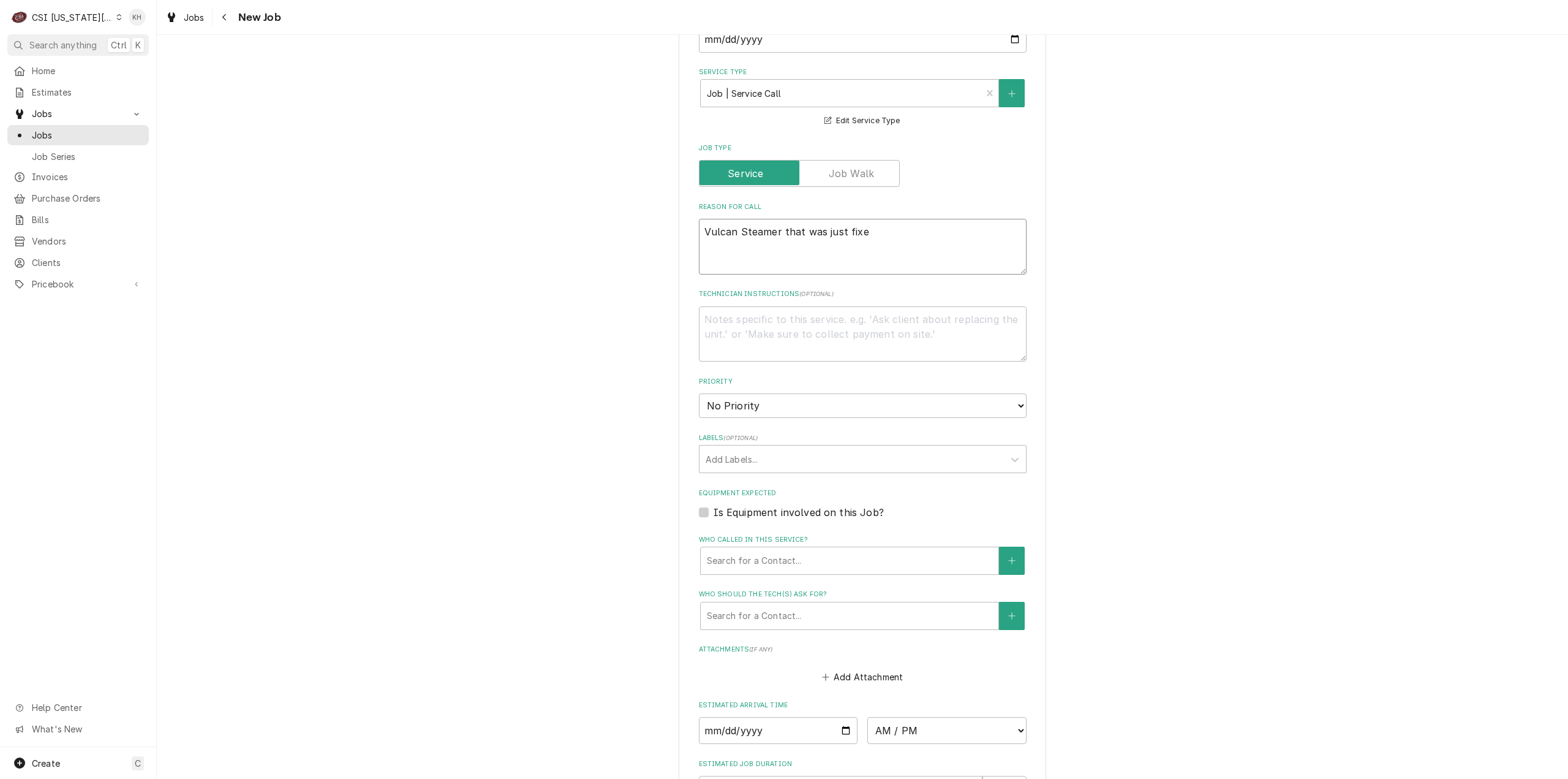
type textarea "x"
type textarea "Vulcan Steamer that was just fixed"
type textarea "x"
type textarea "Vulcan Steamer that was just fixed"
type textarea "x"
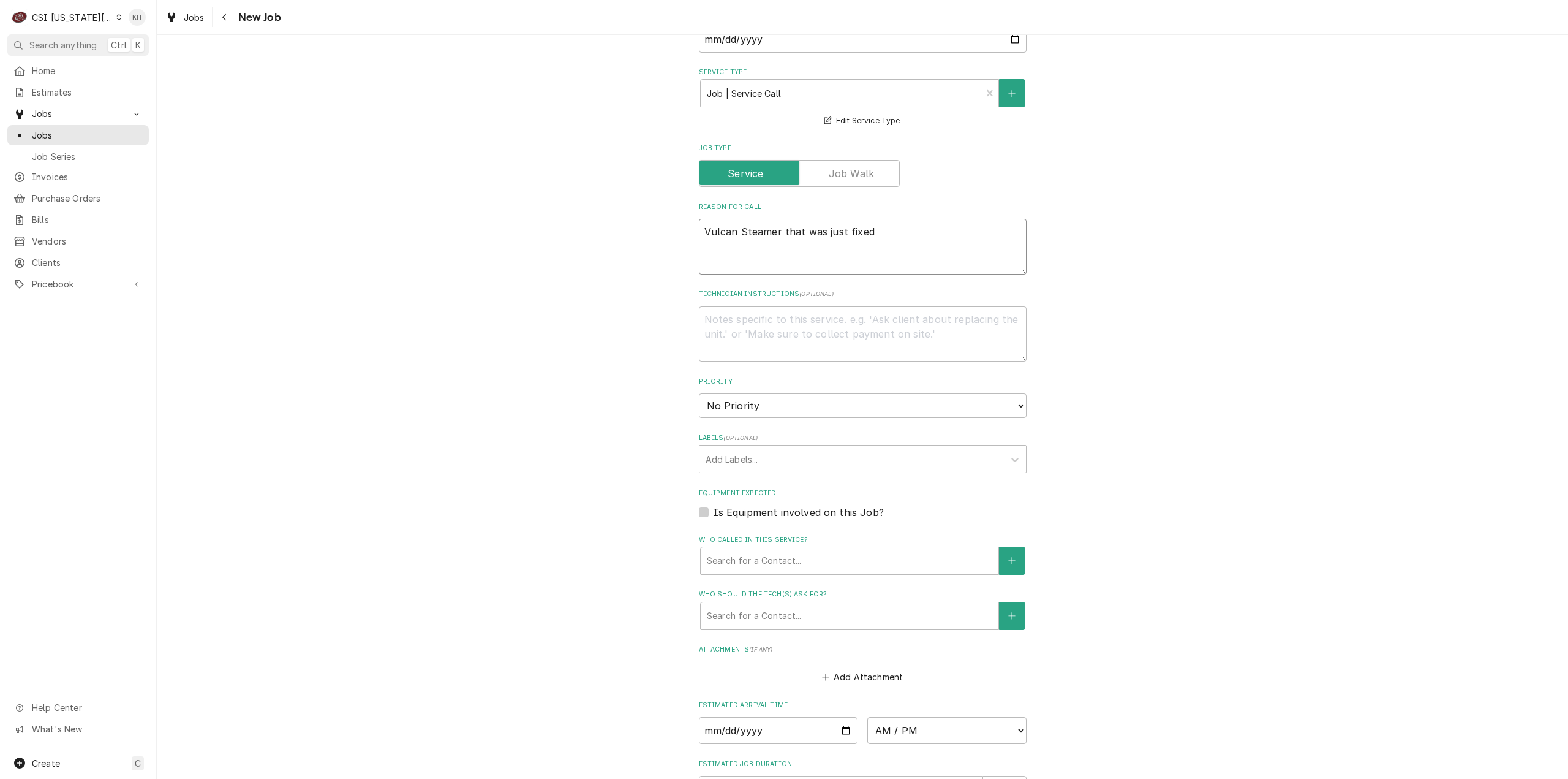
type textarea "Vulcan Steamer that was just fixed i"
type textarea "x"
type textarea "Vulcan Steamer that was just fixed is"
type textarea "x"
type textarea "Vulcan Steamer that was just fixed is"
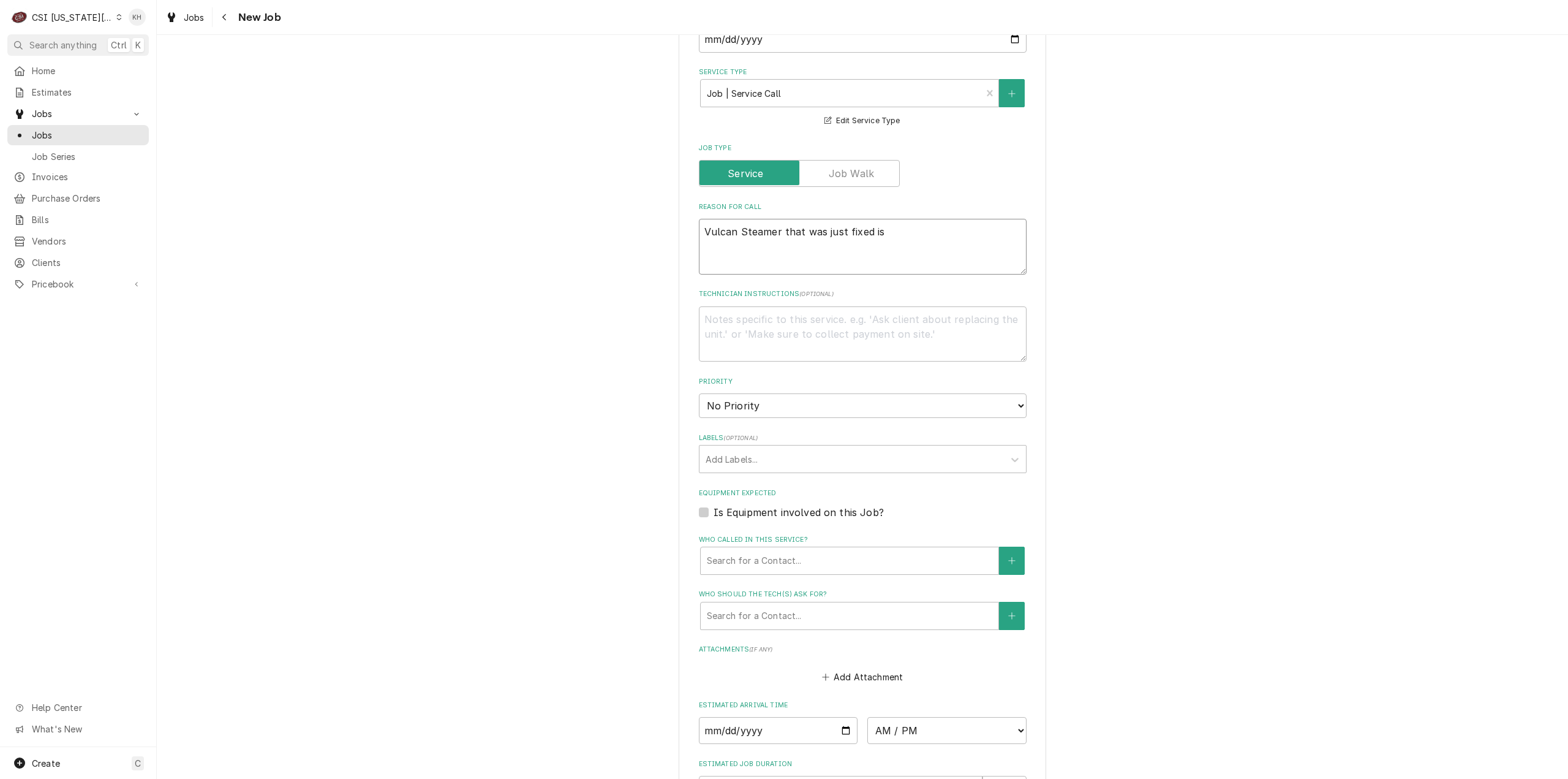
type textarea "x"
type textarea "Vulcan Steamer that was just fixed is n"
type textarea "x"
type textarea "Vulcan Steamer that was just fixed is no"
type textarea "x"
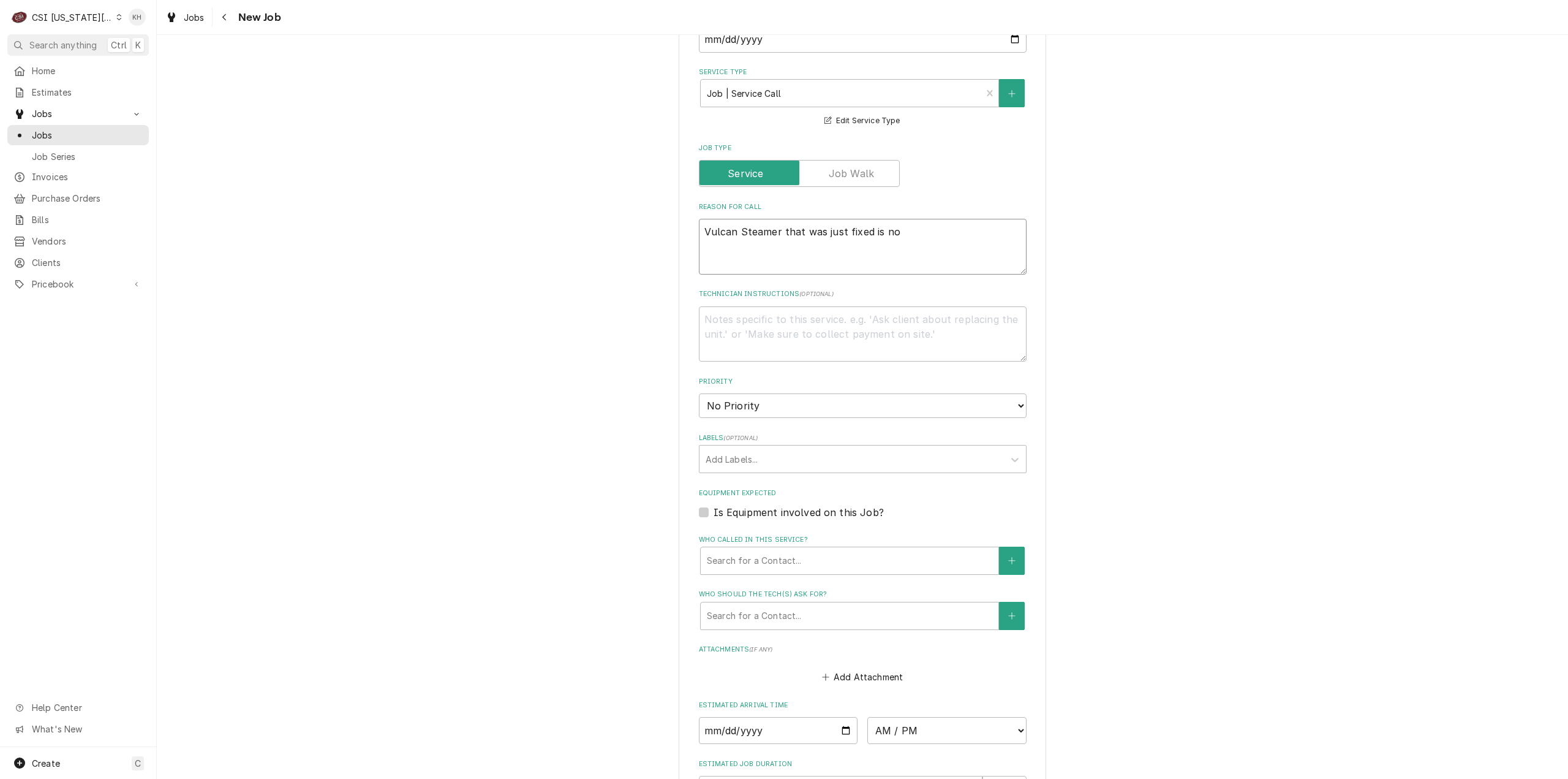
type textarea "Vulcan Steamer that was just fixed is now"
type textarea "x"
type textarea "Vulcan Steamer that was just fixed is now"
type textarea "x"
type textarea "Vulcan Steamer that was just fixed is now t"
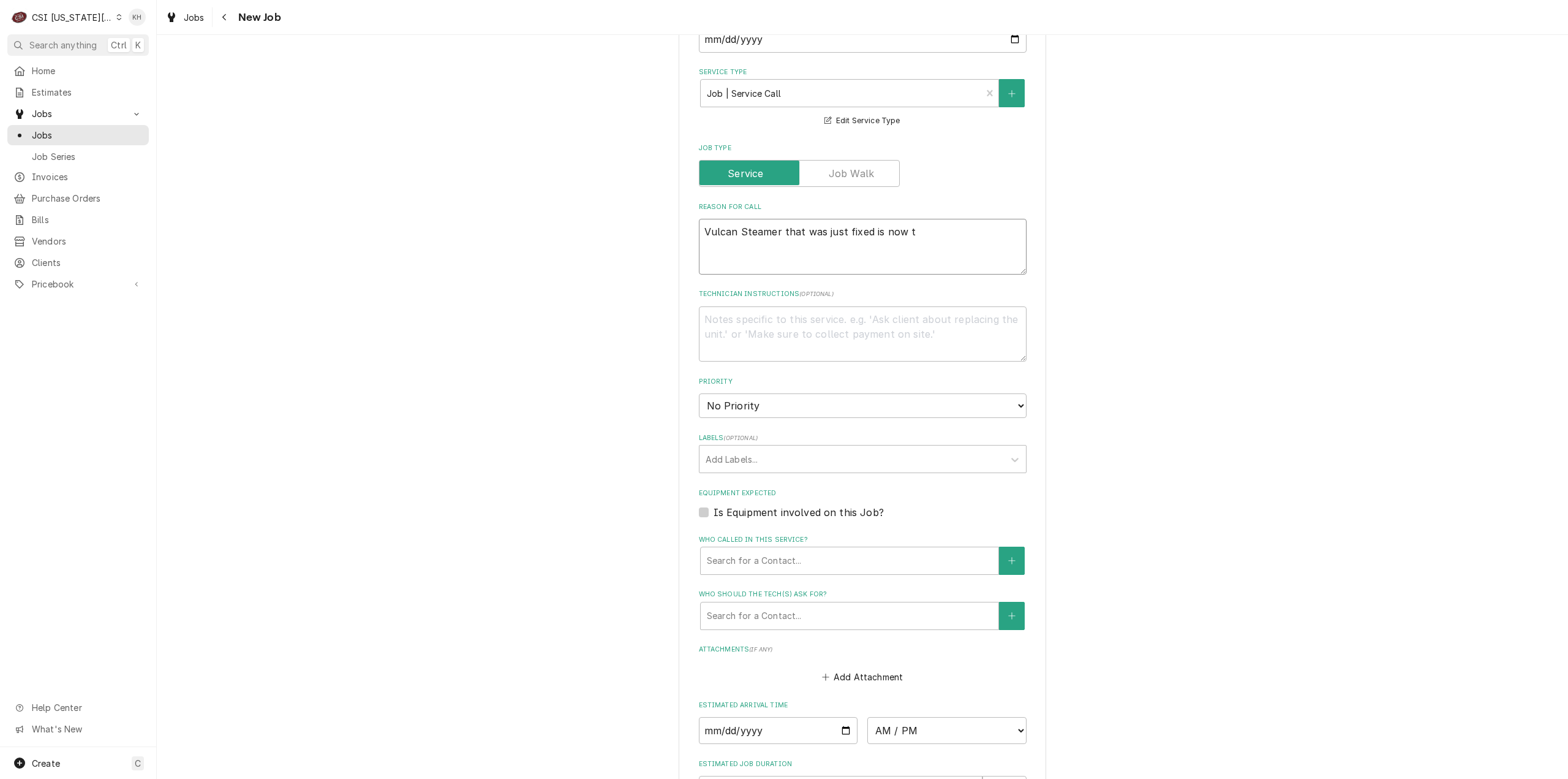
type textarea "x"
type textarea "Vulcan Steamer that was just fixed is now tr"
type textarea "x"
type textarea "Vulcan Steamer that was just fixed is now tri"
type textarea "x"
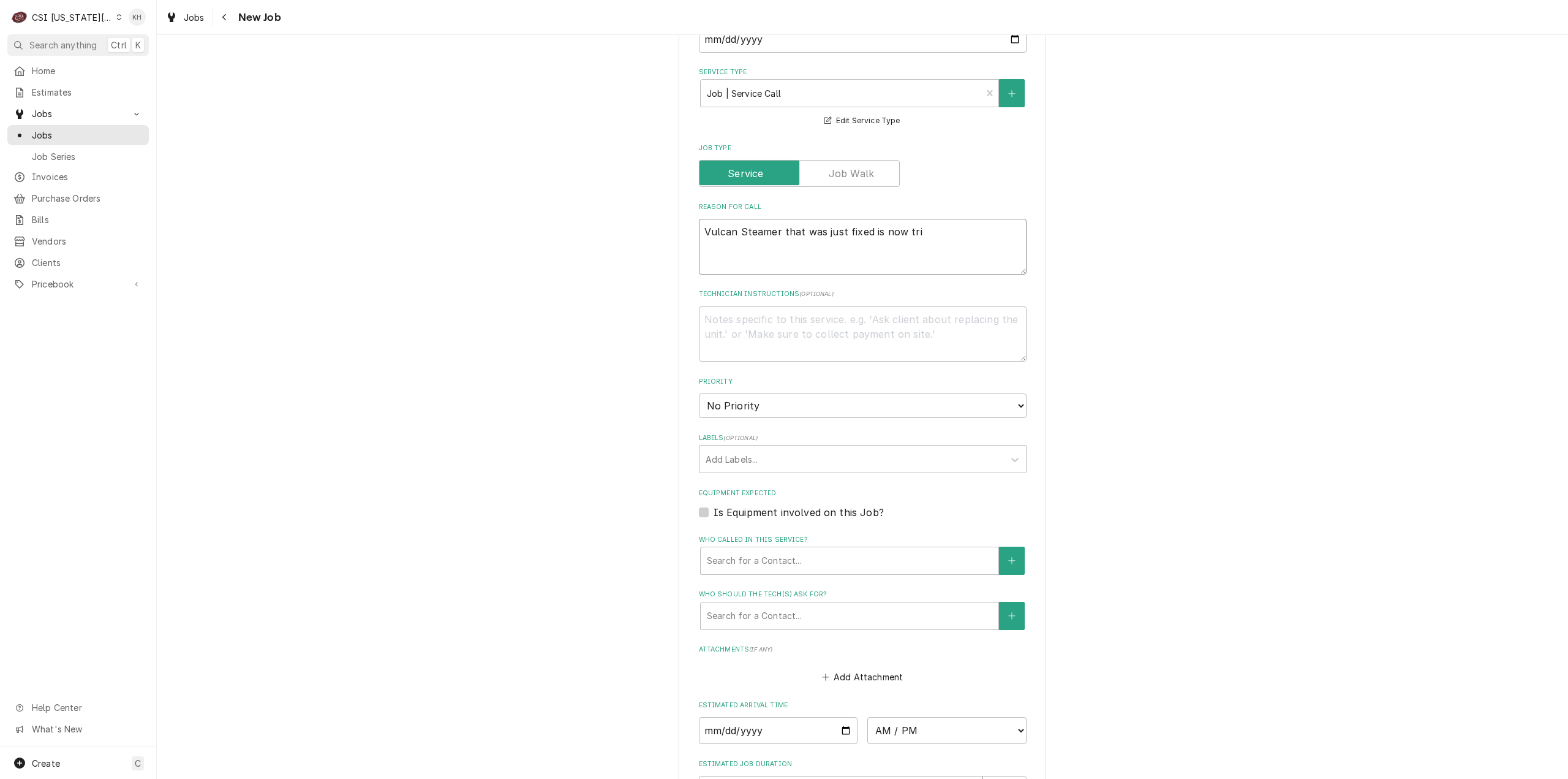
type textarea "Vulcan Steamer that was just fixed is now trip"
type textarea "x"
type textarea "Vulcan Steamer that was just fixed is now tripp"
type textarea "x"
type textarea "Vulcan Steamer that was just fixed is now trippi"
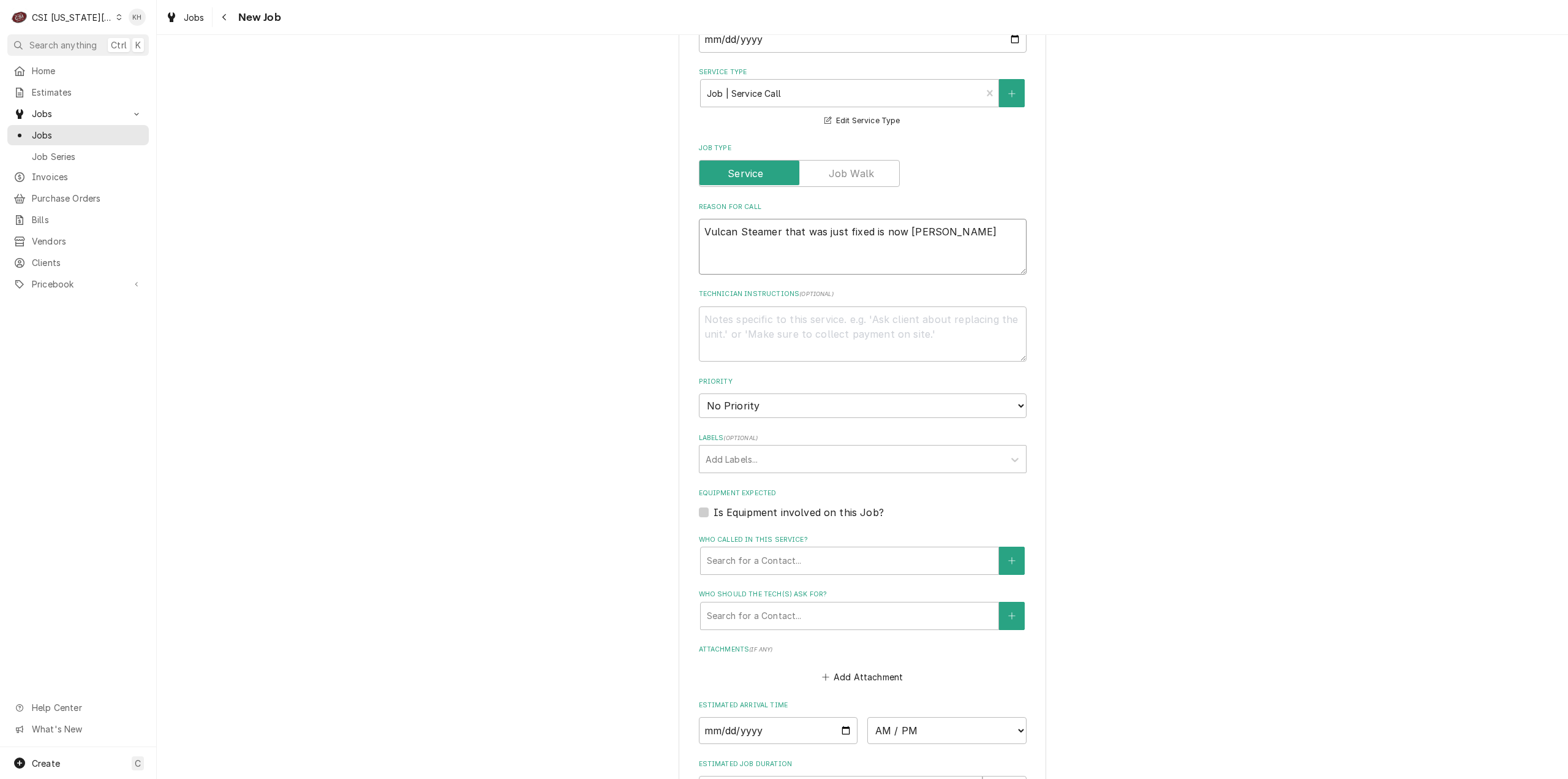
type textarea "x"
type textarea "Vulcan Steamer that was just fixed is now trippin"
type textarea "x"
type textarea "Vulcan Steamer that was just fixed is now tripping"
type textarea "x"
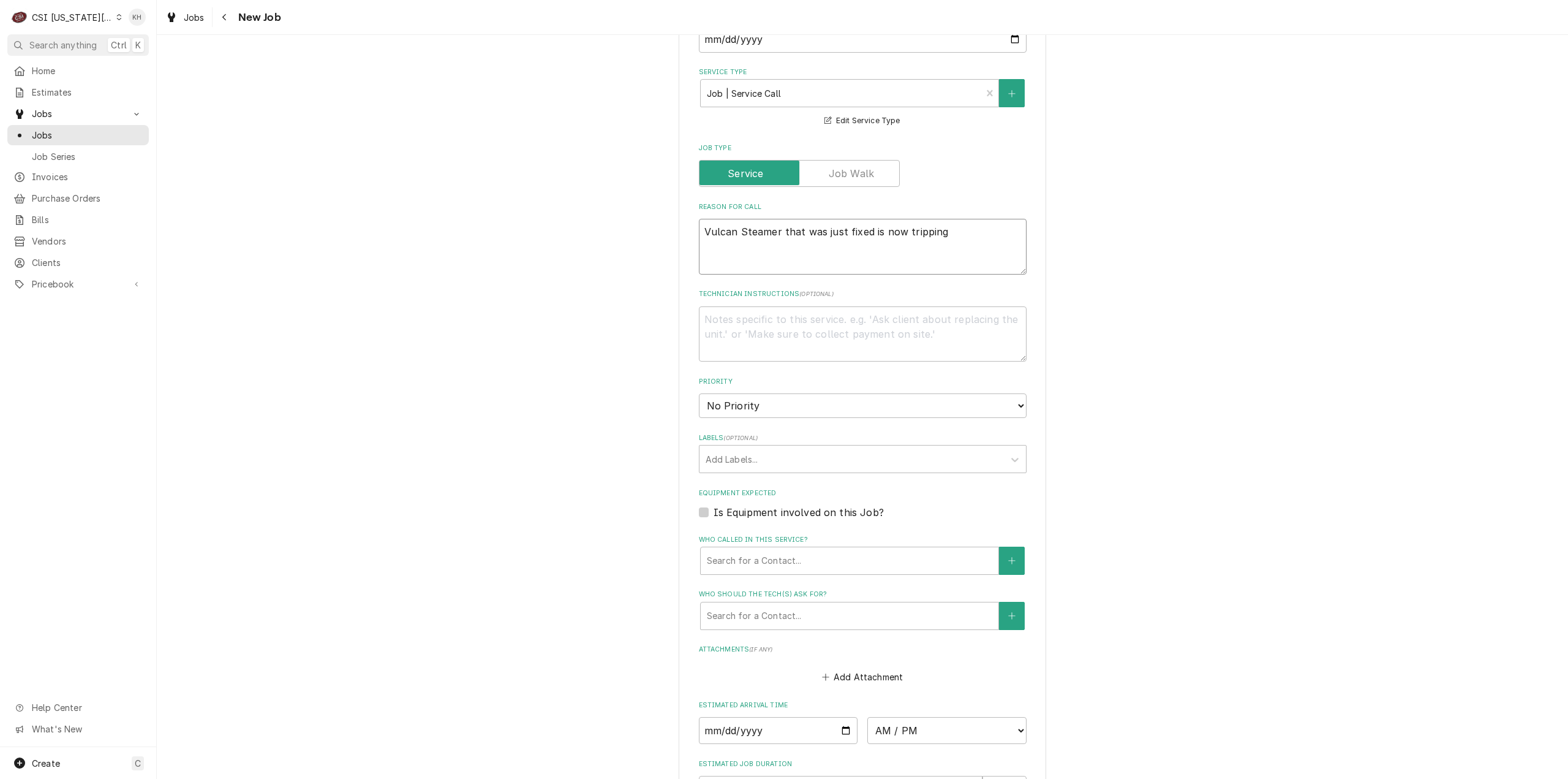
type textarea "Vulcan Steamer that was just fixed is now tripping t"
type textarea "x"
type textarea "Vulcan Steamer that was just fixed is now tripping th"
type textarea "x"
type textarea "Vulcan Steamer that was just fixed is now tripping the"
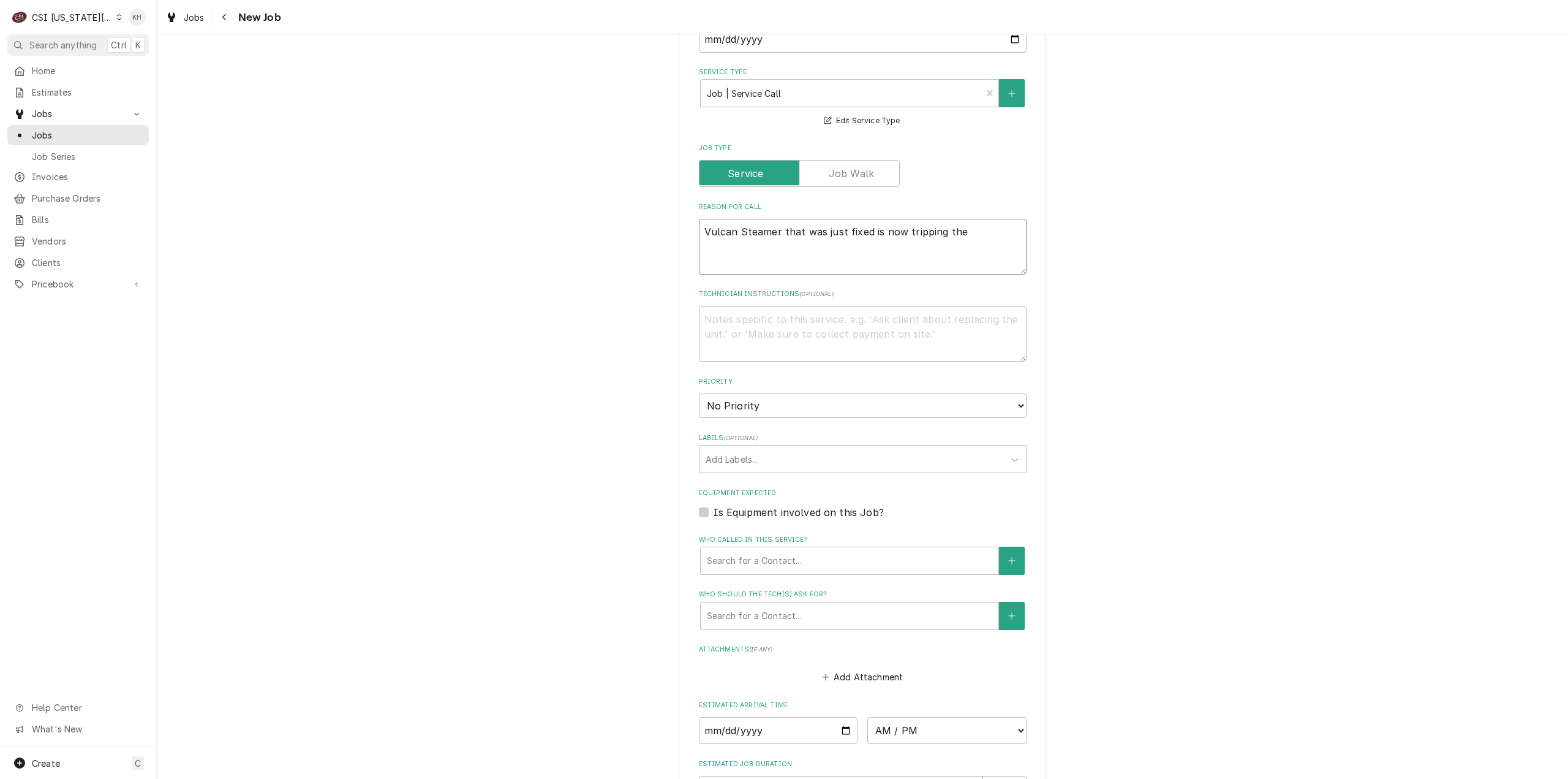
type textarea "x"
type textarea "Vulcan Steamer that was just fixed is now tripping the"
type textarea "x"
type textarea "Vulcan Steamer that was just fixed is now tripping the b"
type textarea "x"
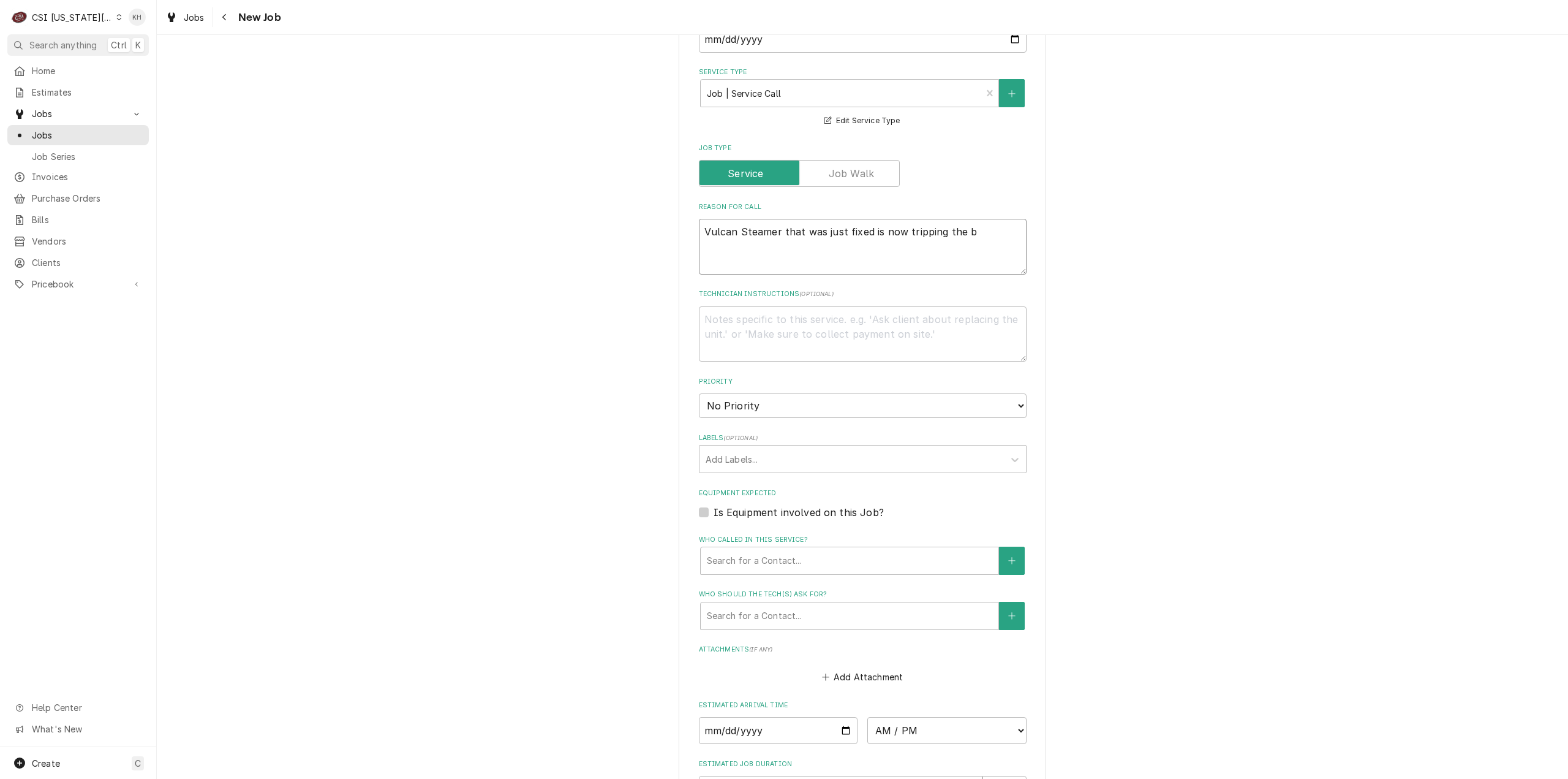
type textarea "Vulcan Steamer that was just fixed is now tripping the br"
type textarea "x"
type textarea "Vulcan Steamer that was just fixed is now tripping the bre"
type textarea "x"
type textarea "Vulcan Steamer that was just fixed is now tripping the brea"
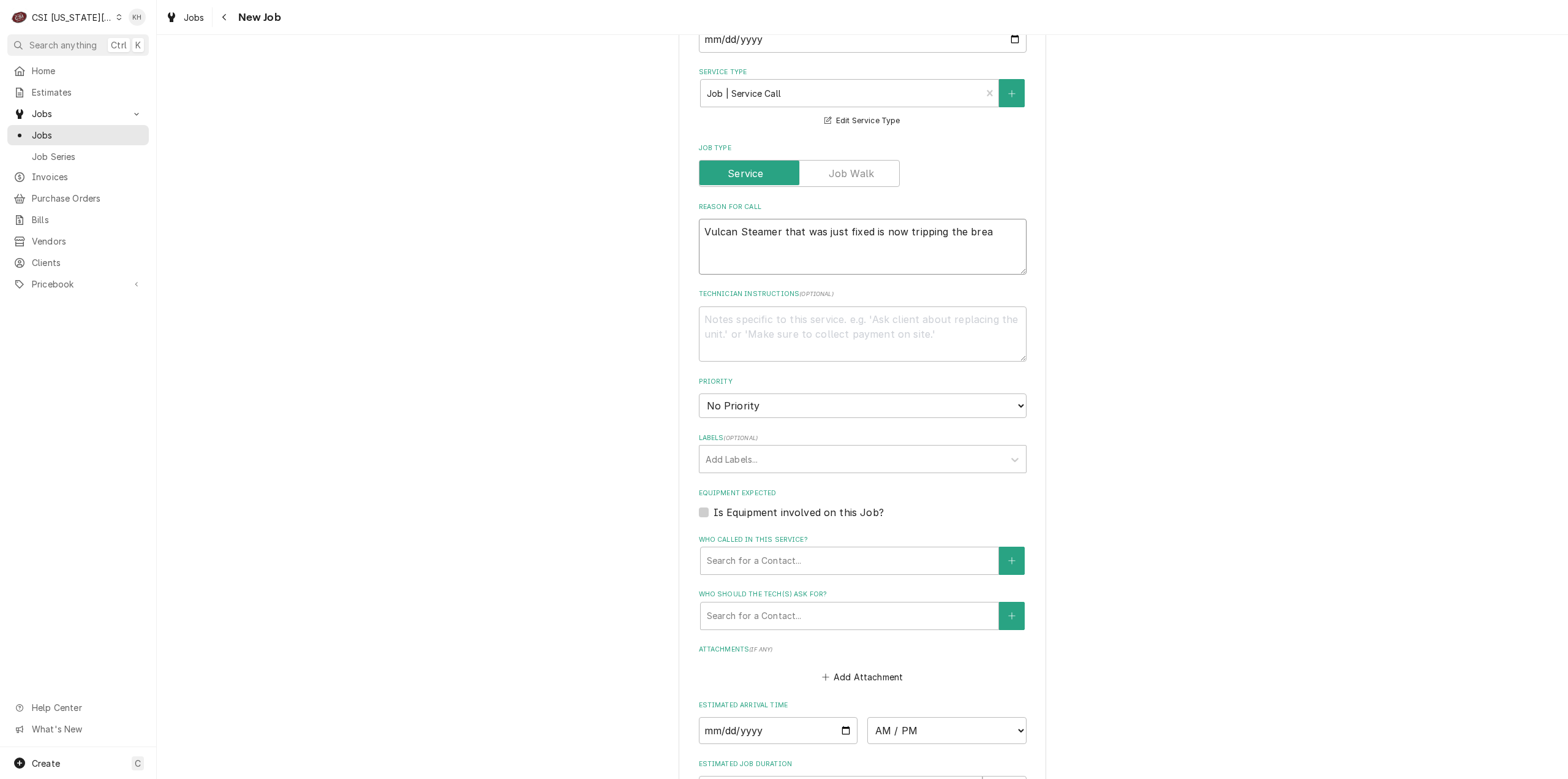
type textarea "x"
type textarea "Vulcan Steamer that was just fixed is now tripping the break"
type textarea "x"
type textarea "Vulcan Steamer that was just fixed is now tripping the breake"
type textarea "x"
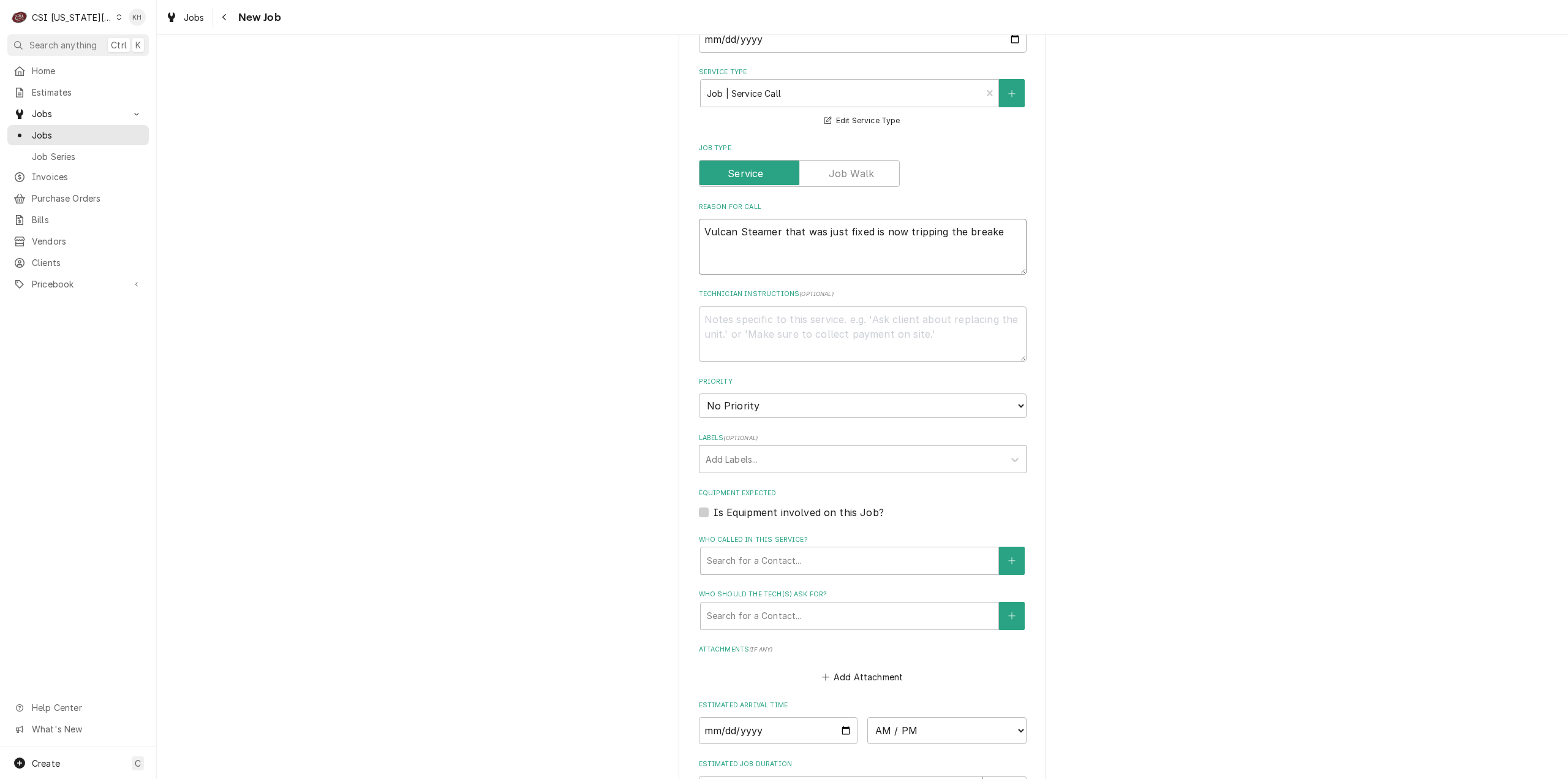
type textarea "Vulcan Steamer that was just fixed is now tripping the breaker"
type textarea "x"
type textarea "Vulcan Steamer that was just fixed is now tripping the breaker"
click at [802, 335] on textarea "Technician Instructions ( optional )" at bounding box center [863, 334] width 328 height 56
type textarea "x"
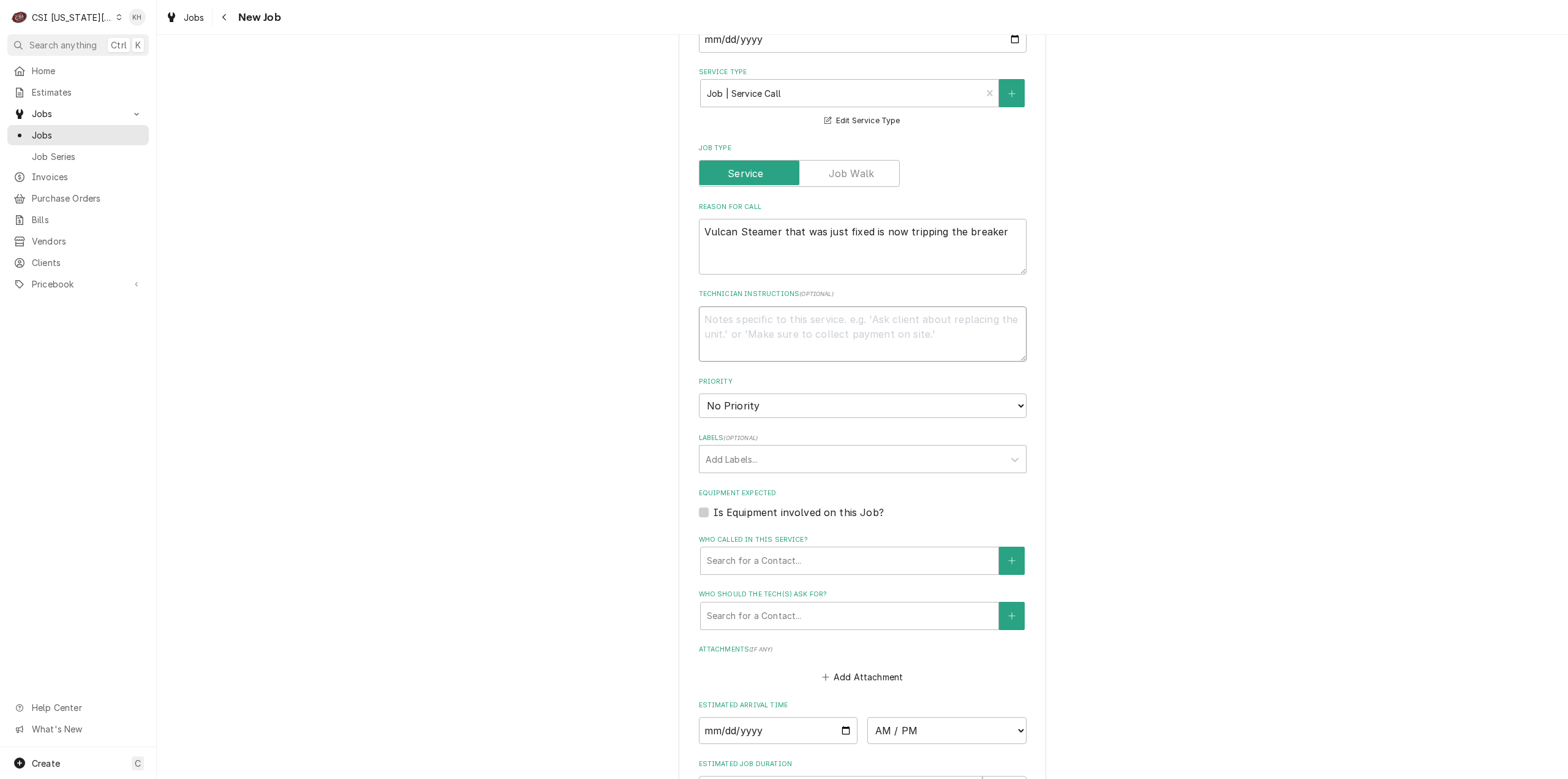
type textarea "R"
type textarea "x"
type textarea "Re"
type textarea "x"
type textarea "Rec"
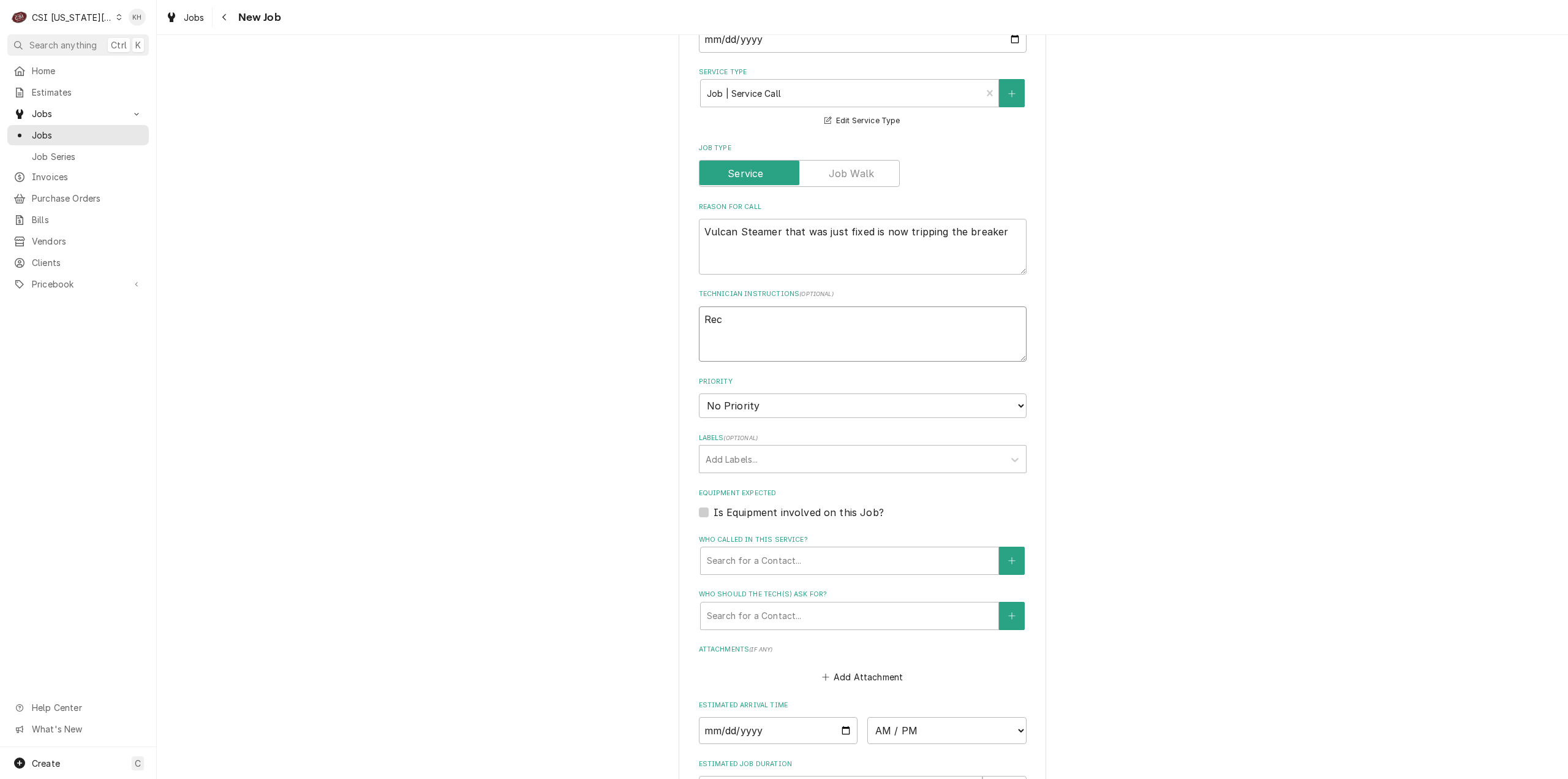
type textarea "x"
type textarea "Reca"
type textarea "x"
type textarea "Recal"
type textarea "x"
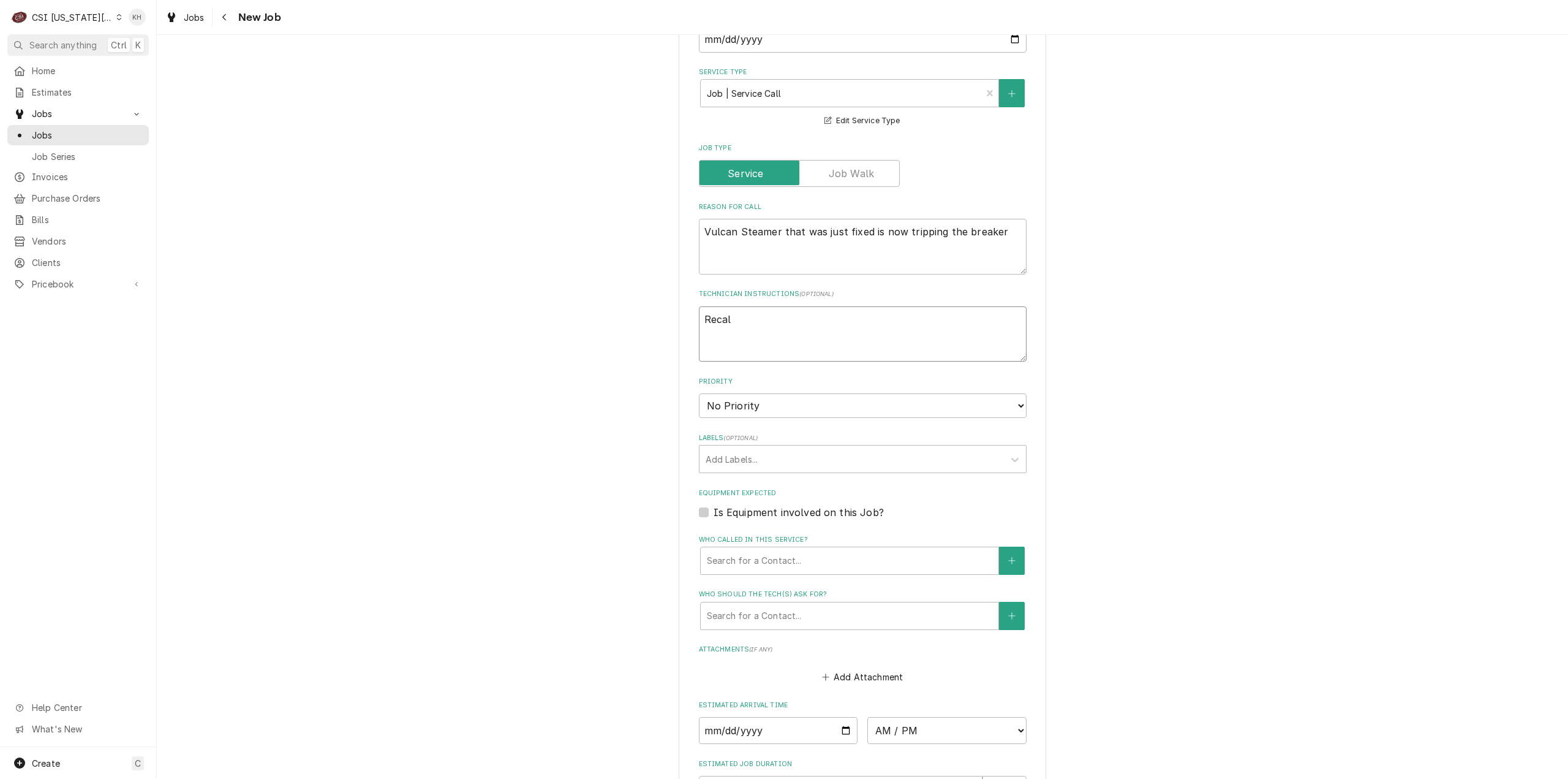
type textarea "Recall"
type textarea "x"
type textarea "Recall"
type textarea "x"
type textarea "Recall J"
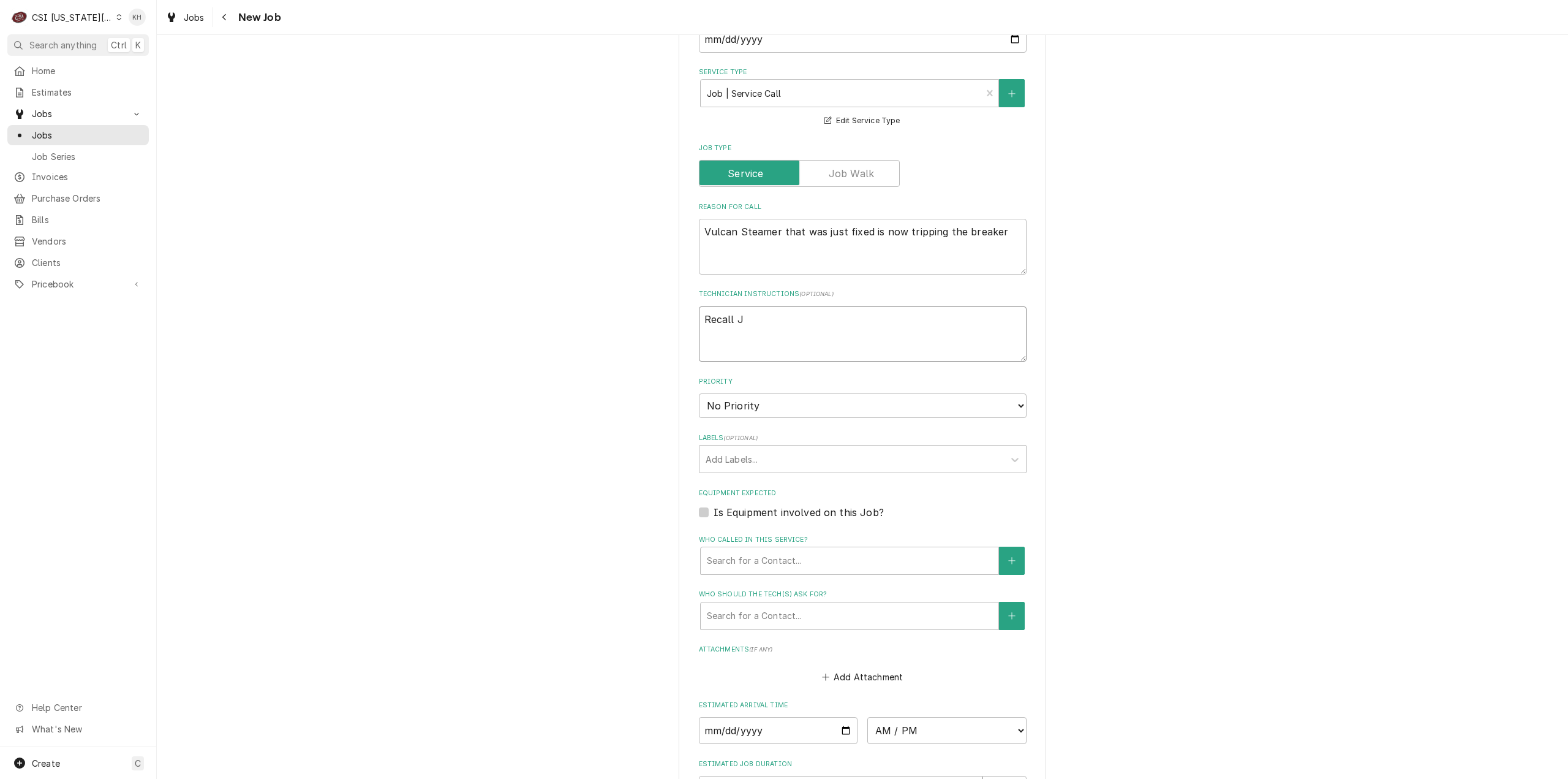
type textarea "x"
type textarea "Recall JO"
type textarea "x"
type textarea "Recall JOB"
type textarea "x"
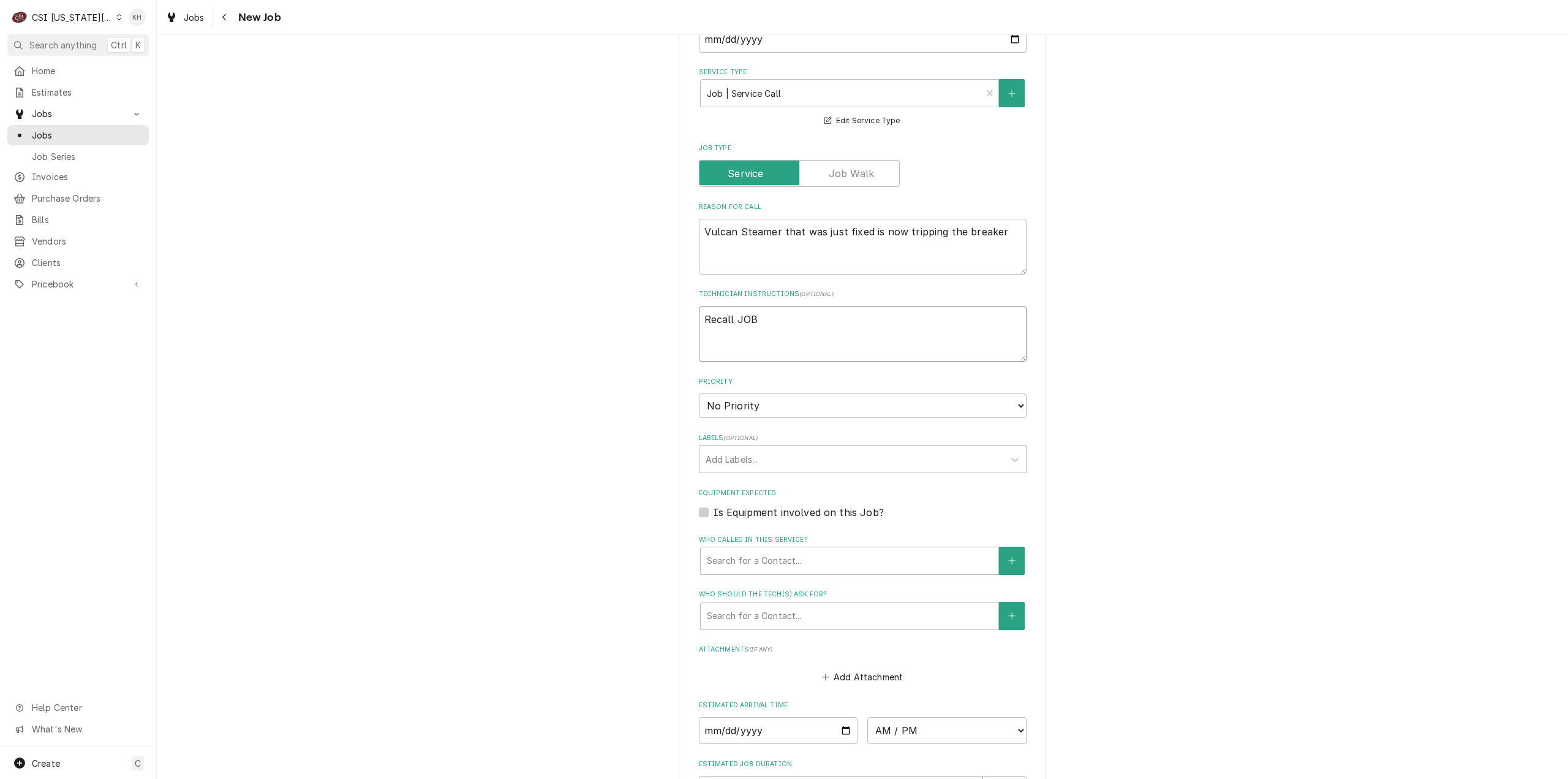
type textarea "Recall JOB-"
type textarea "x"
type textarea "Recall JOB-3"
type textarea "x"
type textarea "Recall JOB-31"
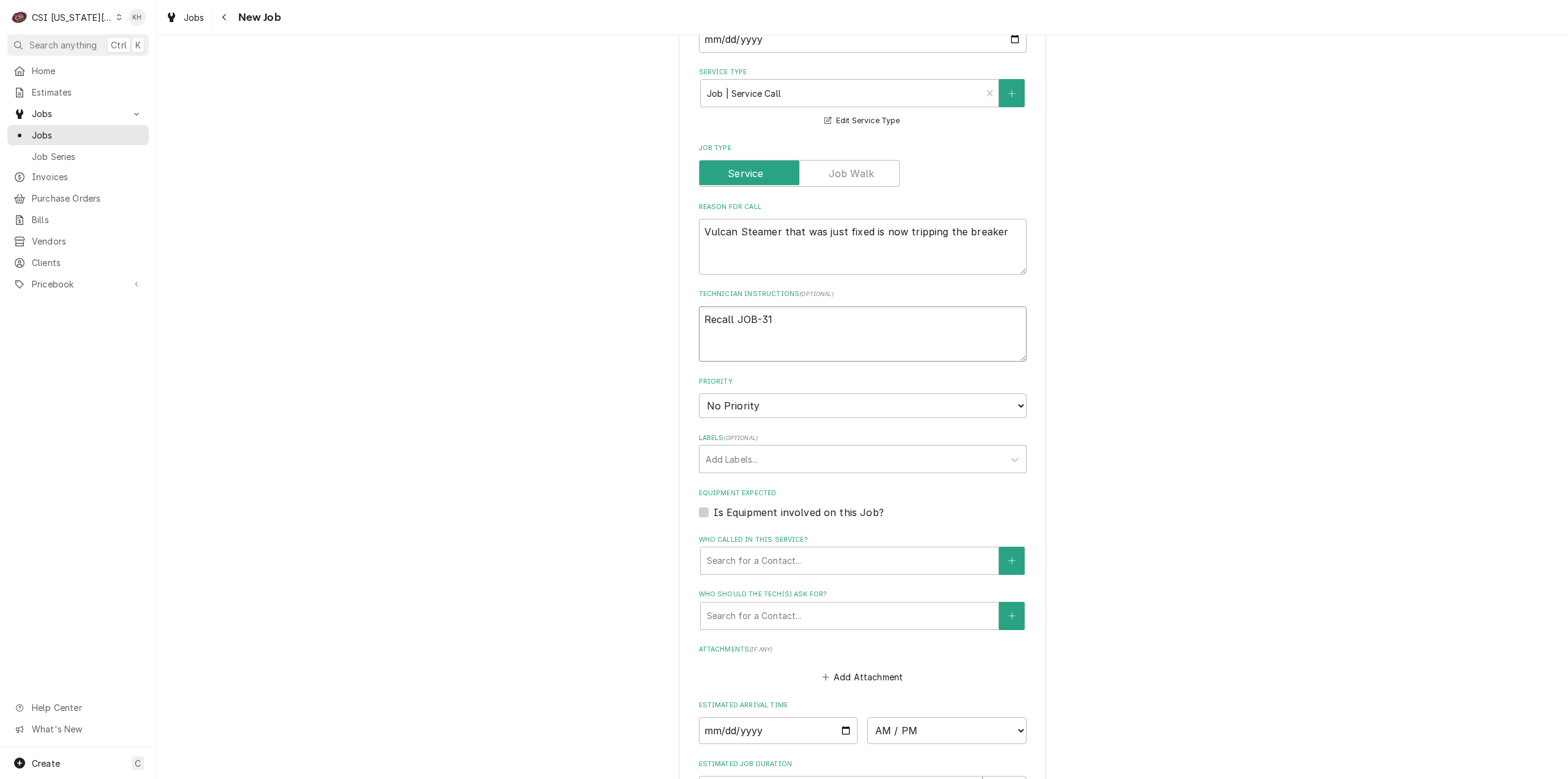
type textarea "x"
type textarea "Recall JOB-318"
type textarea "x"
type textarea "Recall JOB-3181"
type textarea "x"
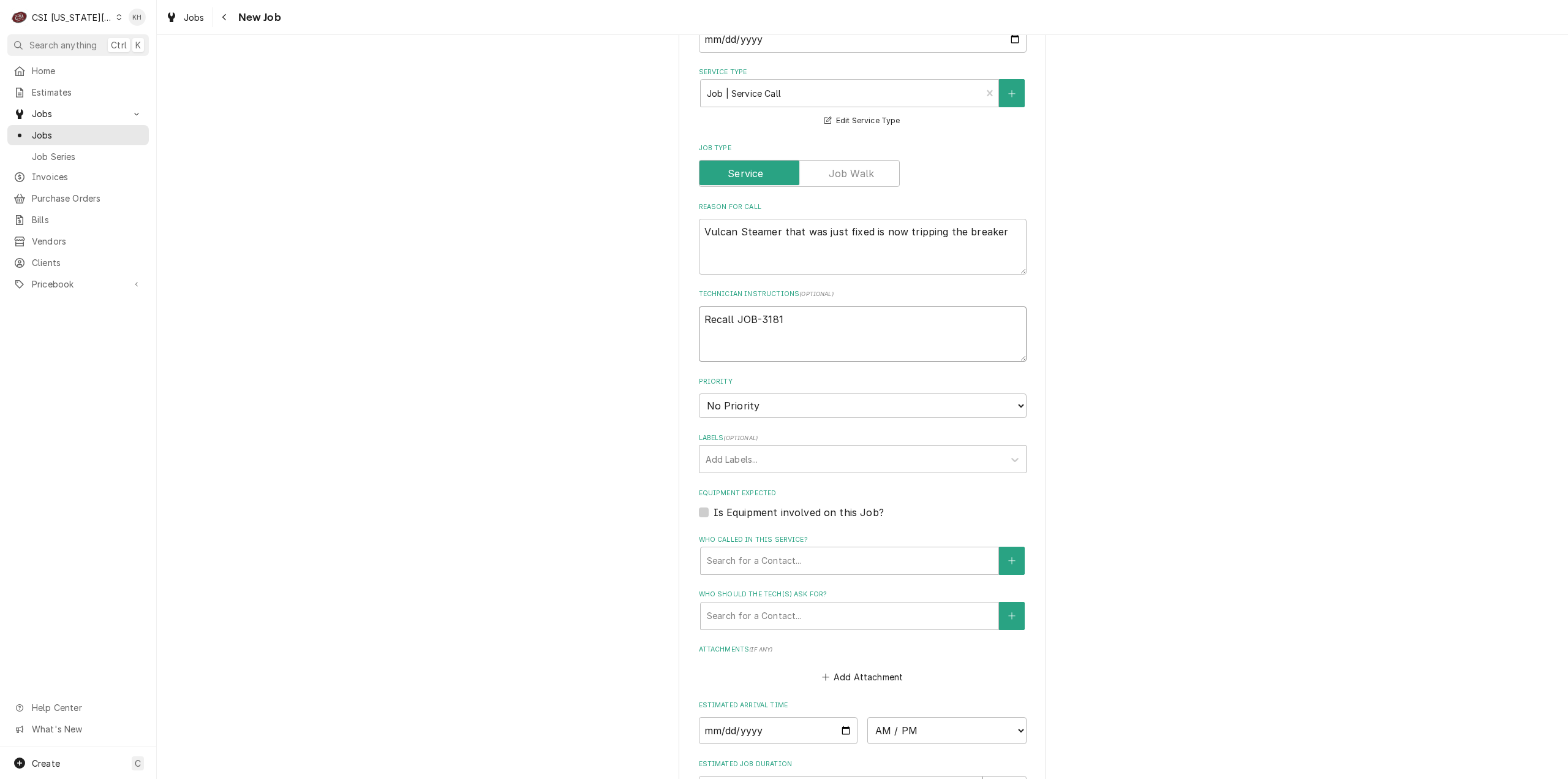
type textarea "Recall JOB-31819"
type textarea "x"
type textarea "Recall JOB-31819"
type textarea "x"
type textarea "Recall JOB-31819"
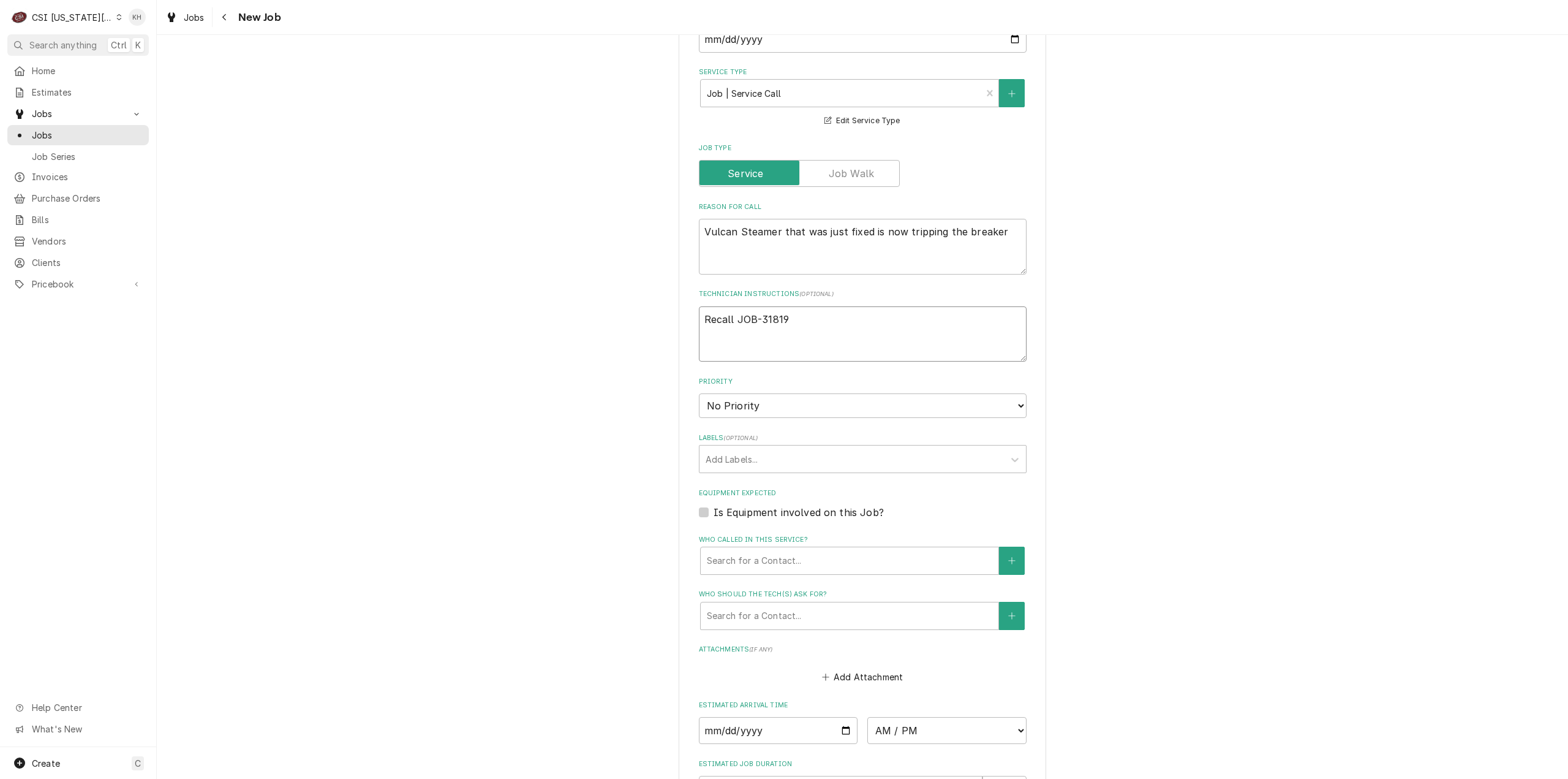
type textarea "x"
type textarea "Recall JOB-31819 S"
type textarea "x"
type textarea "Recall JOB-31819 Se"
type textarea "x"
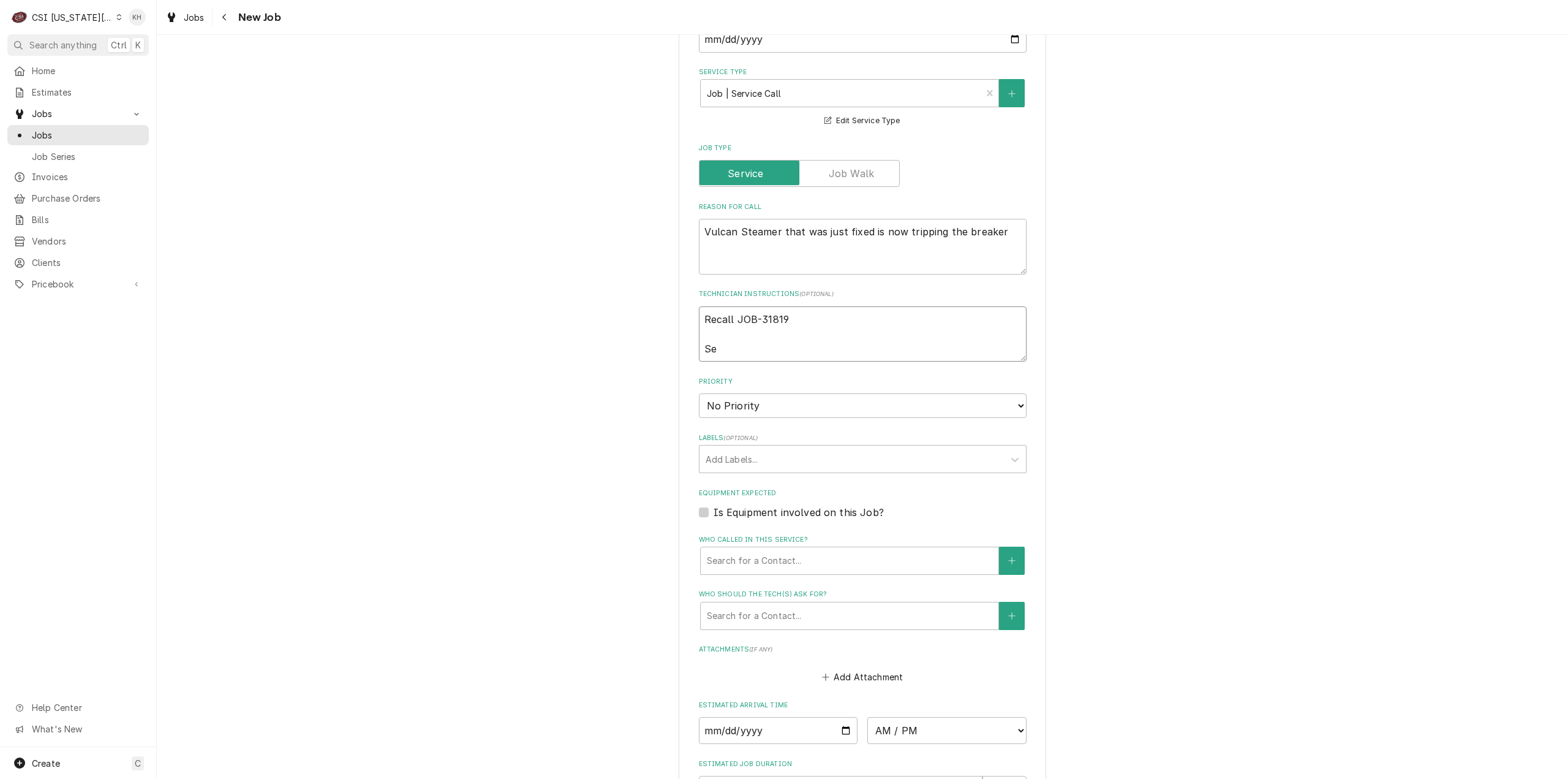
type textarea "Recall JOB-31819 Ser"
type textarea "x"
type textarea "Recall JOB-31819 Serv"
type textarea "x"
type textarea "Recall JOB-31819 Servic"
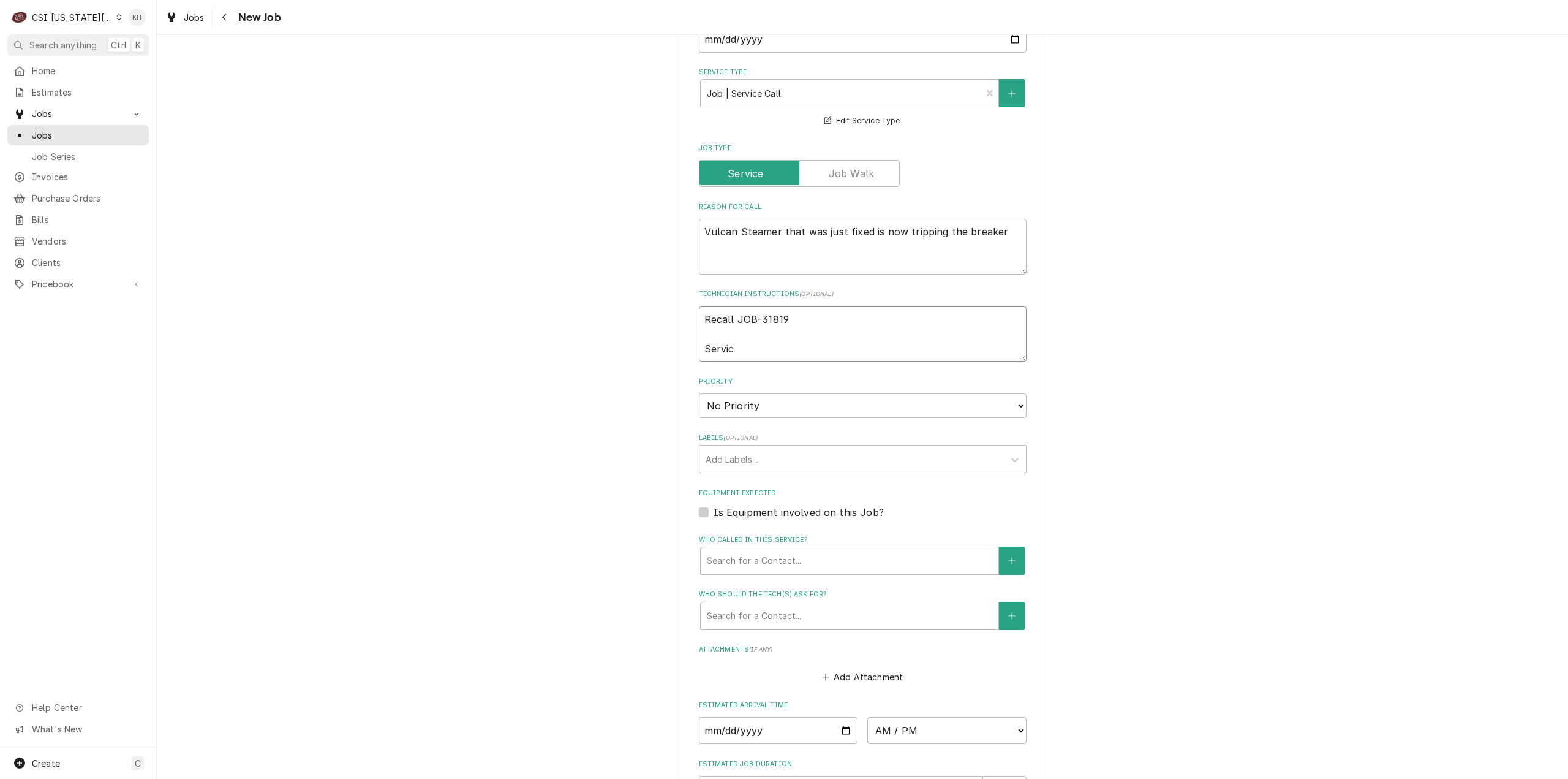
type textarea "x"
type textarea "Recall JOB-31819 Service"
type textarea "x"
type textarea "Recall JOB-31819 Service"
type textarea "x"
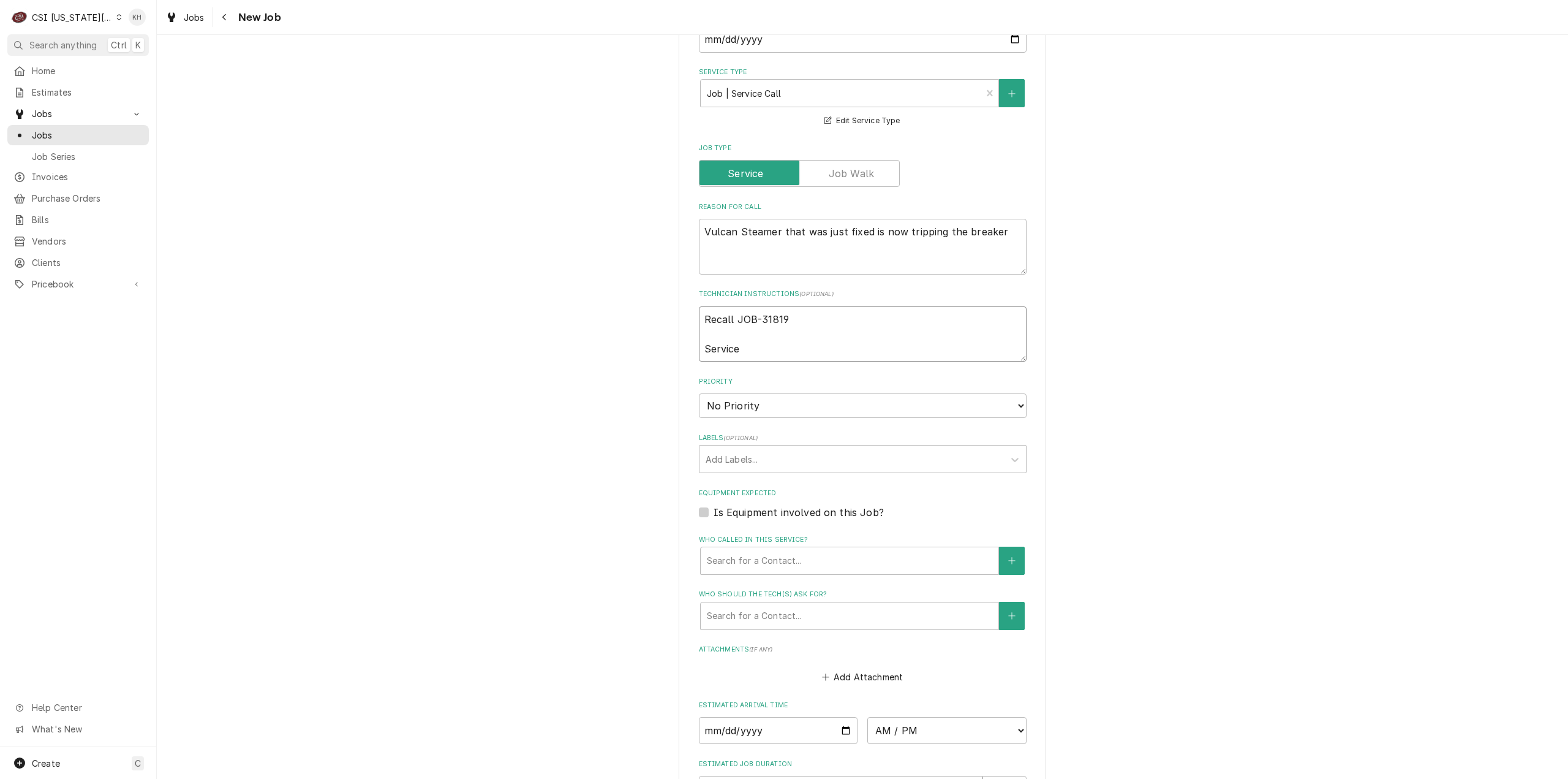
type textarea "Recall JOB-31819 Service H"
type textarea "x"
type textarea "Recall JOB-31819 Service Ho"
type textarea "x"
type textarea "Recall JOB-31819 Service Hou"
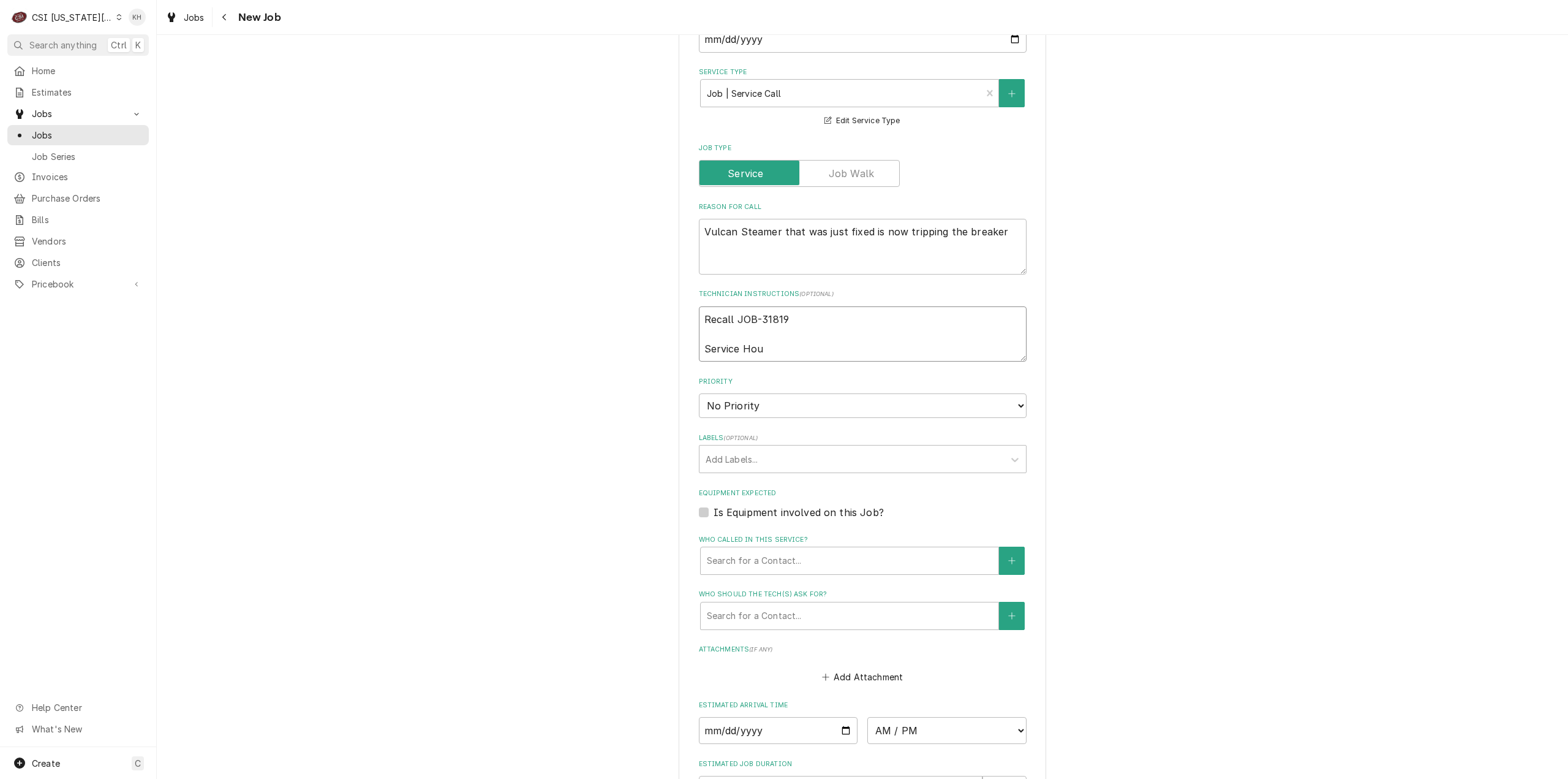
type textarea "x"
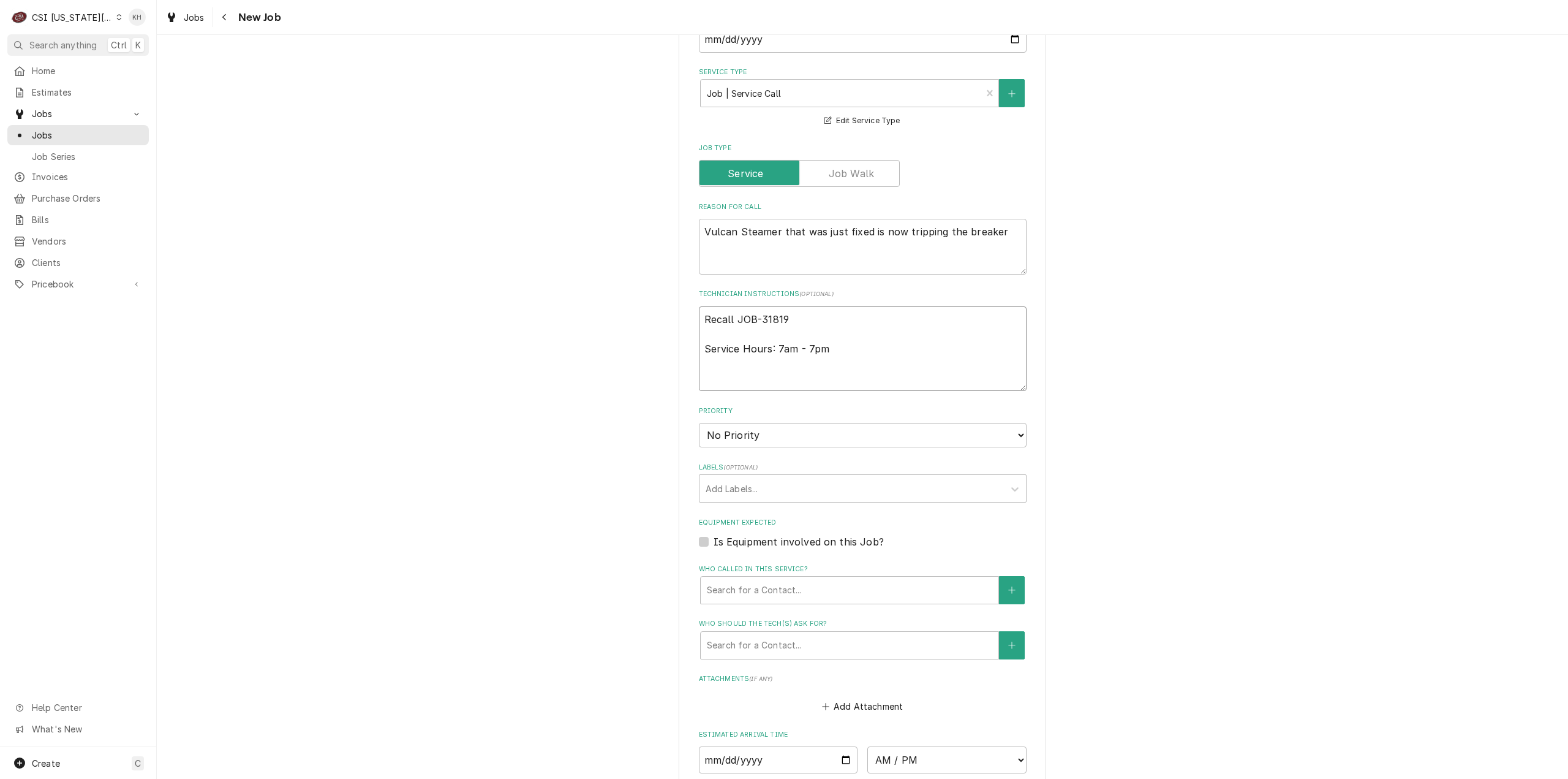
click at [779, 388] on textarea "Recall JOB-31819 Service Hours: 7am - 7pm" at bounding box center [863, 349] width 328 height 85
paste textarea "Mike Taylor – 913-603-8696"
click at [762, 443] on select "No Priority Urgent High Medium Low" at bounding box center [863, 435] width 328 height 24
click at [699, 423] on select "No Priority Urgent High Medium Low" at bounding box center [863, 435] width 328 height 24
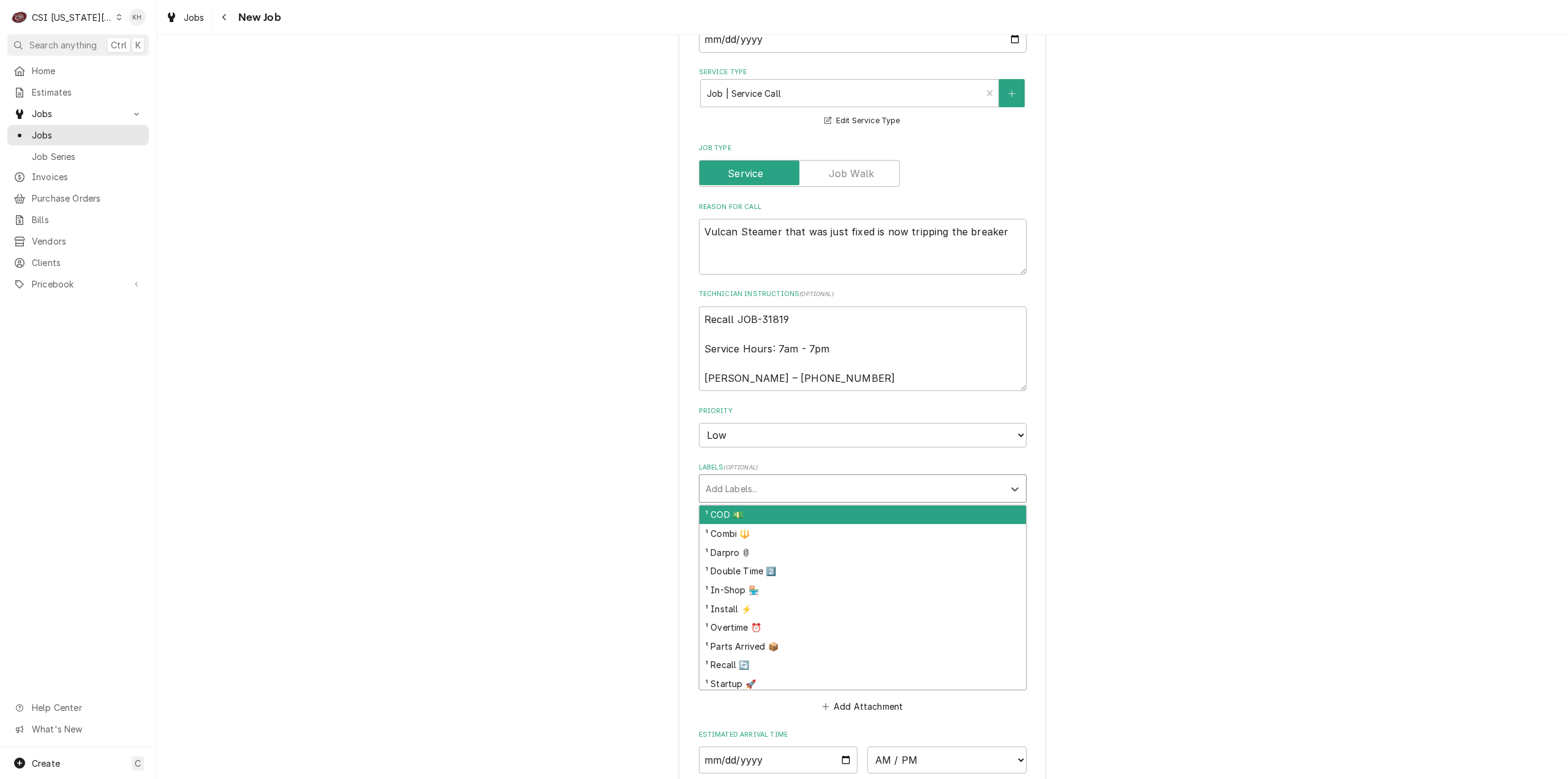
click at [765, 487] on div "Labels" at bounding box center [851, 488] width 292 height 22
drag, startPoint x: 785, startPoint y: 511, endPoint x: 750, endPoint y: 527, distance: 38.5
click at [783, 512] on div "² Cooking 🔥" at bounding box center [863, 515] width 327 height 19
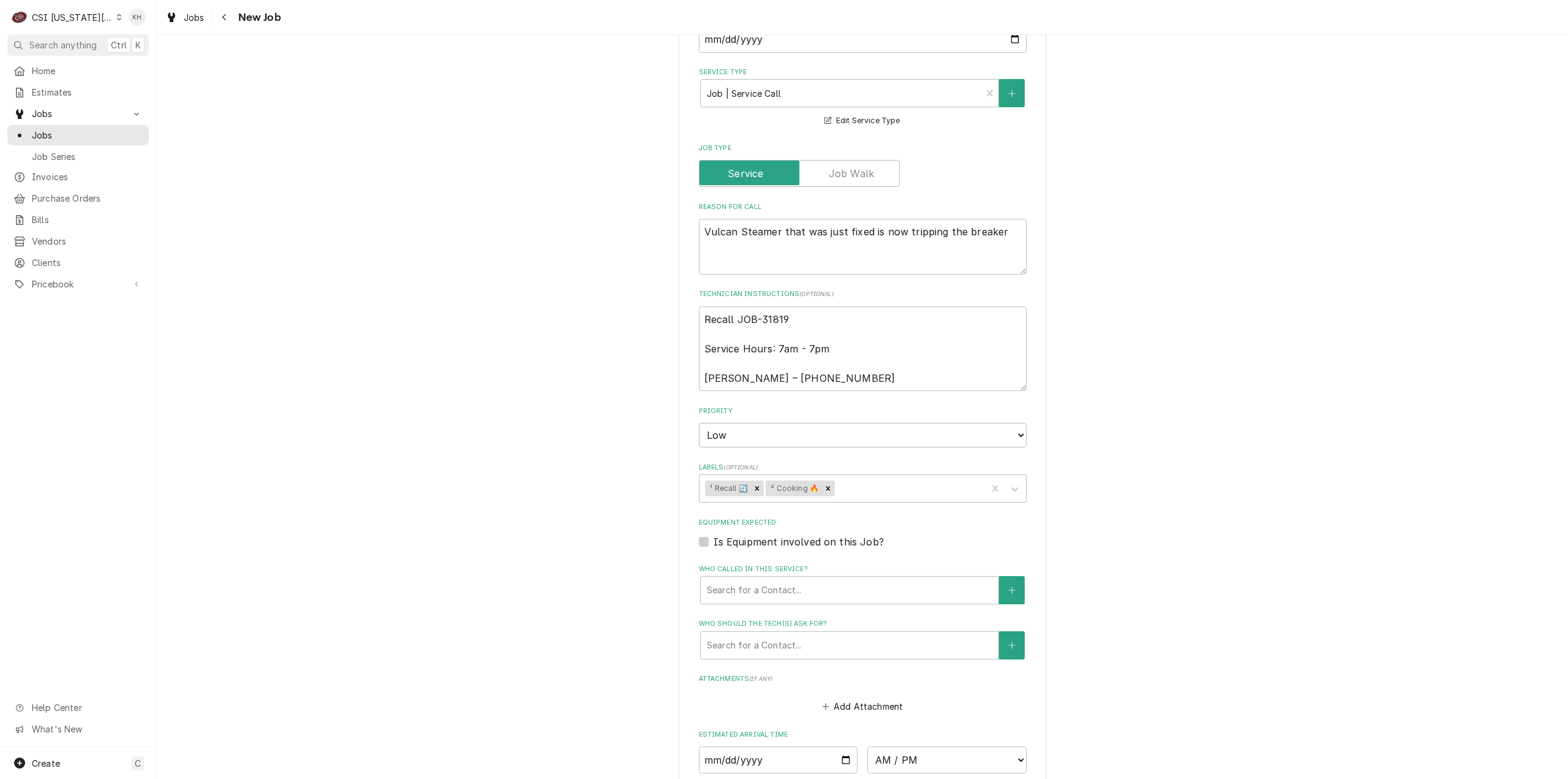
click at [714, 541] on label "Is Equipment involved on this Job?" at bounding box center [798, 541] width 170 height 15
click at [714, 541] on input "Equipment Expected" at bounding box center [877, 548] width 328 height 27
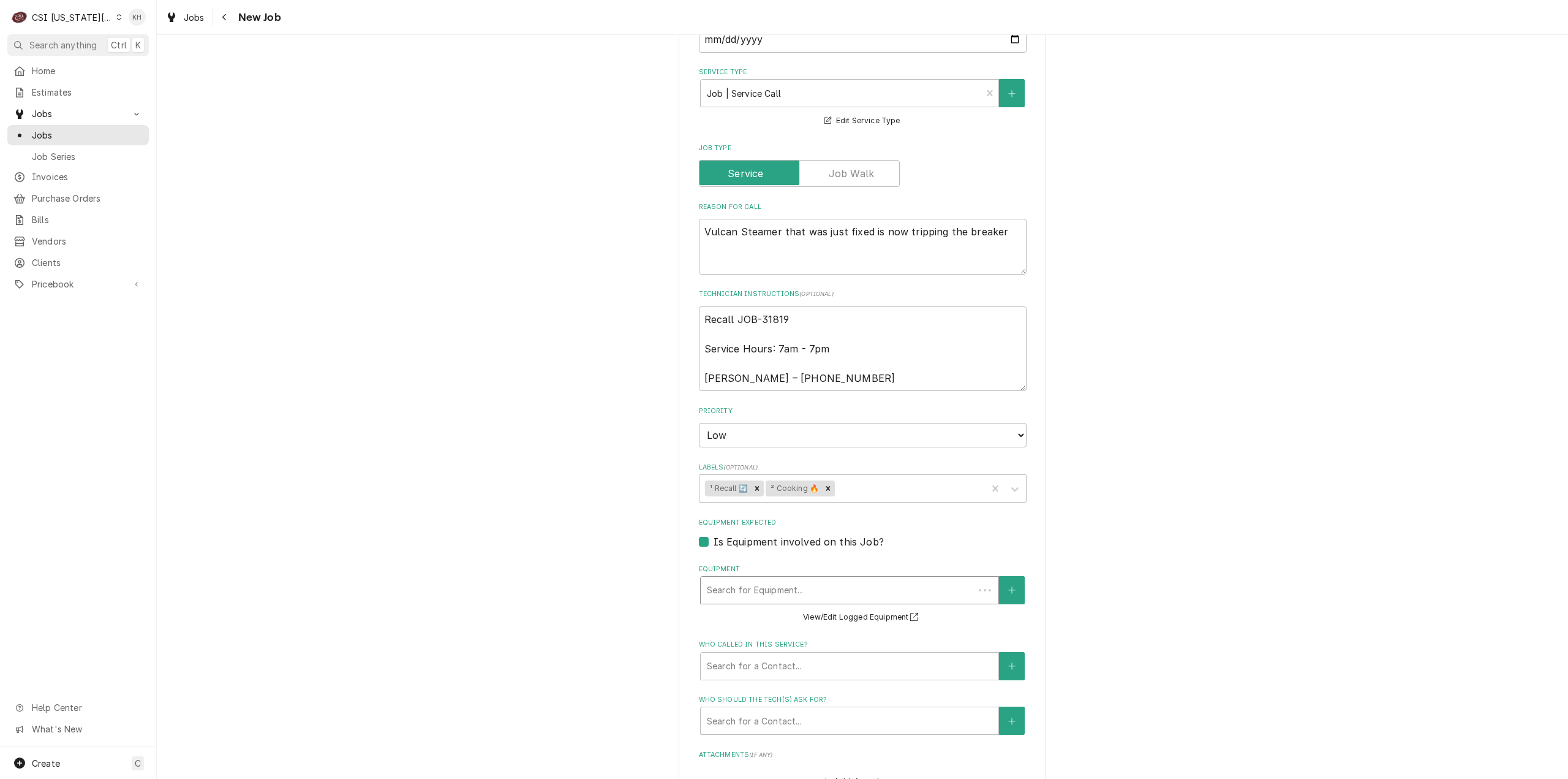
click at [740, 593] on div "Equipment" at bounding box center [837, 590] width 261 height 22
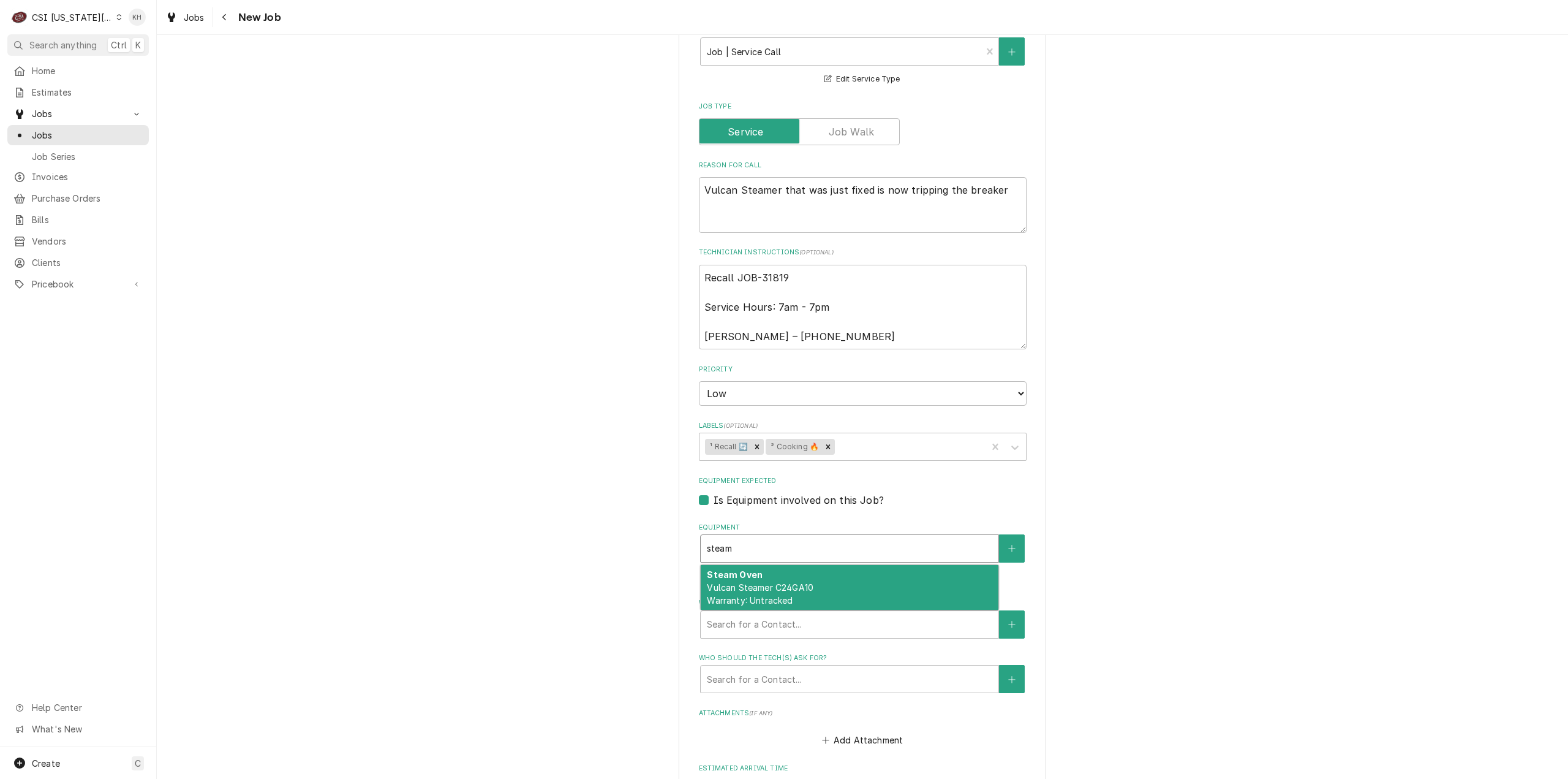
scroll to position [429, 0]
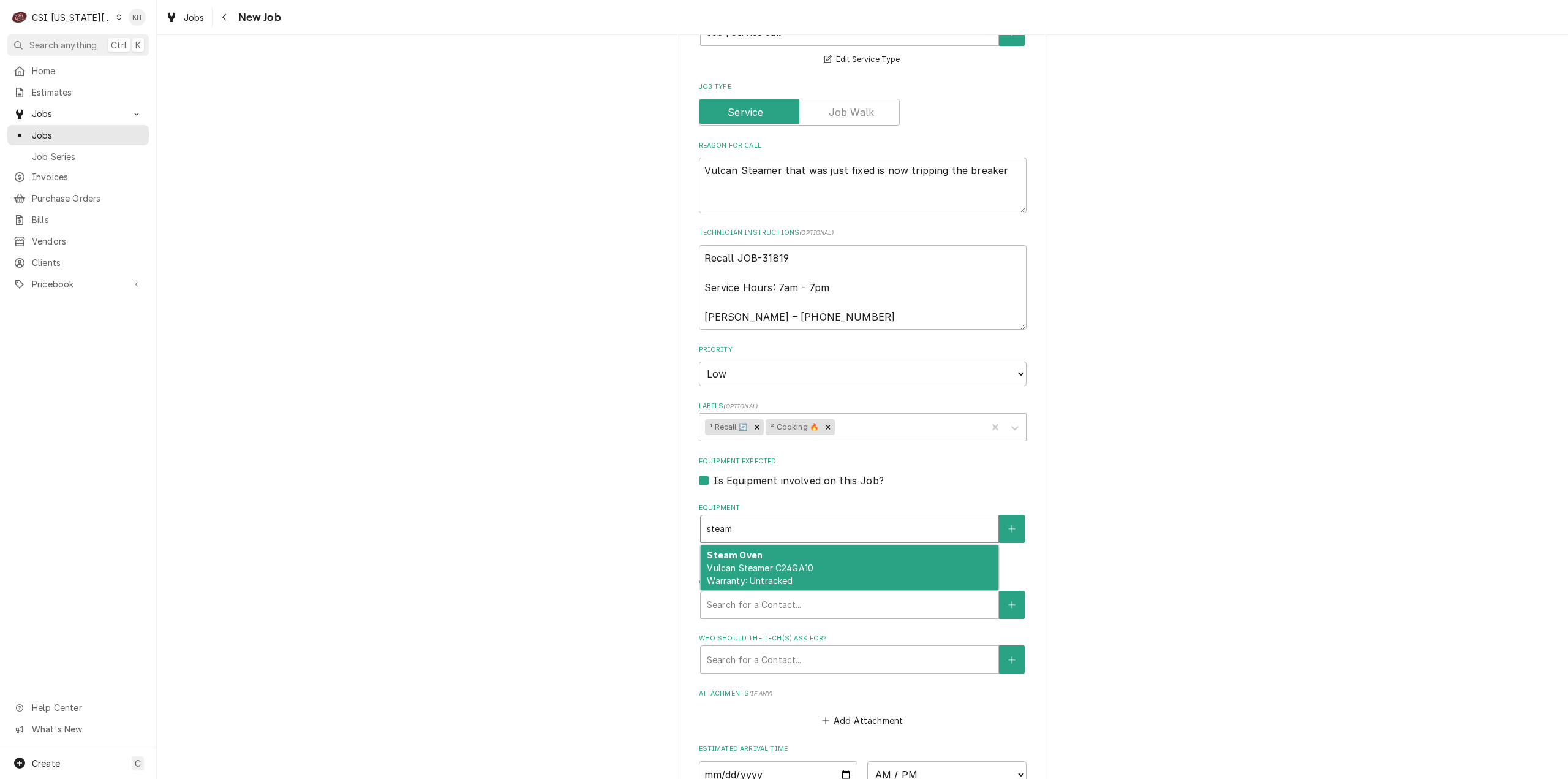
drag, startPoint x: 761, startPoint y: 559, endPoint x: 758, endPoint y: 572, distance: 13.3
click at [759, 562] on div "Steam Oven Vulcan Steamer C24GA10 Warranty: Untracked" at bounding box center [850, 568] width 298 height 45
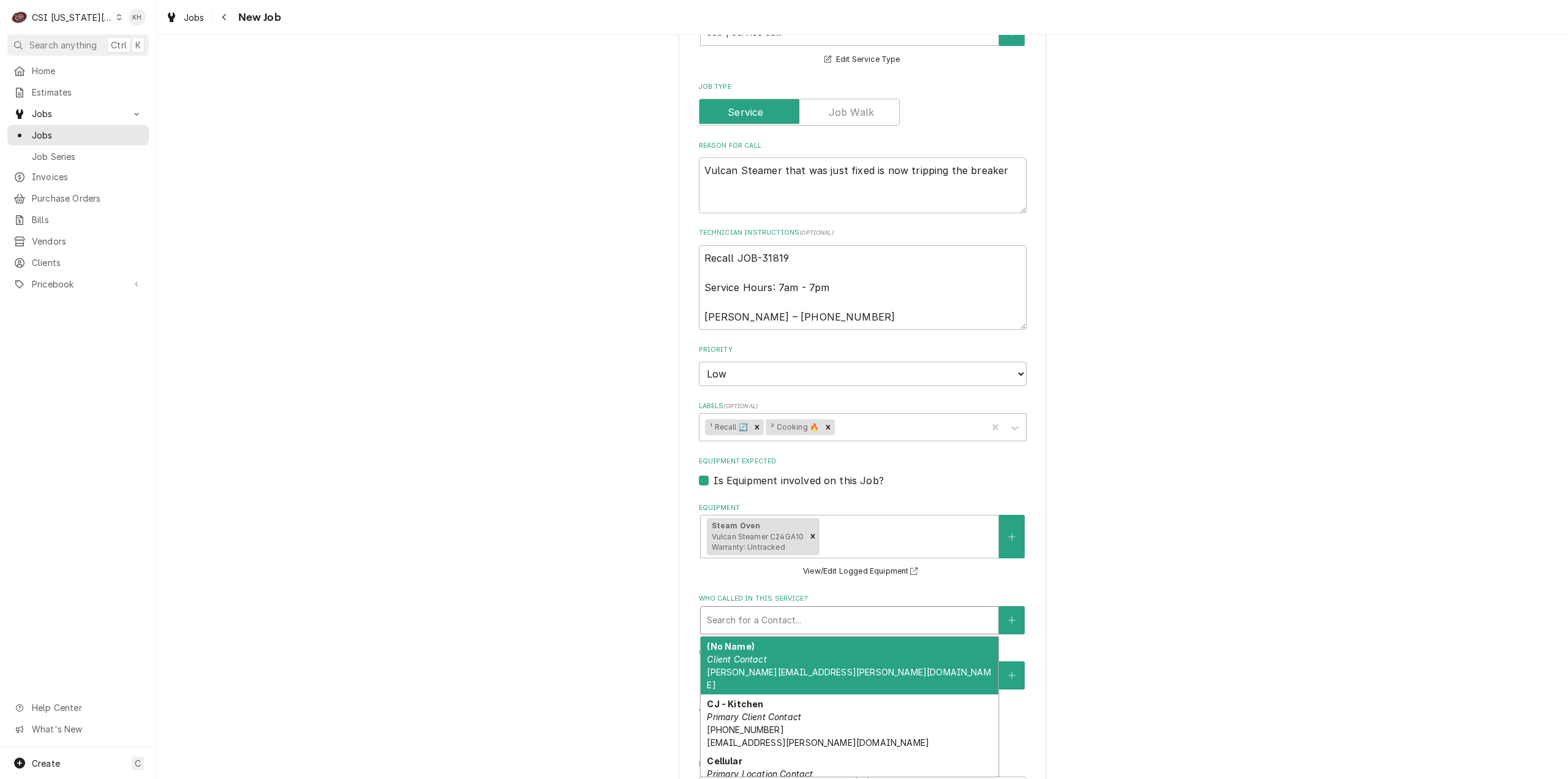
click at [782, 624] on div "Who called in this service?" at bounding box center [849, 620] width 286 height 22
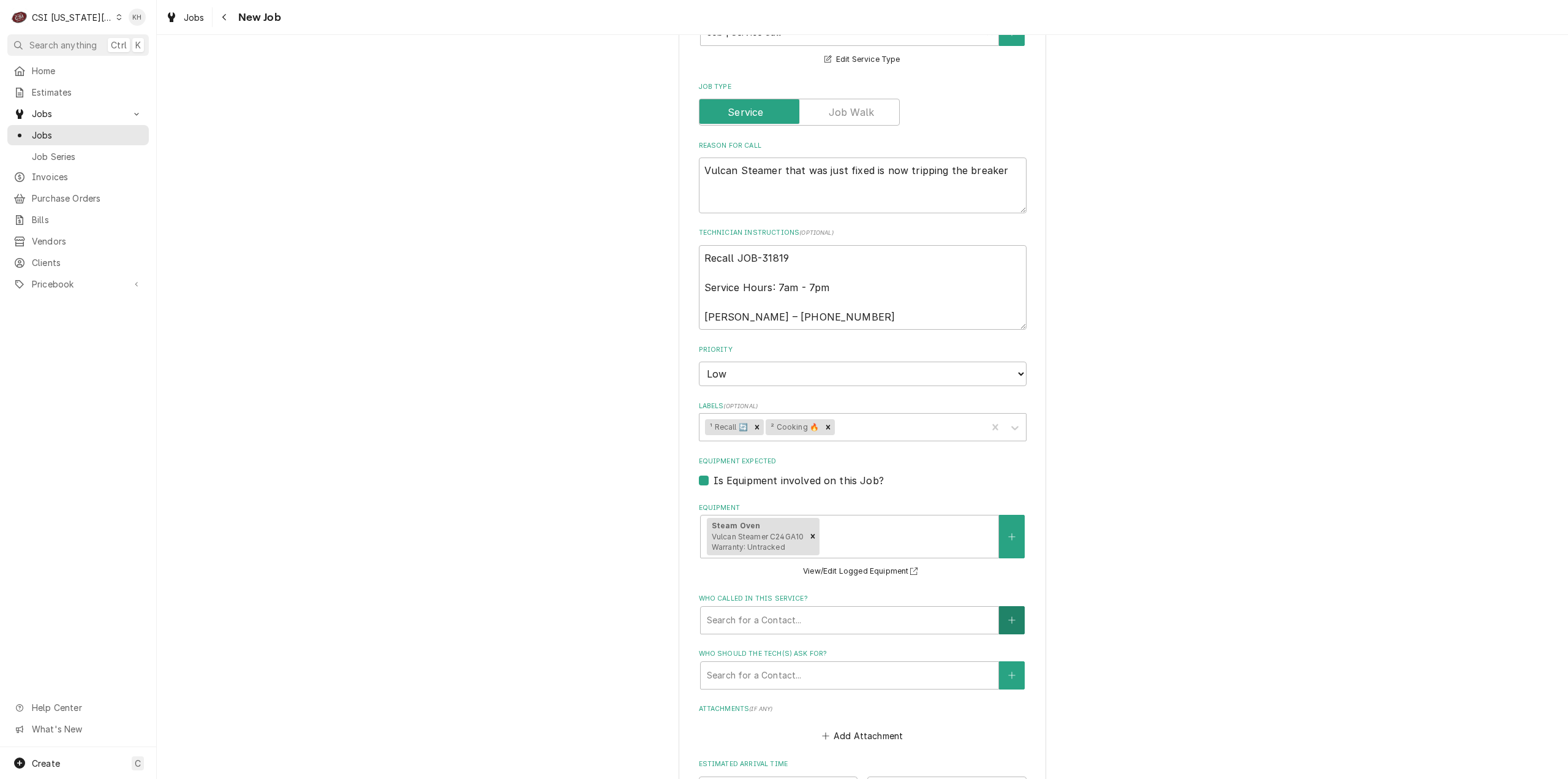
click at [1001, 629] on button "Who called in this service?" at bounding box center [1012, 620] width 26 height 28
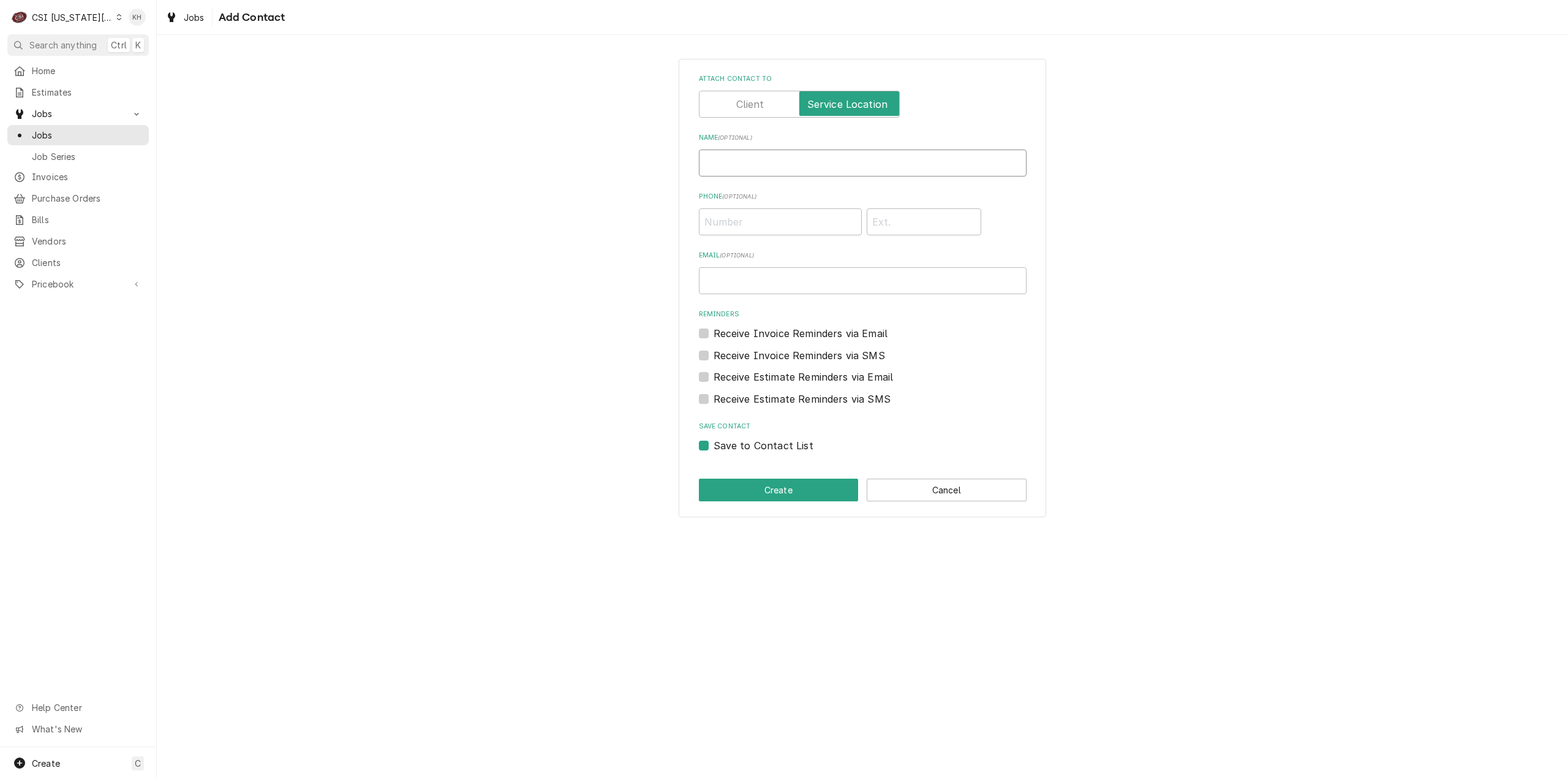
click at [754, 157] on input "Name ( optional )" at bounding box center [863, 163] width 328 height 27
paste input "Mike Taylor – 913-603-8696"
drag, startPoint x: 842, startPoint y: 164, endPoint x: 770, endPoint y: 165, distance: 72.0
click at [770, 165] on input "Mike Taylor – 913-603-8696" at bounding box center [863, 163] width 328 height 27
paste input "[PHONE_NUMBER]"
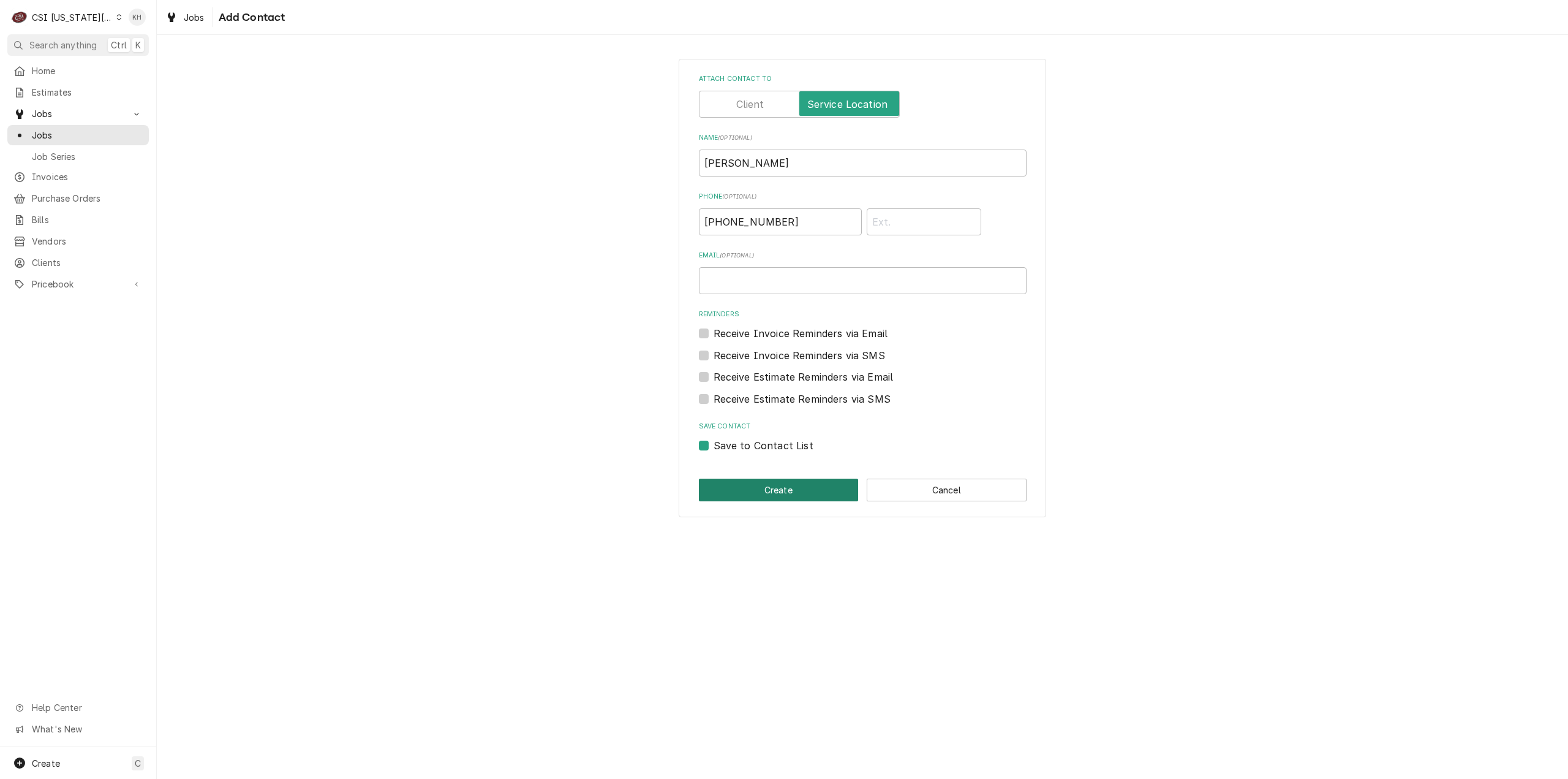
click at [769, 485] on button "Create" at bounding box center [779, 489] width 160 height 22
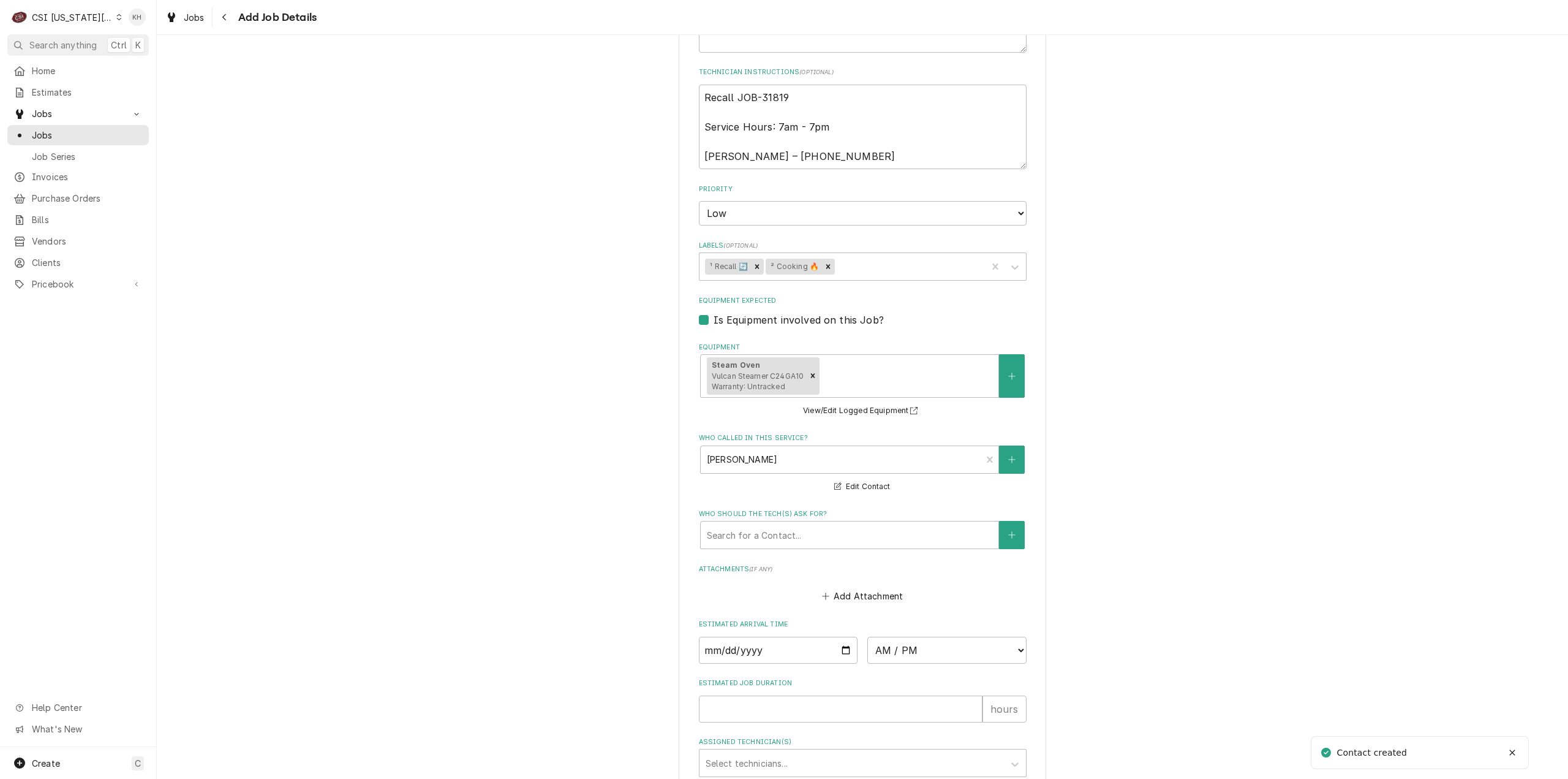
scroll to position [797, 0]
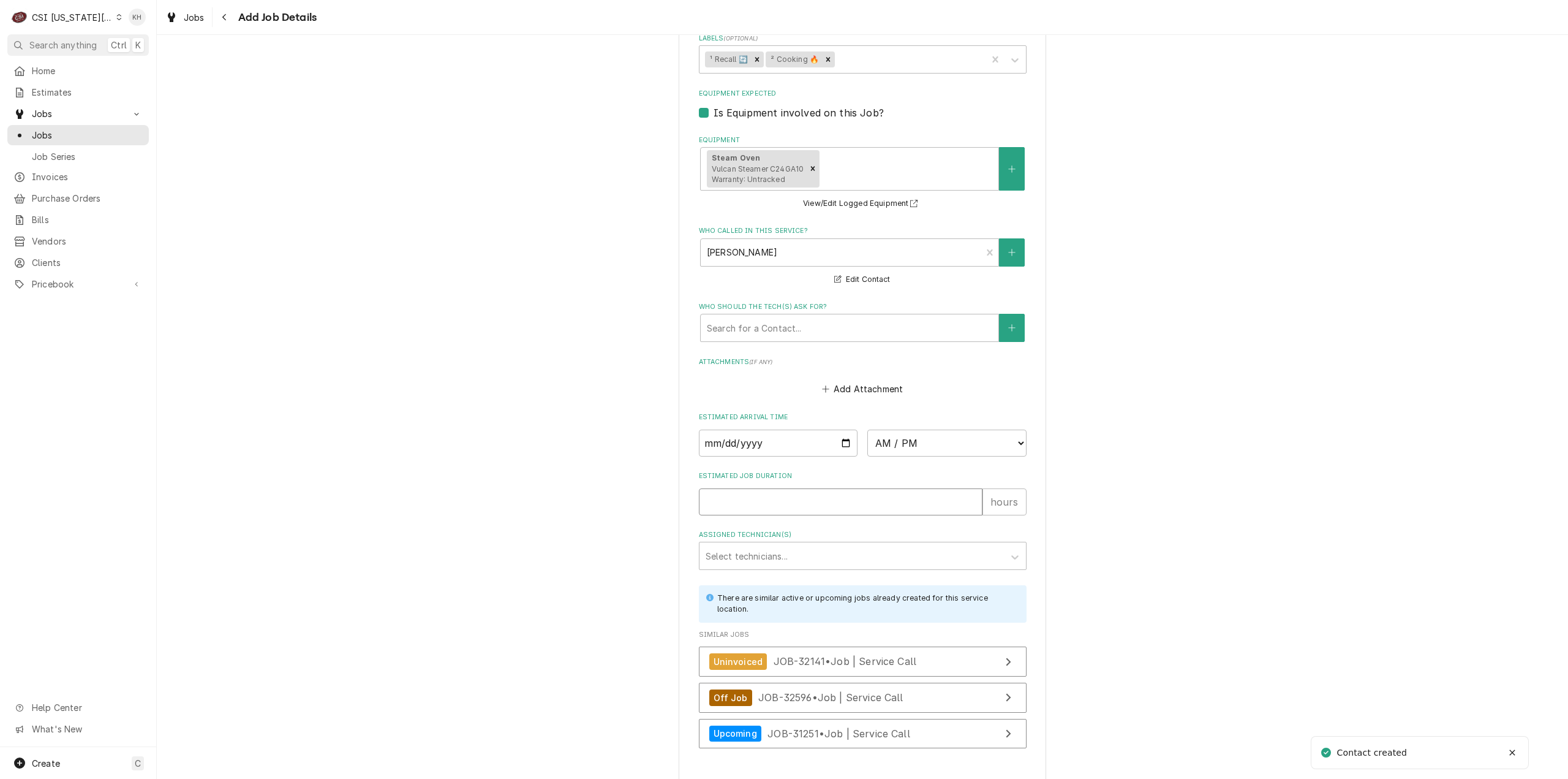
click at [797, 511] on input "Estimated Job Duration" at bounding box center [841, 502] width 284 height 27
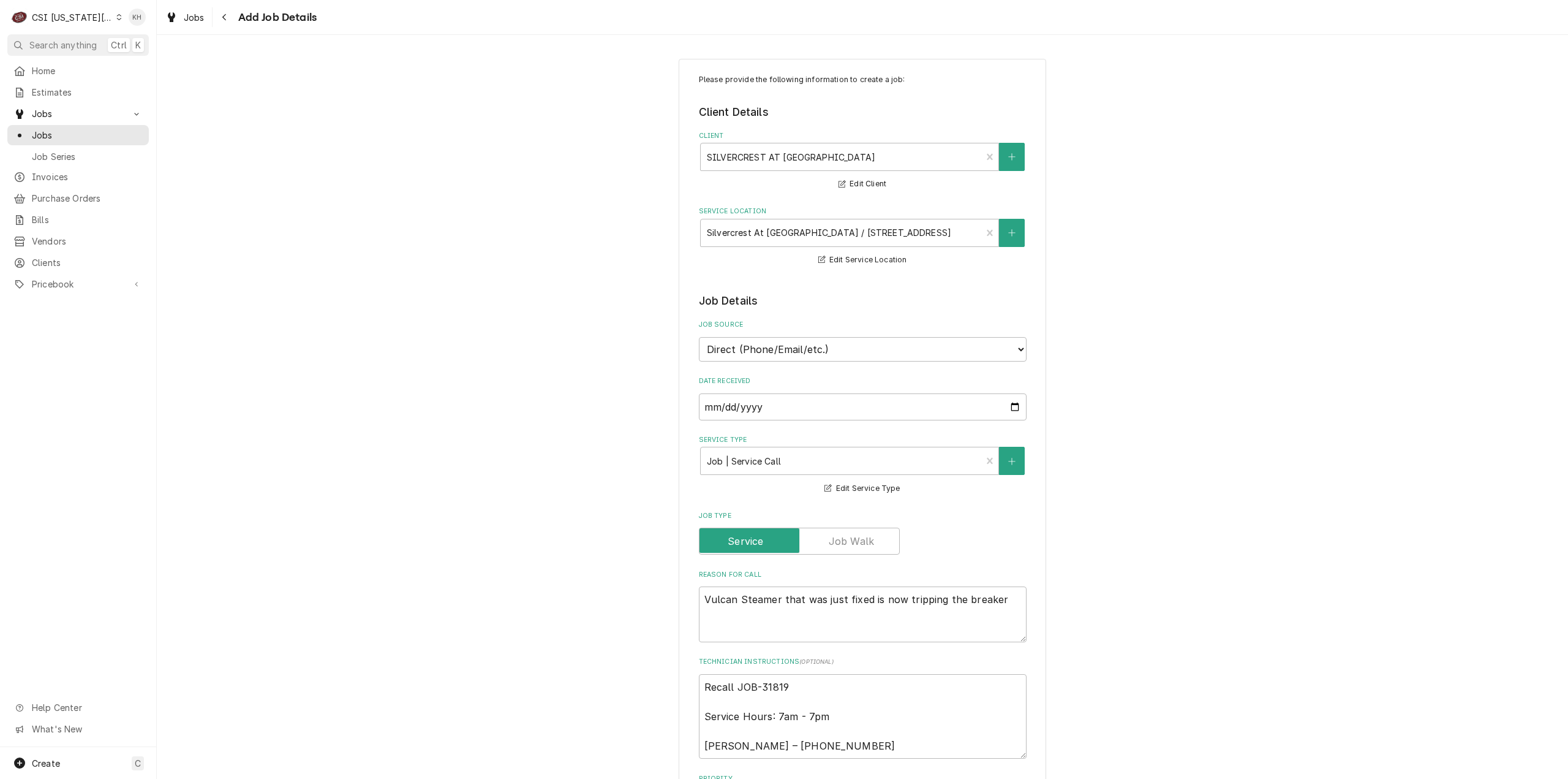
scroll to position [429, 0]
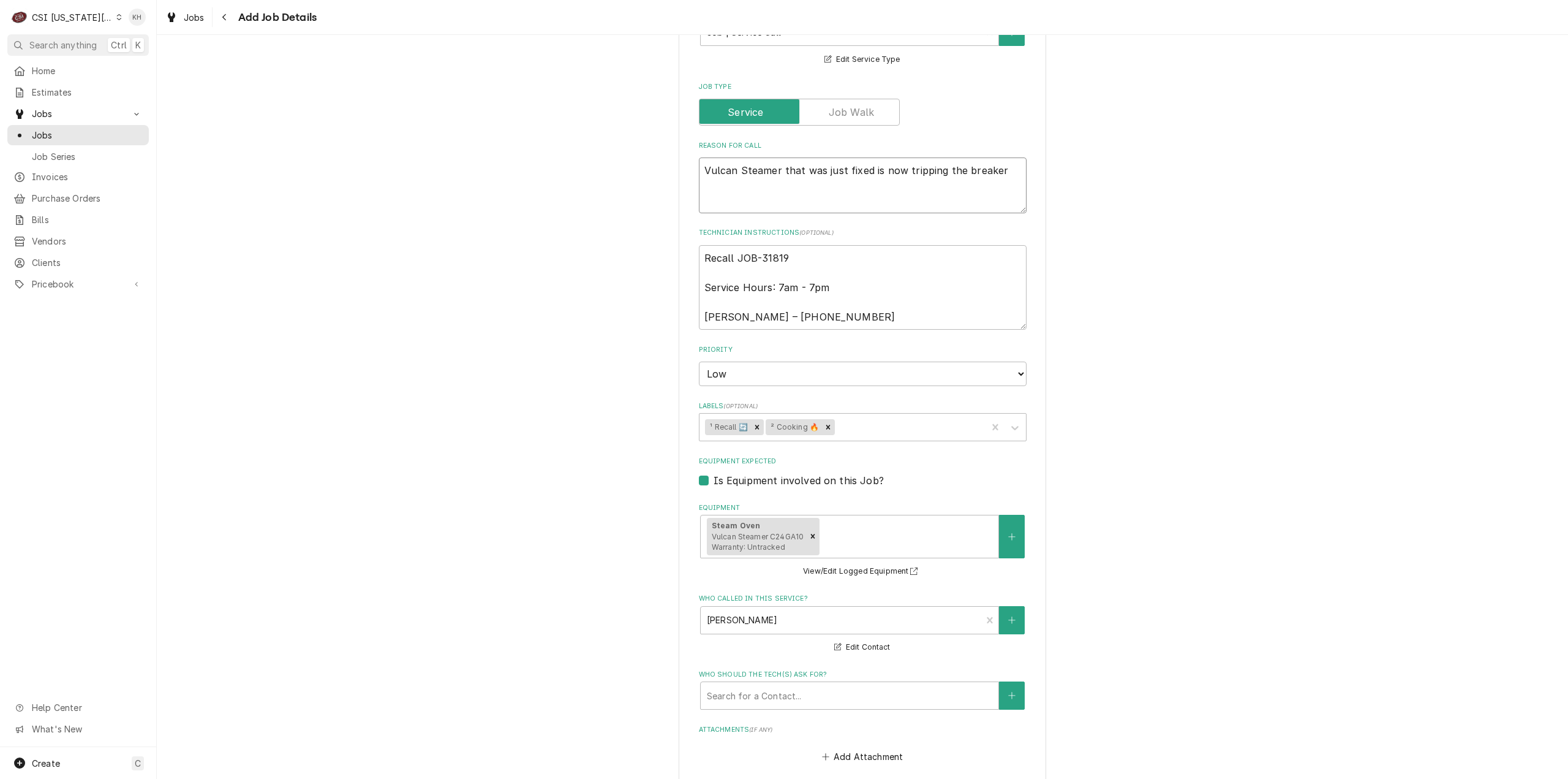
click at [1012, 166] on textarea "Vulcan Steamer that was just fixed is now tripping the breaker" at bounding box center [863, 185] width 328 height 56
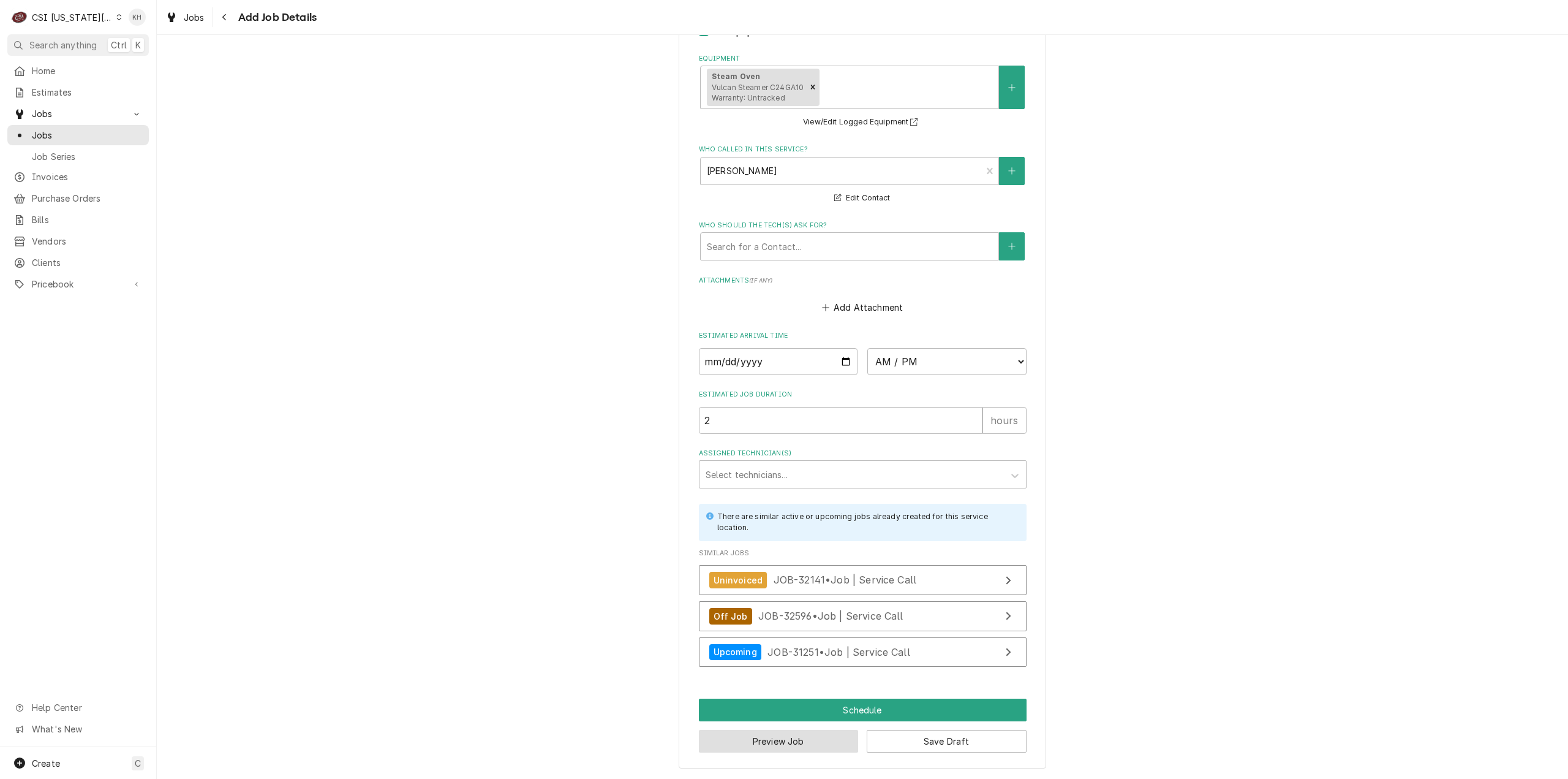
click at [812, 733] on button "Preview Job" at bounding box center [779, 741] width 160 height 22
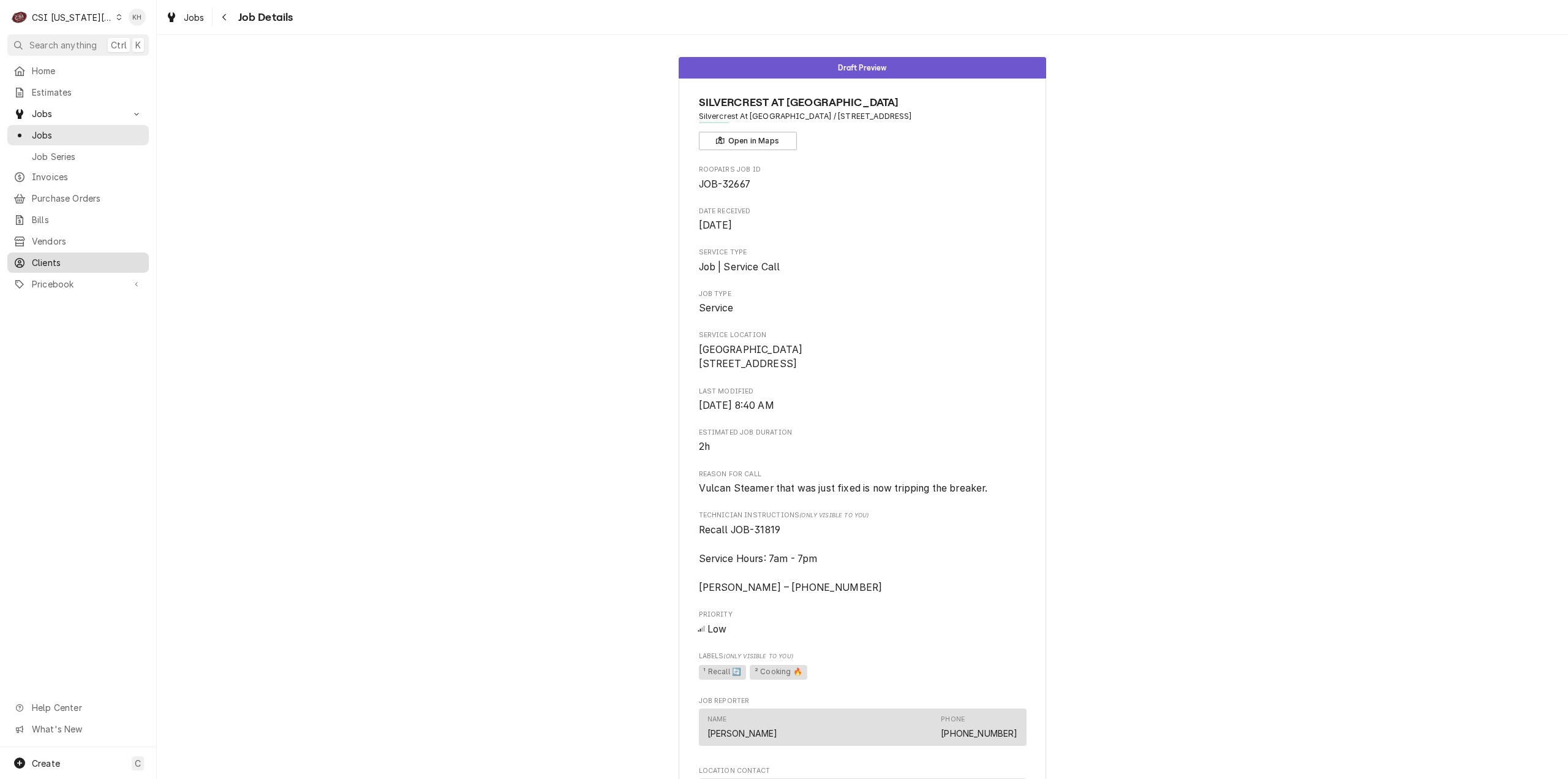
click at [85, 258] on span "Clients" at bounding box center [87, 263] width 111 height 13
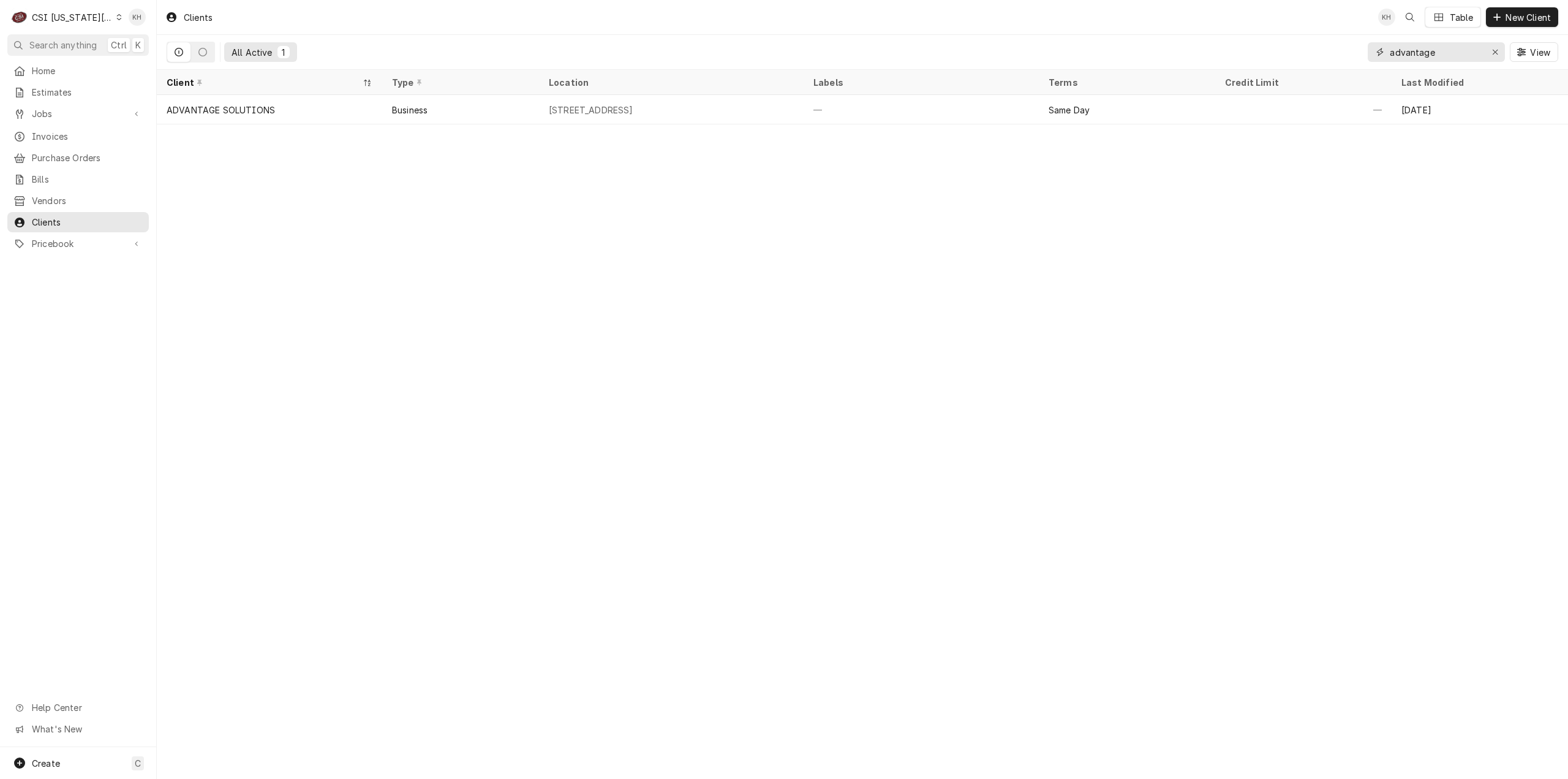
drag, startPoint x: 1435, startPoint y: 48, endPoint x: 1354, endPoint y: 57, distance: 81.5
click at [1354, 57] on div "All Active 1 advantage View" at bounding box center [863, 51] width 1391 height 34
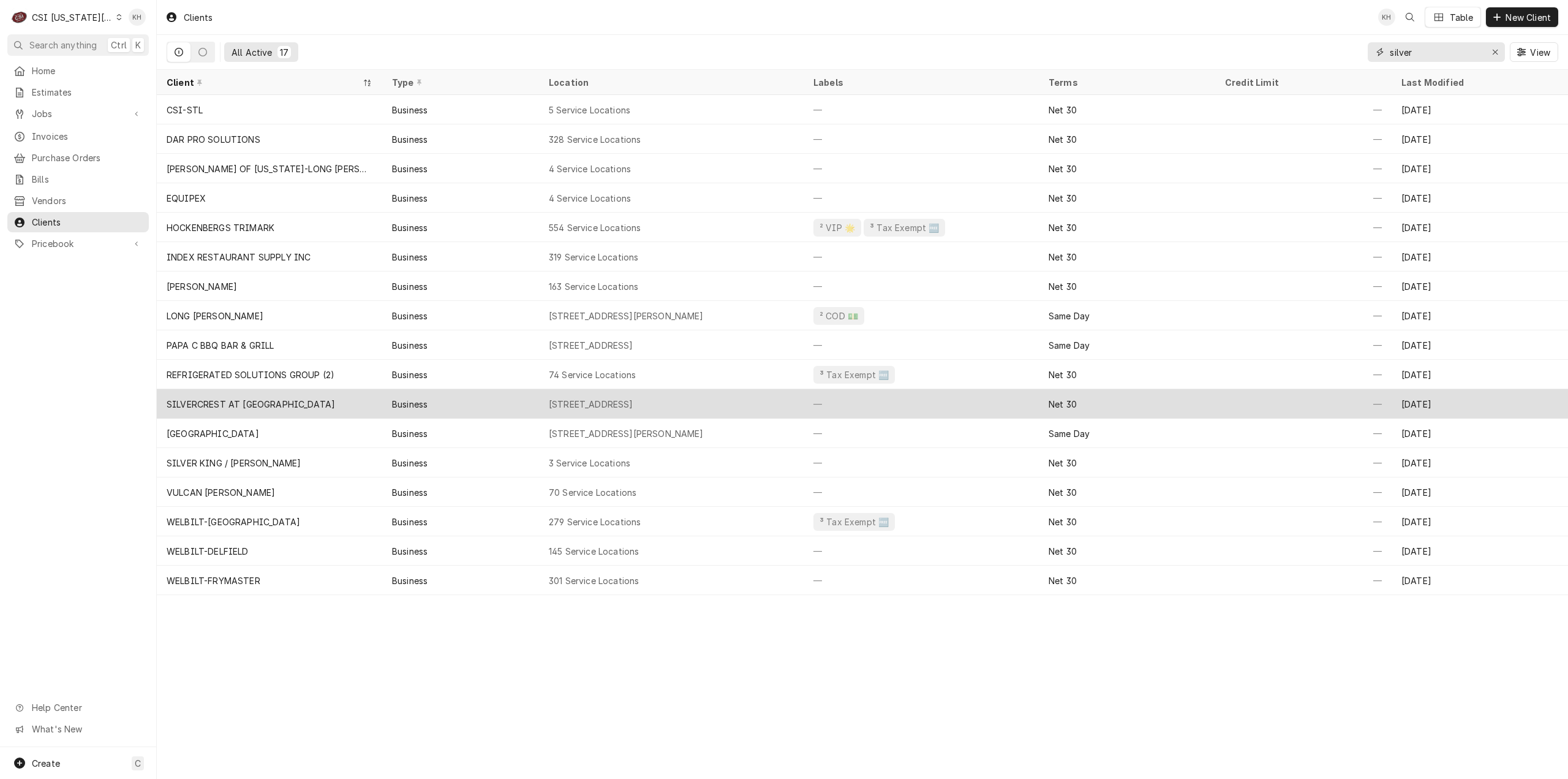
type input "silver"
click at [282, 399] on div "SILVERCREST AT [GEOGRAPHIC_DATA]" at bounding box center [251, 404] width 168 height 13
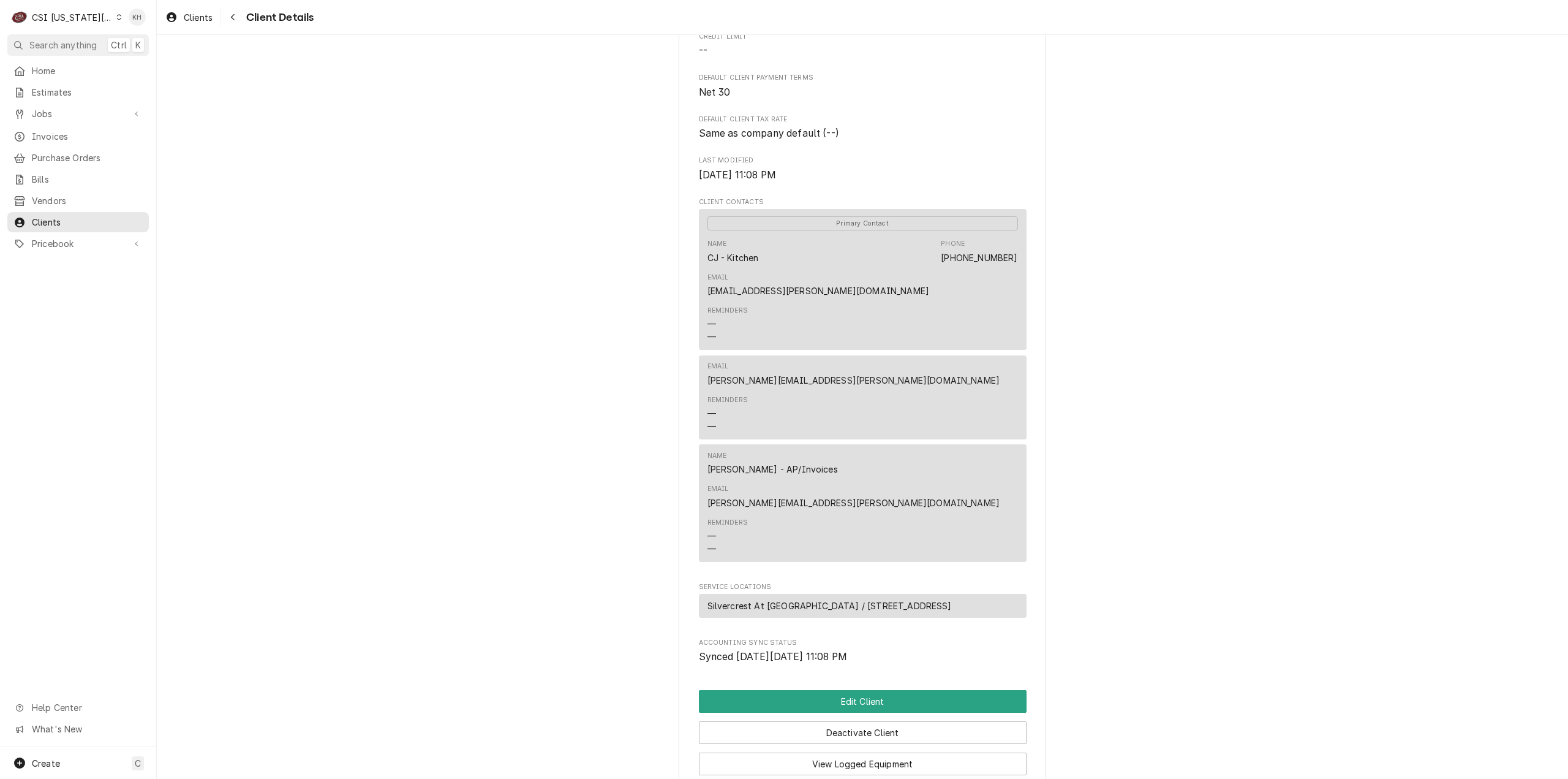
scroll to position [326, 0]
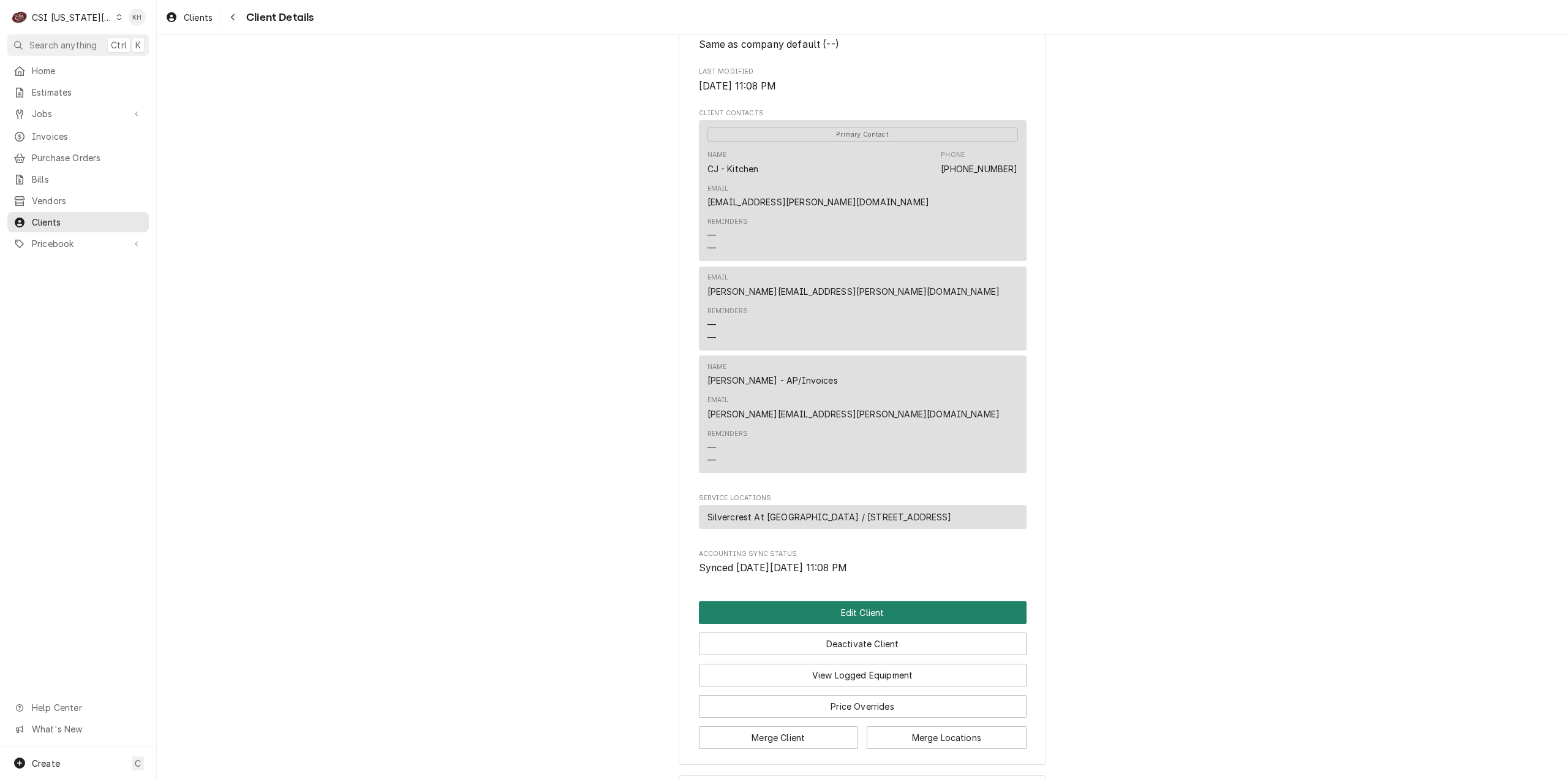
click at [868, 601] on button "Edit Client" at bounding box center [863, 612] width 328 height 22
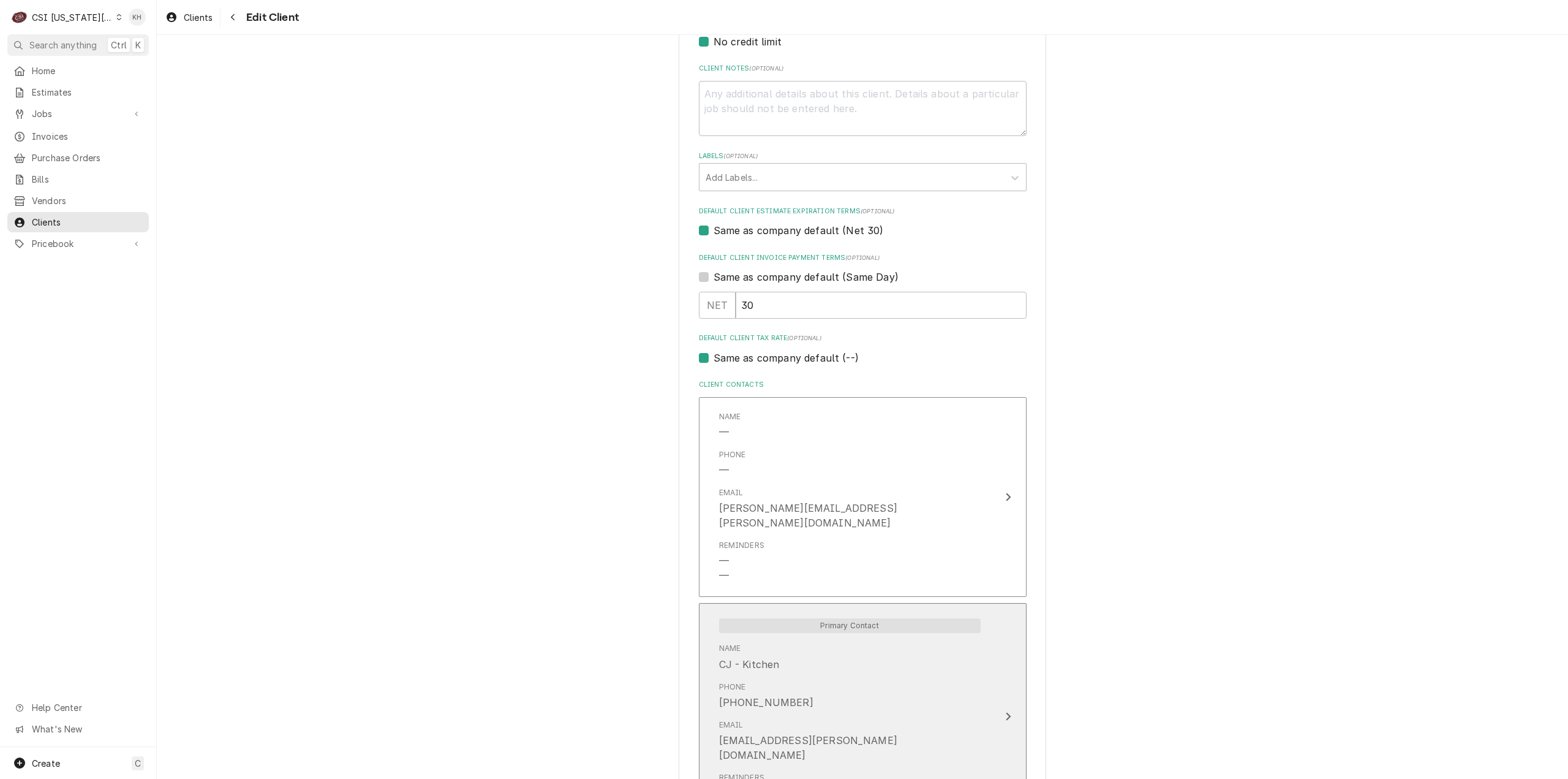
scroll to position [797, 0]
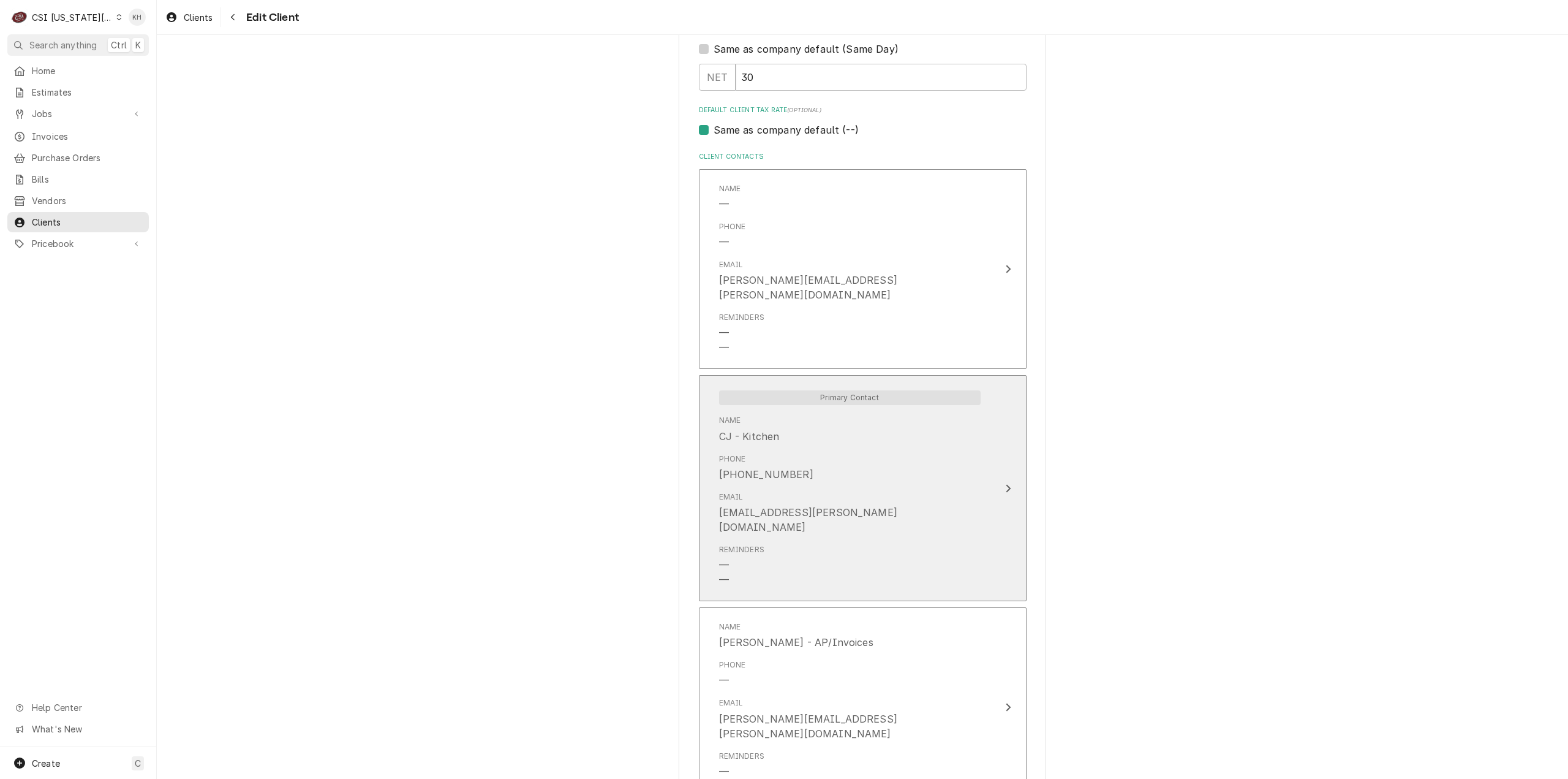
click at [992, 482] on button "Primary Contact Name CJ - Kitchen Phone [PHONE_NUMBER] Email [EMAIL_ADDRESS][PE…" at bounding box center [863, 488] width 328 height 226
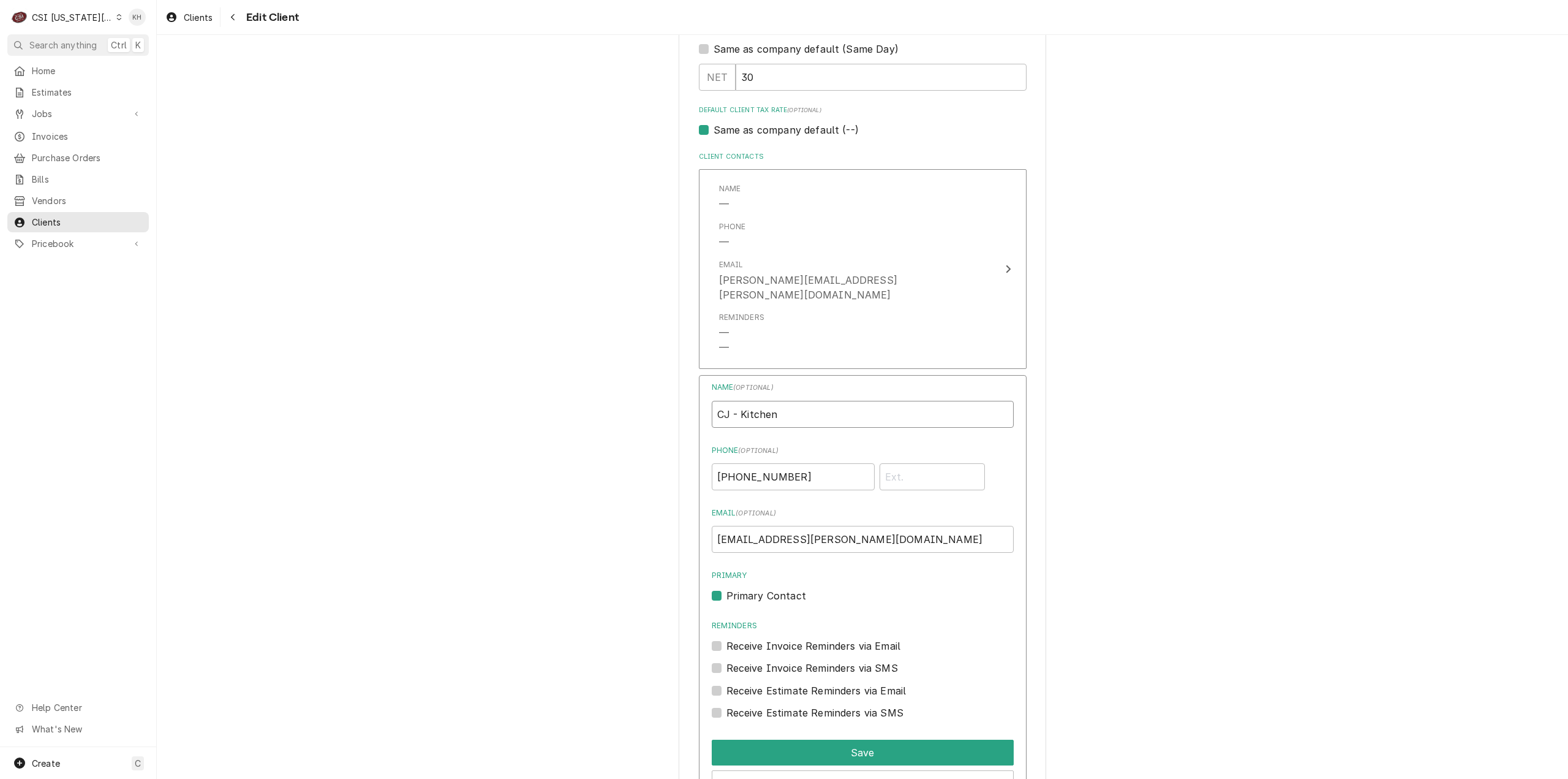
drag, startPoint x: 805, startPoint y: 403, endPoint x: 648, endPoint y: 403, distance: 157.0
click at [648, 402] on div "Please provide the following information about your client: Client Type Industr…" at bounding box center [862, 243] width 1411 height 1983
type input "[PERSON_NAME]"
paste input "603-8696"
type input "[PHONE_NUMBER]"
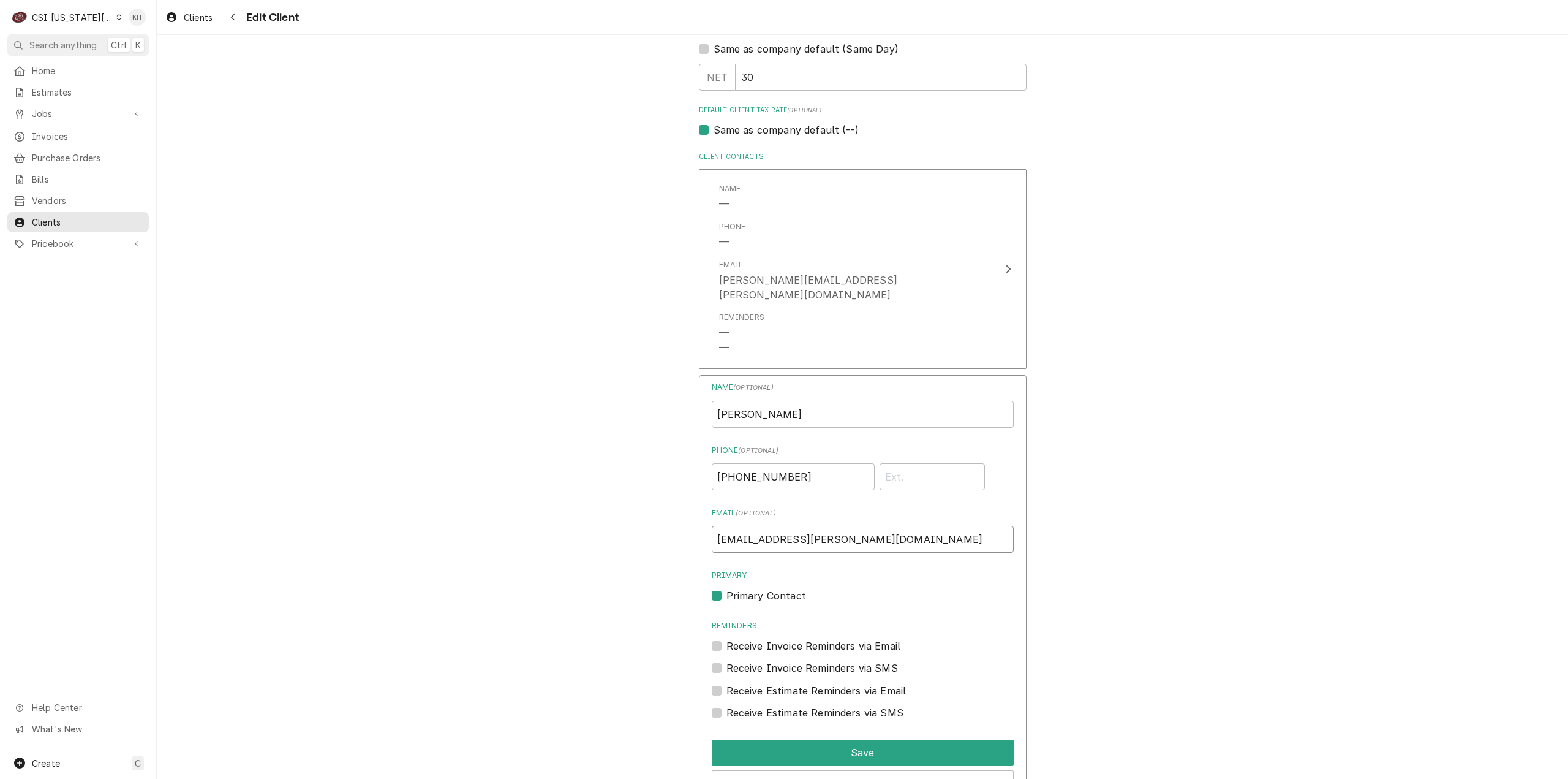
drag, startPoint x: 927, startPoint y: 521, endPoint x: 548, endPoint y: 516, distance: 379.0
click at [548, 516] on div "Please provide the following information about your client: Client Type Industr…" at bounding box center [862, 243] width 1411 height 1983
click at [821, 751] on button "Save" at bounding box center [863, 753] width 302 height 26
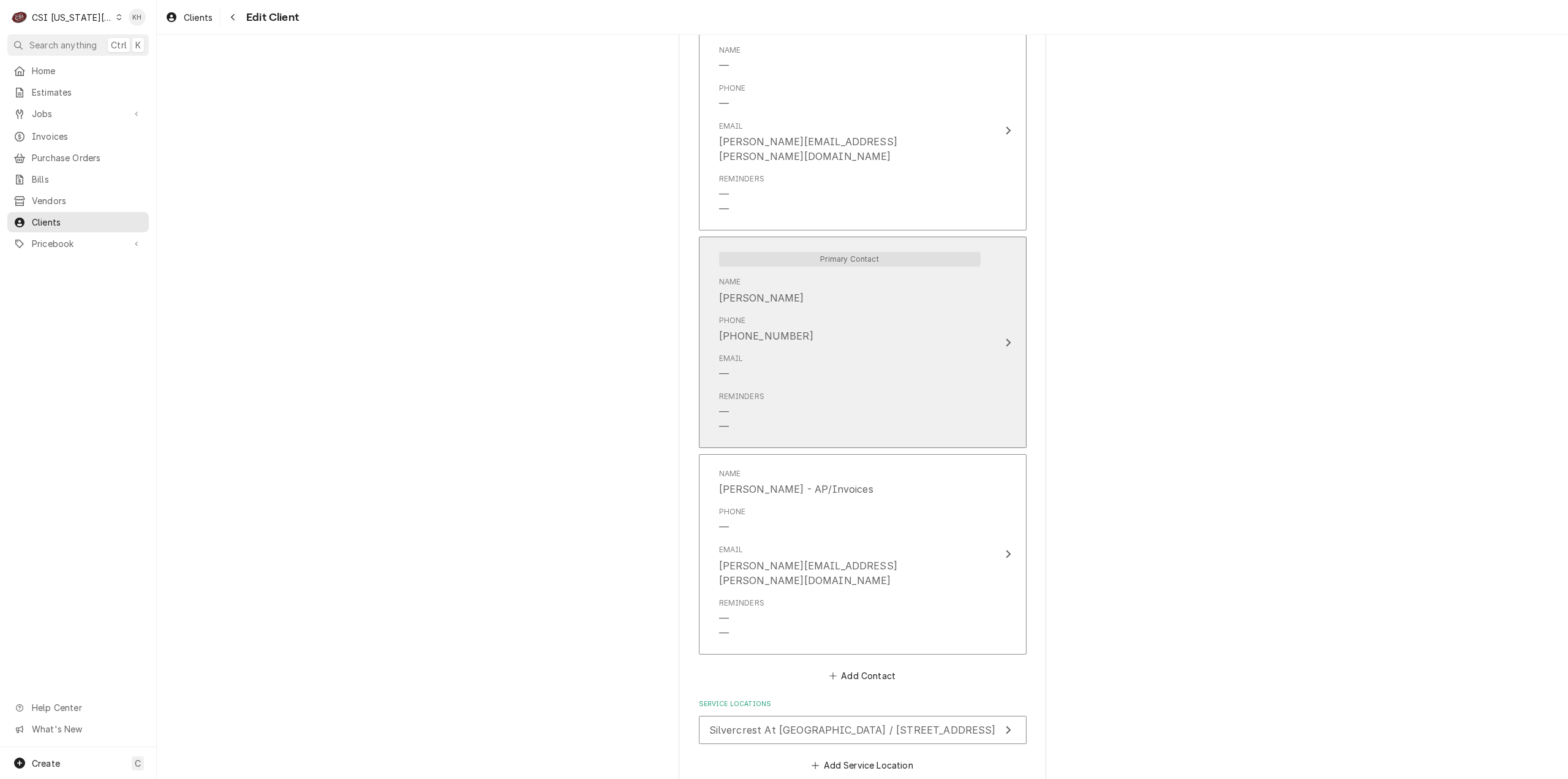
scroll to position [976, 0]
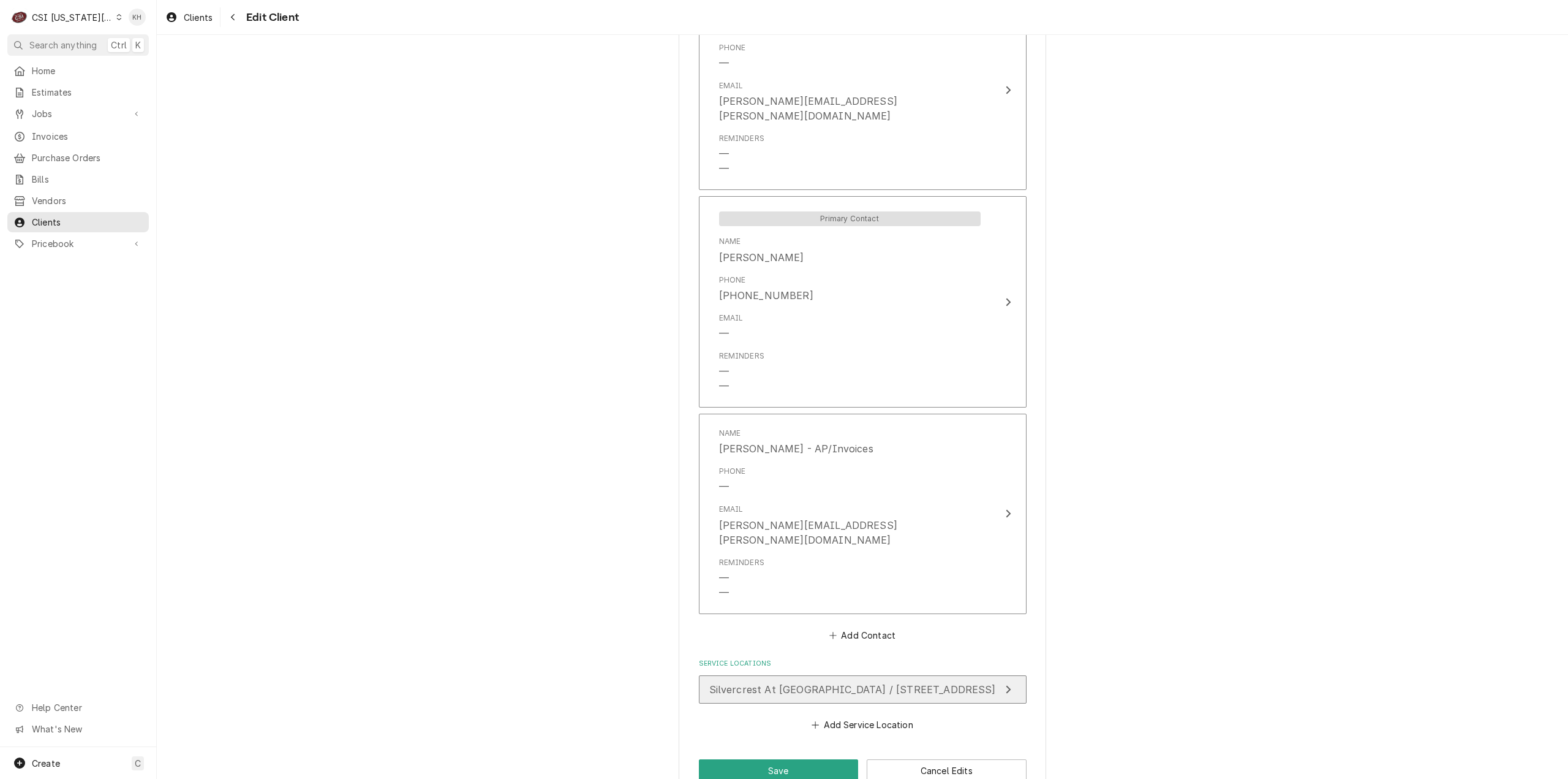
click at [872, 676] on button "Silvercrest At [GEOGRAPHIC_DATA] / [STREET_ADDRESS]" at bounding box center [863, 690] width 328 height 28
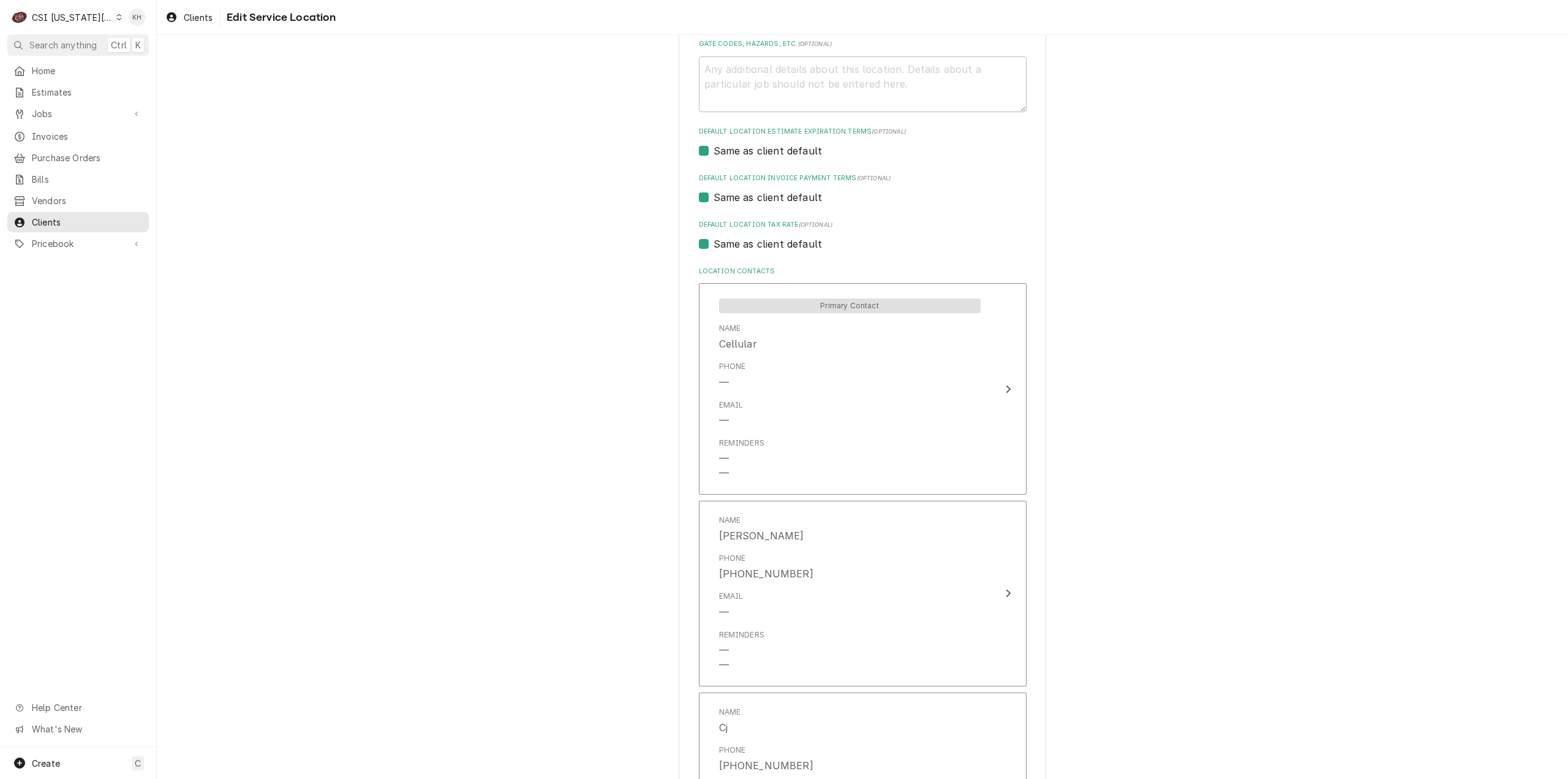
scroll to position [490, 0]
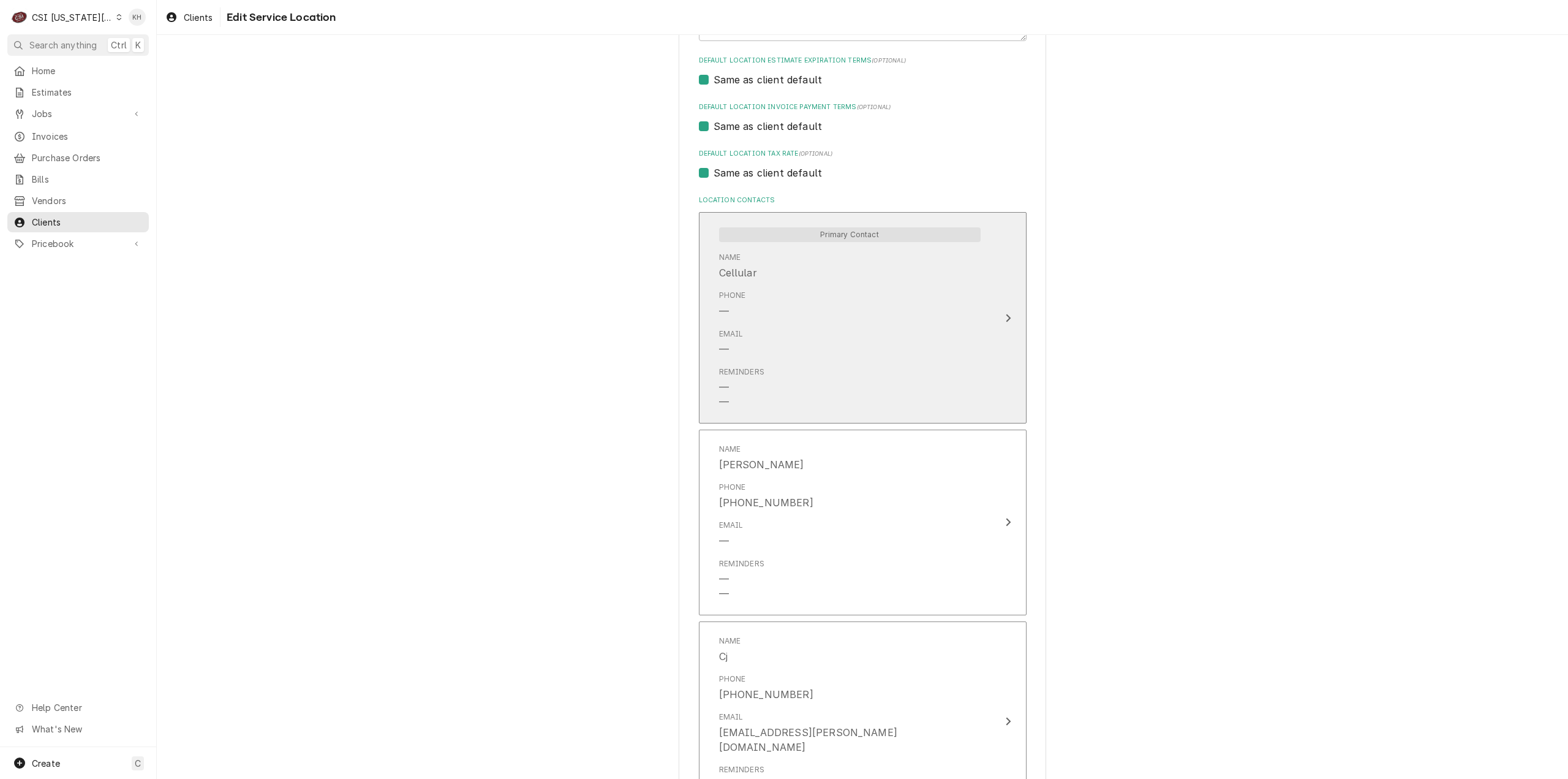
click at [930, 324] on div "Email —" at bounding box center [849, 342] width 261 height 38
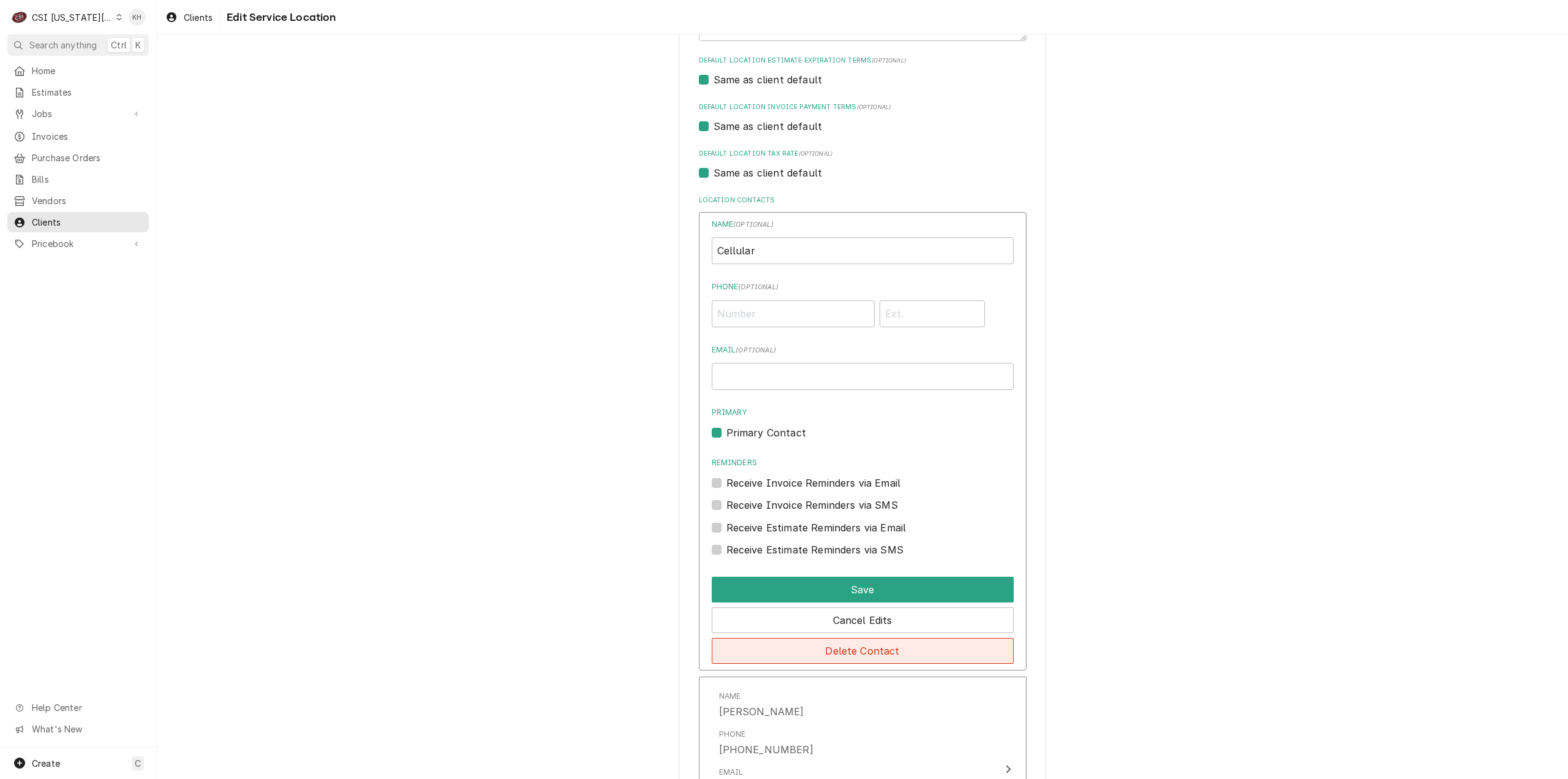
click at [892, 656] on button "Delete Contact" at bounding box center [863, 651] width 302 height 26
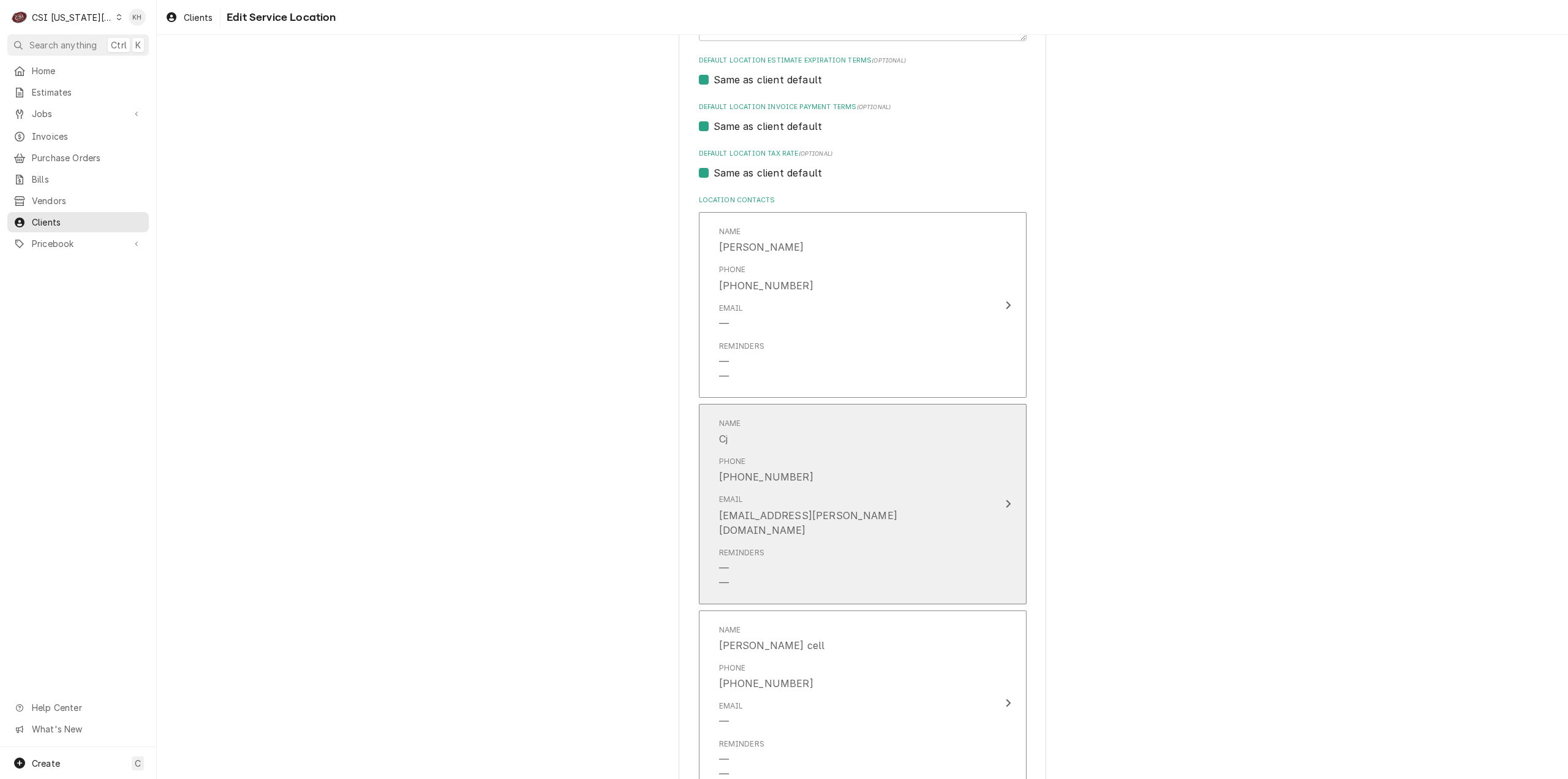
click at [879, 555] on div "Reminders — —" at bounding box center [849, 569] width 261 height 53
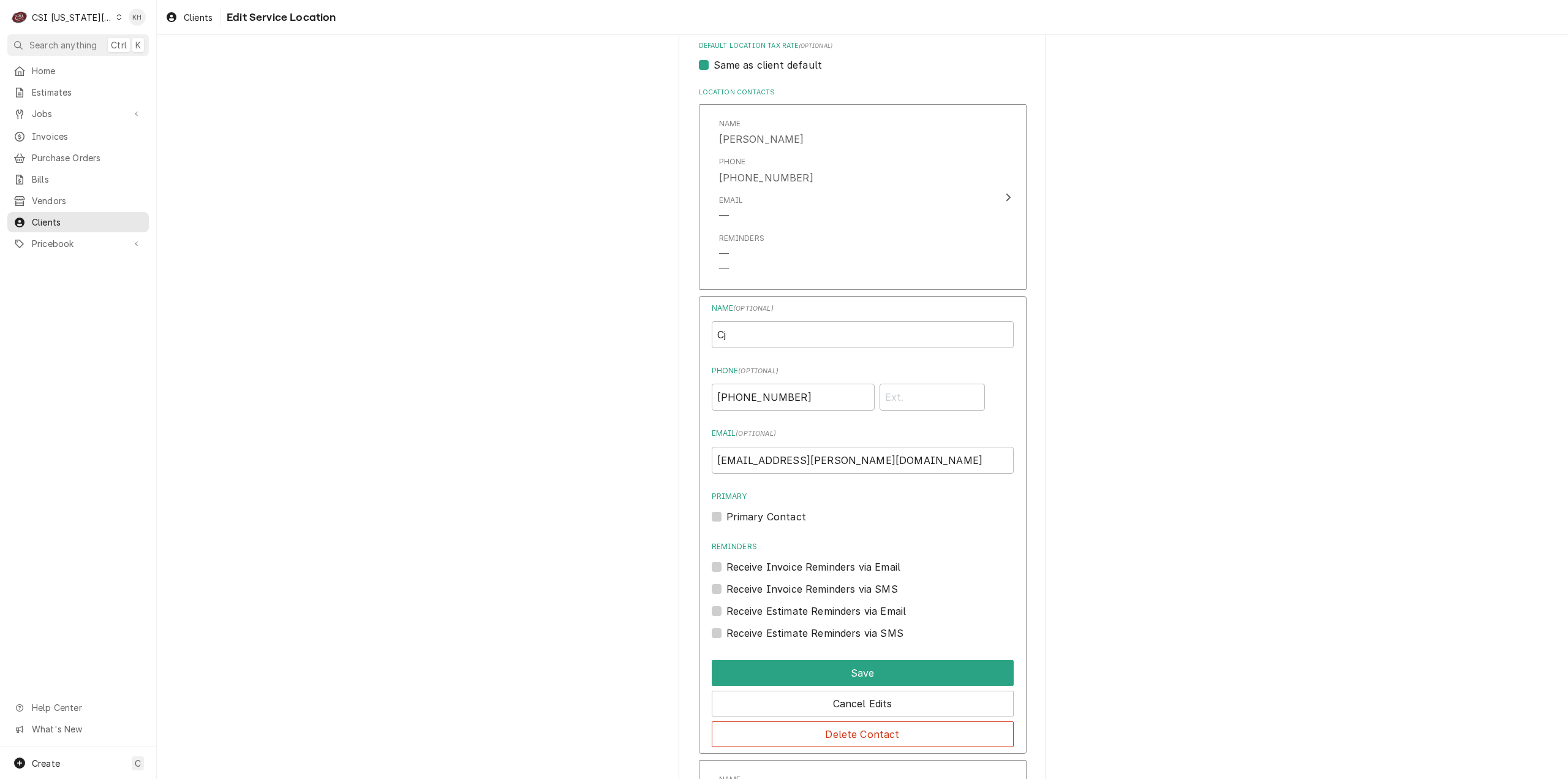
scroll to position [674, 0]
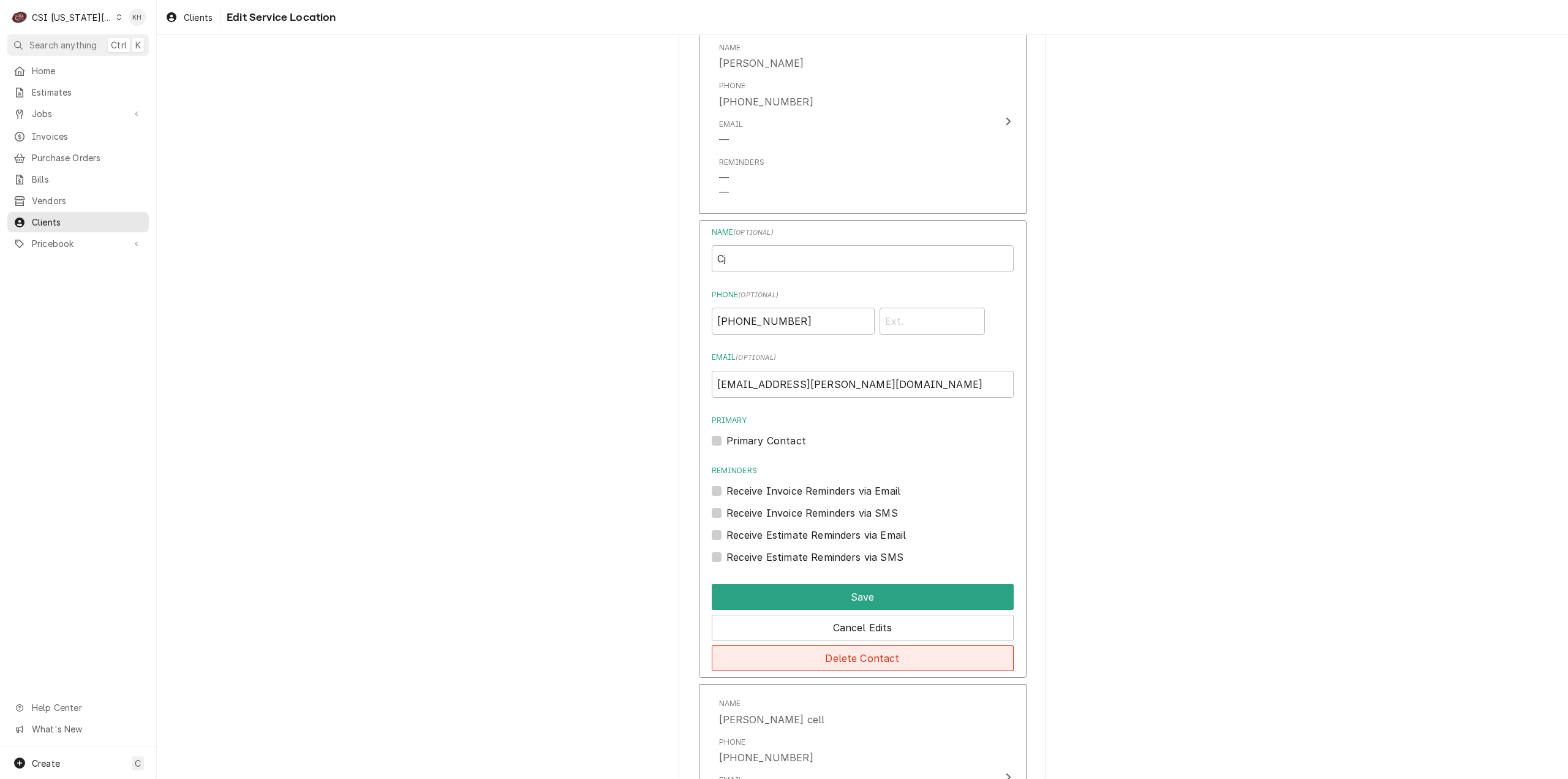
click at [878, 655] on button "Delete Contact" at bounding box center [863, 658] width 302 height 26
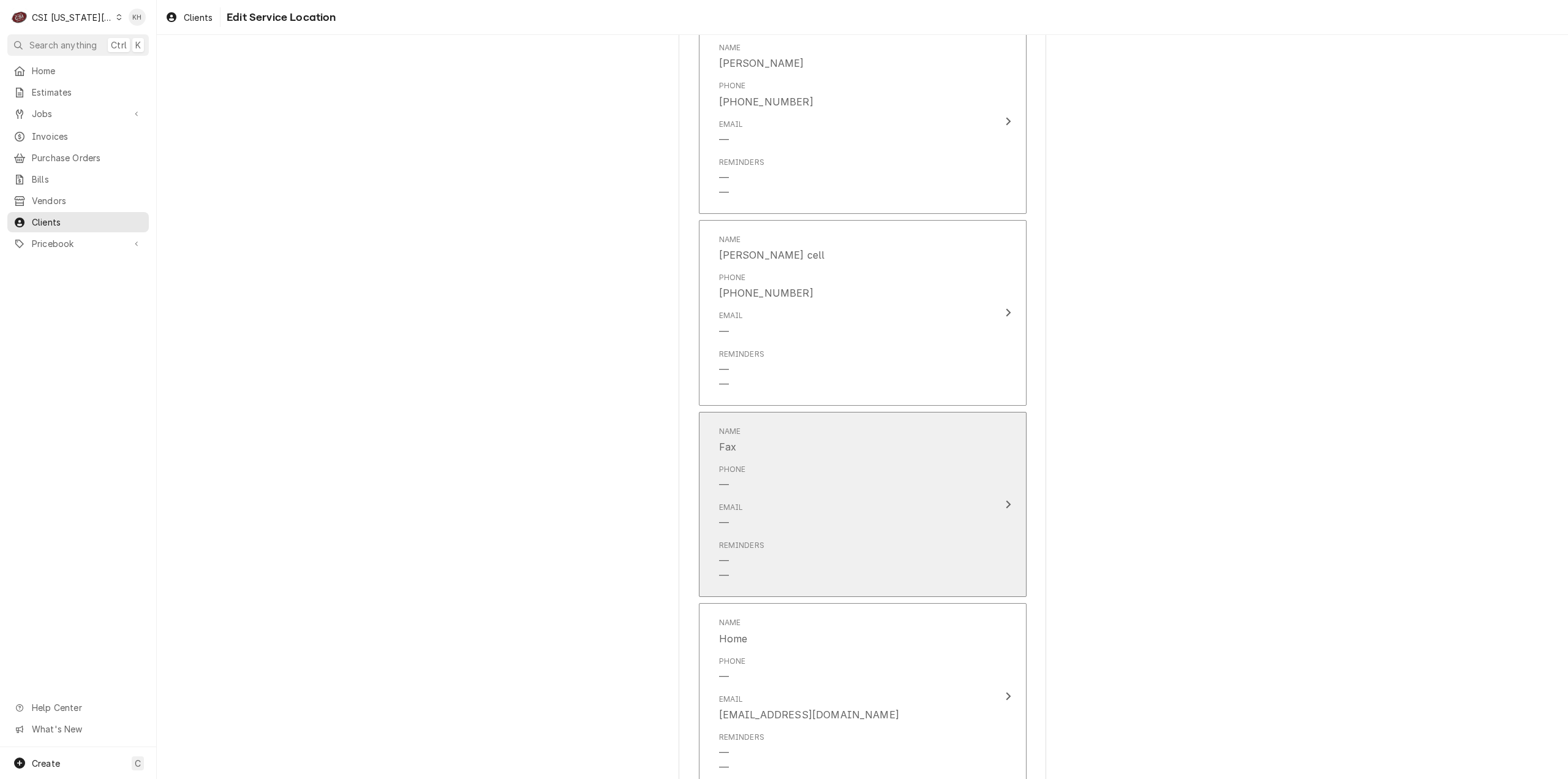
click at [930, 497] on div "Phone —" at bounding box center [849, 478] width 261 height 38
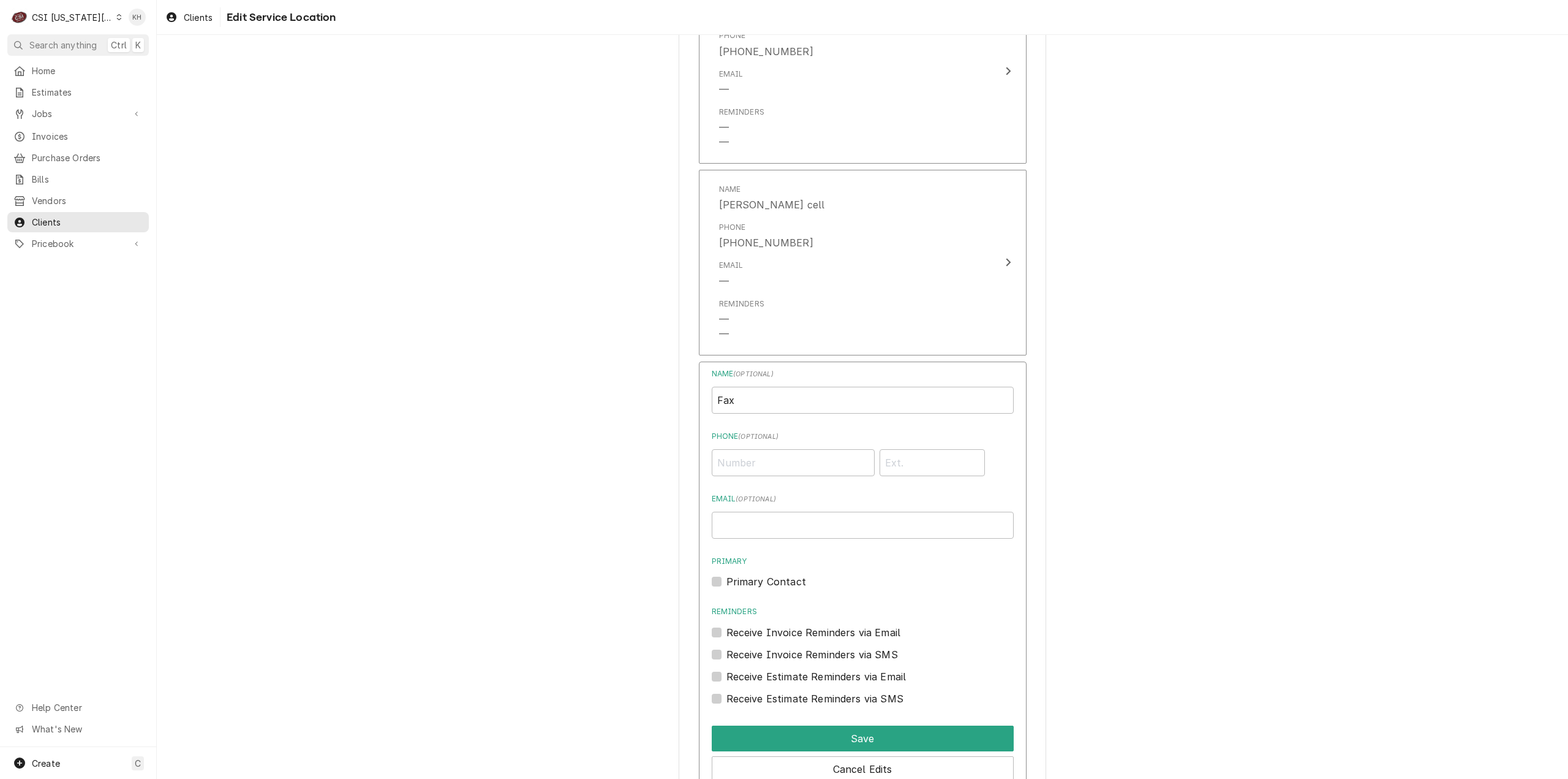
scroll to position [981, 0]
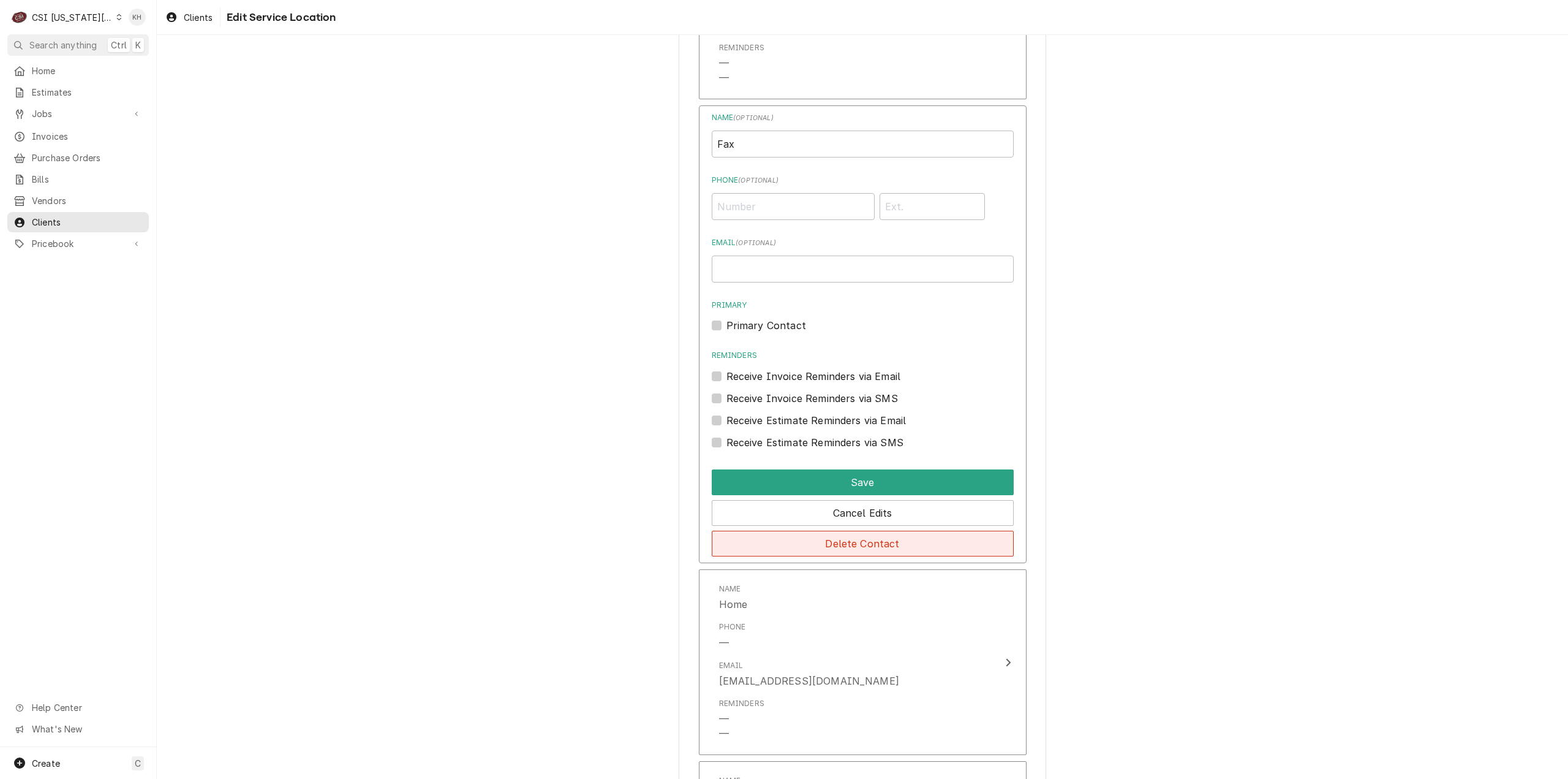
click at [865, 538] on button "Delete Contact" at bounding box center [863, 543] width 302 height 26
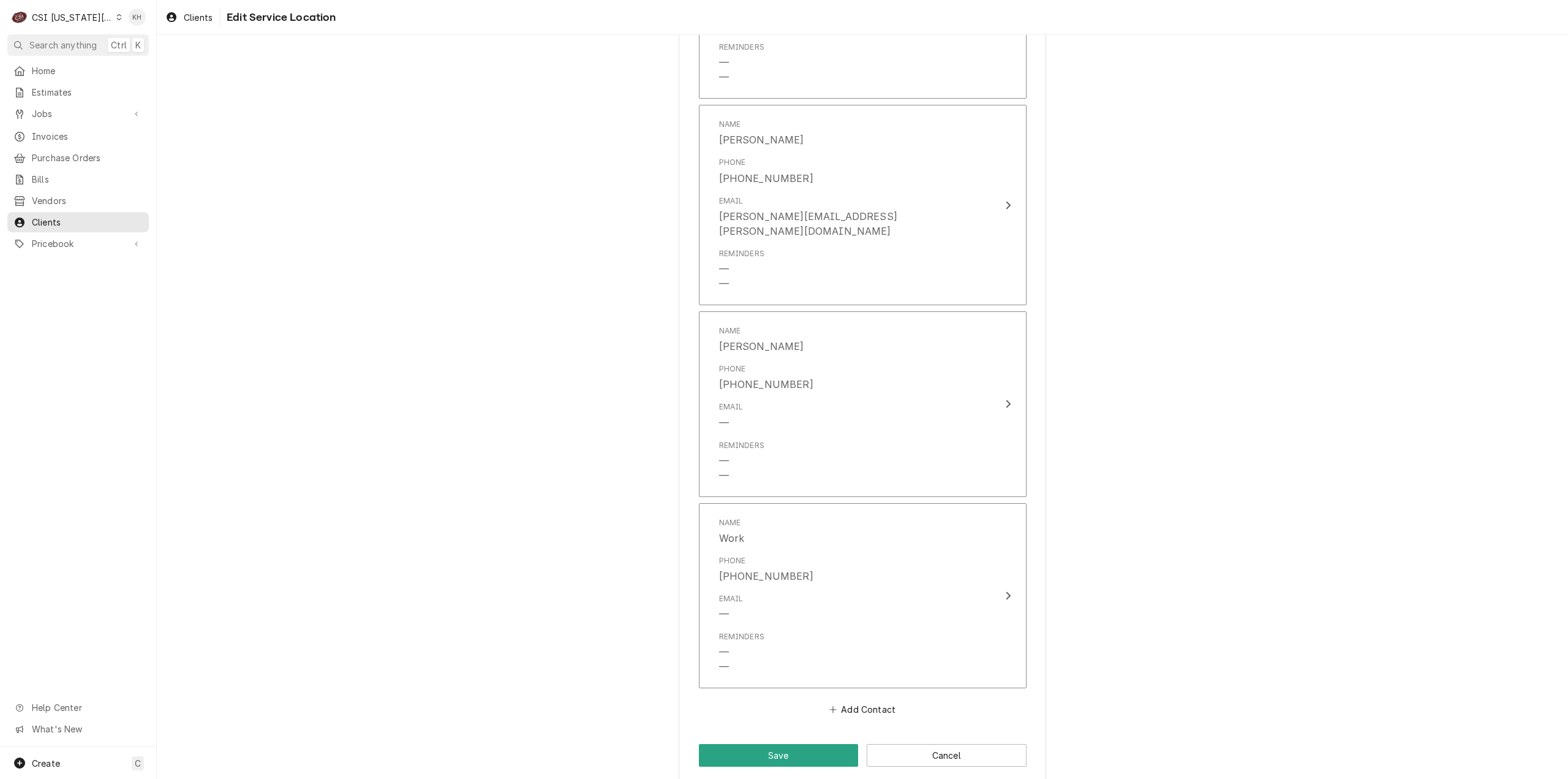
scroll to position [1366, 0]
click at [817, 744] on button "Save" at bounding box center [779, 753] width 160 height 22
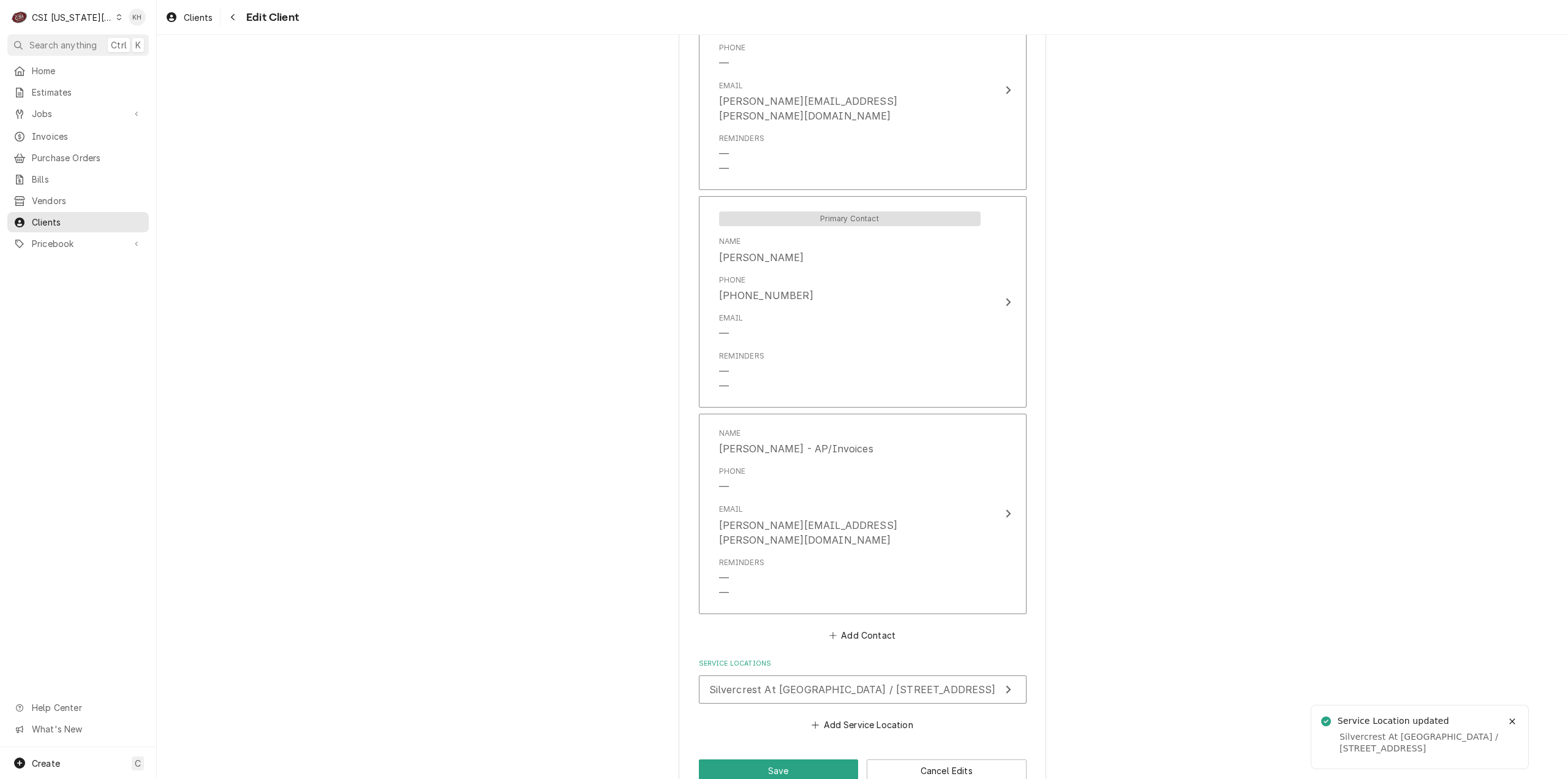
scroll to position [961, 0]
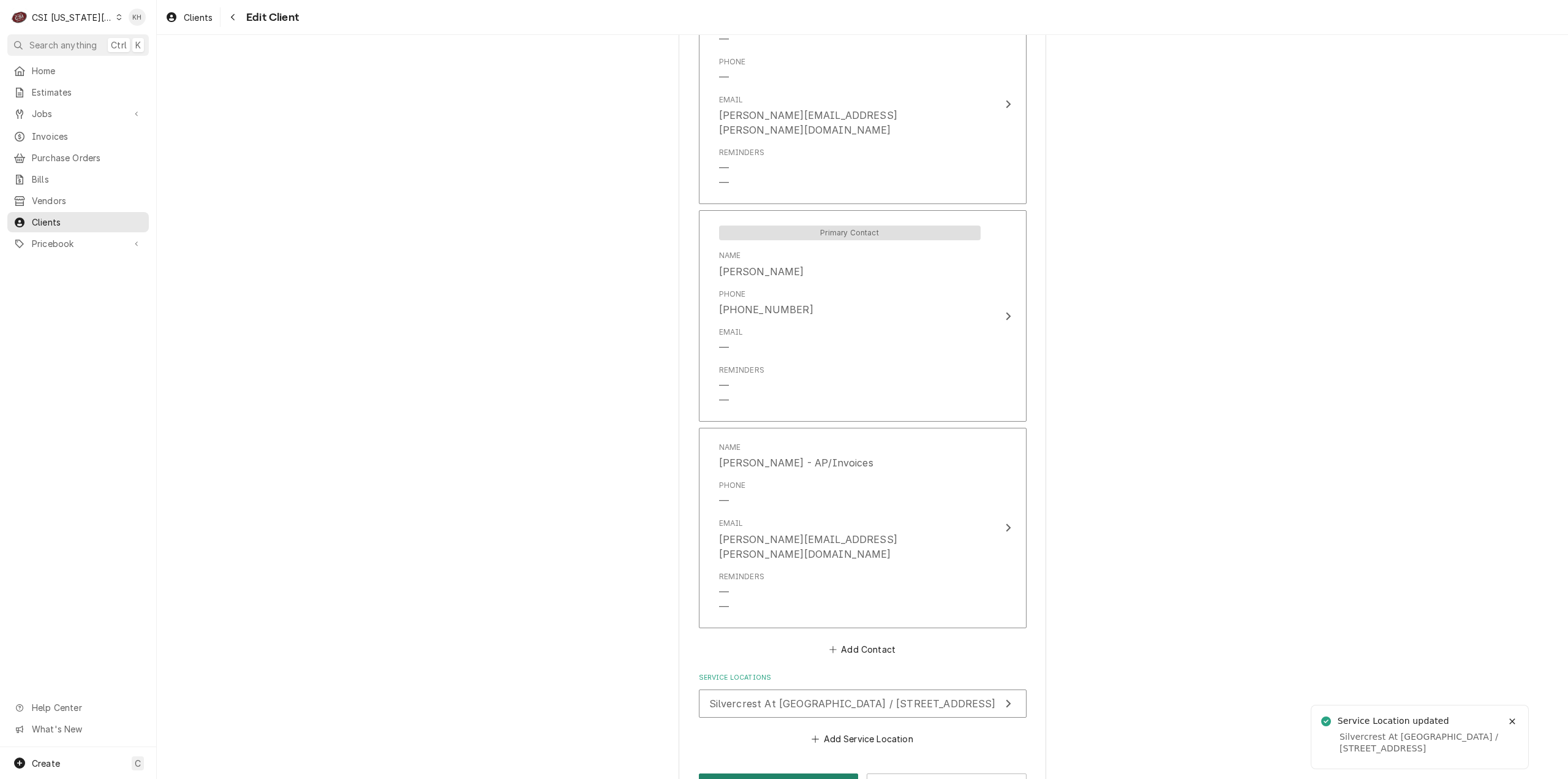
click at [789, 773] on button "Save" at bounding box center [779, 784] width 160 height 22
type textarea "x"
